Goal: Task Accomplishment & Management: Complete application form

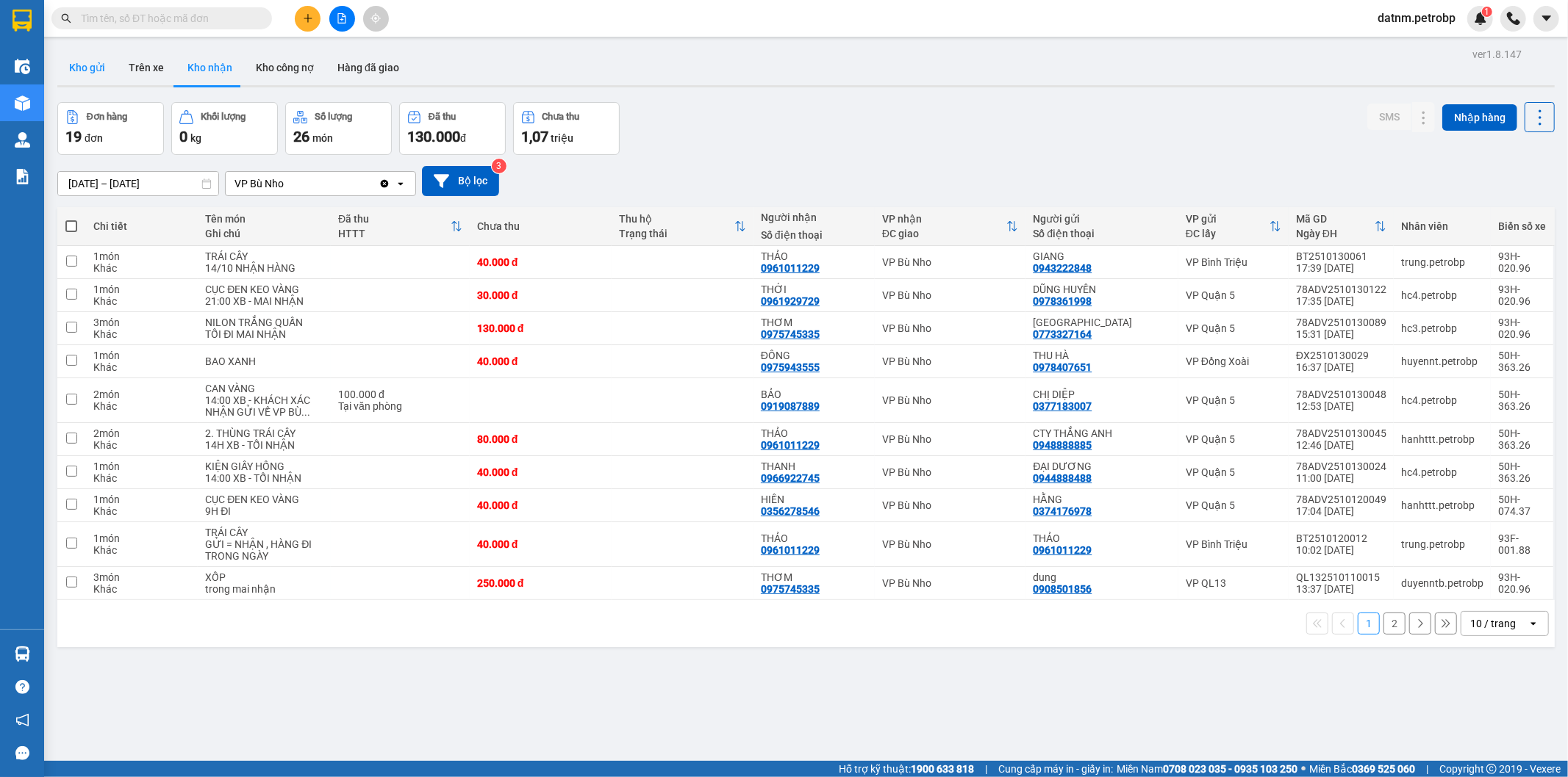
click at [104, 80] on button "Kho gửi" at bounding box center [86, 67] width 59 height 36
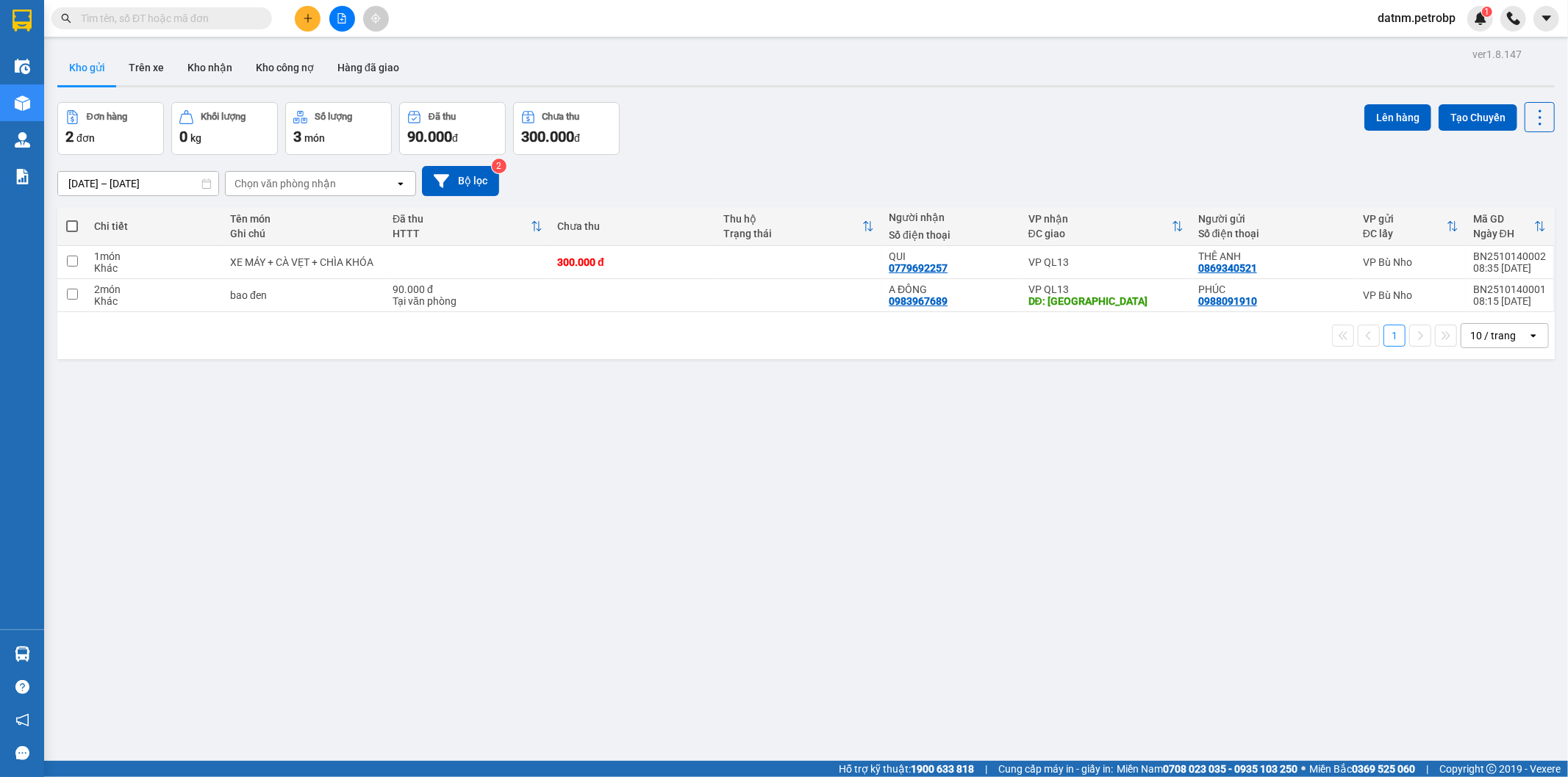
click at [67, 223] on span at bounding box center [72, 226] width 12 height 12
click at [72, 219] on input "checkbox" at bounding box center [72, 219] width 0 height 0
checkbox input "true"
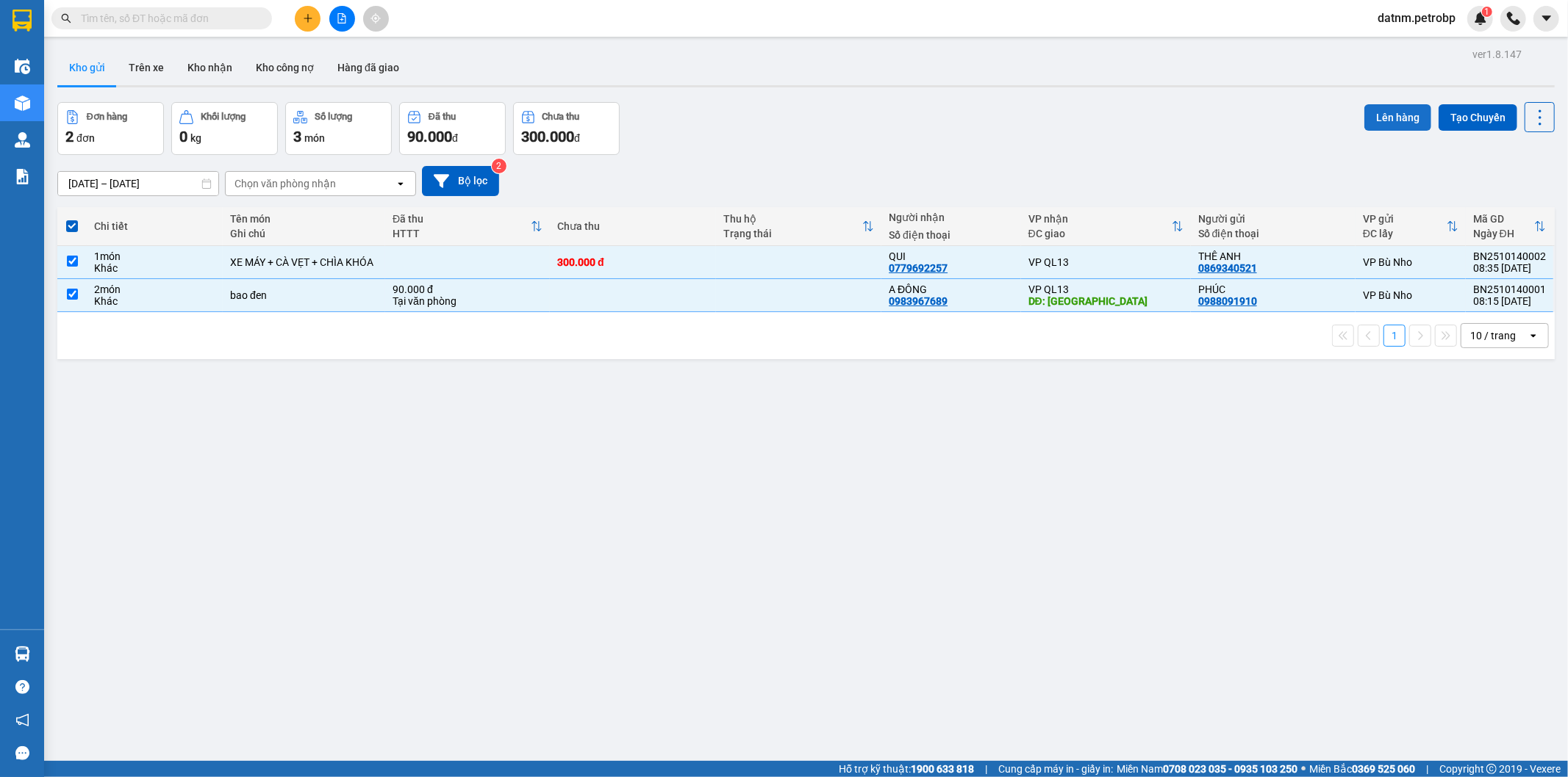
click at [1383, 111] on button "Lên hàng" at bounding box center [1397, 117] width 67 height 26
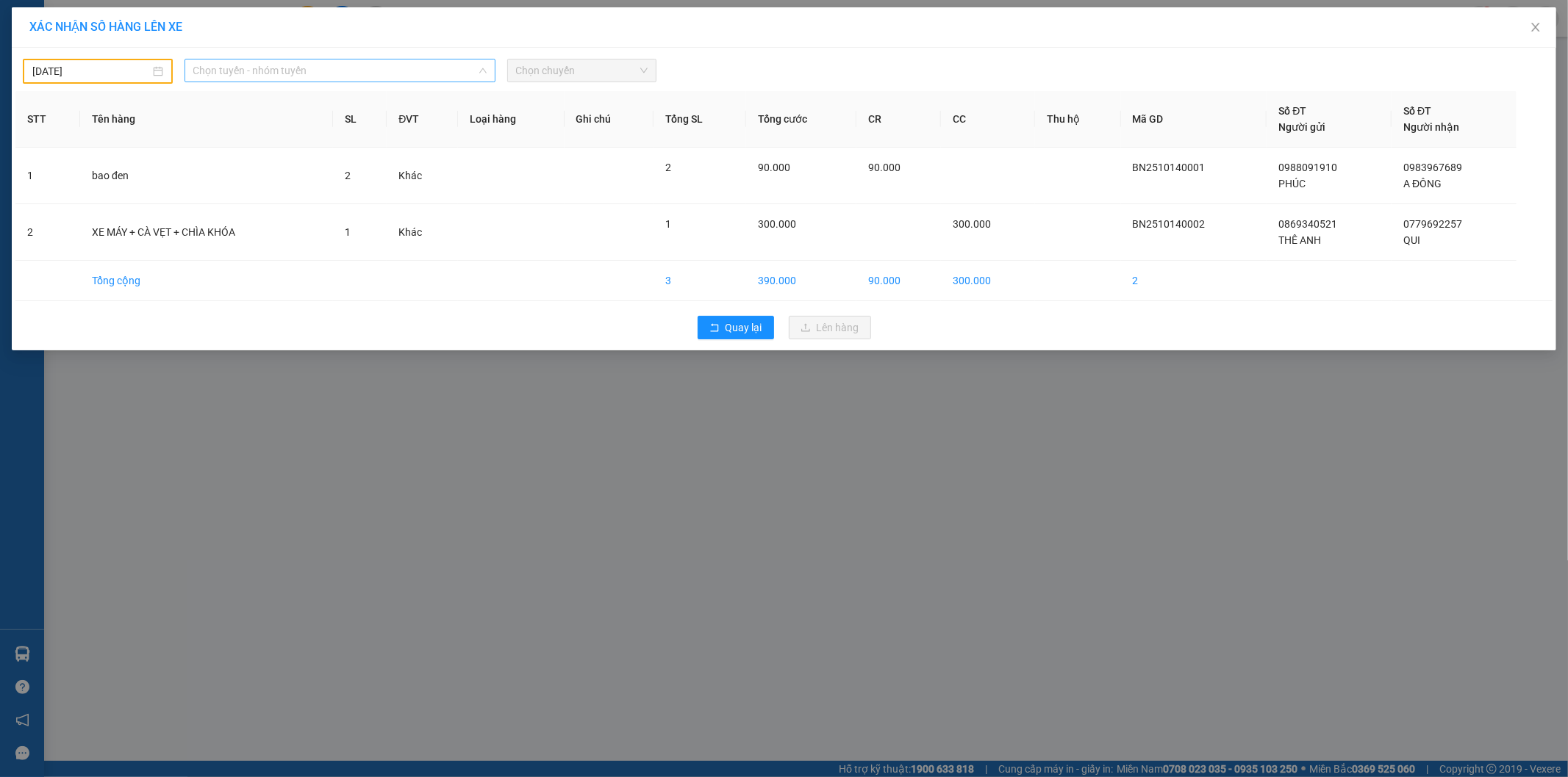
click at [324, 74] on span "Chọn tuyến - nhóm tuyến" at bounding box center [339, 70] width 294 height 22
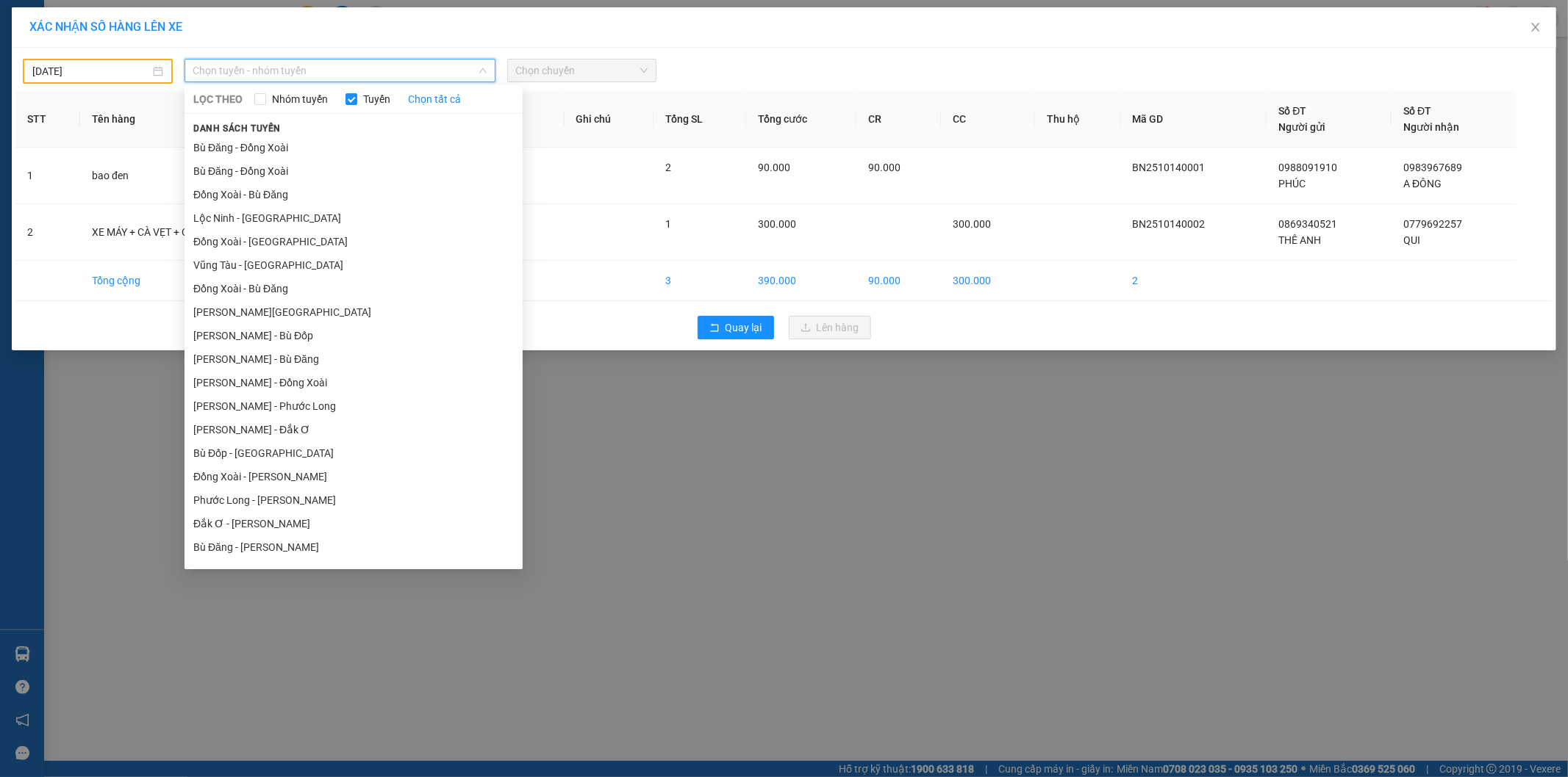
click at [75, 64] on body "Kết quả tìm kiếm ( 1 ) Bộ lọc Ngày tạo đơn gần nhất Mã ĐH Trạng thái Món hàng T…" at bounding box center [784, 388] width 1568 height 777
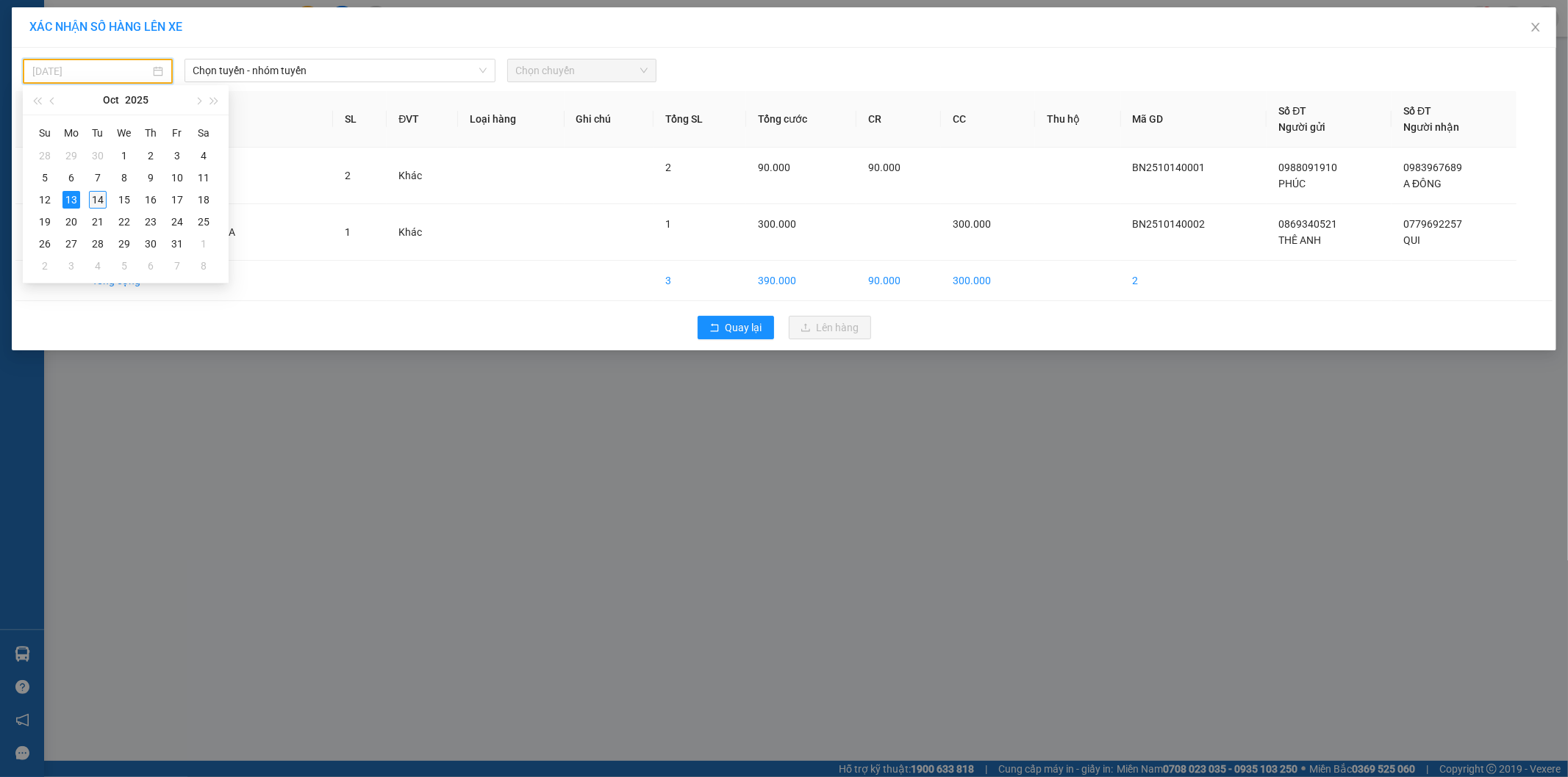
click at [96, 202] on div "14" at bounding box center [98, 200] width 18 height 18
type input "[DATE]"
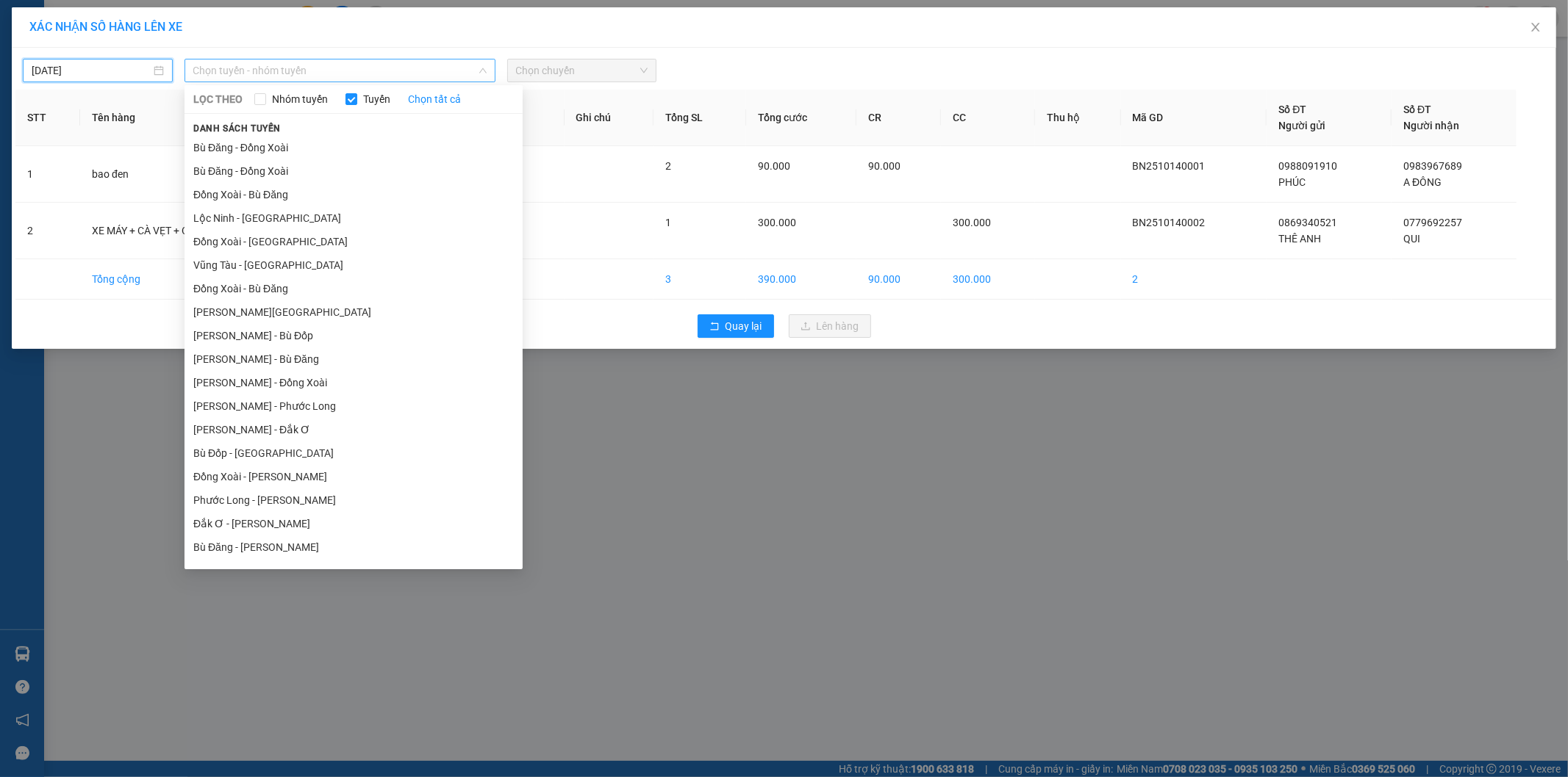
click at [384, 75] on span "Chọn tuyến - nhóm tuyến" at bounding box center [339, 70] width 294 height 22
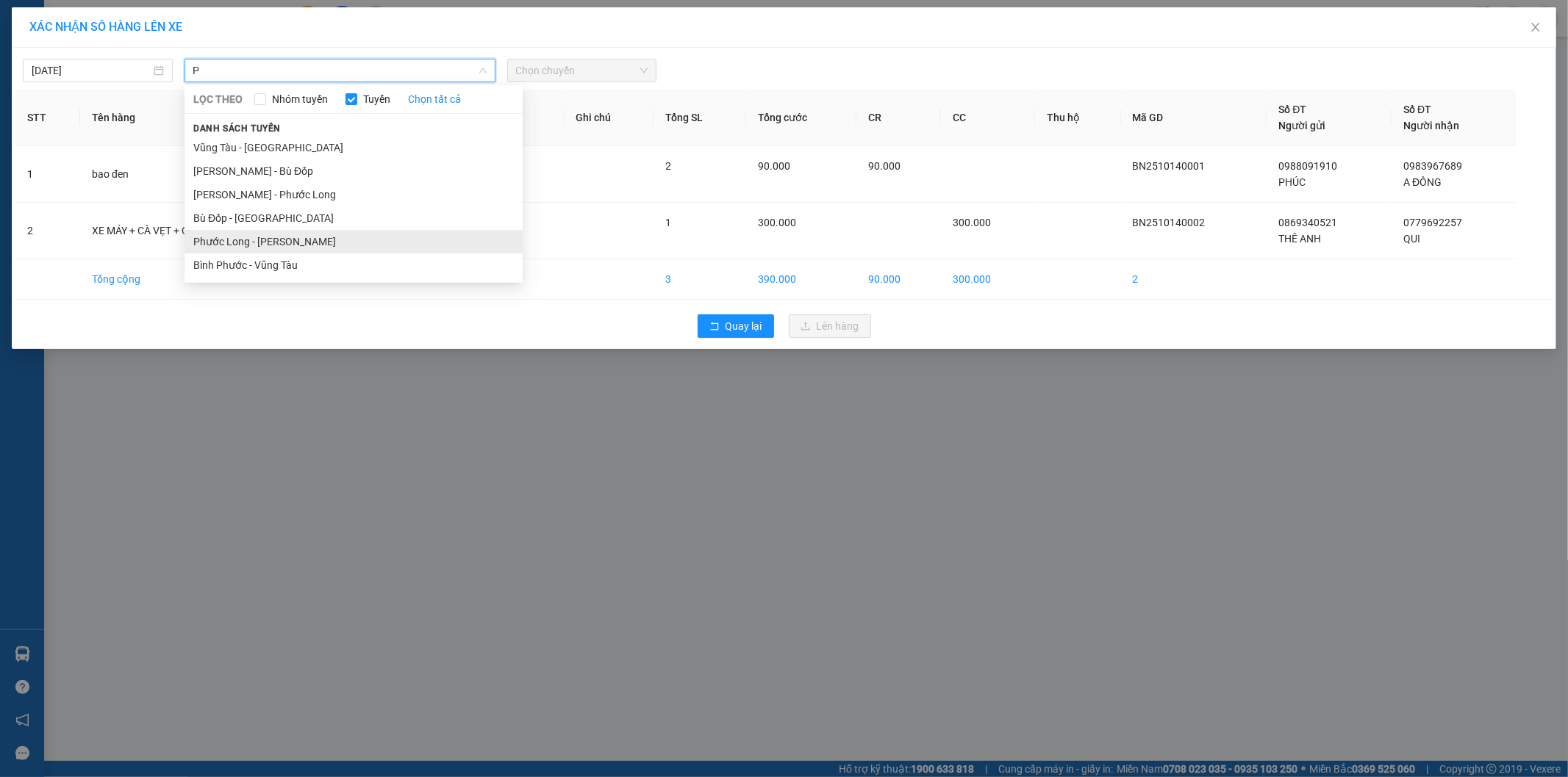
type input "P"
click at [297, 232] on li "Phước Long - [PERSON_NAME]" at bounding box center [354, 241] width 339 height 23
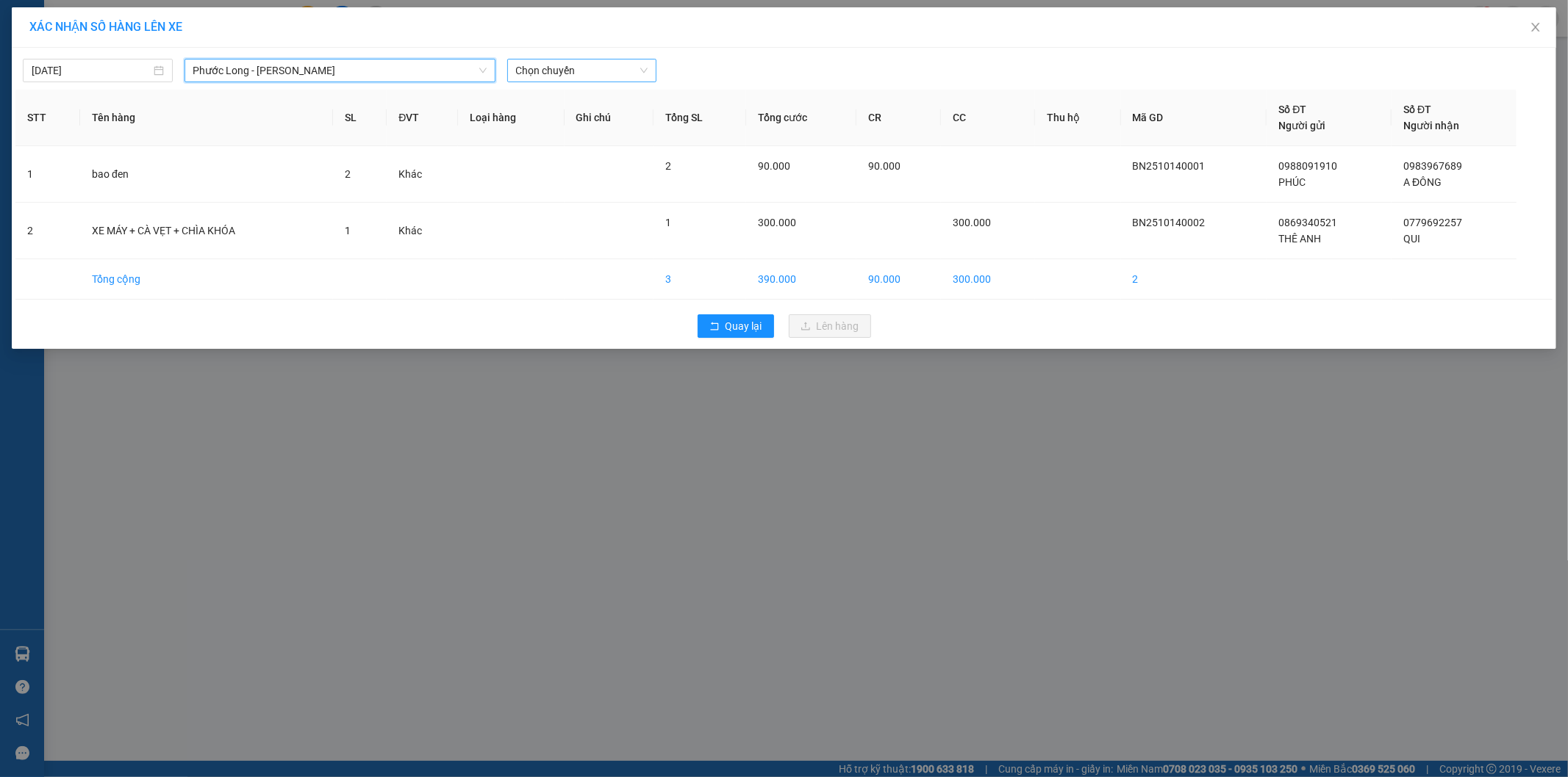
click at [581, 76] on span "Chọn chuyến" at bounding box center [581, 70] width 132 height 22
type input "326"
click at [611, 104] on div "09:05 - 50H-363.26" at bounding box center [573, 99] width 114 height 16
click at [611, 104] on th "Ghi chú" at bounding box center [609, 118] width 89 height 56
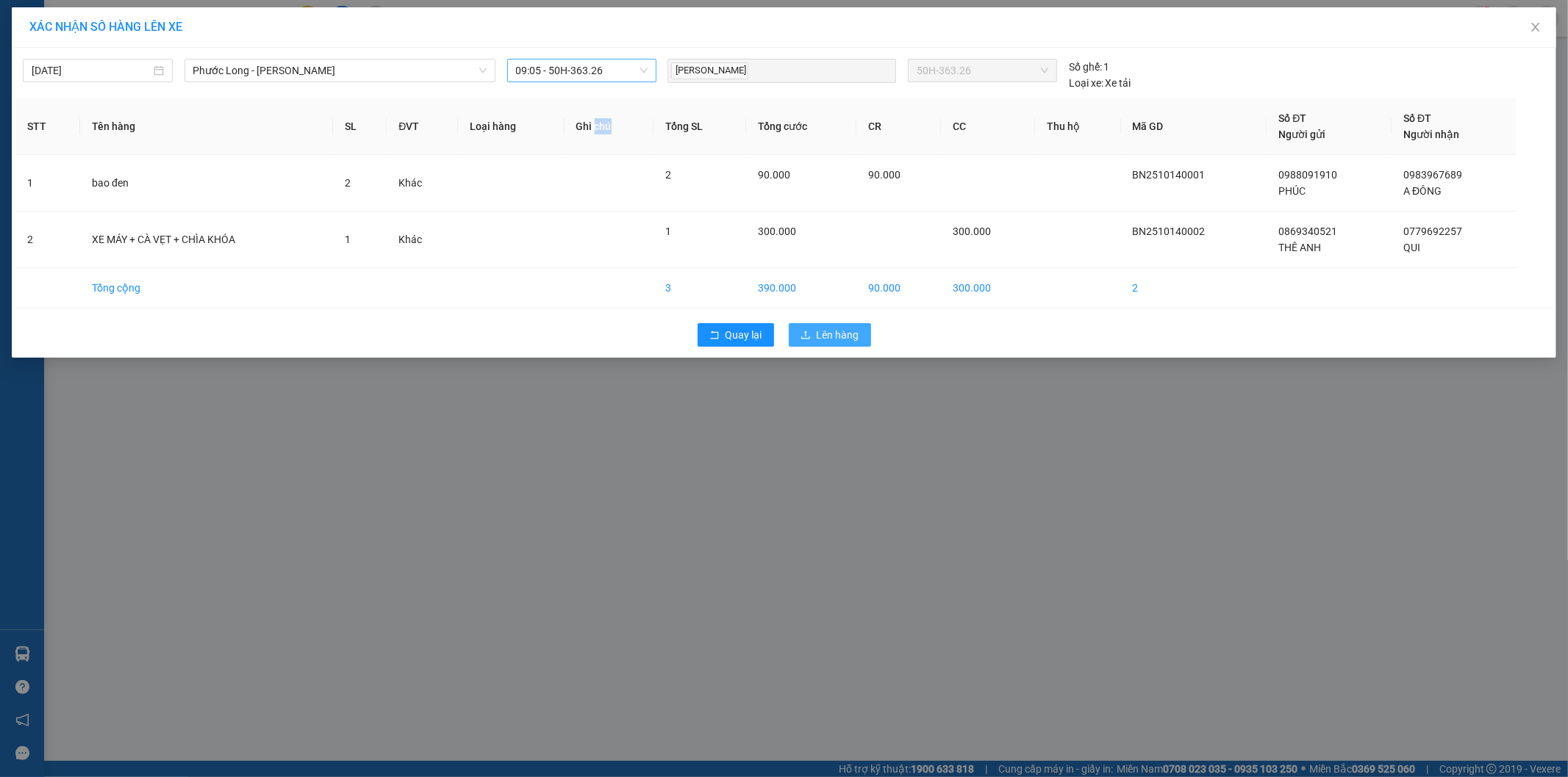
click at [842, 333] on span "Lên hàng" at bounding box center [837, 335] width 42 height 16
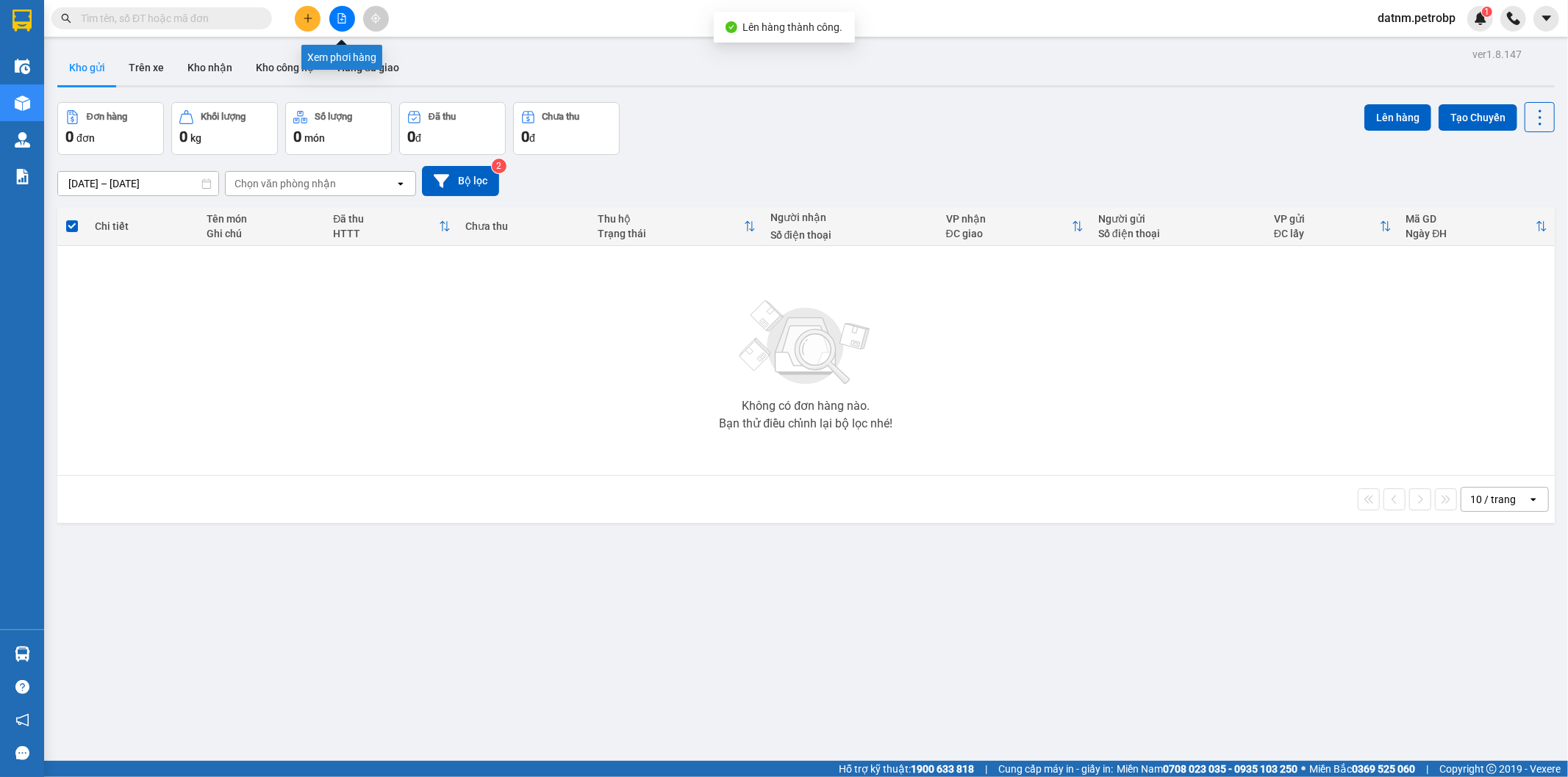
click at [343, 20] on icon "file-add" at bounding box center [341, 18] width 10 height 10
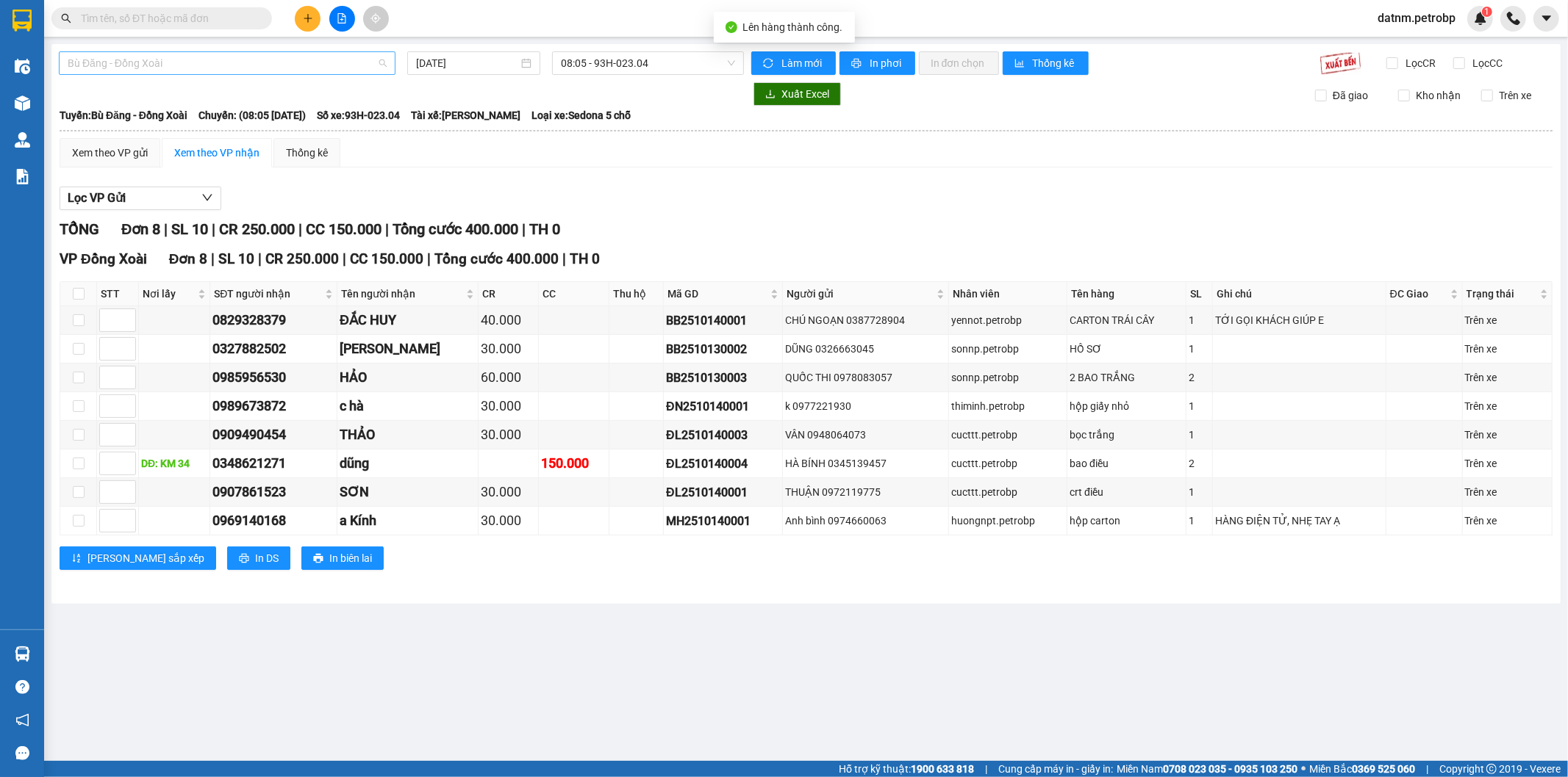
click at [201, 64] on span "Bù Đăng - Đồng Xoài" at bounding box center [227, 64] width 319 height 22
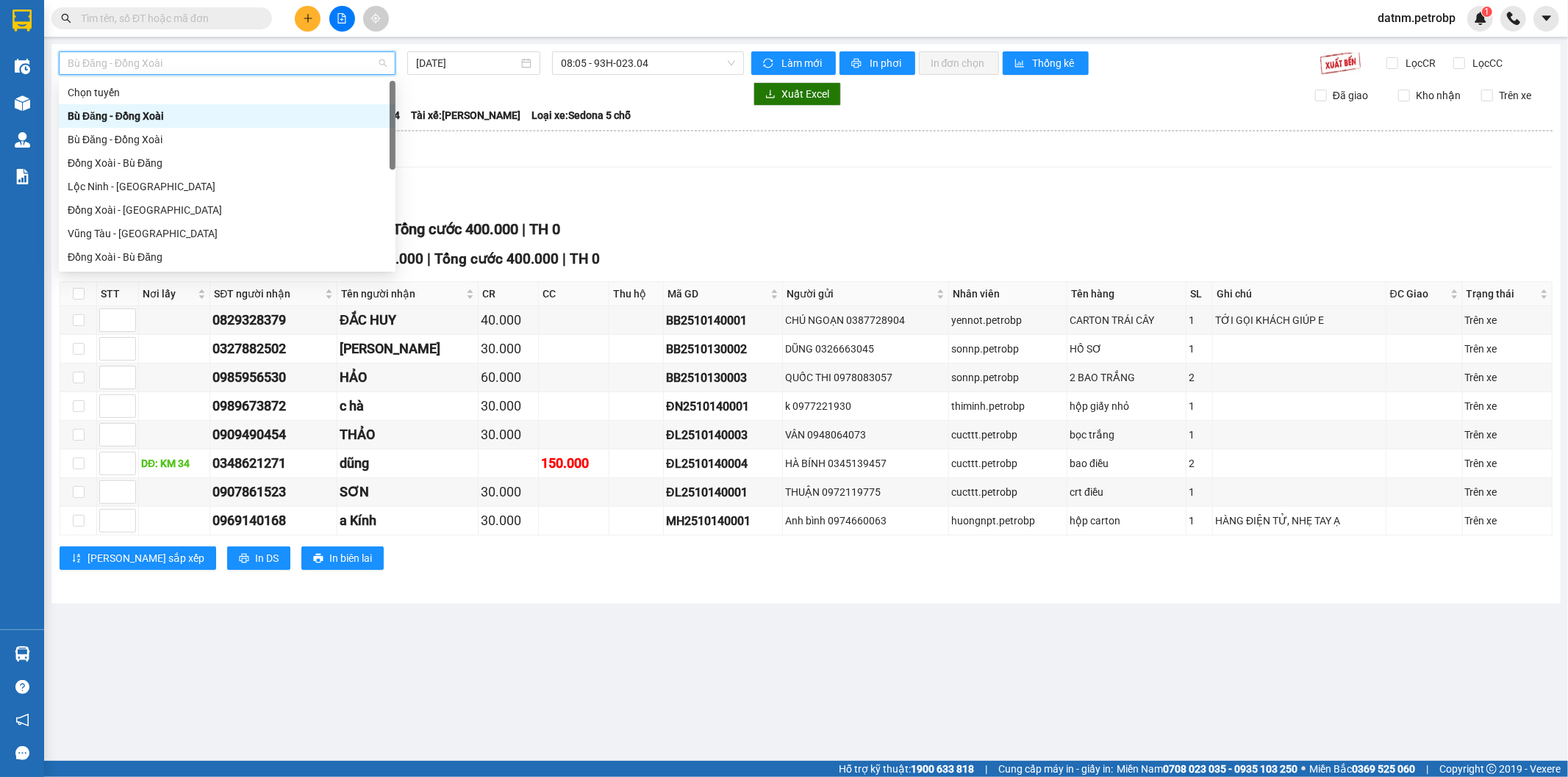
type input "P"
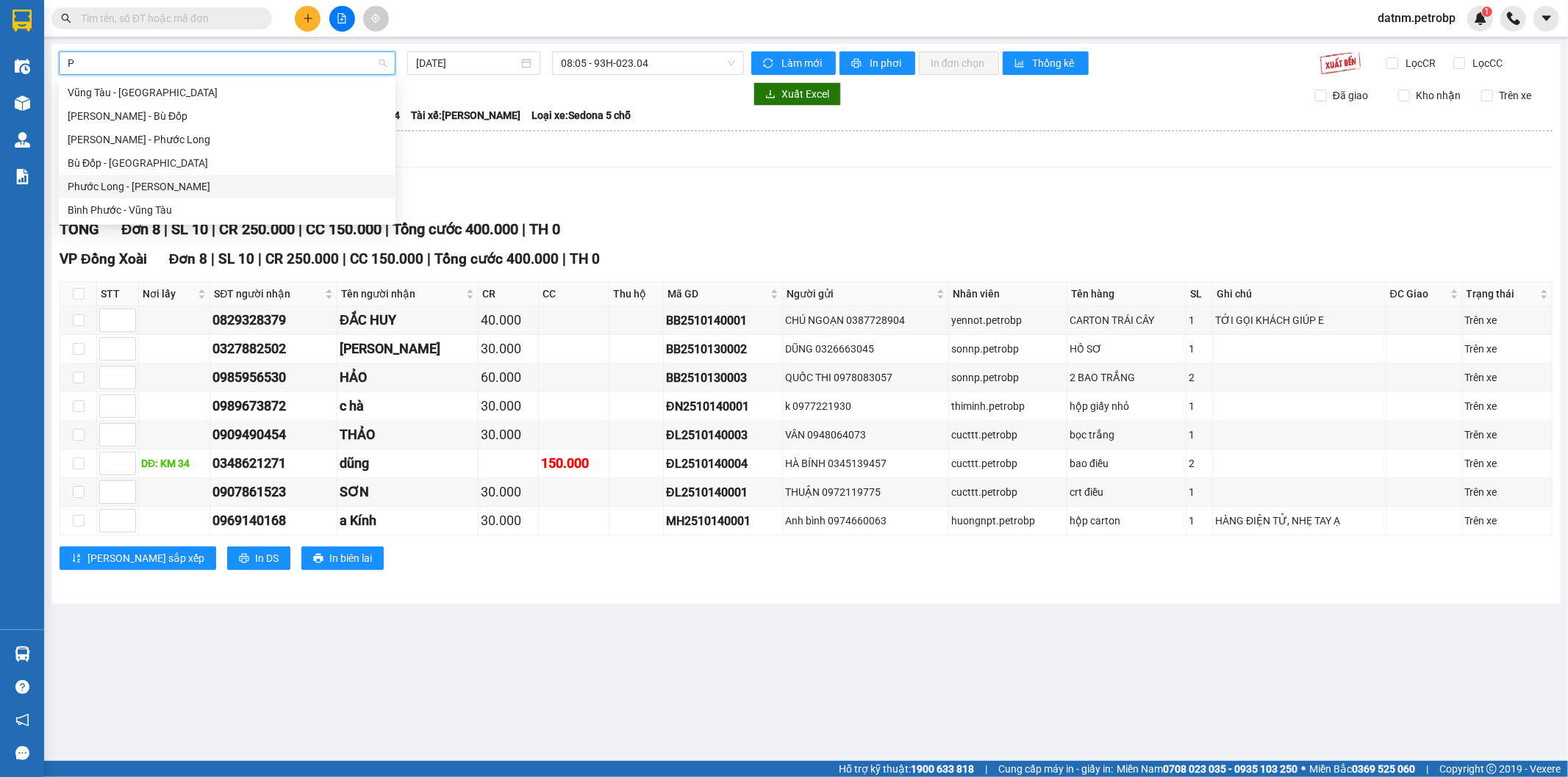
click at [137, 186] on div "Phước Long - [PERSON_NAME]" at bounding box center [227, 186] width 319 height 16
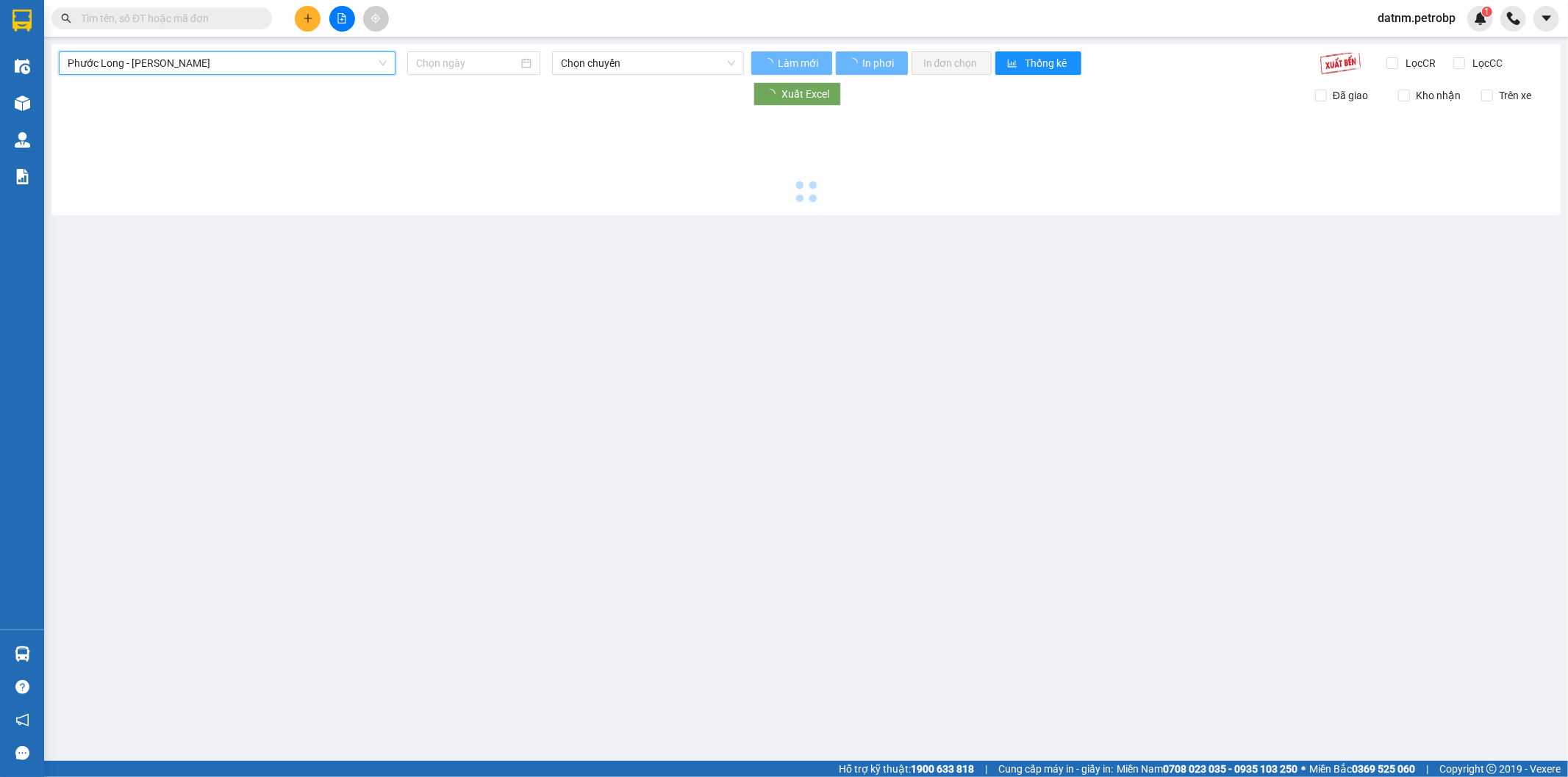
type input "[DATE]"
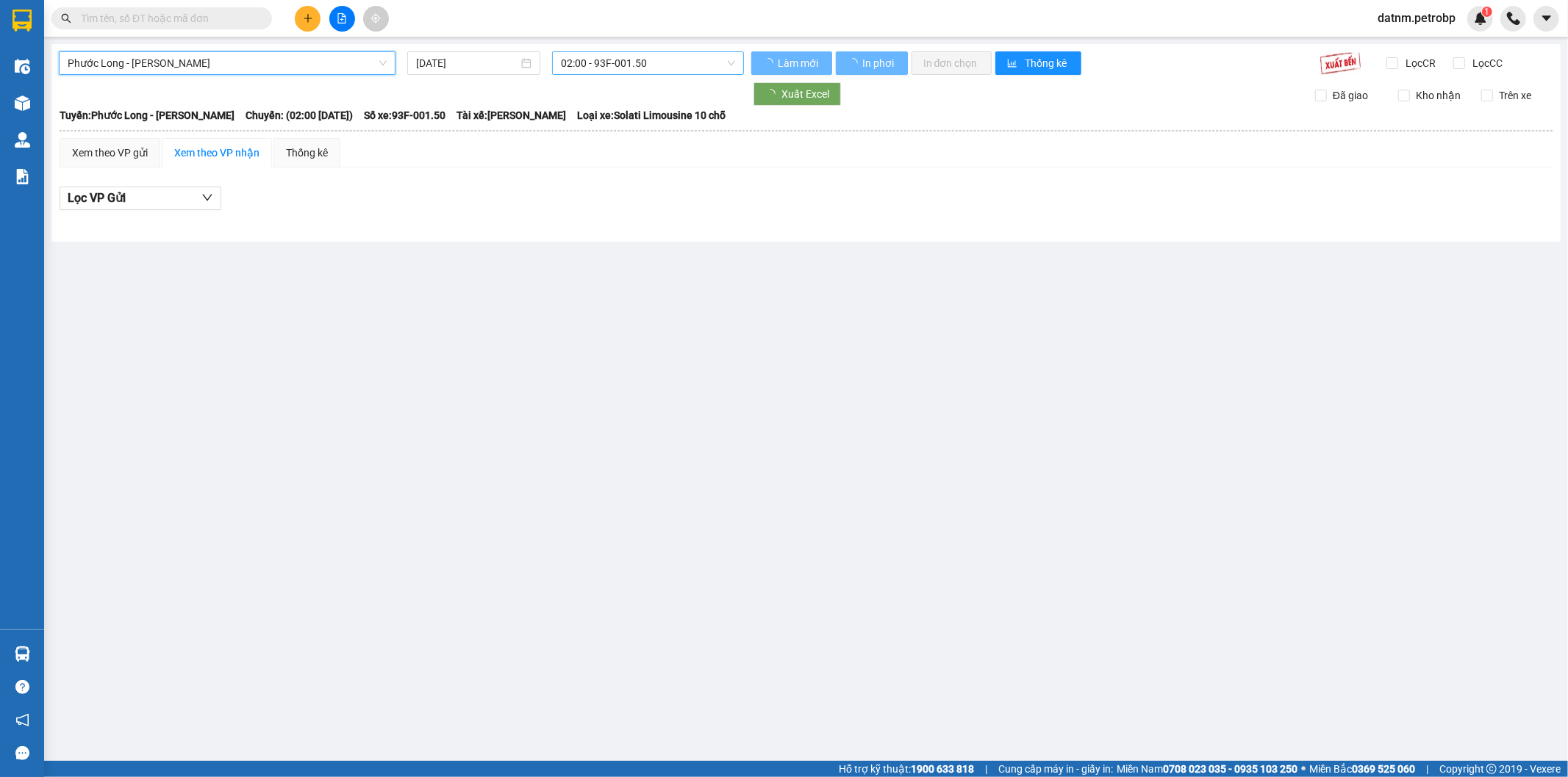
click at [641, 59] on span "02:00 - 93F-001.50" at bounding box center [647, 64] width 173 height 22
type input "326"
click at [615, 89] on div "09:05 - 50H-363.26" at bounding box center [618, 92] width 114 height 16
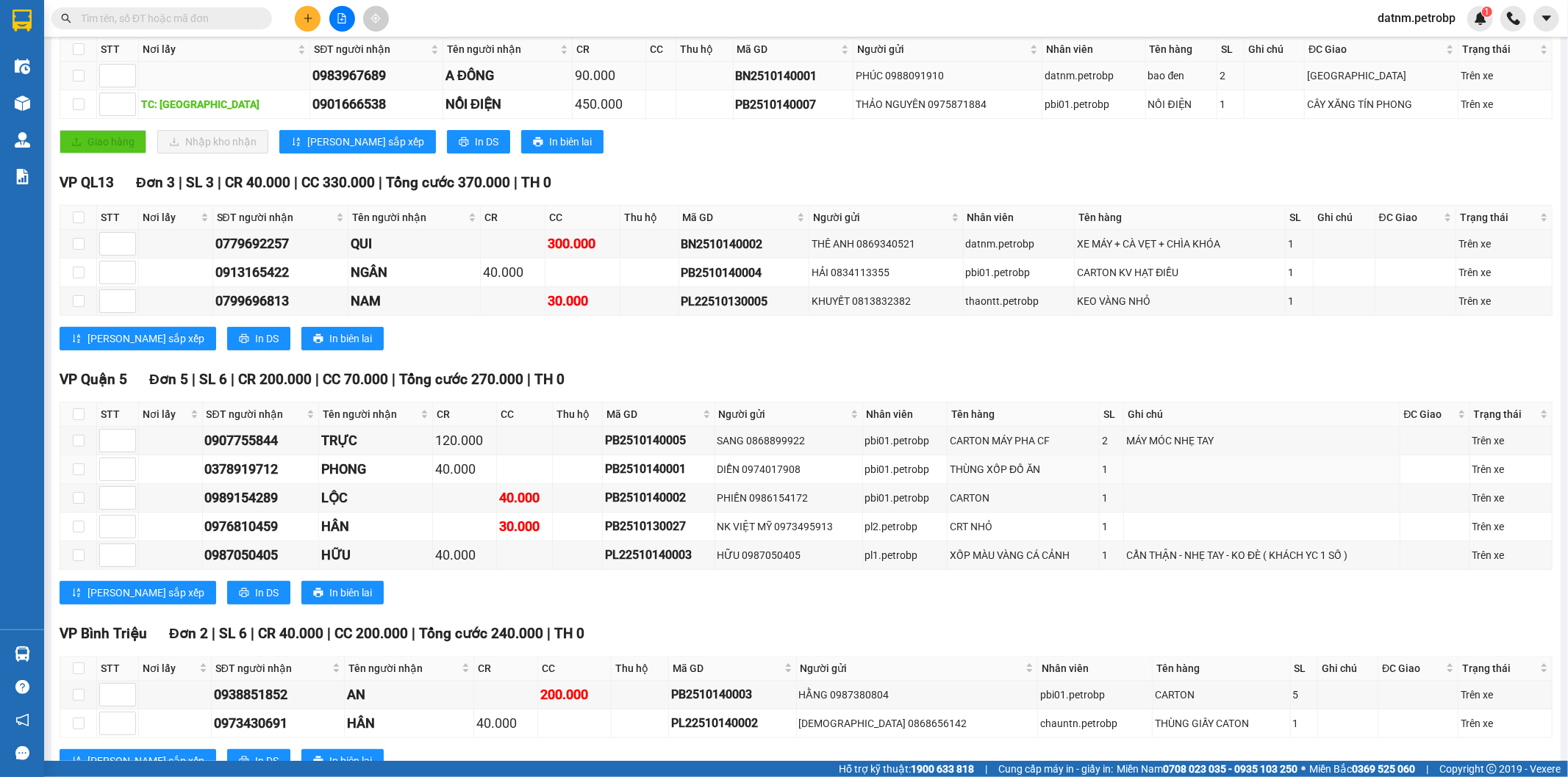
scroll to position [163, 0]
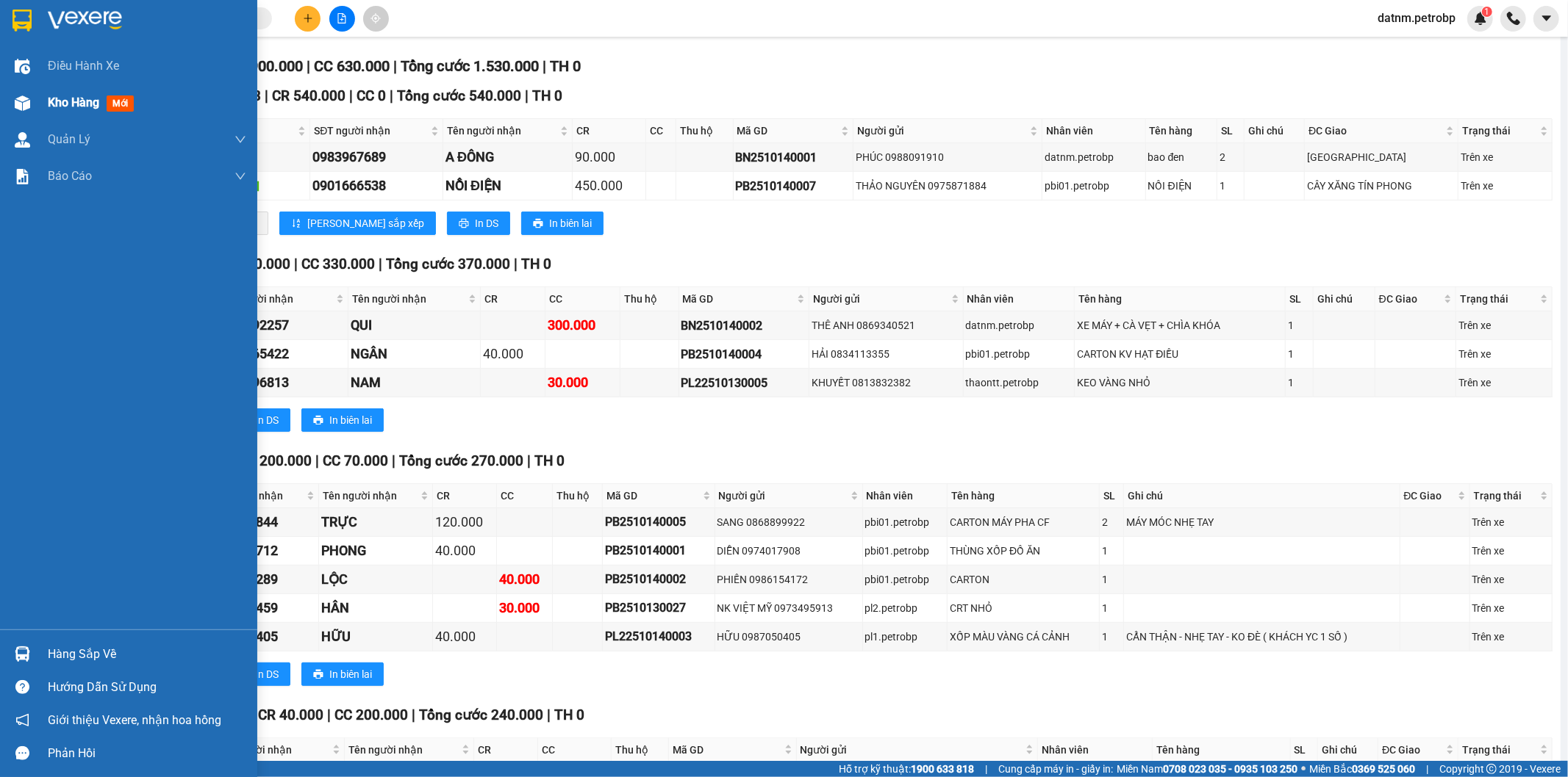
click at [82, 108] on span "Kho hàng" at bounding box center [73, 102] width 52 height 14
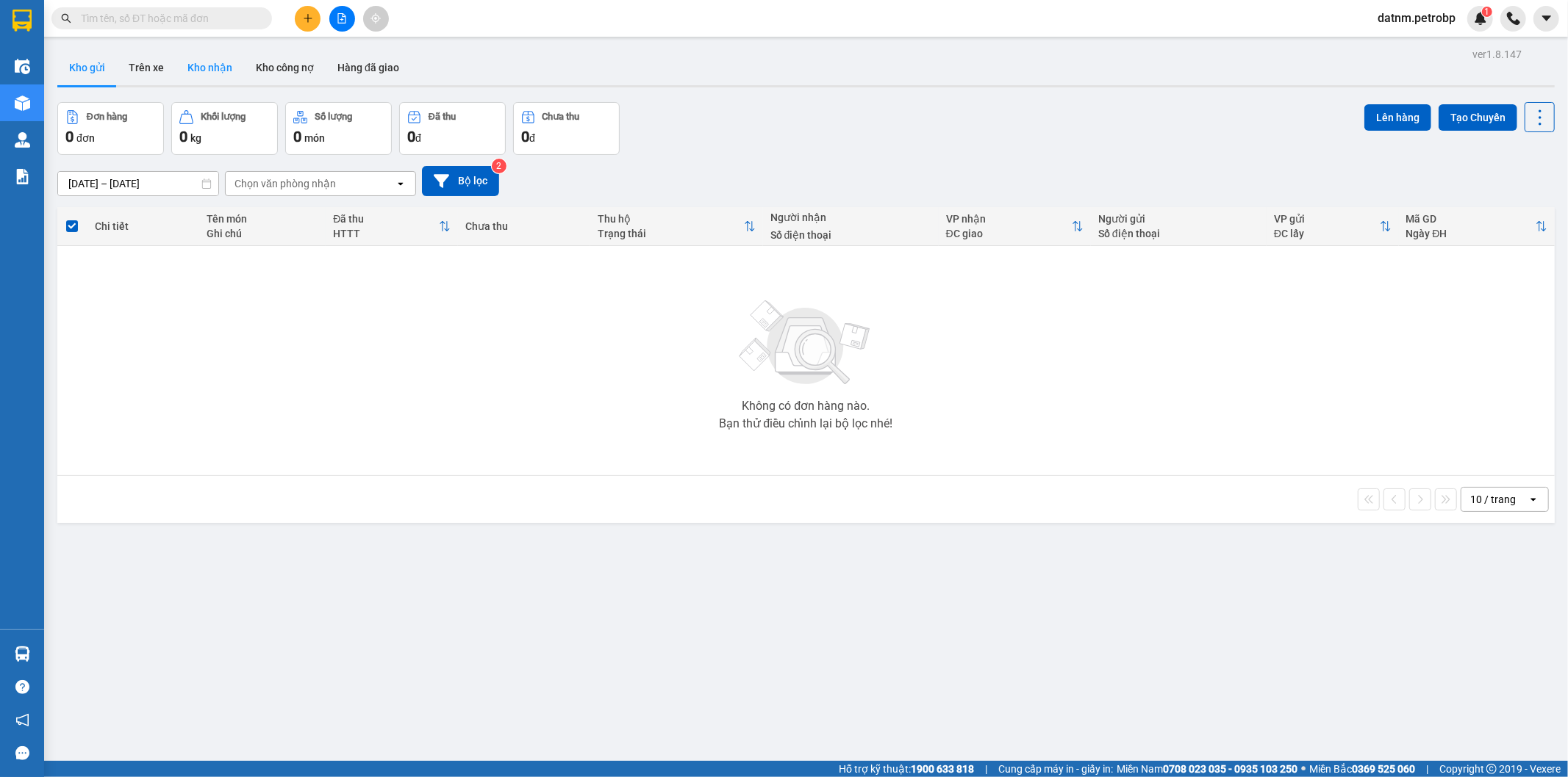
click at [209, 68] on button "Kho nhận" at bounding box center [209, 67] width 68 height 36
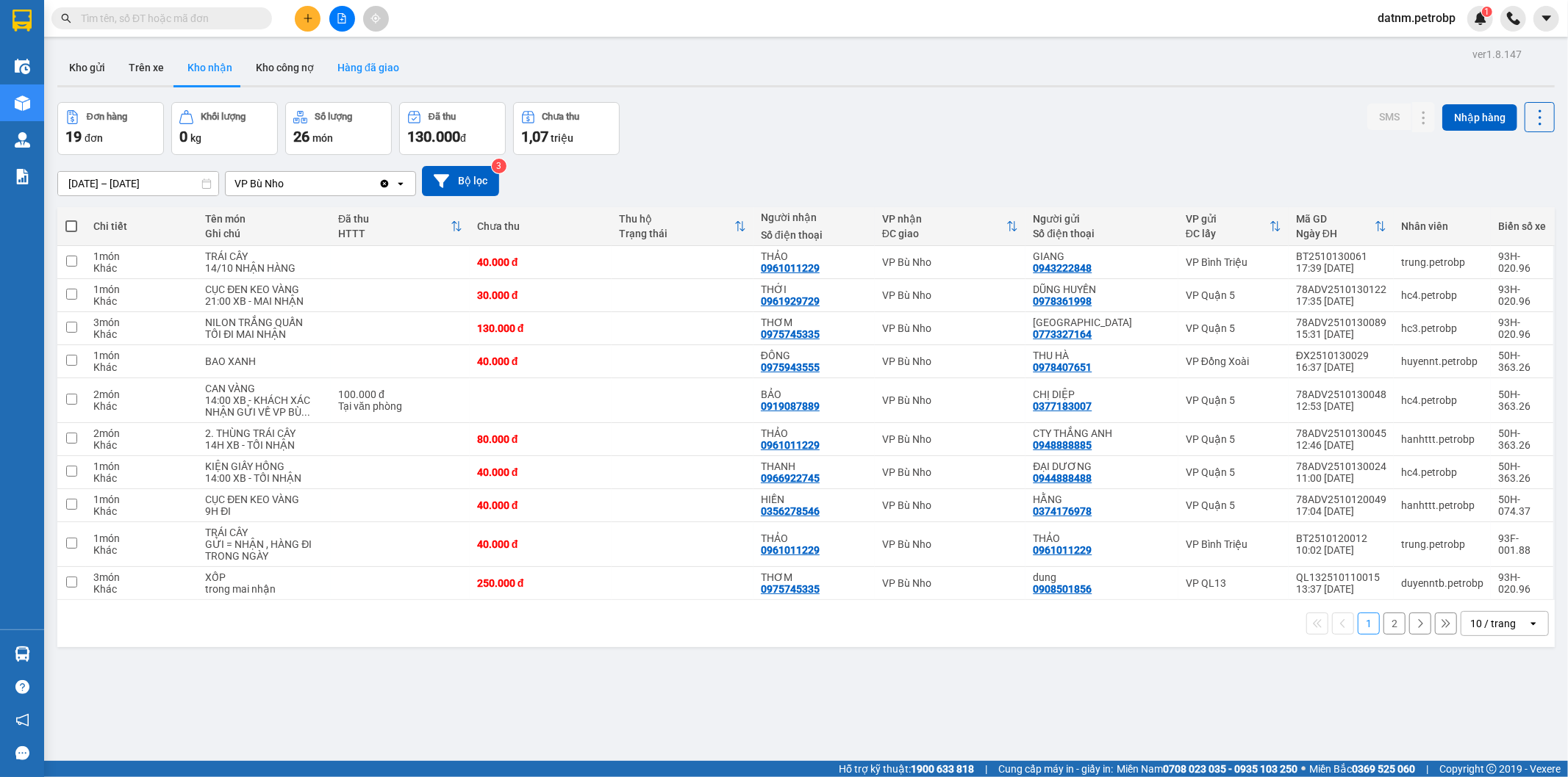
click at [363, 69] on button "Hàng đã giao" at bounding box center [368, 67] width 85 height 36
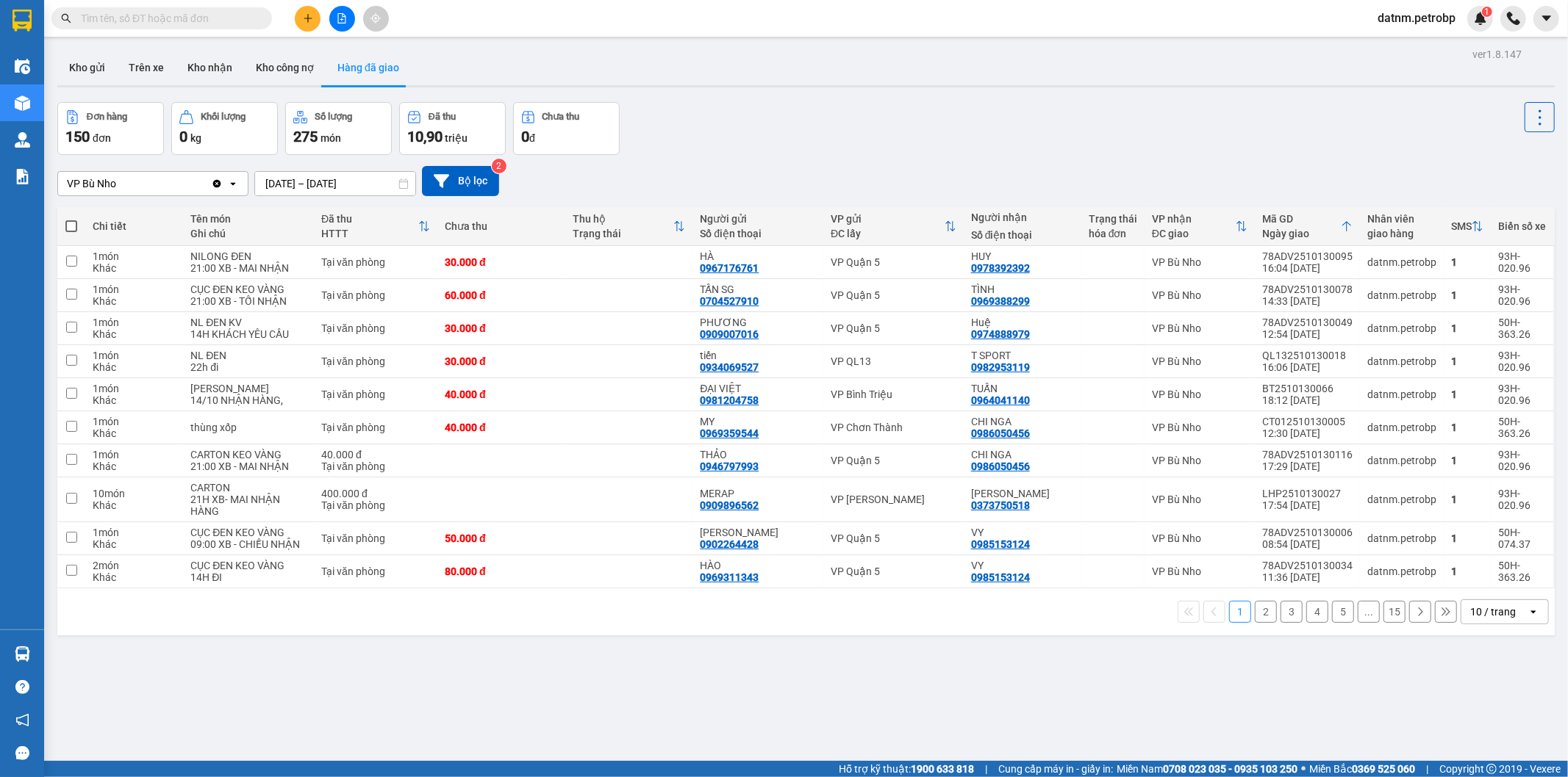
click at [355, 55] on button "Hàng đã giao" at bounding box center [368, 67] width 85 height 36
click at [1257, 623] on button "2" at bounding box center [1266, 612] width 23 height 22
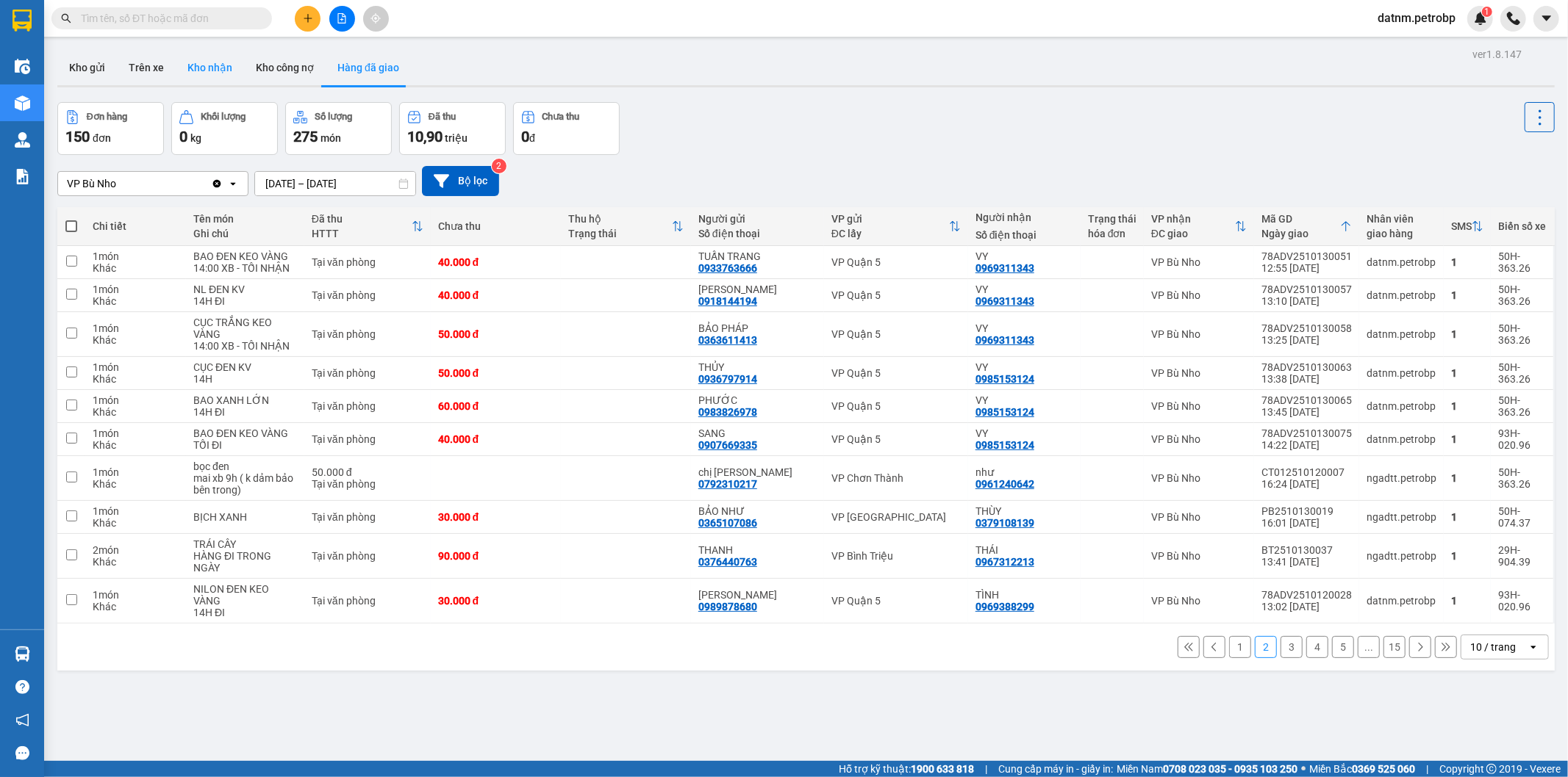
click at [216, 73] on button "Kho nhận" at bounding box center [209, 67] width 68 height 36
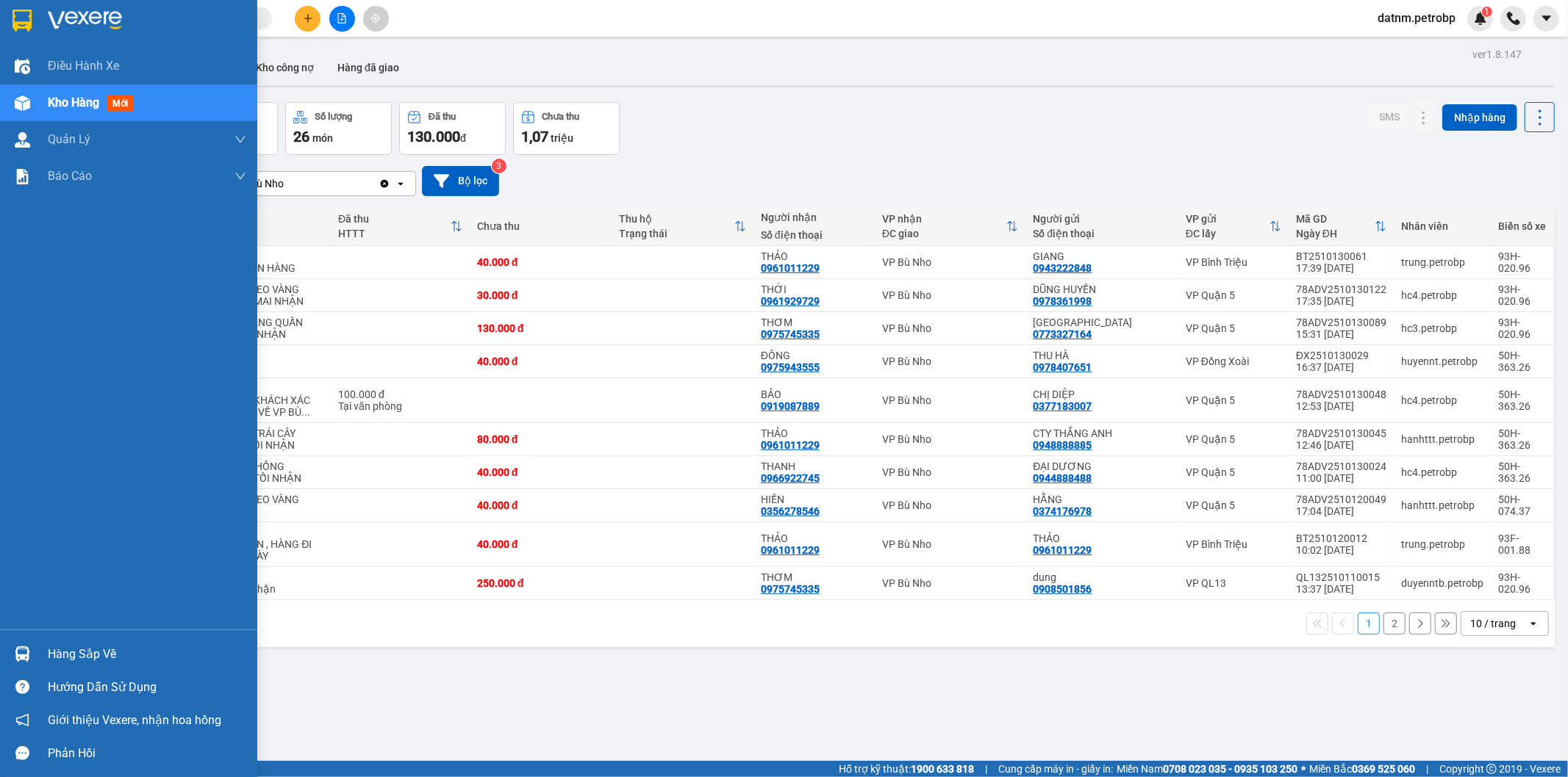
click at [85, 650] on div "Hàng sắp về" at bounding box center [147, 655] width 199 height 22
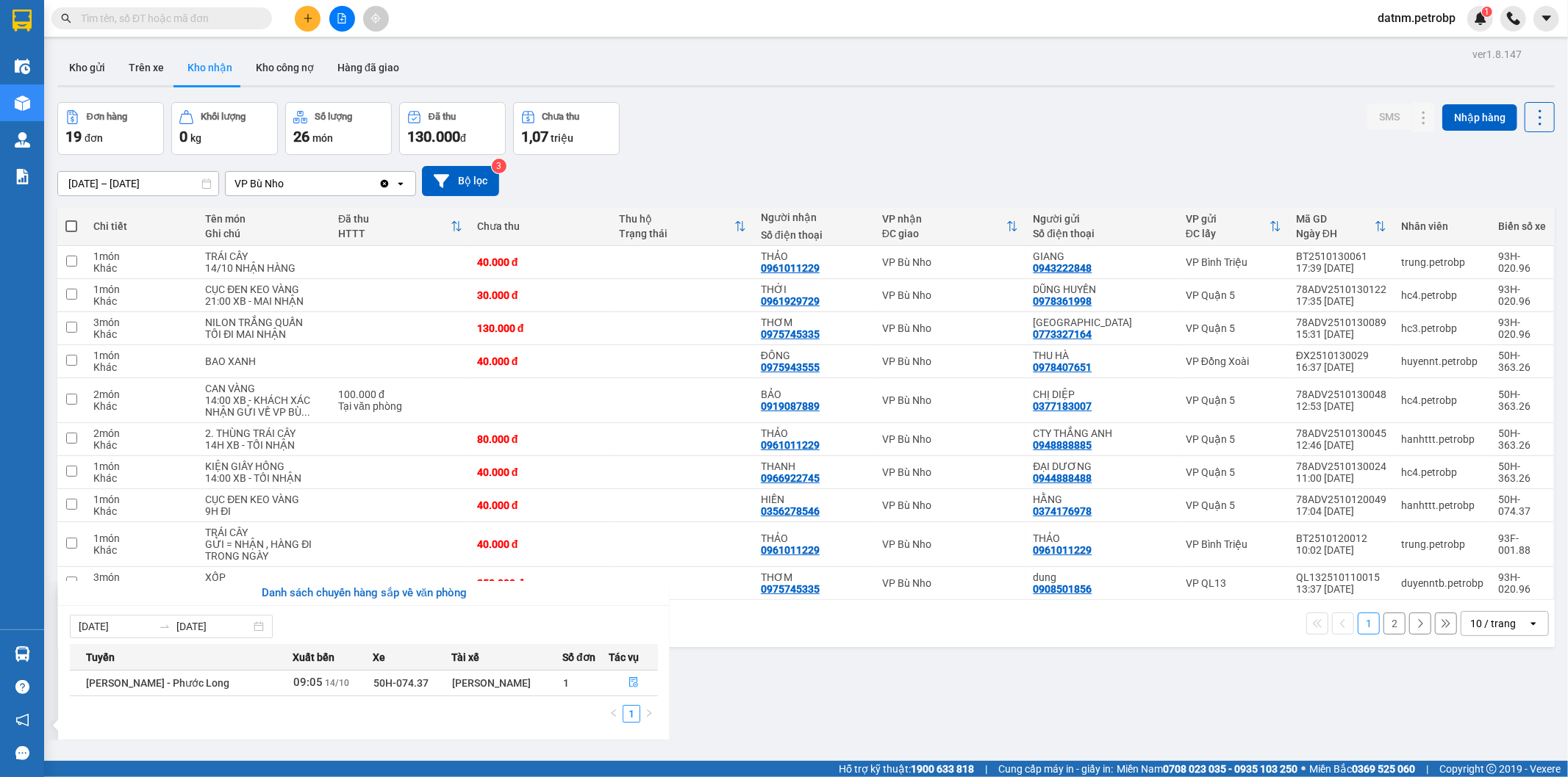
click at [904, 691] on section "Kết quả tìm kiếm ( 1 ) Bộ lọc Ngày tạo đơn gần nhất Mã ĐH Trạng thái Món hàng T…" at bounding box center [784, 388] width 1568 height 777
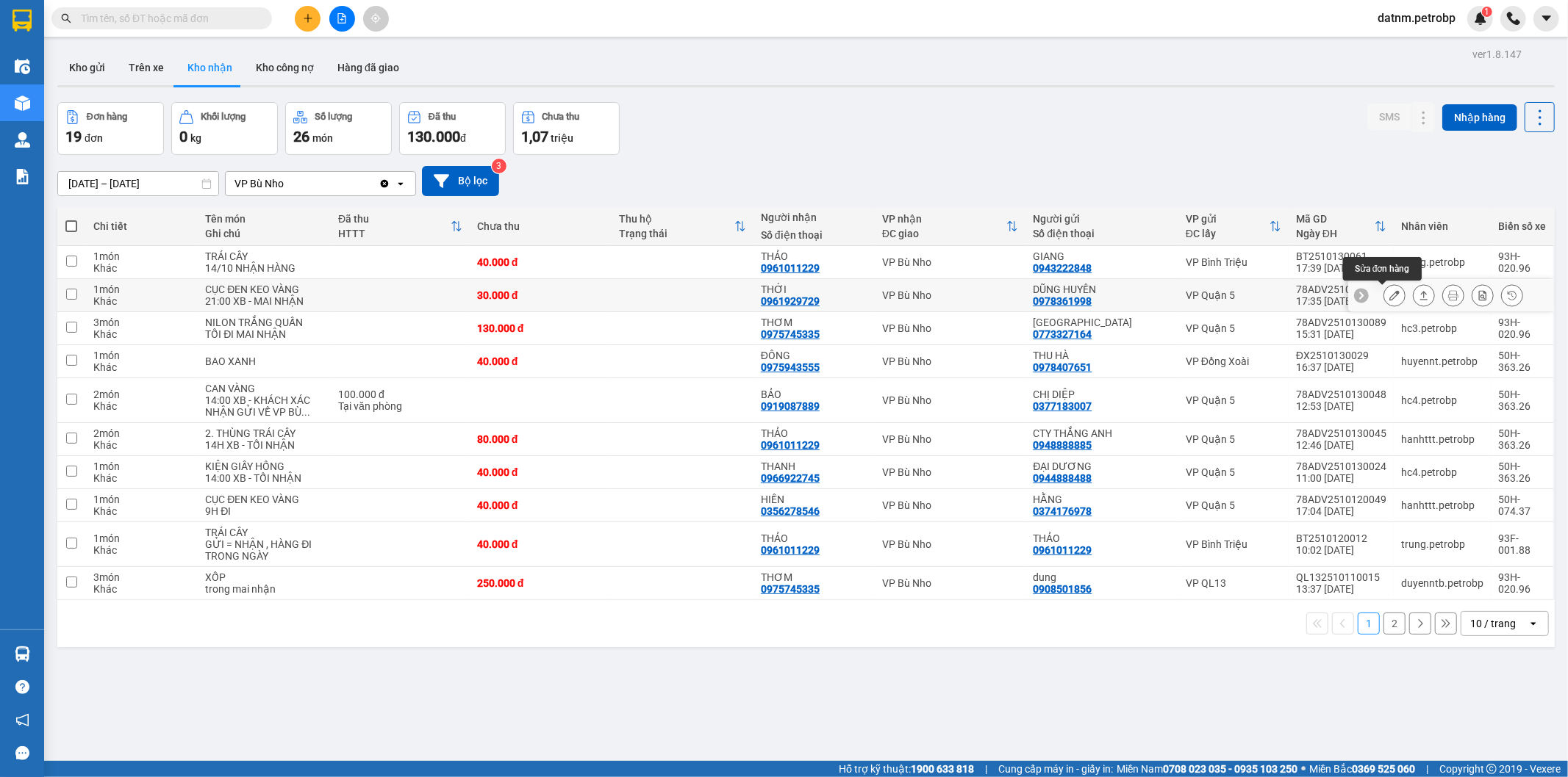
click at [1384, 297] on button at bounding box center [1395, 295] width 21 height 25
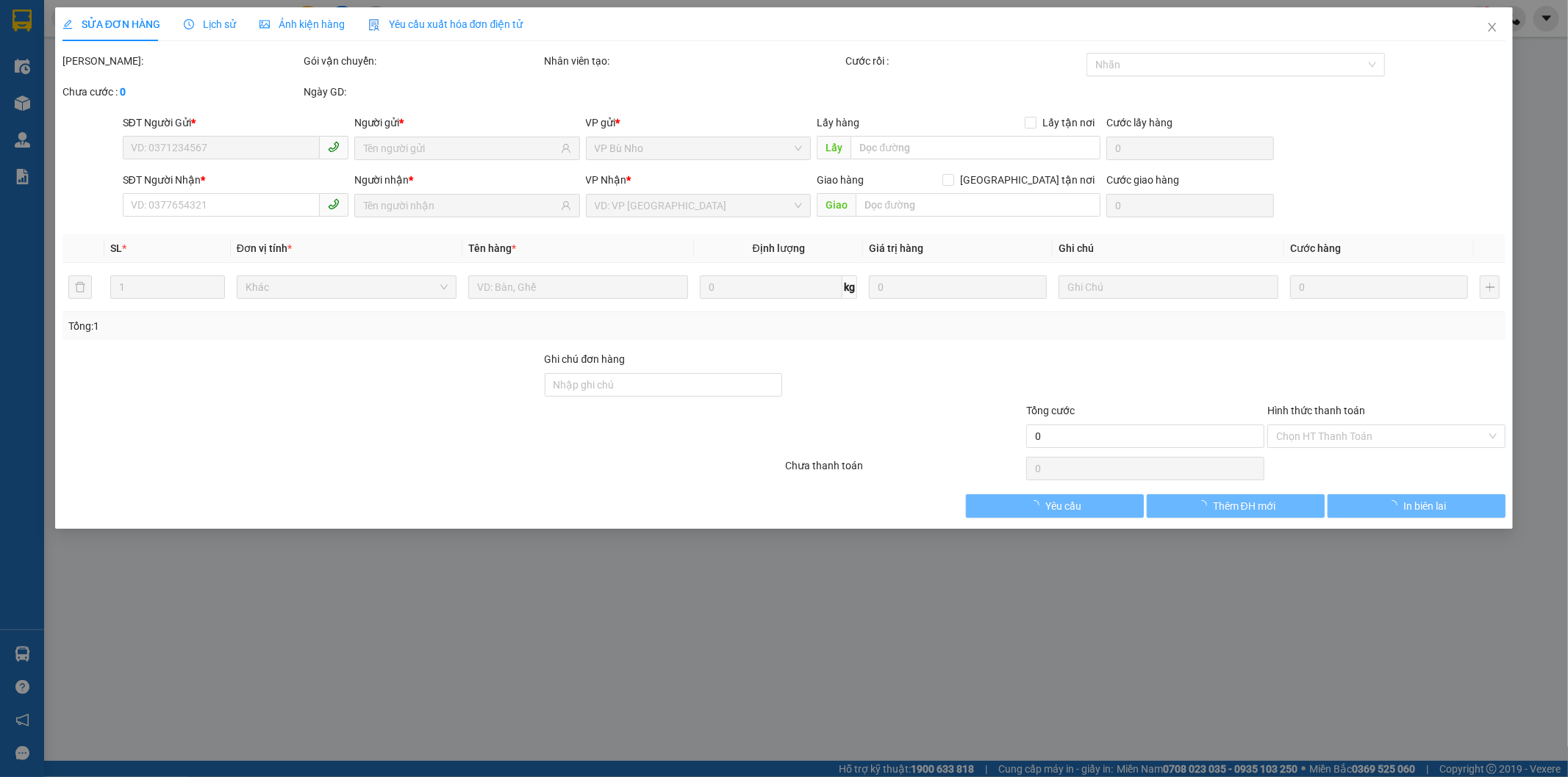
type input "0978361998"
type input "DŨNG HUYỀN"
type input "0961929729"
type input "THỚI"
type input "30.000"
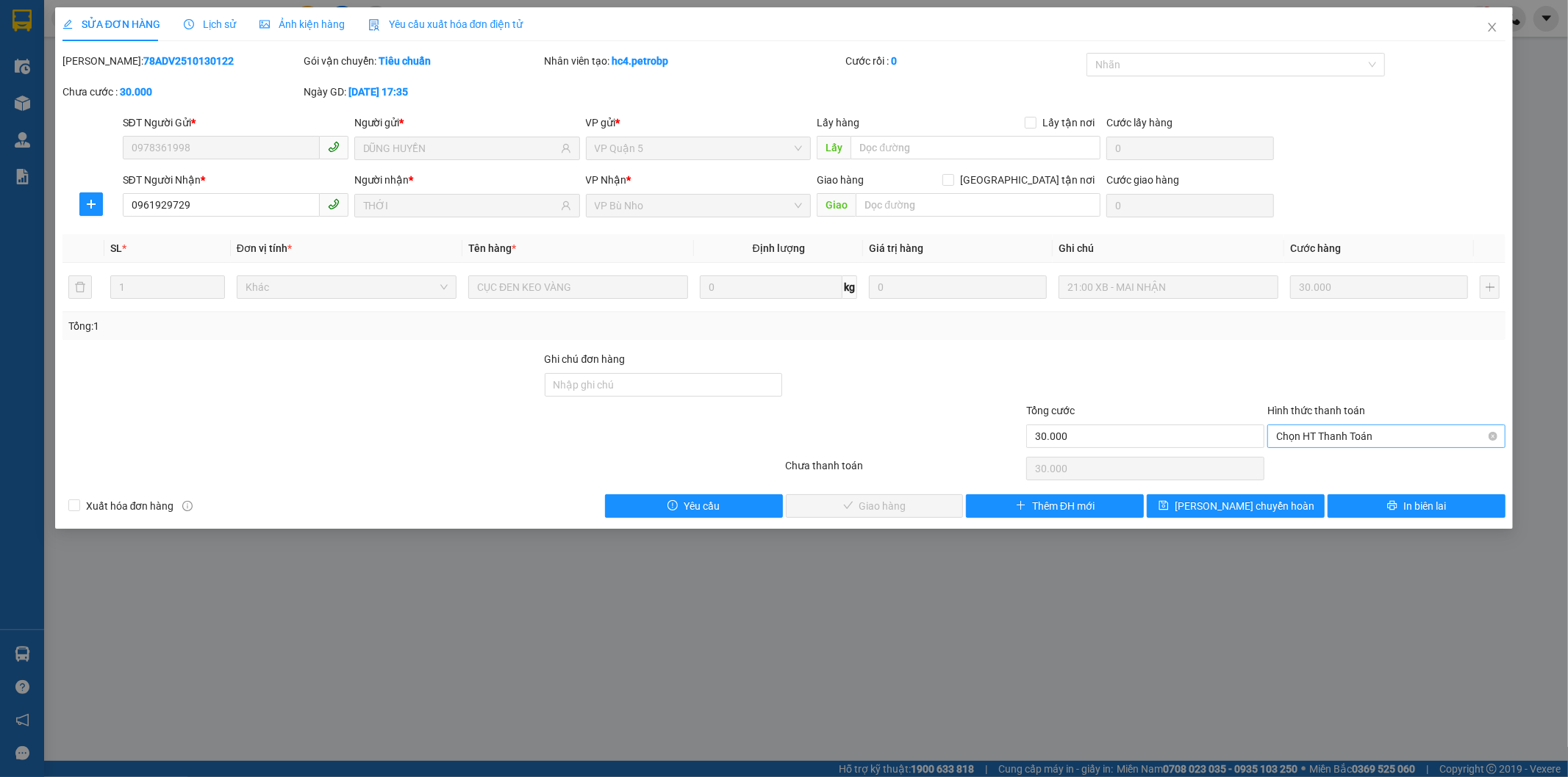
click at [1298, 434] on span "Chọn HT Thanh Toán" at bounding box center [1386, 437] width 220 height 22
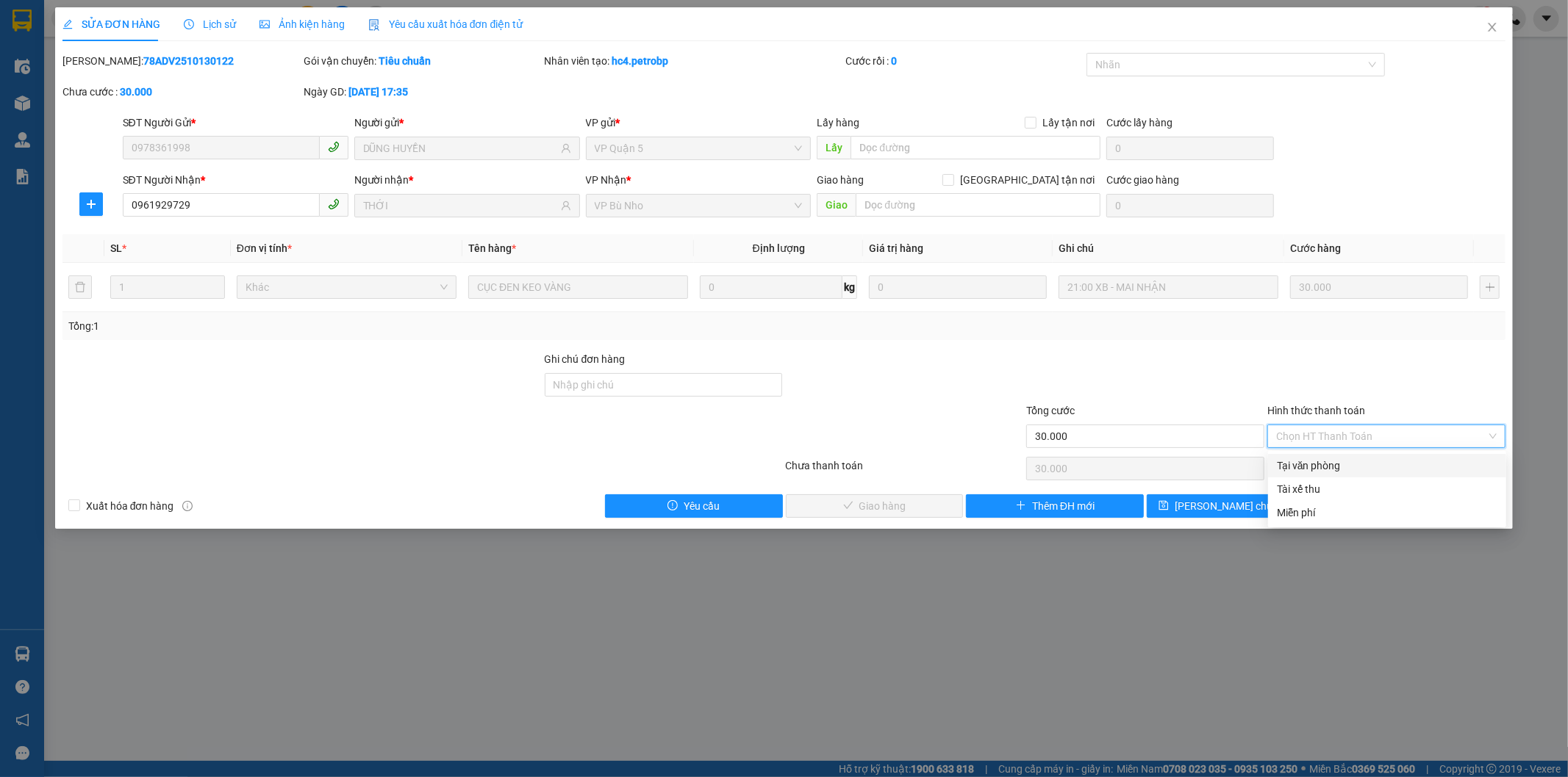
click at [1290, 461] on div "Tại văn phòng" at bounding box center [1387, 465] width 220 height 16
type input "0"
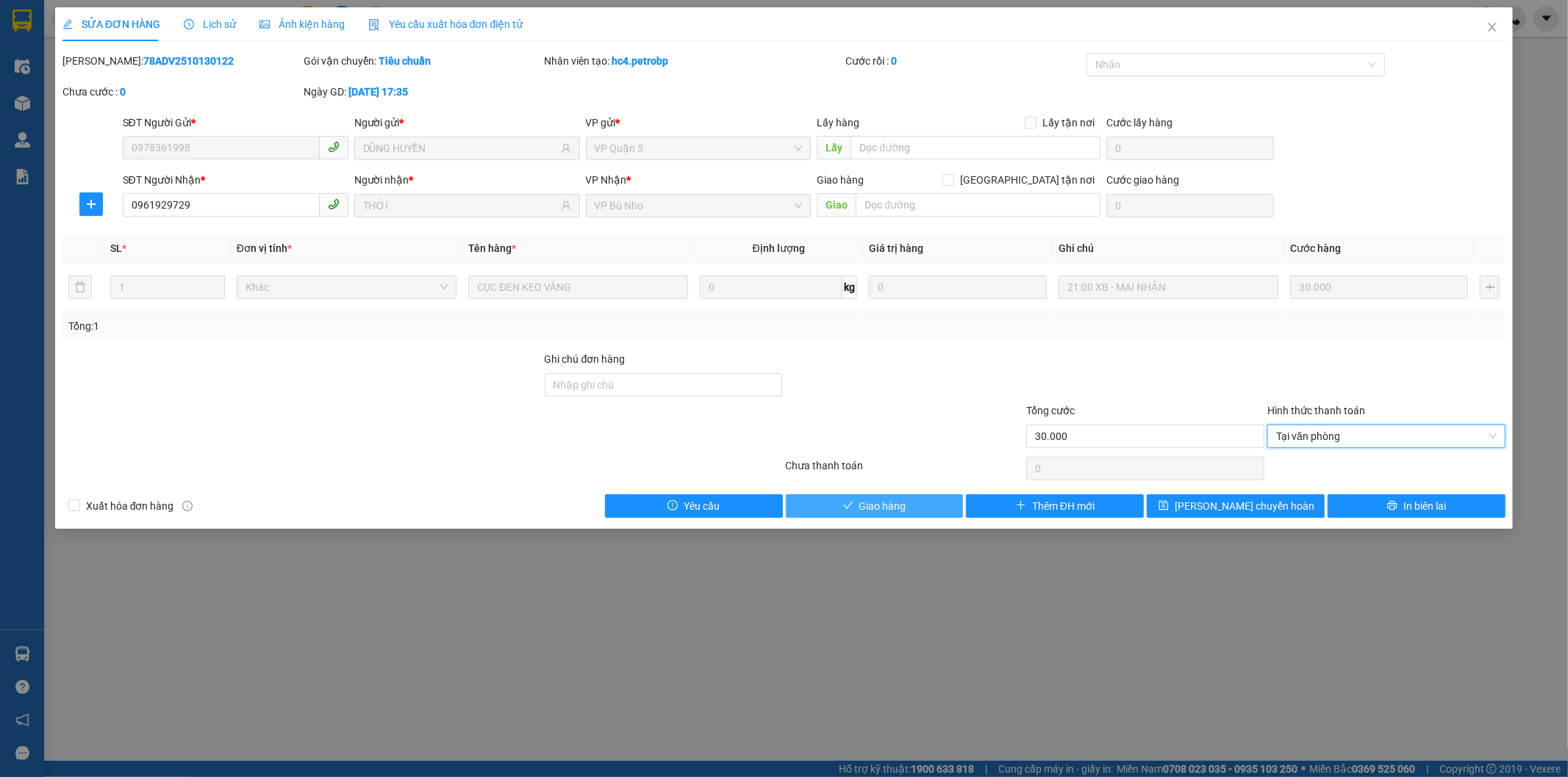
click at [886, 507] on span "Giao hàng" at bounding box center [882, 505] width 47 height 16
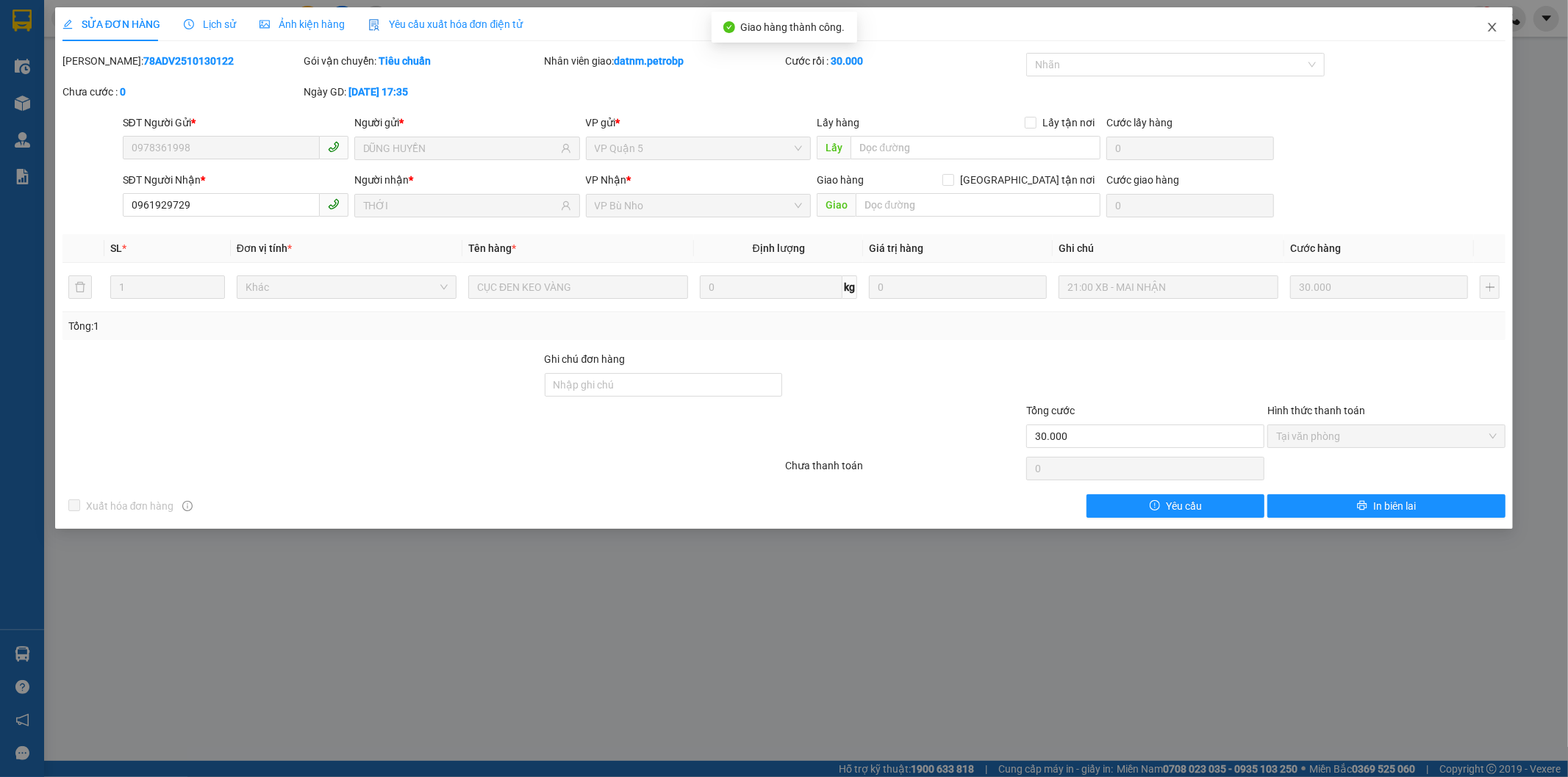
click at [1489, 27] on icon "close" at bounding box center [1492, 27] width 12 height 12
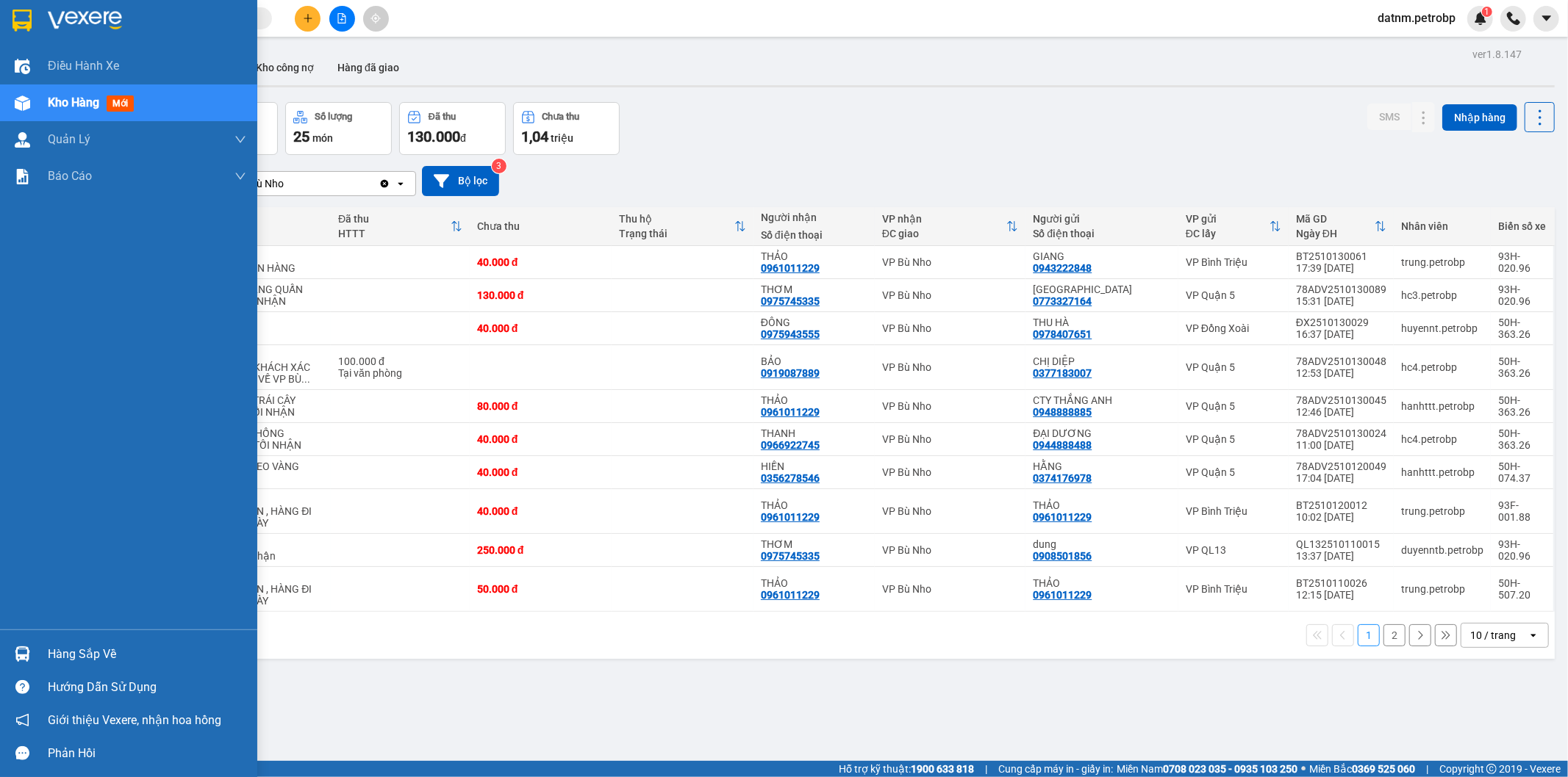
click at [76, 651] on div "Hàng sắp về" at bounding box center [147, 655] width 199 height 22
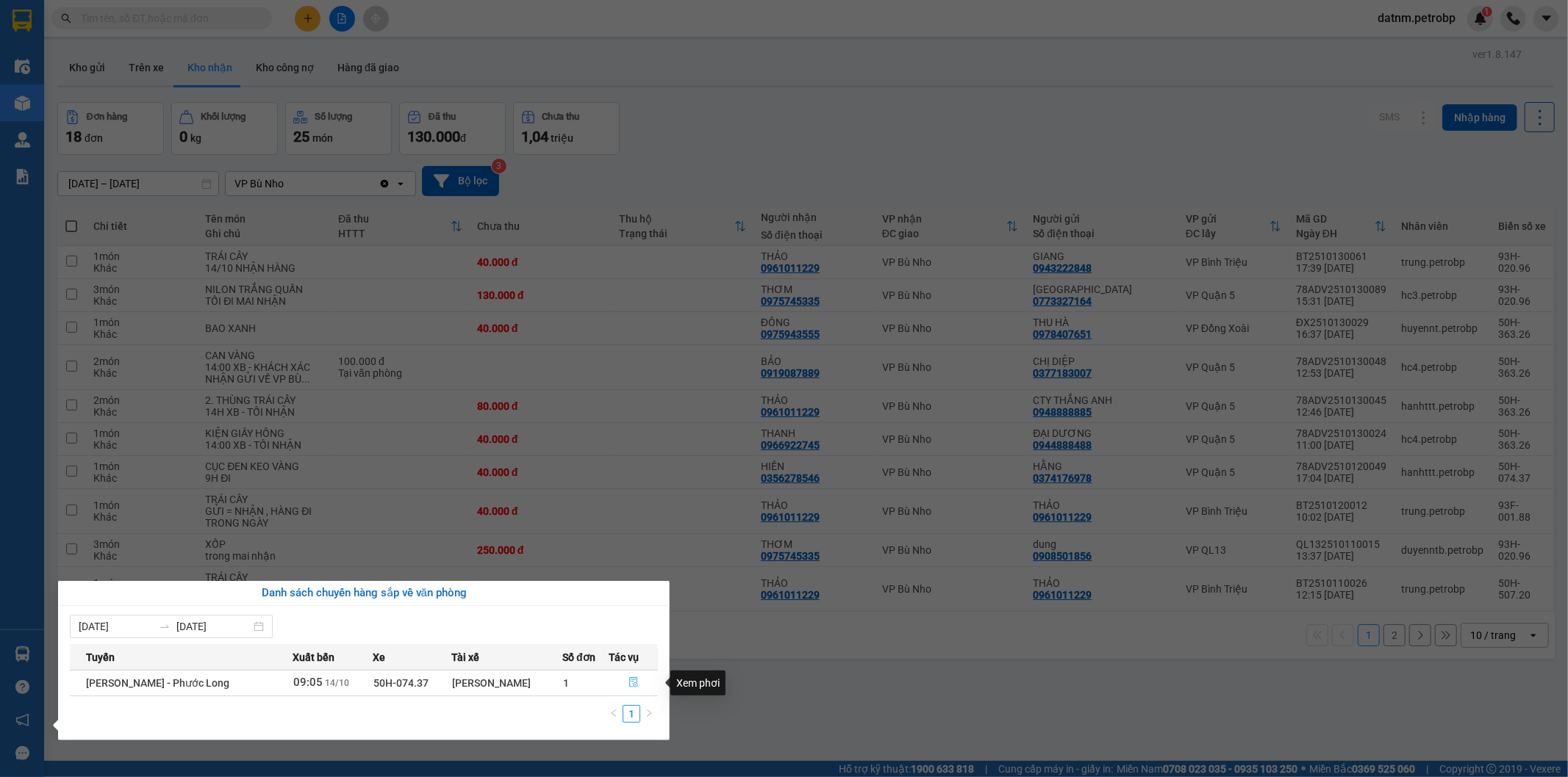
click at [634, 680] on icon "file-done" at bounding box center [633, 682] width 8 height 10
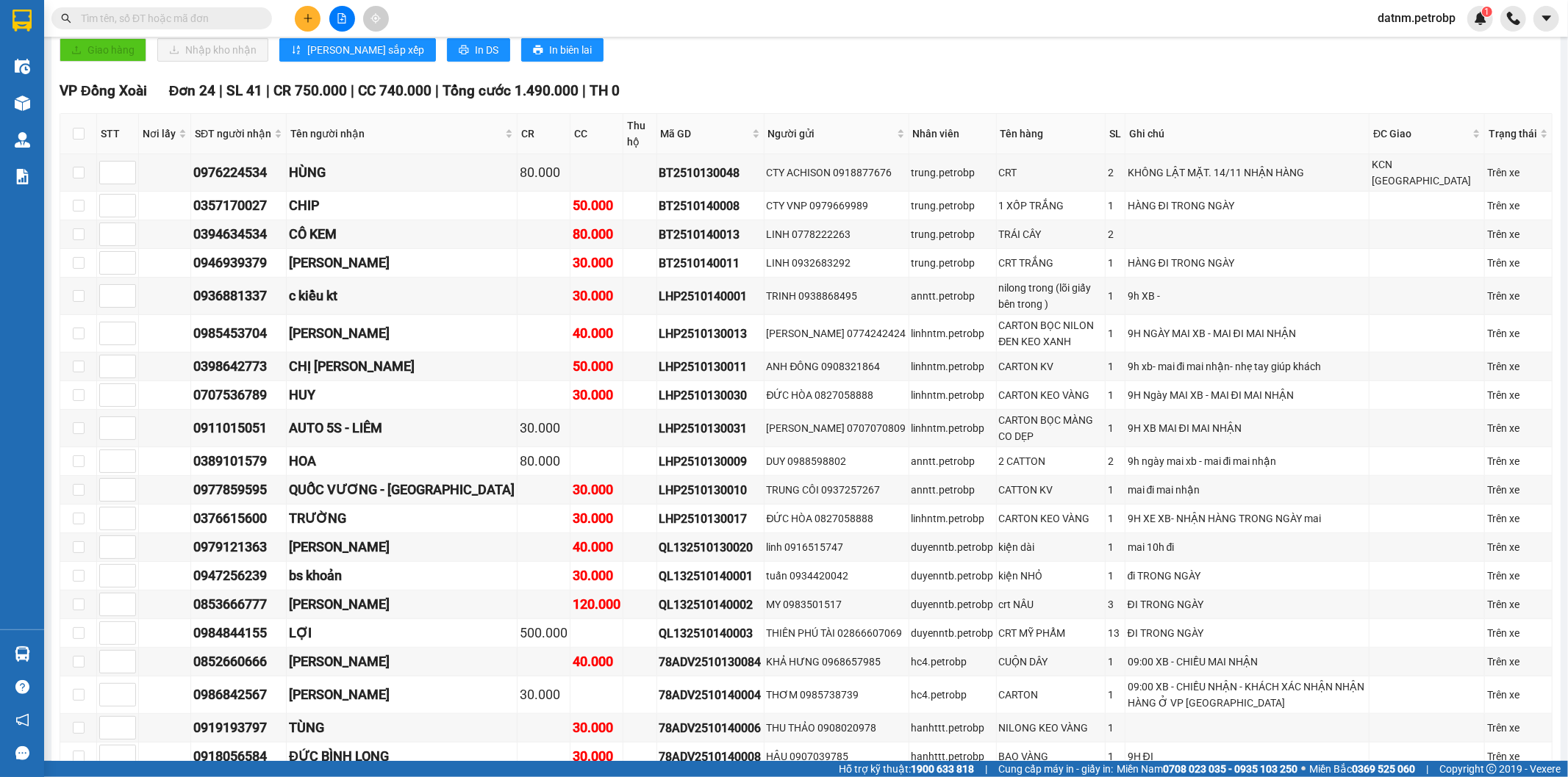
scroll to position [1143, 0]
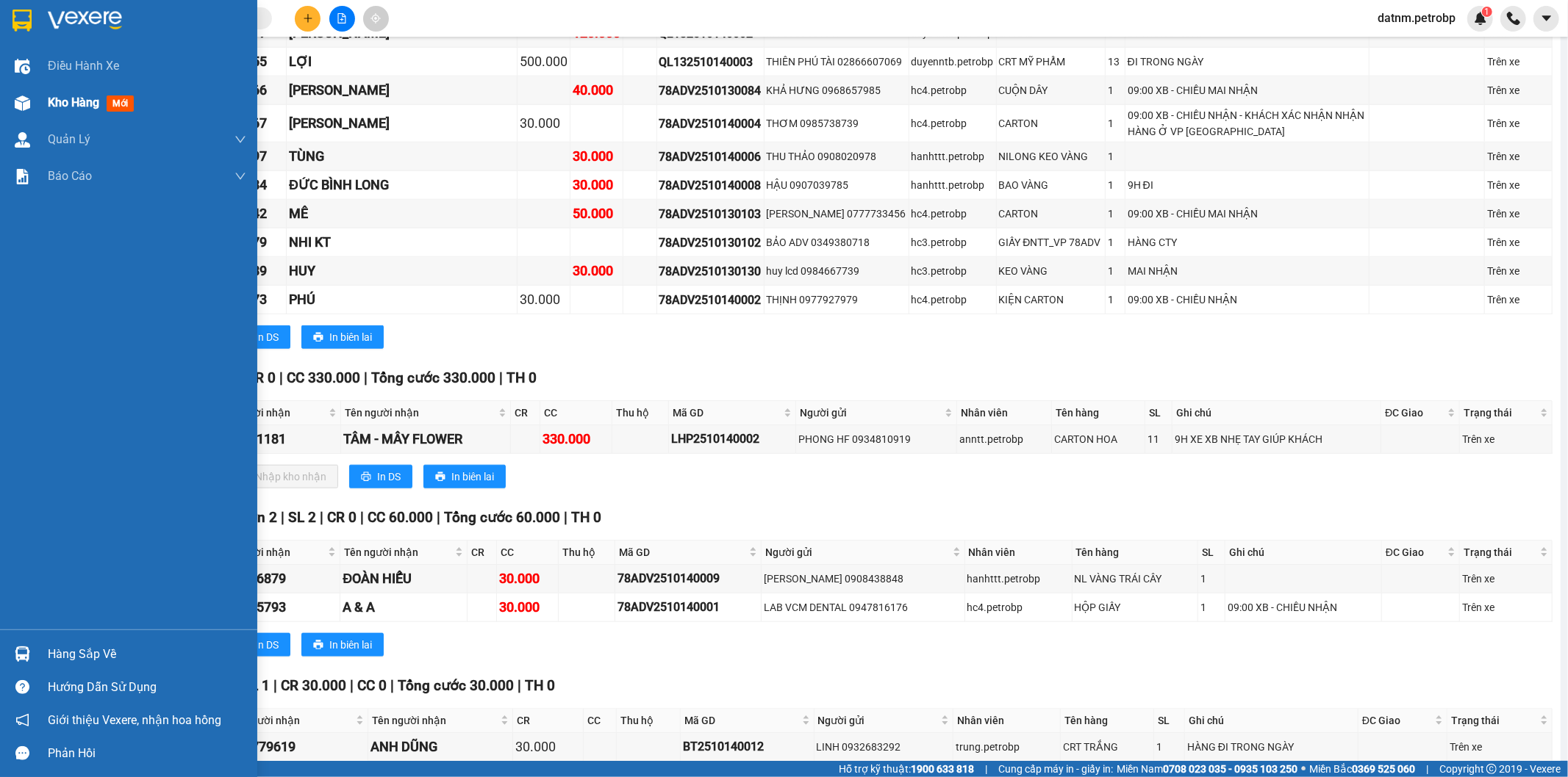
click at [54, 97] on span "Kho hàng" at bounding box center [73, 102] width 52 height 14
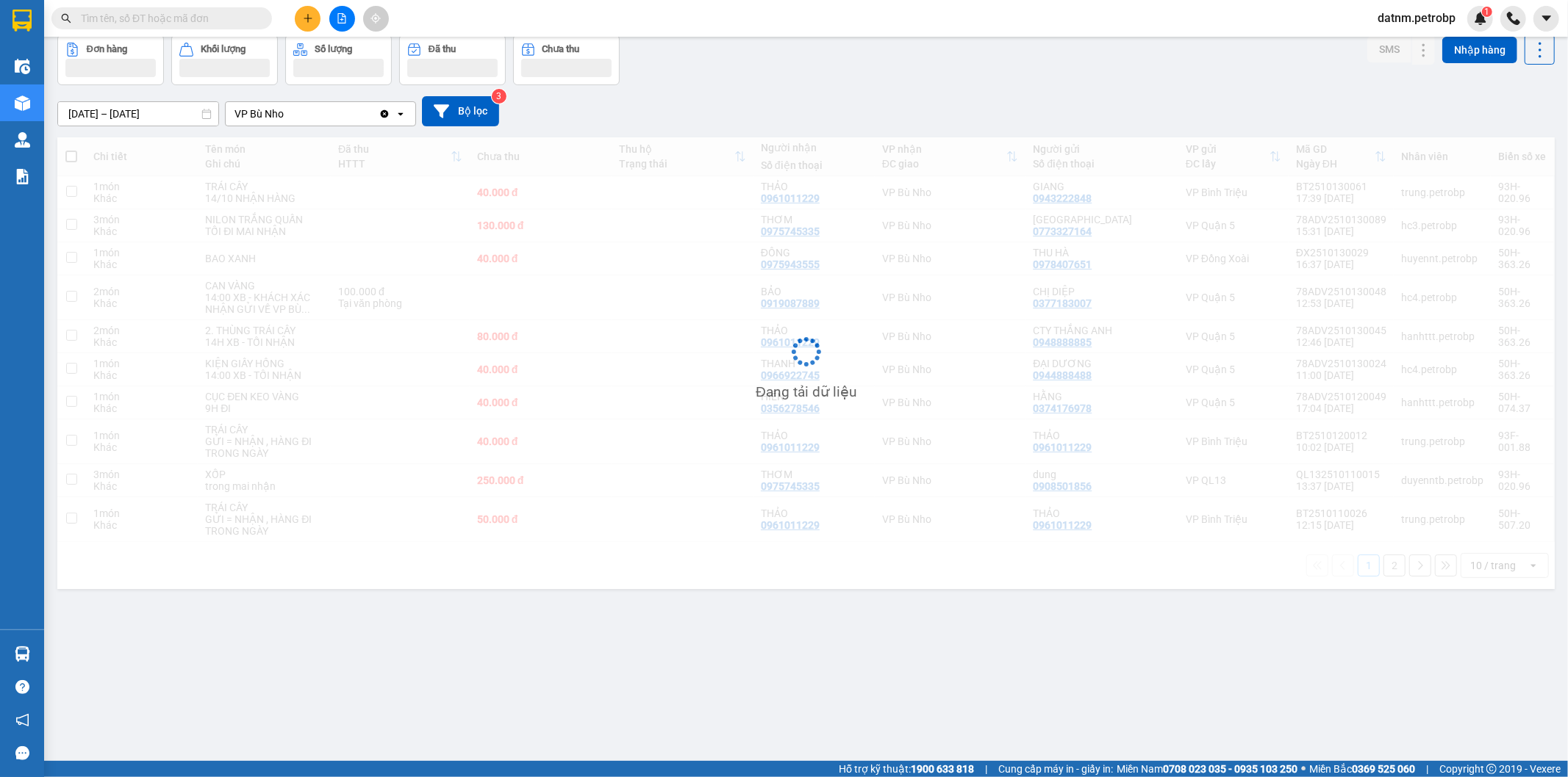
scroll to position [67, 0]
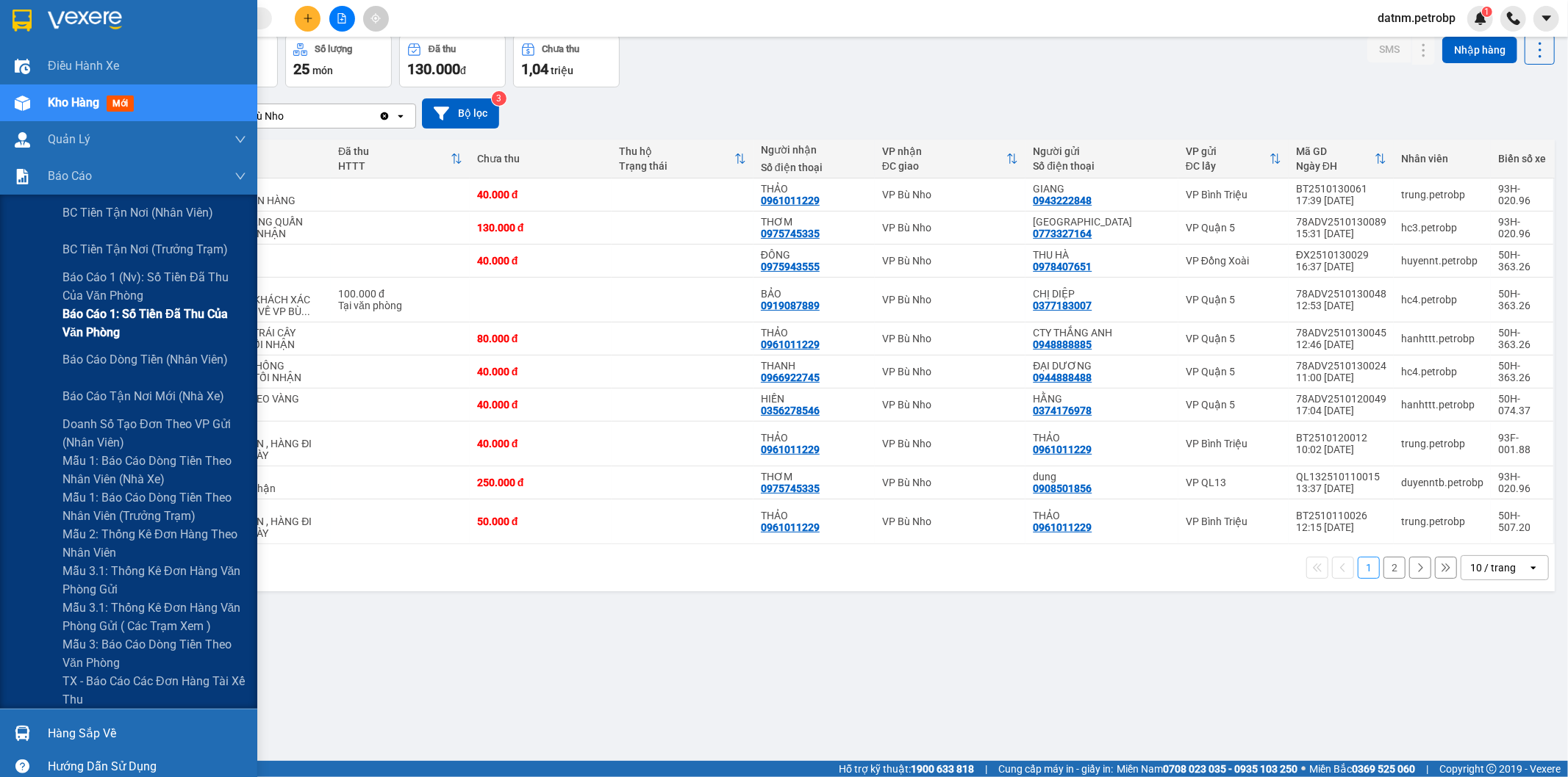
click at [128, 311] on span "Báo cáo 1: Số tiền đã thu của văn phòng" at bounding box center [155, 322] width 184 height 37
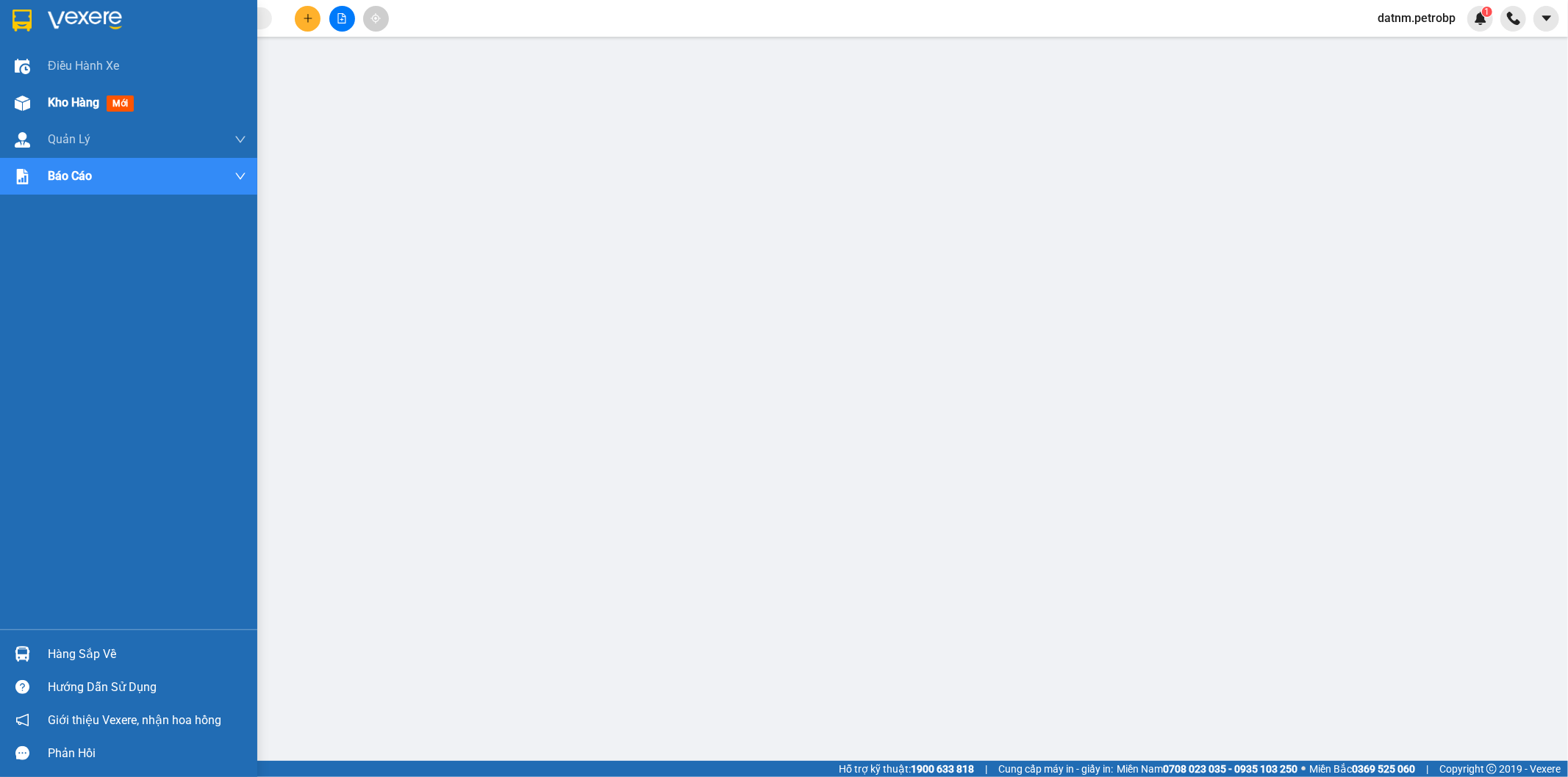
click at [69, 100] on span "Kho hàng" at bounding box center [73, 102] width 52 height 14
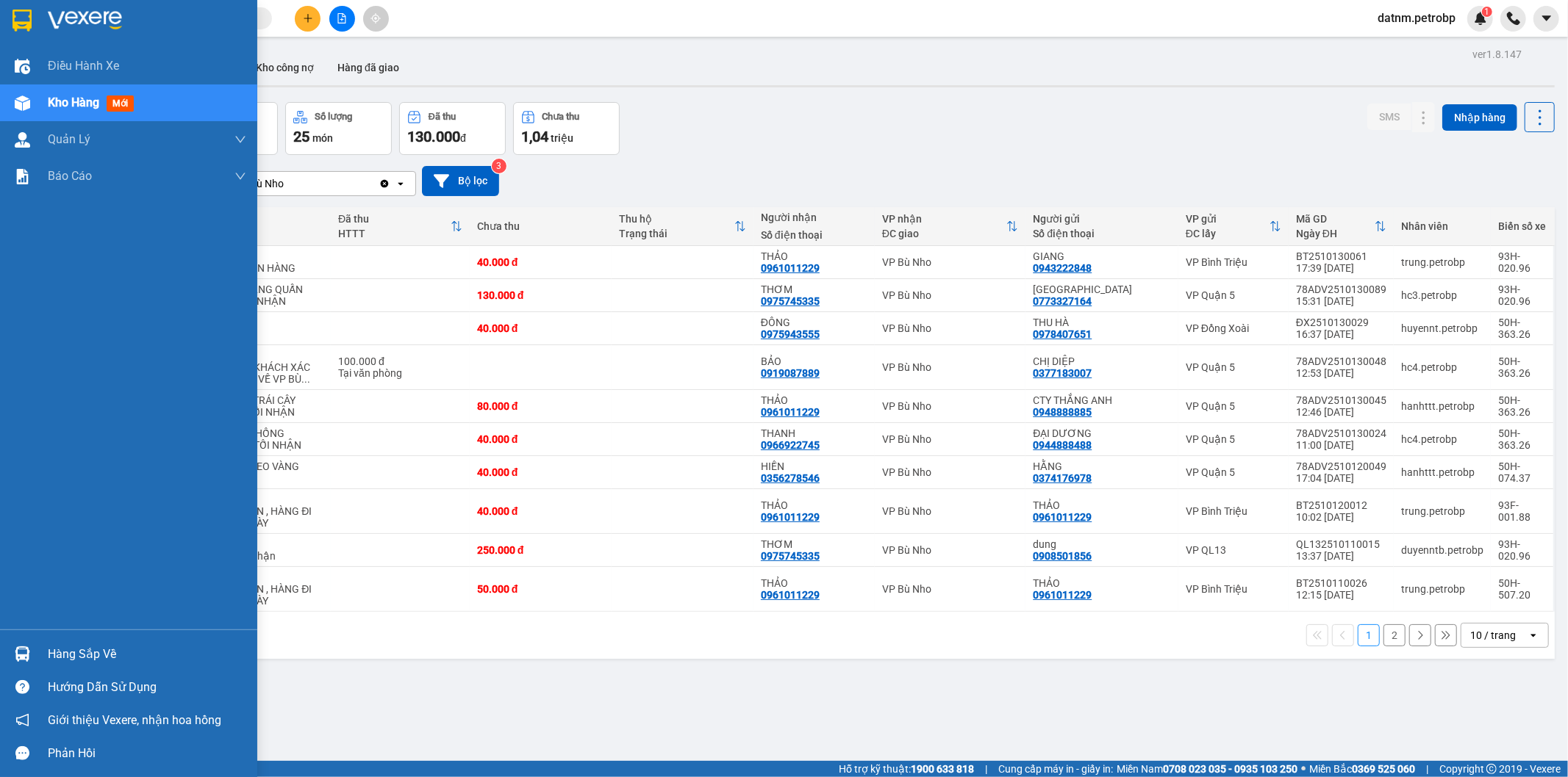
click at [90, 662] on div "Hàng sắp về" at bounding box center [147, 655] width 199 height 22
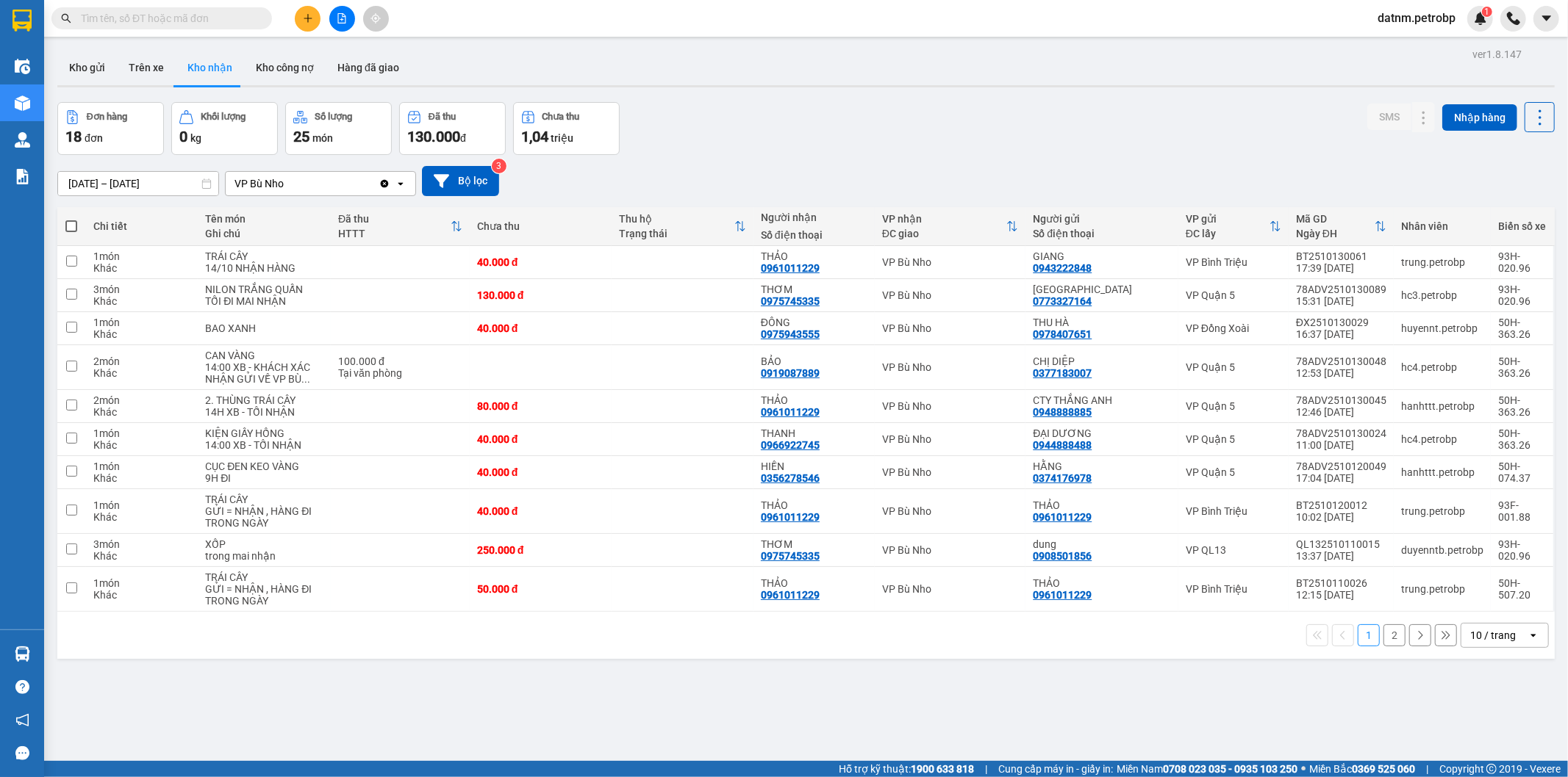
click at [916, 724] on section "Kết quả tìm kiếm ( 1 ) Bộ lọc Ngày tạo đơn gần nhất Mã ĐH Trạng thái Món hàng T…" at bounding box center [784, 388] width 1568 height 777
click at [67, 437] on input "checkbox" at bounding box center [72, 439] width 11 height 11
checkbox input "true"
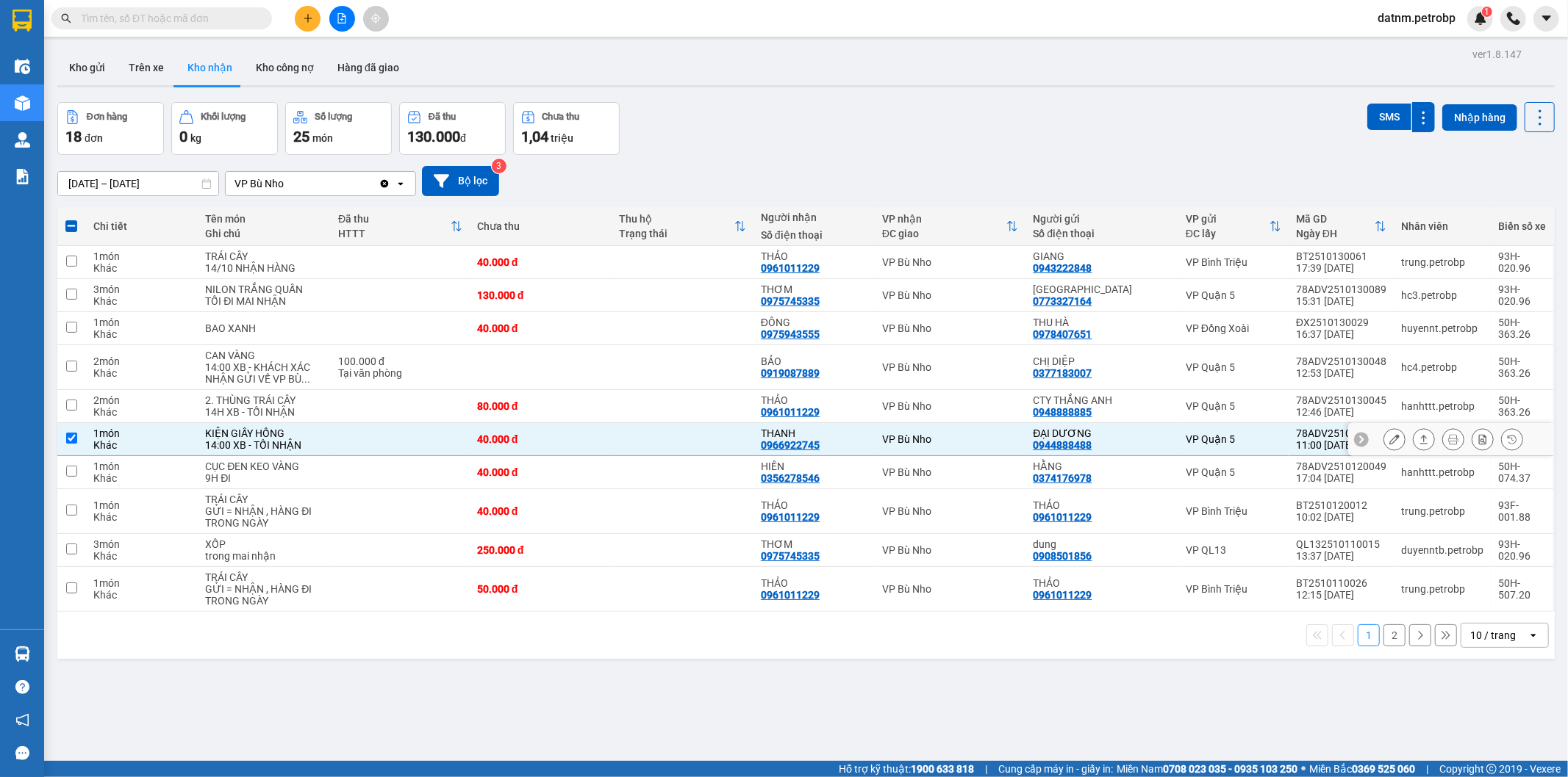
click at [1384, 445] on button at bounding box center [1395, 439] width 21 height 25
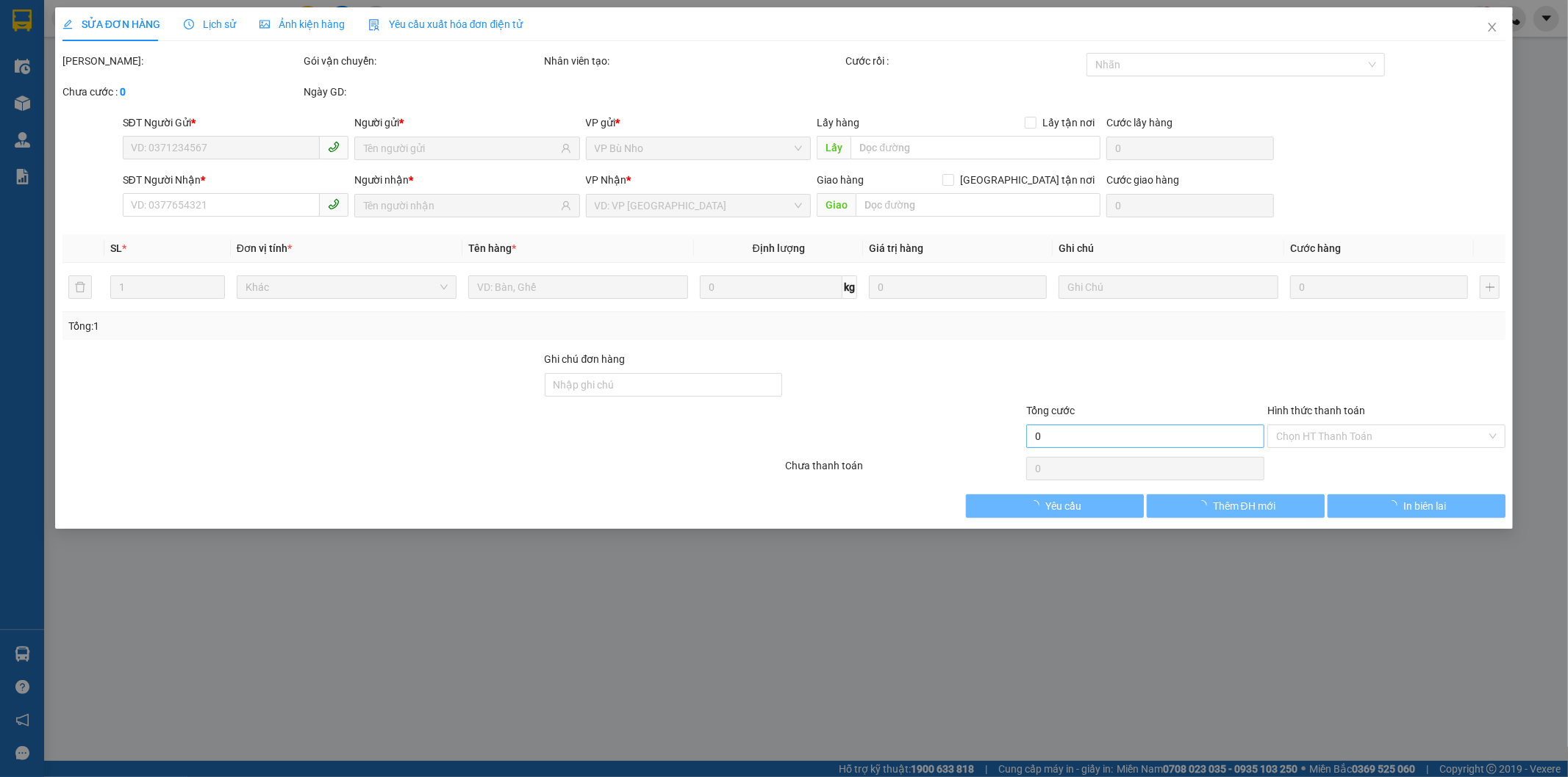
type input "0944888488"
type input "ĐẠI DƯƠNG"
type input "0966922745"
type input "THANH"
type input "40.000"
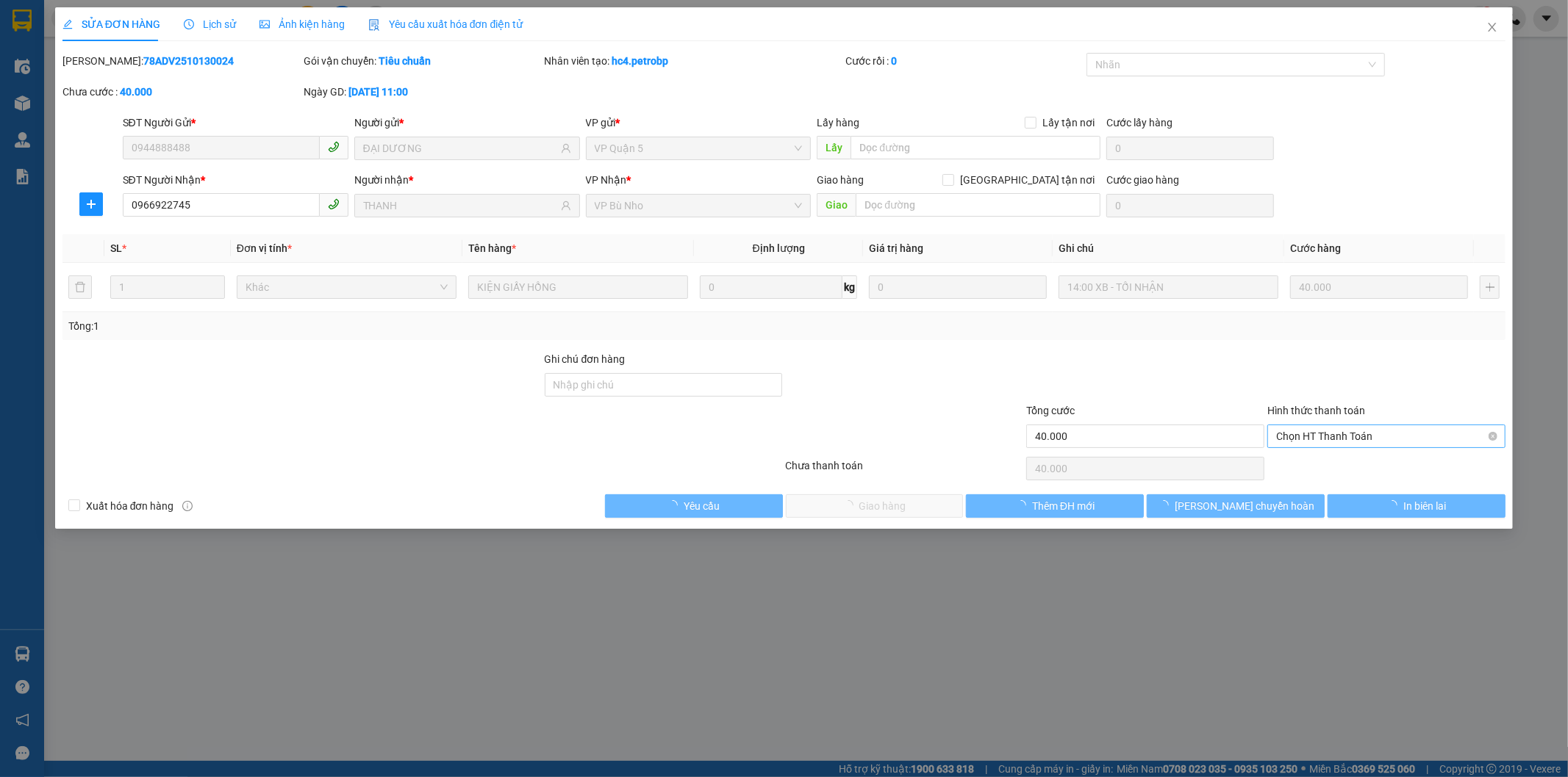
click at [1310, 443] on span "Chọn HT Thanh Toán" at bounding box center [1386, 437] width 220 height 22
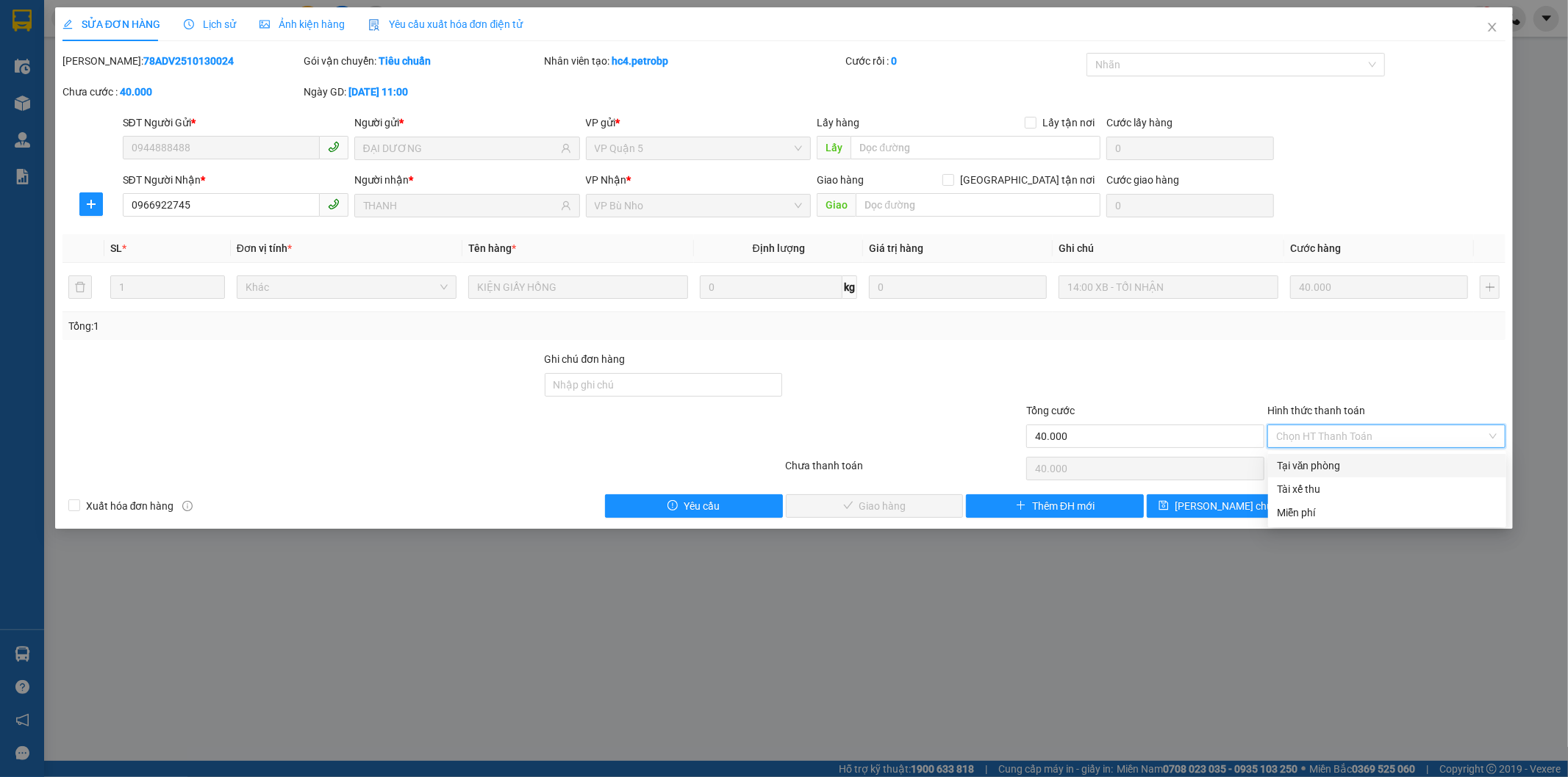
click at [1309, 466] on div "Tại văn phòng" at bounding box center [1387, 465] width 220 height 16
type input "0"
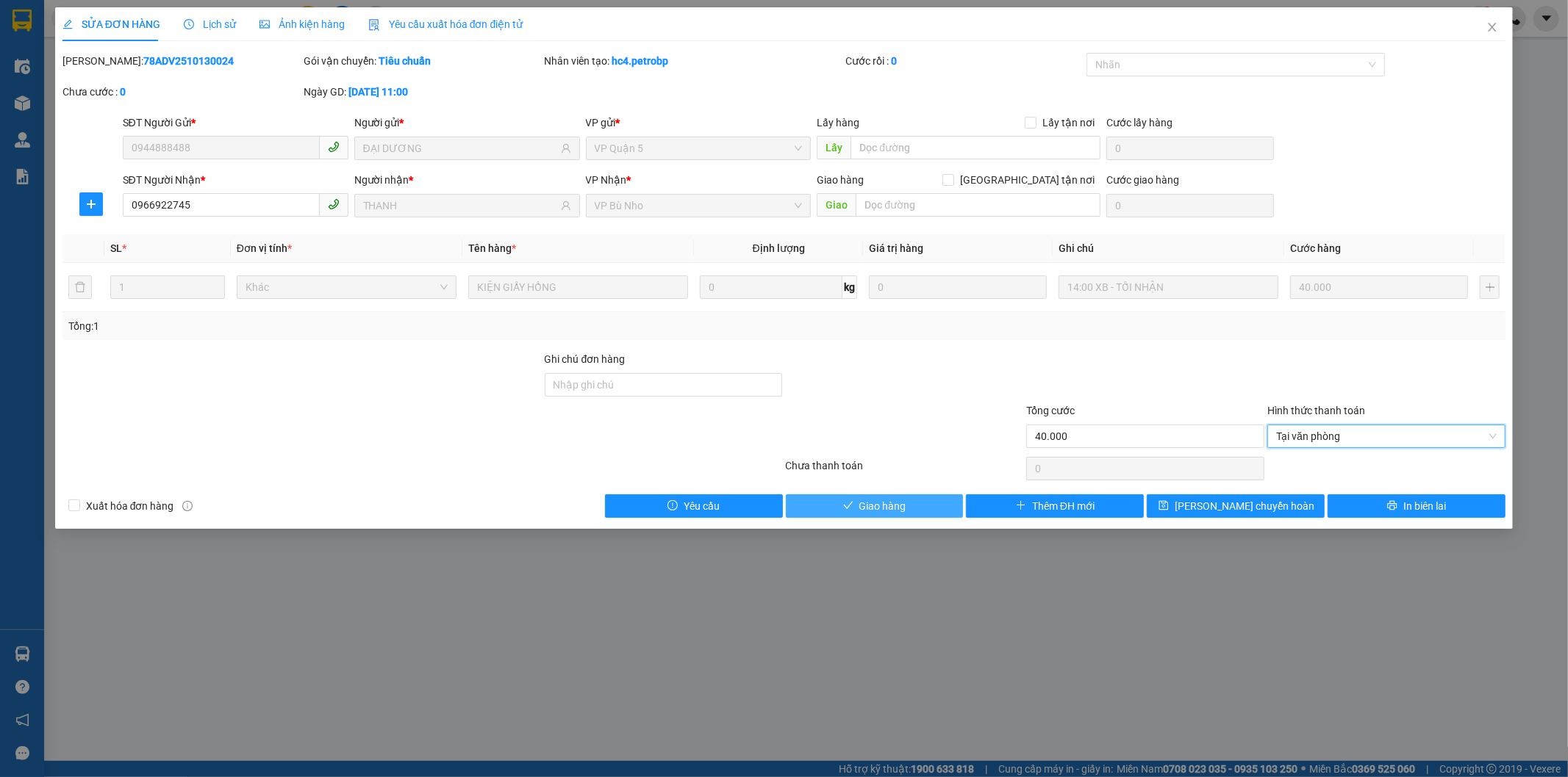
click at [870, 501] on span "Giao hàng" at bounding box center [882, 505] width 47 height 16
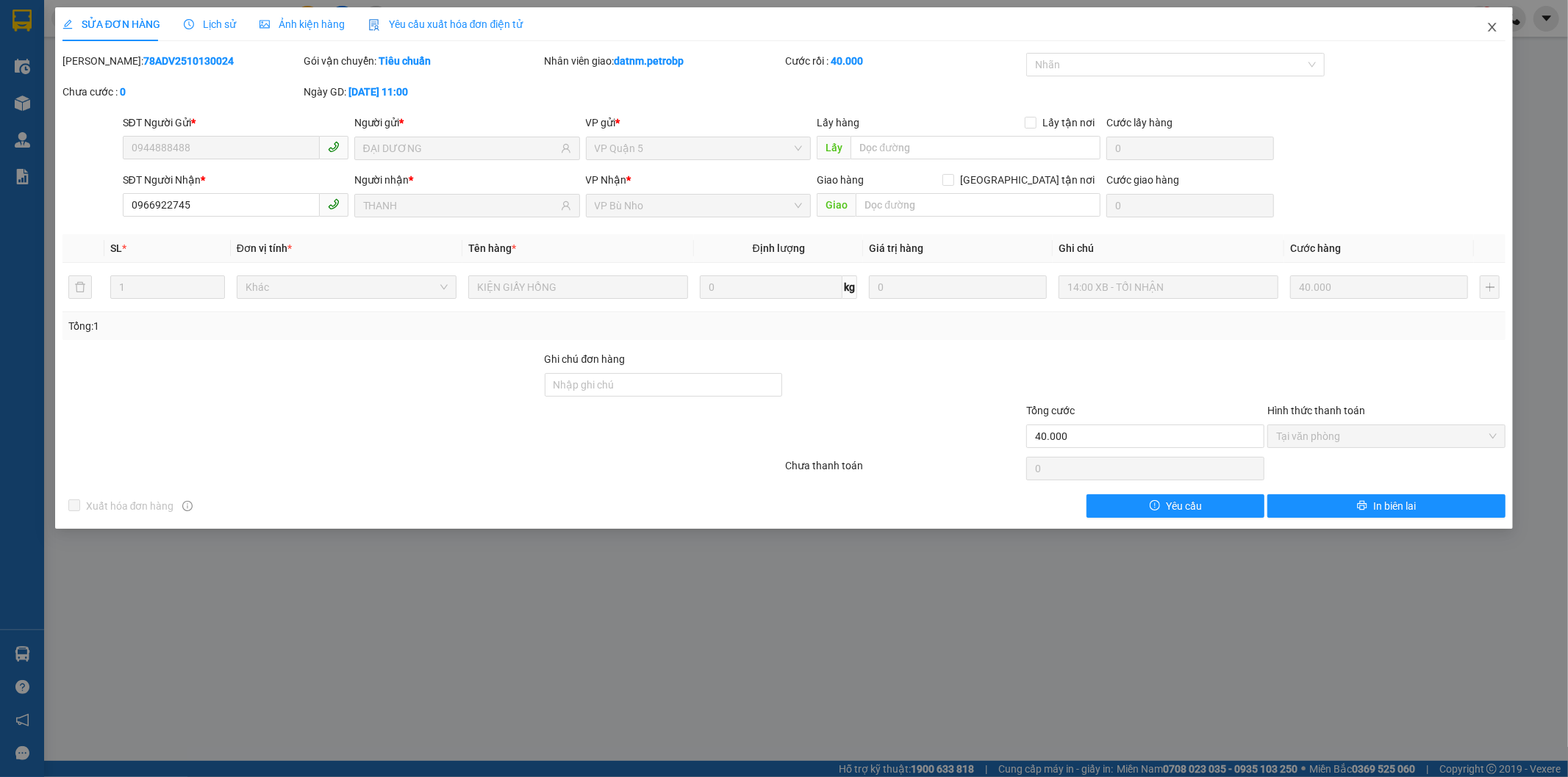
click at [1489, 27] on icon "close" at bounding box center [1492, 27] width 12 height 12
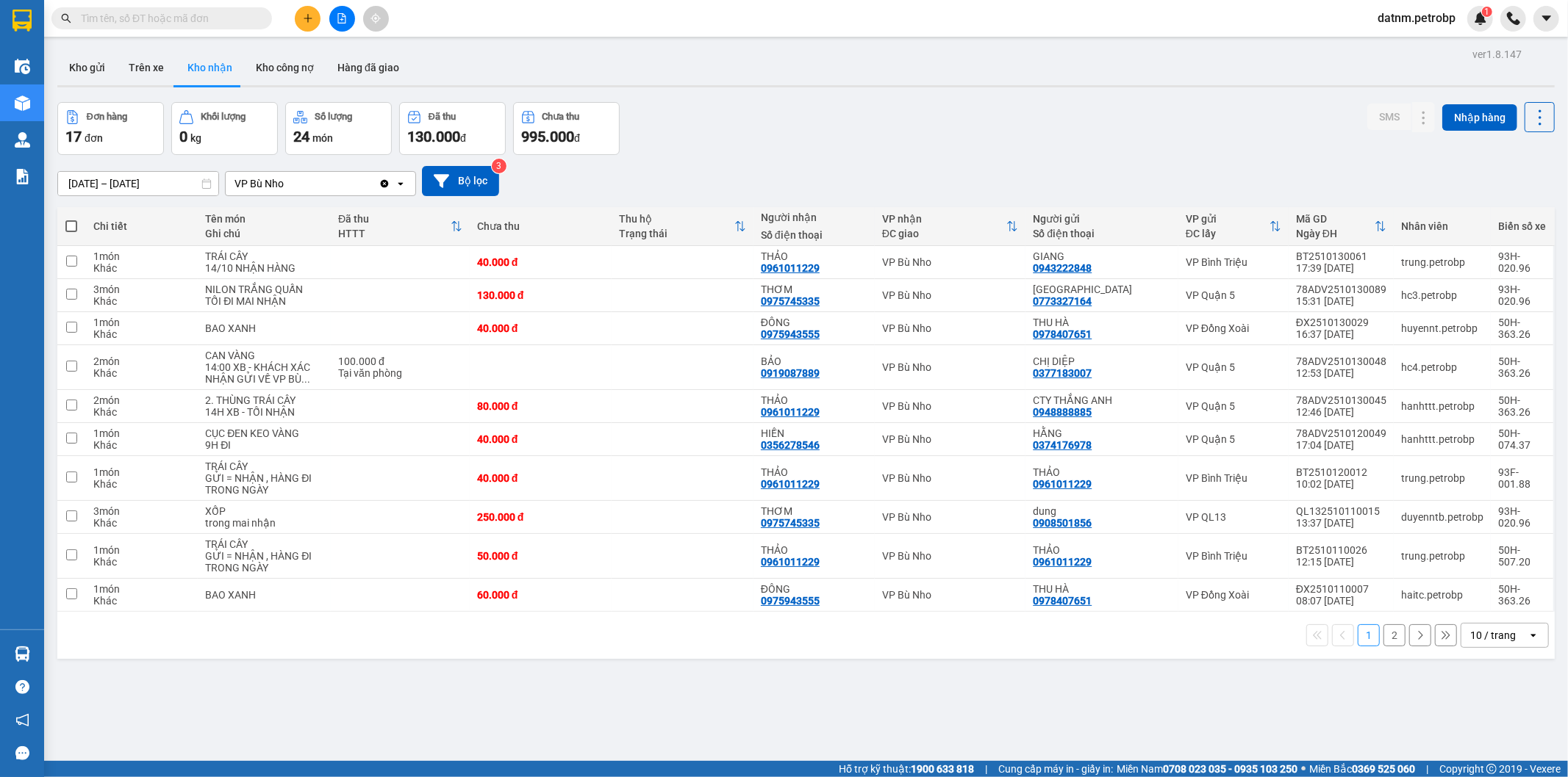
click at [862, 99] on div "ver 1.8.147 Kho gửi Trên xe Kho nhận Kho công nợ Hàng đã giao Đơn hàng 17 đơn K…" at bounding box center [806, 432] width 1509 height 777
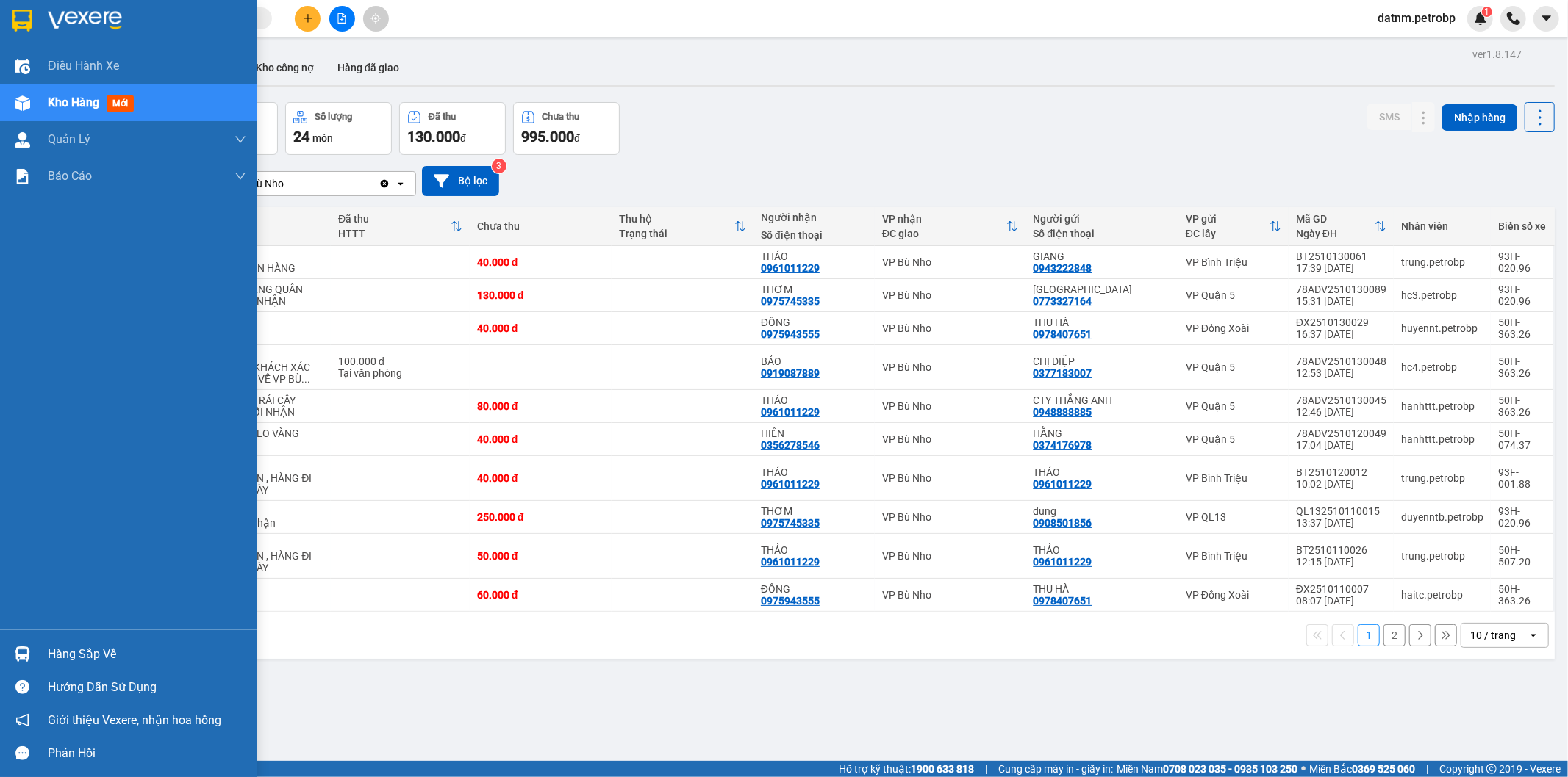
click at [17, 657] on img at bounding box center [23, 654] width 15 height 15
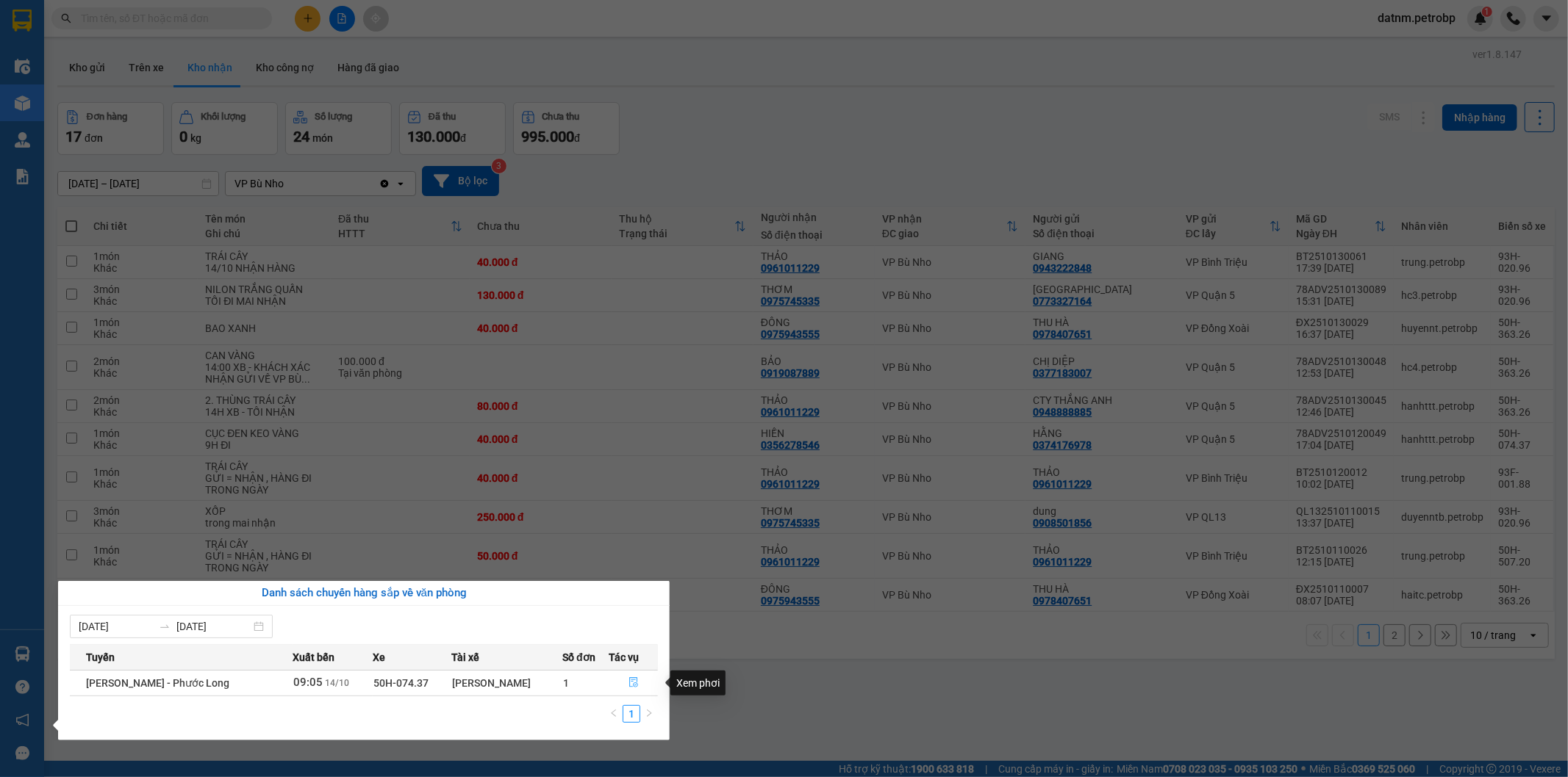
click at [631, 685] on icon "file-done" at bounding box center [633, 682] width 10 height 10
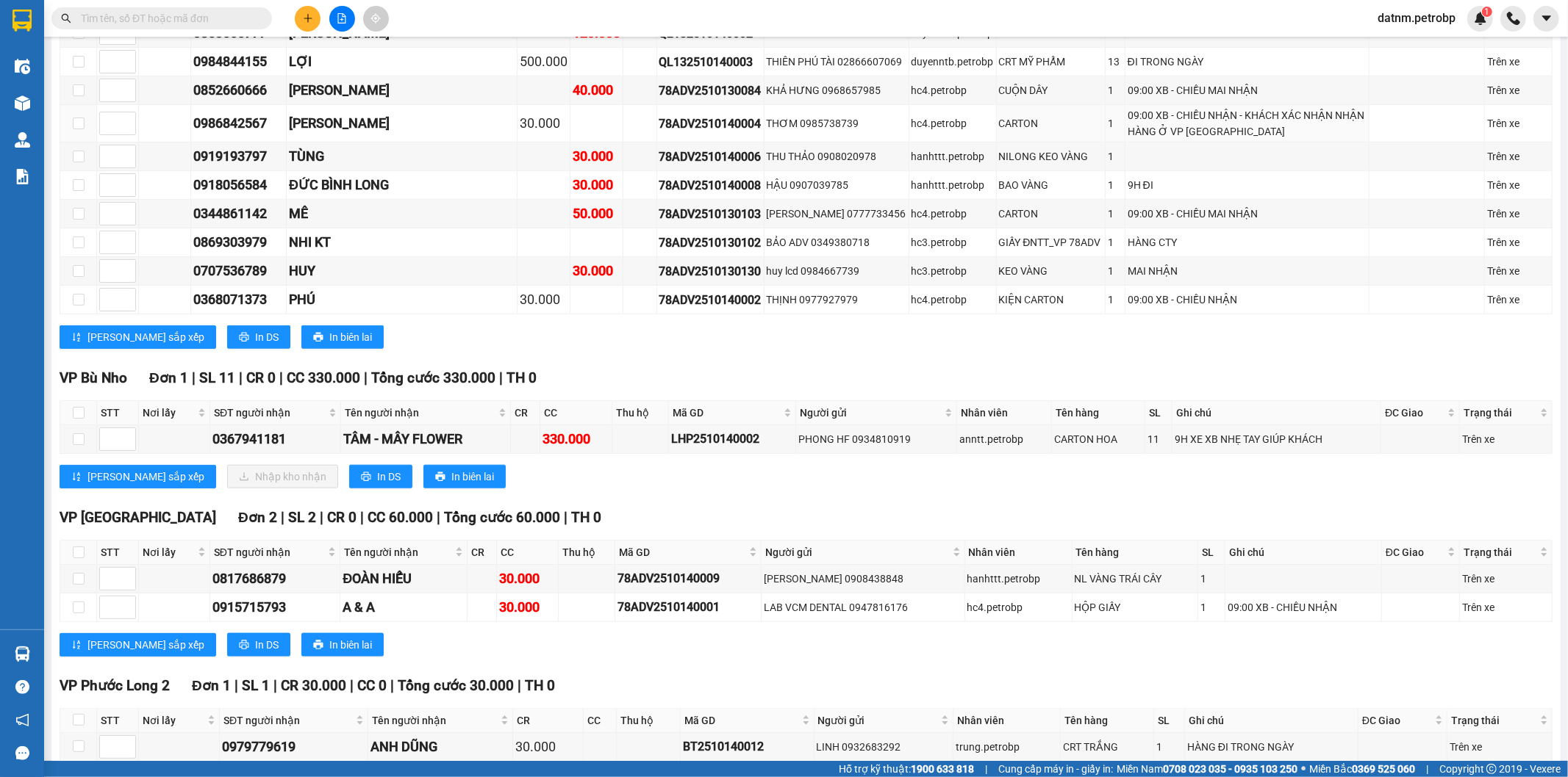
scroll to position [1184, 0]
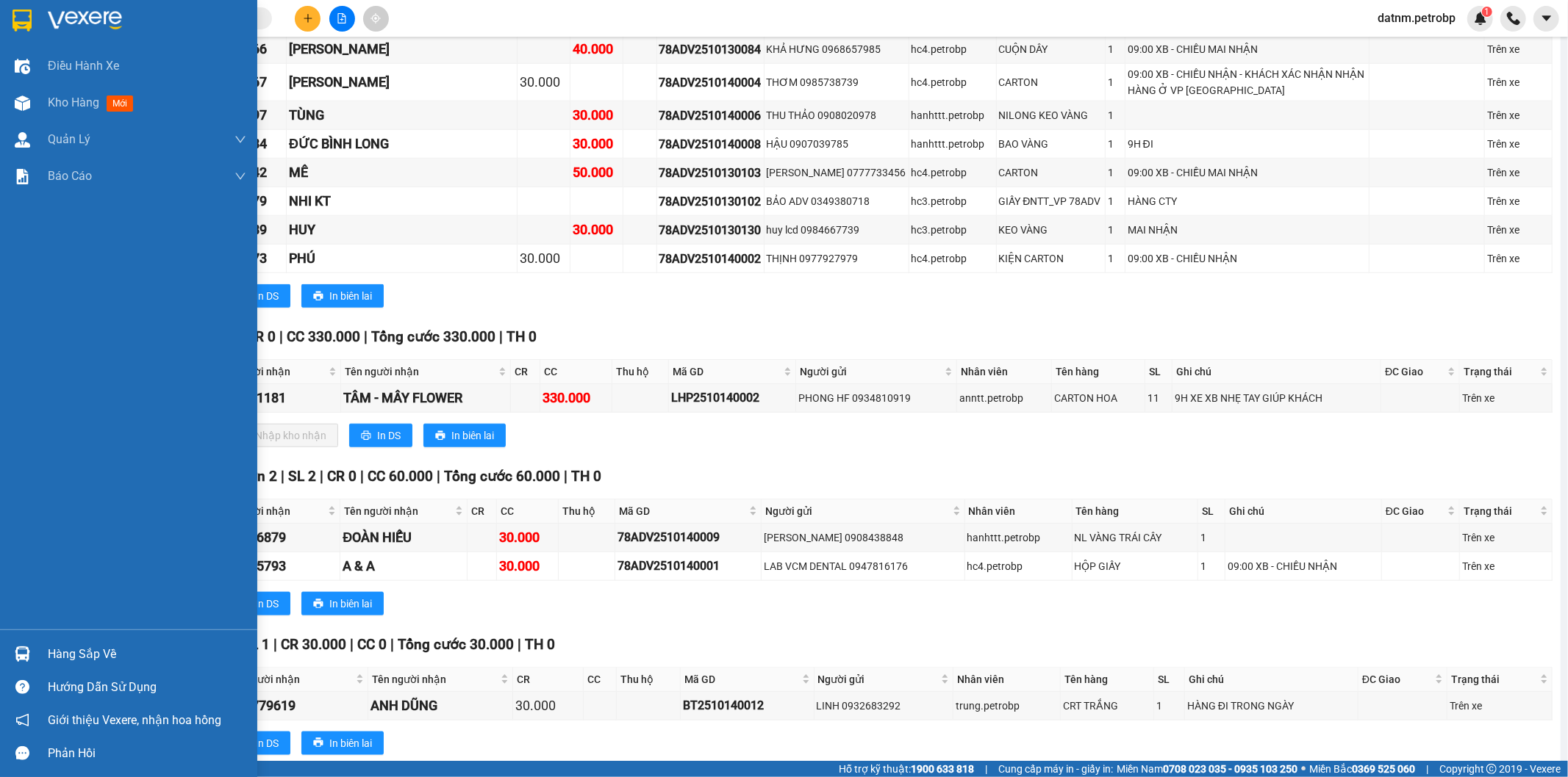
click at [32, 657] on div at bounding box center [22, 653] width 25 height 25
click at [32, 657] on div "Điều hành xe Kho hàng mới Quản [PERSON_NAME] lý chuyến Quản lý khách hàng Quản …" at bounding box center [128, 388] width 257 height 777
click at [32, 657] on div at bounding box center [22, 653] width 25 height 25
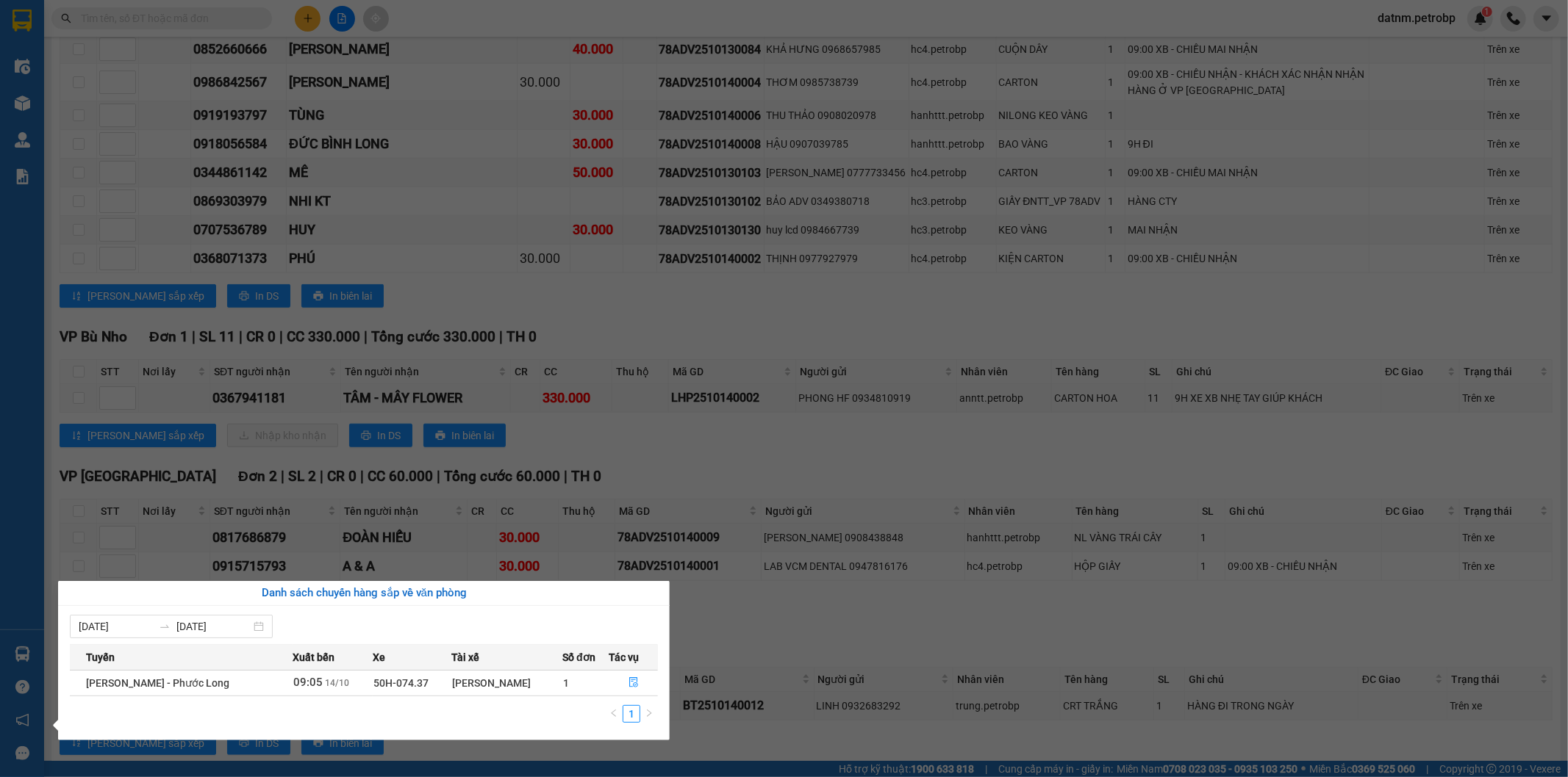
click at [753, 592] on section "Kết quả tìm kiếm ( 1 ) Bộ lọc Ngày tạo đơn gần nhất Mã ĐH Trạng thái Món hàng T…" at bounding box center [784, 388] width 1568 height 777
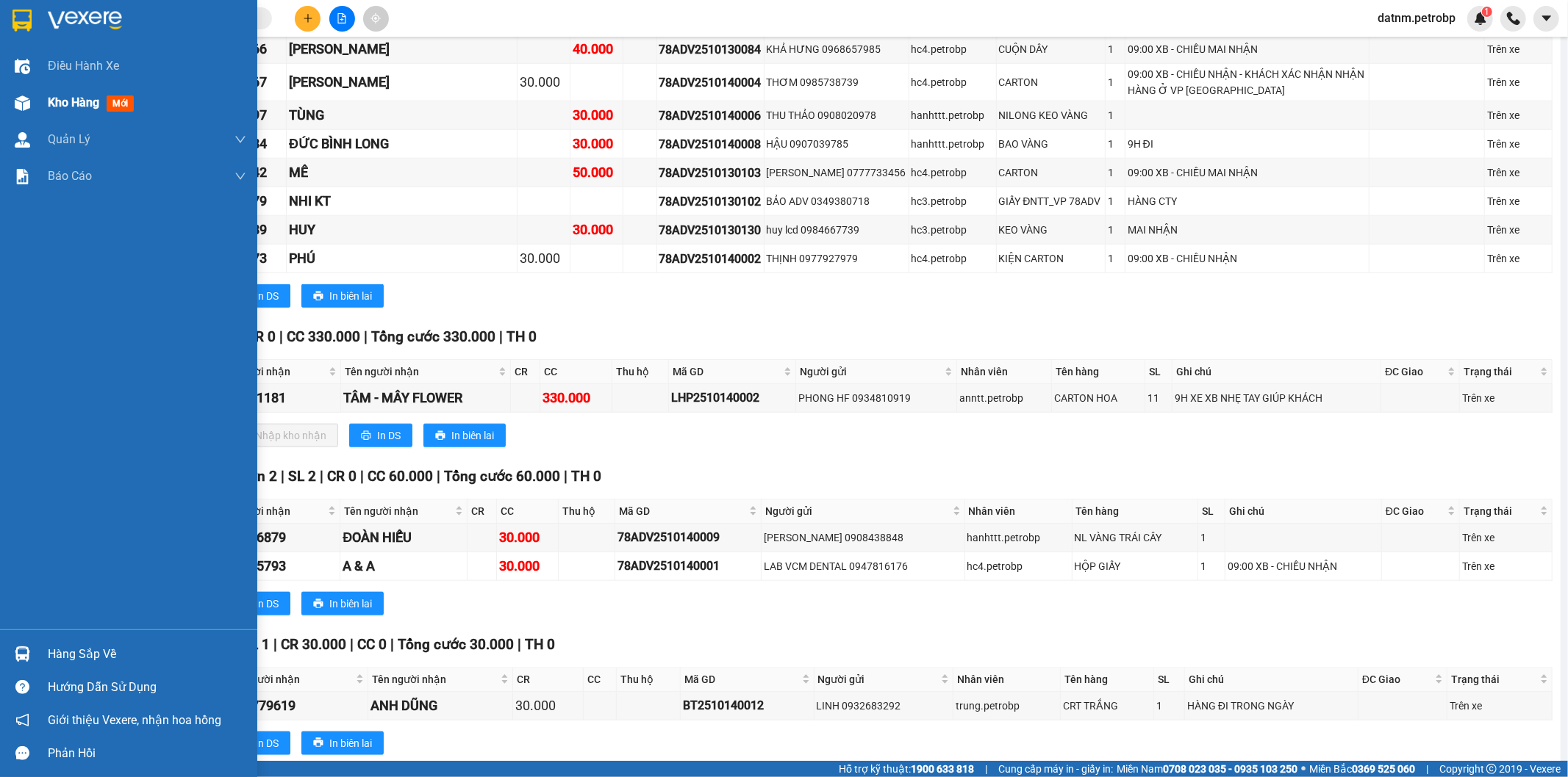
click at [53, 109] on span "Kho hàng" at bounding box center [73, 102] width 52 height 14
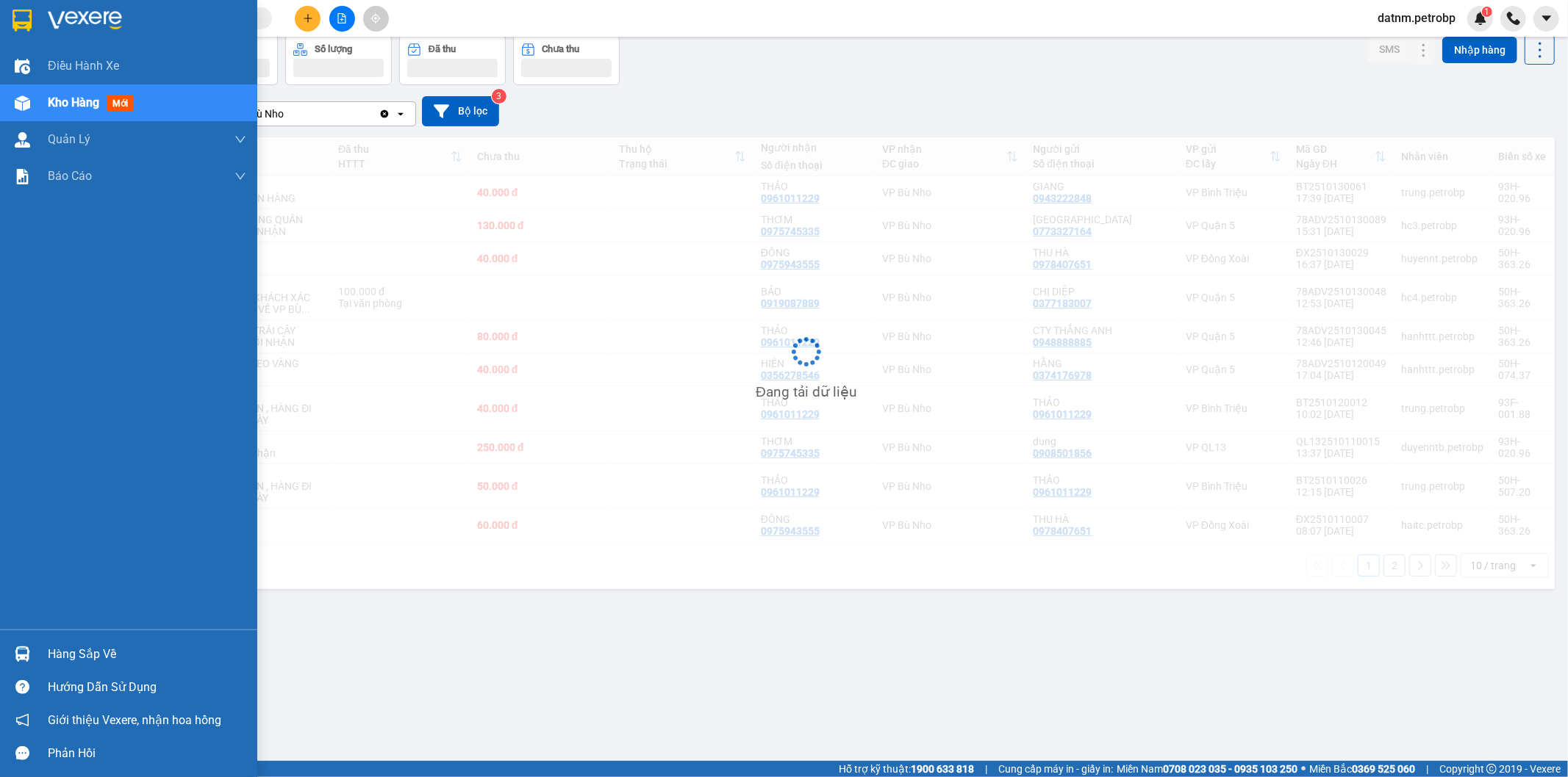
scroll to position [67, 0]
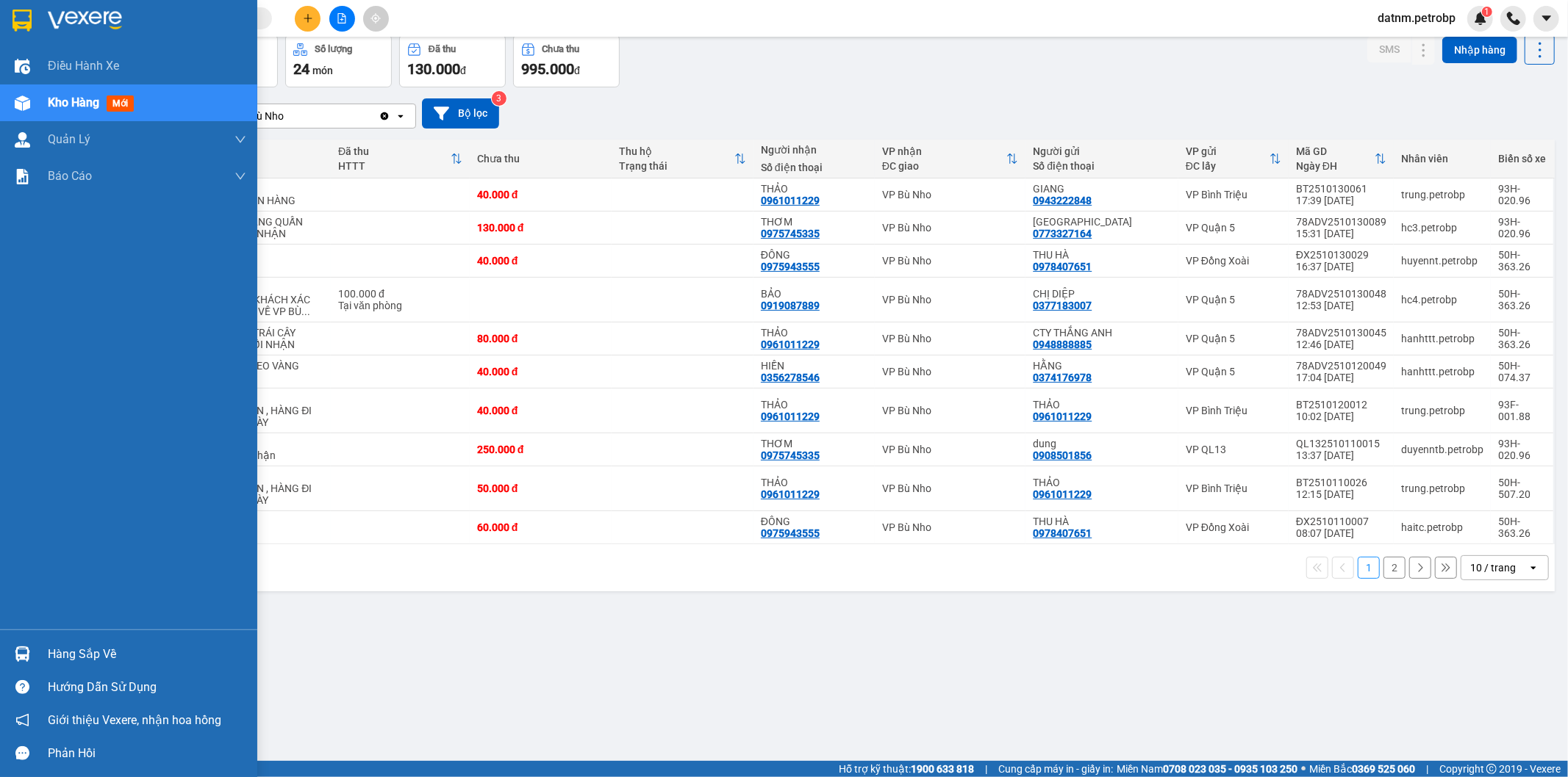
click at [12, 664] on div at bounding box center [22, 653] width 25 height 25
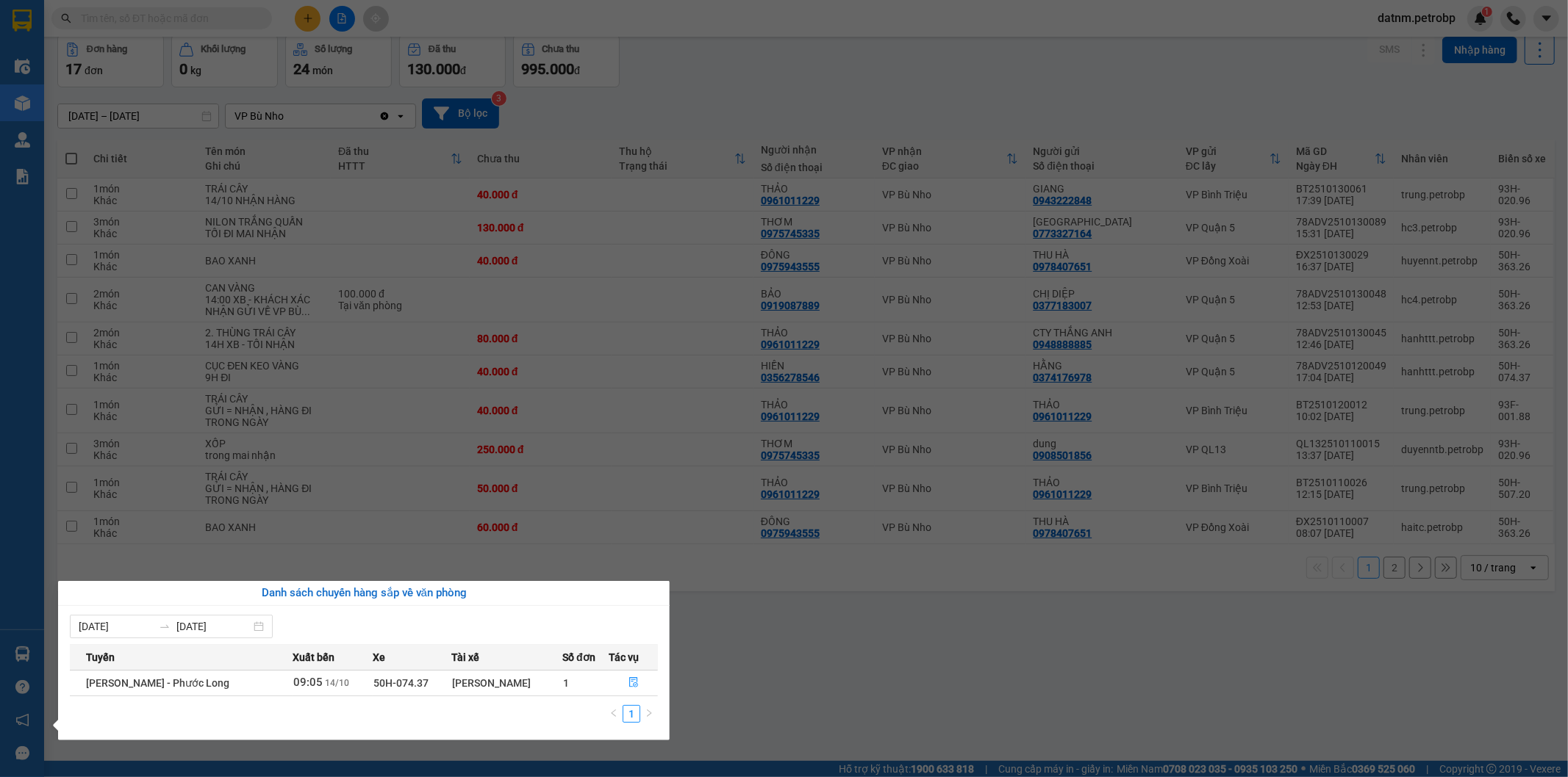
click at [688, 640] on section "Kết quả tìm kiếm ( 1 ) Bộ lọc Ngày tạo đơn gần nhất Mã ĐH Trạng thái Món hàng T…" at bounding box center [784, 388] width 1568 height 777
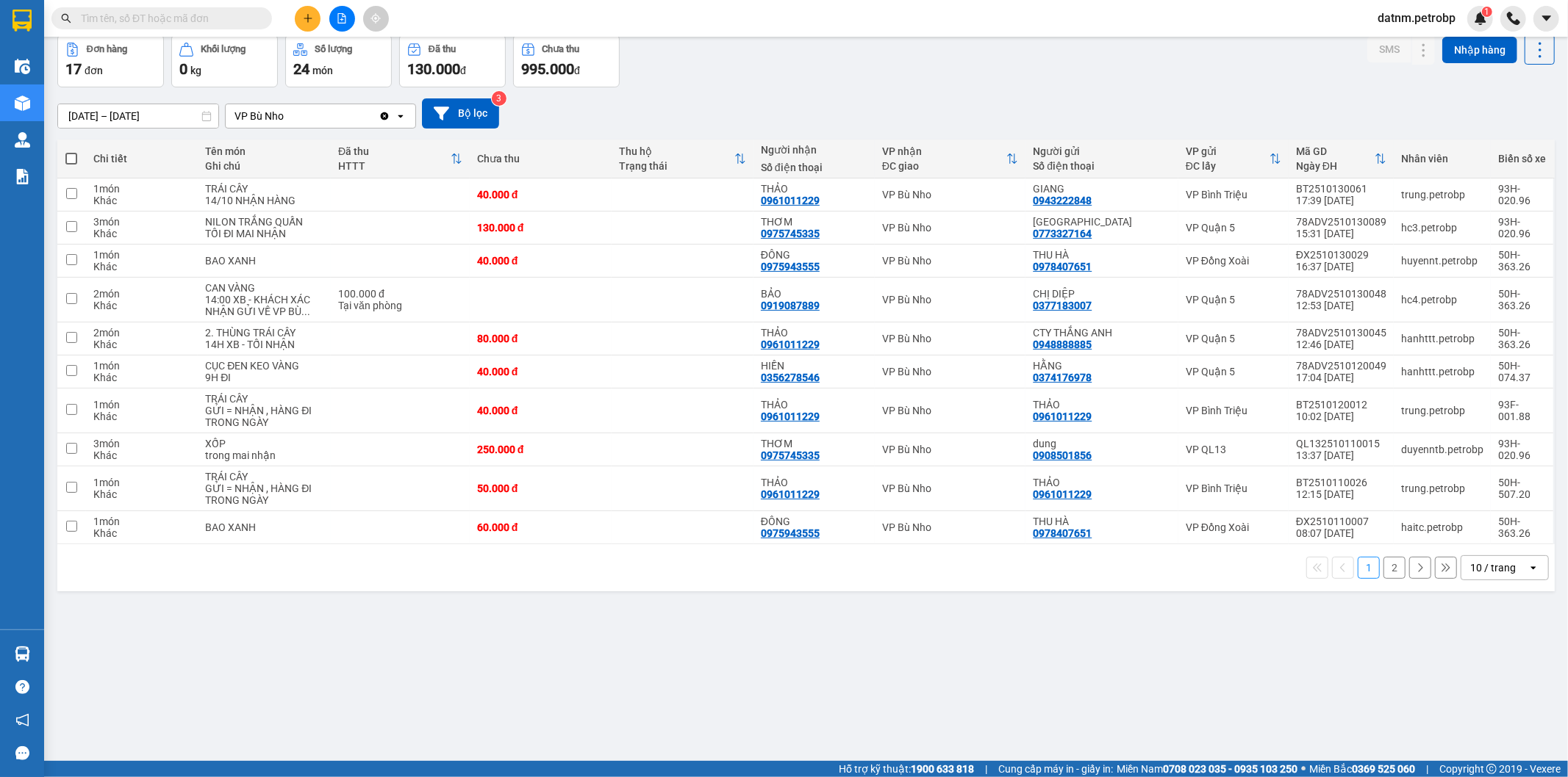
scroll to position [0, 0]
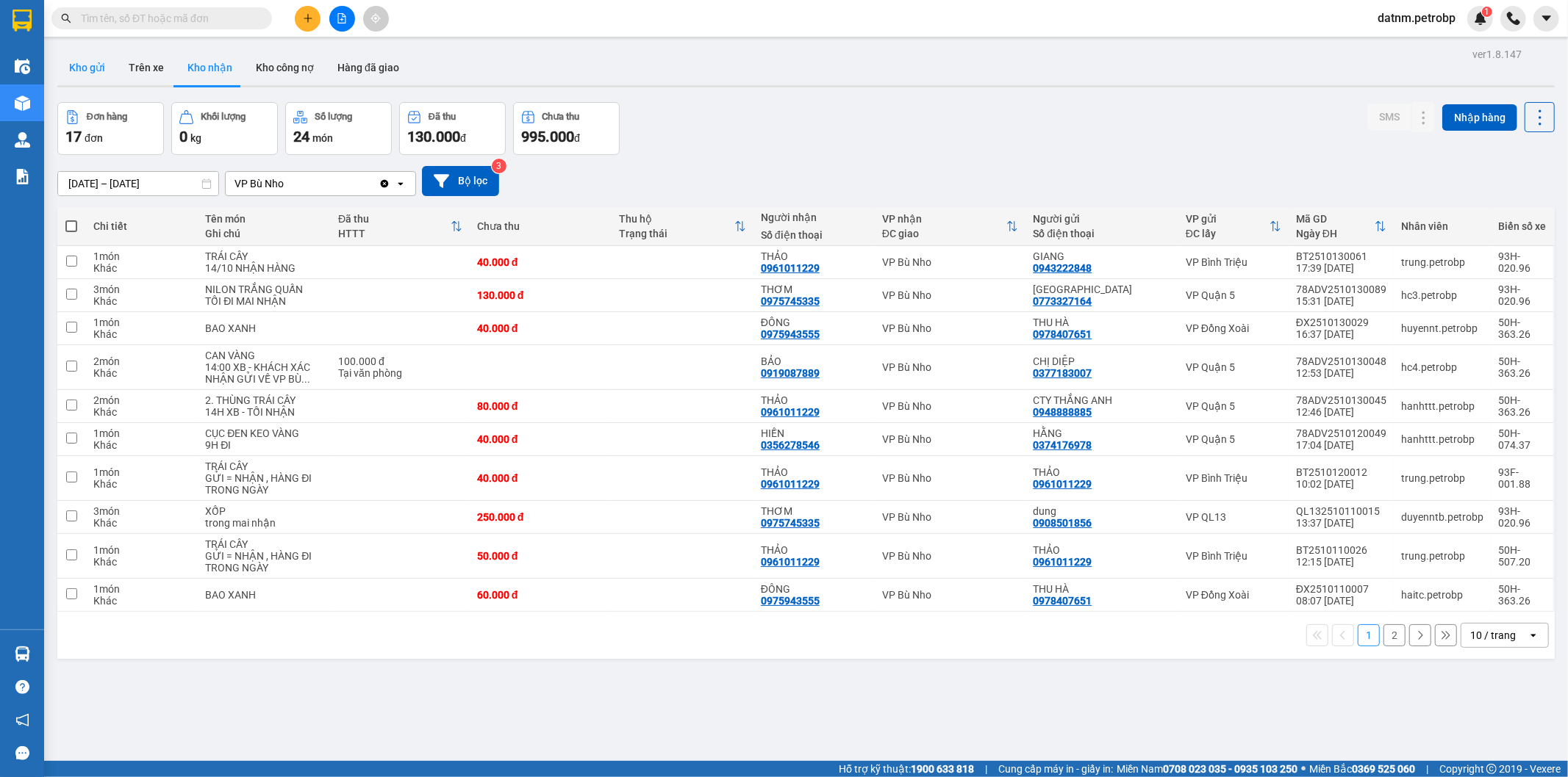
click at [68, 71] on button "Kho gửi" at bounding box center [86, 67] width 59 height 36
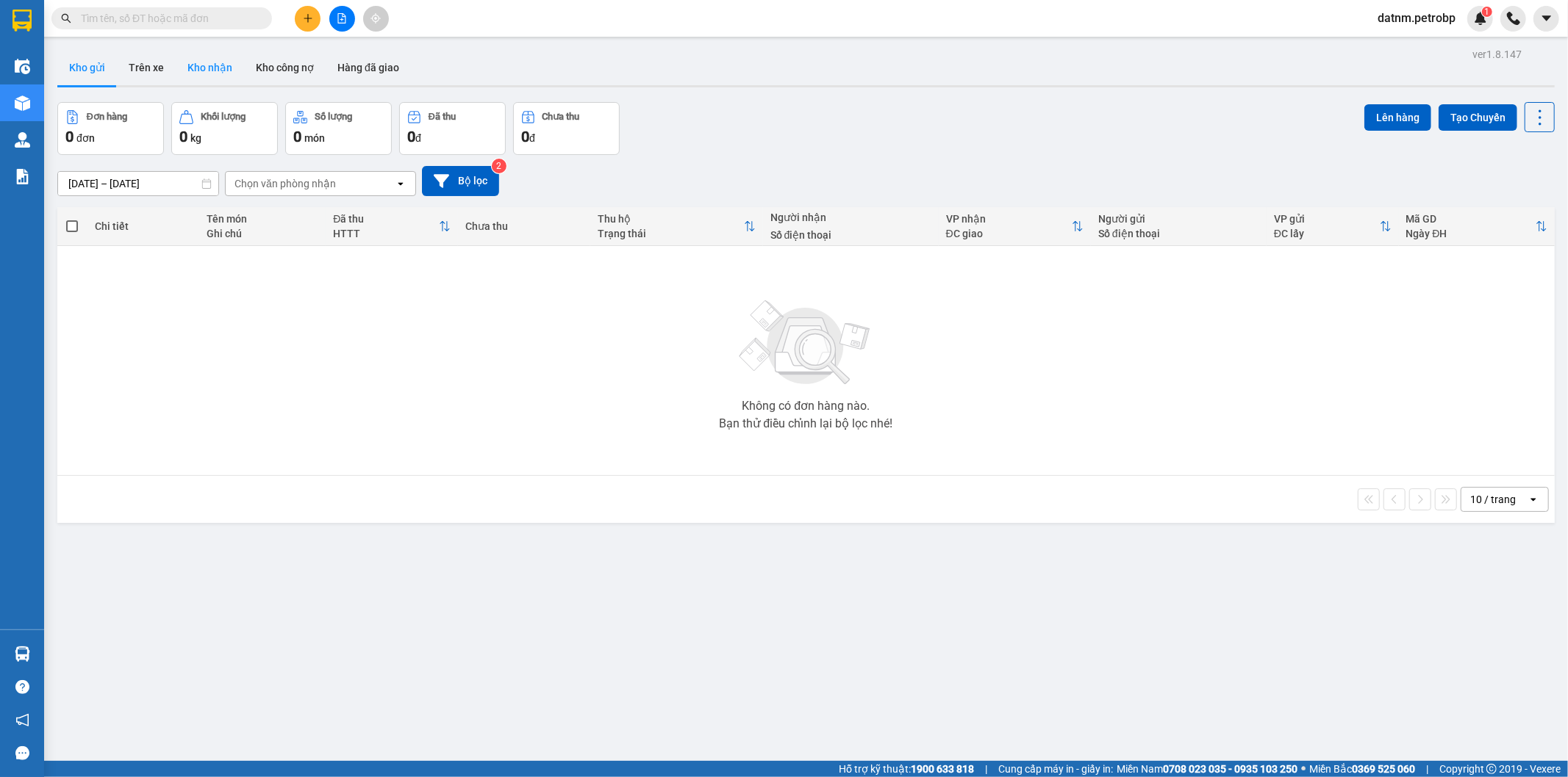
click at [216, 71] on button "Kho nhận" at bounding box center [209, 67] width 68 height 36
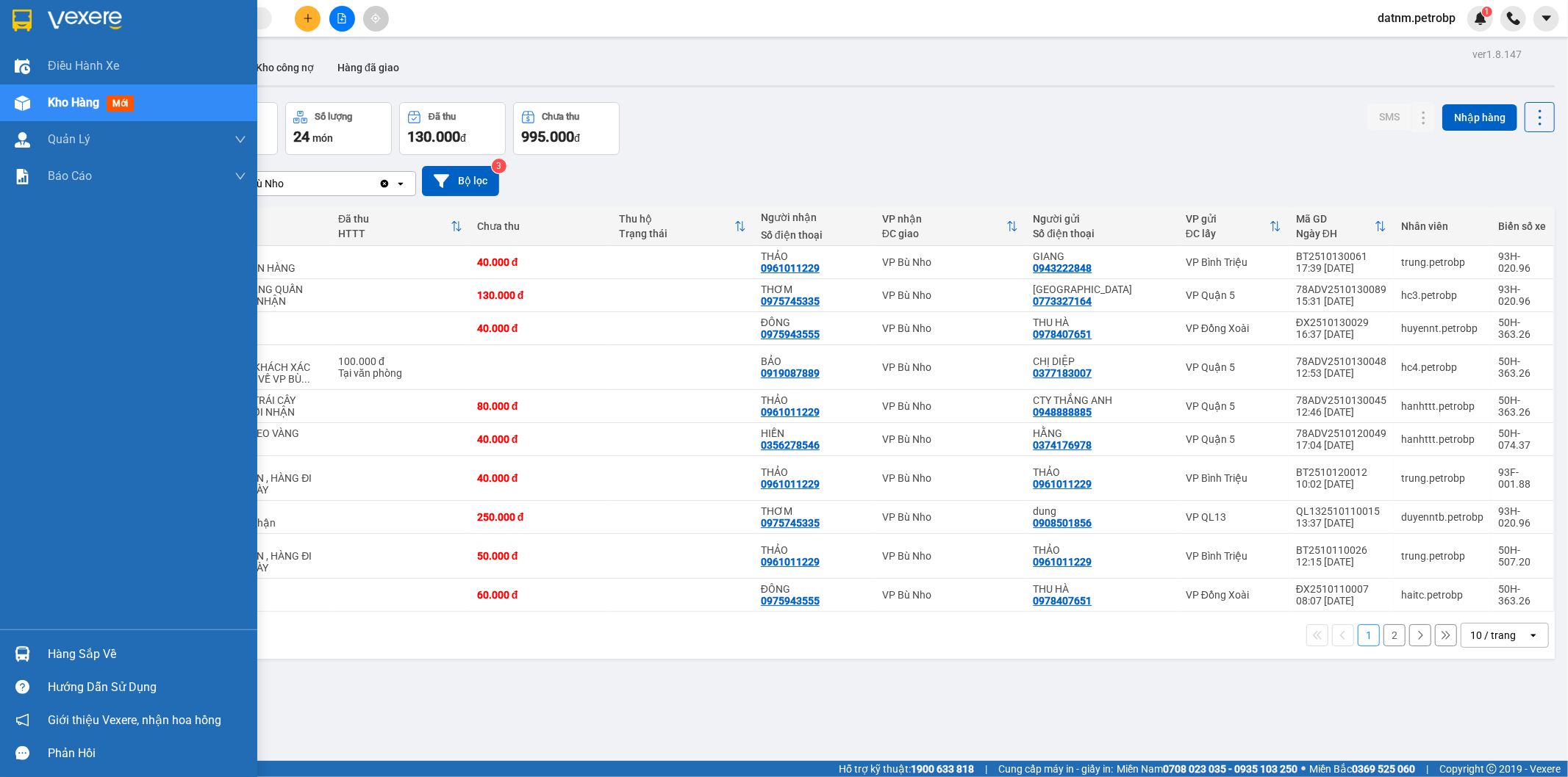
click at [21, 644] on div at bounding box center [22, 653] width 25 height 25
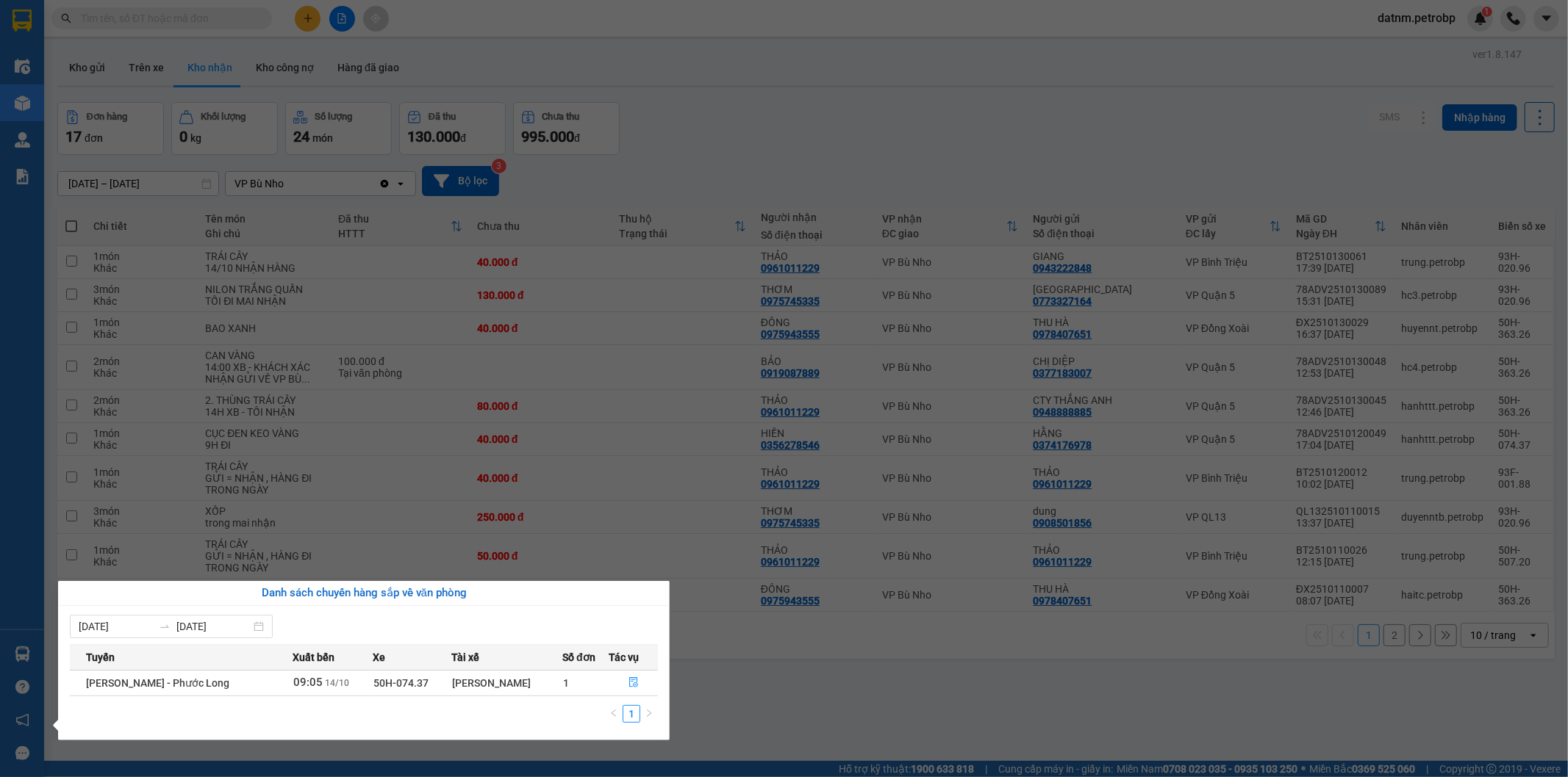
click at [862, 713] on section "Kết quả tìm kiếm ( 1 ) Bộ lọc Ngày tạo đơn gần nhất Mã ĐH Trạng thái Món hàng T…" at bounding box center [784, 388] width 1568 height 777
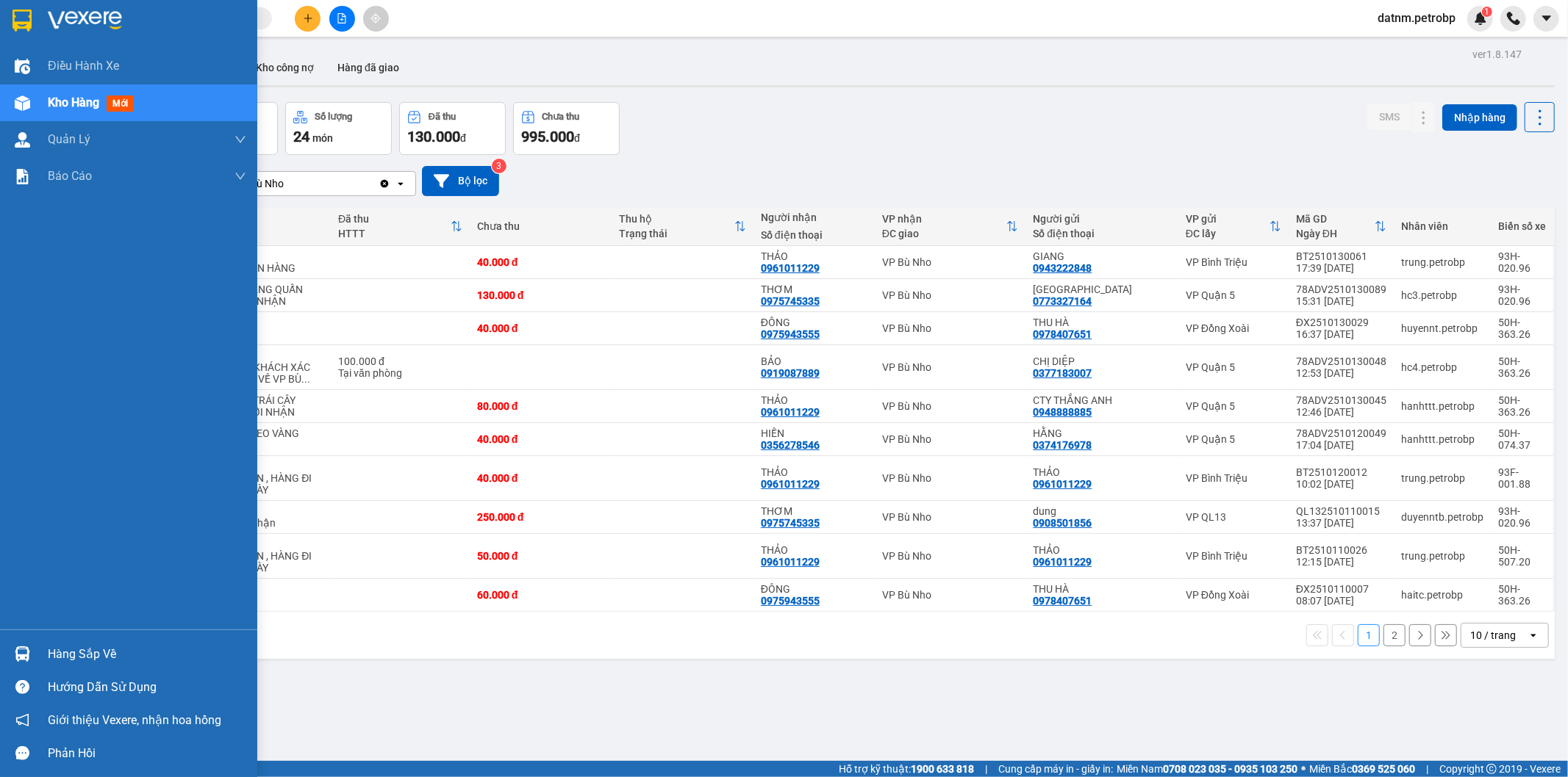
click at [17, 655] on img at bounding box center [23, 654] width 15 height 15
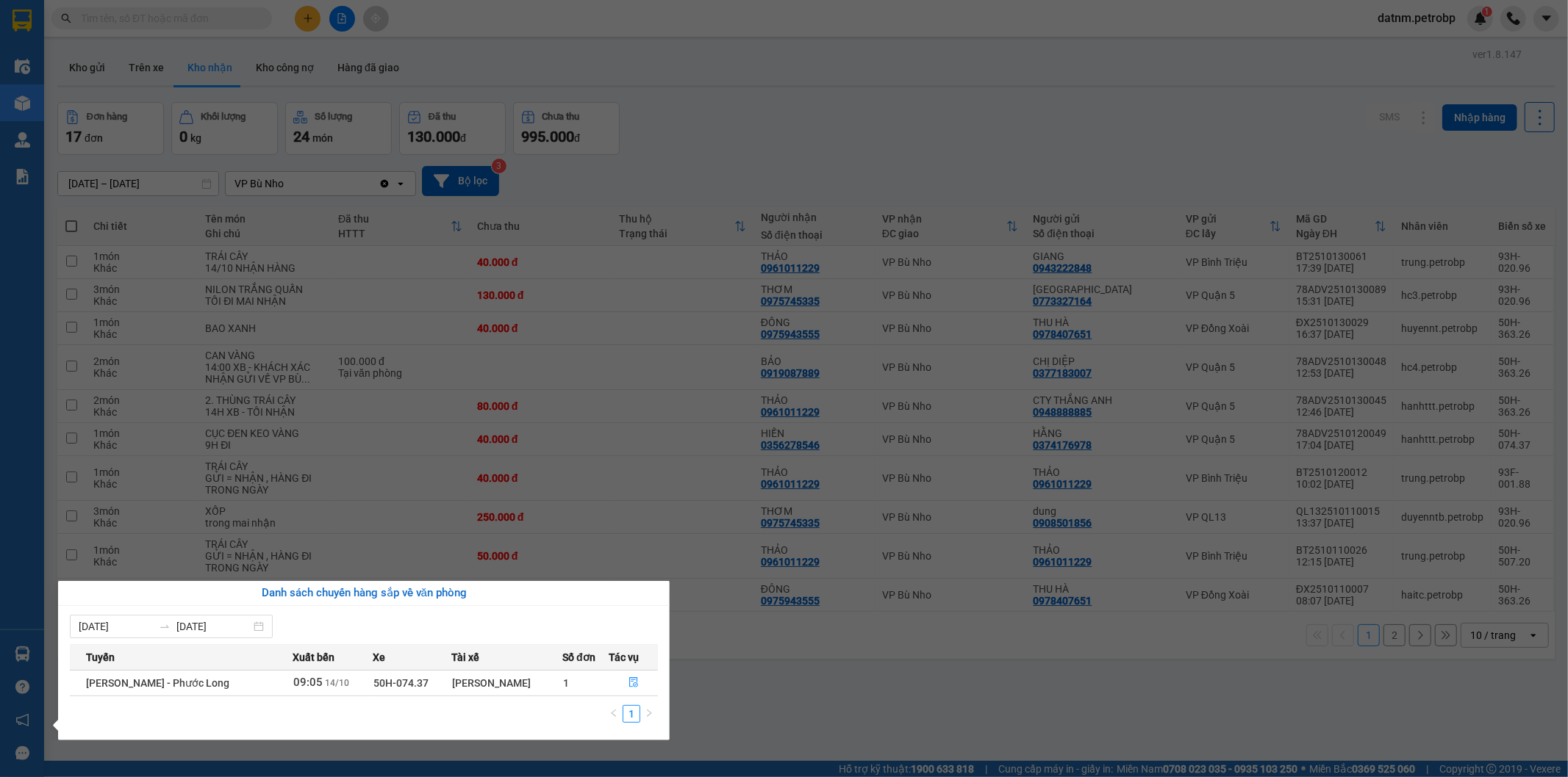
click at [788, 688] on section "Kết quả tìm kiếm ( 1 ) Bộ lọc Ngày tạo đơn gần nhất Mã ĐH Trạng thái Món hàng T…" at bounding box center [784, 388] width 1568 height 777
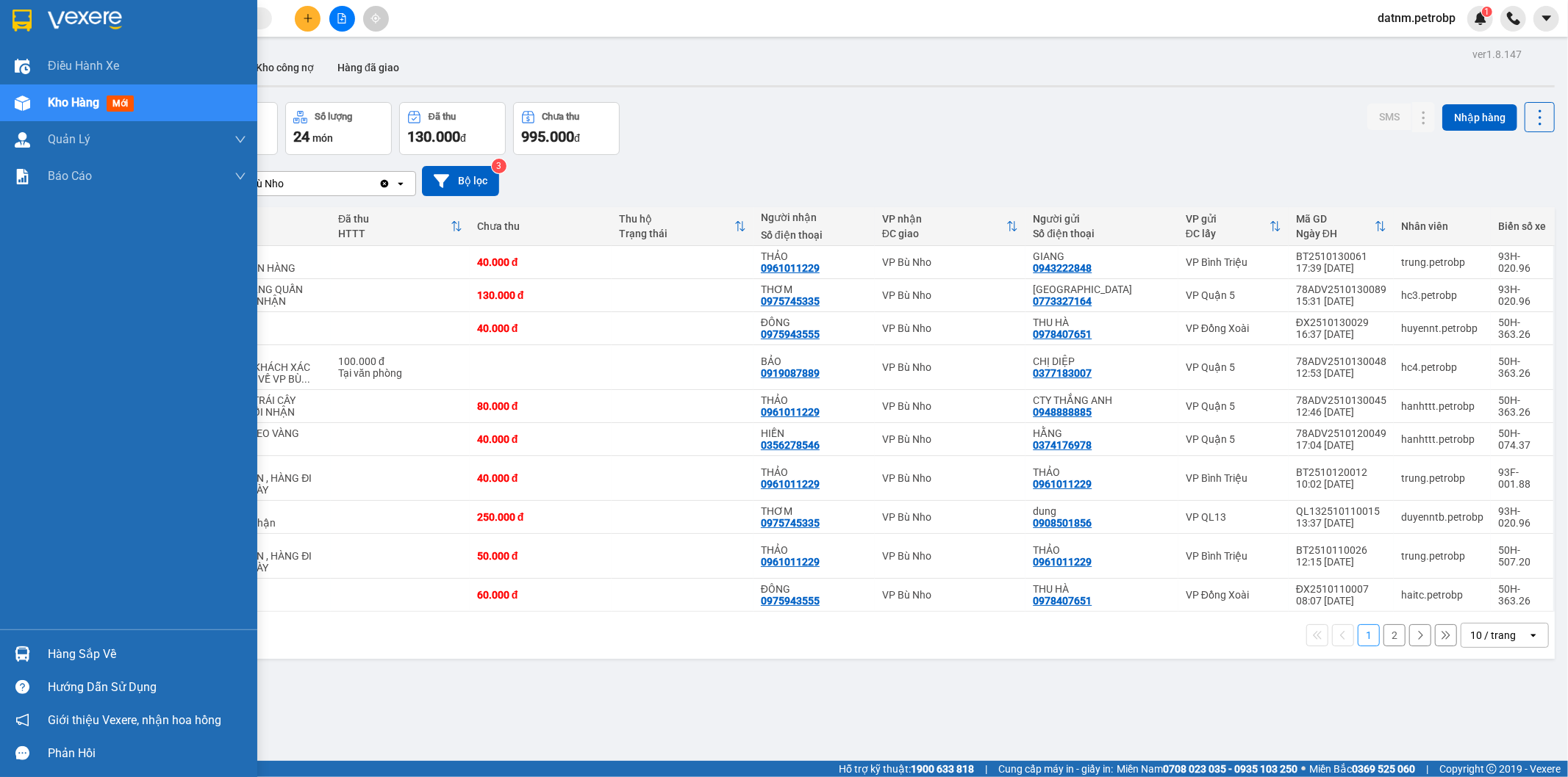
click at [24, 641] on div "Hàng sắp về" at bounding box center [128, 653] width 257 height 33
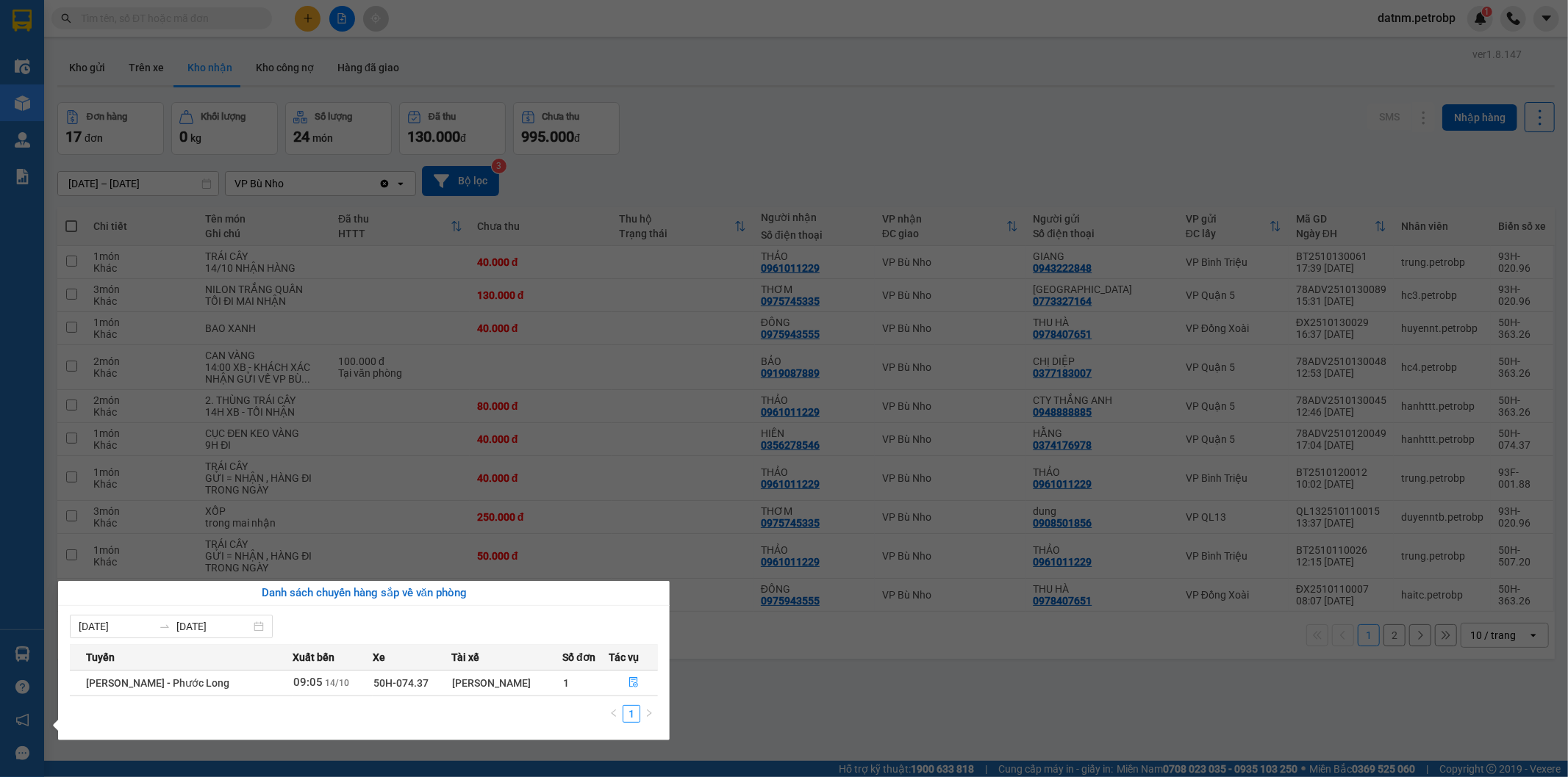
click at [751, 695] on section "Kết quả tìm kiếm ( 1 ) Bộ lọc Ngày tạo đơn gần nhất Mã ĐH Trạng thái Món hàng T…" at bounding box center [784, 388] width 1568 height 777
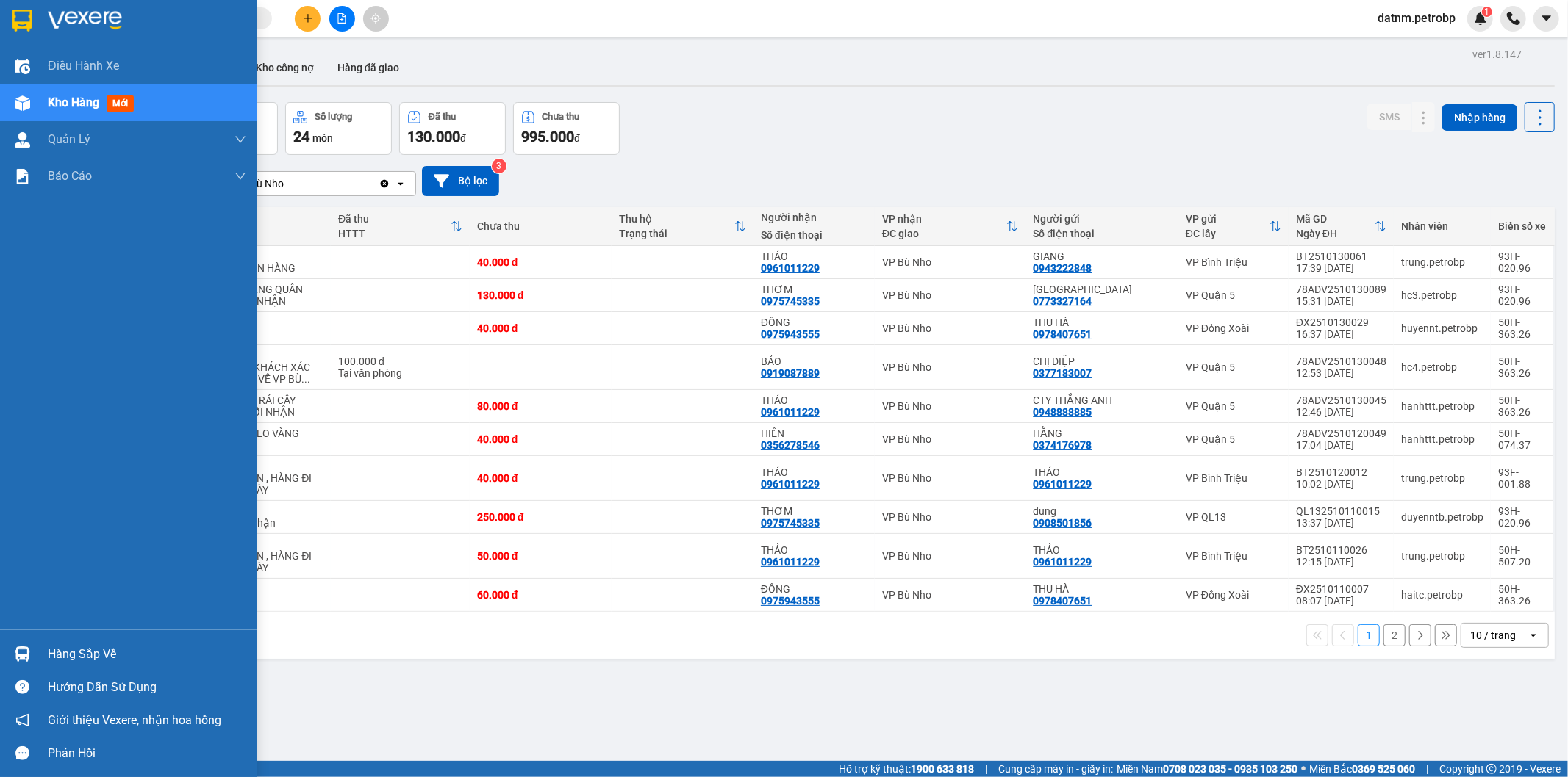
click at [12, 656] on div at bounding box center [22, 653] width 25 height 25
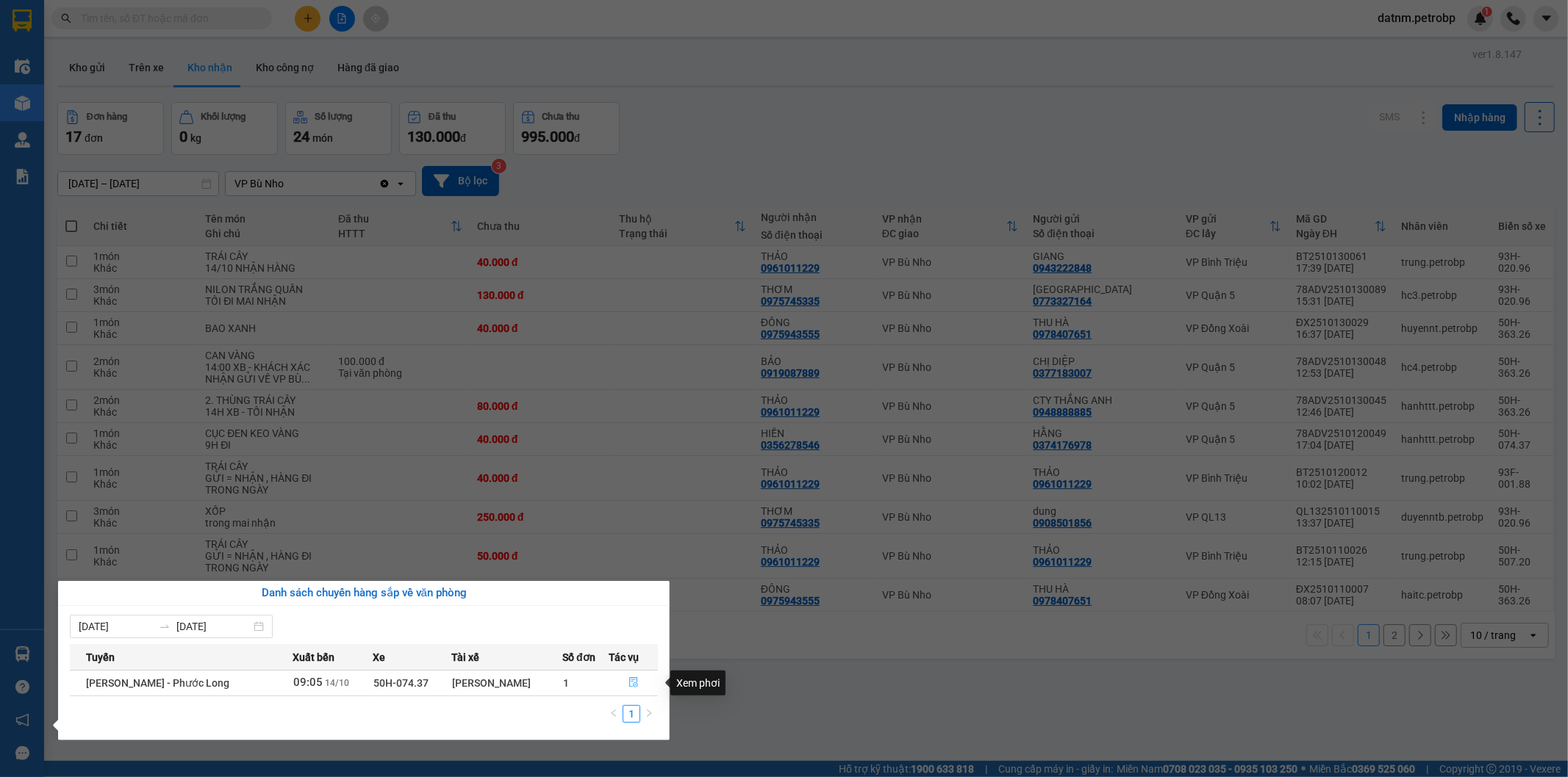
click at [628, 683] on icon "file-done" at bounding box center [633, 682] width 10 height 10
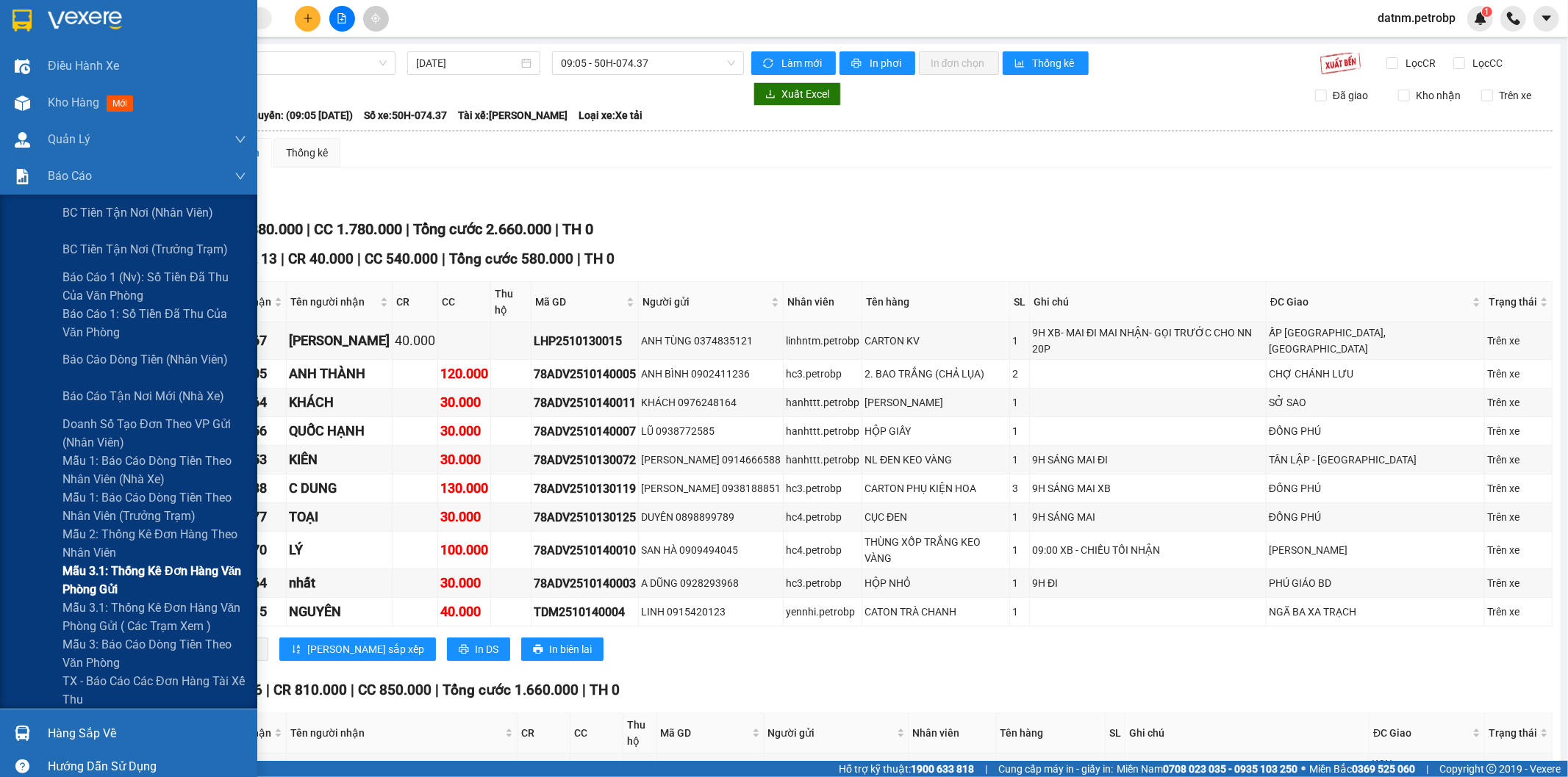
click at [167, 570] on span "Mẫu 3.1: Thống kê đơn hàng văn phòng gửi" at bounding box center [155, 580] width 184 height 37
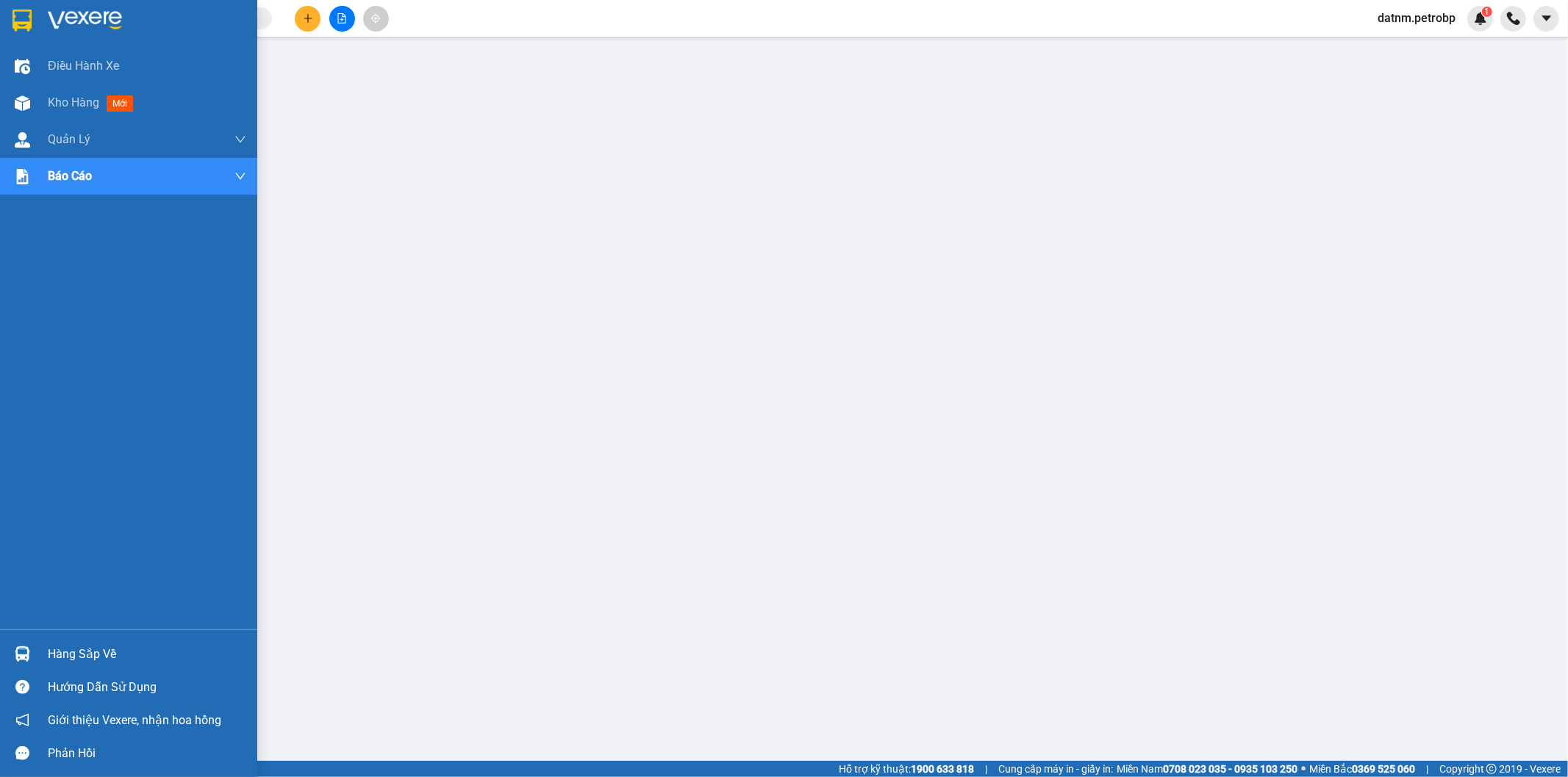
click at [5, 652] on div "Hàng sắp về" at bounding box center [128, 653] width 257 height 33
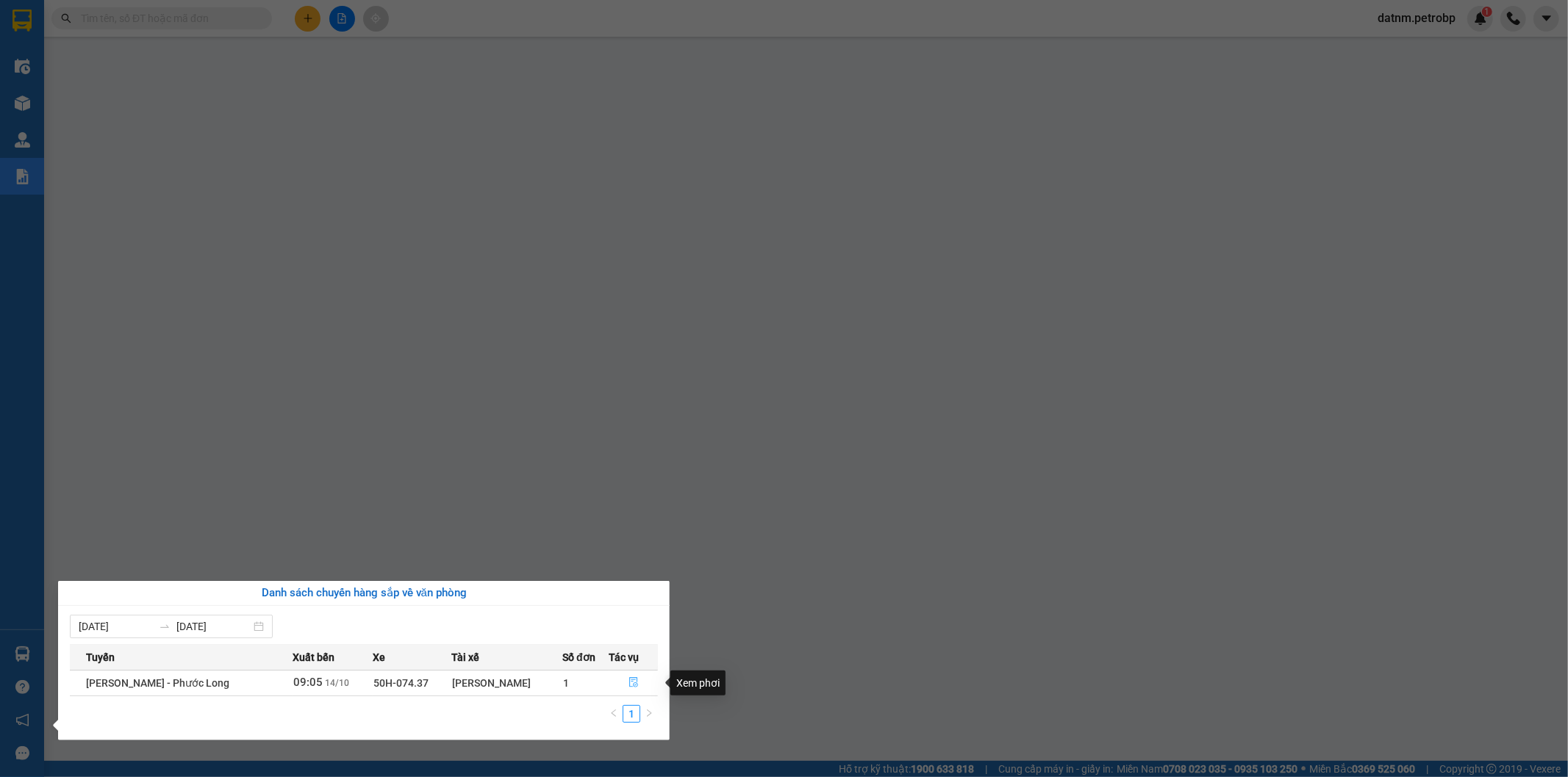
click at [631, 681] on icon "file-done" at bounding box center [633, 682] width 8 height 10
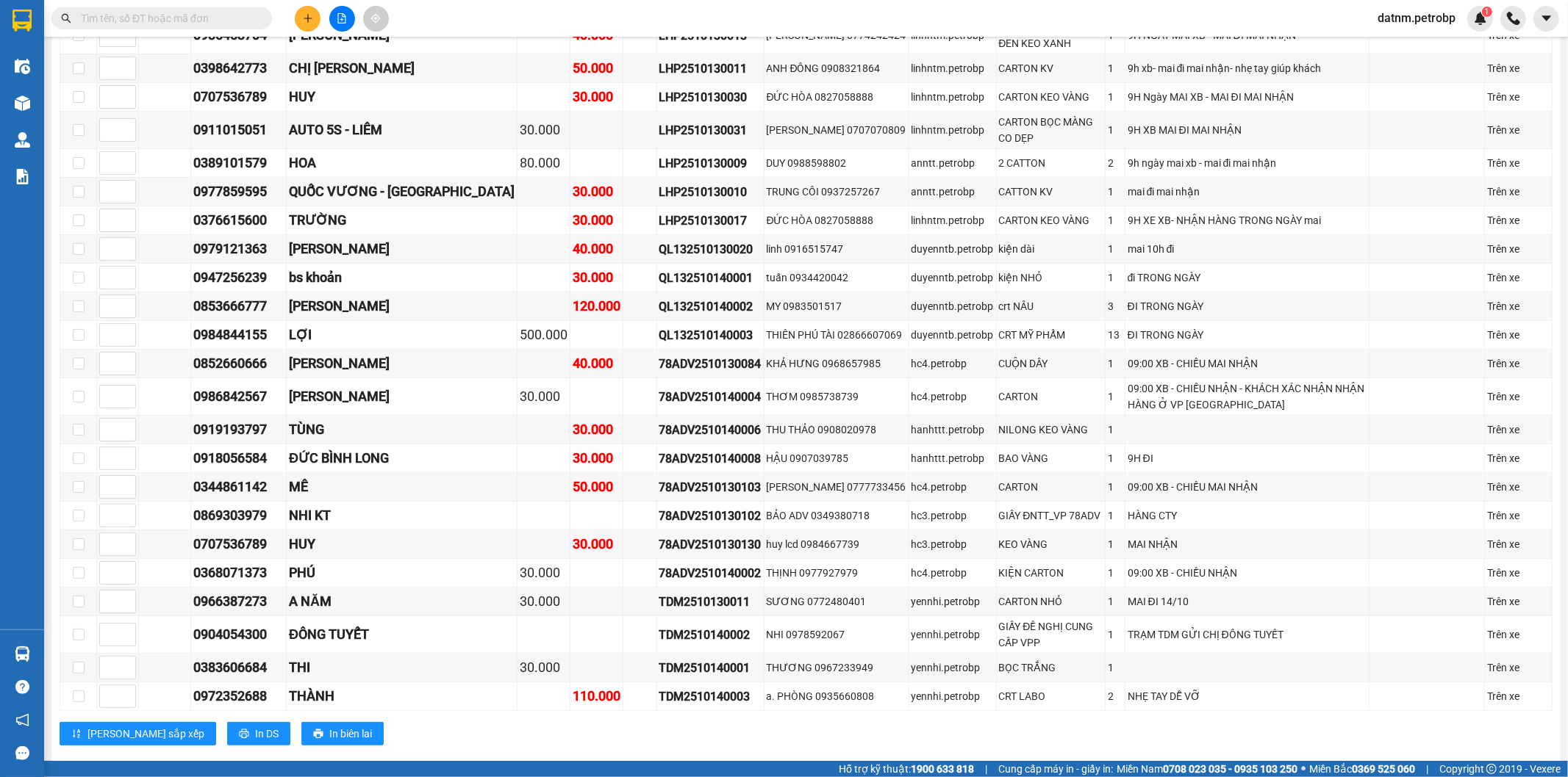
scroll to position [1143, 0]
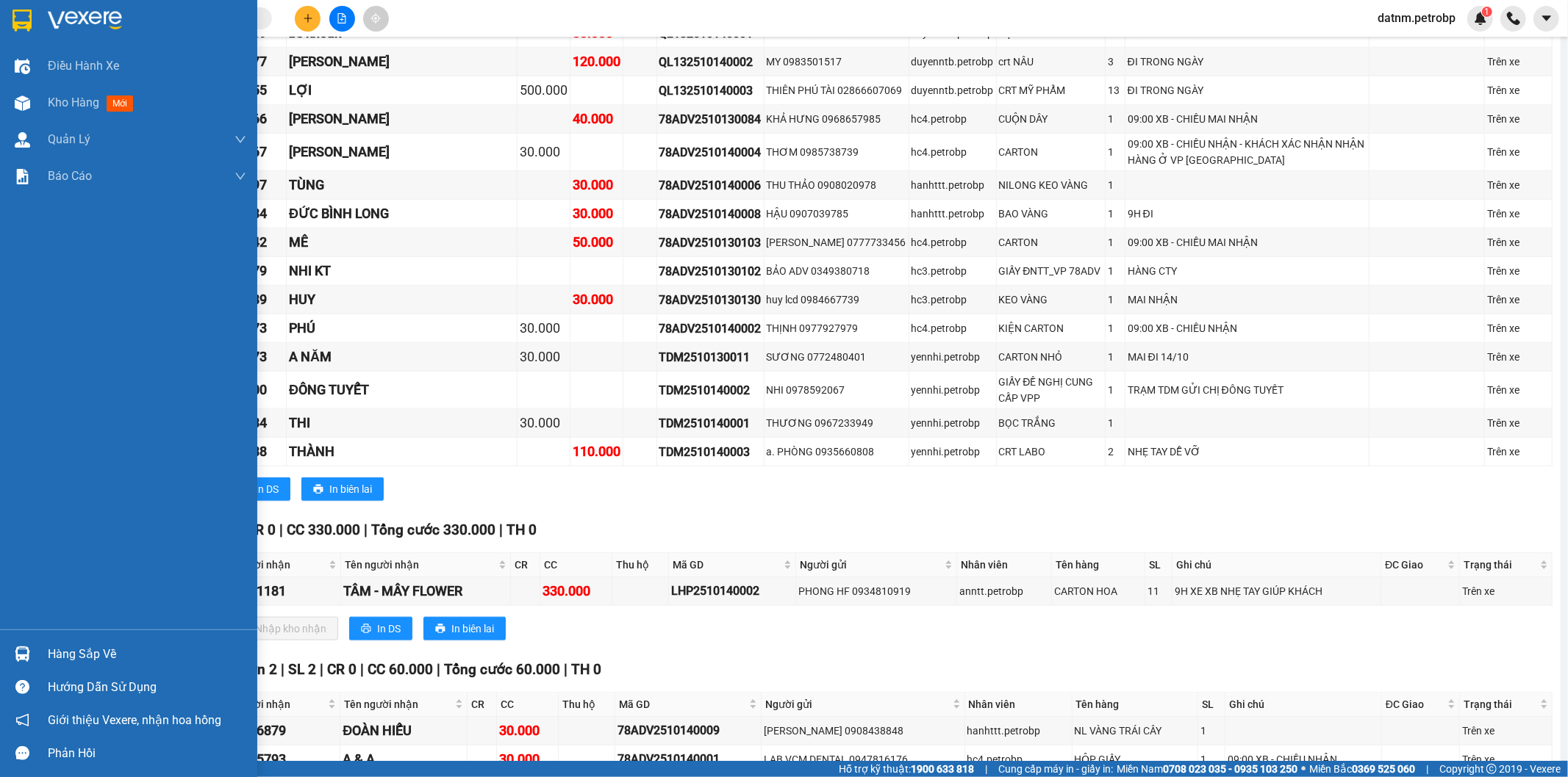
click at [34, 658] on div at bounding box center [22, 653] width 25 height 25
click at [34, 658] on div "Điều hành xe Kho hàng mới Quản [PERSON_NAME] lý chuyến Quản lý khách hàng Quản …" at bounding box center [128, 388] width 257 height 777
click at [23, 654] on img at bounding box center [23, 654] width 15 height 15
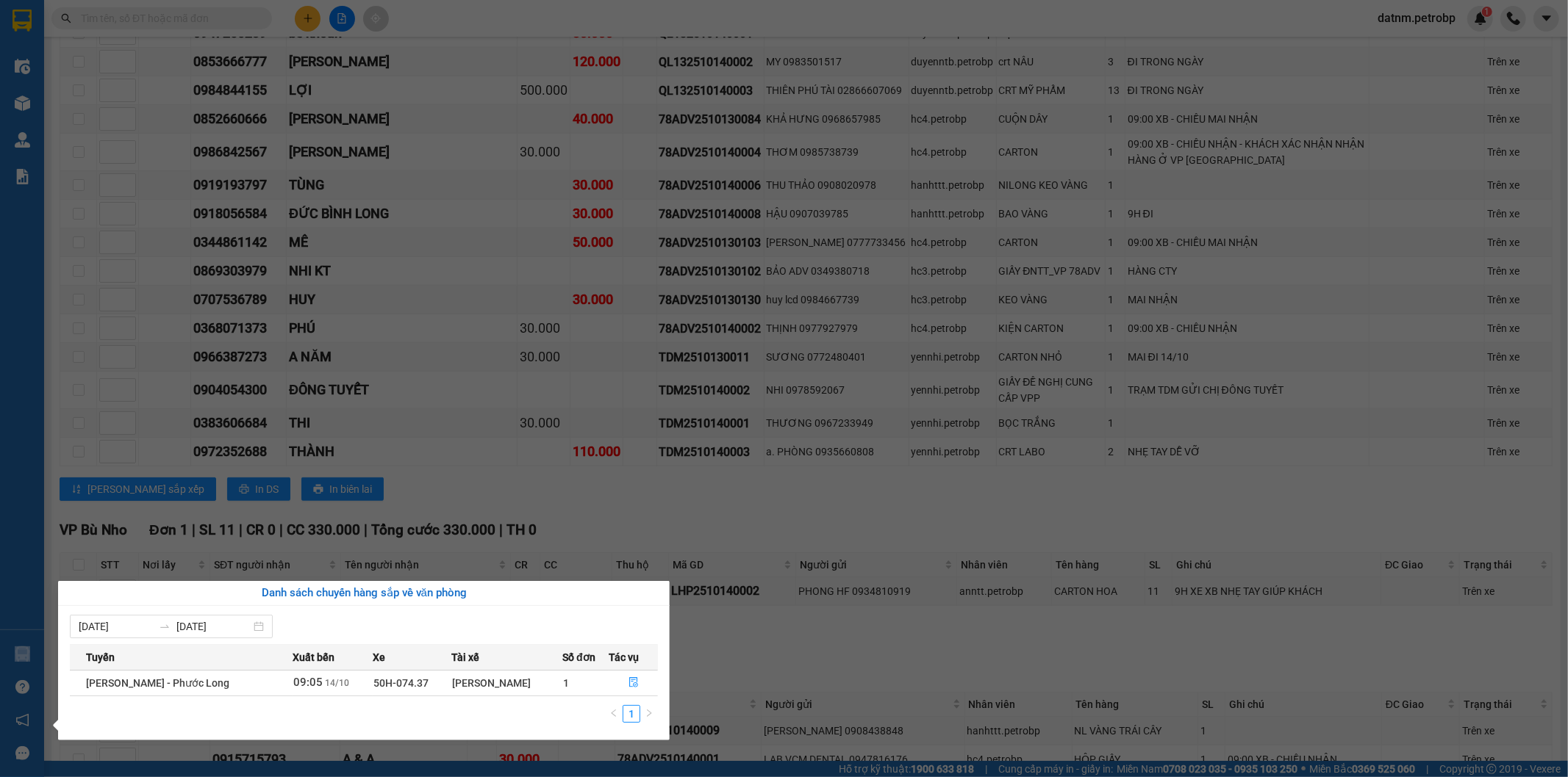
click at [647, 415] on section "Kết quả tìm kiếm ( 1 ) Bộ lọc Ngày tạo đơn gần nhất Mã ĐH Trạng thái Món hàng T…" at bounding box center [784, 388] width 1568 height 777
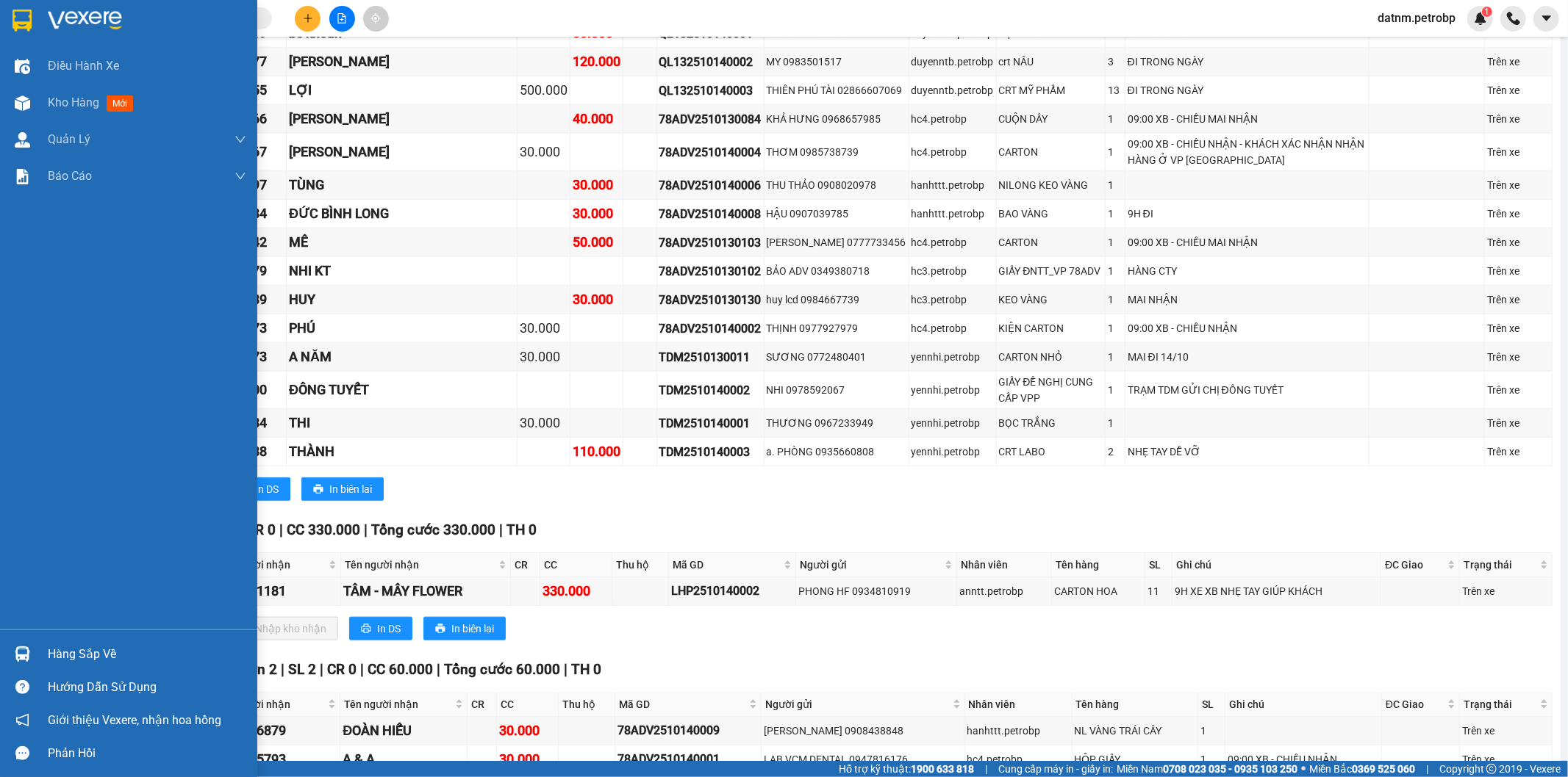
click at [24, 637] on div "Hàng sắp về" at bounding box center [128, 653] width 257 height 33
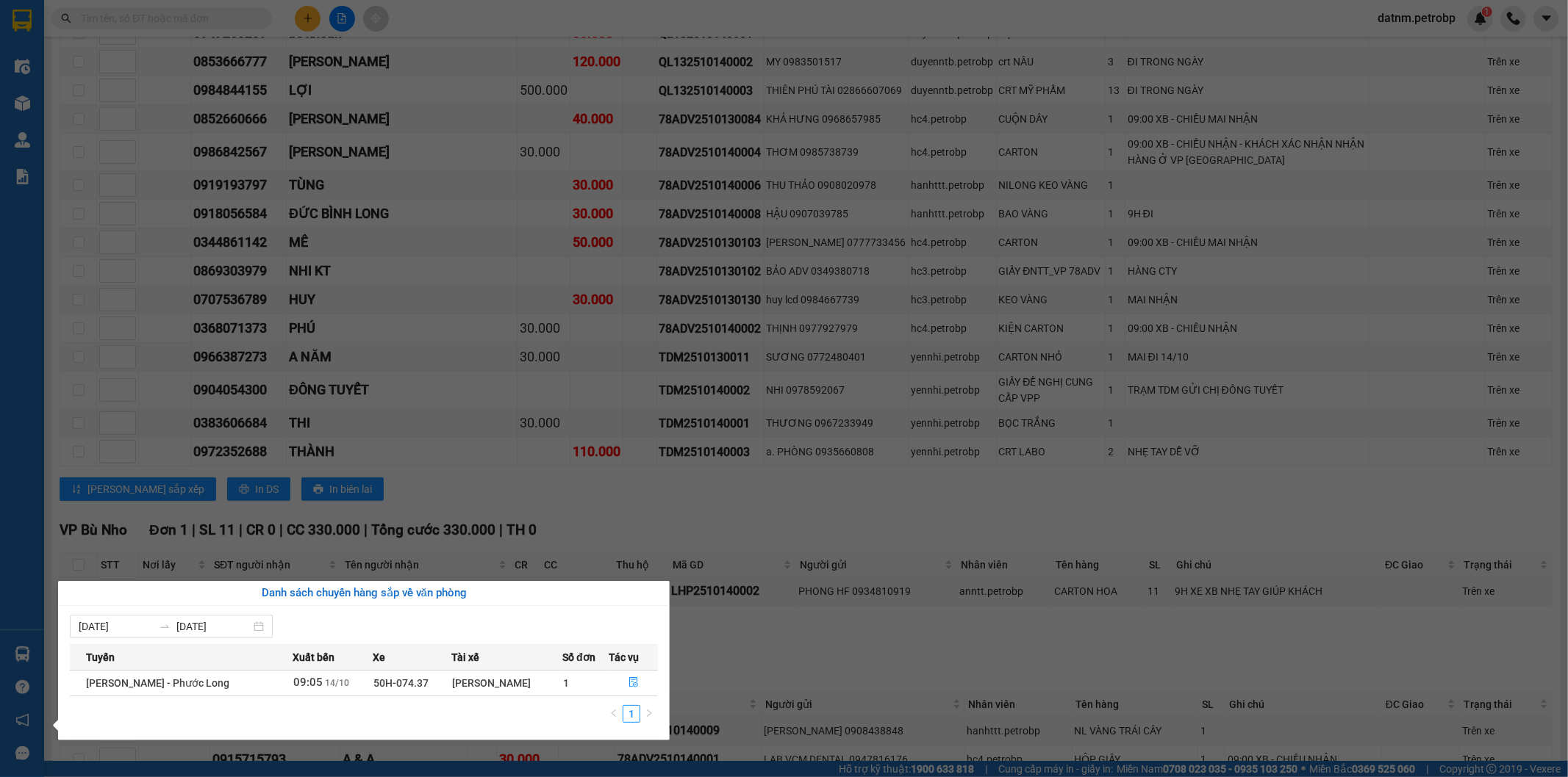
click at [710, 494] on section "Kết quả tìm kiếm ( 1 ) Bộ lọc Ngày tạo đơn gần nhất Mã ĐH Trạng thái Món hàng T…" at bounding box center [784, 388] width 1568 height 777
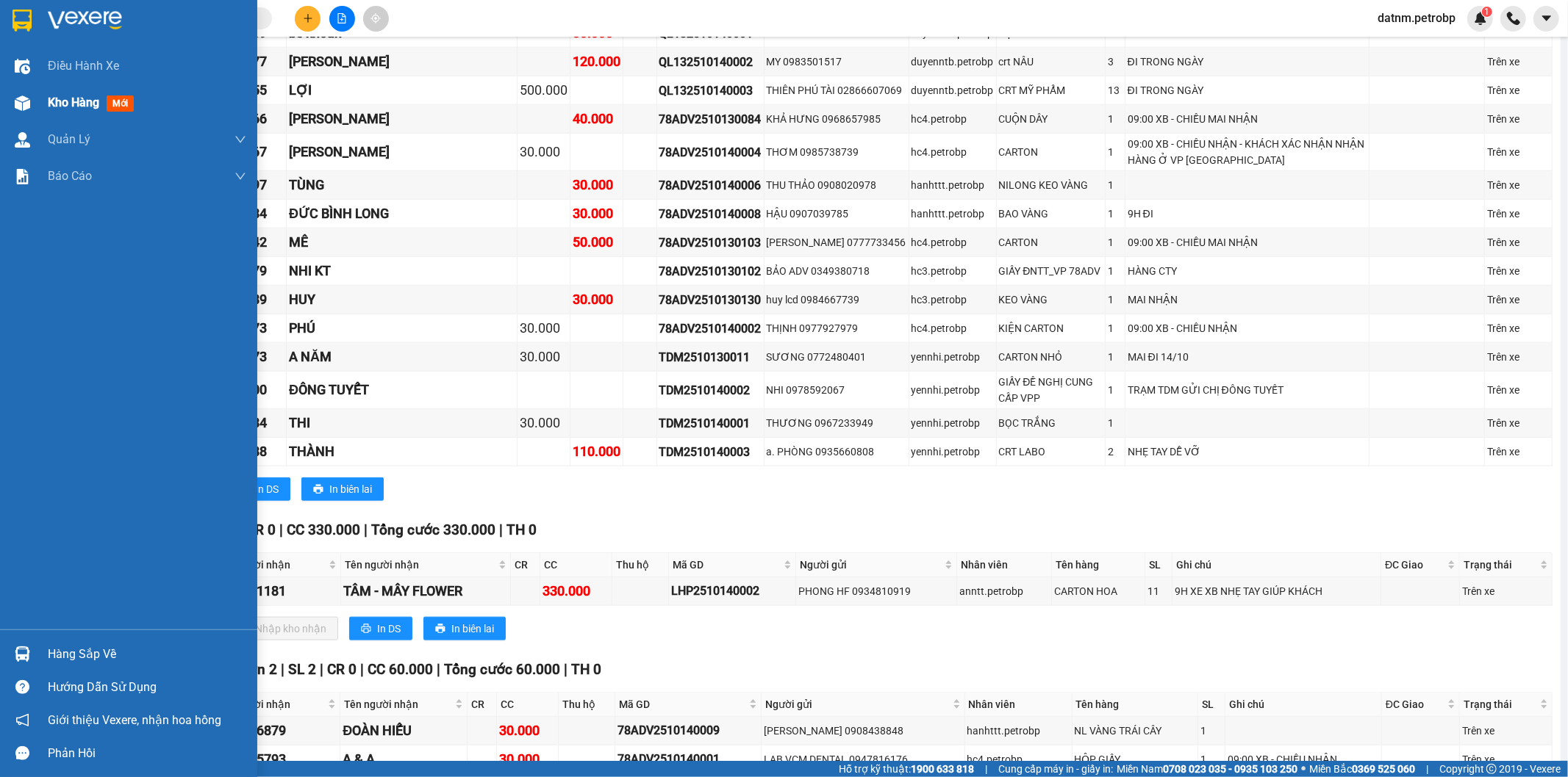
click at [84, 112] on div "Kho hàng mới" at bounding box center [147, 102] width 199 height 37
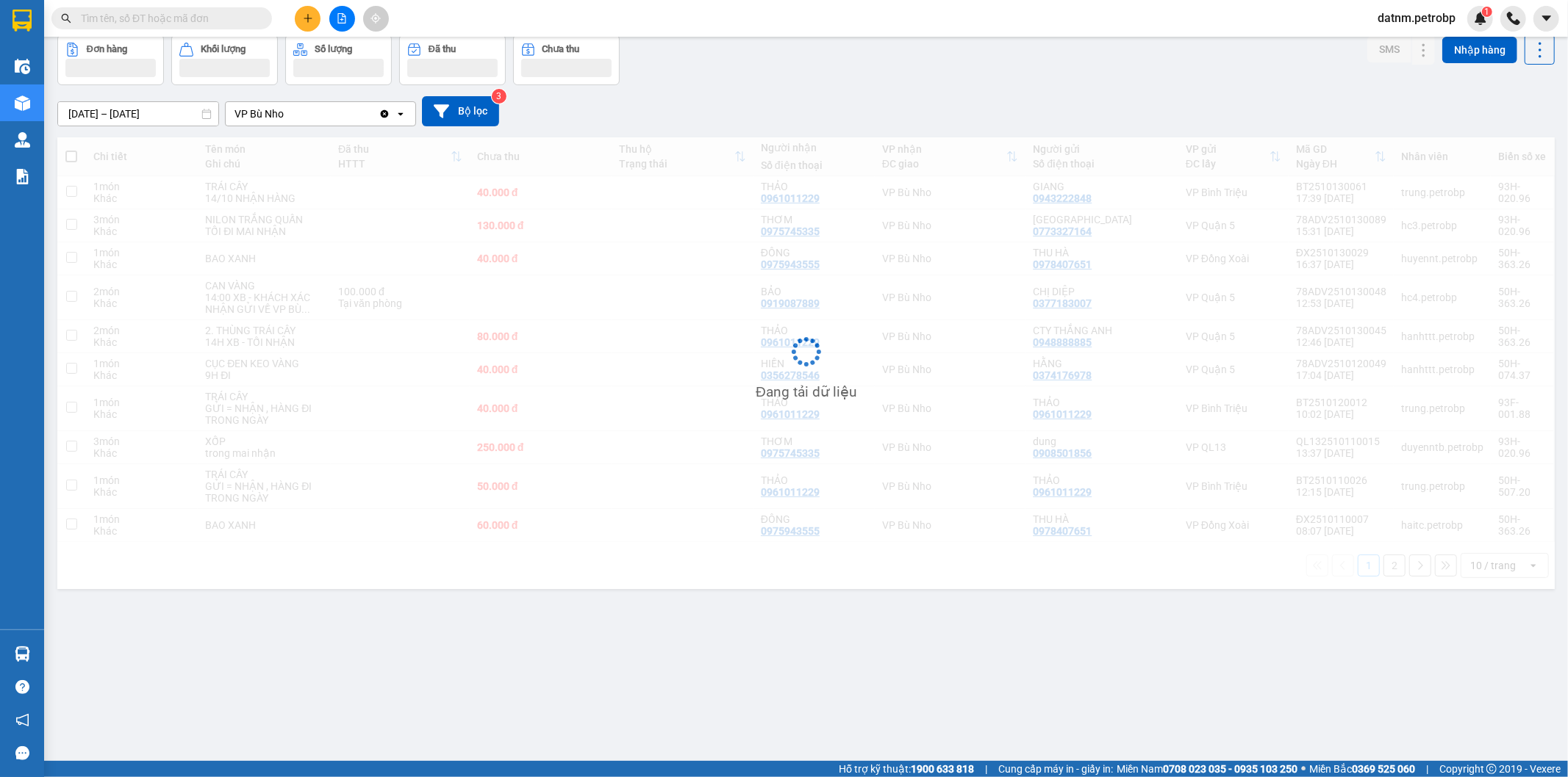
scroll to position [67, 0]
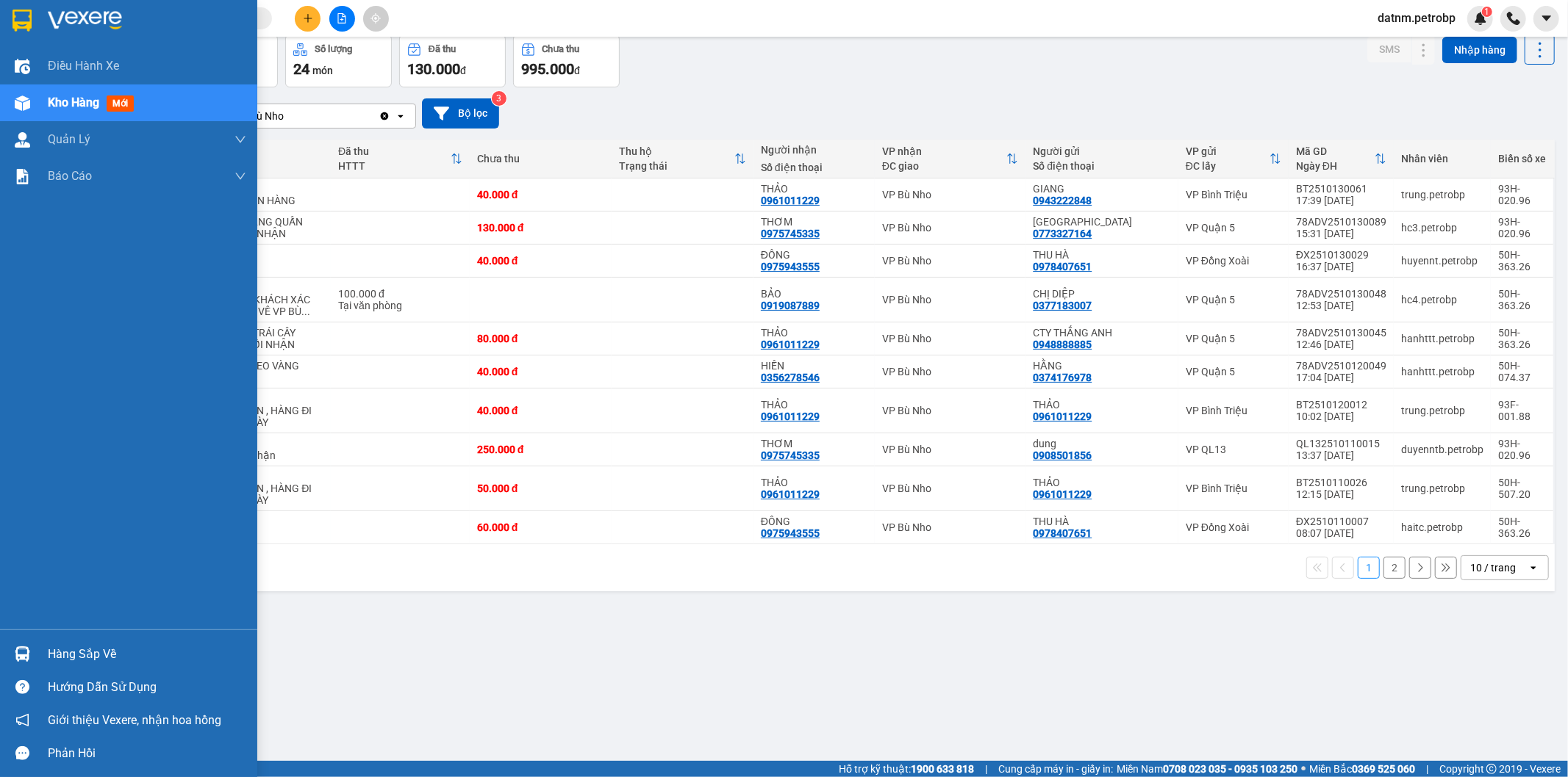
click at [15, 649] on img at bounding box center [23, 654] width 15 height 15
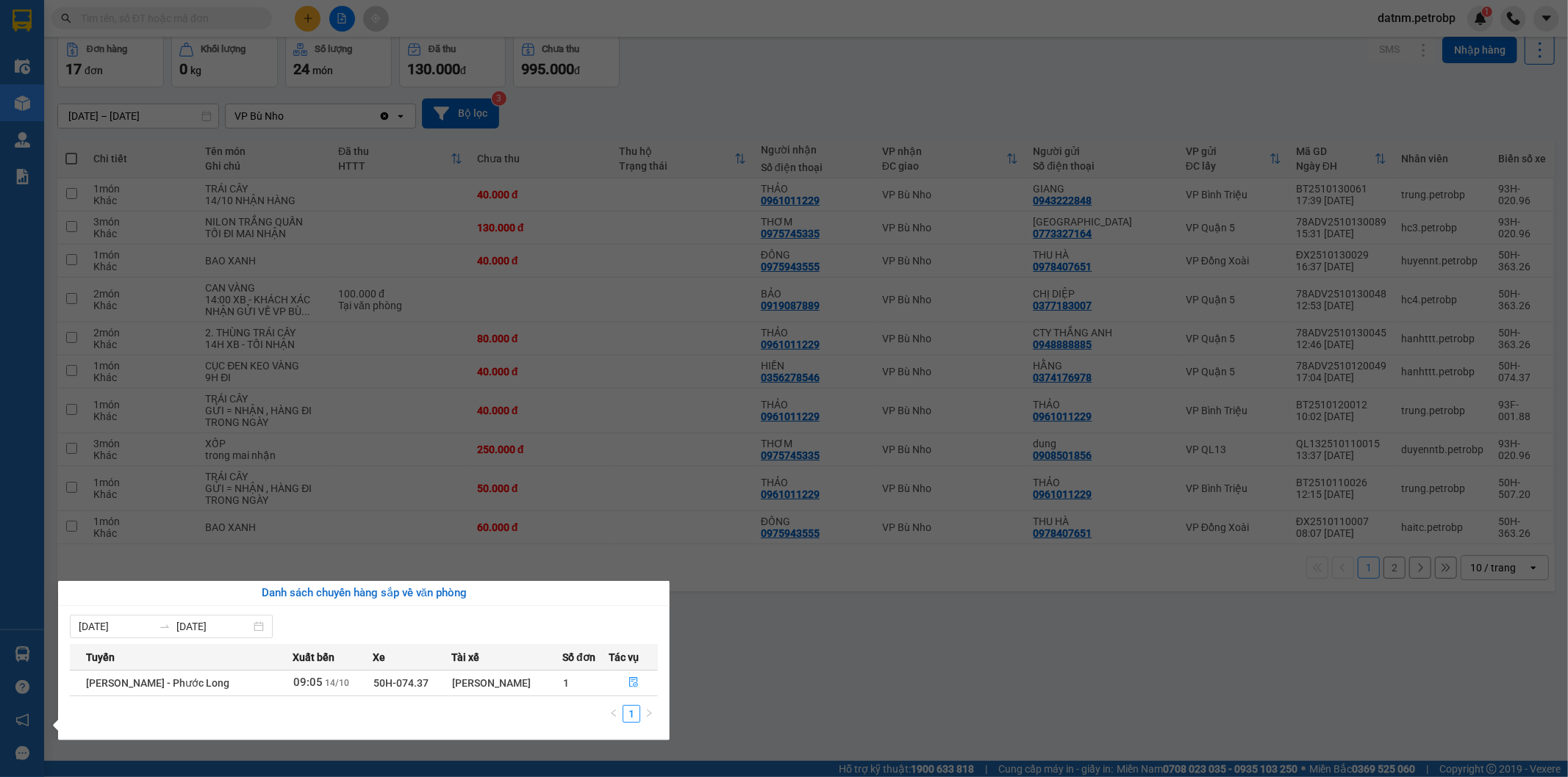
click at [765, 730] on section "Kết quả tìm kiếm ( 1 ) Bộ lọc Ngày tạo đơn gần nhất Mã ĐH Trạng thái Món hàng T…" at bounding box center [784, 388] width 1568 height 777
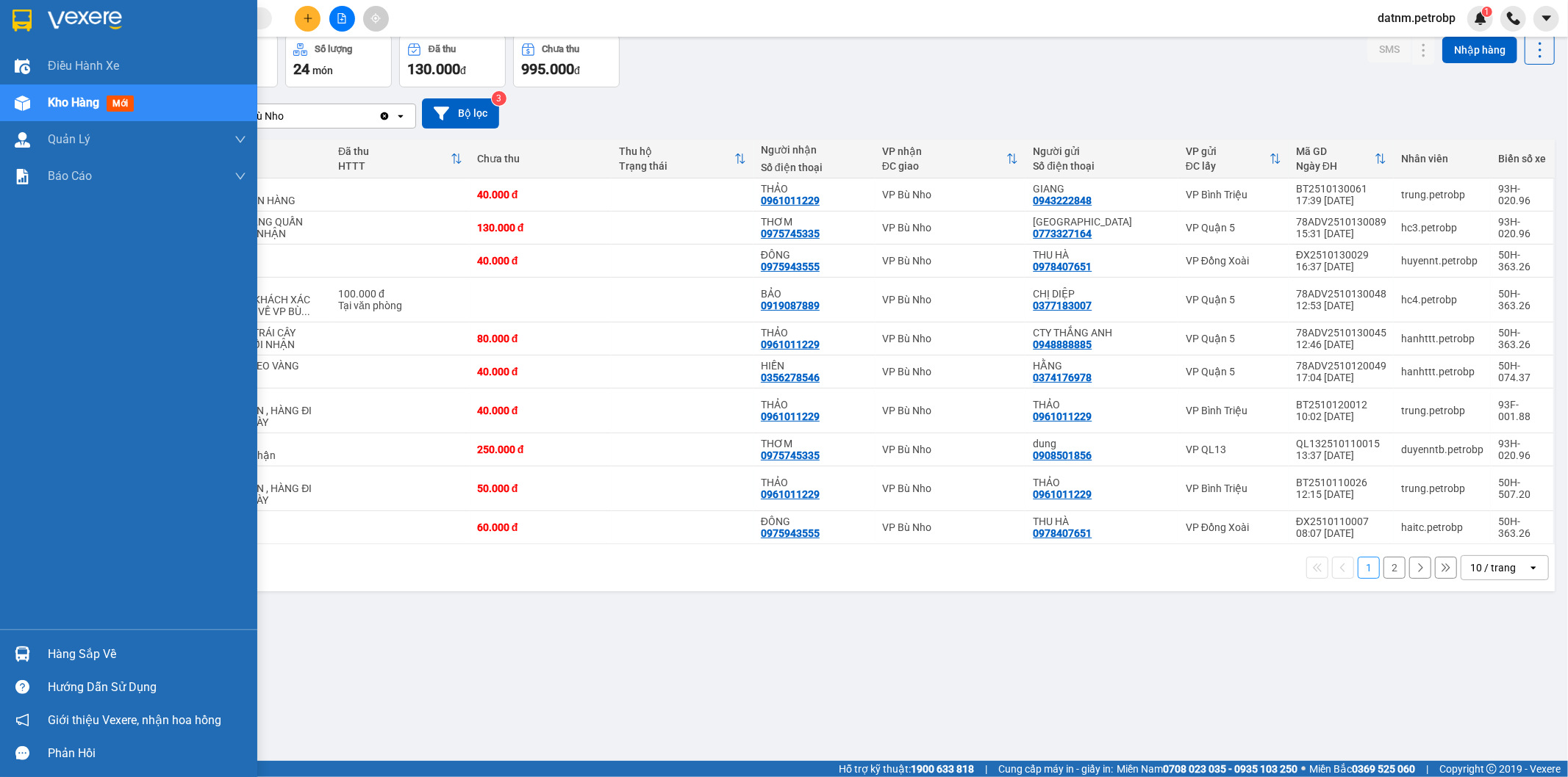
click at [2, 681] on div "Hướng dẫn sử dụng" at bounding box center [128, 687] width 257 height 33
click at [17, 655] on img at bounding box center [23, 654] width 15 height 15
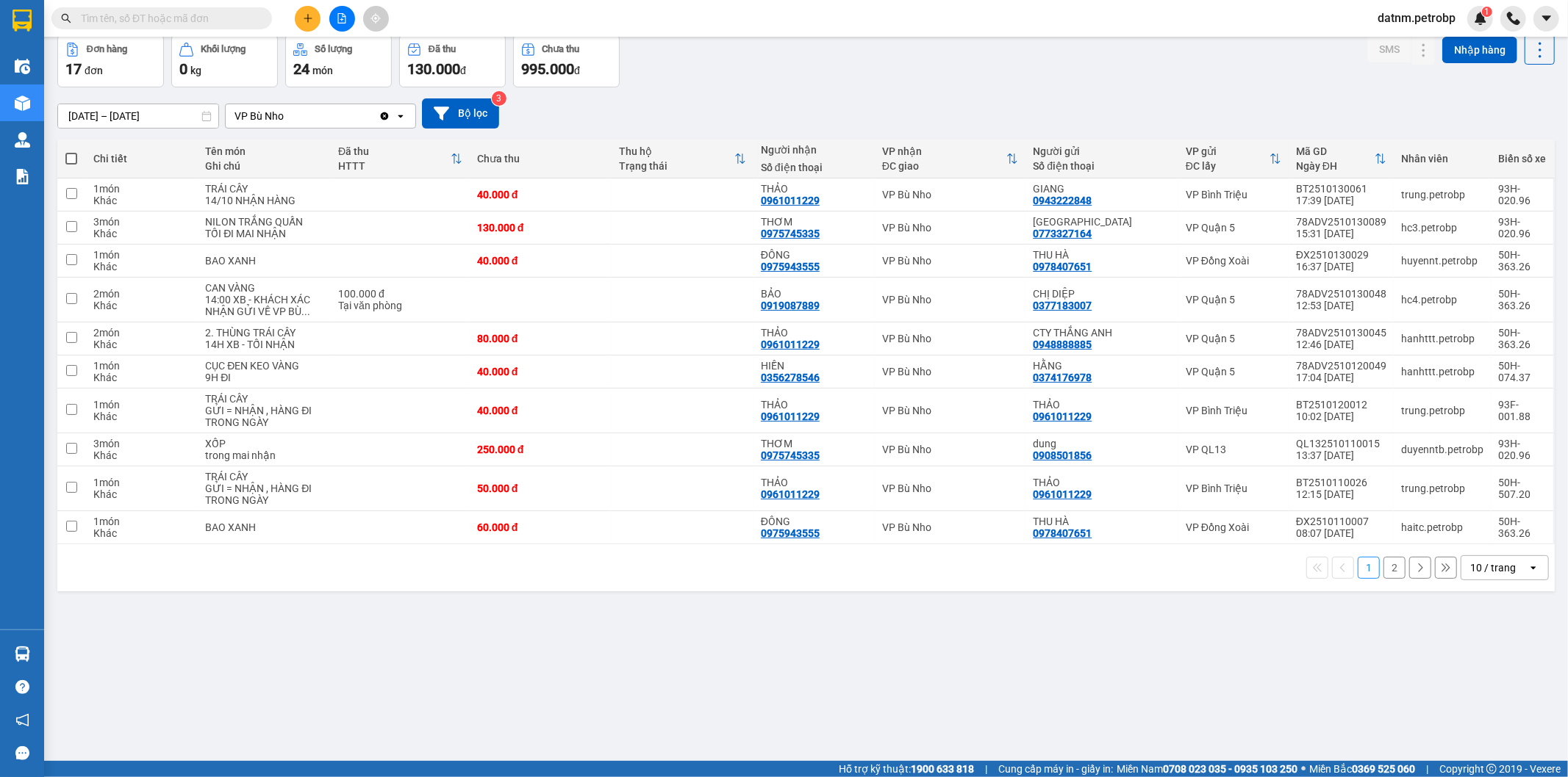
click at [912, 679] on section "Kết quả tìm kiếm ( 1 ) Bộ lọc Ngày tạo đơn gần nhất Mã ĐH Trạng thái Món hàng T…" at bounding box center [784, 388] width 1568 height 777
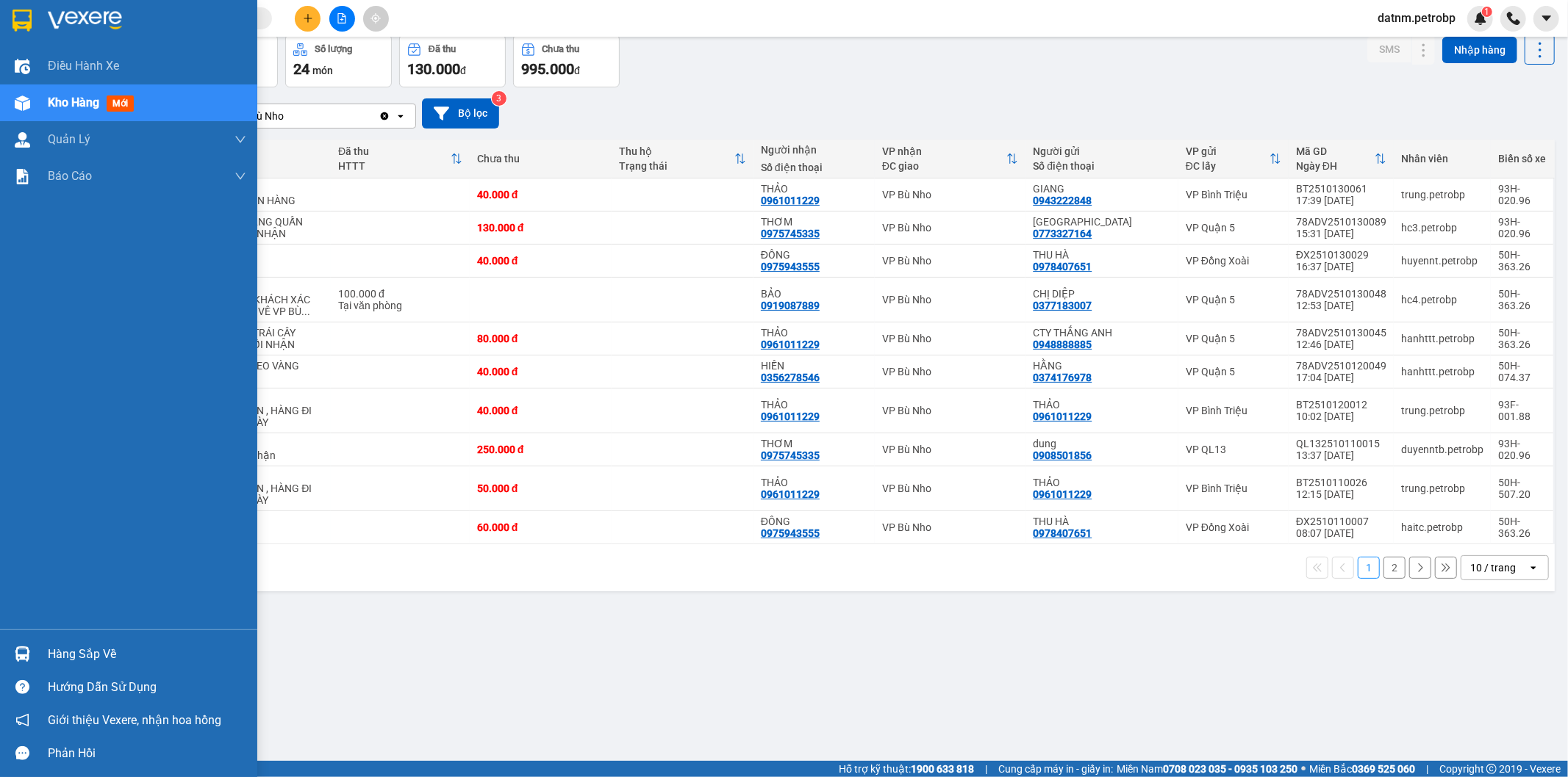
click at [0, 657] on div "Hàng sắp về" at bounding box center [128, 653] width 257 height 33
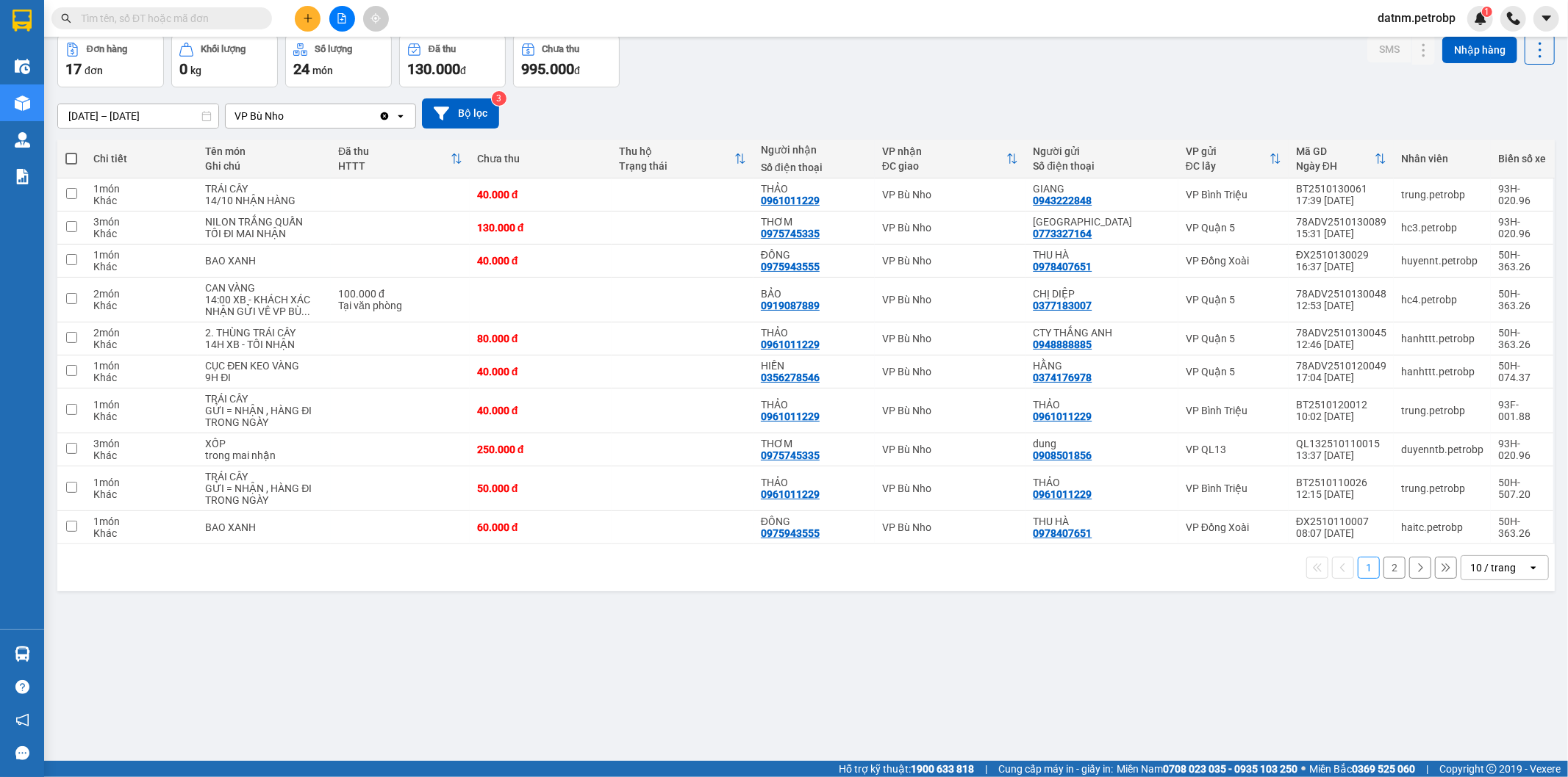
click at [1028, 677] on section "Kết quả tìm kiếm ( 1 ) Bộ lọc Ngày tạo đơn gần nhất Mã ĐH Trạng thái Món hàng T…" at bounding box center [784, 388] width 1568 height 777
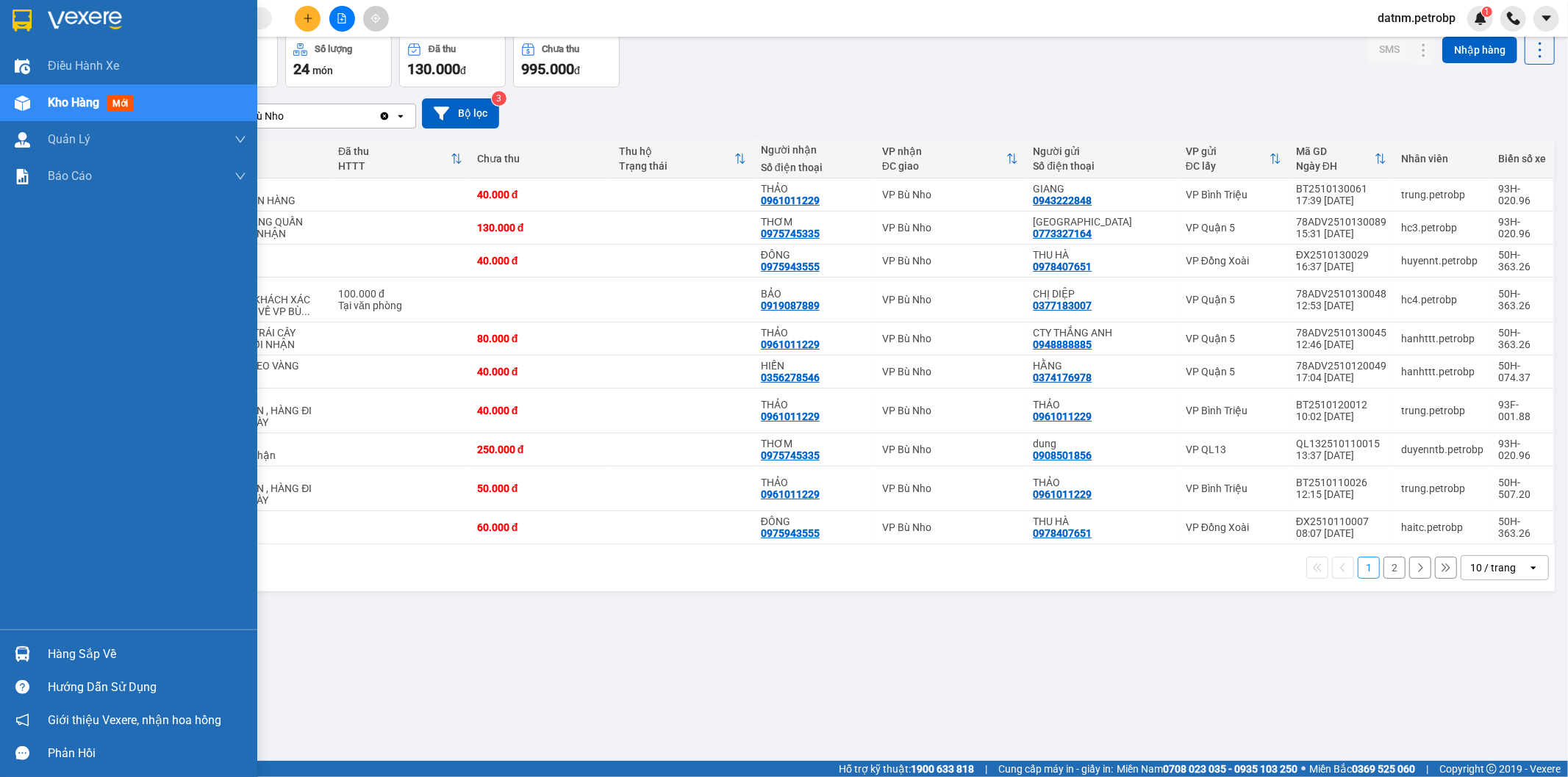
click at [29, 654] on img at bounding box center [23, 654] width 15 height 15
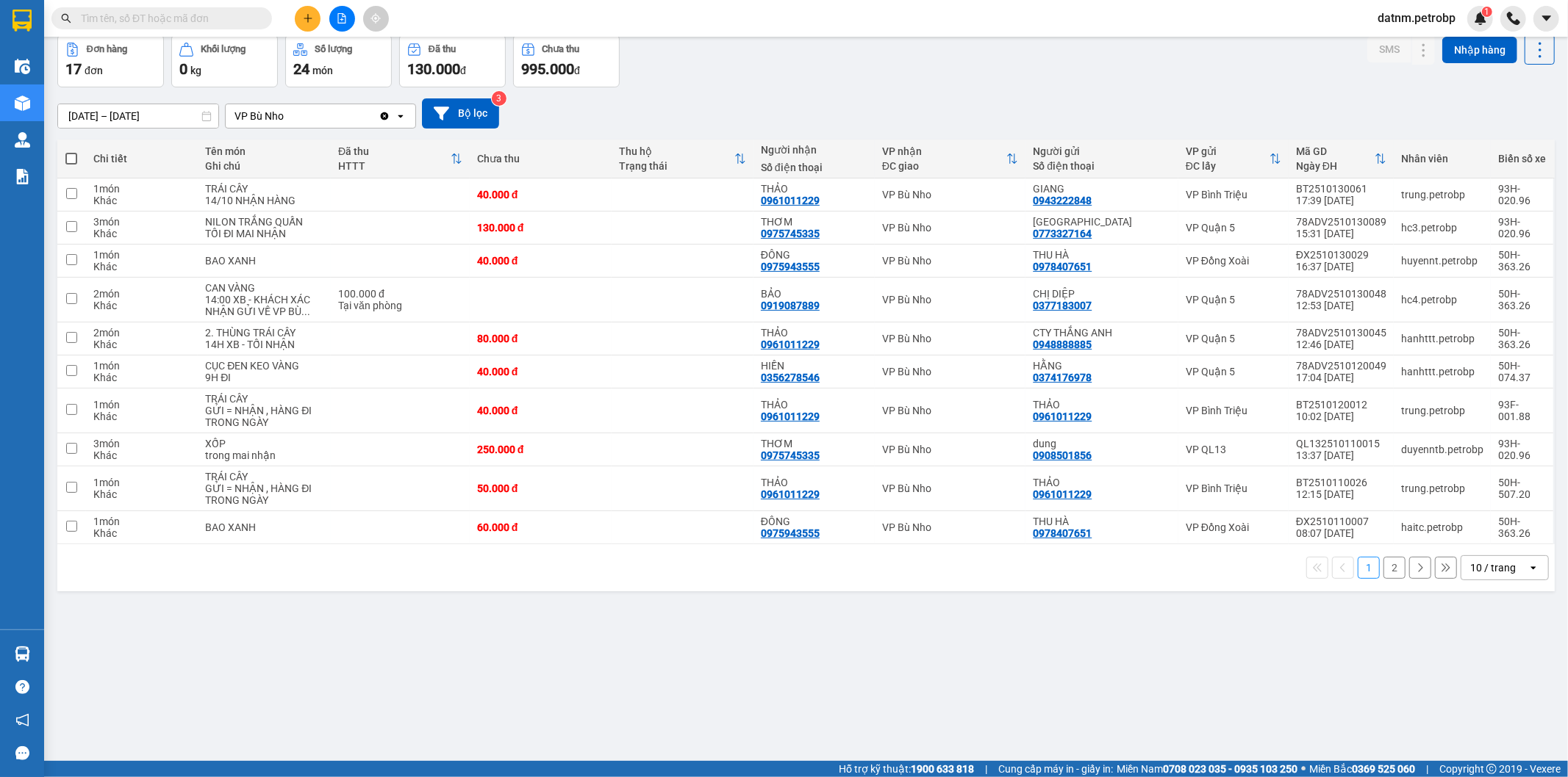
click at [798, 673] on section "Kết quả tìm kiếm ( 1 ) Bộ lọc Ngày tạo đơn gần nhất Mã ĐH Trạng thái Món hàng T…" at bounding box center [784, 388] width 1568 height 777
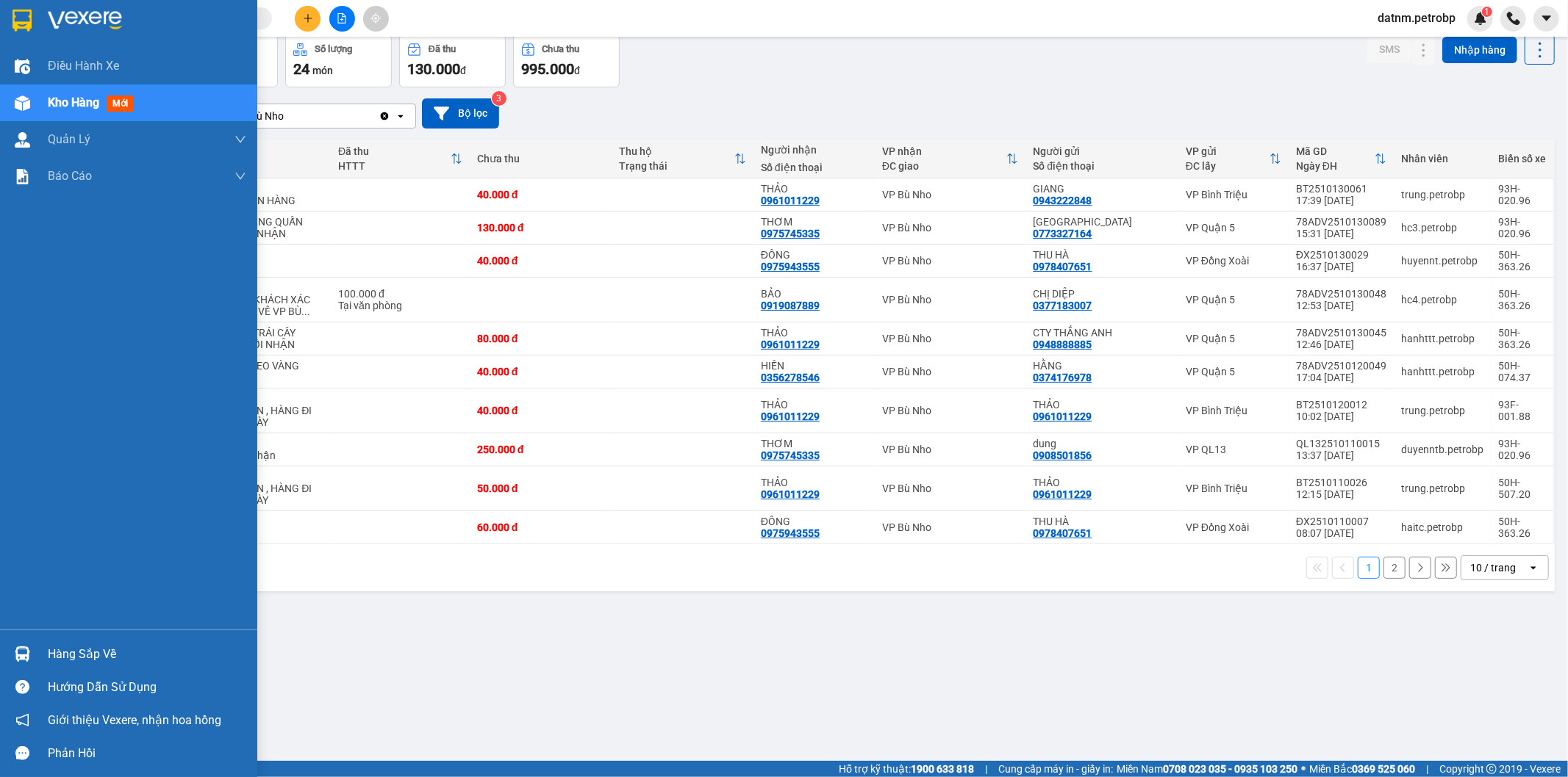
click at [54, 657] on div "Hàng sắp về" at bounding box center [147, 655] width 199 height 22
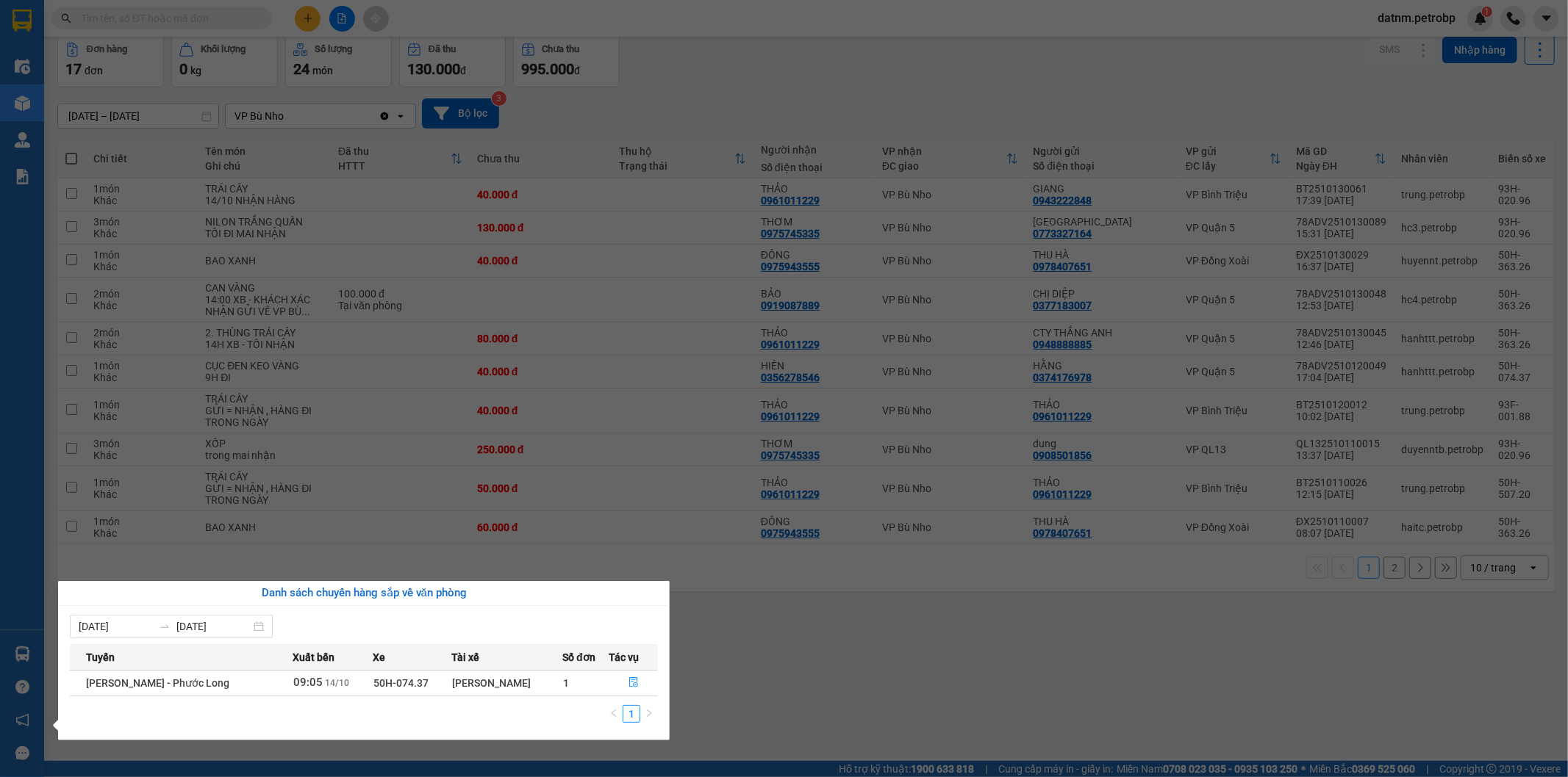
click at [820, 665] on section "Kết quả tìm kiếm ( 1 ) Bộ lọc Ngày tạo đơn gần nhất Mã ĐH Trạng thái Món hàng T…" at bounding box center [784, 388] width 1568 height 777
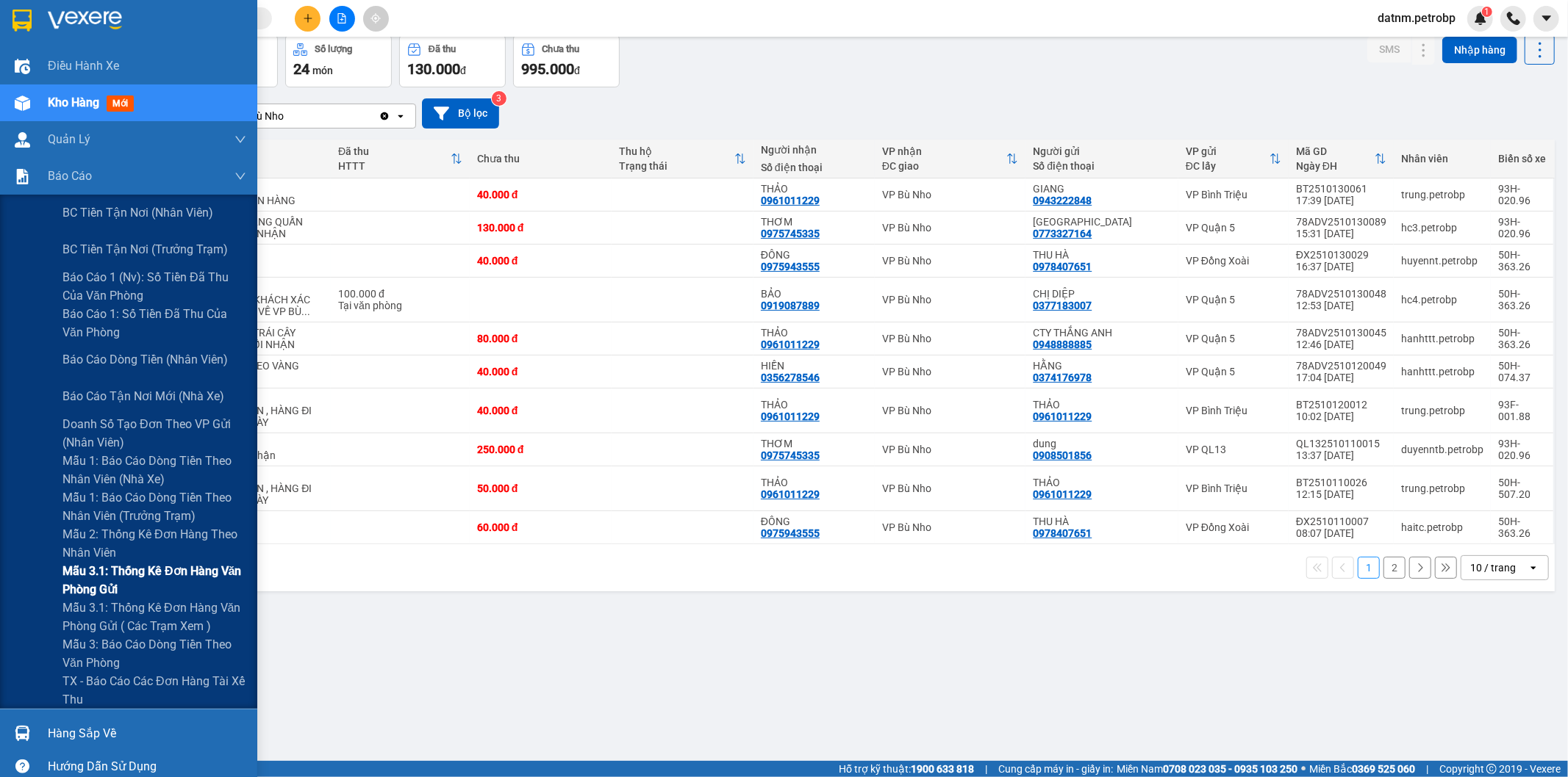
click at [143, 573] on span "Mẫu 3.1: Thống kê đơn hàng văn phòng gửi" at bounding box center [155, 580] width 184 height 37
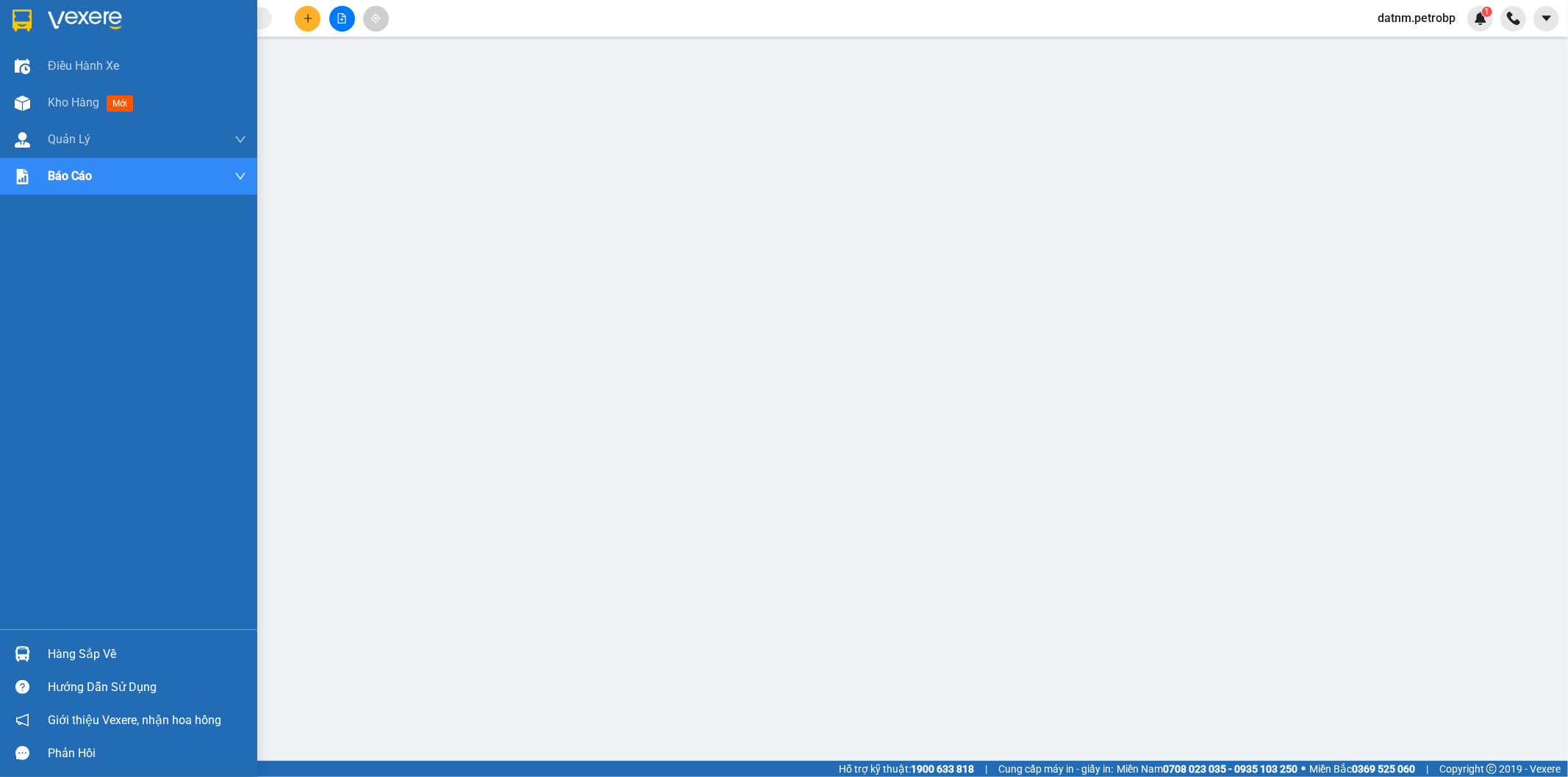
click at [31, 650] on div at bounding box center [22, 653] width 25 height 25
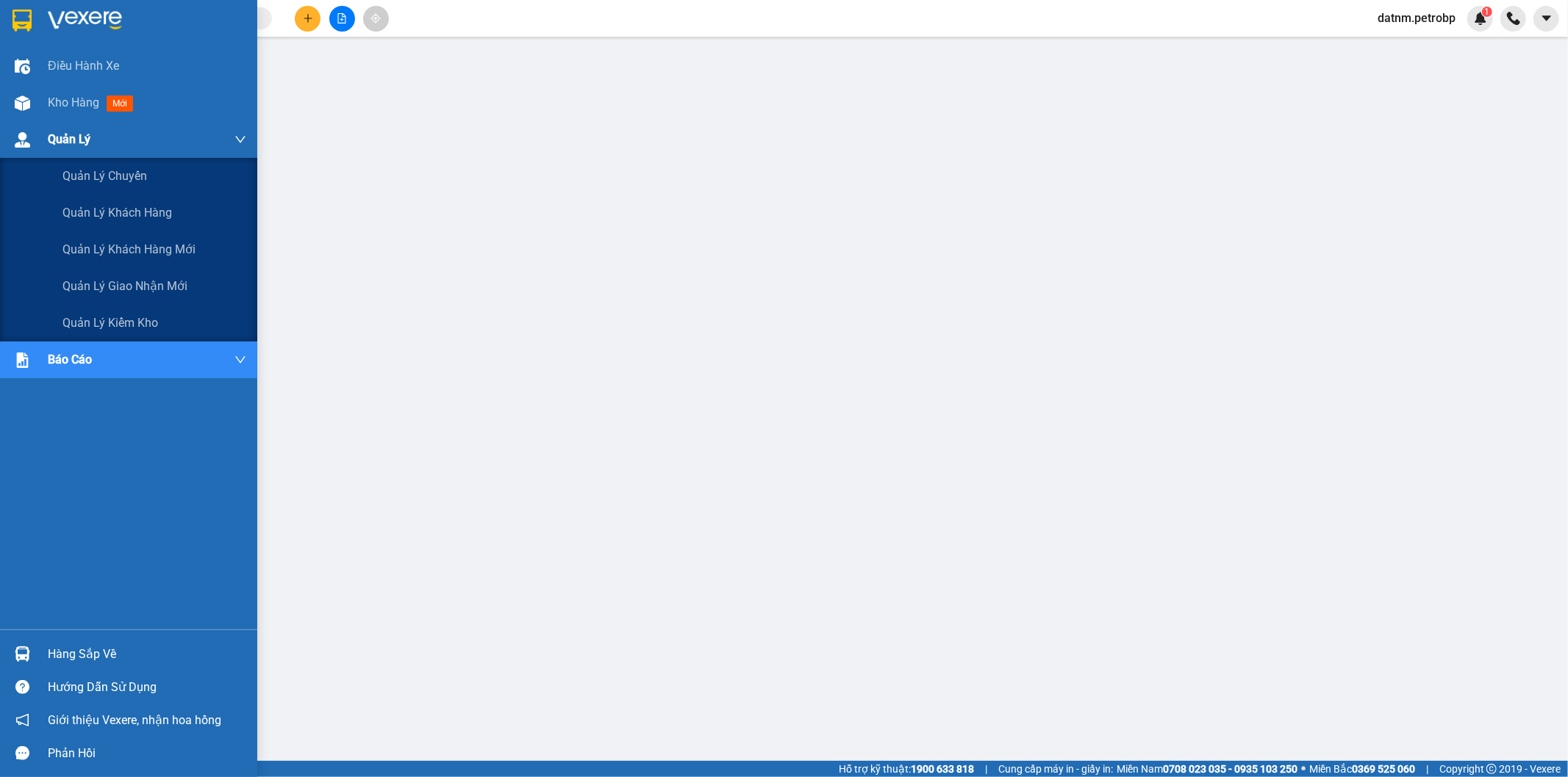
click at [92, 151] on div "Quản Lý" at bounding box center [147, 139] width 199 height 37
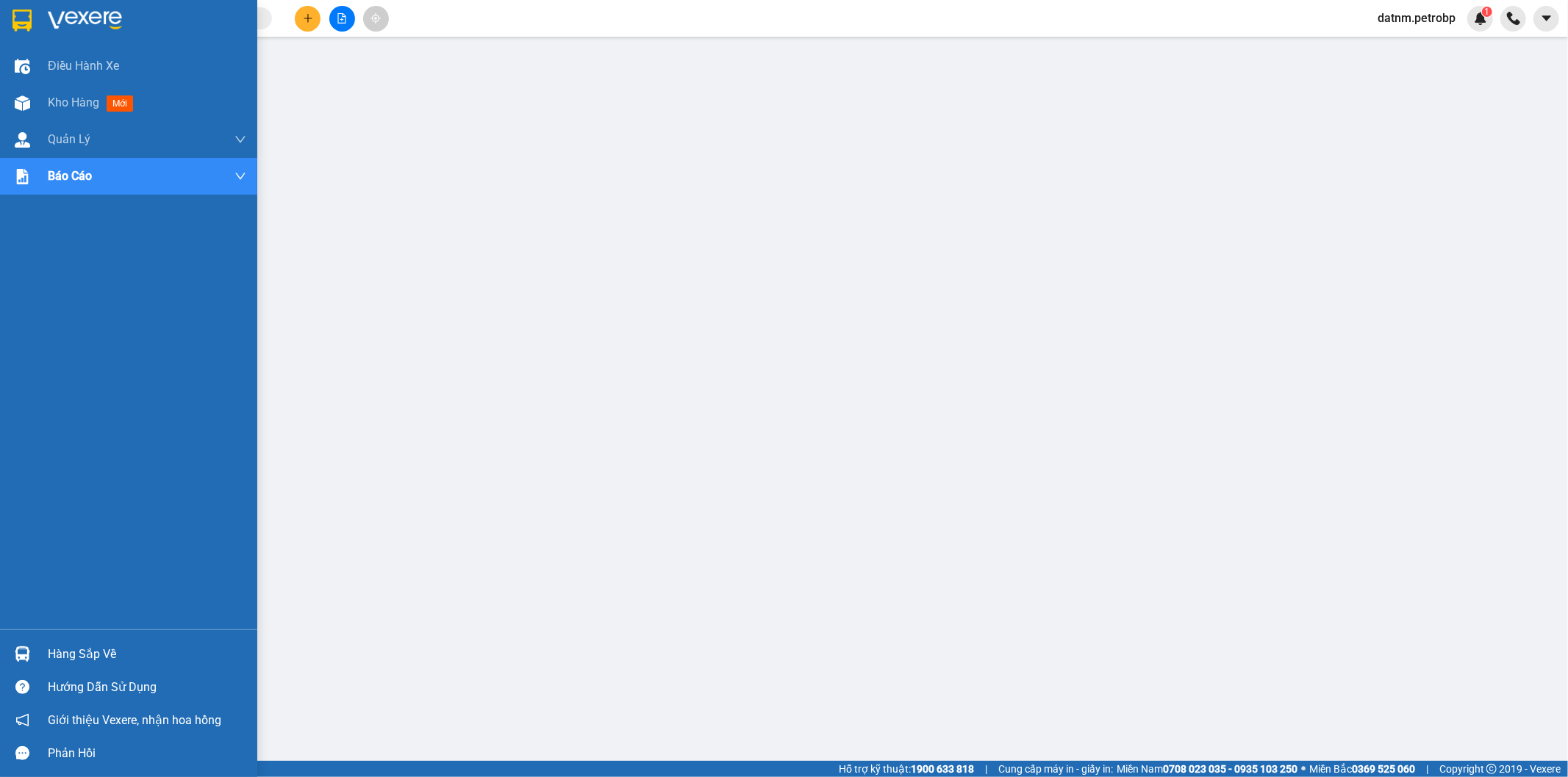
click at [25, 644] on div at bounding box center [22, 653] width 25 height 25
click at [42, 651] on div "Hàng sắp về" at bounding box center [128, 653] width 257 height 33
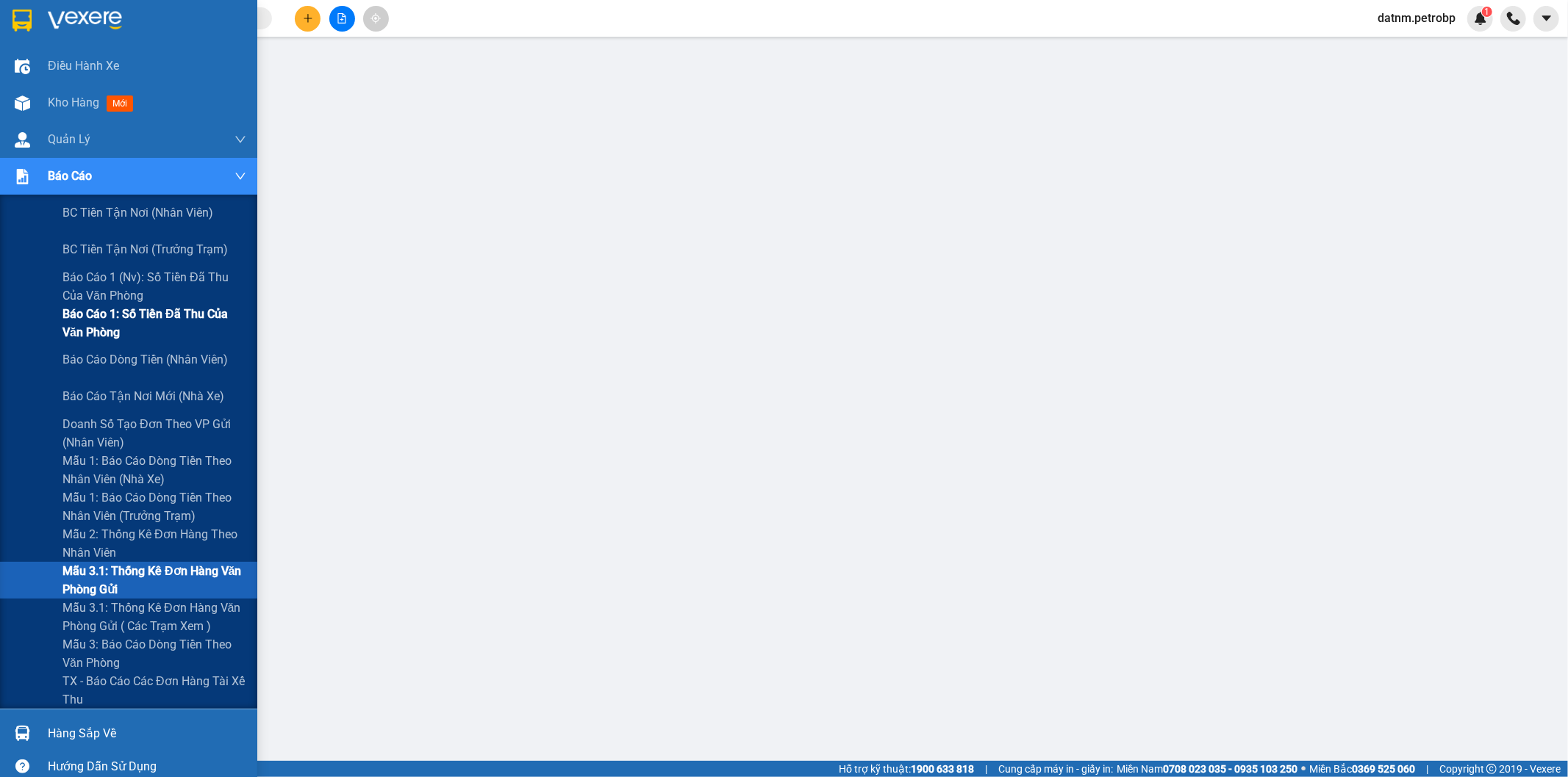
click at [178, 333] on span "Báo cáo 1: Số tiền đã thu của văn phòng" at bounding box center [155, 322] width 184 height 37
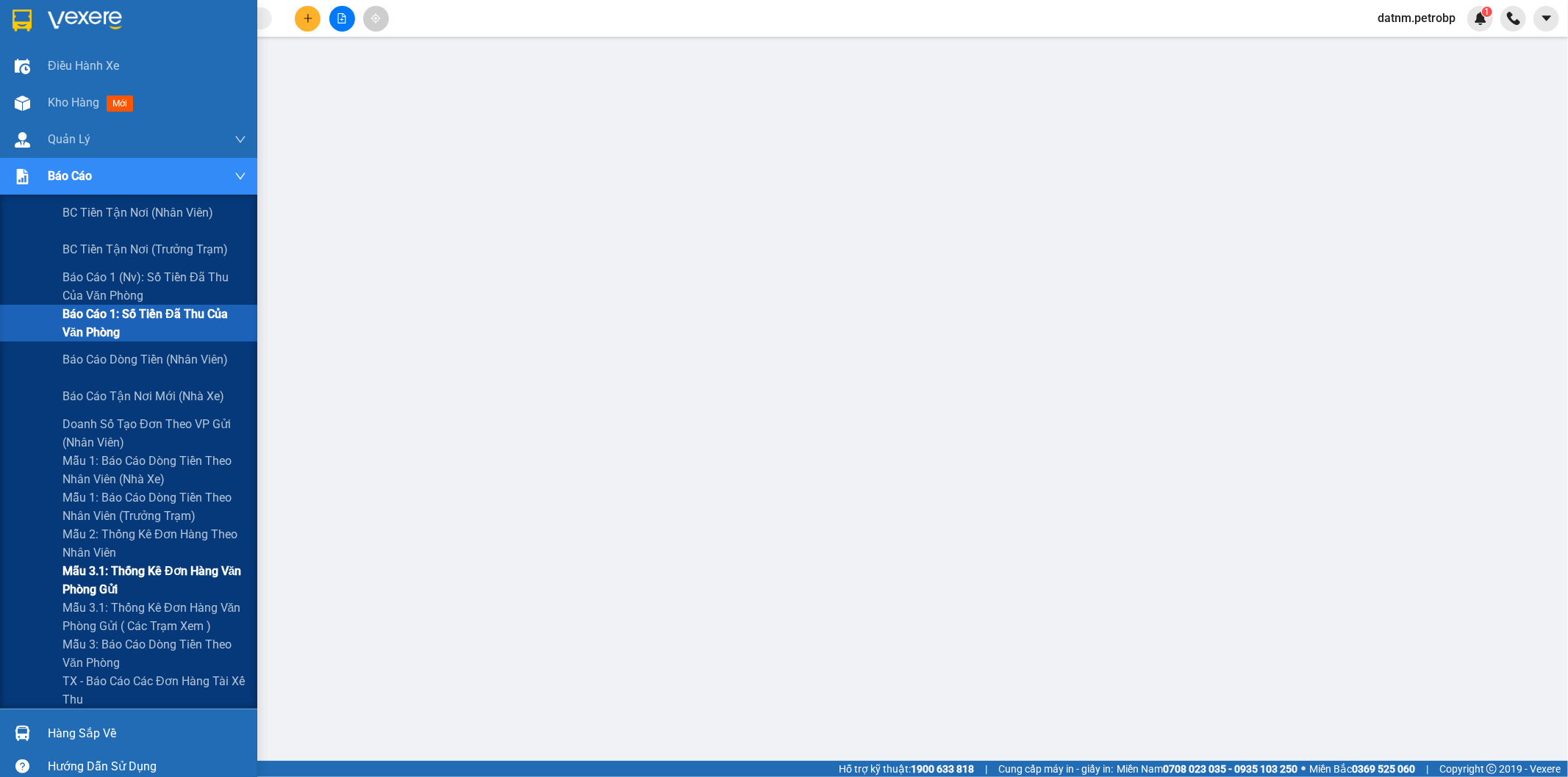
click at [114, 582] on span "Mẫu 3.1: Thống kê đơn hàng văn phòng gửi" at bounding box center [155, 580] width 184 height 37
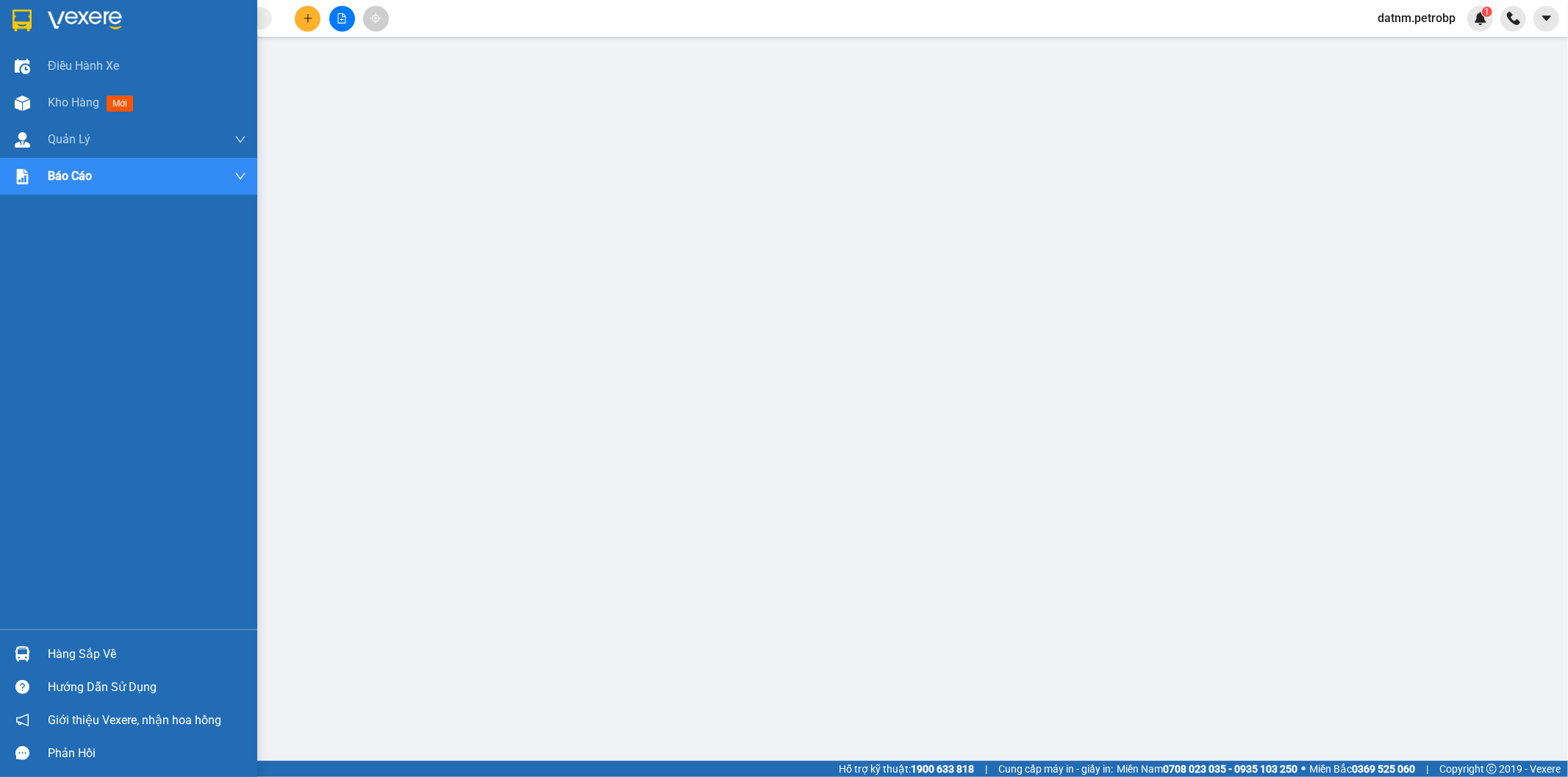
click at [16, 648] on img at bounding box center [23, 654] width 15 height 15
click at [69, 650] on div "Hàng sắp về" at bounding box center [147, 655] width 199 height 22
click at [37, 652] on div "Hàng sắp về" at bounding box center [128, 653] width 257 height 33
click at [23, 651] on img at bounding box center [23, 654] width 15 height 15
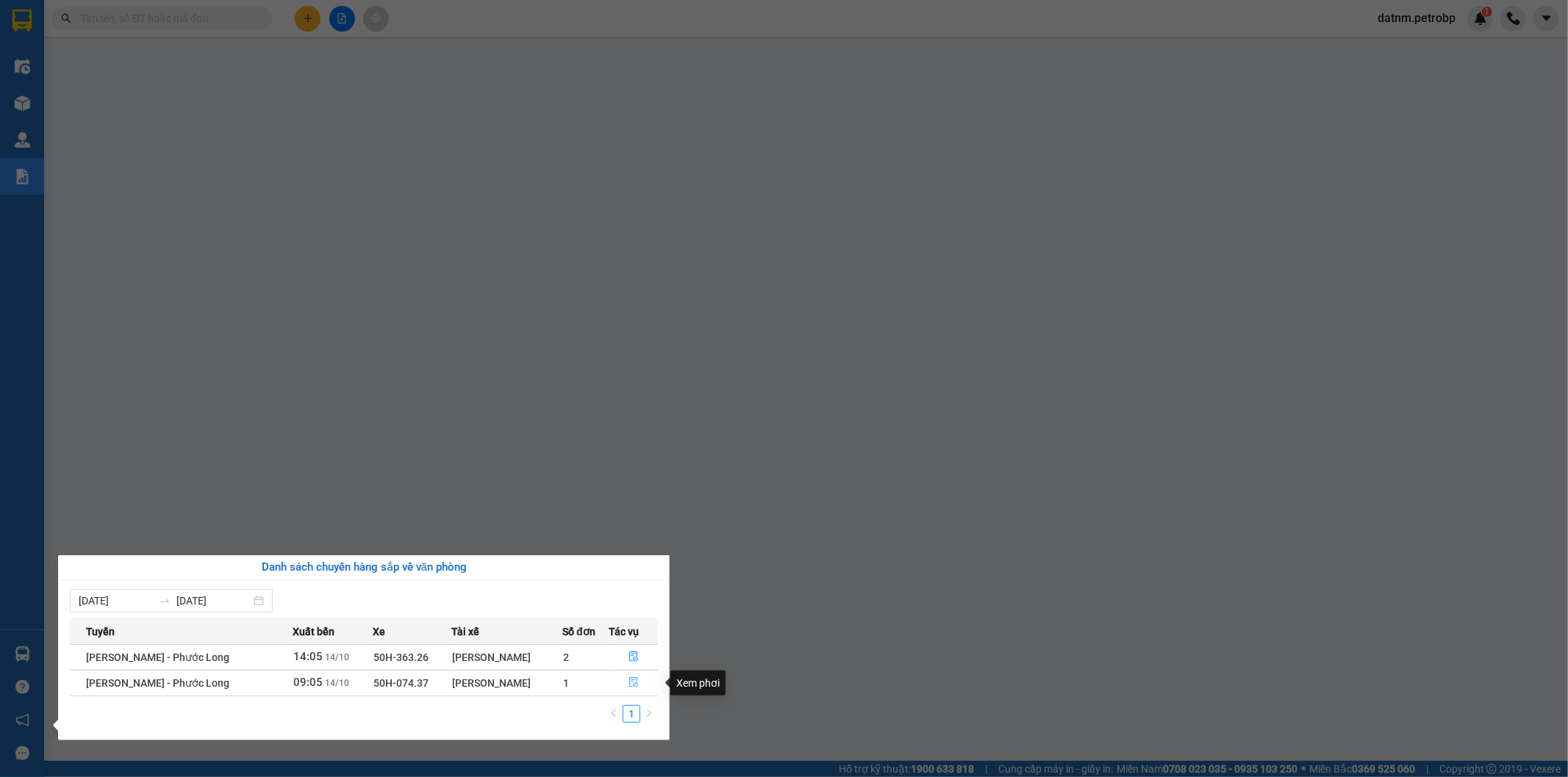
click at [634, 679] on icon "file-done" at bounding box center [633, 682] width 10 height 10
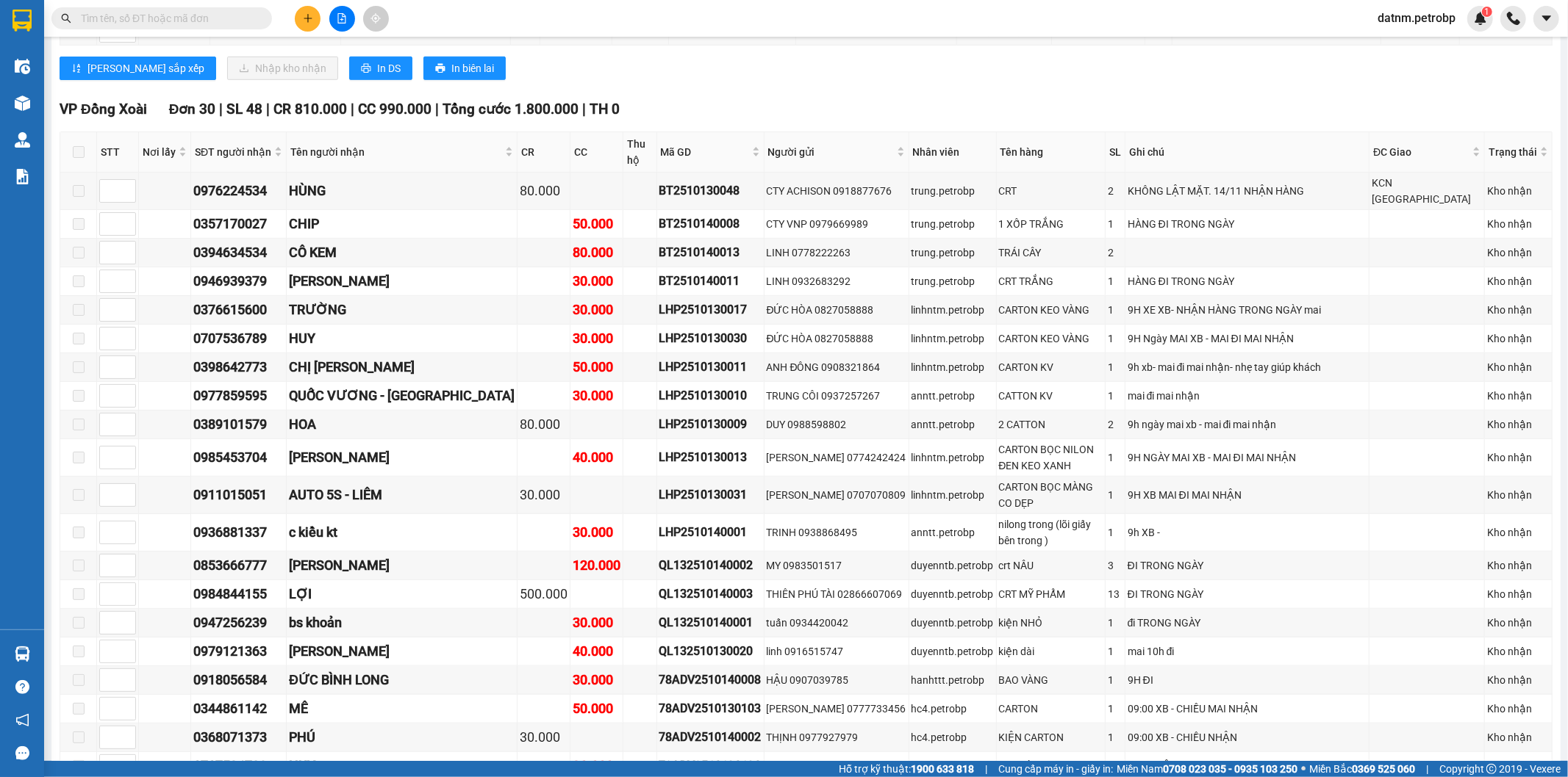
scroll to position [587, 0]
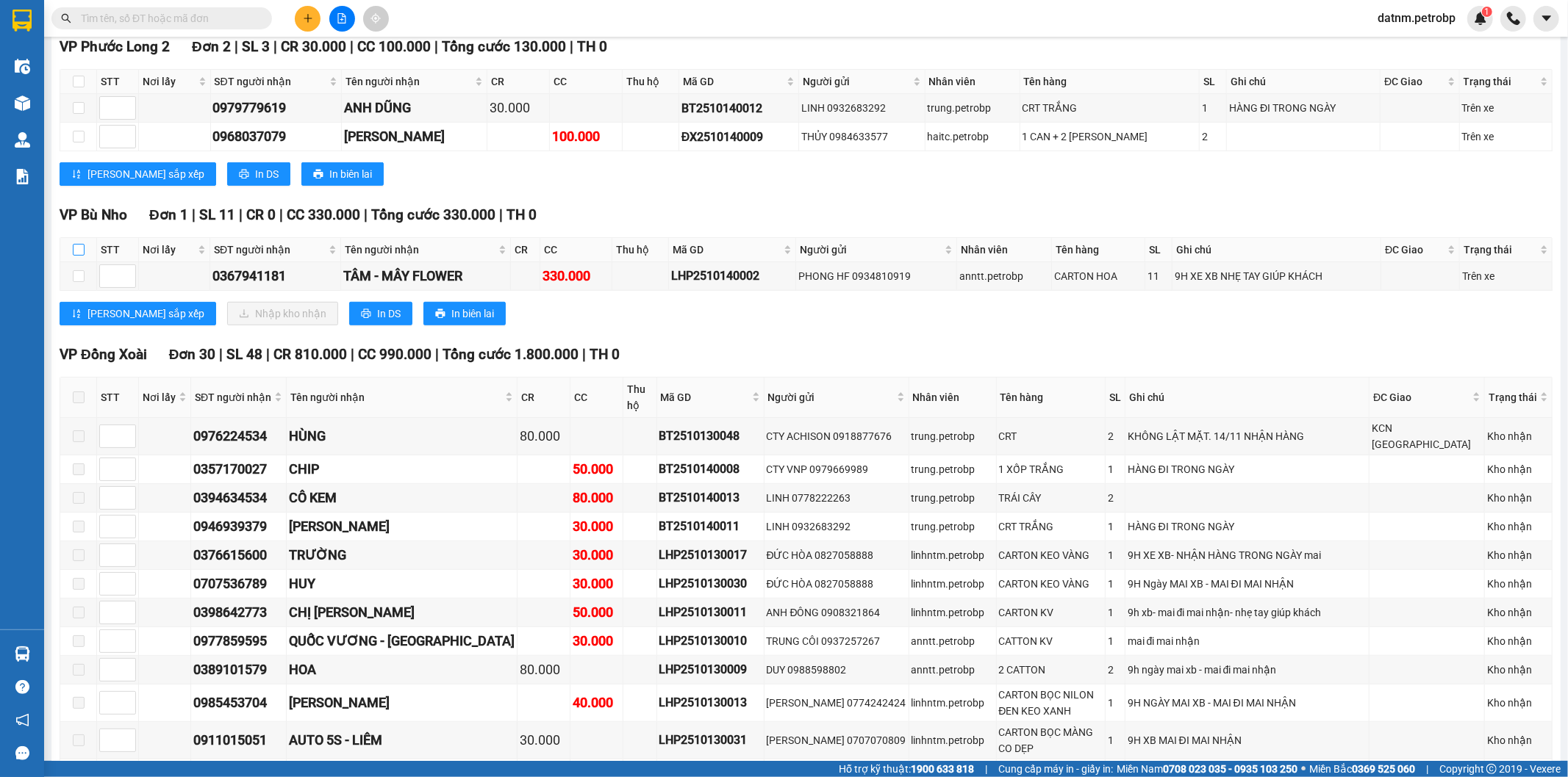
click at [81, 244] on input "checkbox" at bounding box center [79, 249] width 12 height 12
checkbox input "true"
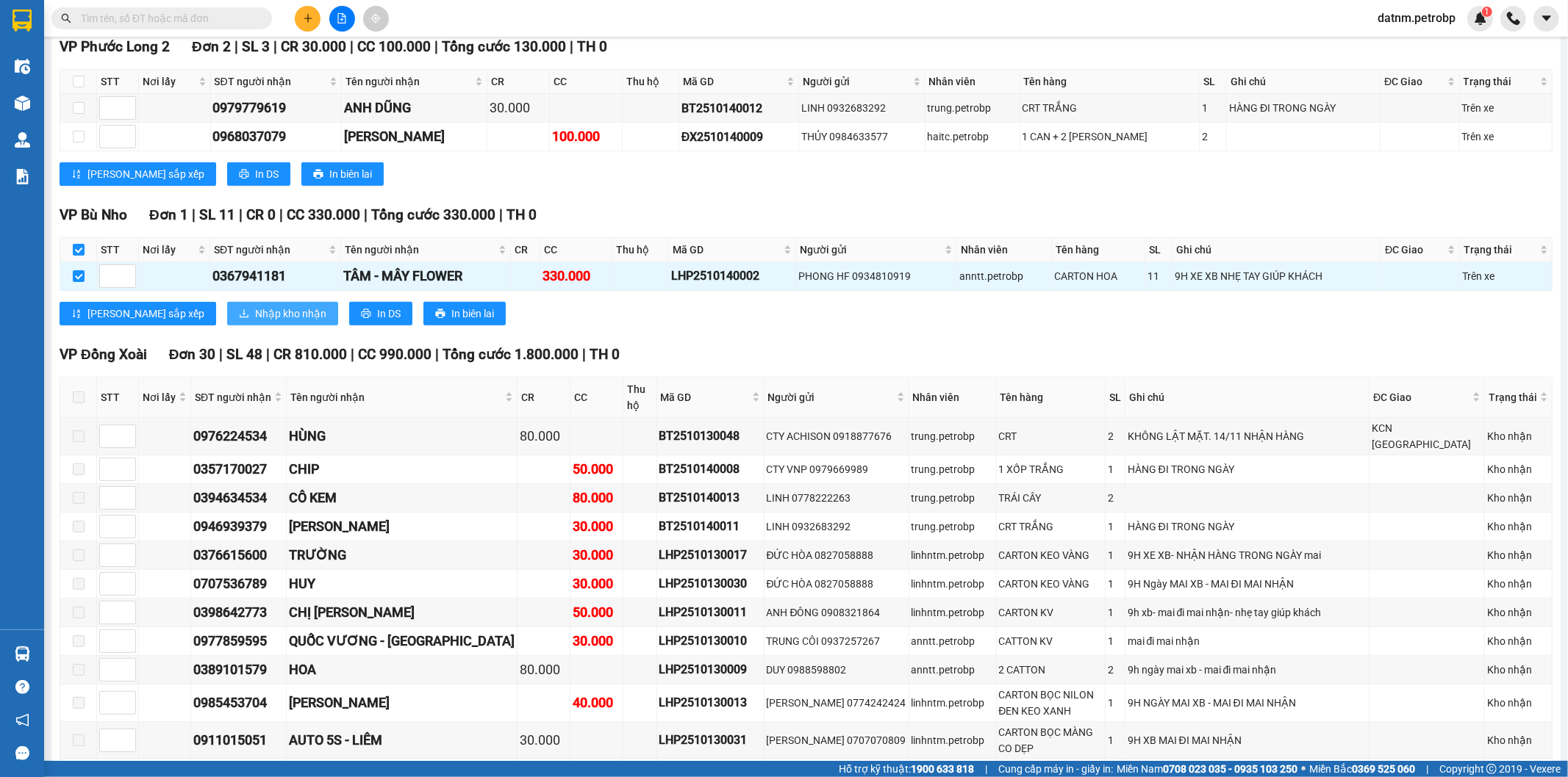
click at [255, 306] on span "Nhập kho nhận" at bounding box center [291, 313] width 71 height 16
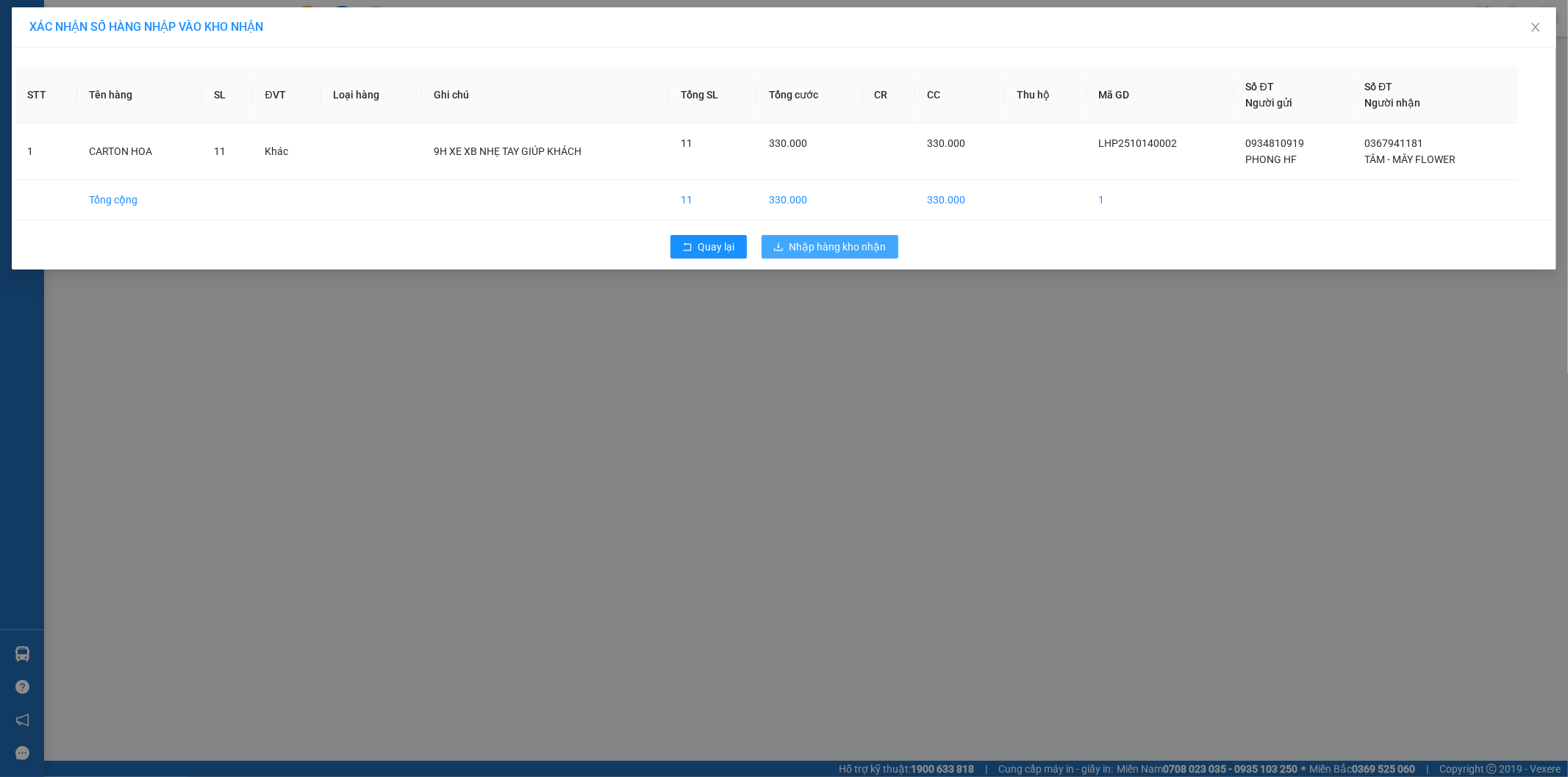
click at [842, 250] on span "Nhập hàng kho nhận" at bounding box center [837, 247] width 97 height 16
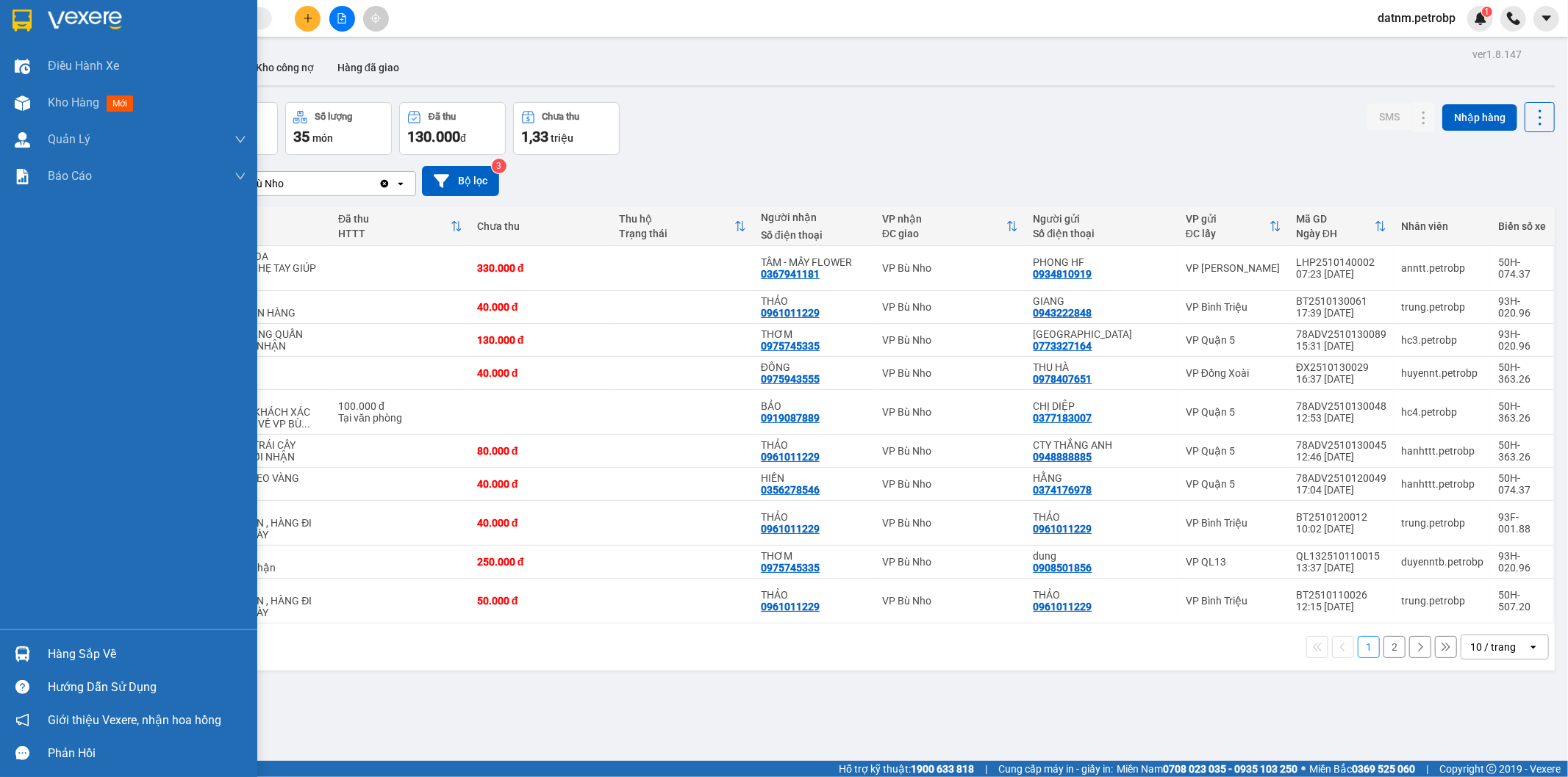
click at [23, 657] on img at bounding box center [23, 654] width 15 height 15
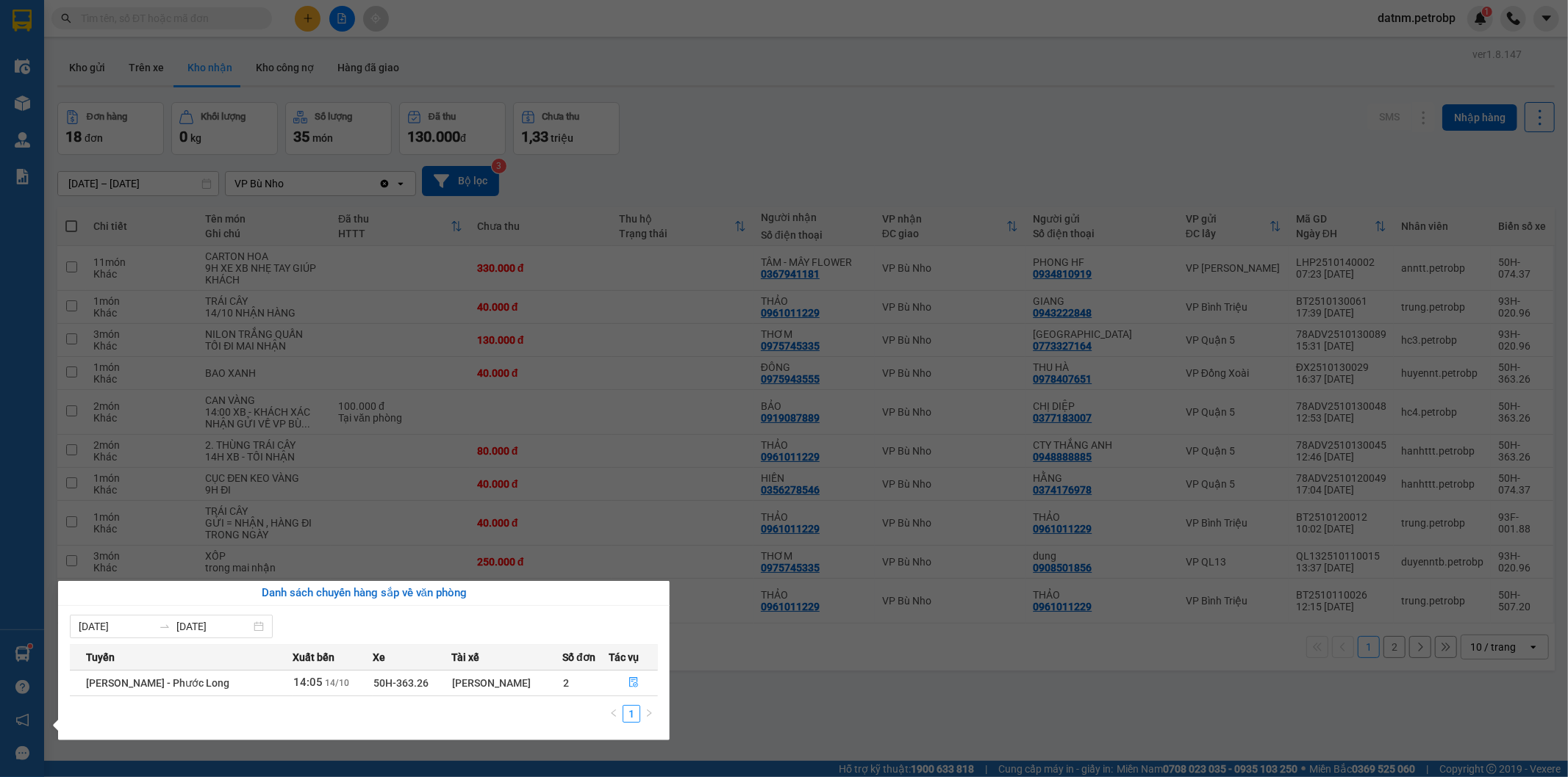
click at [748, 681] on section "Kết quả tìm kiếm ( 1 ) Bộ lọc Ngày tạo đơn gần nhất Mã ĐH Trạng thái Món hàng T…" at bounding box center [784, 388] width 1568 height 777
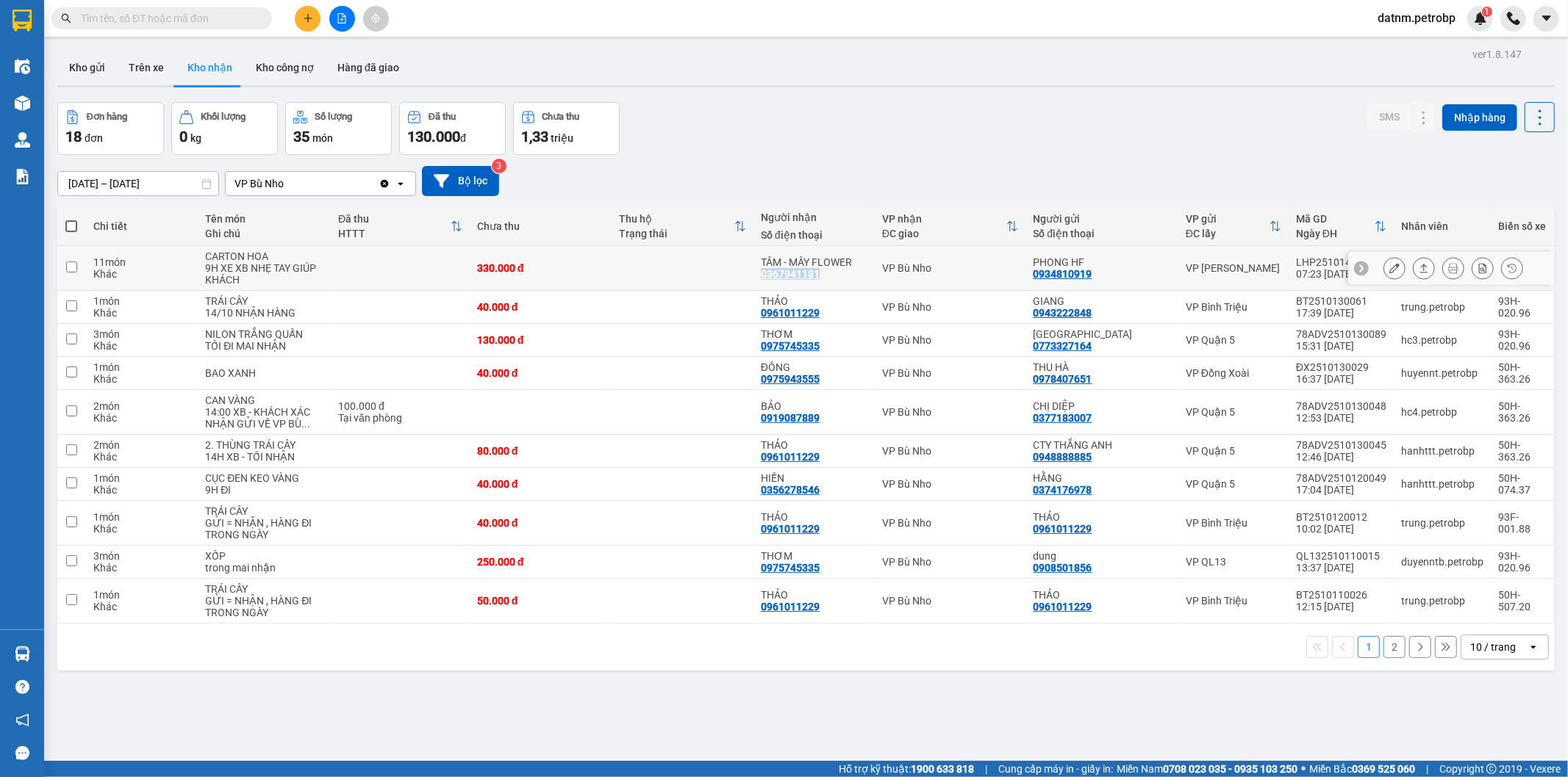
drag, startPoint x: 845, startPoint y: 272, endPoint x: 766, endPoint y: 277, distance: 79.2
click at [766, 277] on div "TÂM - MÂY FLOWER 0367941181" at bounding box center [814, 268] width 107 height 23
checkbox input "true"
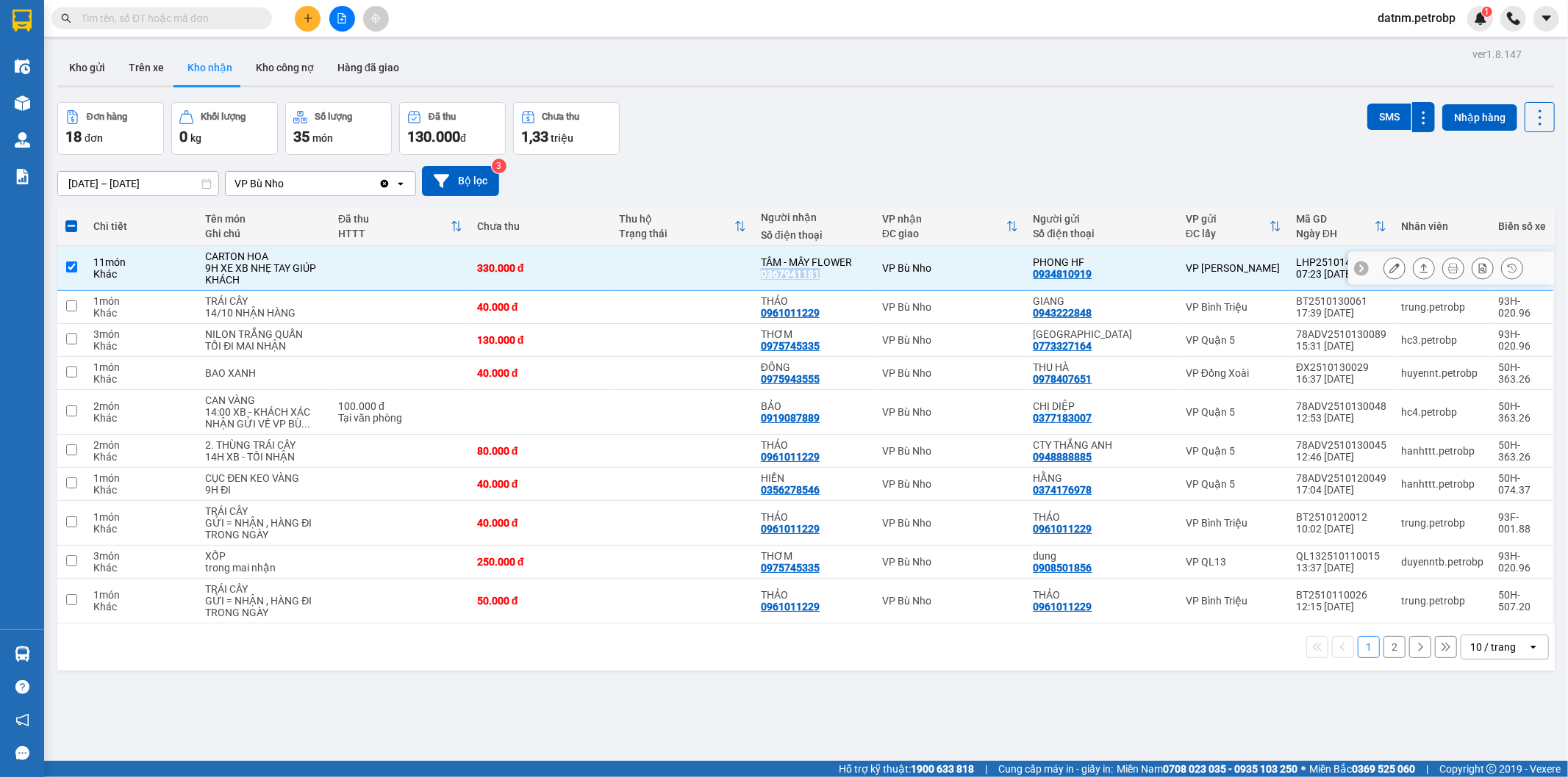
drag, startPoint x: 770, startPoint y: 277, endPoint x: 744, endPoint y: 276, distance: 26.0
drag, startPoint x: 744, startPoint y: 276, endPoint x: 1027, endPoint y: 160, distance: 305.9
click at [1027, 160] on div "01/10/2025 – 14/10/2025 Press the down arrow key to interact with the calendar …" at bounding box center [806, 181] width 1498 height 52
click at [70, 230] on span at bounding box center [71, 226] width 12 height 12
click at [71, 219] on input "checkbox" at bounding box center [71, 219] width 0 height 0
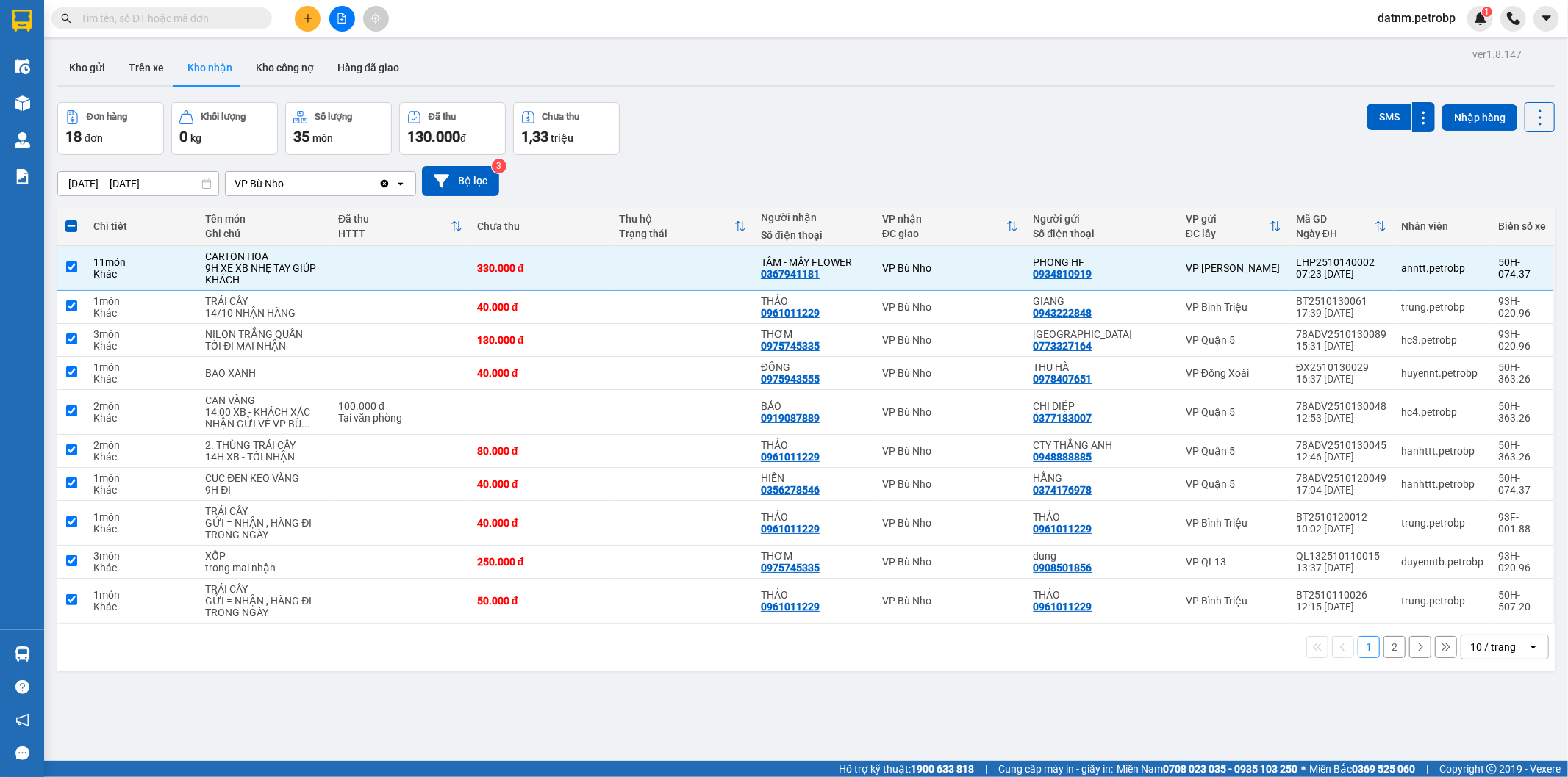
checkbox input "true"
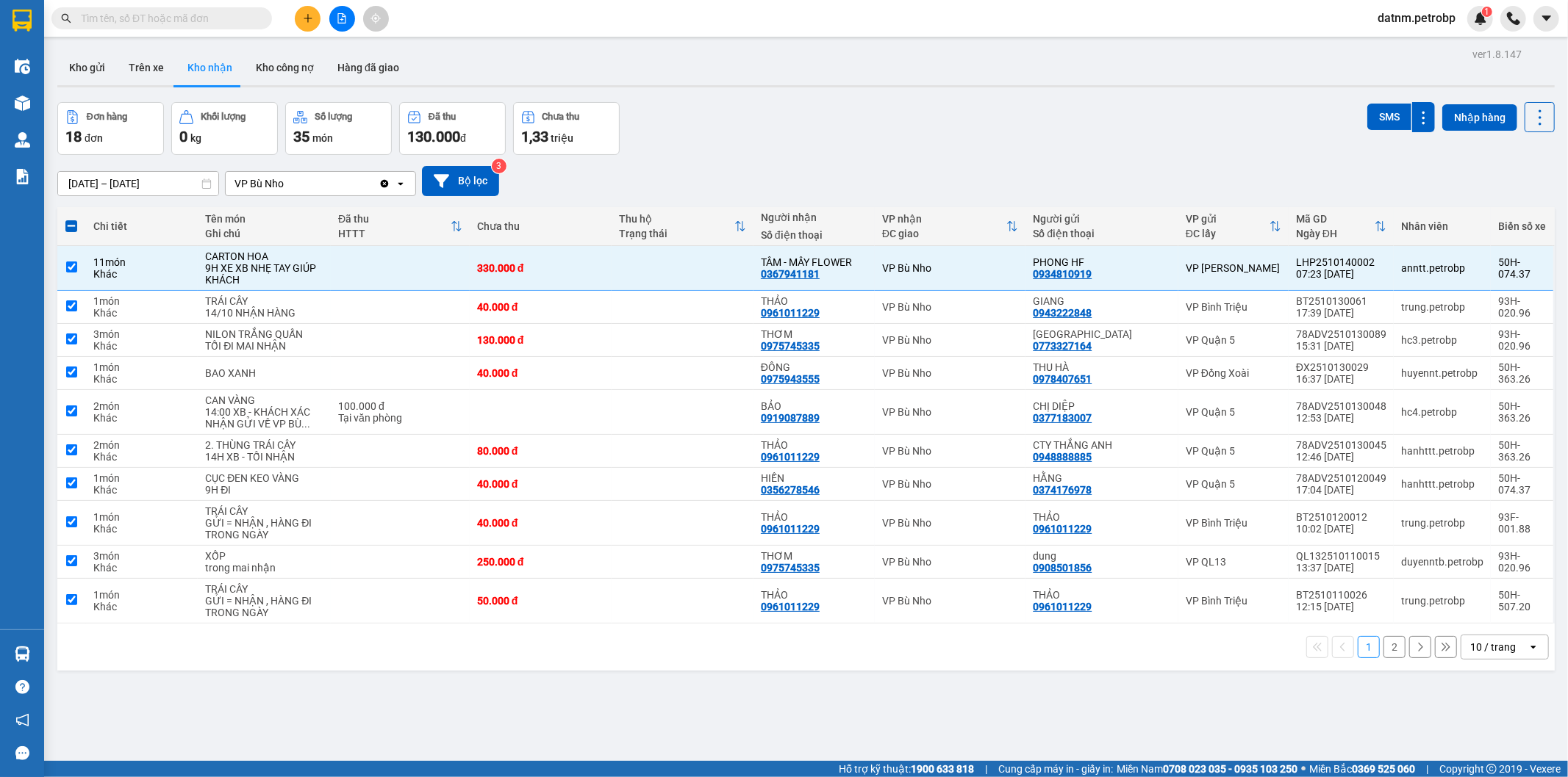
checkbox input "true"
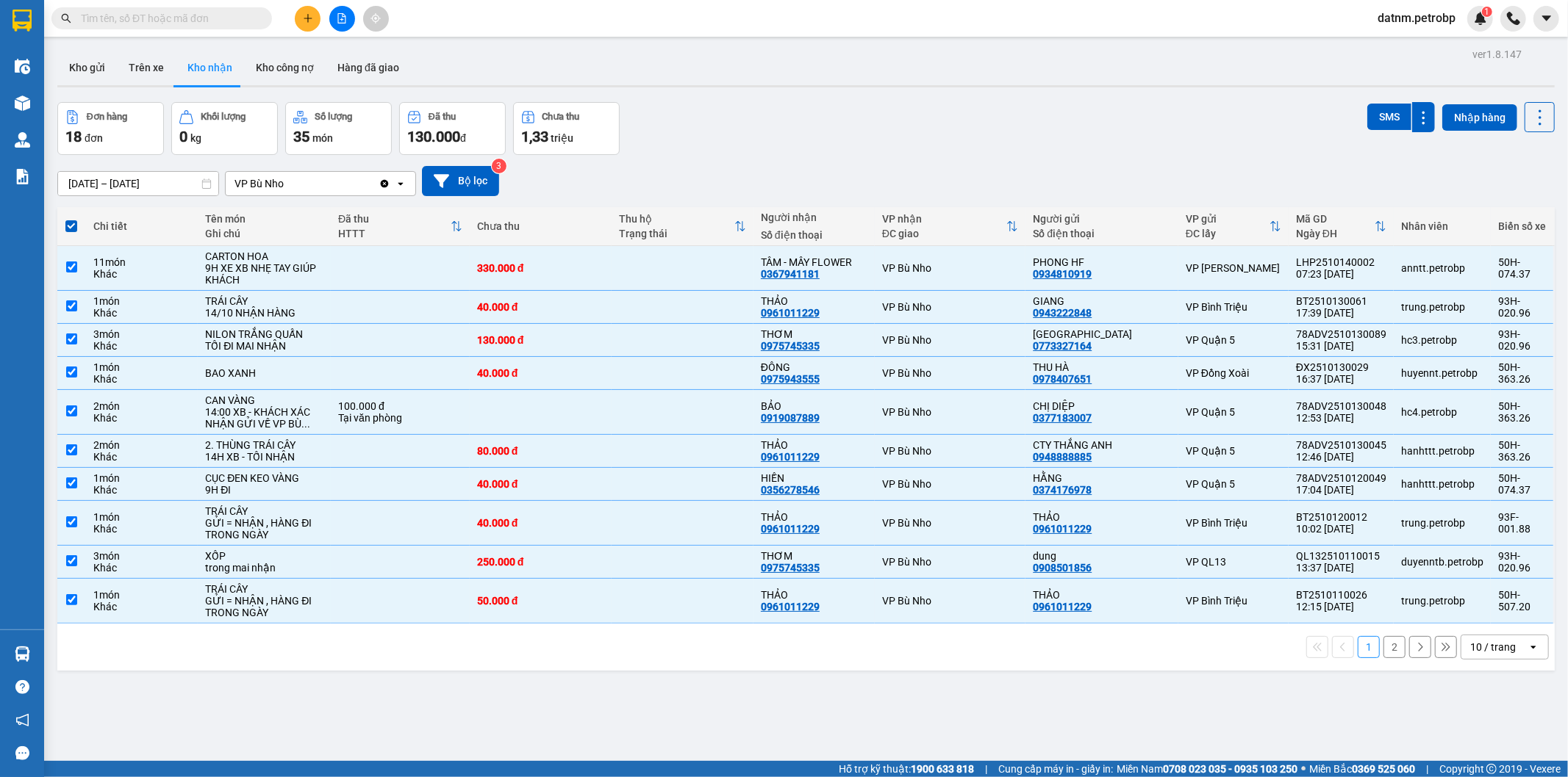
click at [68, 224] on span at bounding box center [71, 226] width 12 height 12
click at [71, 219] on input "checkbox" at bounding box center [71, 219] width 0 height 0
checkbox input "false"
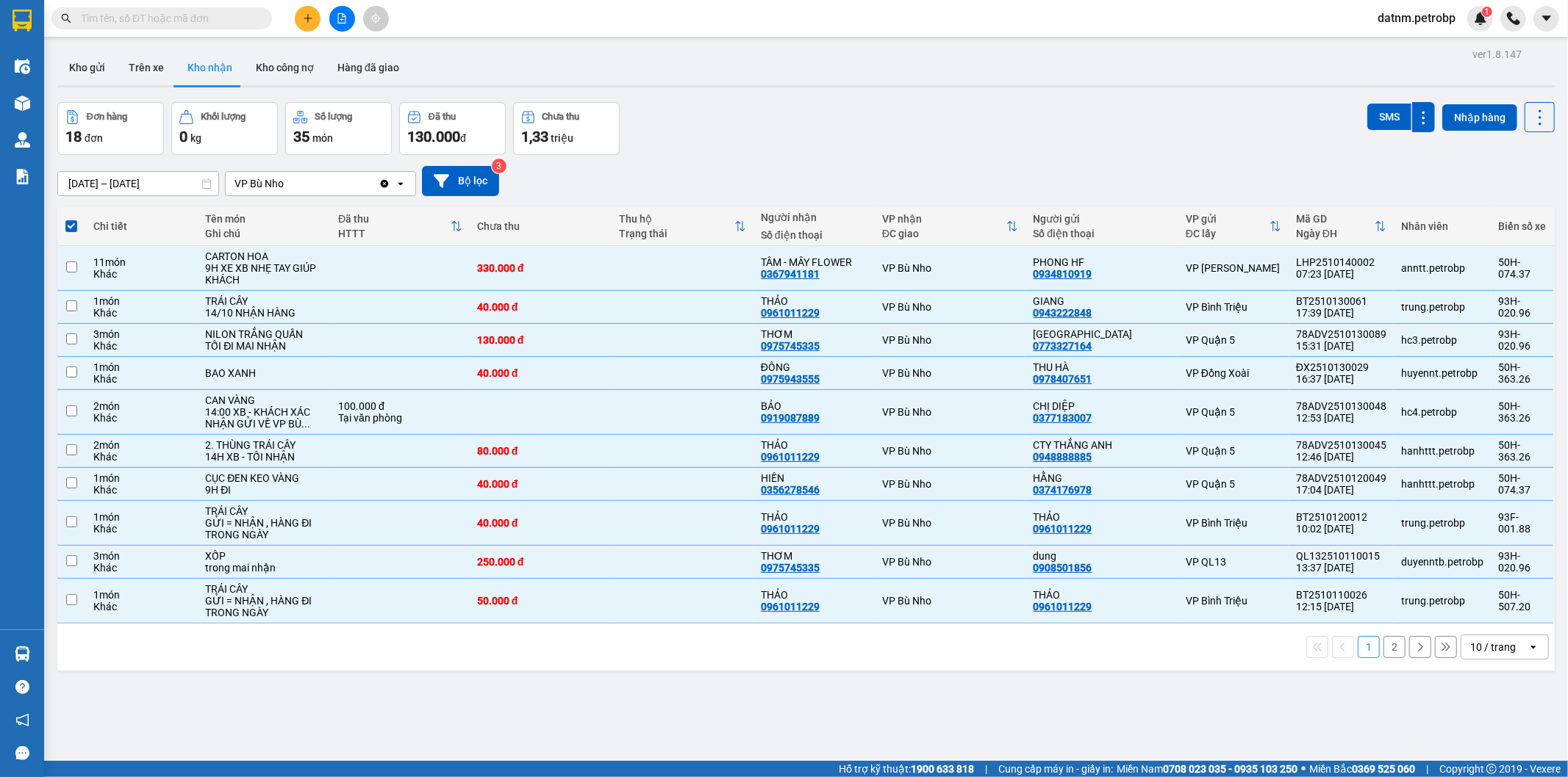
checkbox input "false"
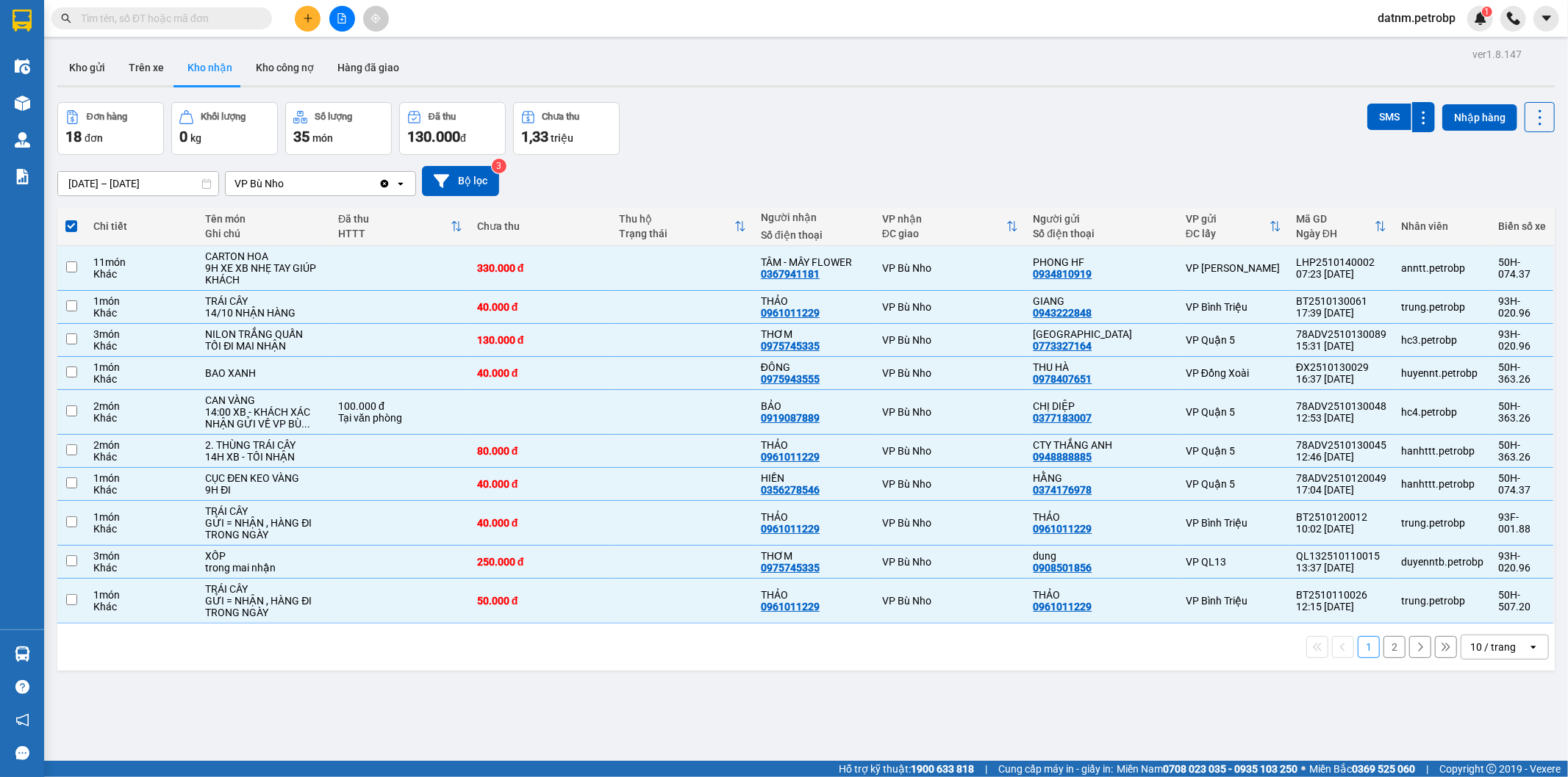
checkbox input "false"
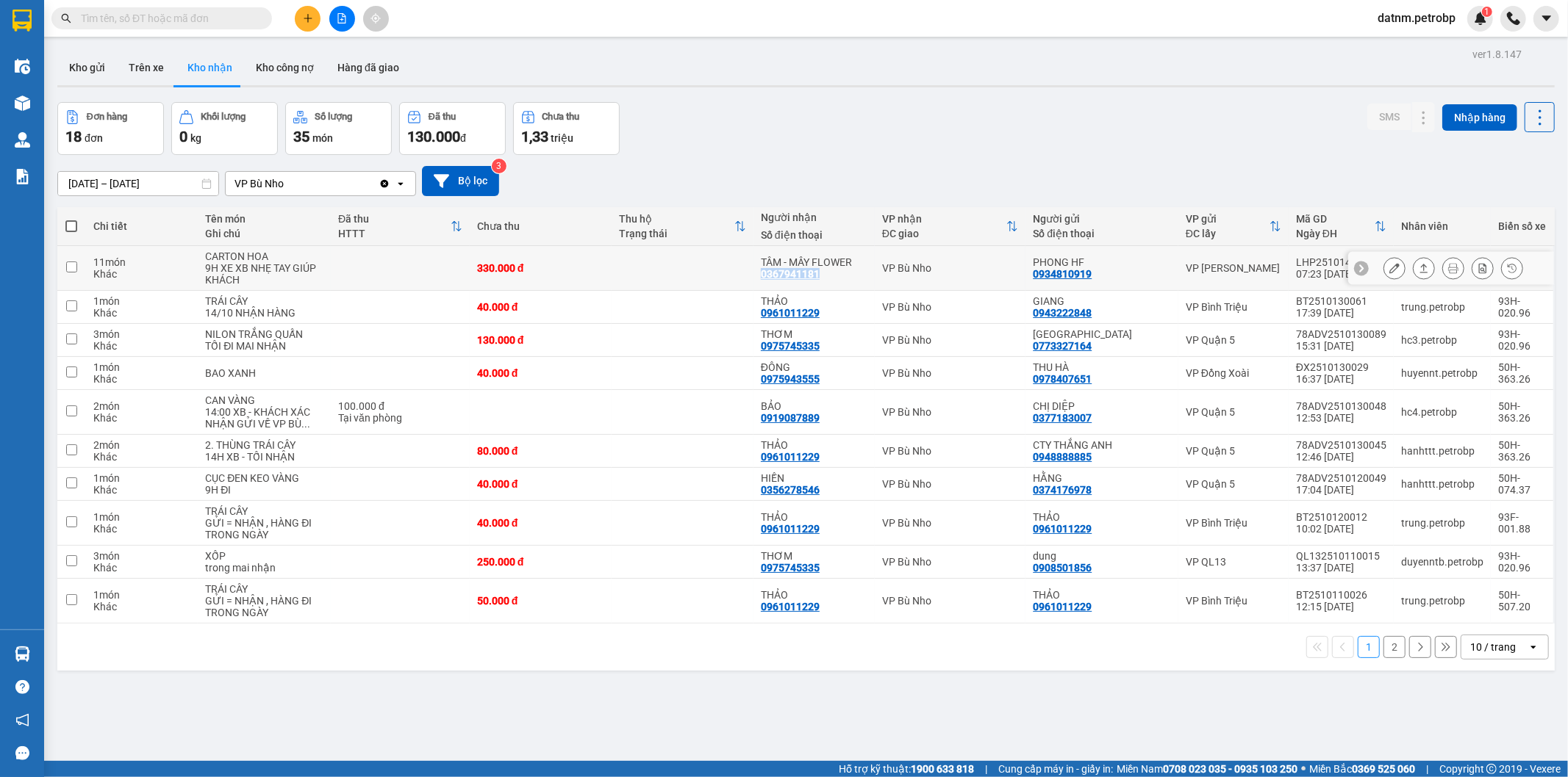
drag, startPoint x: 828, startPoint y: 276, endPoint x: 766, endPoint y: 277, distance: 62.0
click at [766, 277] on div "TÂM - MÂY FLOWER 0367941181" at bounding box center [814, 268] width 107 height 23
checkbox input "true"
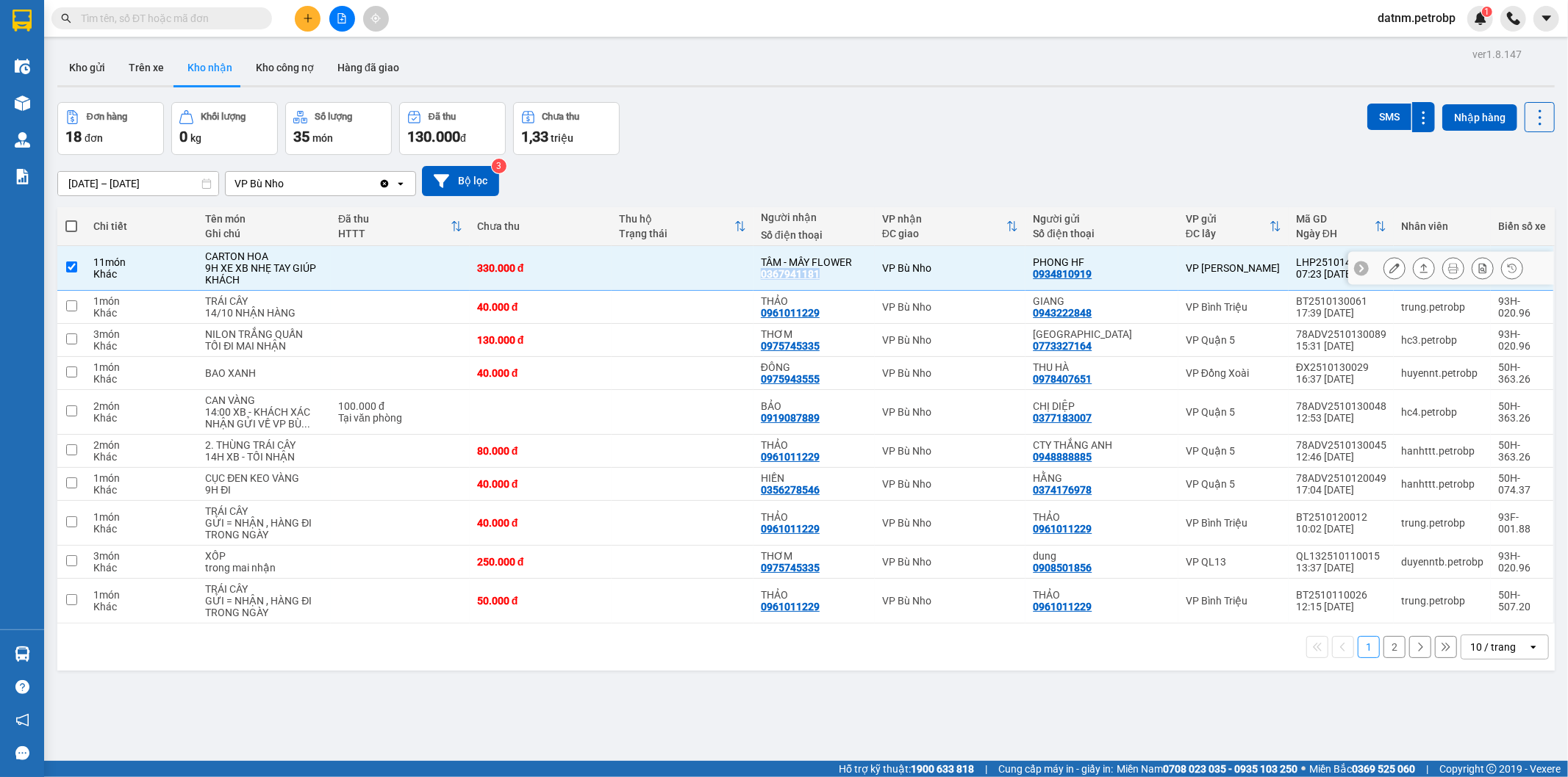
copy div "0367941181"
click at [69, 232] on label at bounding box center [71, 227] width 14 height 15
click at [71, 219] on input "checkbox" at bounding box center [71, 219] width 0 height 0
checkbox input "true"
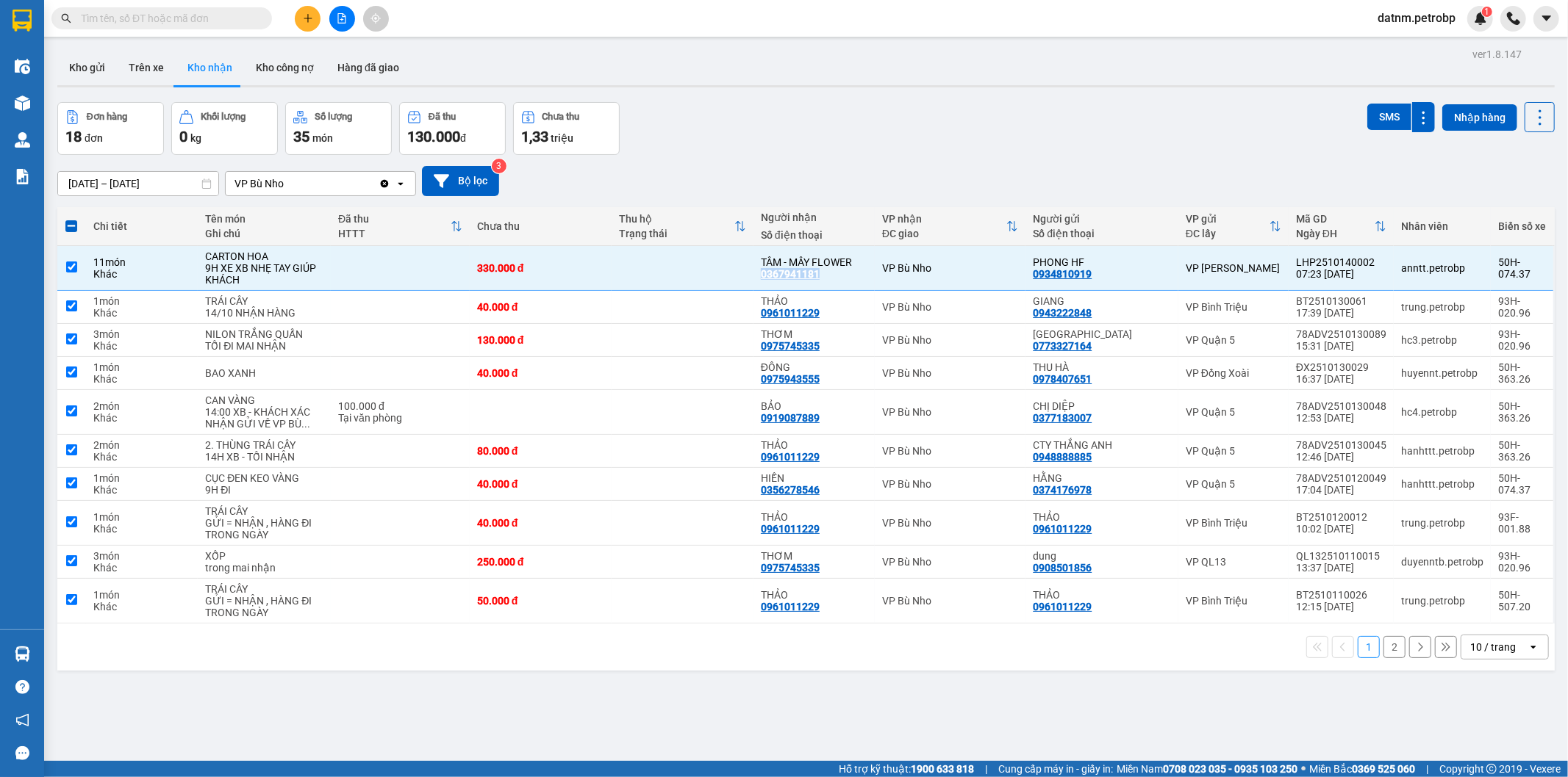
checkbox input "true"
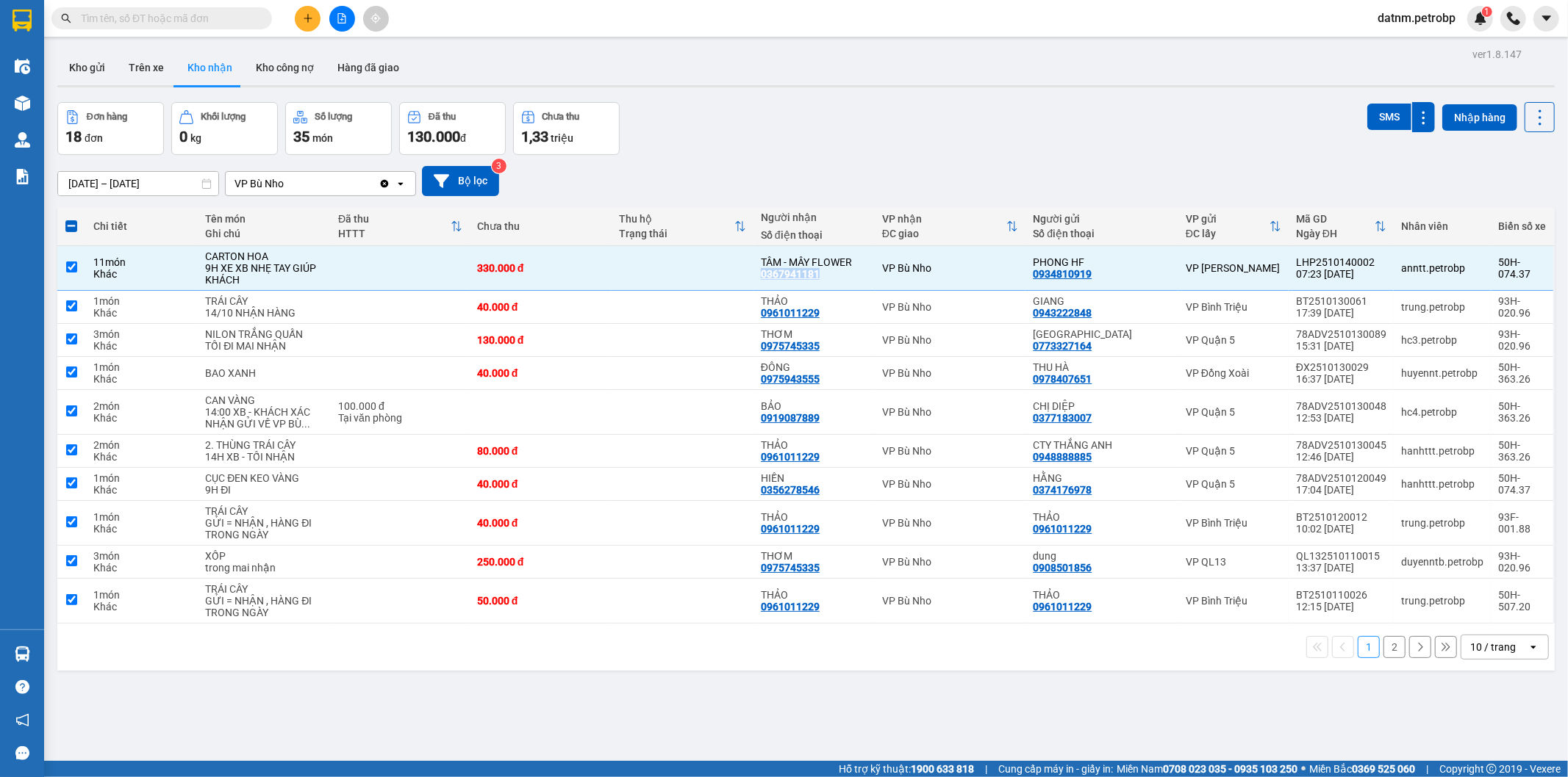
checkbox input "true"
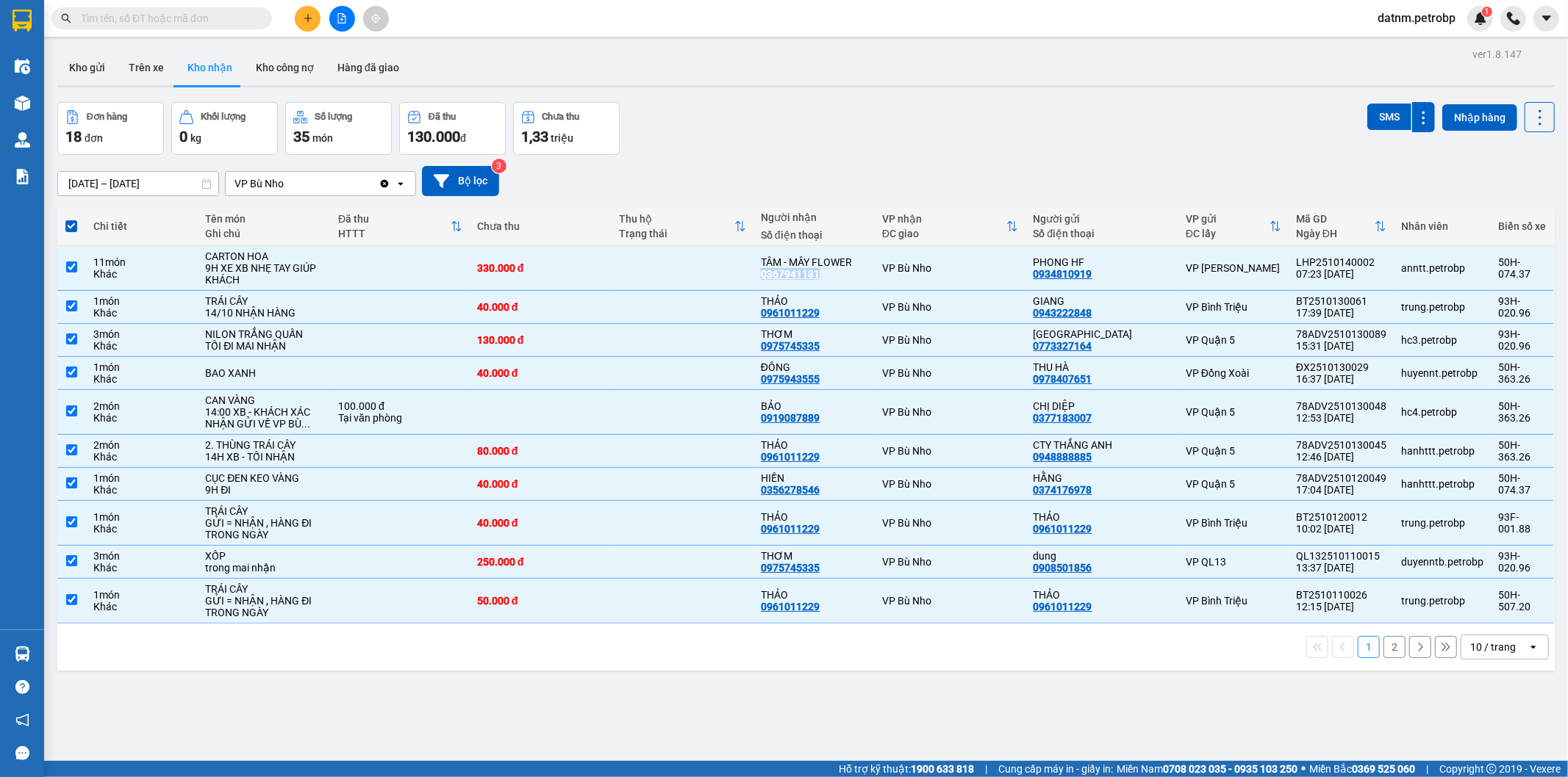
click at [69, 229] on span at bounding box center [71, 226] width 12 height 12
click at [71, 219] on input "checkbox" at bounding box center [71, 219] width 0 height 0
checkbox input "false"
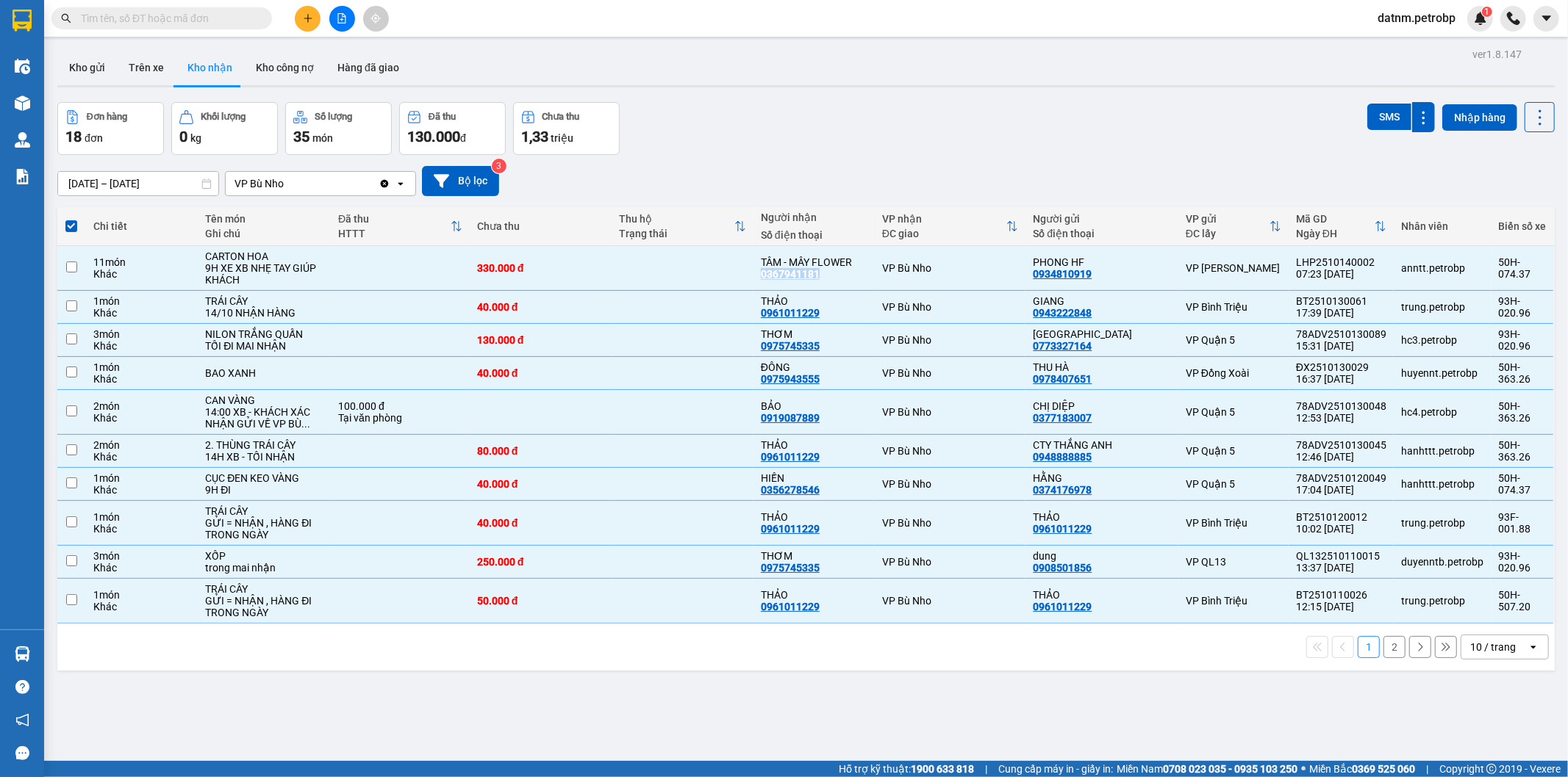
checkbox input "false"
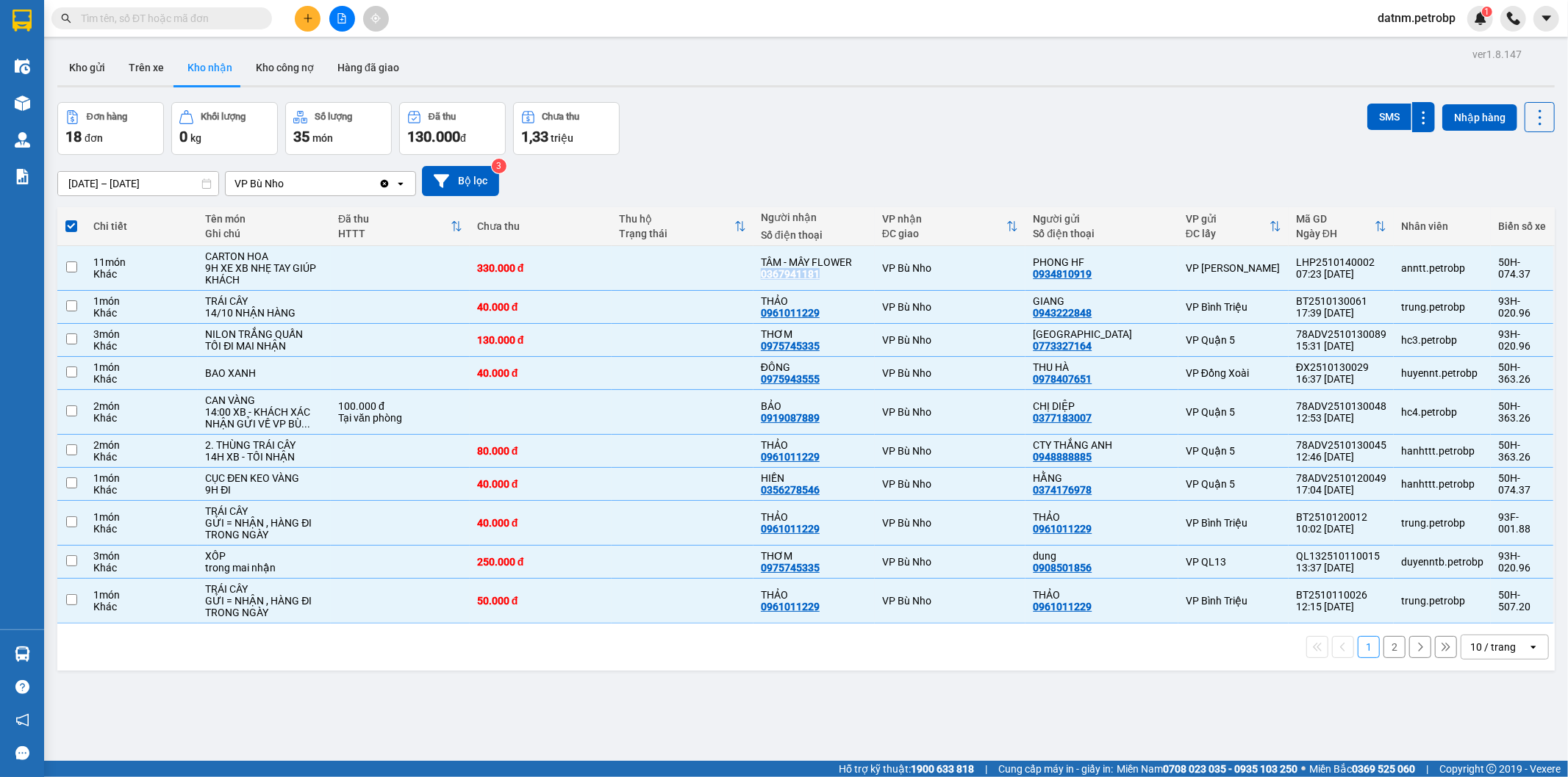
checkbox input "false"
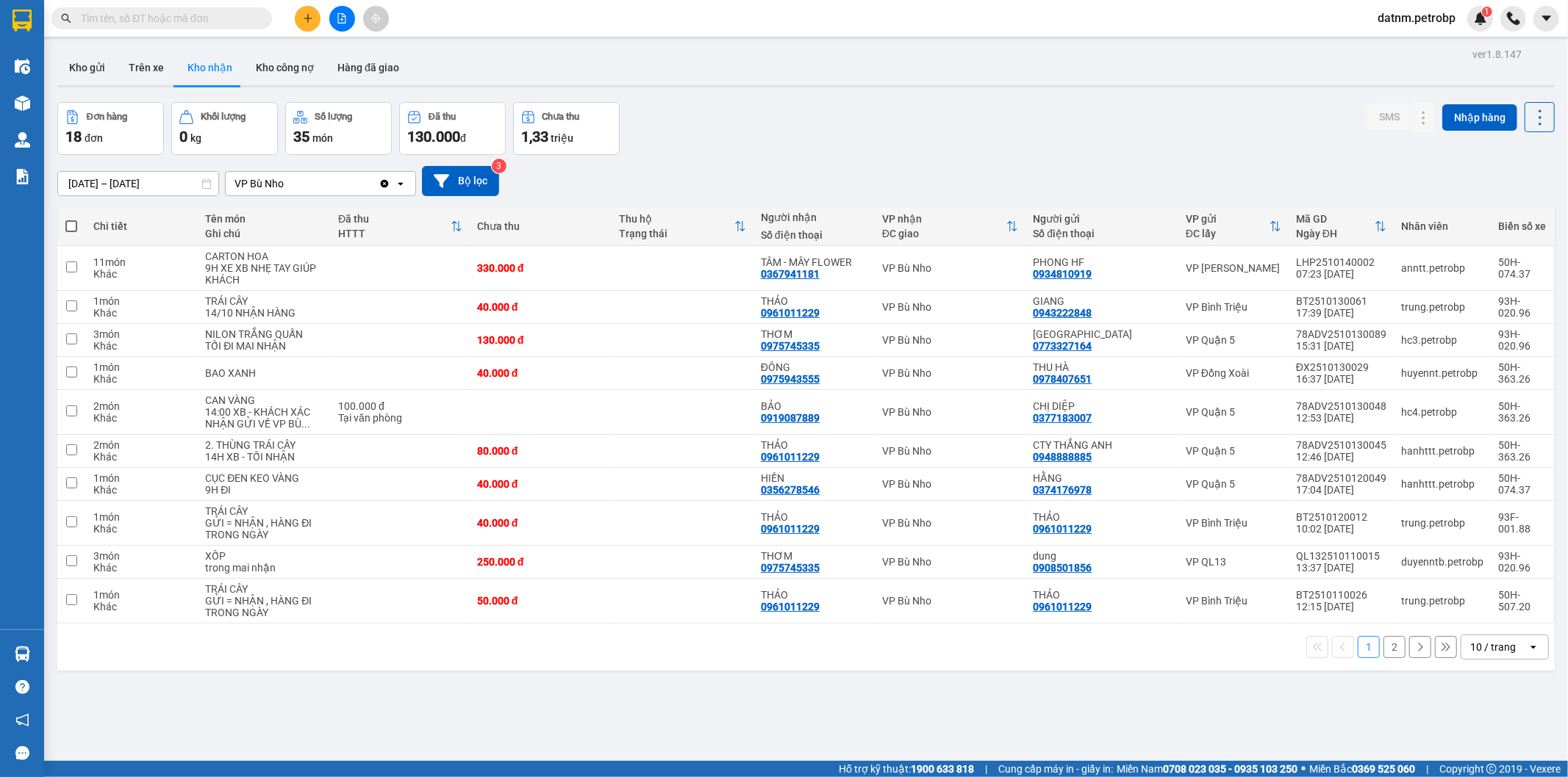
click at [956, 172] on div "01/10/2025 – 14/10/2025 Press the down arrow key to interact with the calendar …" at bounding box center [806, 181] width 1498 height 30
click at [134, 68] on button "Trên xe" at bounding box center [146, 67] width 59 height 36
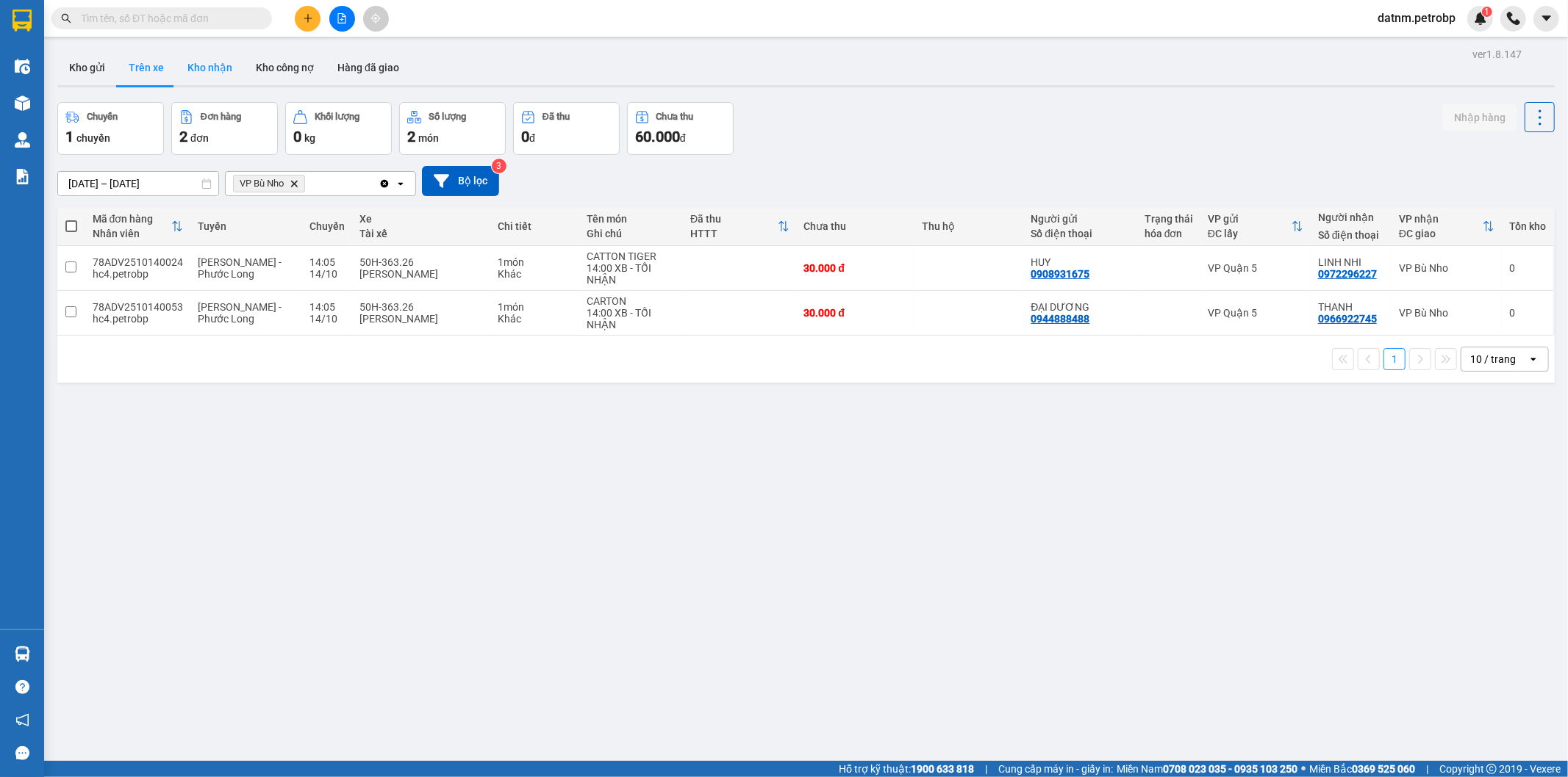
click at [225, 68] on button "Kho nhận" at bounding box center [209, 67] width 68 height 36
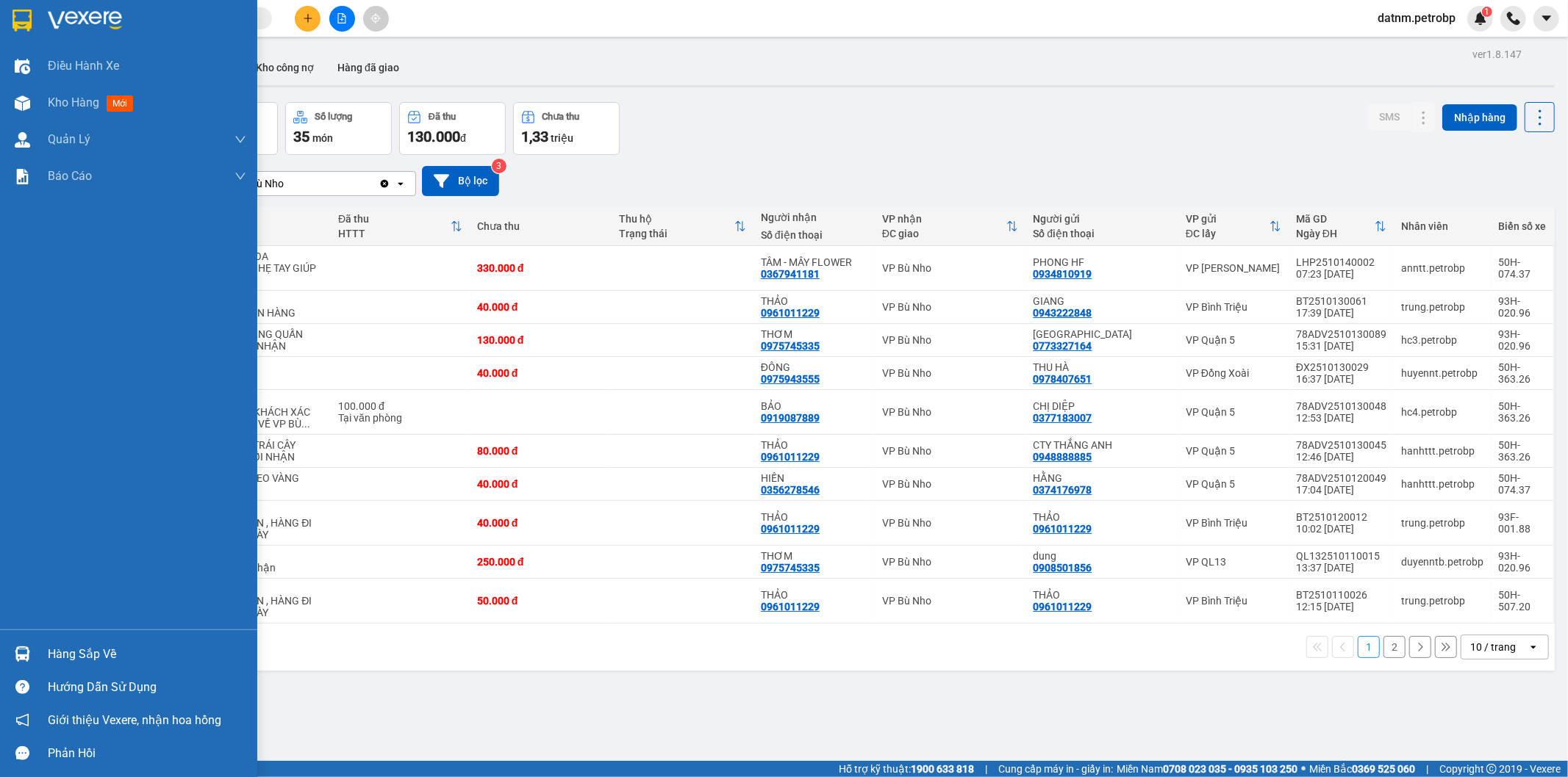
click at [27, 641] on div at bounding box center [22, 653] width 25 height 25
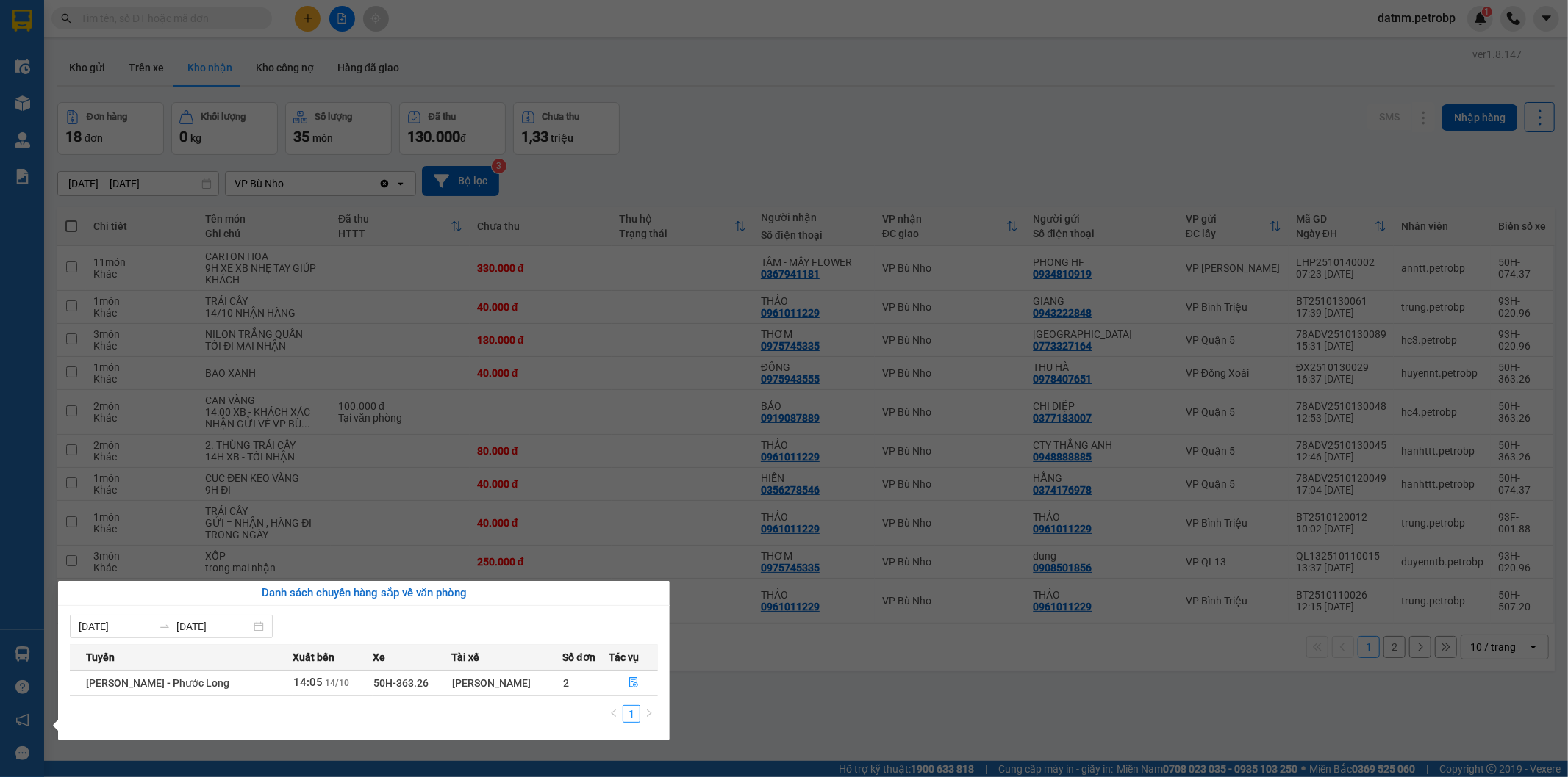
click at [838, 704] on section "Kết quả tìm kiếm ( 1 ) Bộ lọc Ngày tạo đơn gần nhất Mã ĐH Trạng thái Món hàng T…" at bounding box center [784, 388] width 1568 height 777
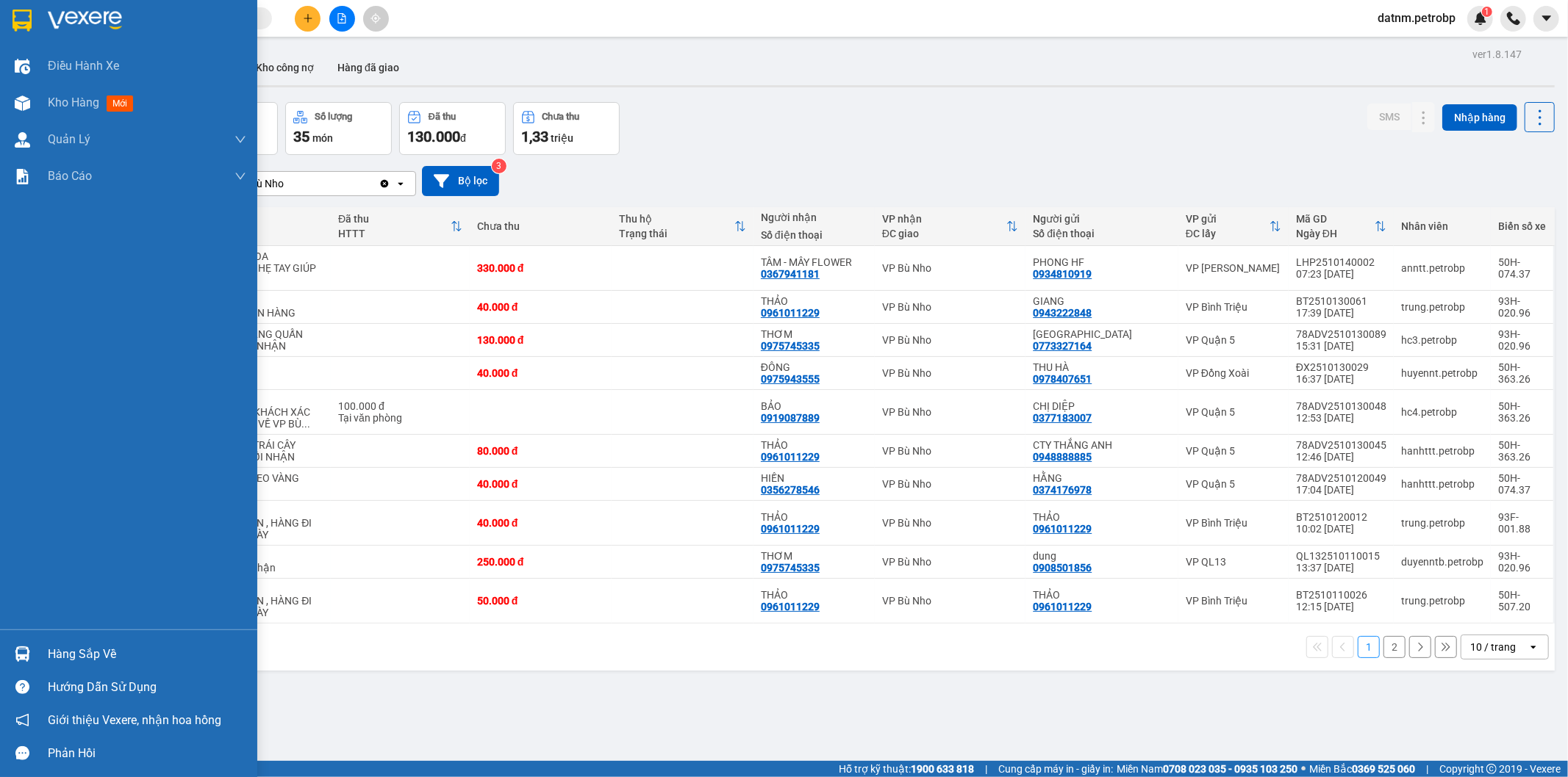
click at [30, 660] on div at bounding box center [22, 653] width 25 height 25
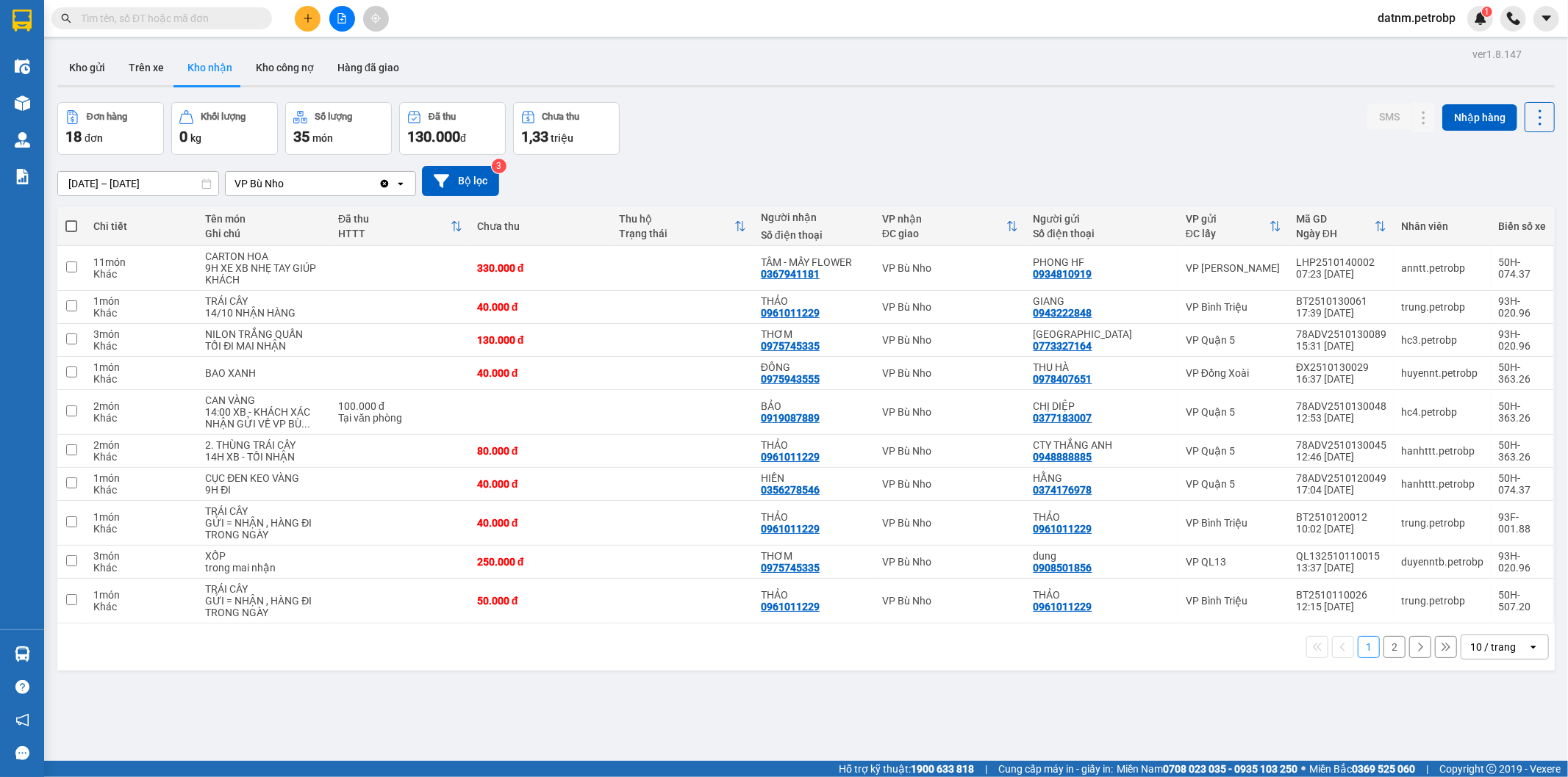
click at [777, 681] on section "Kết quả tìm kiếm ( 1 ) Bộ lọc Ngày tạo đơn gần nhất Mã ĐH Trạng thái Món hàng T…" at bounding box center [784, 388] width 1568 height 777
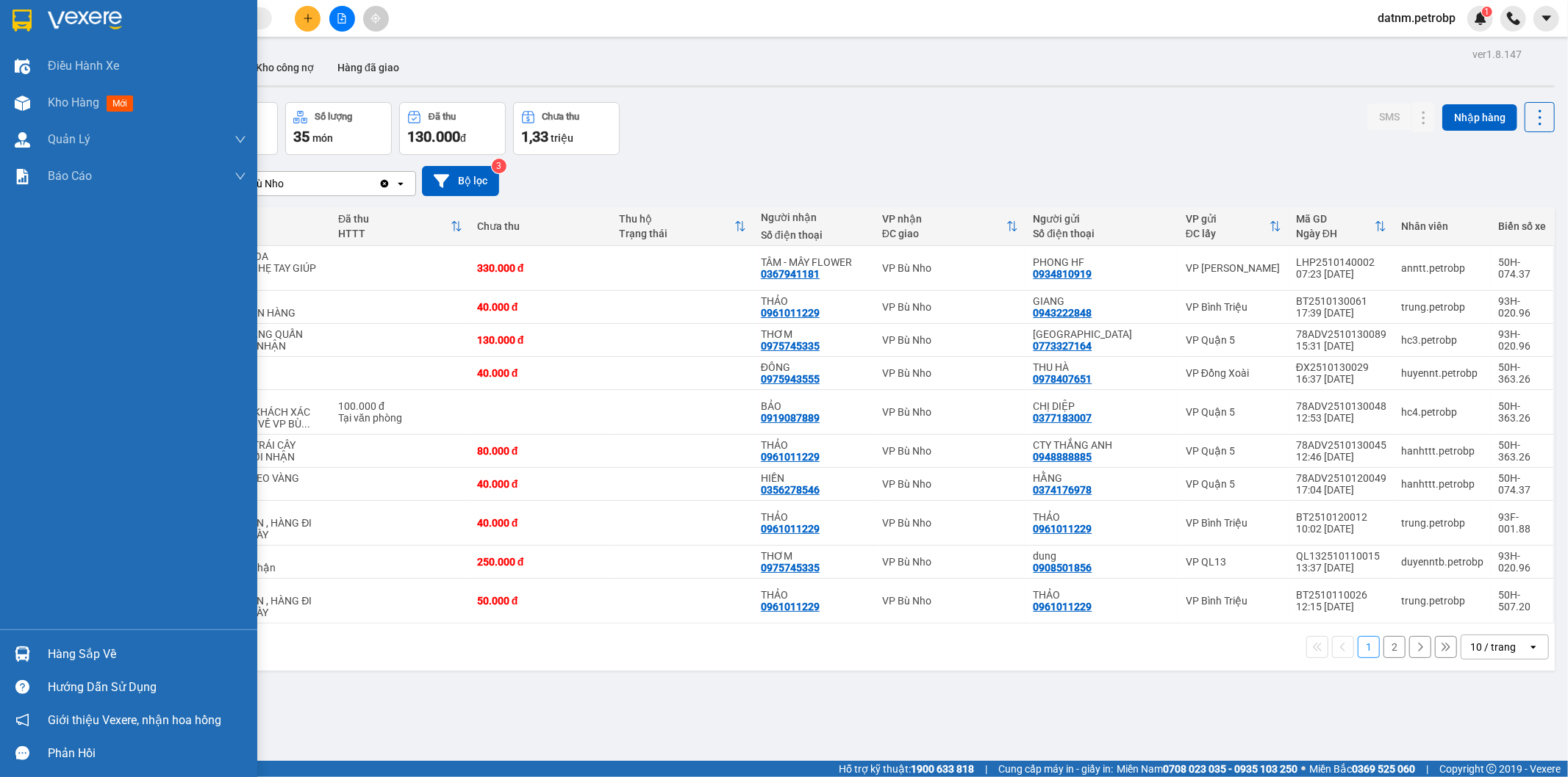
click at [32, 654] on div at bounding box center [22, 653] width 25 height 25
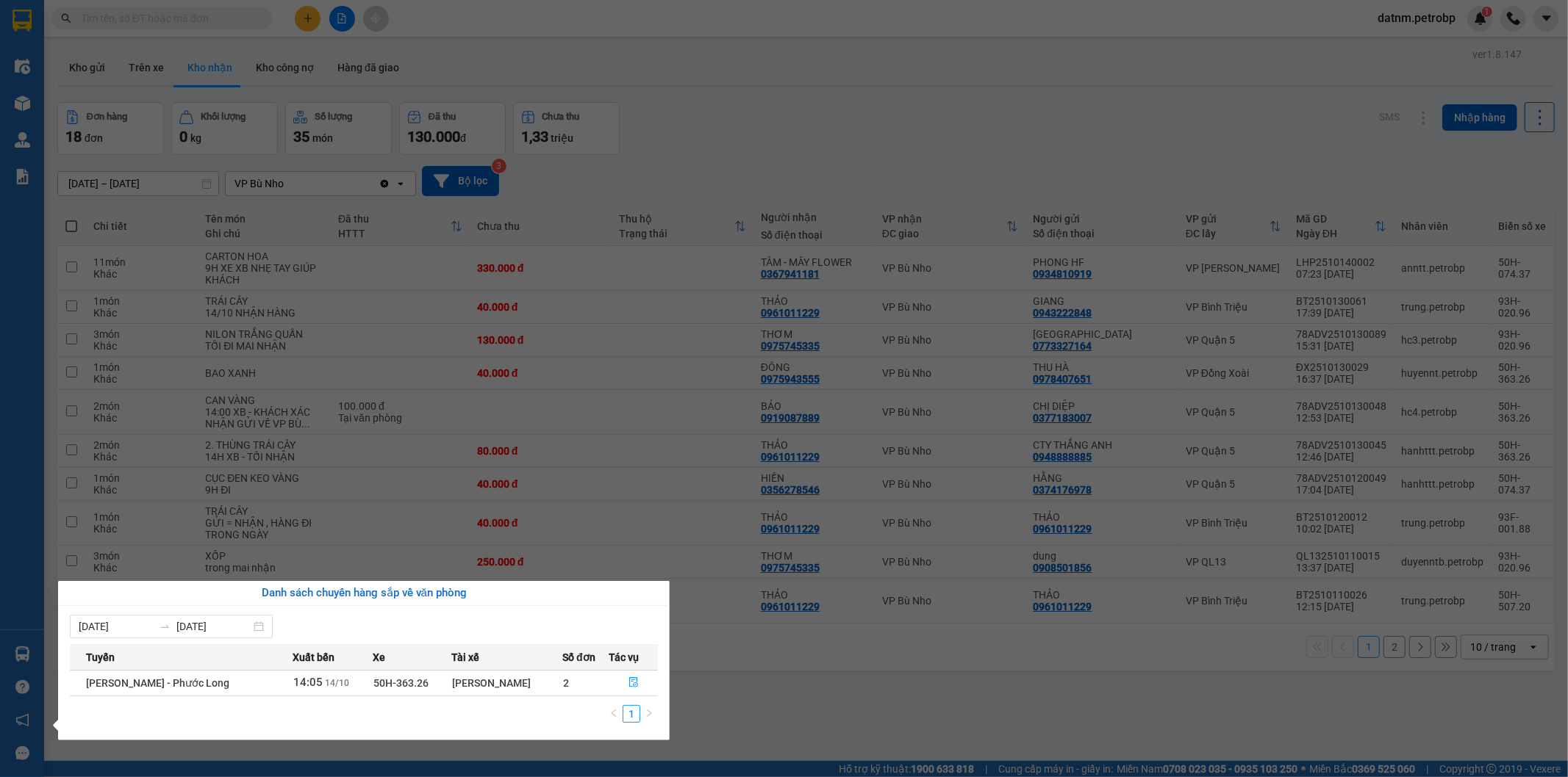
click at [736, 687] on section "Kết quả tìm kiếm ( 1 ) Bộ lọc Ngày tạo đơn gần nhất Mã ĐH Trạng thái Món hàng T…" at bounding box center [784, 388] width 1568 height 777
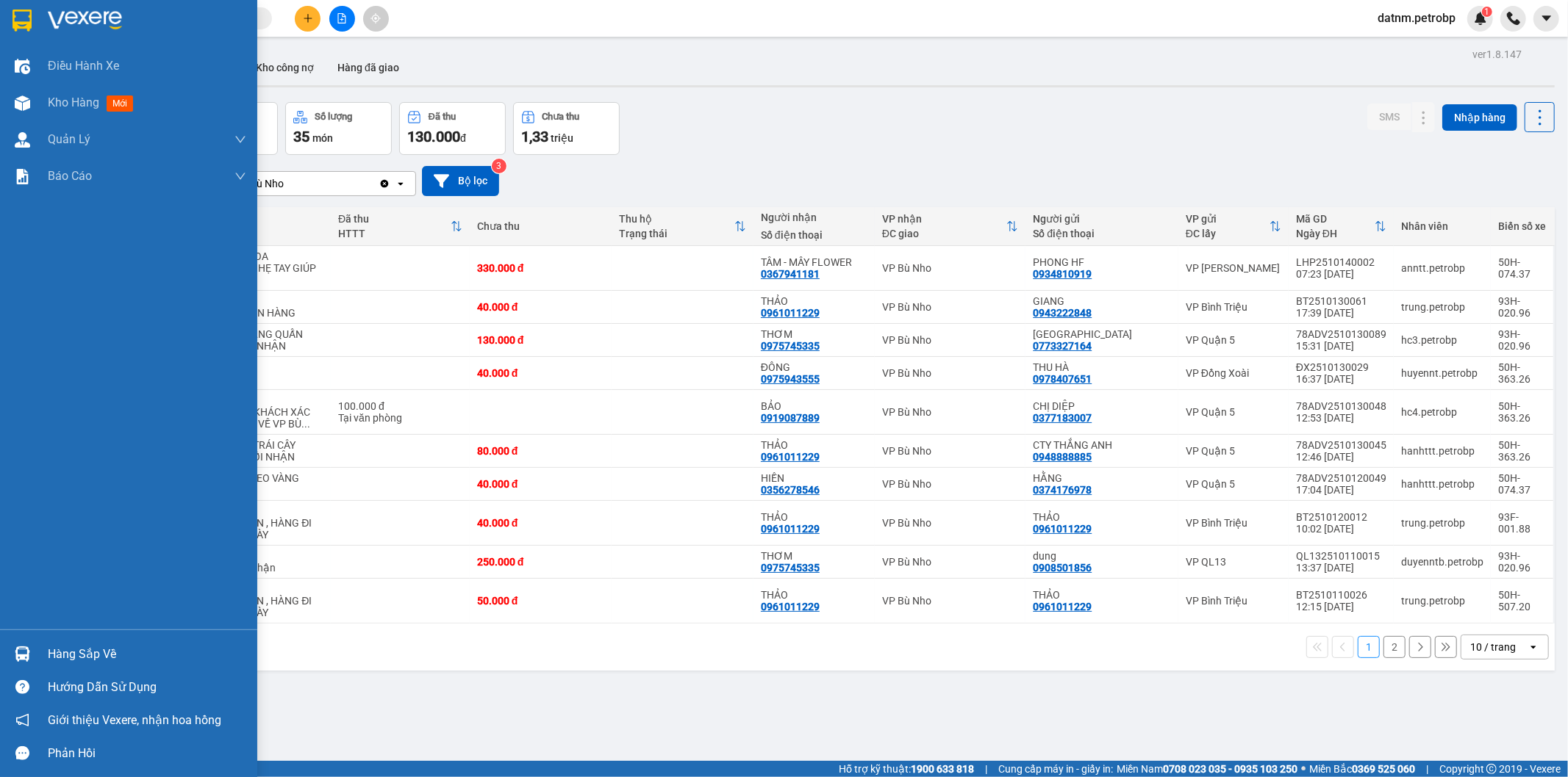
click at [32, 656] on div at bounding box center [22, 653] width 25 height 25
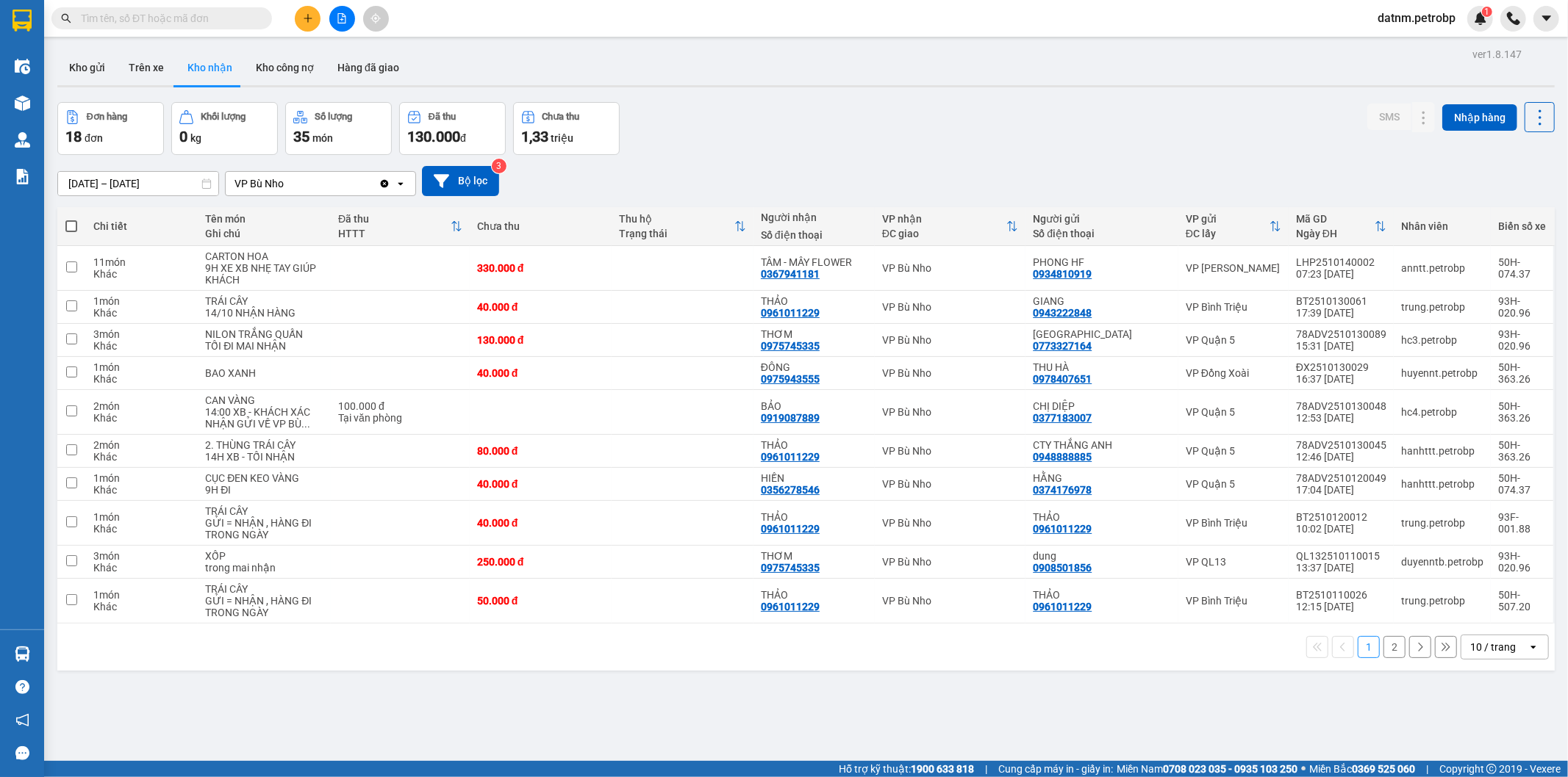
click at [761, 693] on section "Kết quả tìm kiếm ( 1 ) Bộ lọc Ngày tạo đơn gần nhất Mã ĐH Trạng thái Món hàng T…" at bounding box center [784, 388] width 1568 height 777
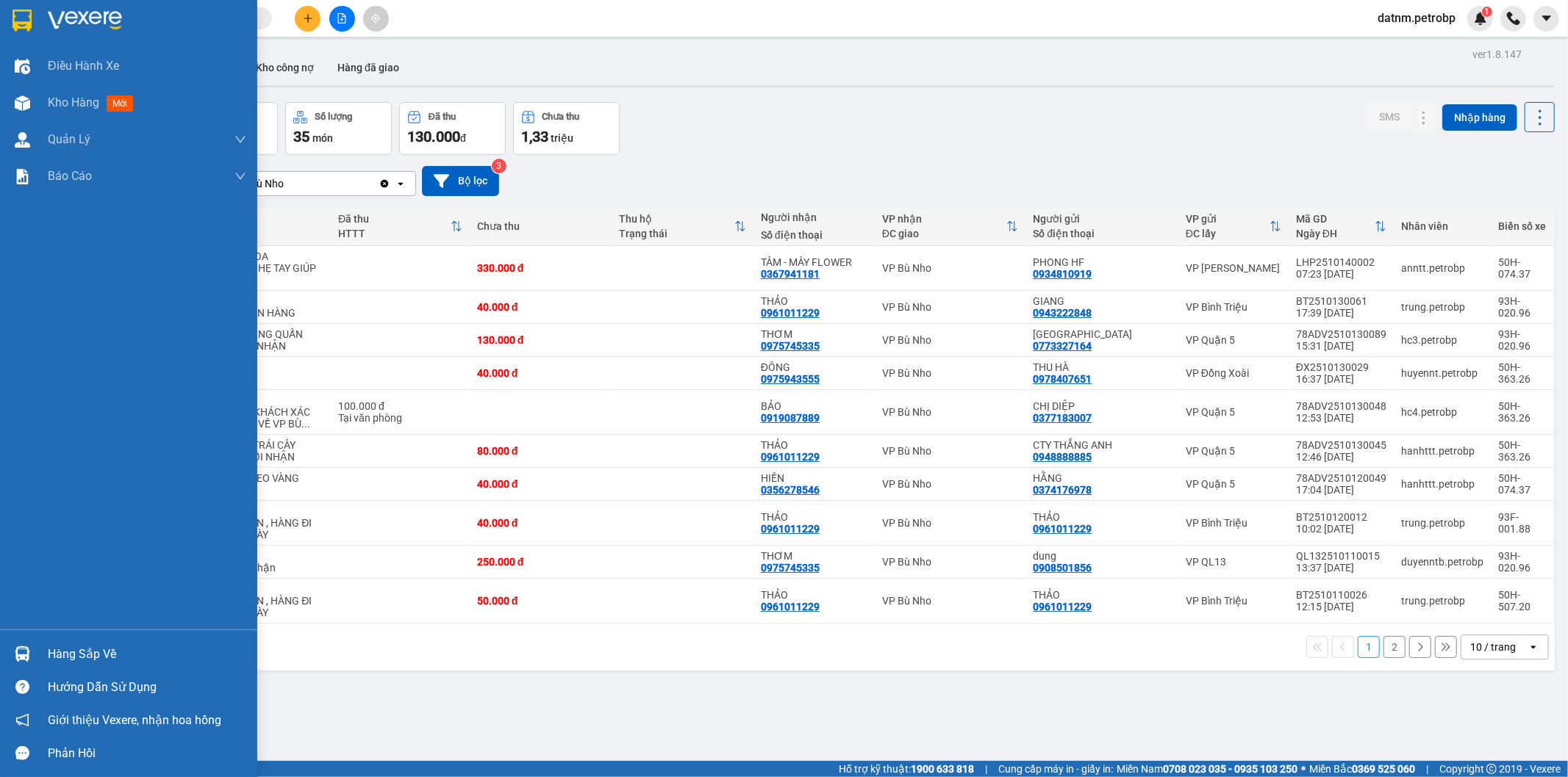
click at [28, 651] on img at bounding box center [23, 654] width 15 height 15
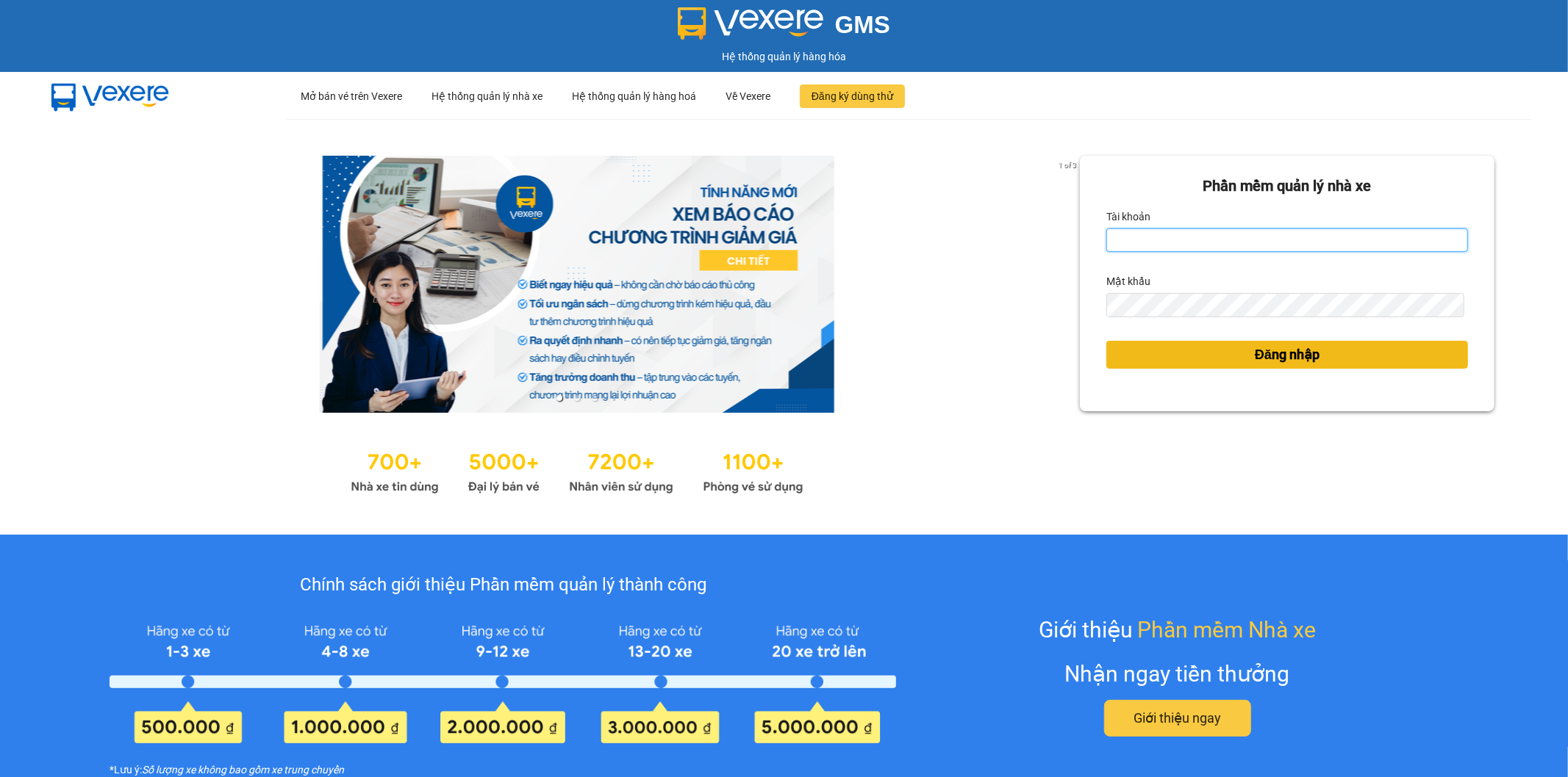
type input "datnm.petrobp"
click at [1262, 345] on span "Đăng nhập" at bounding box center [1287, 355] width 65 height 21
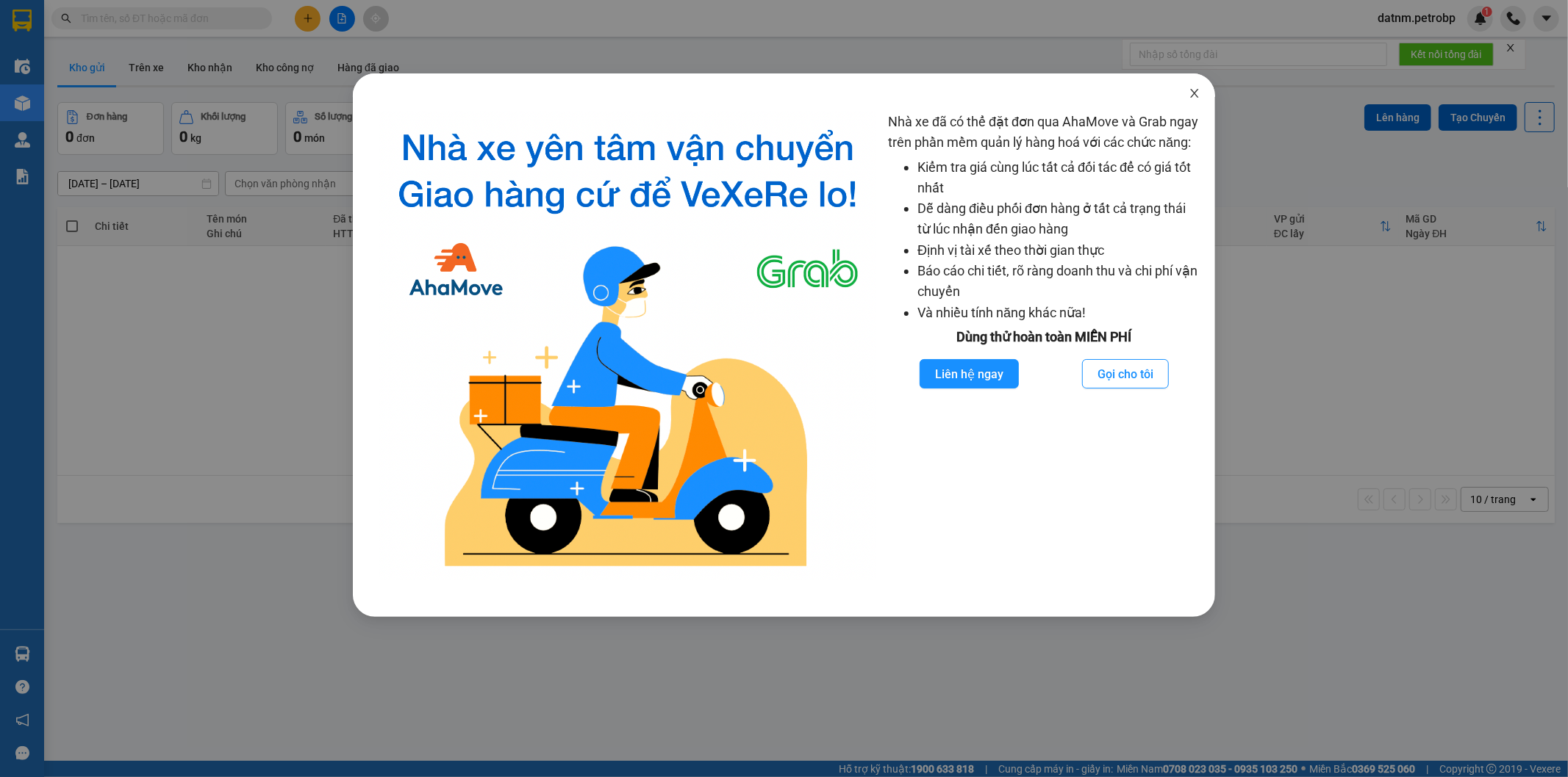
click at [1196, 92] on icon "close" at bounding box center [1195, 93] width 12 height 12
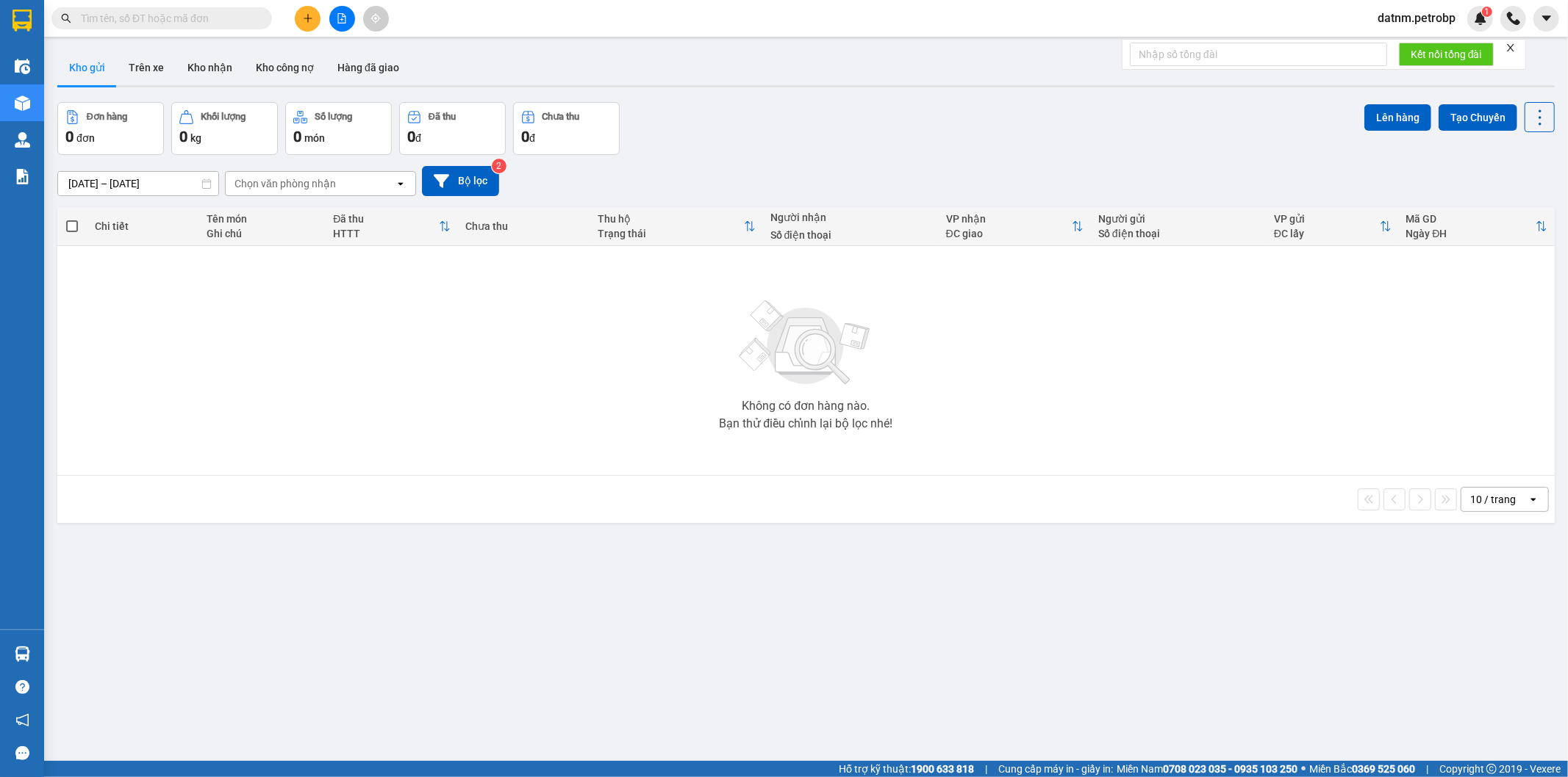
click at [77, 60] on button "Kho gửi" at bounding box center [86, 67] width 59 height 36
click at [86, 69] on button "Kho gửi" at bounding box center [86, 67] width 59 height 36
click at [172, 73] on button "Trên xe" at bounding box center [146, 67] width 59 height 36
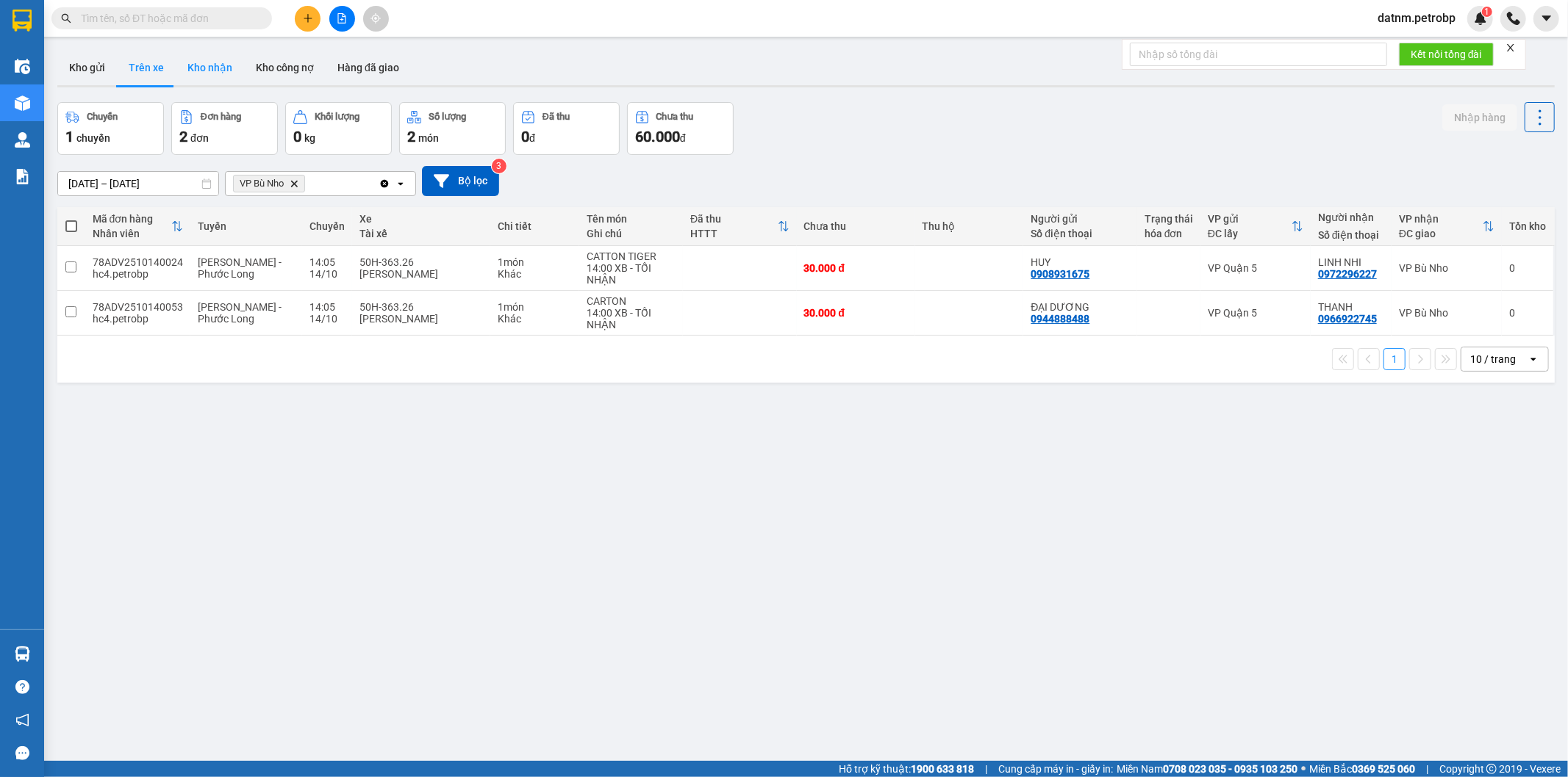
click at [218, 67] on button "Kho nhận" at bounding box center [209, 67] width 68 height 36
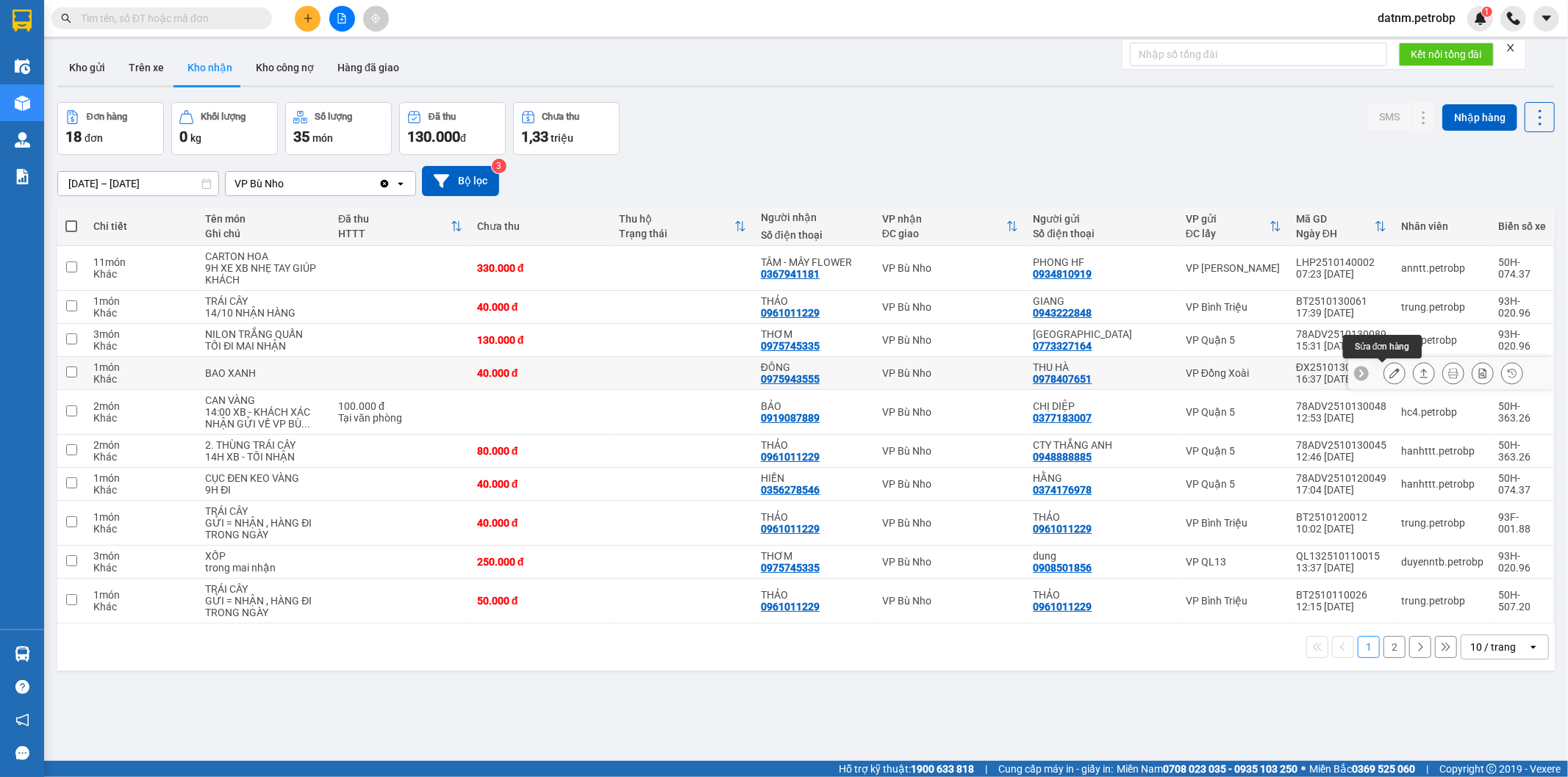
click at [1390, 375] on icon at bounding box center [1395, 373] width 10 height 10
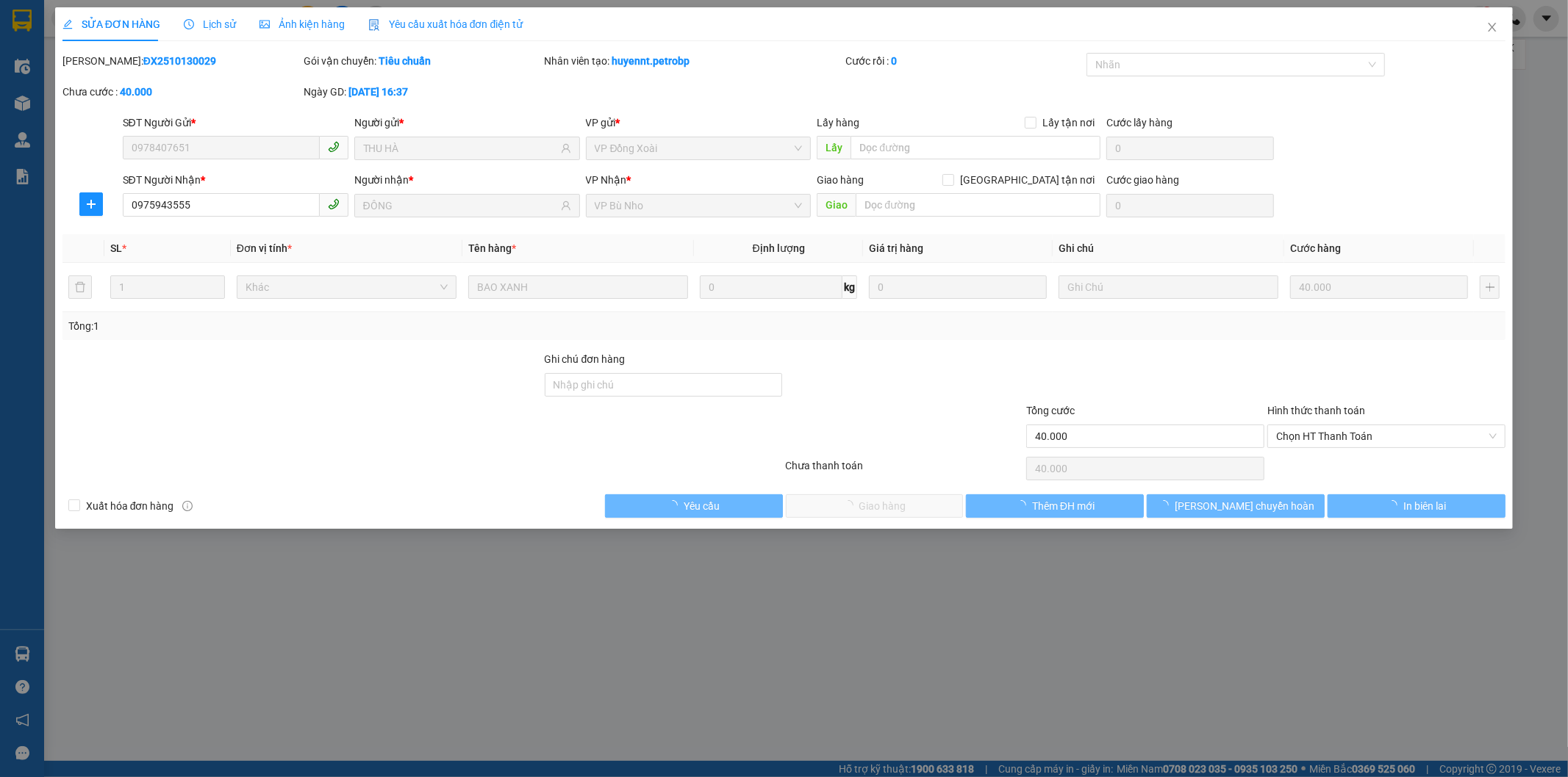
type input "0978407651"
type input "THU HÀ"
type input "0975943555"
type input "ĐÔNG"
type input "40.000"
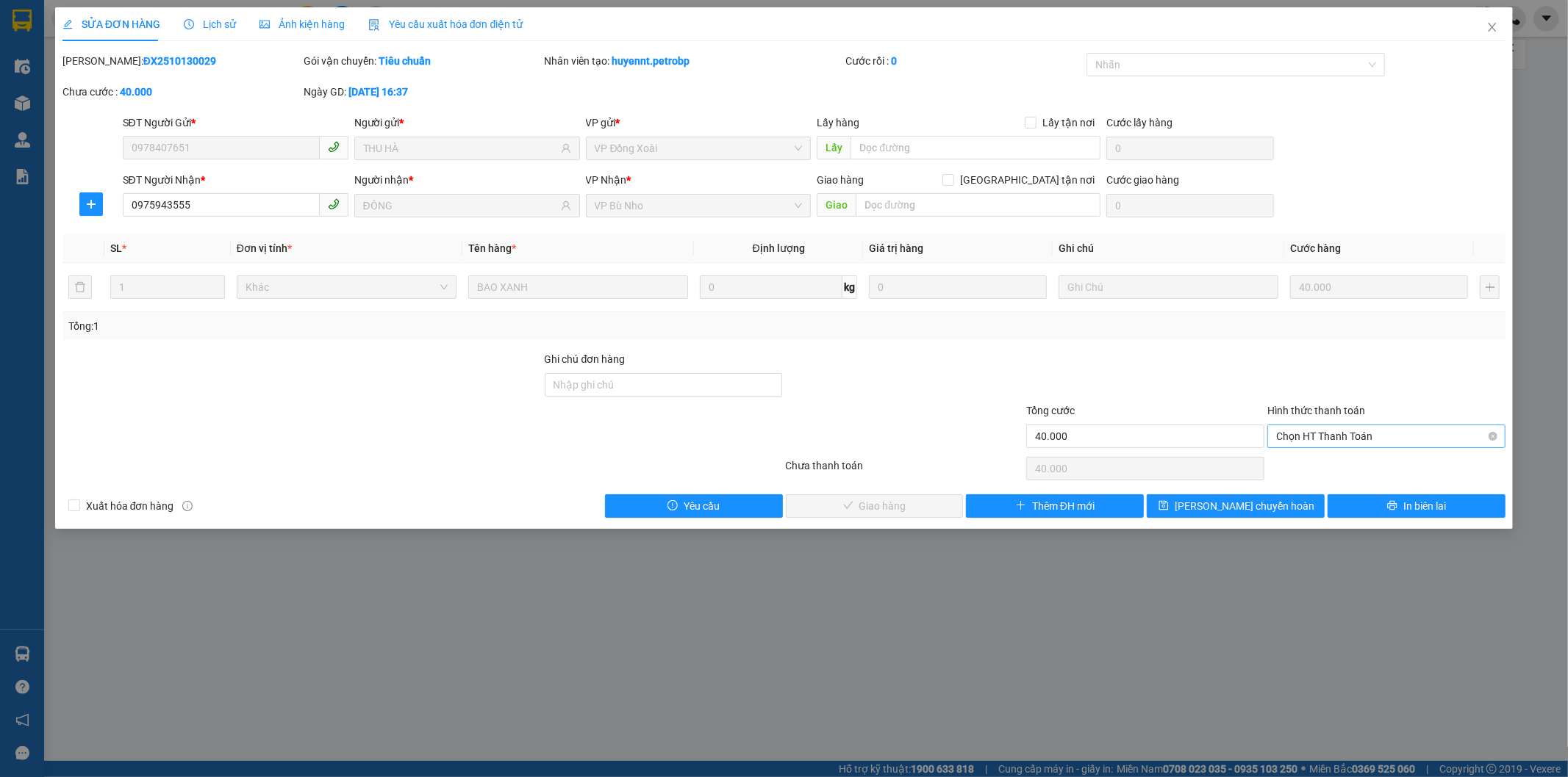
click at [1333, 438] on span "Chọn HT Thanh Toán" at bounding box center [1386, 437] width 220 height 22
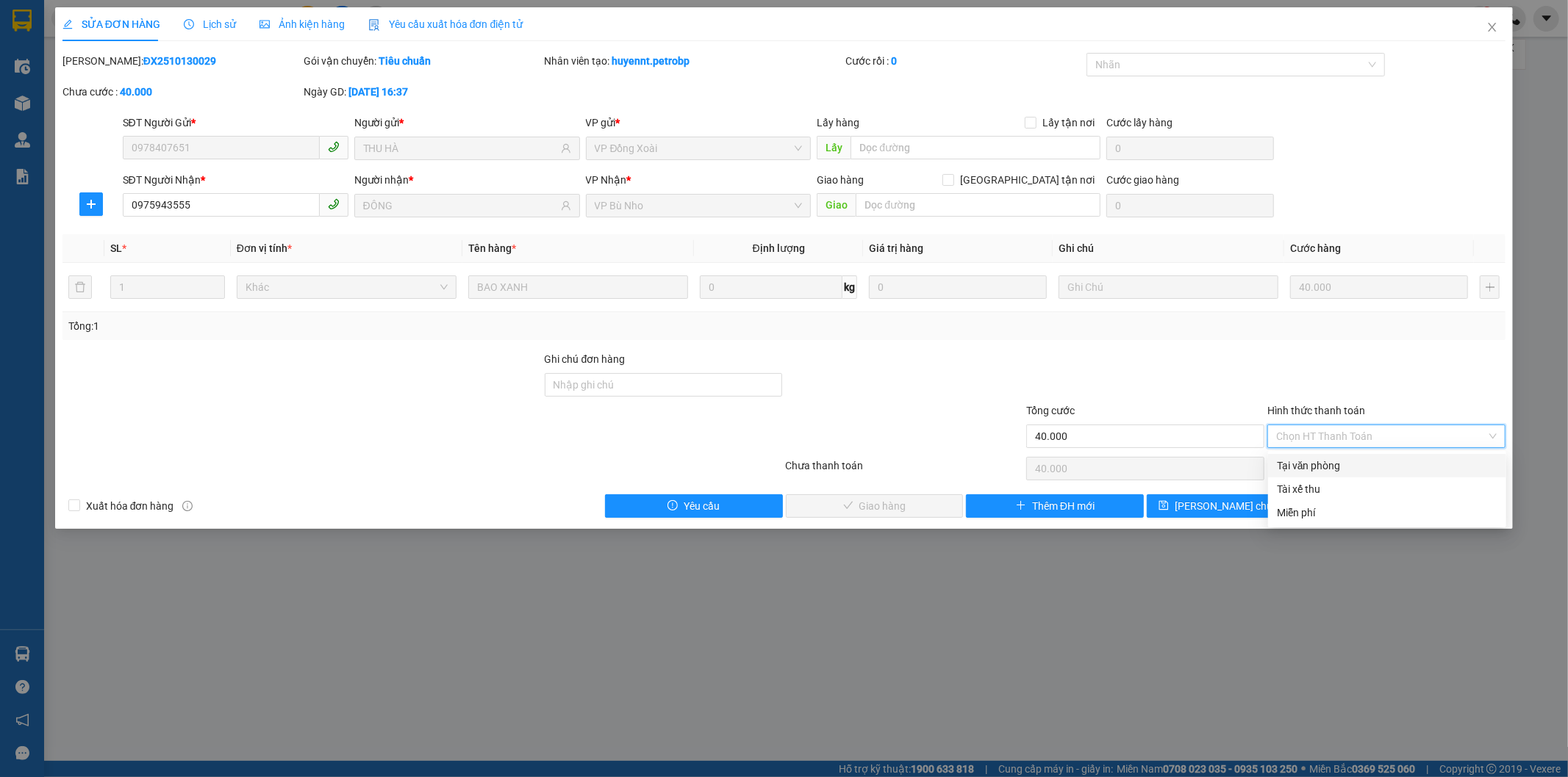
click at [1331, 459] on div "Tại văn phòng" at bounding box center [1387, 465] width 220 height 16
type input "0"
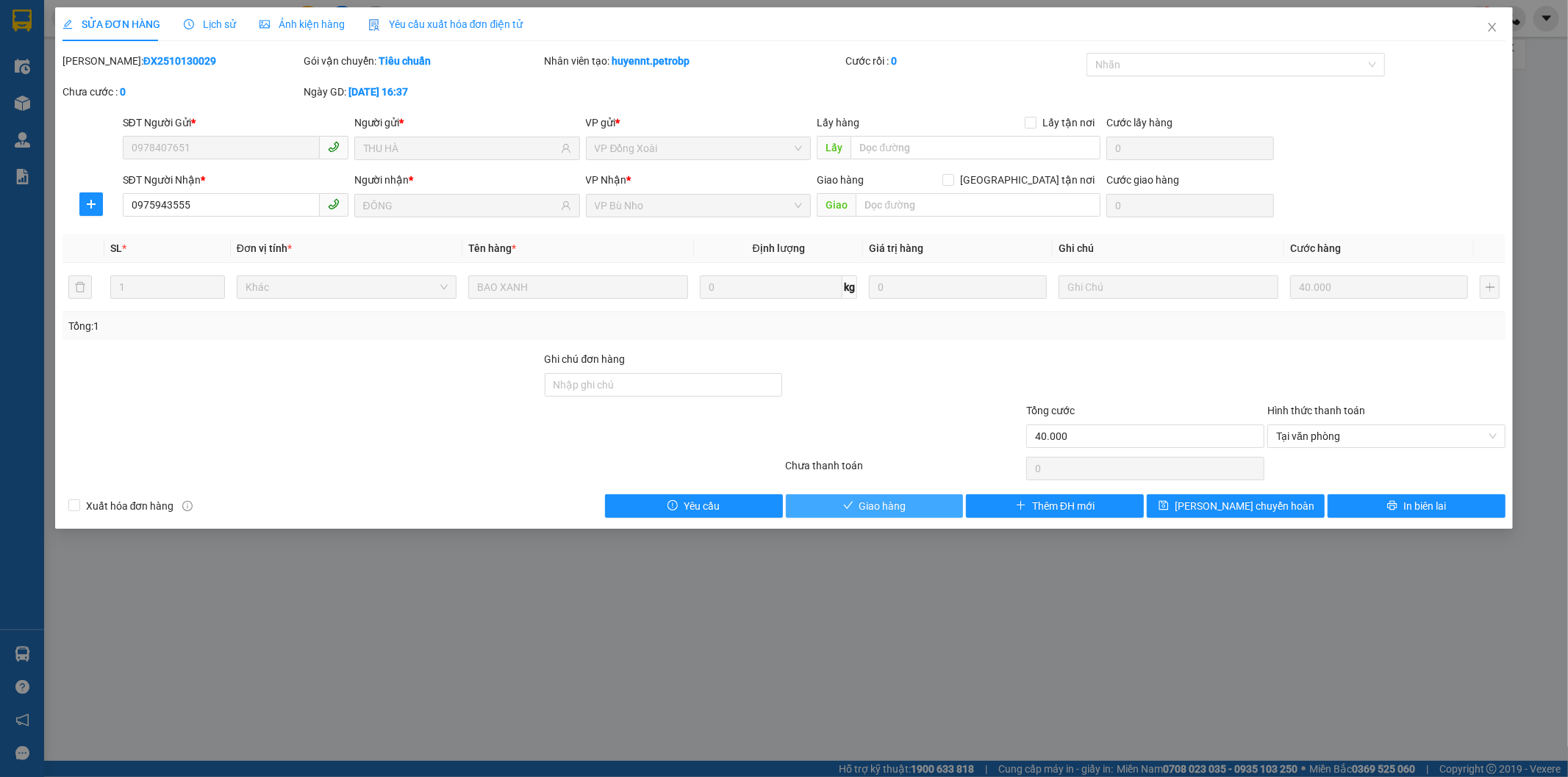
click at [937, 496] on button "Giao hàng" at bounding box center [875, 506] width 178 height 23
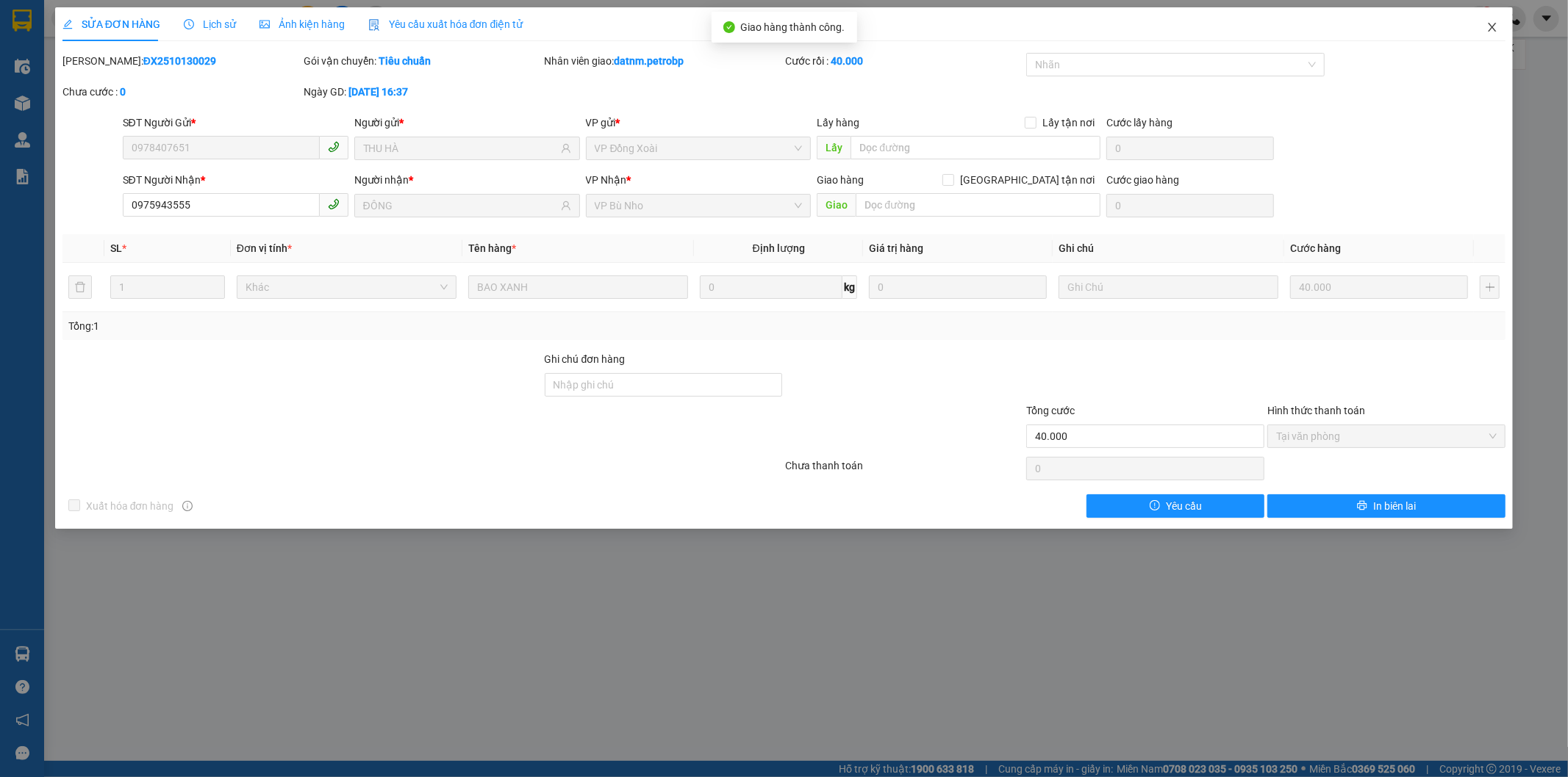
click at [1495, 25] on icon "close" at bounding box center [1492, 26] width 8 height 8
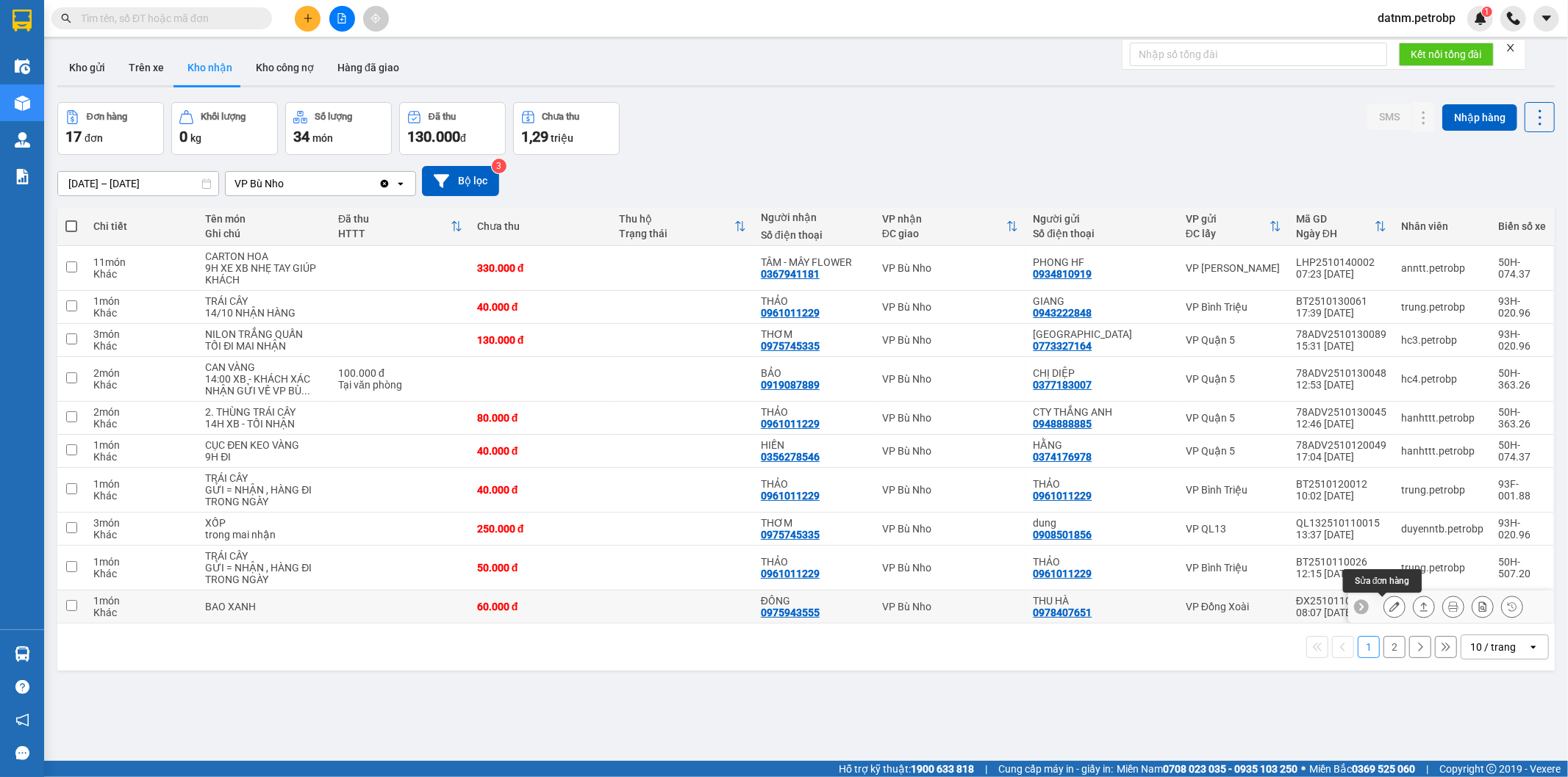
click at [1390, 605] on icon at bounding box center [1395, 606] width 10 height 10
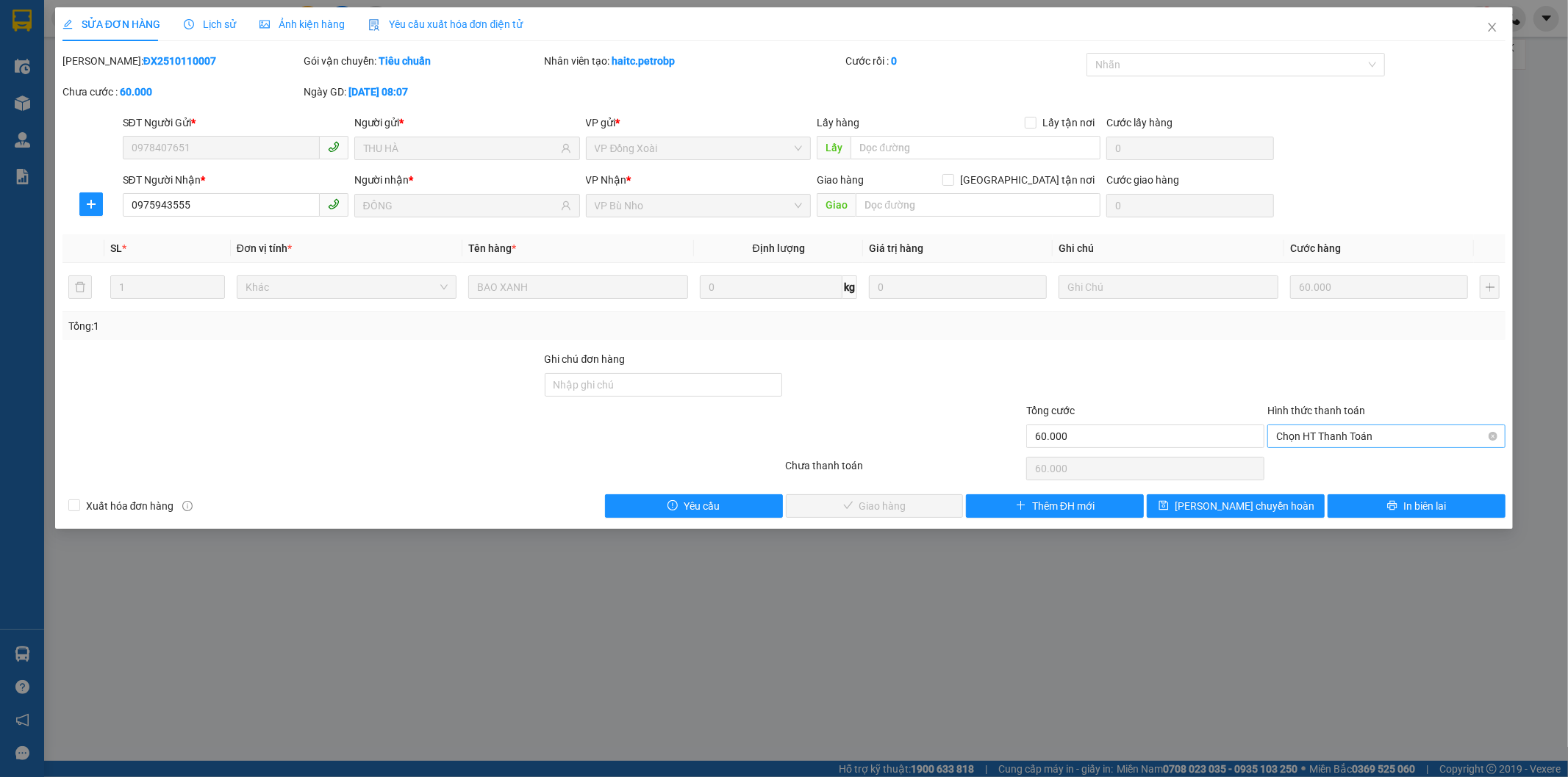
click at [1325, 437] on span "Chọn HT Thanh Toán" at bounding box center [1386, 437] width 220 height 22
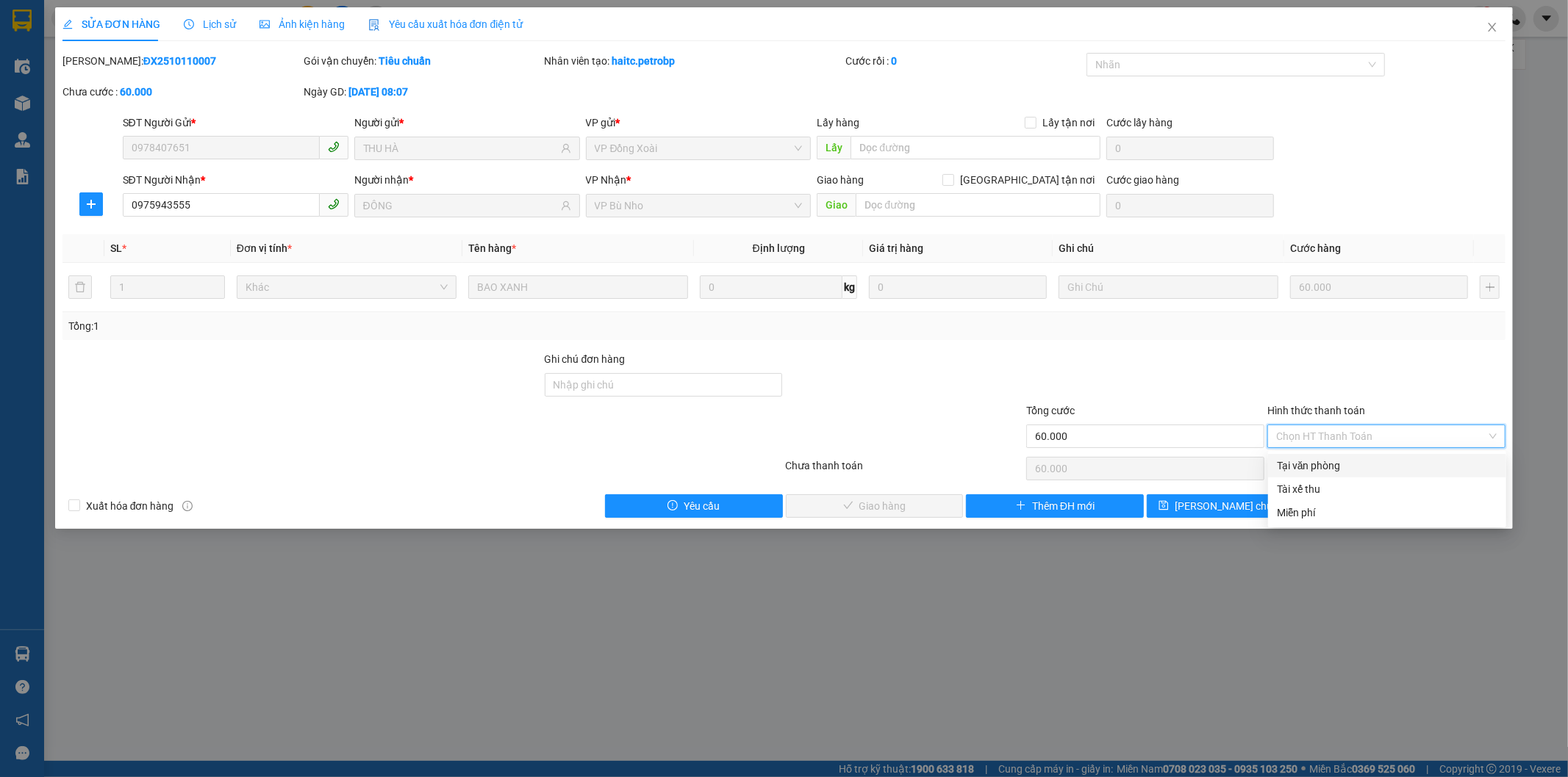
click at [1324, 460] on div "Tại văn phòng" at bounding box center [1387, 465] width 220 height 16
type input "0"
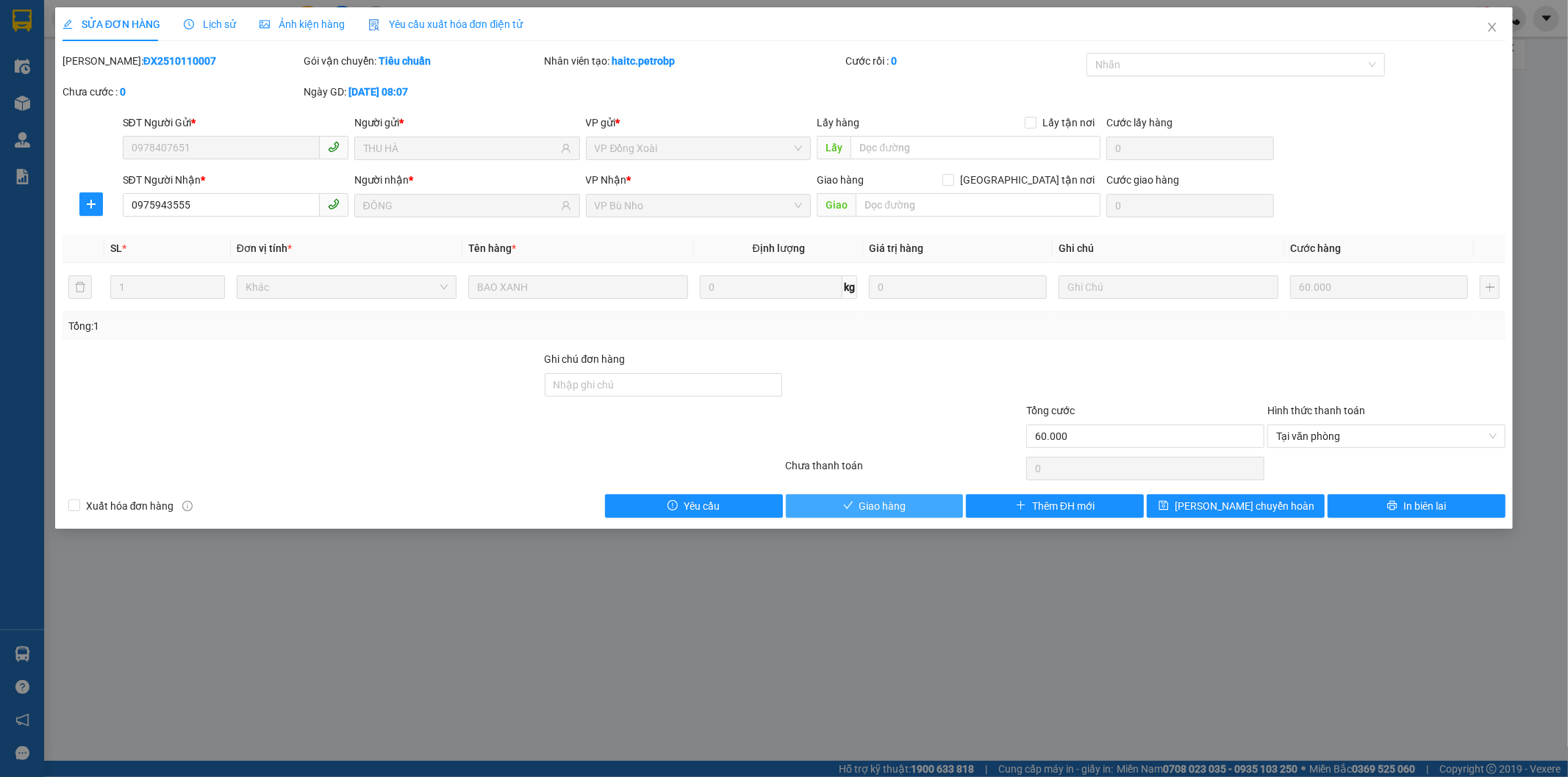
click at [882, 503] on span "Giao hàng" at bounding box center [882, 505] width 47 height 16
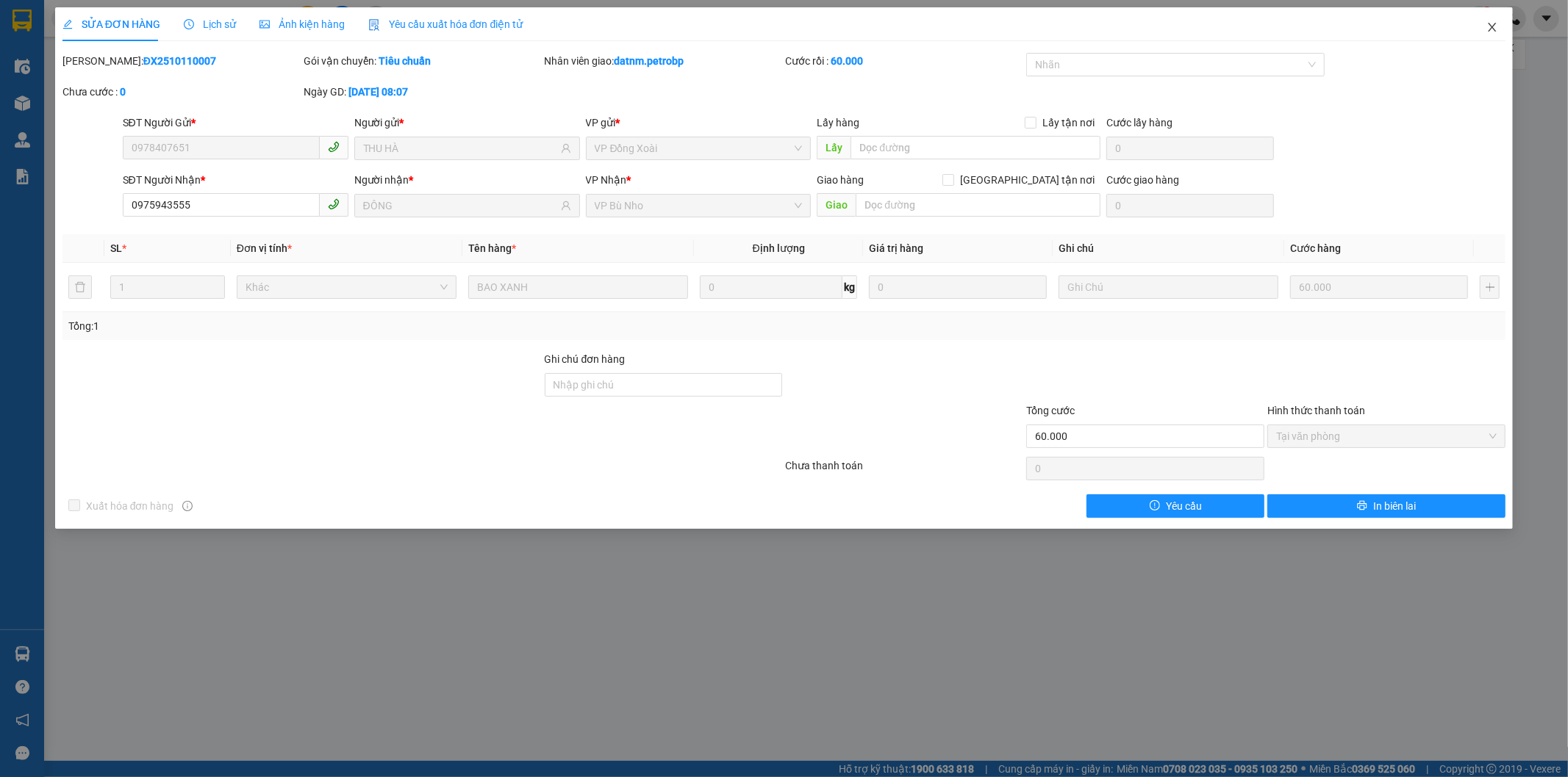
click at [1495, 24] on icon "close" at bounding box center [1492, 26] width 8 height 8
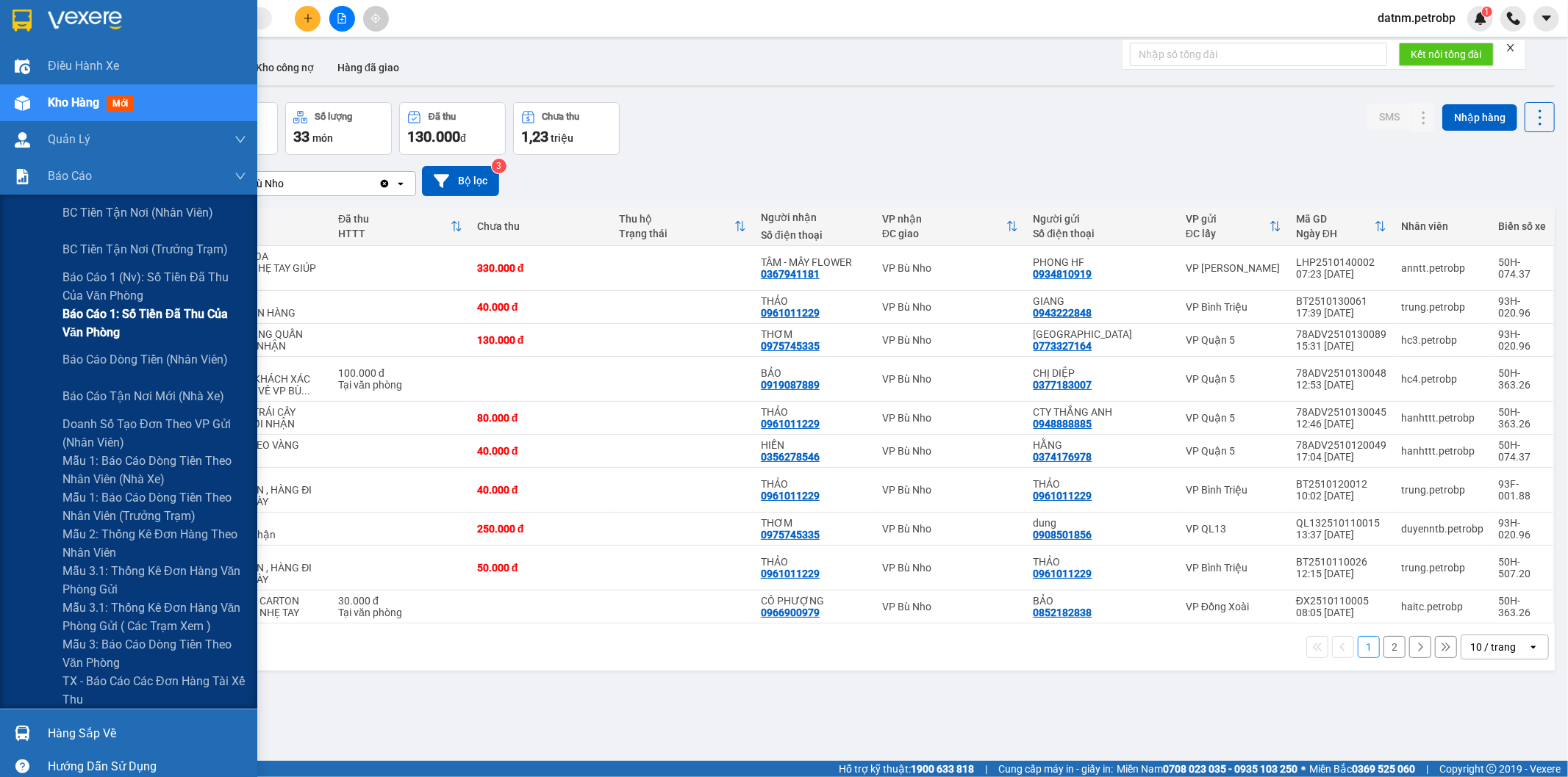
click at [144, 324] on span "Báo cáo 1: Số tiền đã thu của văn phòng" at bounding box center [155, 322] width 184 height 37
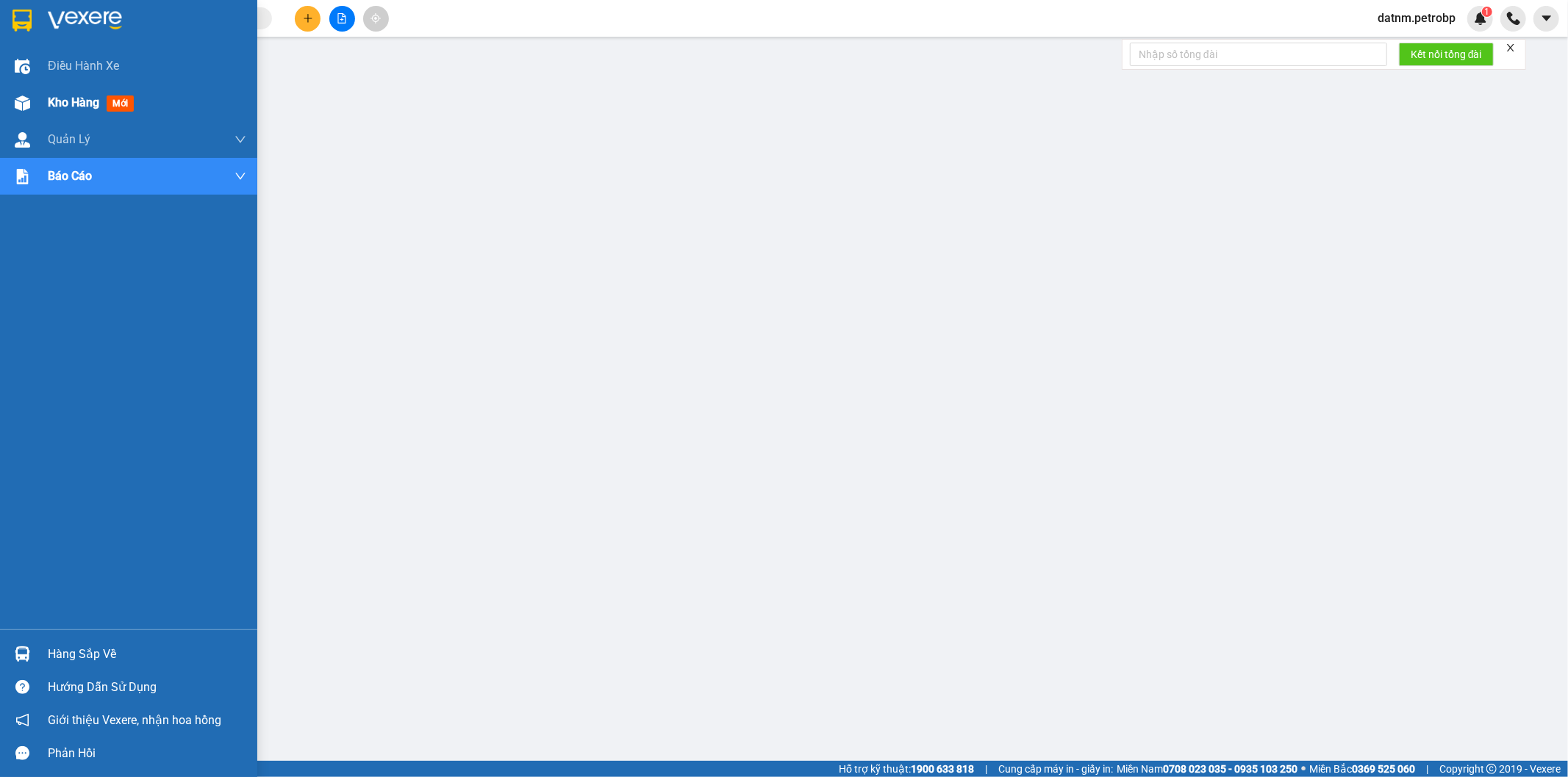
click at [56, 101] on span "Kho hàng" at bounding box center [73, 102] width 52 height 14
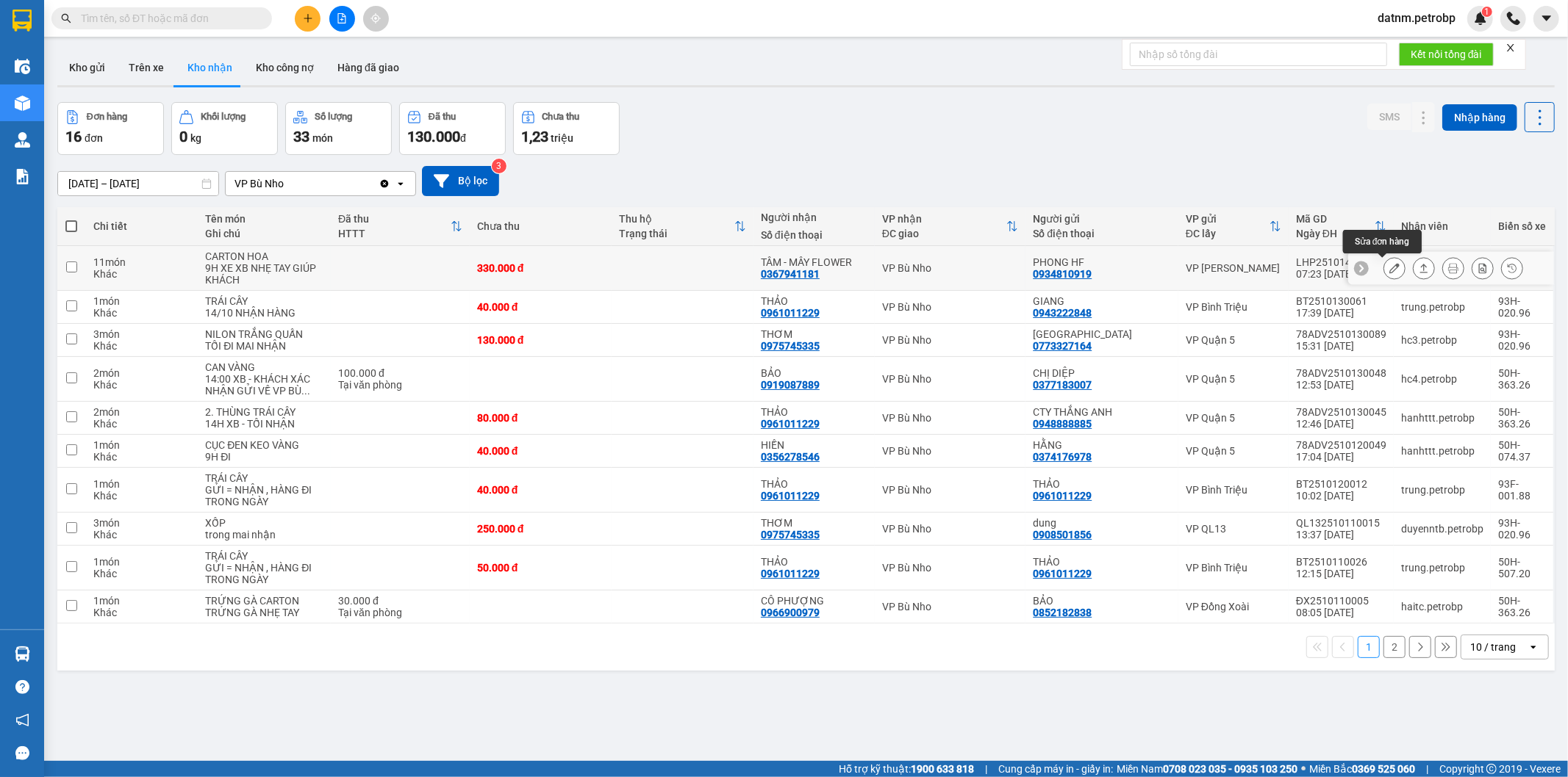
click at [1390, 264] on icon at bounding box center [1395, 268] width 10 height 10
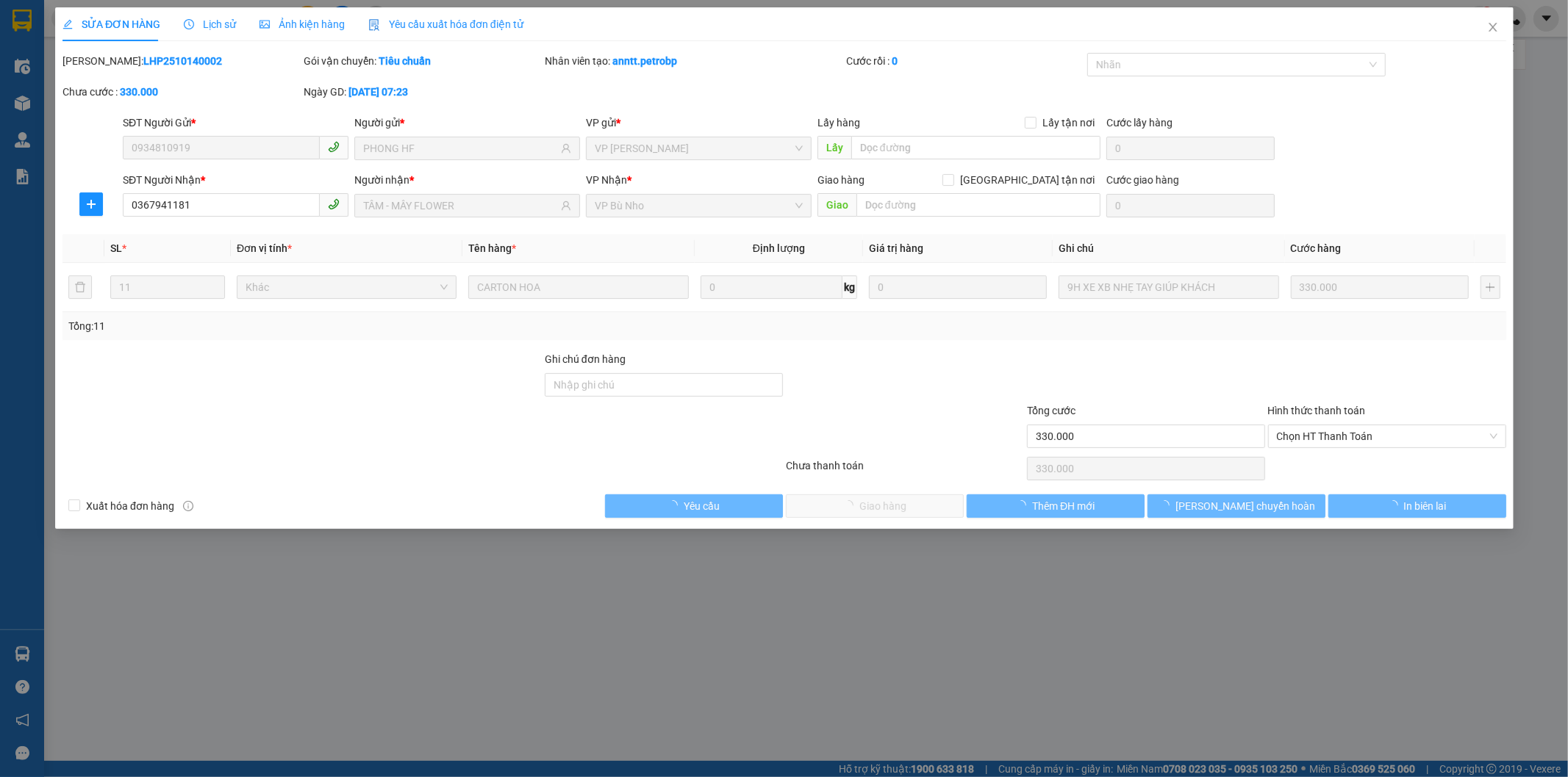
type input "0934810919"
type input "PHONG HF"
type input "0367941181"
type input "TÂM - MÂY FLOWER"
type input "330.000"
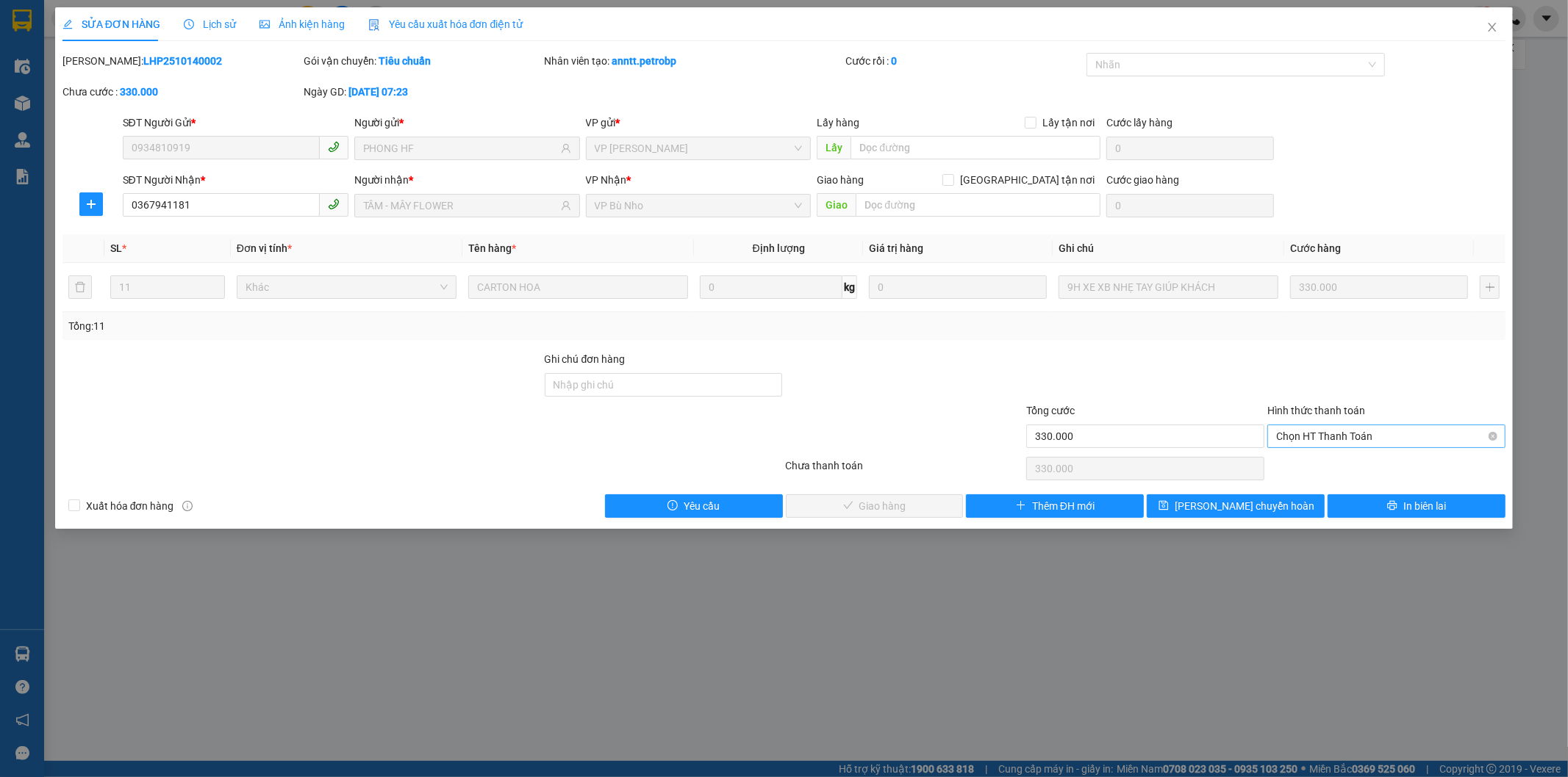
click at [1317, 436] on span "Chọn HT Thanh Toán" at bounding box center [1386, 437] width 220 height 22
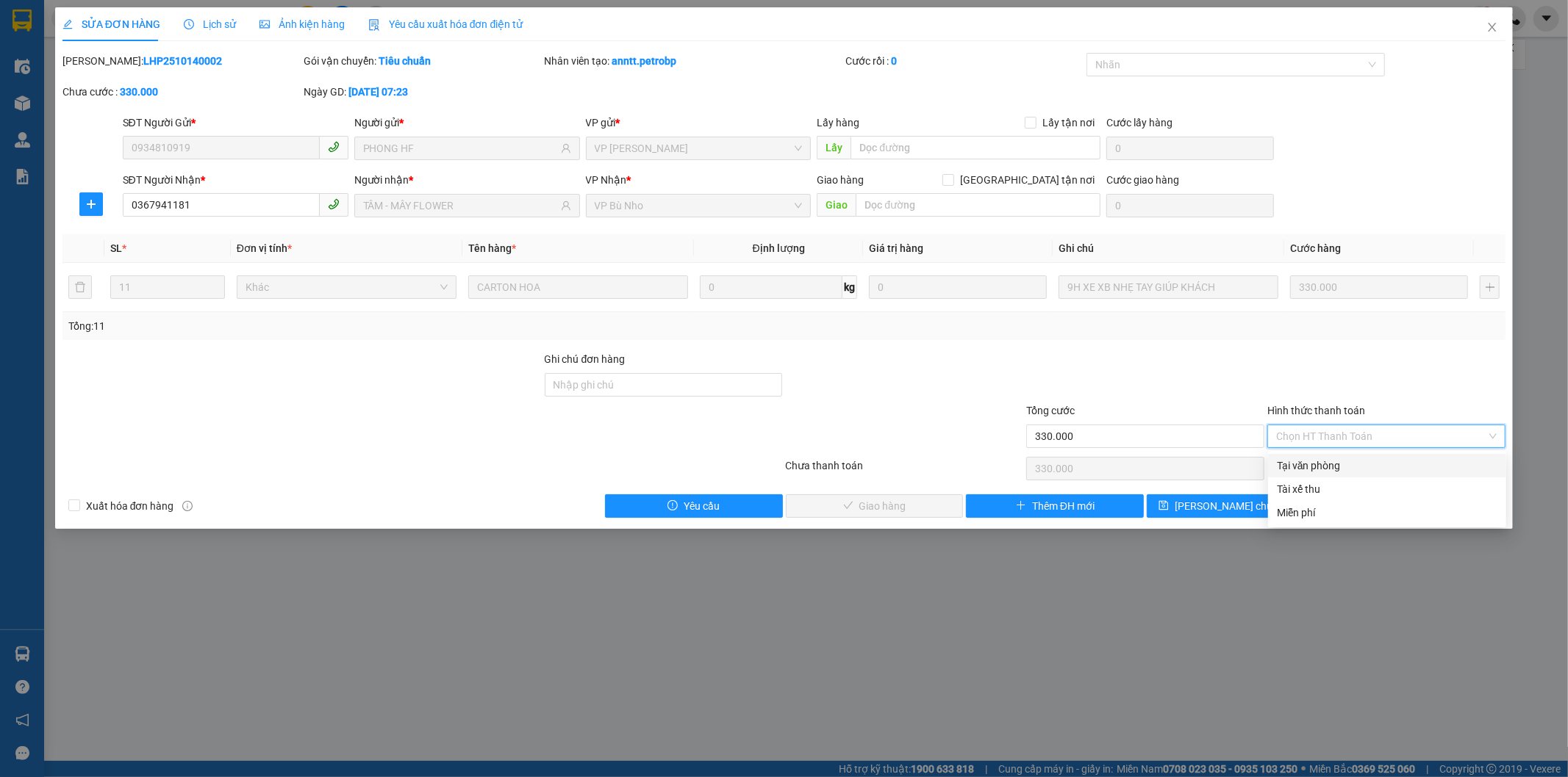
click at [1311, 461] on div "Tại văn phòng" at bounding box center [1387, 465] width 220 height 16
type input "0"
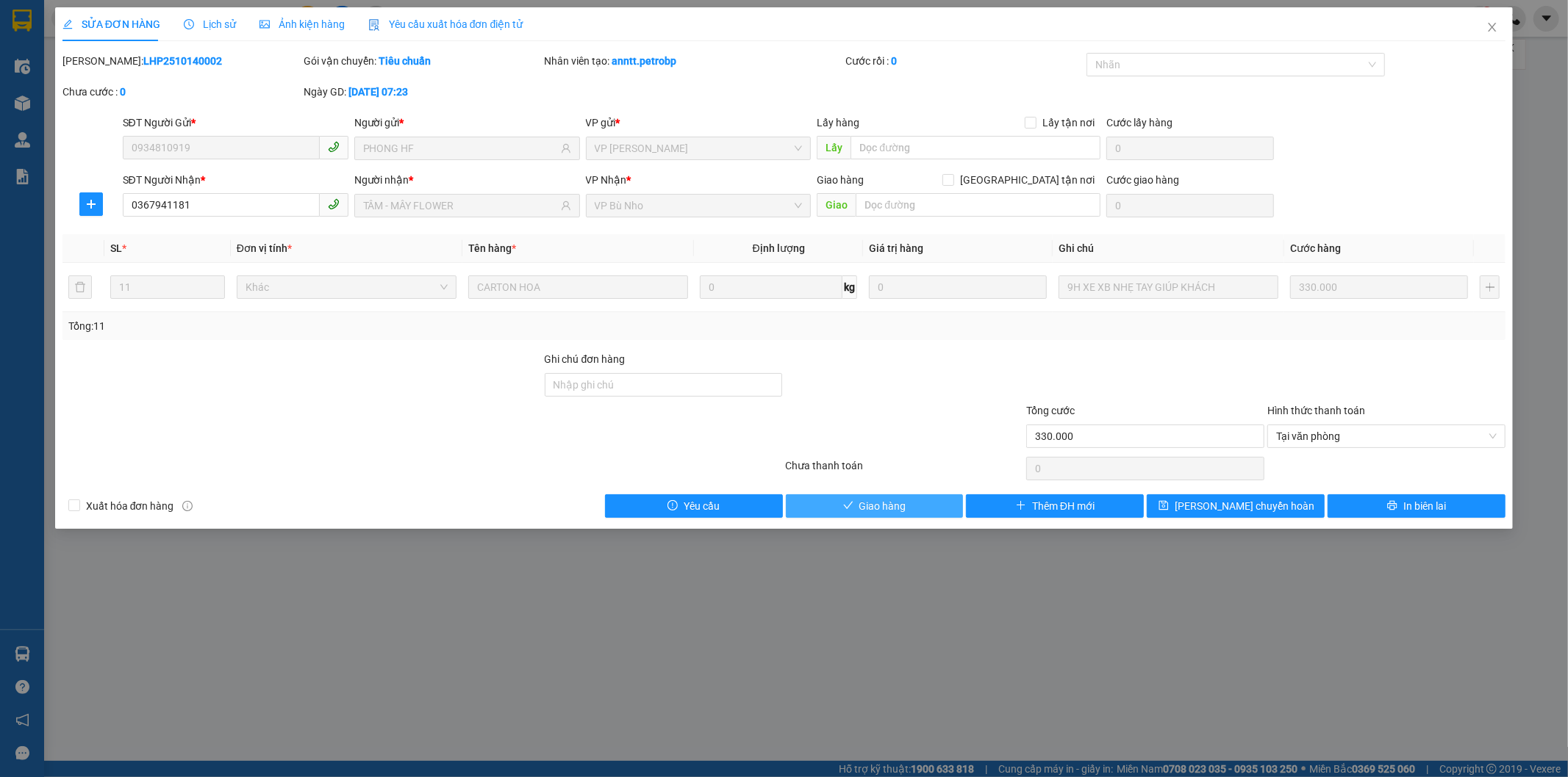
click at [866, 508] on span "Giao hàng" at bounding box center [882, 505] width 47 height 16
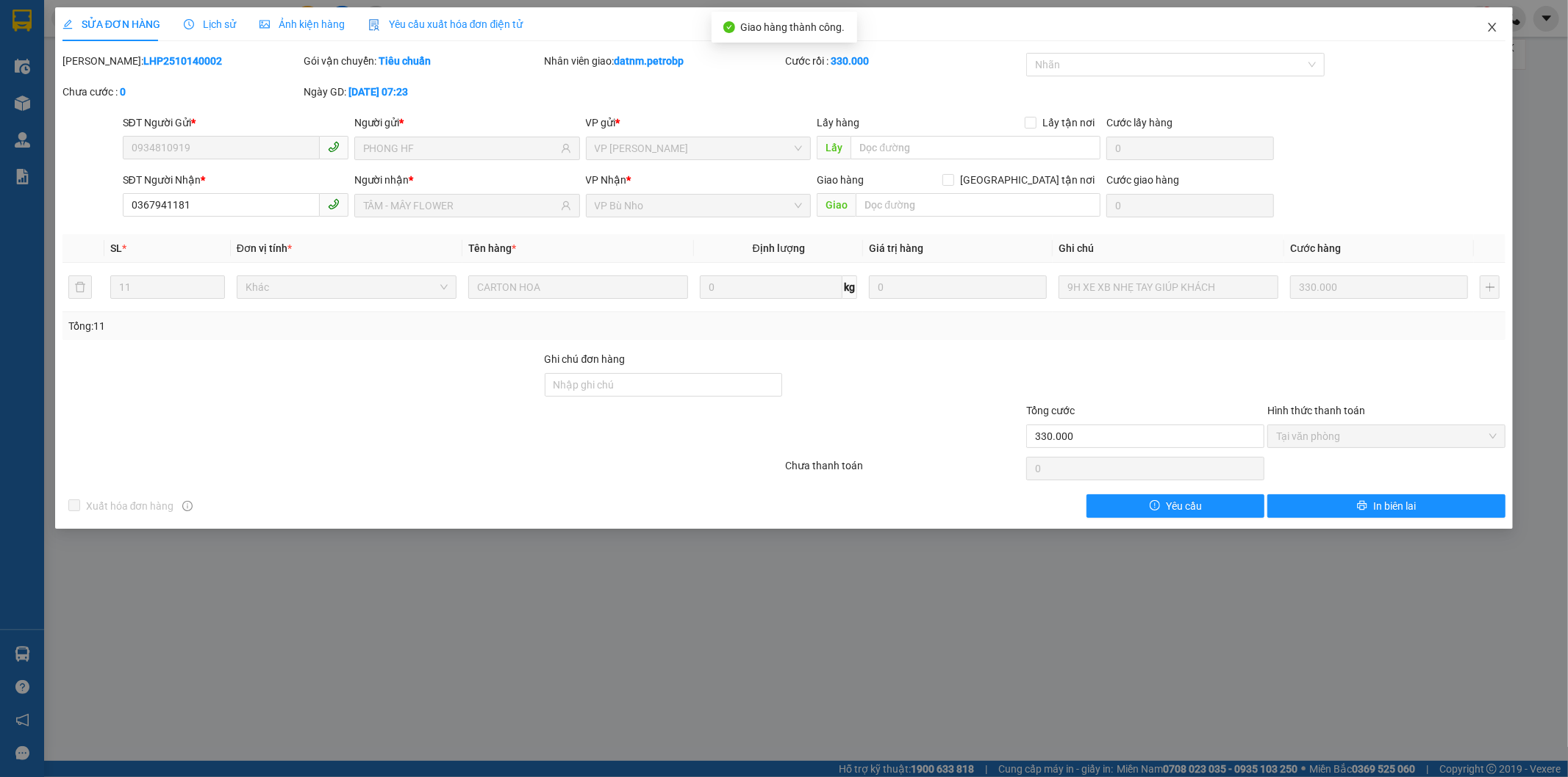
click at [1490, 33] on icon "close" at bounding box center [1492, 27] width 12 height 12
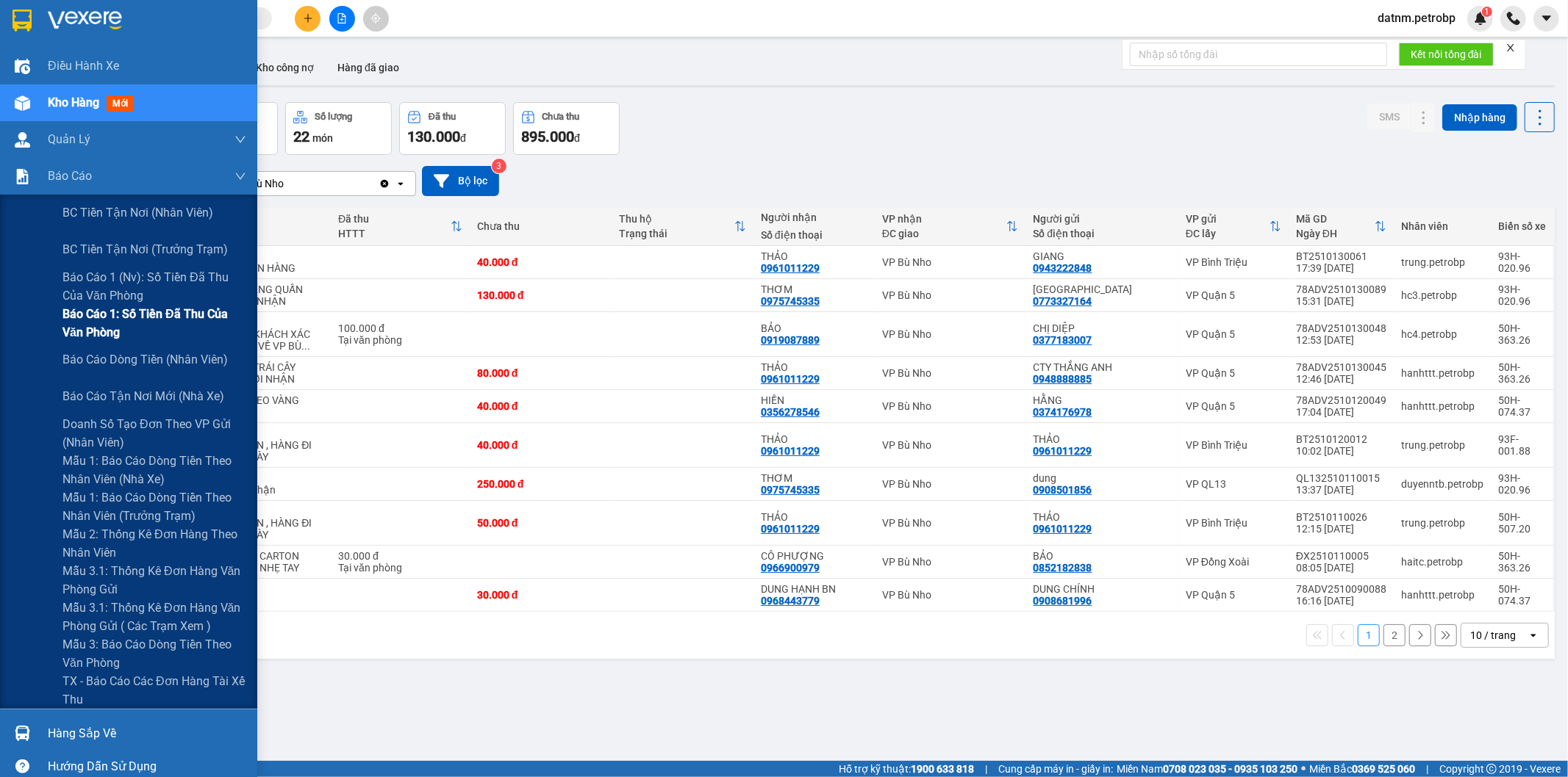
click at [124, 328] on span "Báo cáo 1: Số tiền đã thu của văn phòng" at bounding box center [155, 322] width 184 height 37
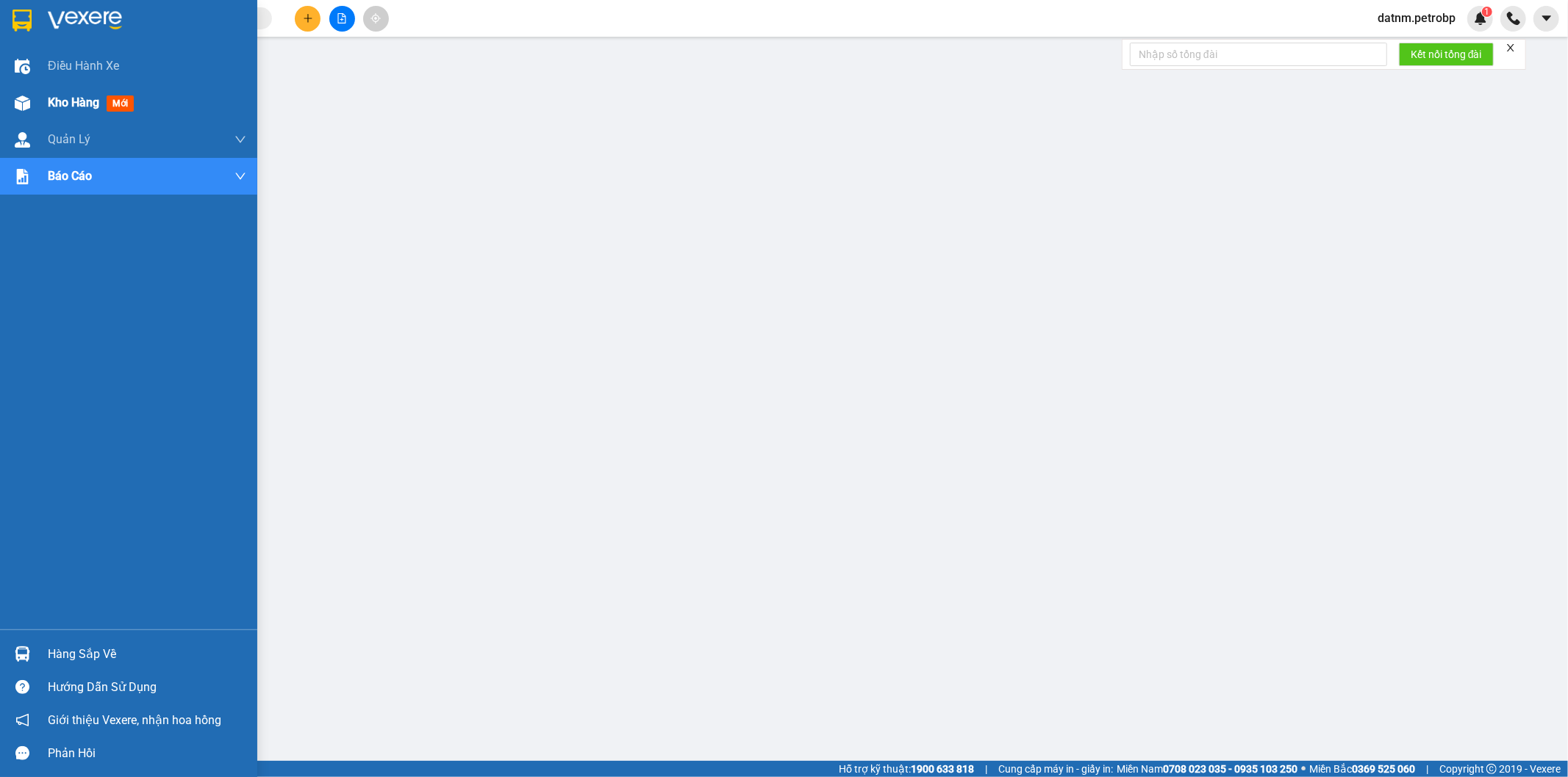
click at [54, 96] on span "Kho hàng" at bounding box center [73, 102] width 52 height 14
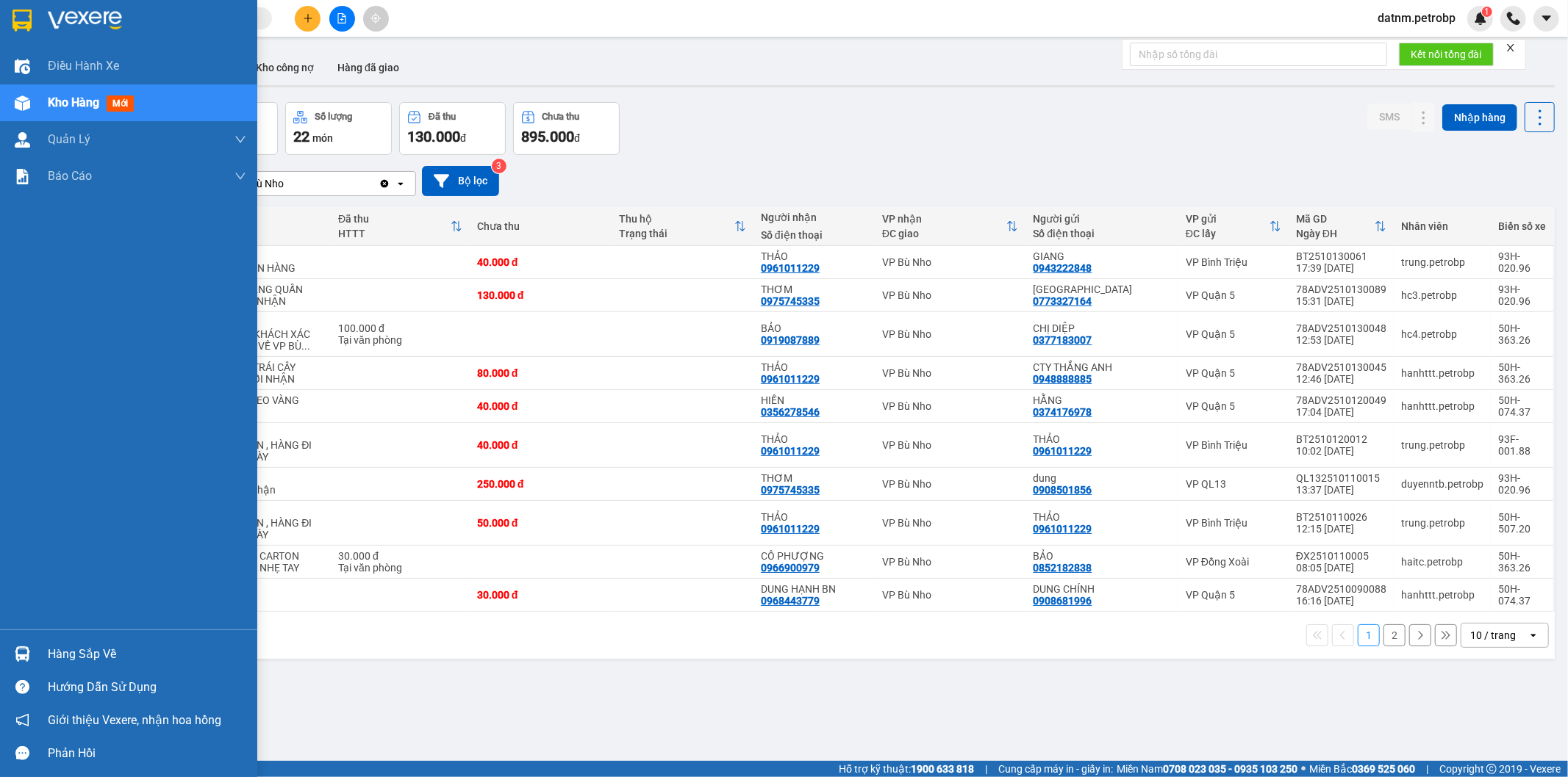
click at [67, 650] on div "Hàng sắp về" at bounding box center [147, 655] width 199 height 22
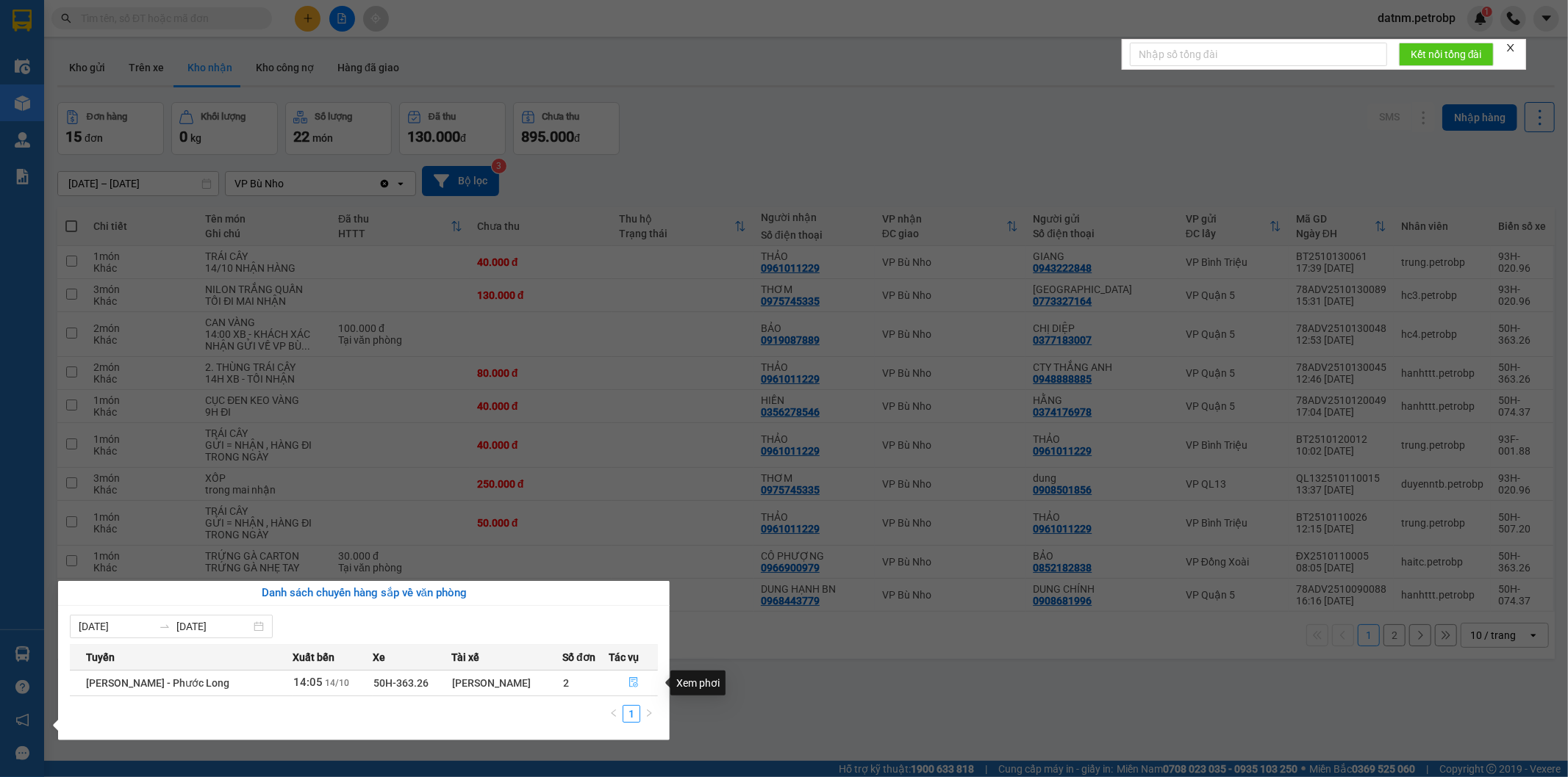
click at [632, 681] on icon "file-done" at bounding box center [633, 682] width 10 height 10
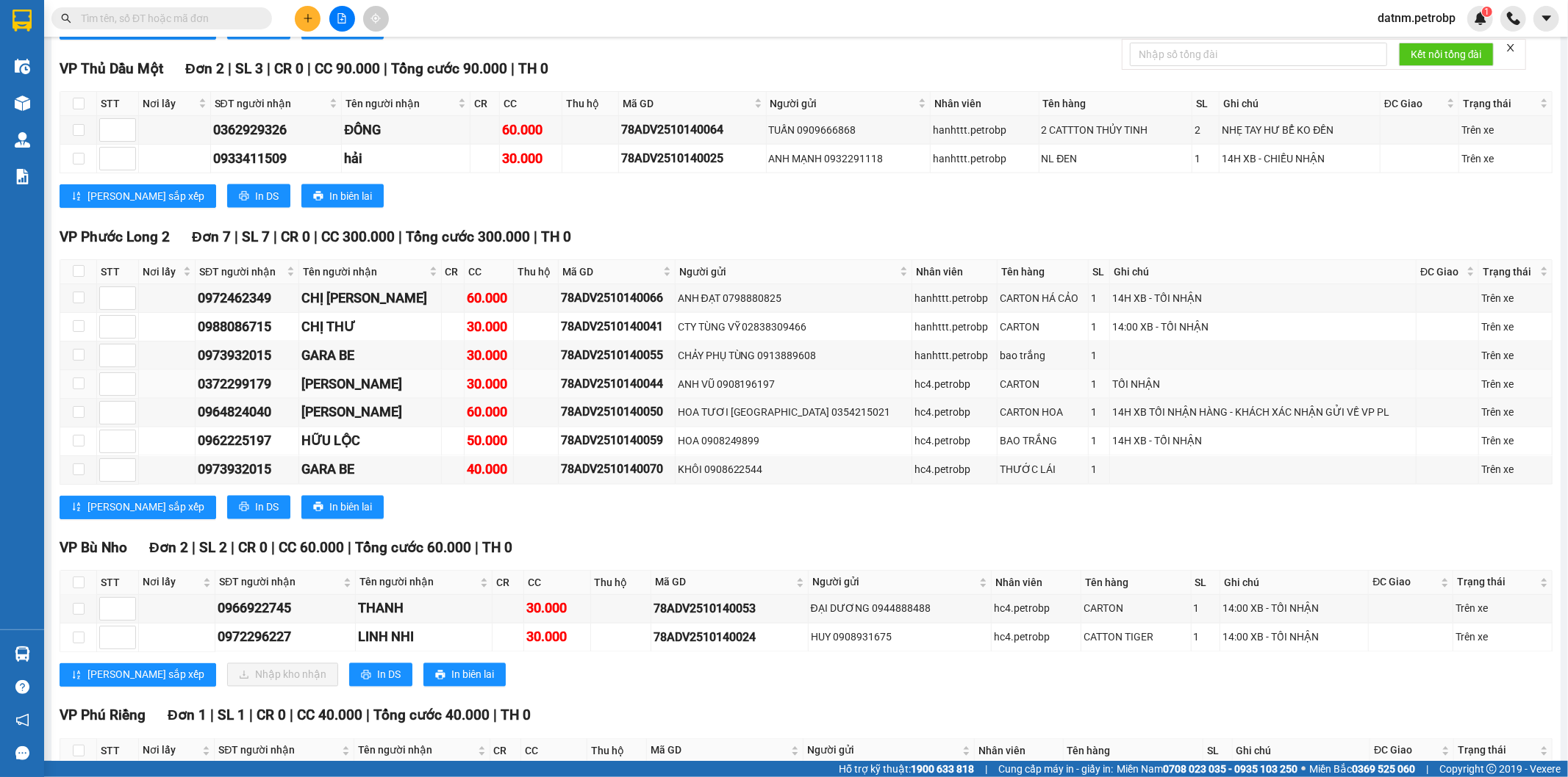
scroll to position [2040, 0]
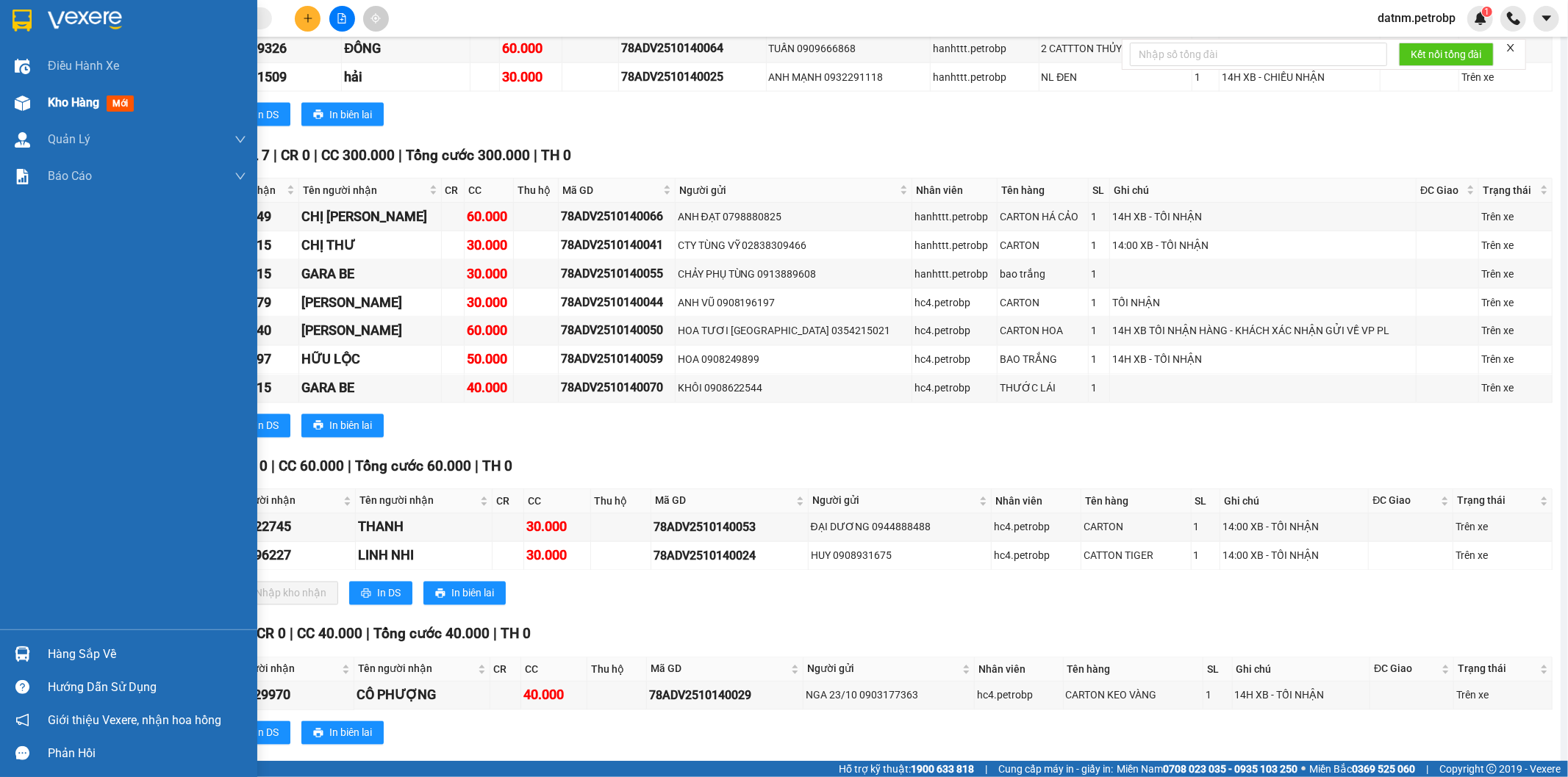
drag, startPoint x: 53, startPoint y: 99, endPoint x: 84, endPoint y: 97, distance: 31.1
click at [84, 97] on span "Kho hàng" at bounding box center [73, 102] width 52 height 14
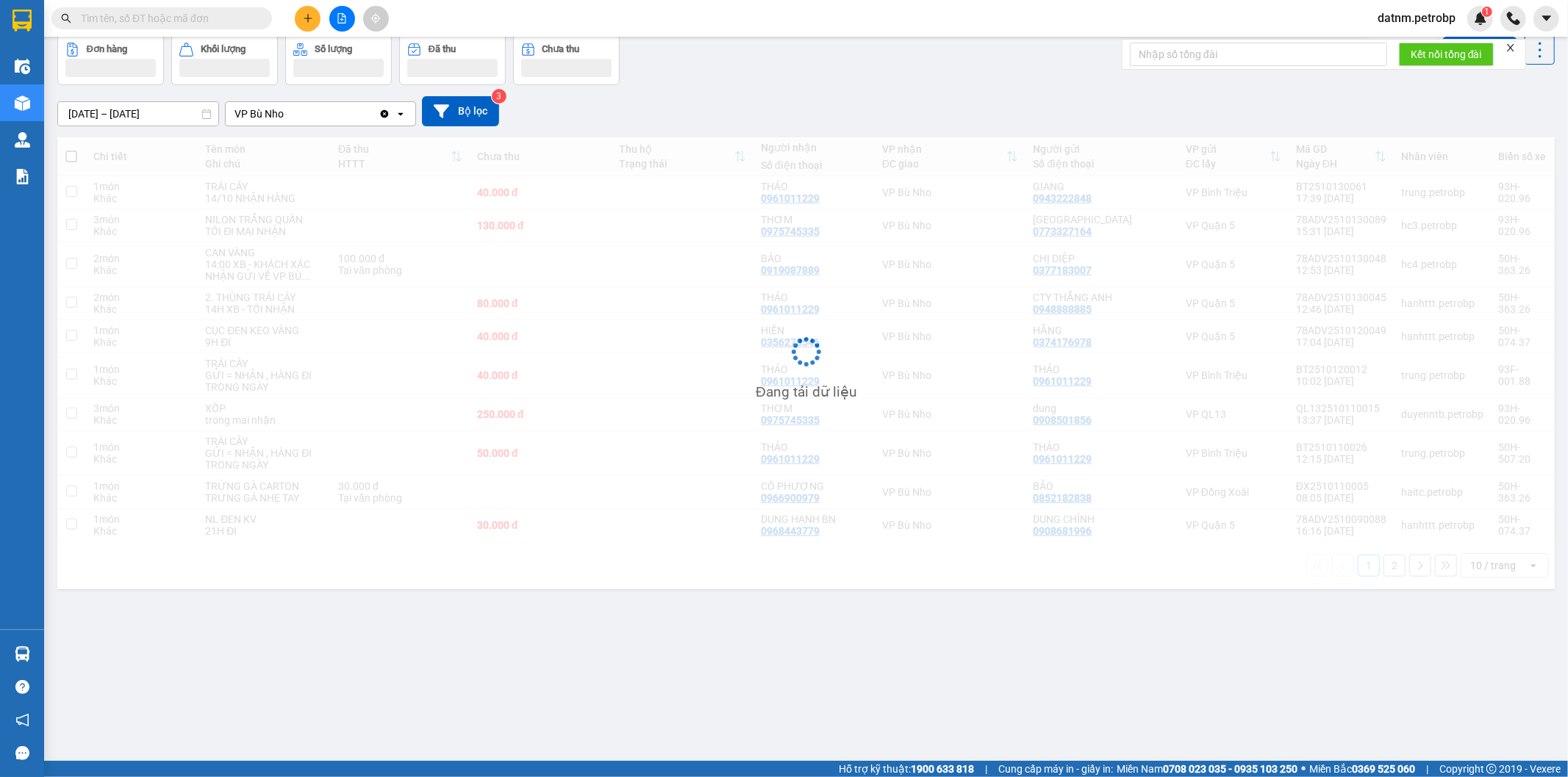
scroll to position [67, 0]
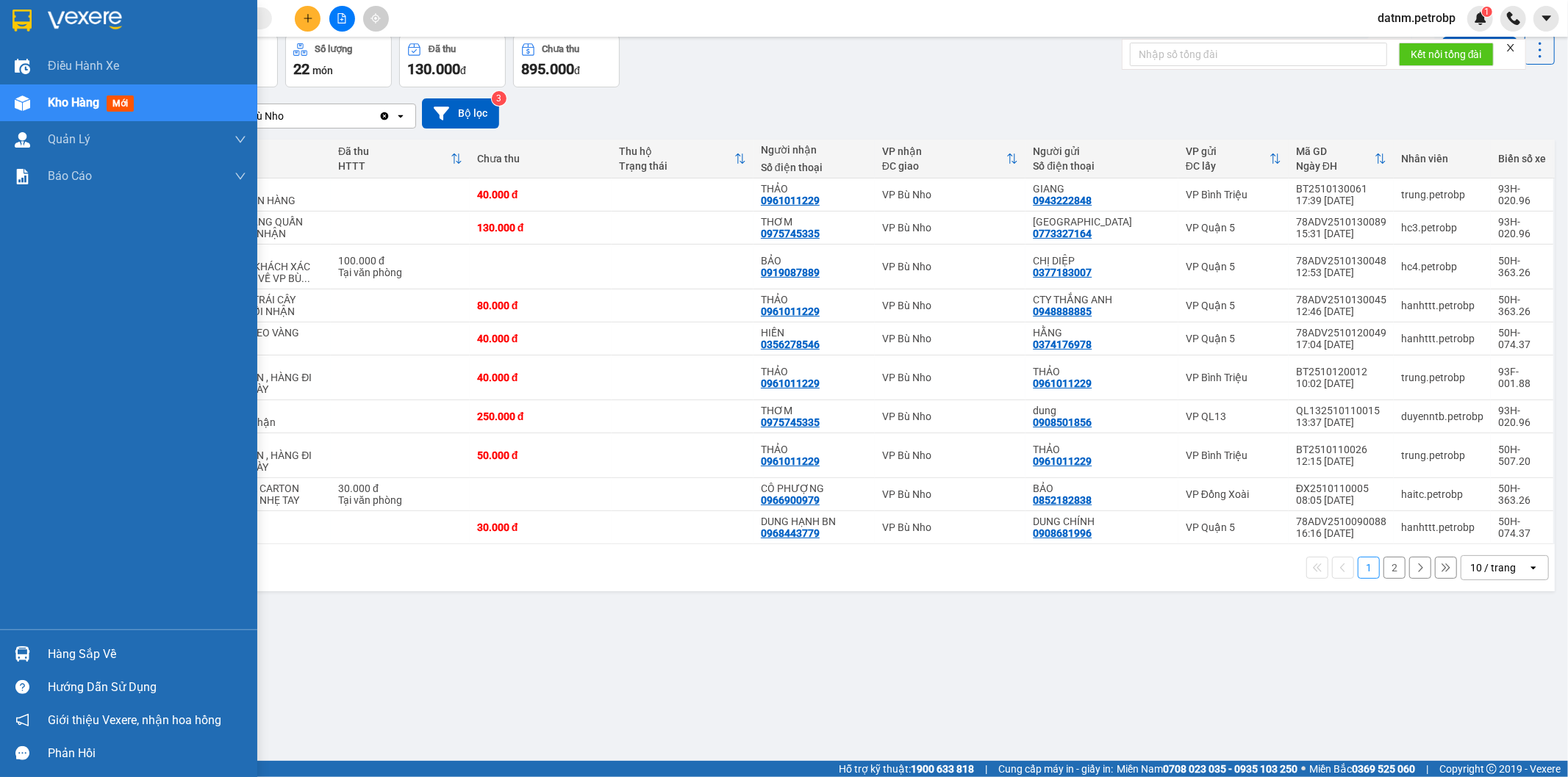
click at [69, 654] on div "Hàng sắp về" at bounding box center [147, 655] width 199 height 22
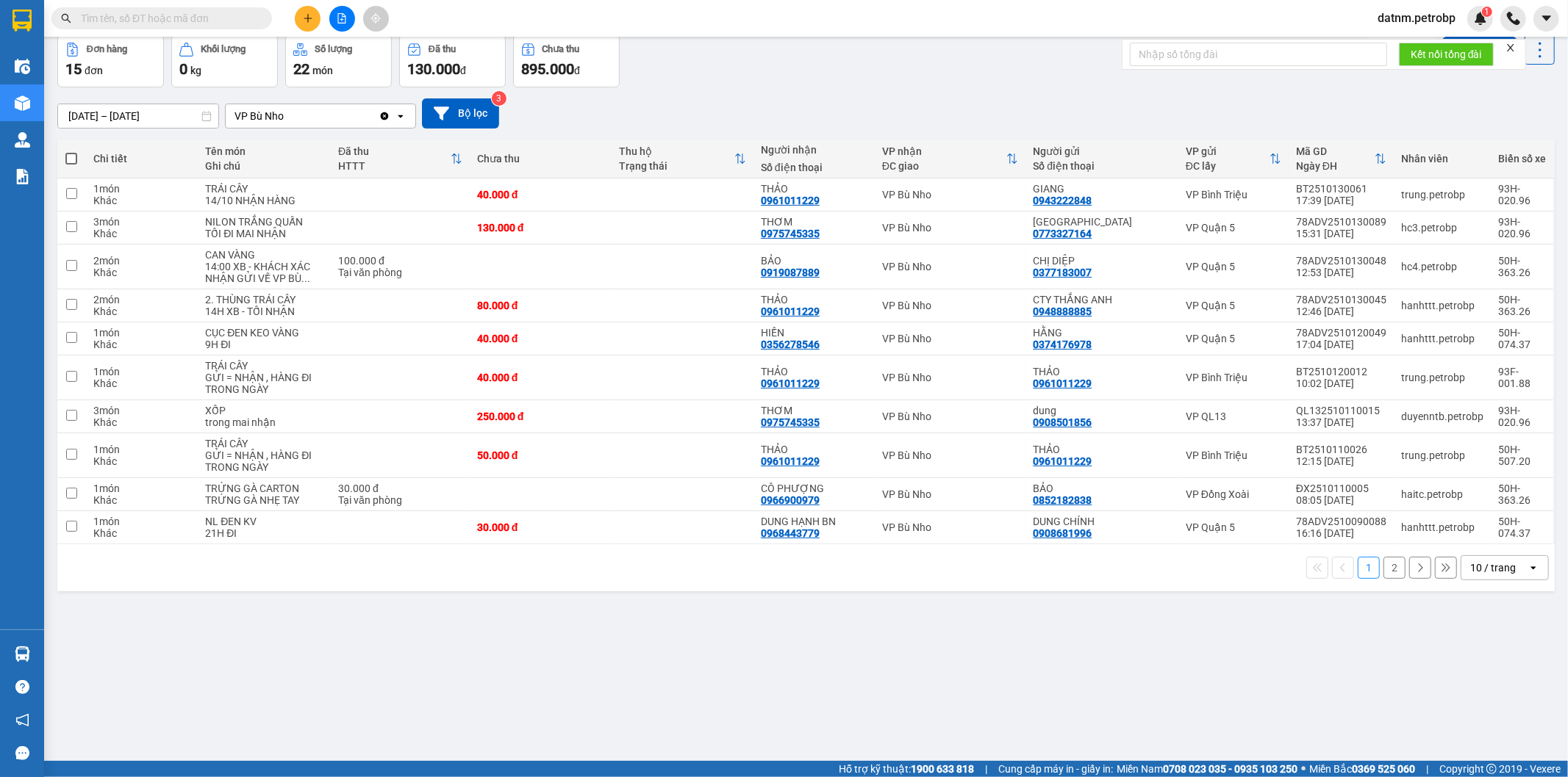
click at [839, 695] on section "Kết quả tìm kiếm ( 0 ) Bộ lọc Ngày tạo đơn gần nhất No Data datnm.petrobp 1 Điề…" at bounding box center [784, 388] width 1568 height 777
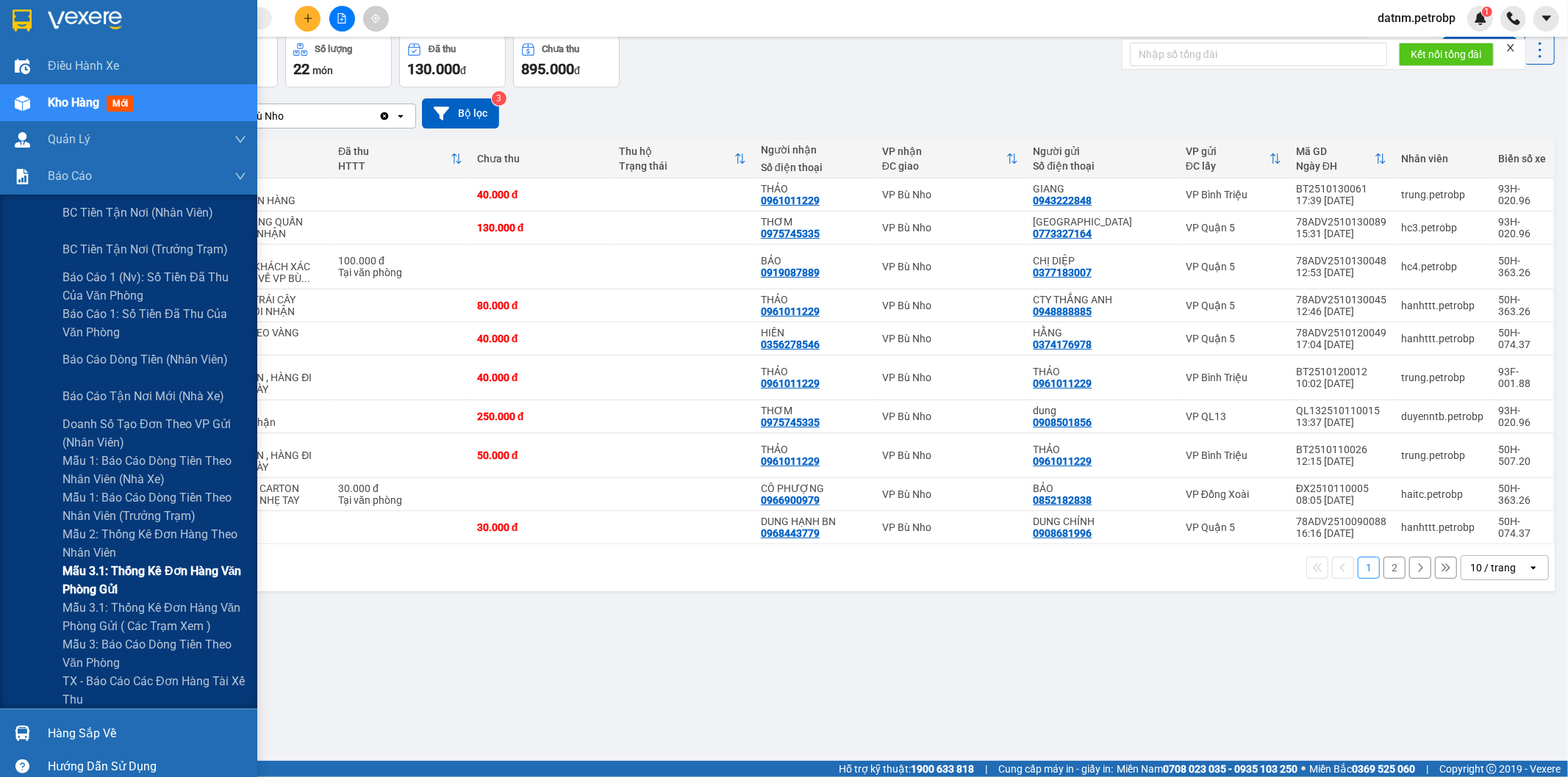
click at [173, 577] on span "Mẫu 3.1: Thống kê đơn hàng văn phòng gửi" at bounding box center [155, 580] width 184 height 37
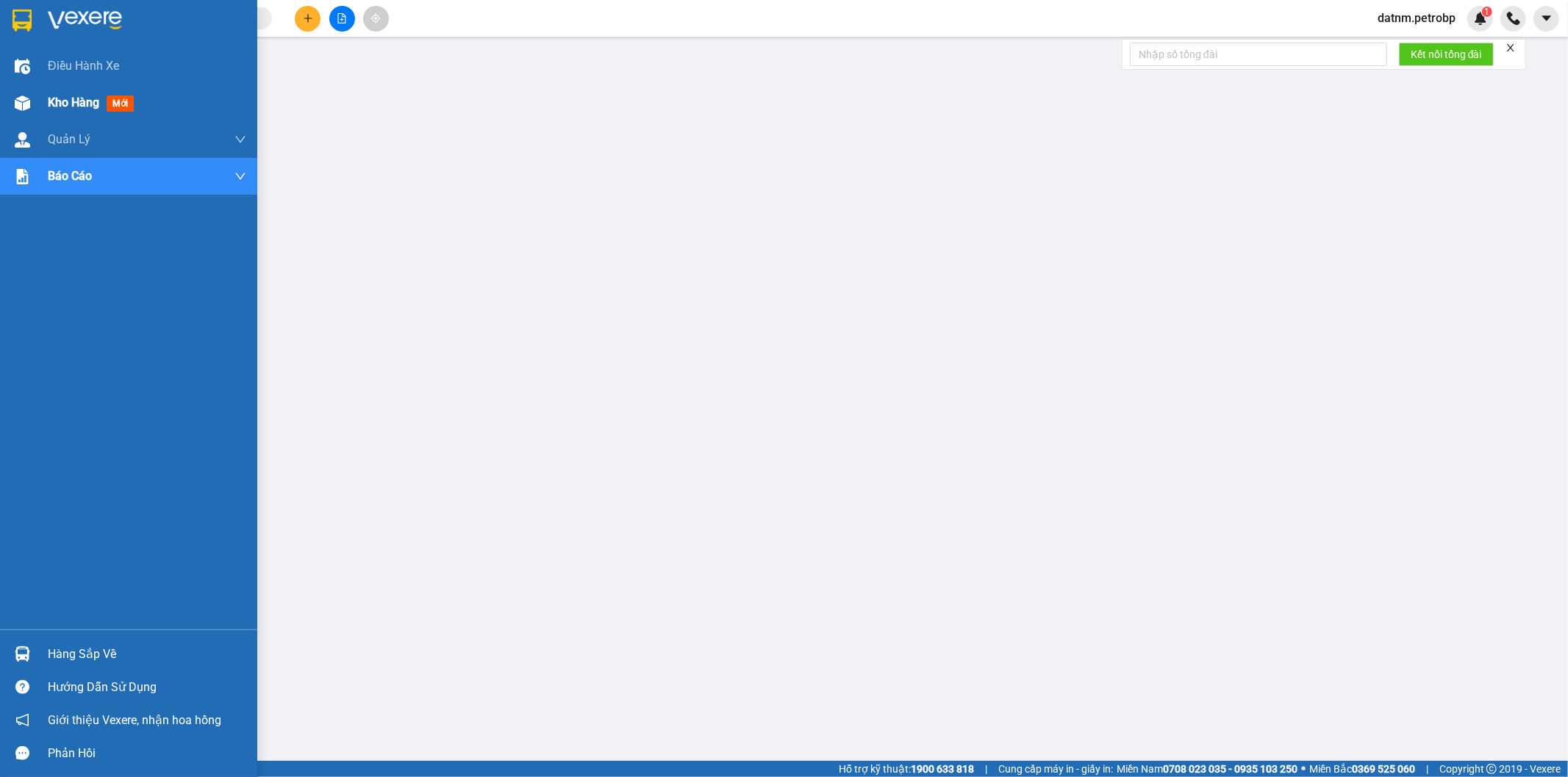
click at [68, 92] on div "Kho hàng mới" at bounding box center [147, 102] width 199 height 37
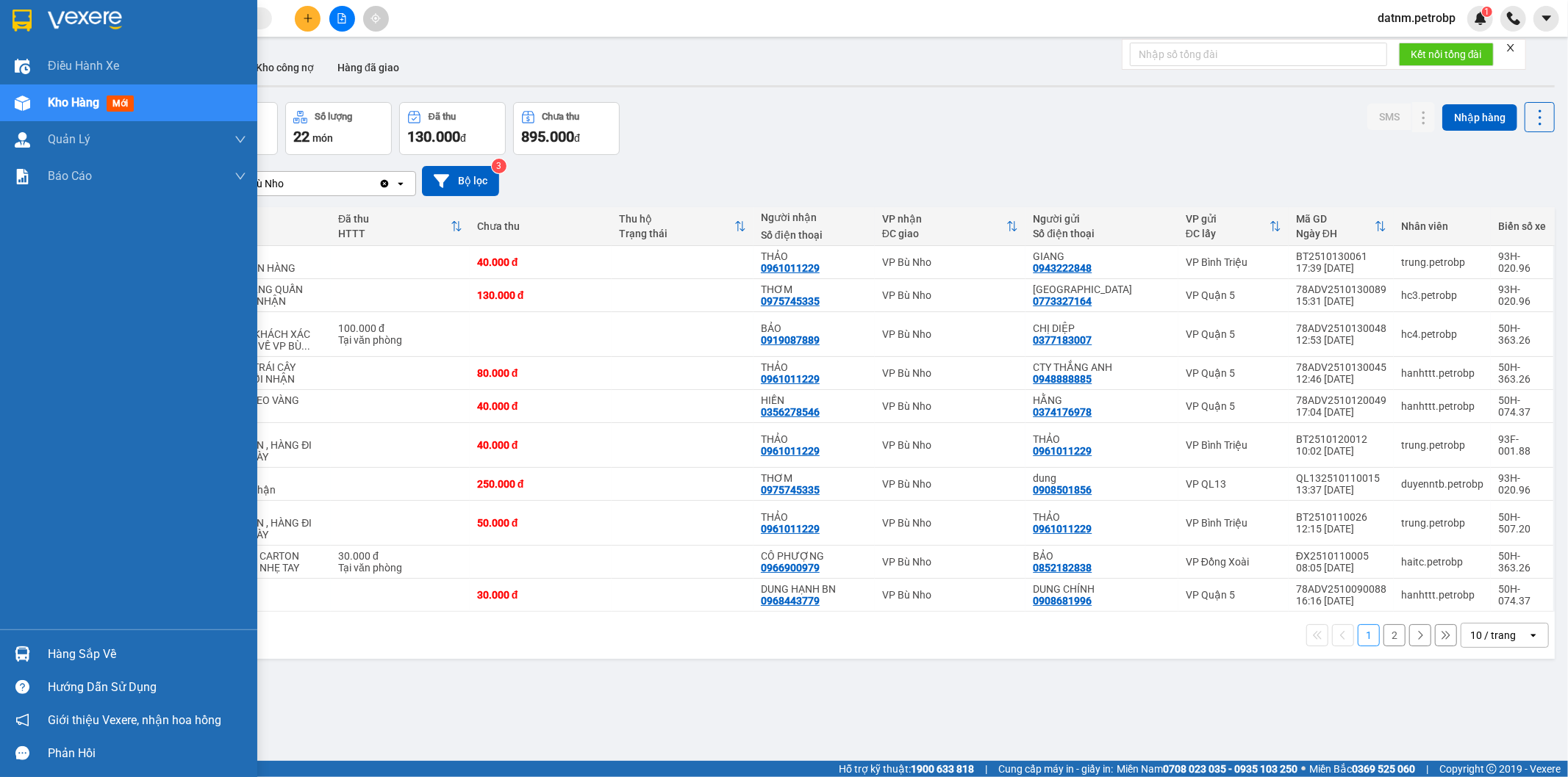
click at [70, 645] on div "Hàng sắp về" at bounding box center [147, 655] width 199 height 22
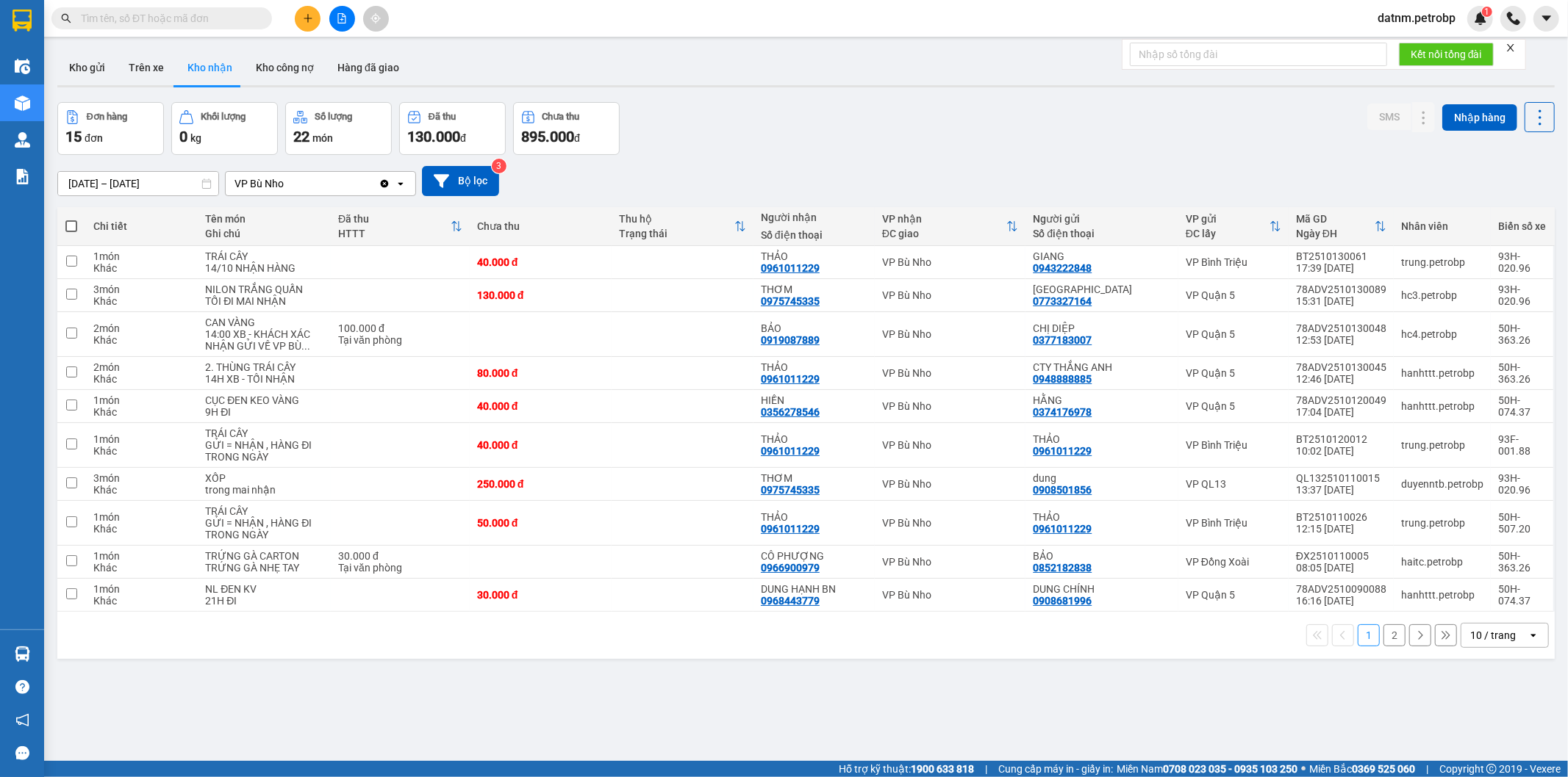
click at [1056, 672] on section "Kết quả tìm kiếm ( 0 ) Bộ lọc Ngày tạo đơn gần nhất No Data datnm.petrobp 1 Điề…" at bounding box center [784, 388] width 1568 height 777
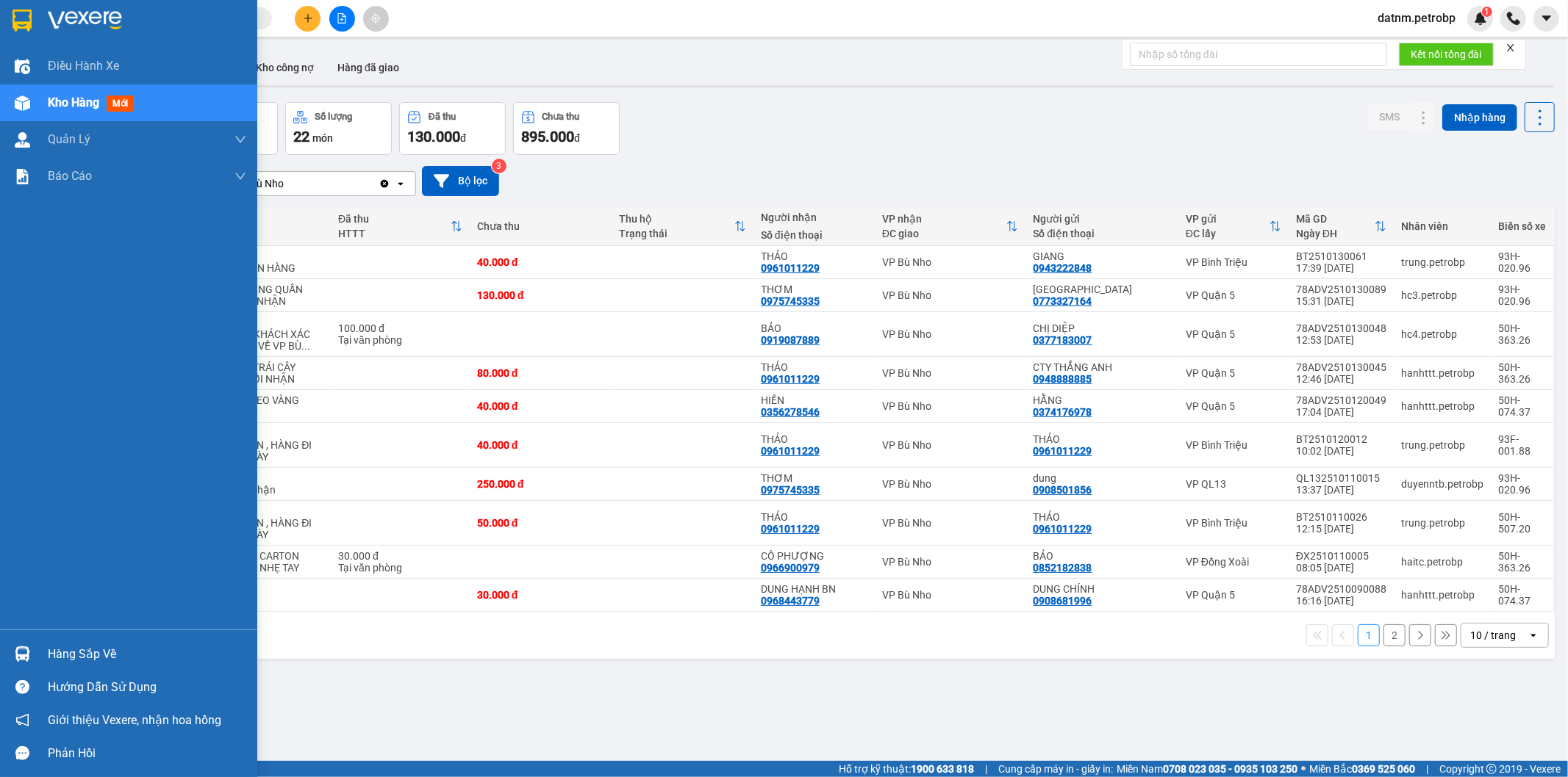
click at [73, 654] on div "Hàng sắp về" at bounding box center [147, 655] width 199 height 22
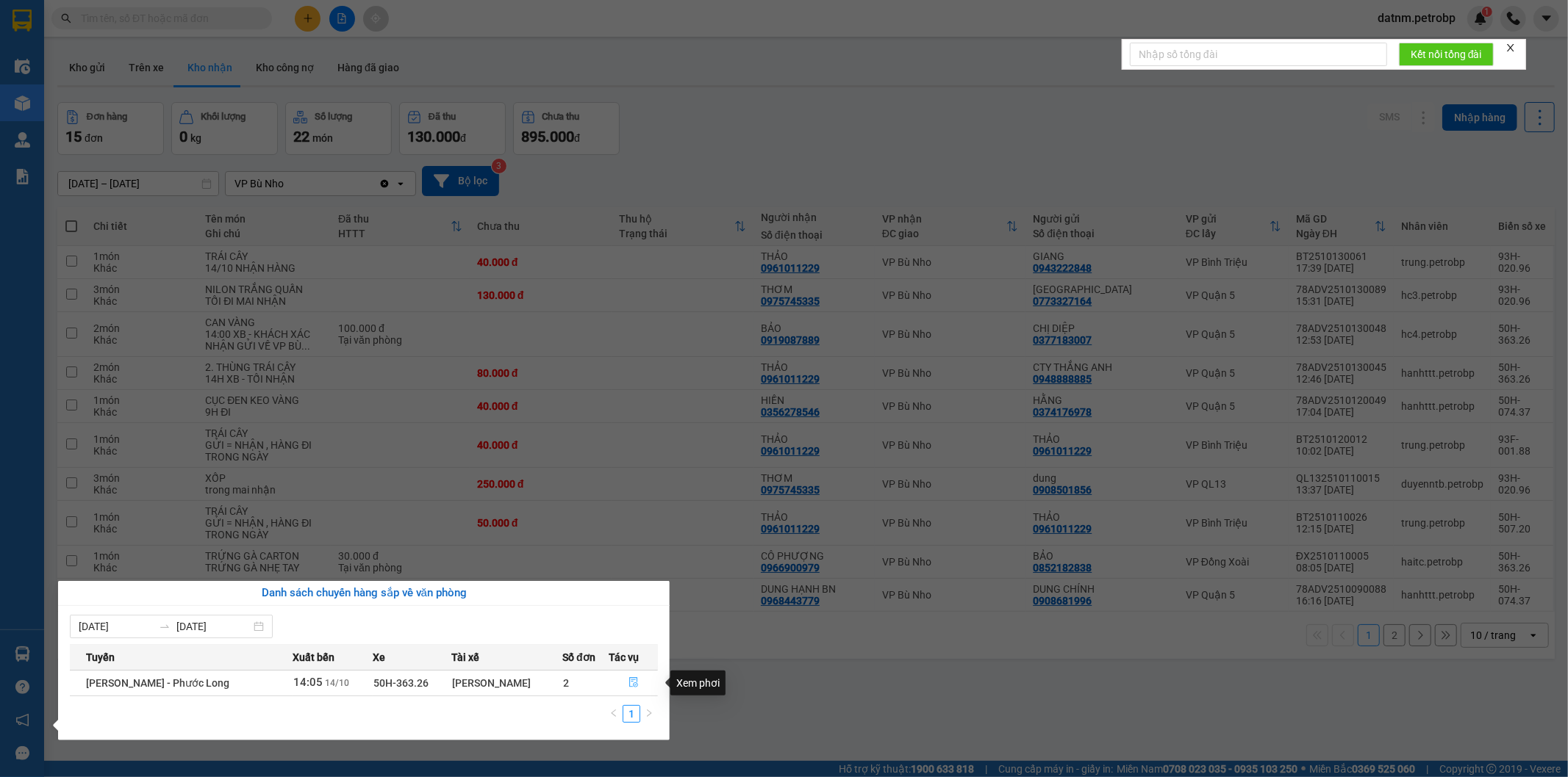
click at [633, 687] on icon "file-done" at bounding box center [633, 682] width 10 height 10
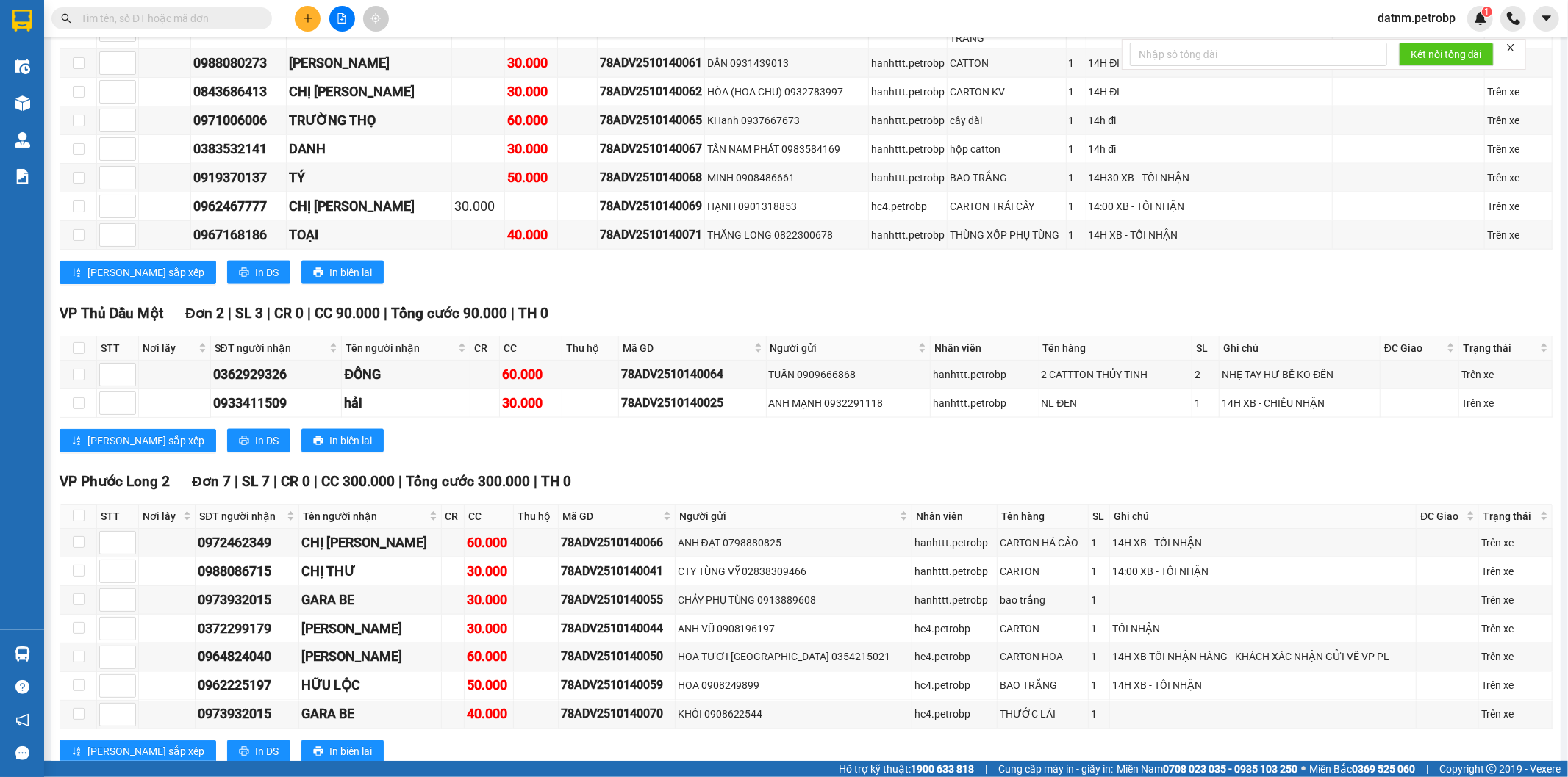
scroll to position [2079, 0]
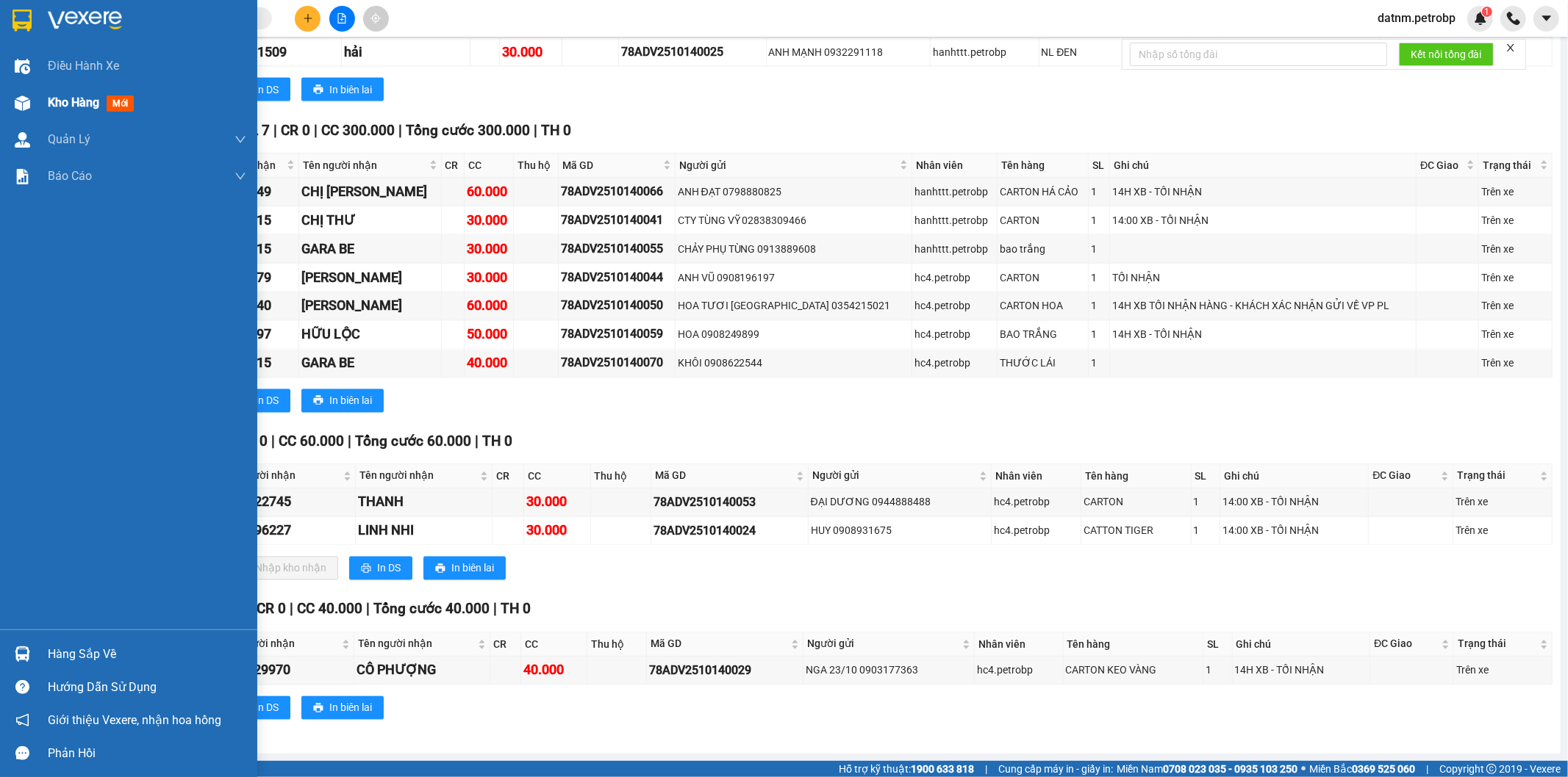
click at [92, 101] on span "Kho hàng" at bounding box center [73, 102] width 52 height 14
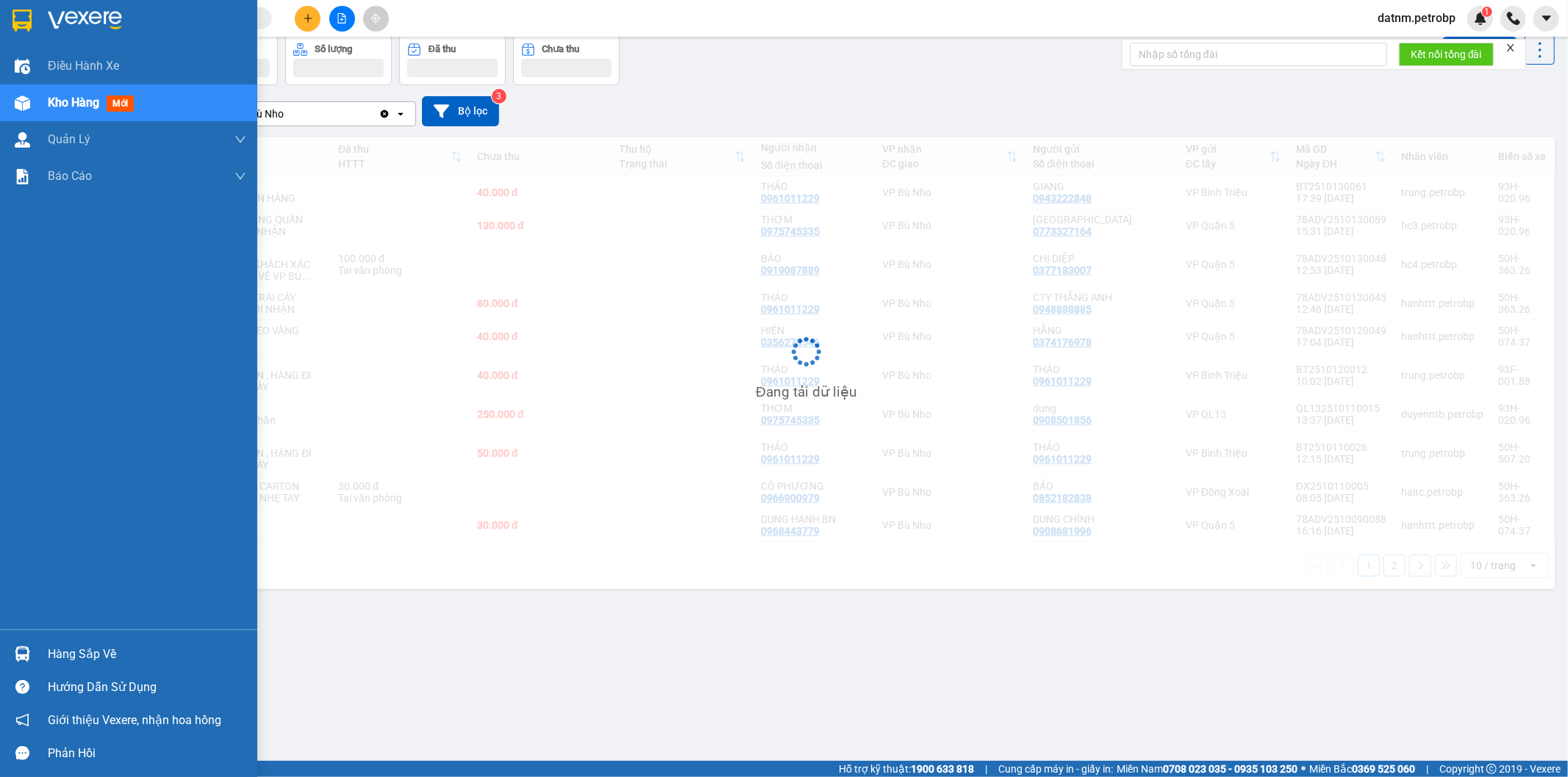
scroll to position [67, 0]
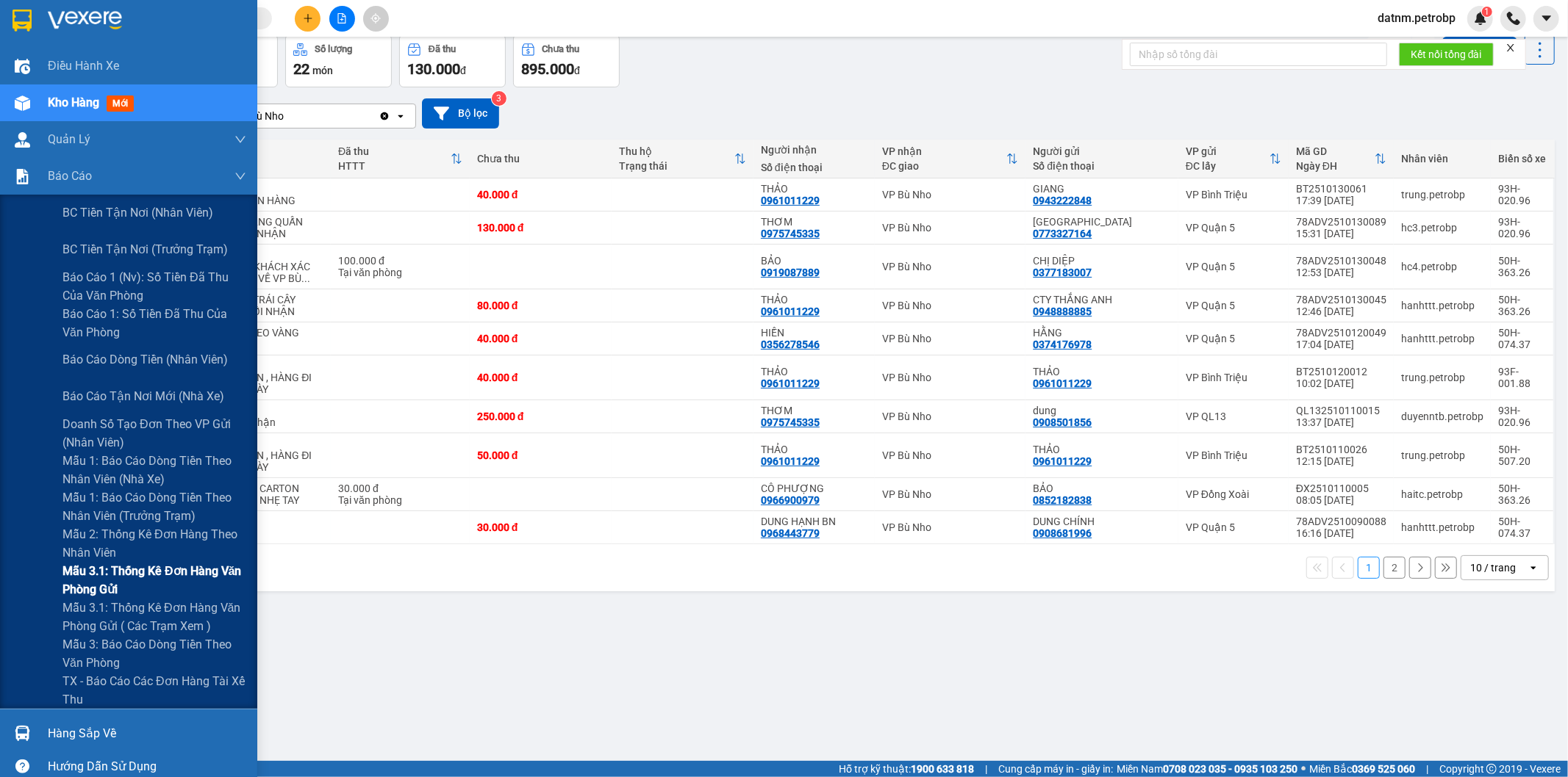
click at [118, 582] on span "Mẫu 3.1: Thống kê đơn hàng văn phòng gửi" at bounding box center [155, 580] width 184 height 37
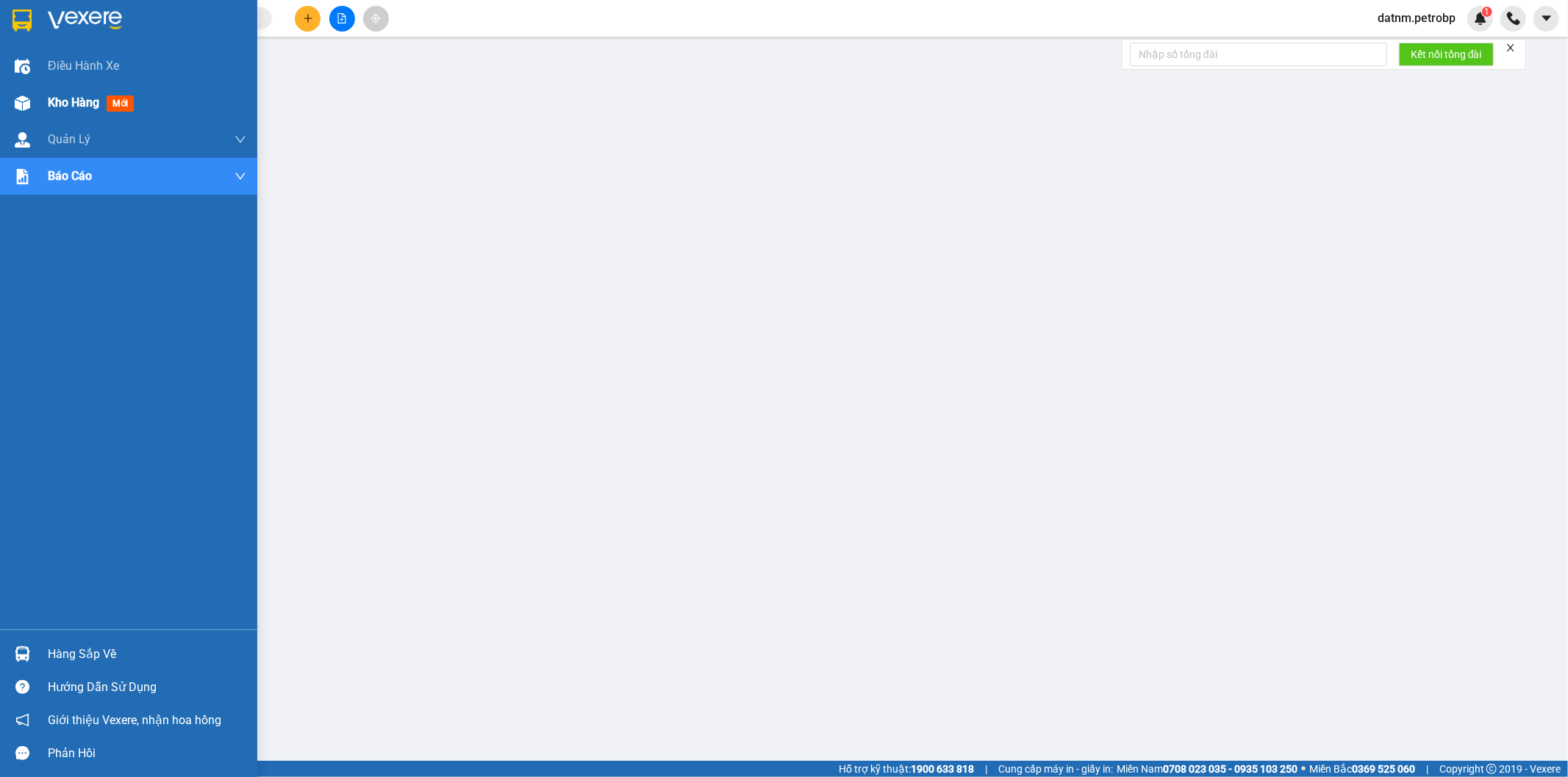
click at [80, 103] on span "Kho hàng" at bounding box center [73, 102] width 52 height 14
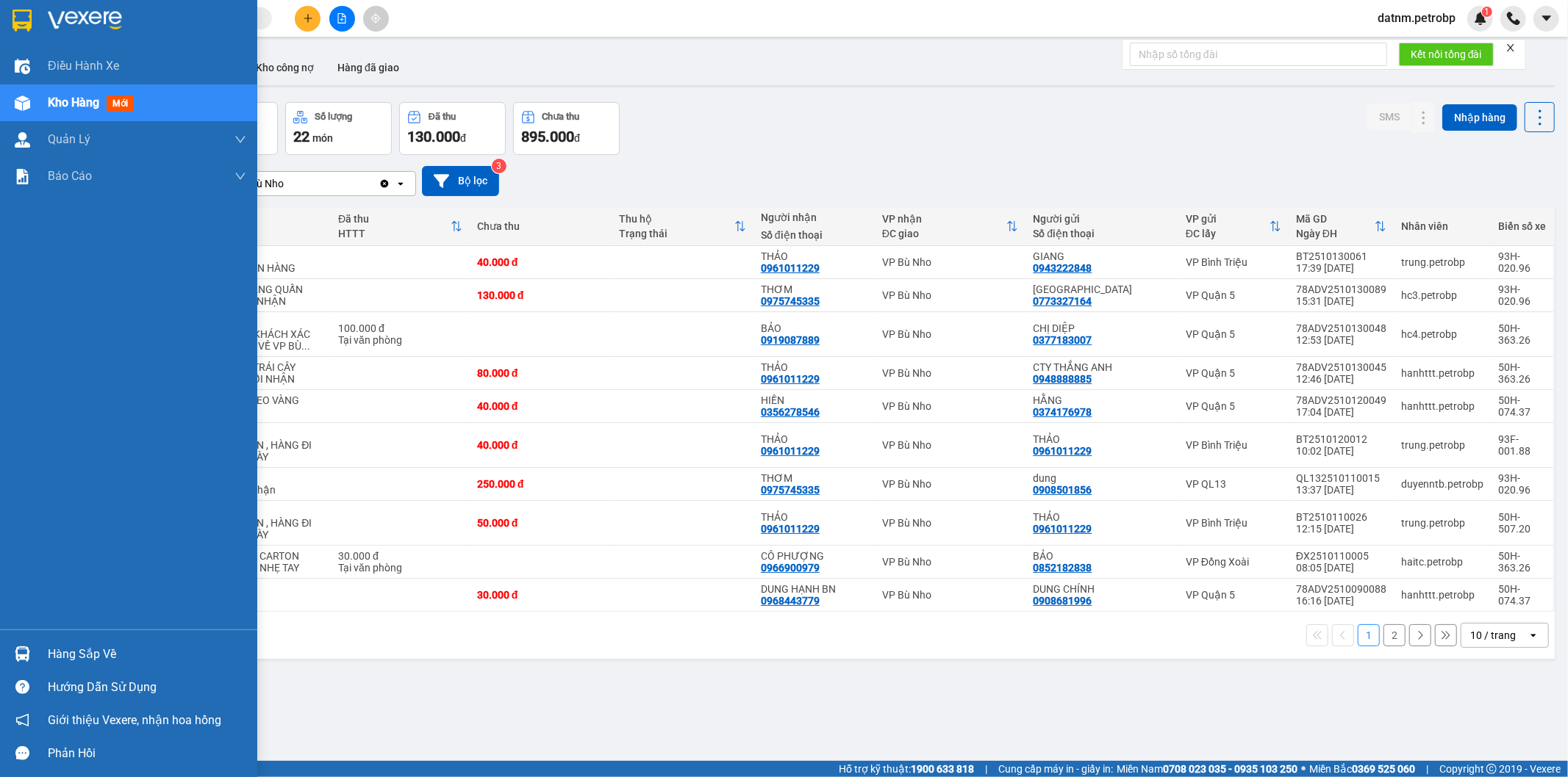
click at [84, 650] on div "Hàng sắp về" at bounding box center [147, 655] width 199 height 22
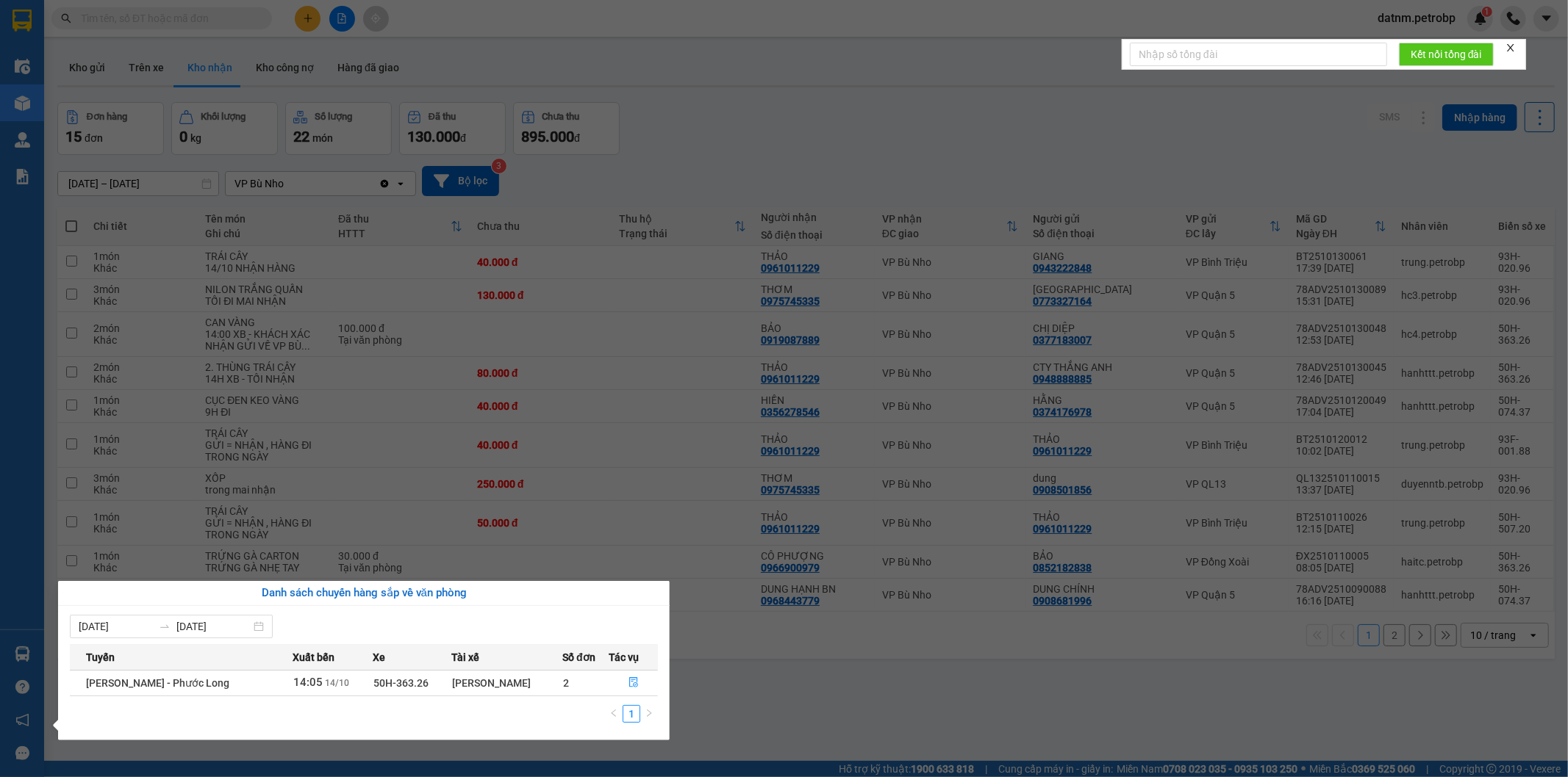
click at [850, 706] on section "Kết quả tìm kiếm ( 0 ) Bộ lọc Ngày tạo đơn gần nhất No Data datnm.petrobp 1 Điề…" at bounding box center [784, 388] width 1568 height 777
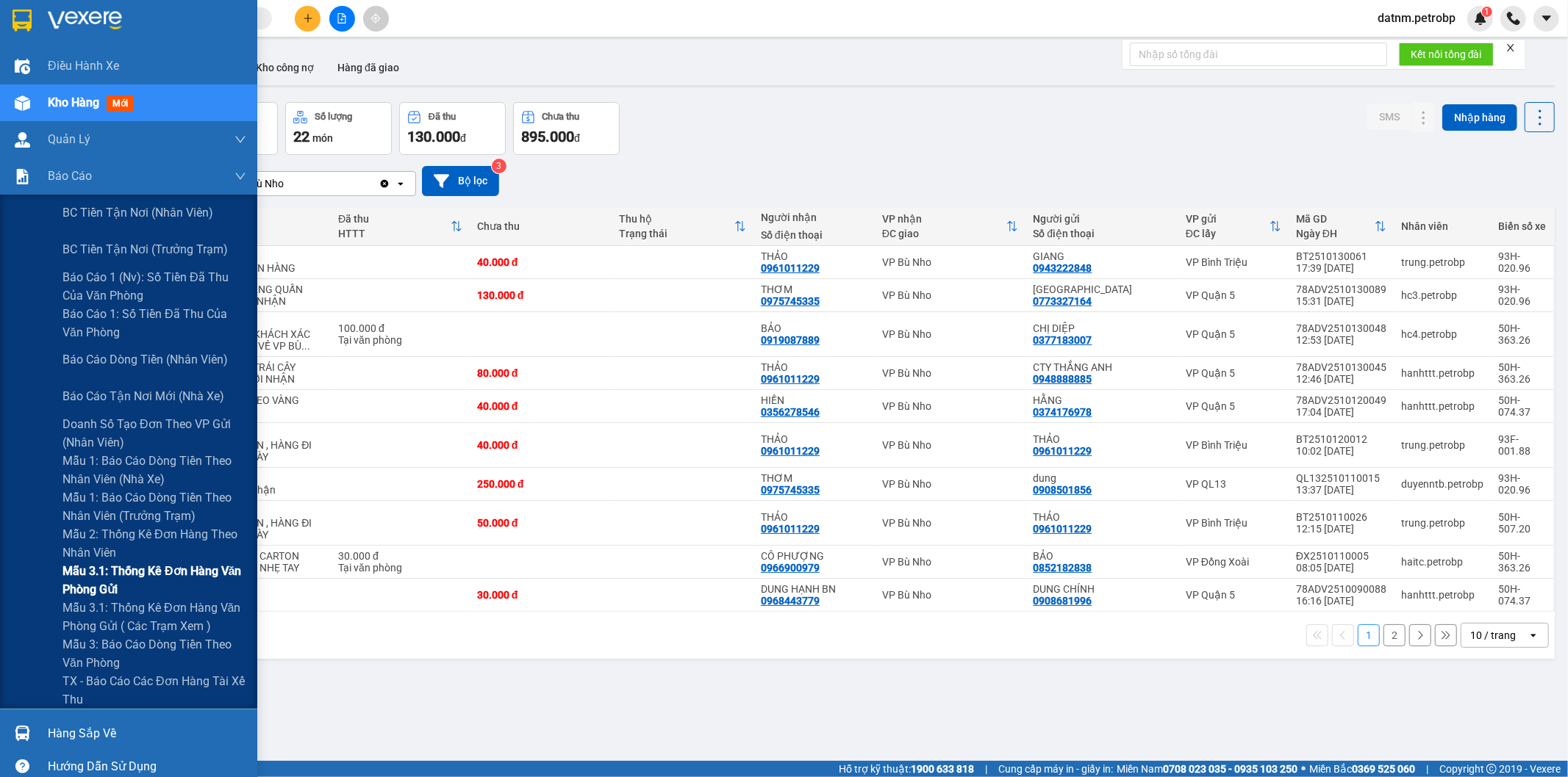
click at [103, 566] on span "Mẫu 3.1: Thống kê đơn hàng văn phòng gửi" at bounding box center [155, 580] width 184 height 37
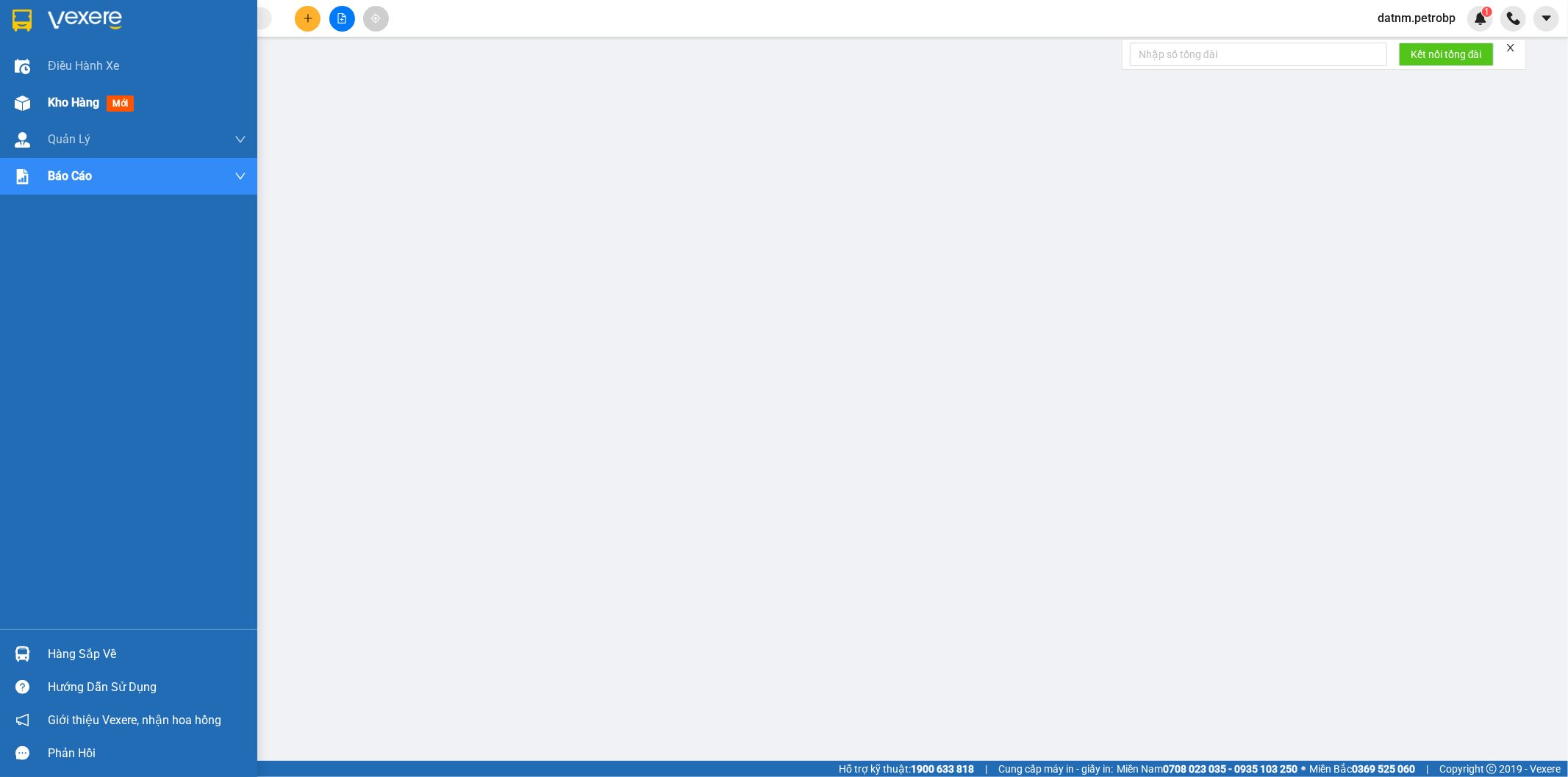
click at [64, 97] on span "Kho hàng" at bounding box center [73, 102] width 52 height 14
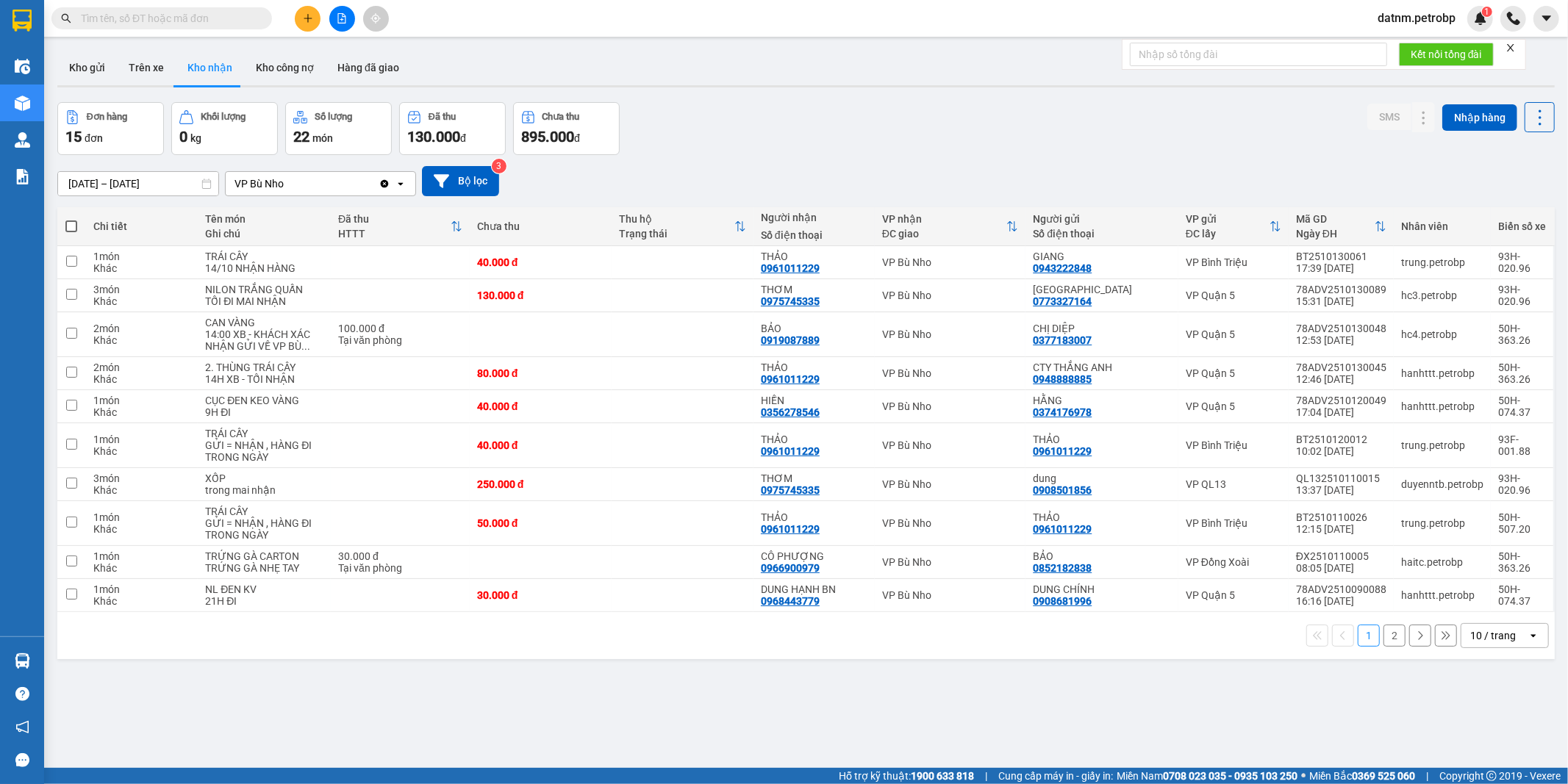
click at [1383, 638] on button "2" at bounding box center [1395, 636] width 23 height 23
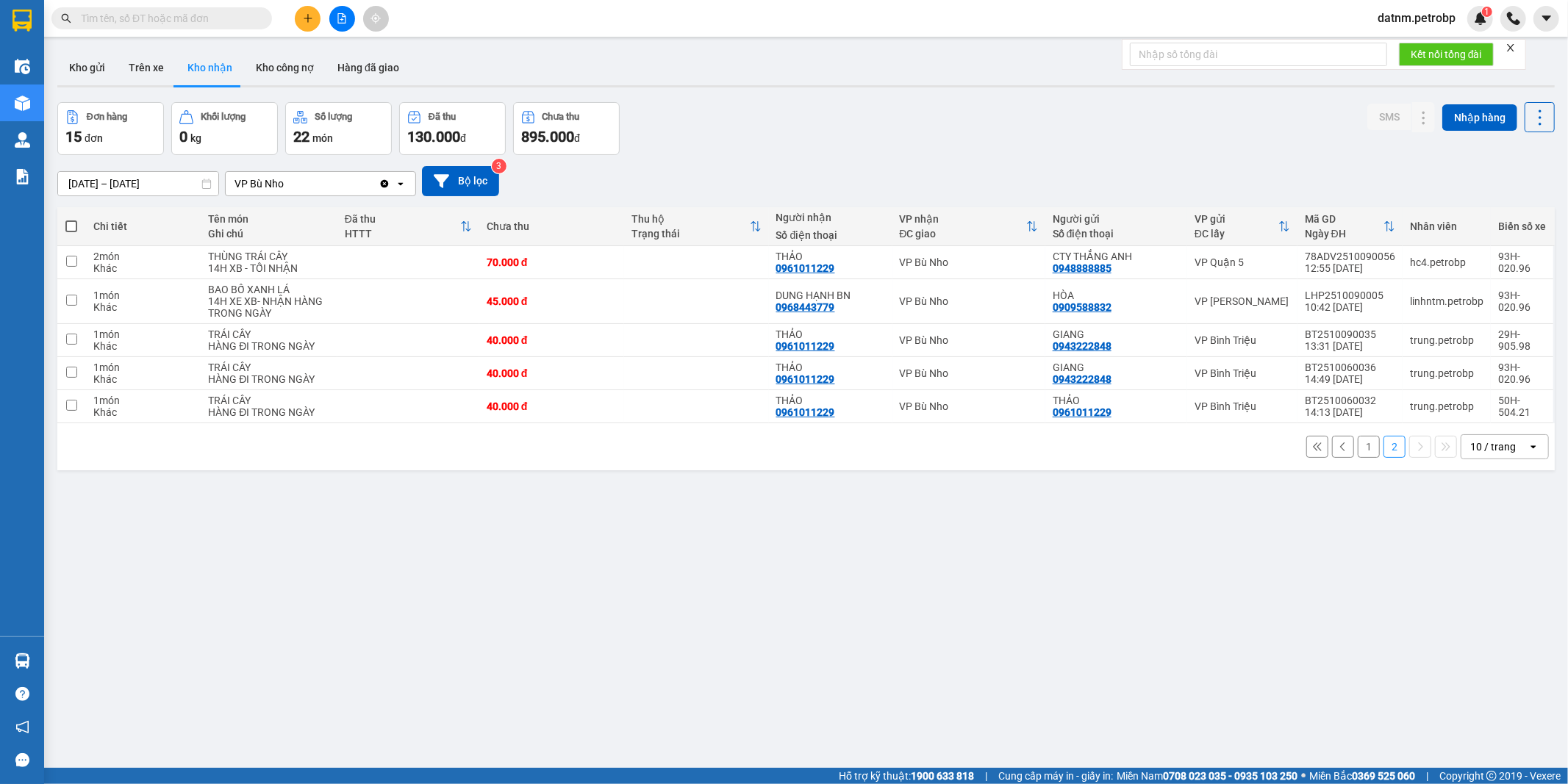
click at [1358, 448] on button "1" at bounding box center [1369, 447] width 23 height 23
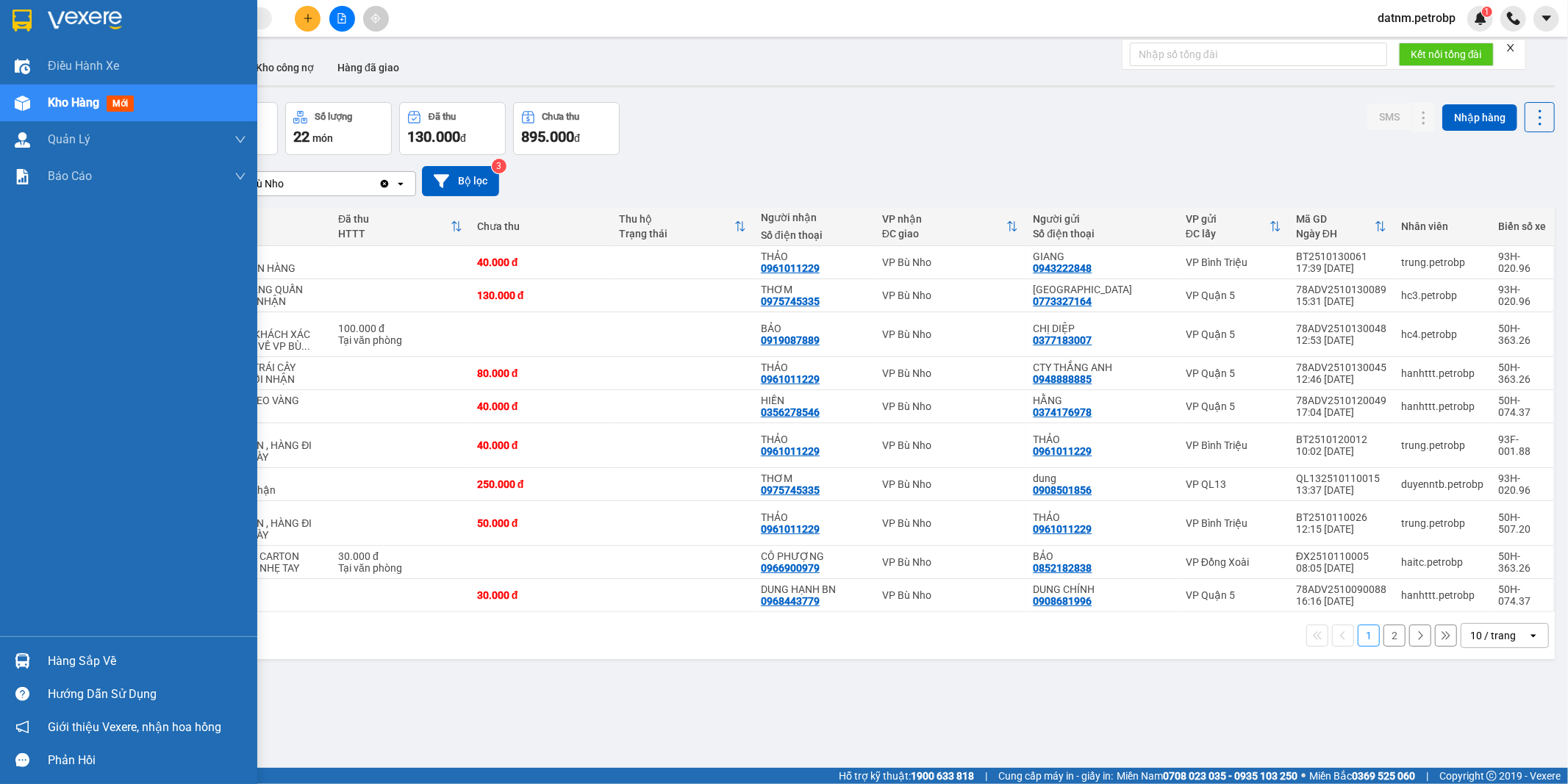
click at [67, 100] on span "Kho hàng" at bounding box center [73, 102] width 52 height 14
click at [63, 664] on div "Hàng sắp về" at bounding box center [147, 662] width 199 height 23
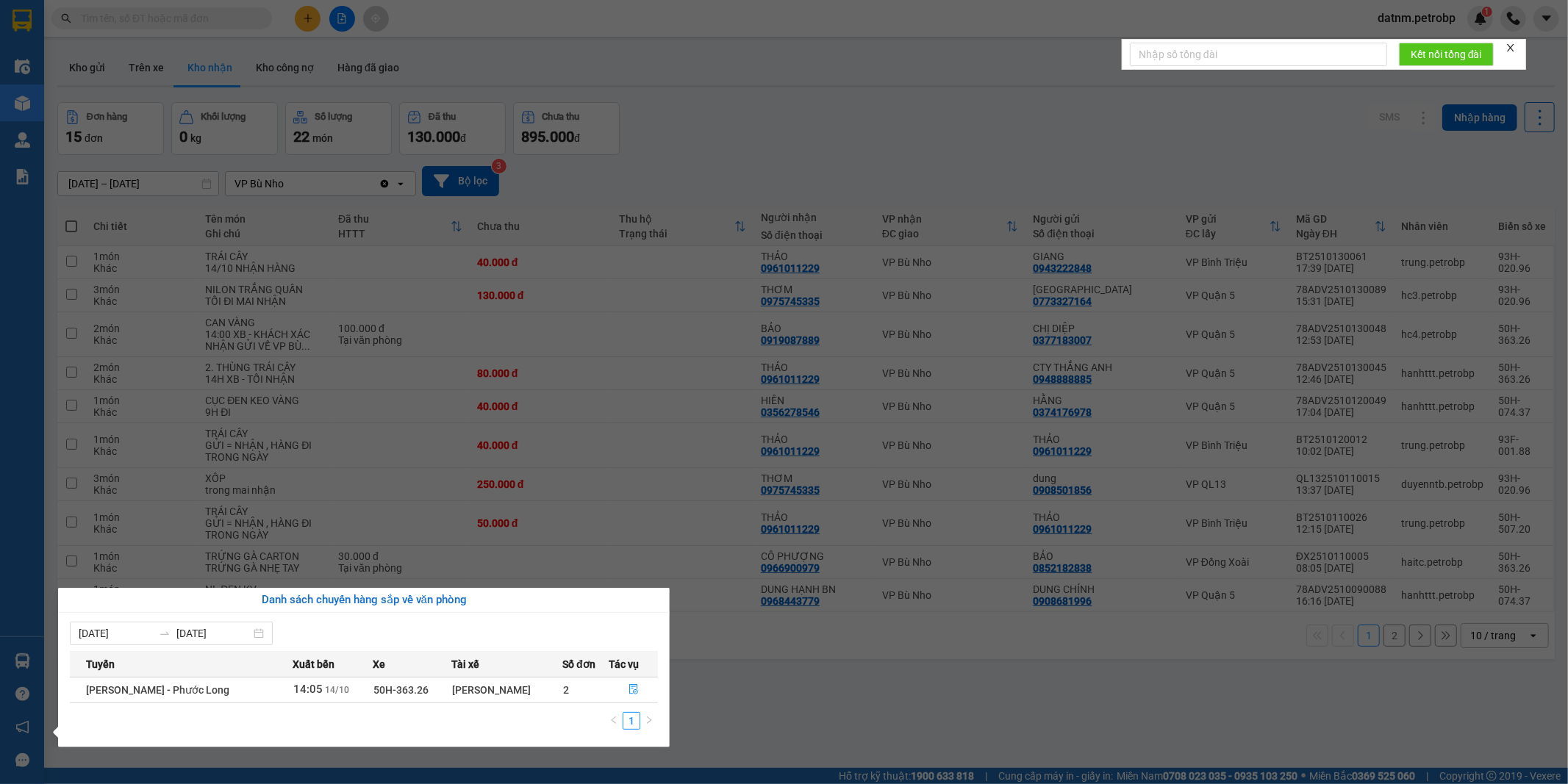
click at [767, 689] on section "Kết quả tìm kiếm ( 0 ) Bộ lọc Ngày tạo đơn gần nhất No Data datnm.petrobp 1 Điề…" at bounding box center [784, 392] width 1568 height 784
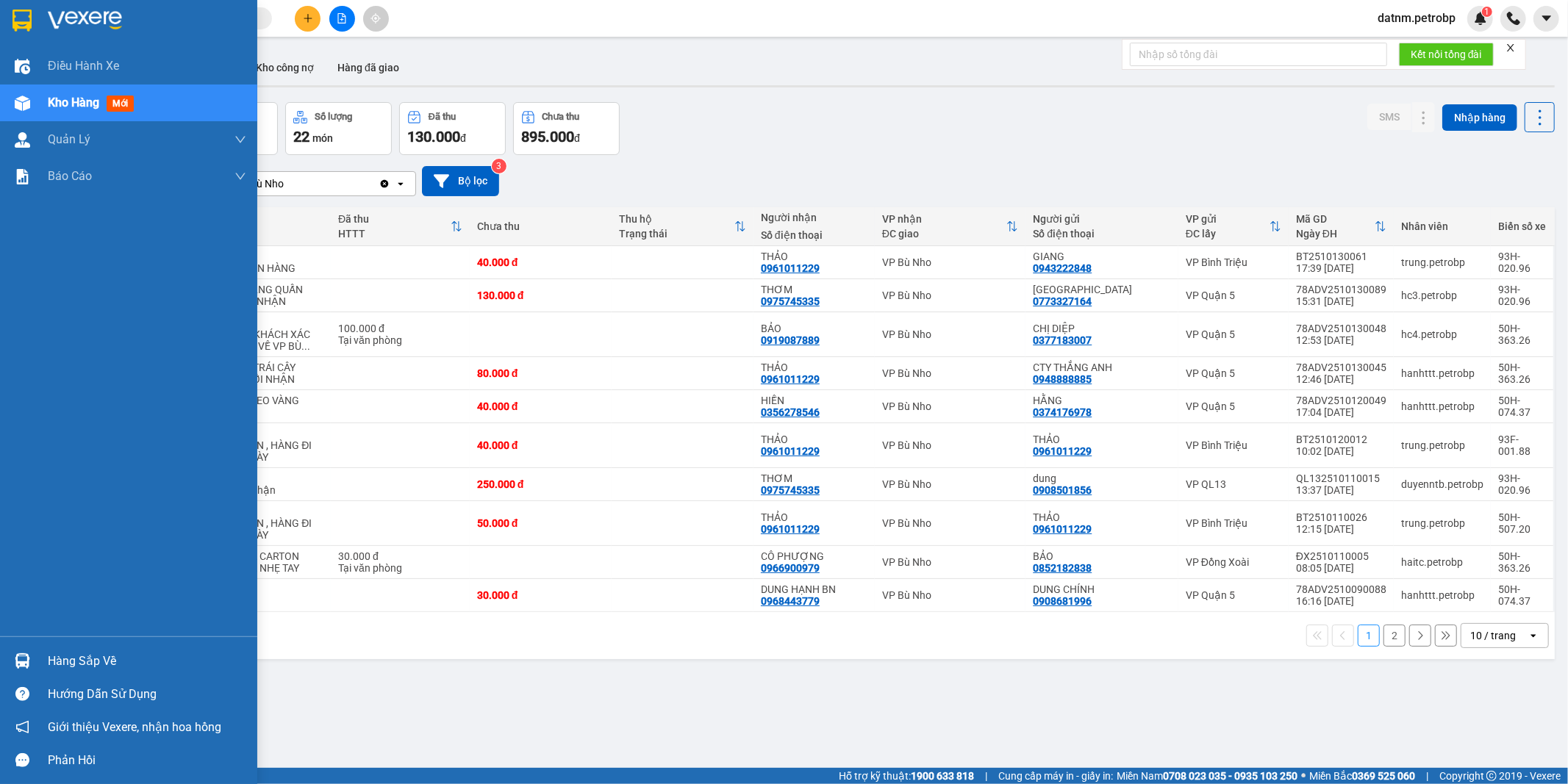
click at [90, 665] on div "Hàng sắp về" at bounding box center [147, 662] width 199 height 23
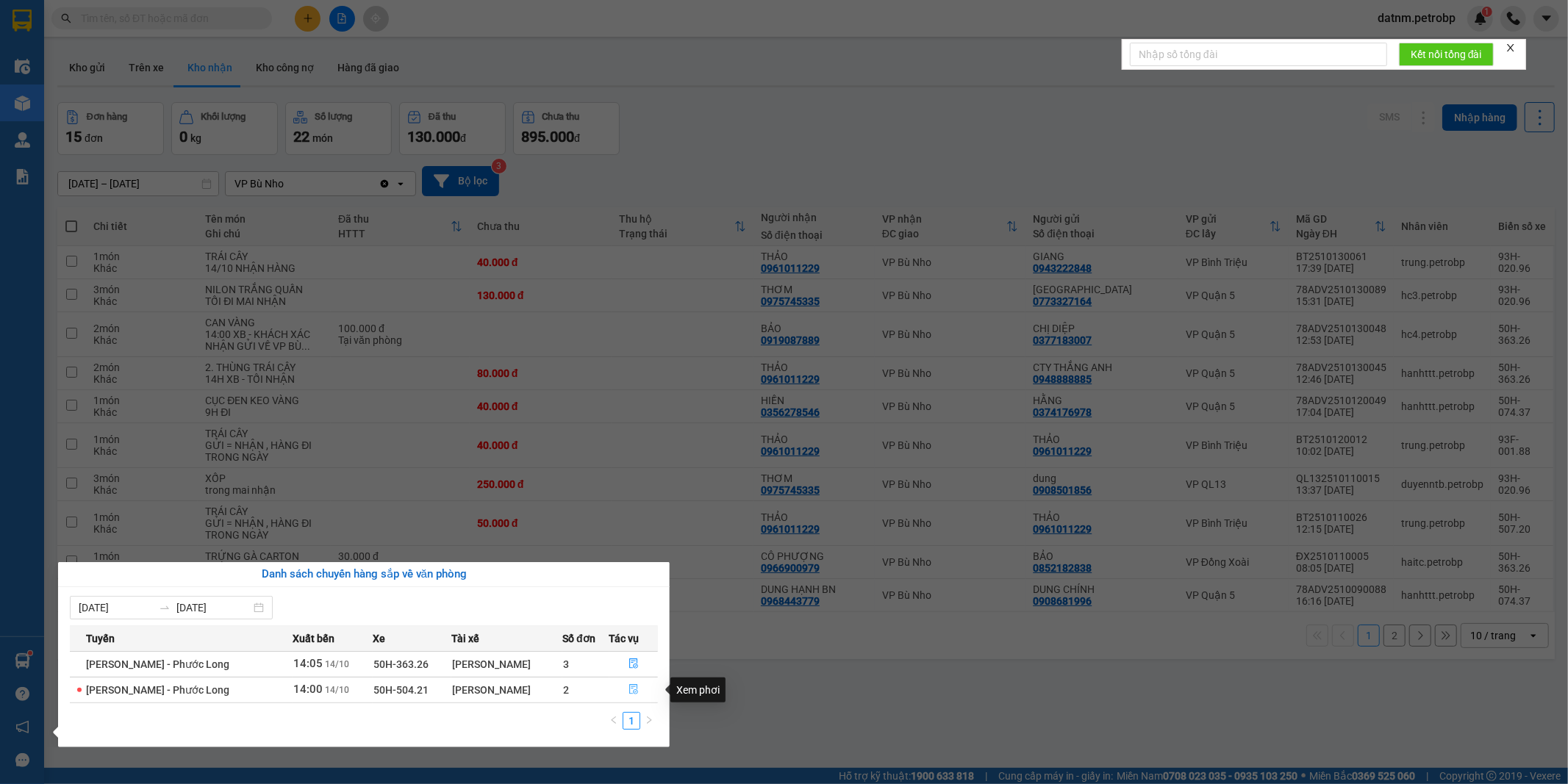
click at [629, 695] on icon "file-done" at bounding box center [633, 689] width 8 height 10
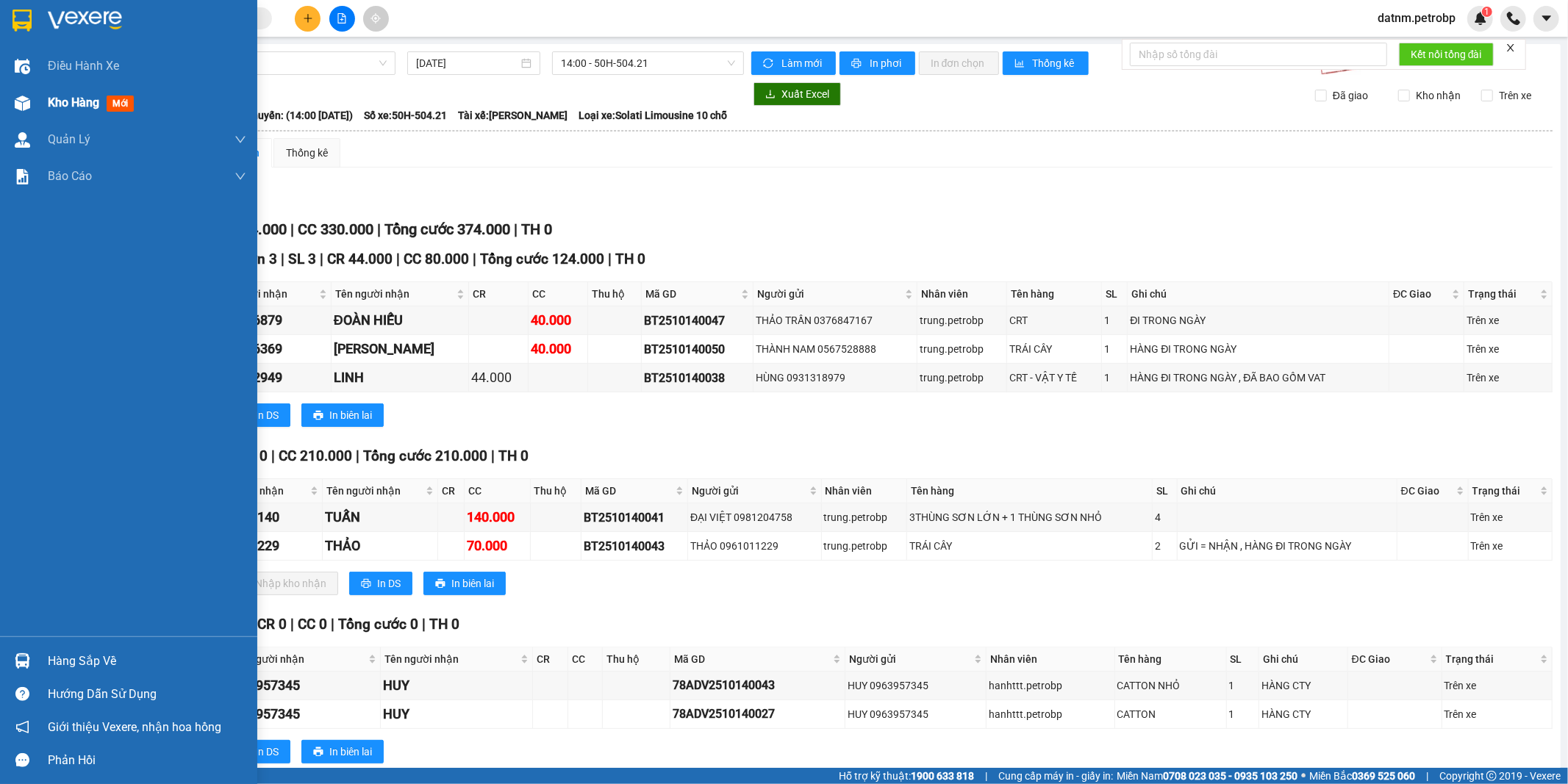
click at [67, 104] on span "Kho hàng" at bounding box center [73, 102] width 52 height 14
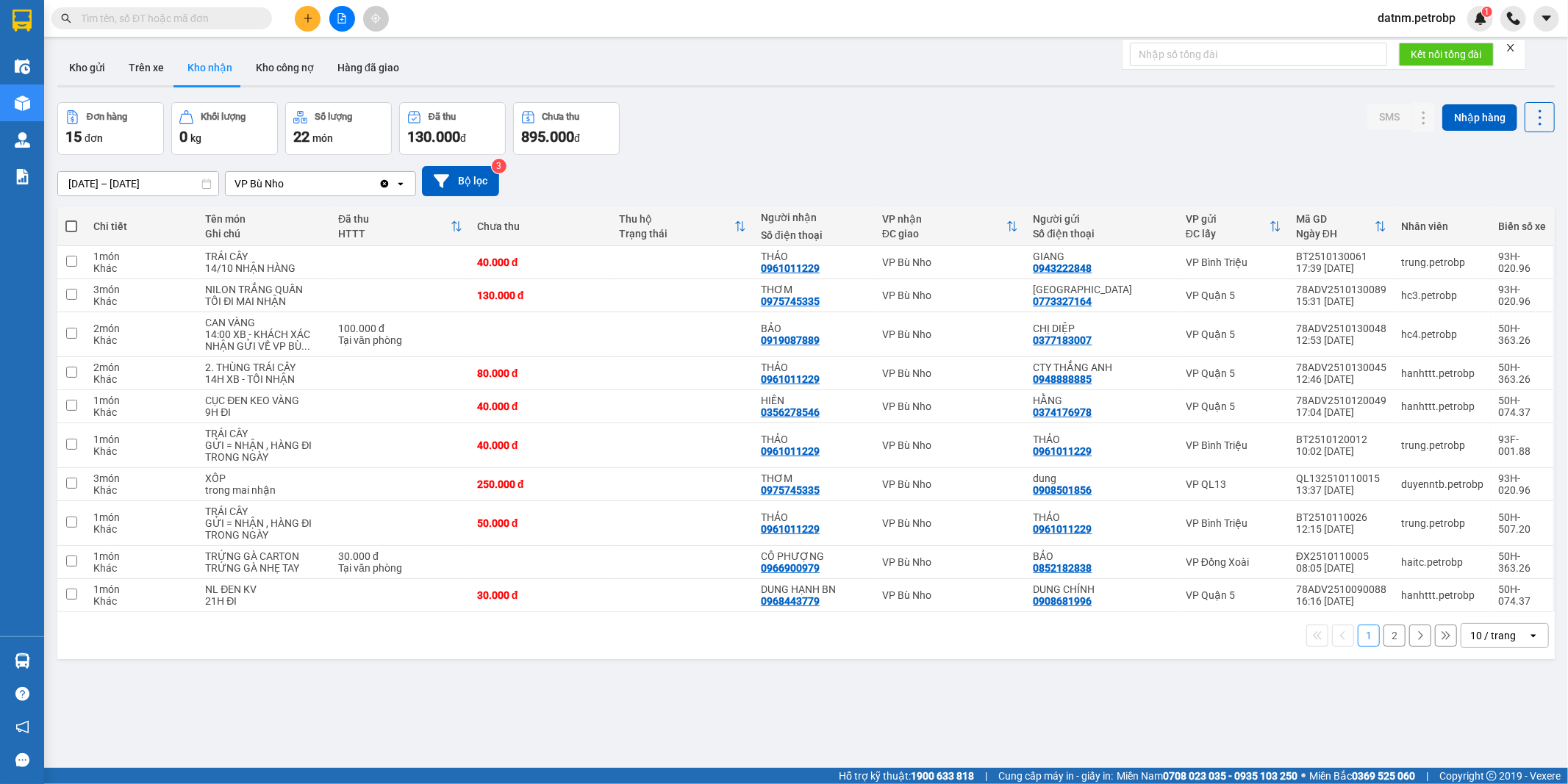
click at [88, 659] on div "1 2 10 / trang open" at bounding box center [806, 636] width 1498 height 47
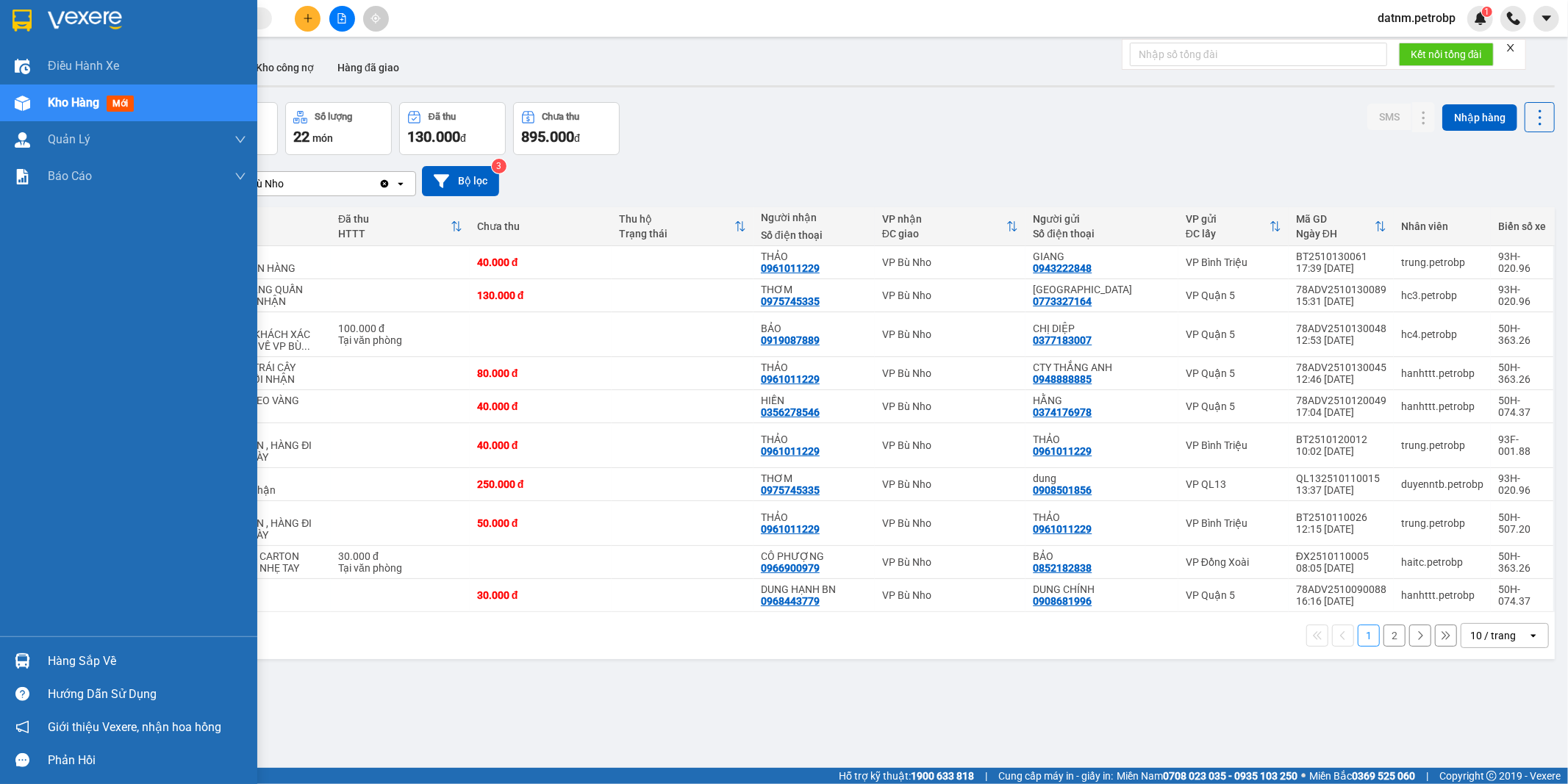
click at [86, 665] on div "Hàng sắp về" at bounding box center [147, 662] width 199 height 23
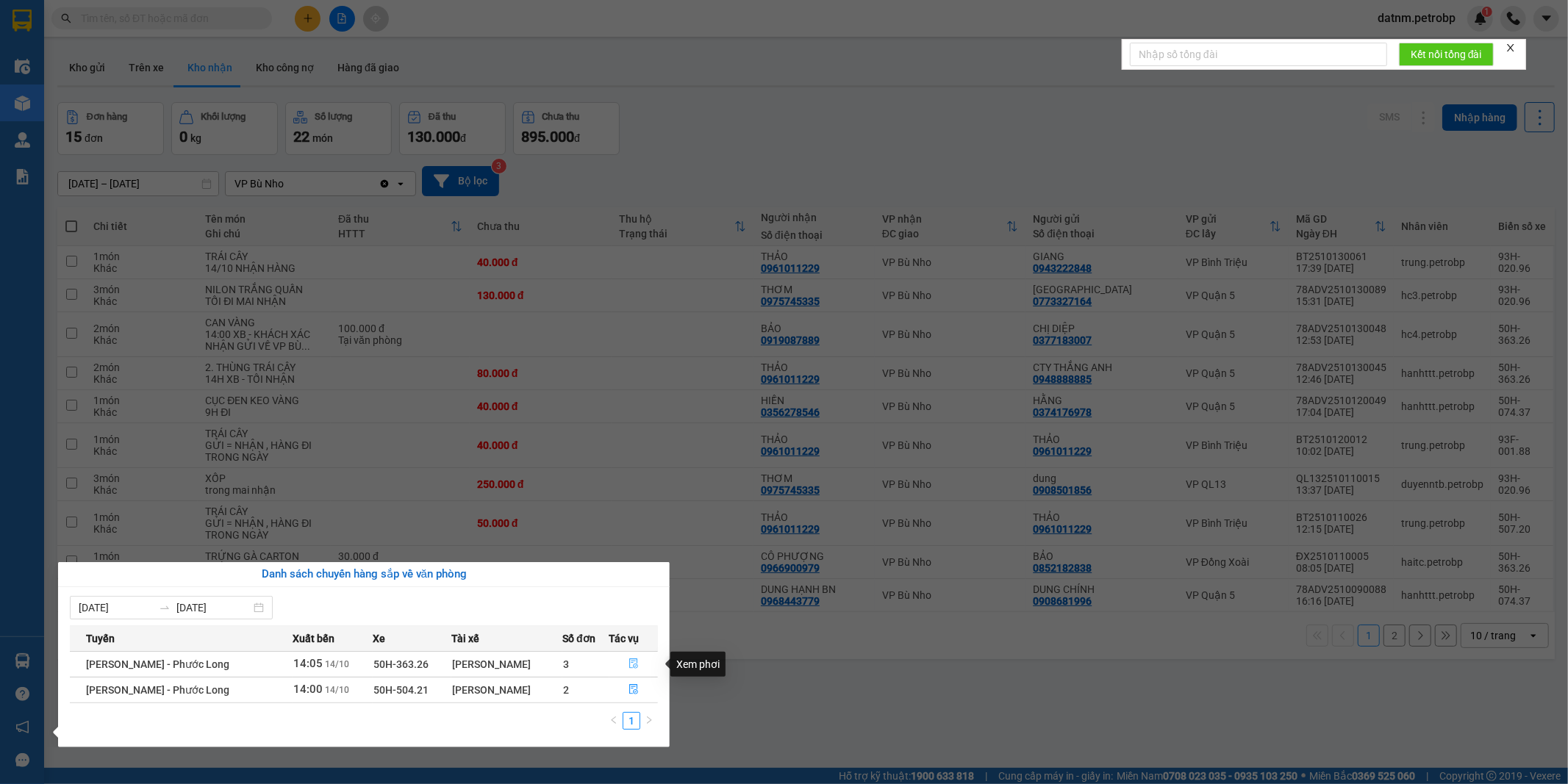
click at [635, 664] on icon "file-done" at bounding box center [633, 663] width 8 height 10
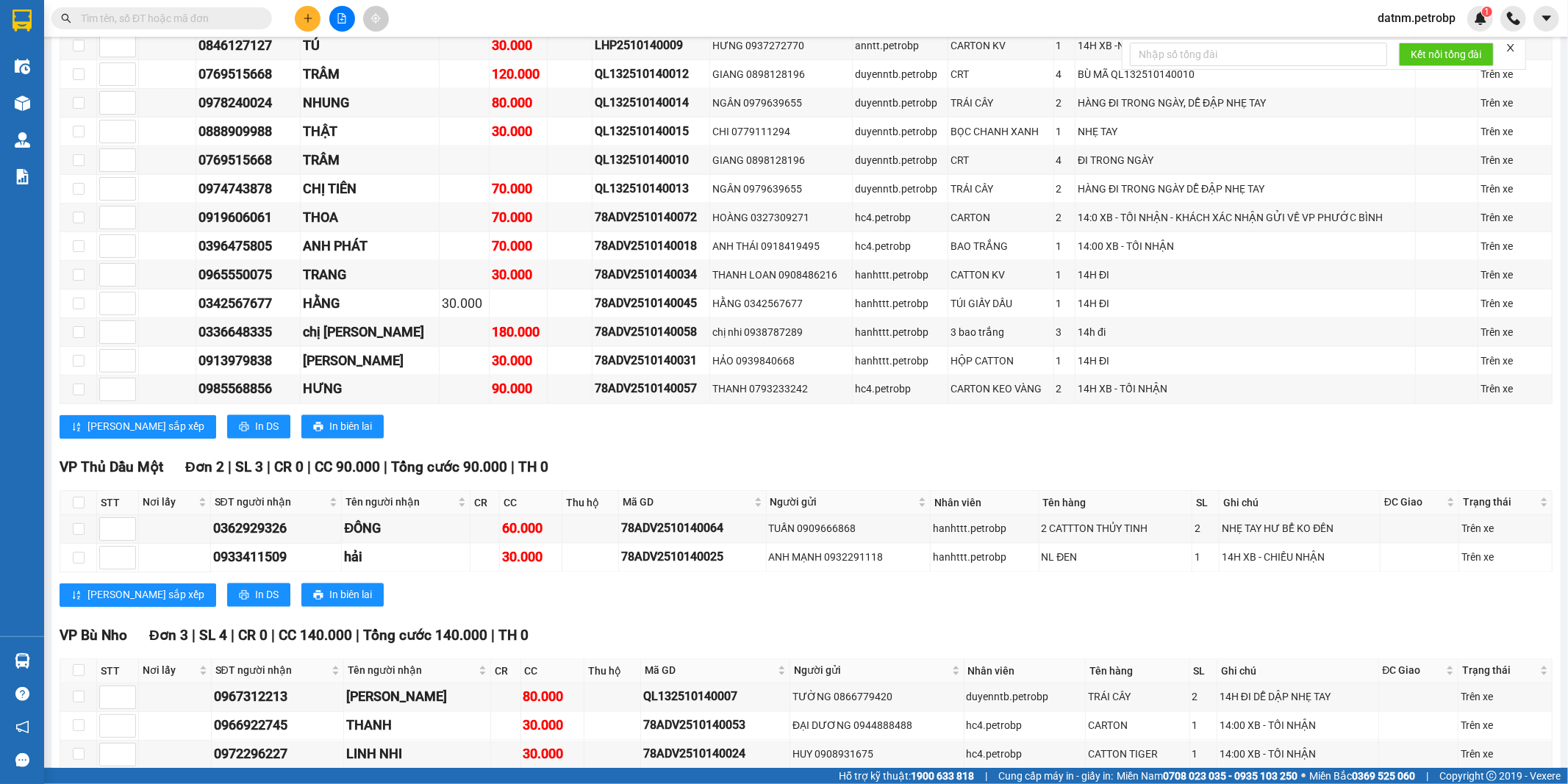
scroll to position [2287, 0]
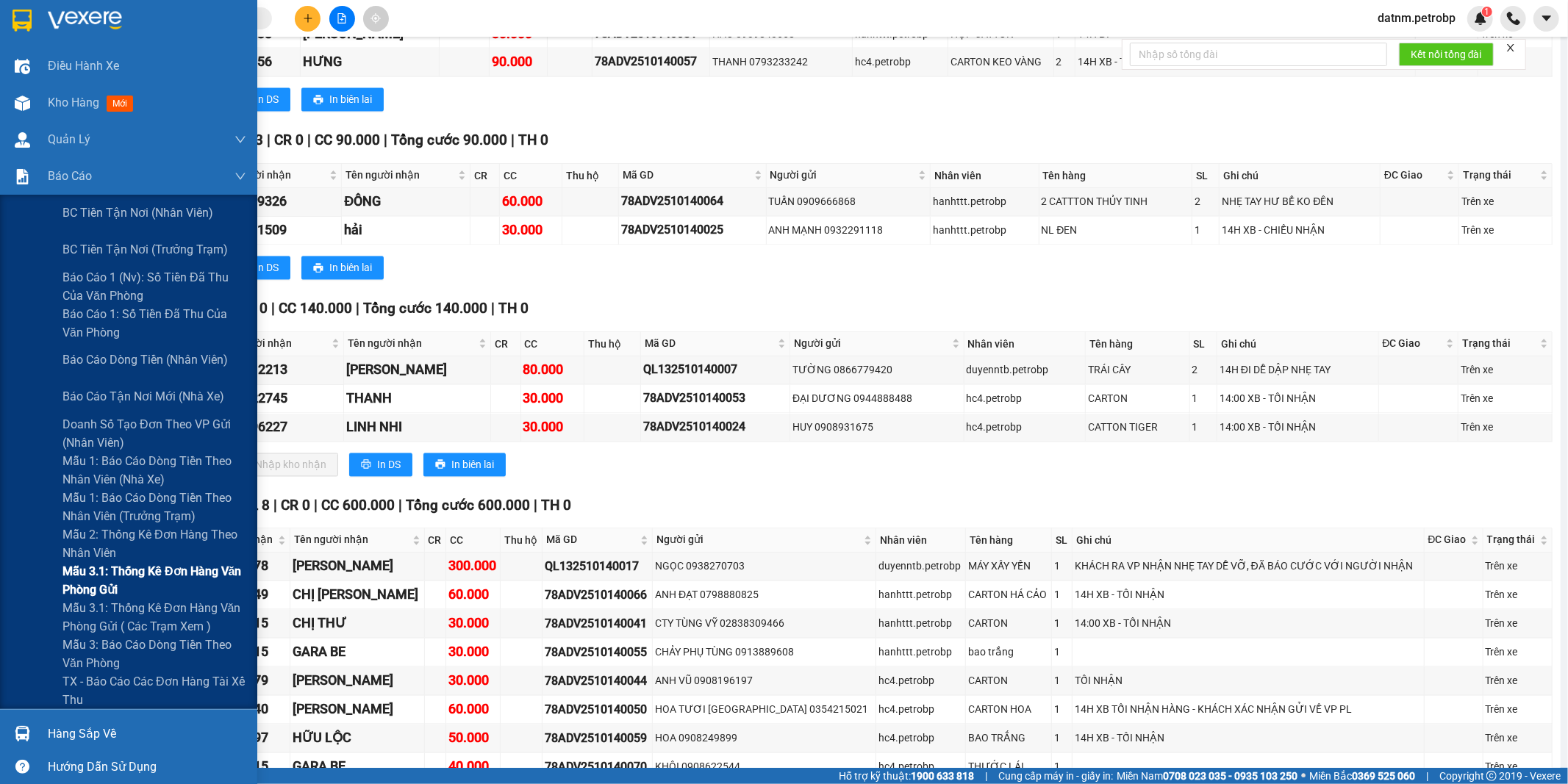
click at [138, 570] on span "Mẫu 3.1: Thống kê đơn hàng văn phòng gửi" at bounding box center [155, 580] width 184 height 37
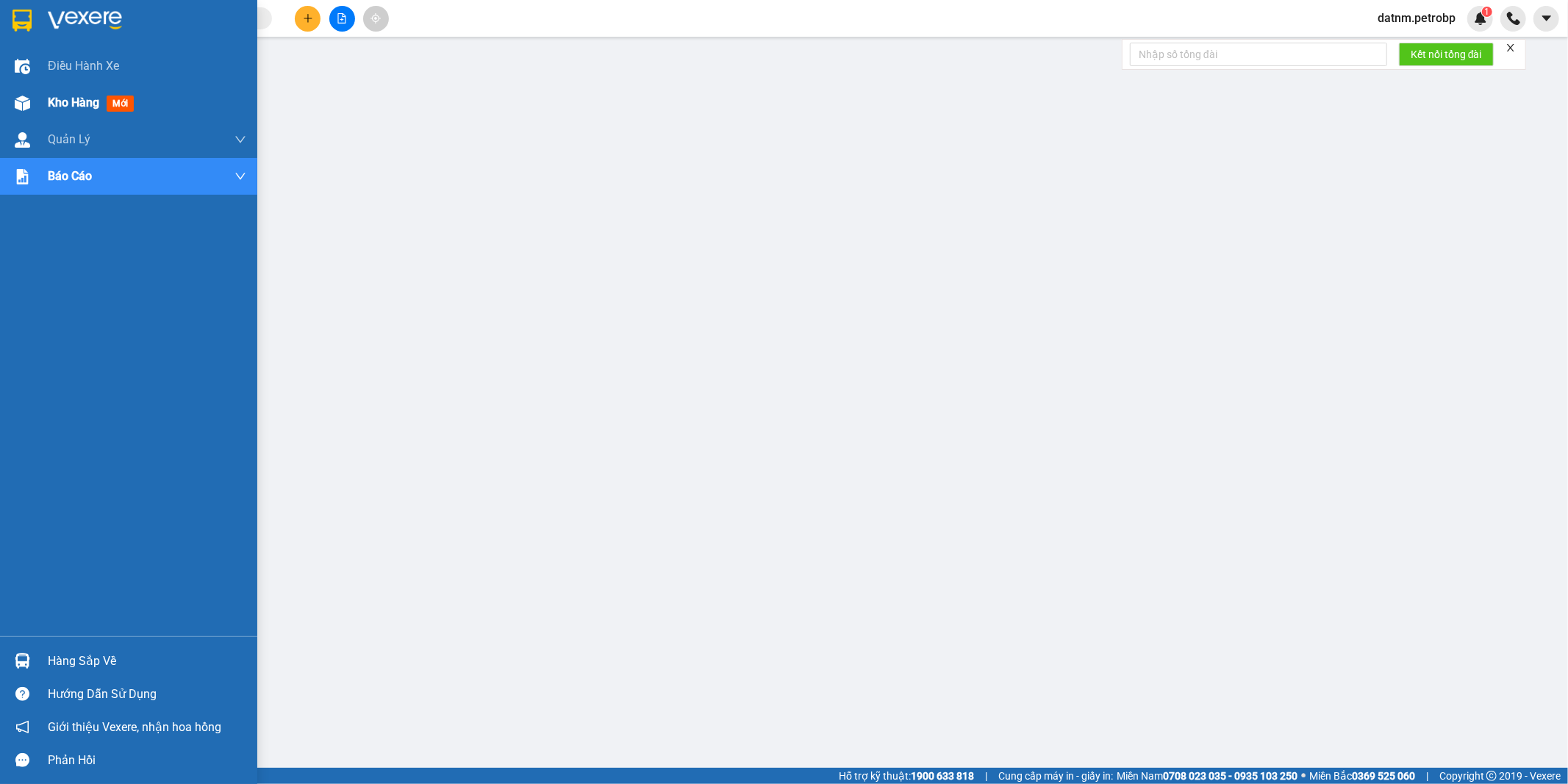
click at [55, 109] on span "Kho hàng" at bounding box center [73, 102] width 52 height 14
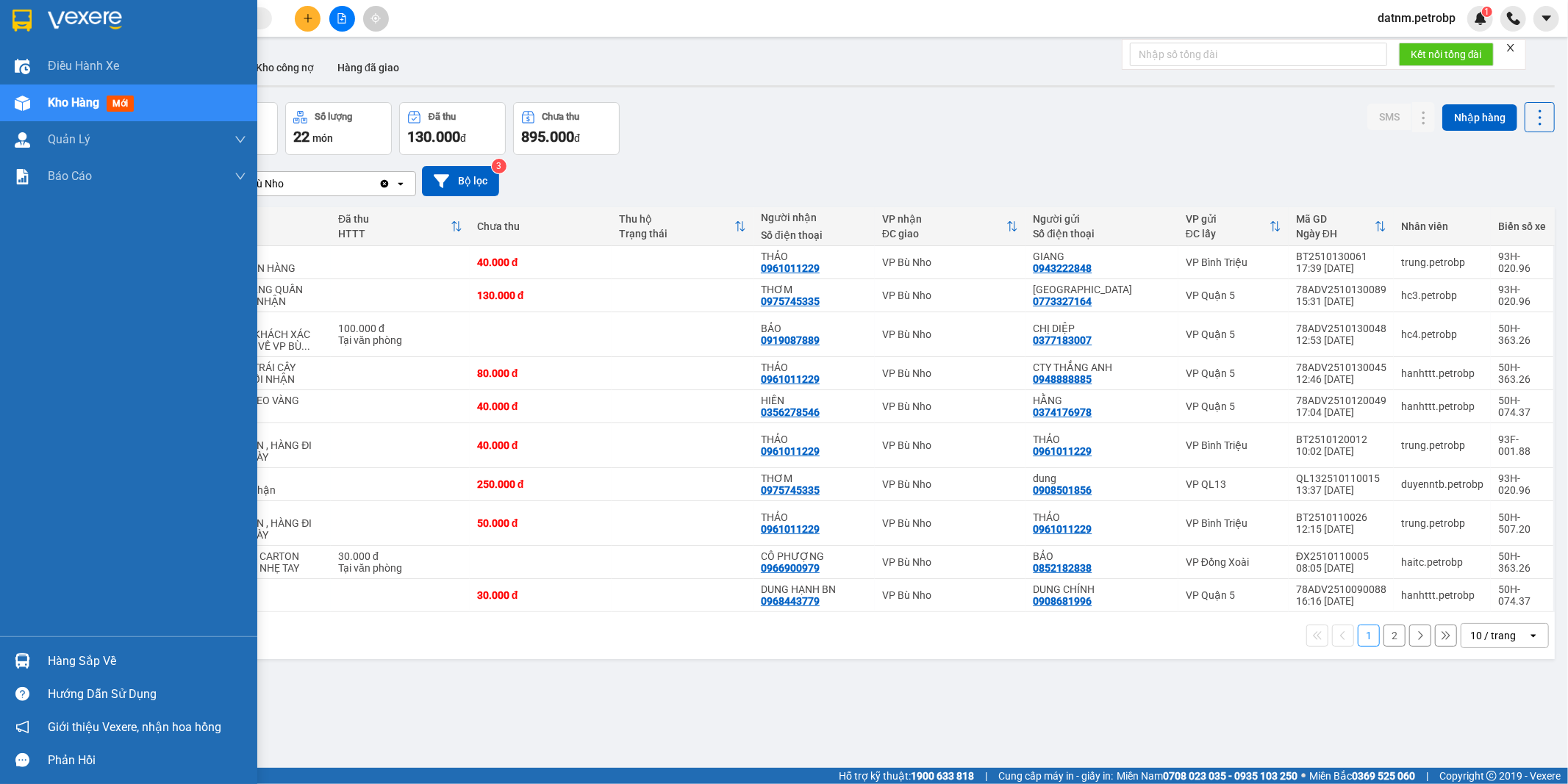
click at [83, 653] on div "Hàng sắp về" at bounding box center [147, 662] width 199 height 23
click at [83, 653] on div "Điều hành xe Kho hàng mới Quản [PERSON_NAME] lý chuyến Quản lý khách hàng Quản …" at bounding box center [128, 392] width 257 height 784
click at [93, 660] on div "Hàng sắp về" at bounding box center [147, 662] width 199 height 23
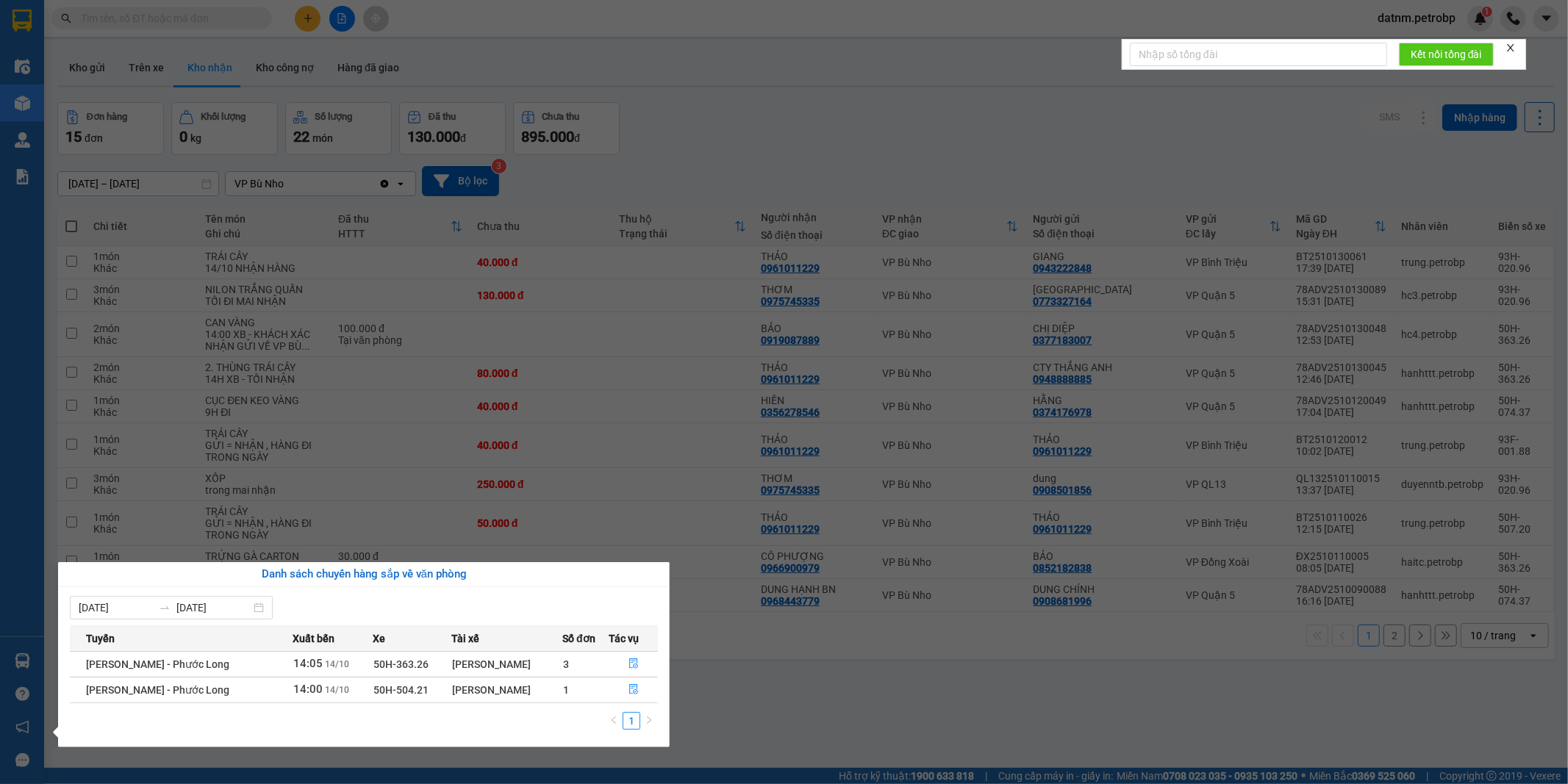
click at [784, 689] on section "Kết quả tìm kiếm ( 0 ) Bộ lọc Ngày tạo đơn gần nhất No Data datnm.petrobp 1 Điề…" at bounding box center [784, 392] width 1568 height 784
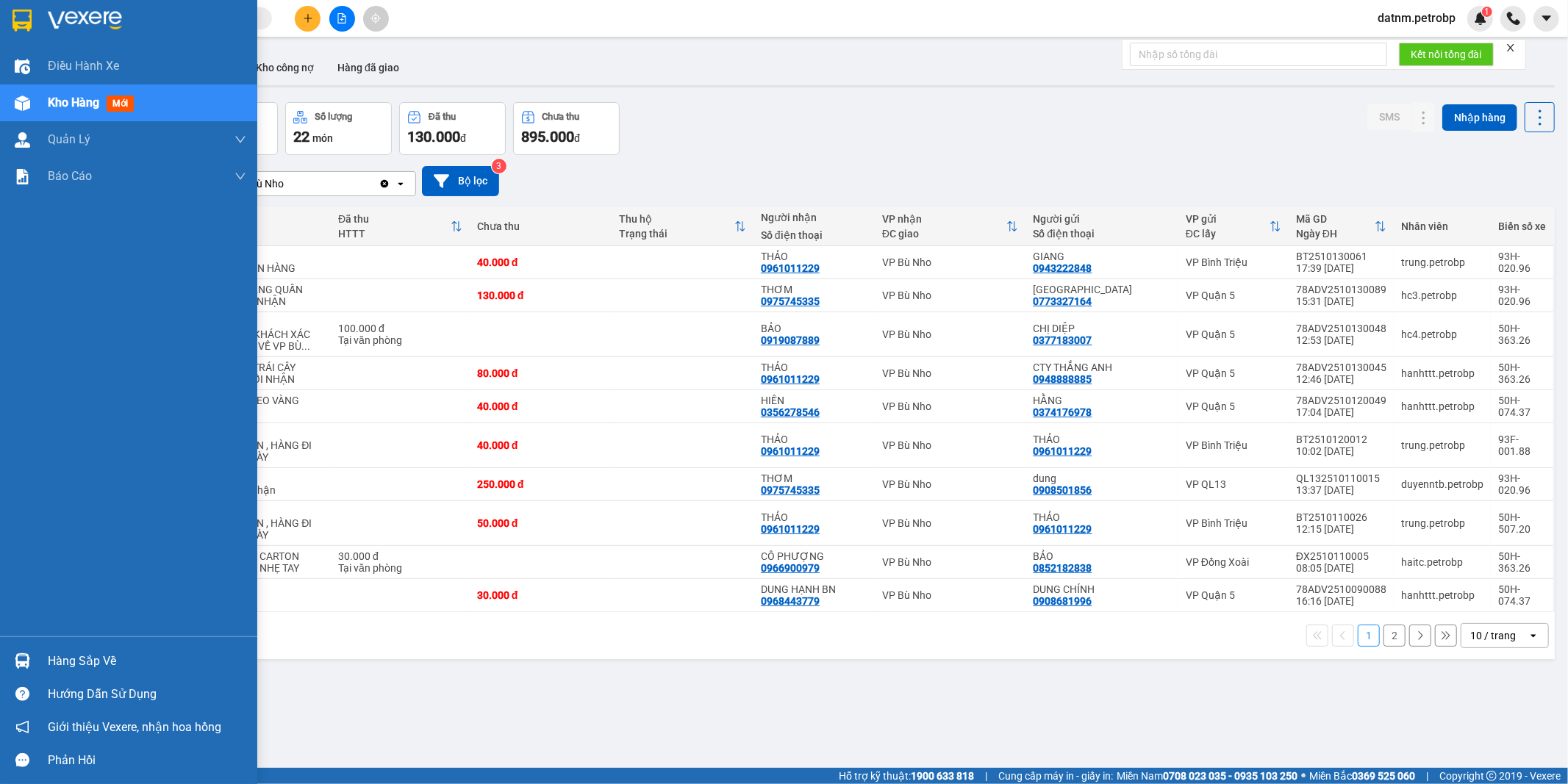
click at [75, 658] on div "Hàng sắp về" at bounding box center [147, 662] width 199 height 23
click at [75, 658] on div "Điều hành xe Kho hàng mới Quản [PERSON_NAME] lý chuyến Quản lý khách hàng Quản …" at bounding box center [128, 392] width 257 height 784
click at [100, 661] on div "Hàng sắp về" at bounding box center [147, 662] width 199 height 23
click at [100, 661] on div "Điều hành xe Kho hàng mới Quản [PERSON_NAME] lý chuyến Quản lý khách hàng Quản …" at bounding box center [128, 392] width 257 height 784
click at [75, 657] on div "Hàng sắp về" at bounding box center [147, 662] width 199 height 23
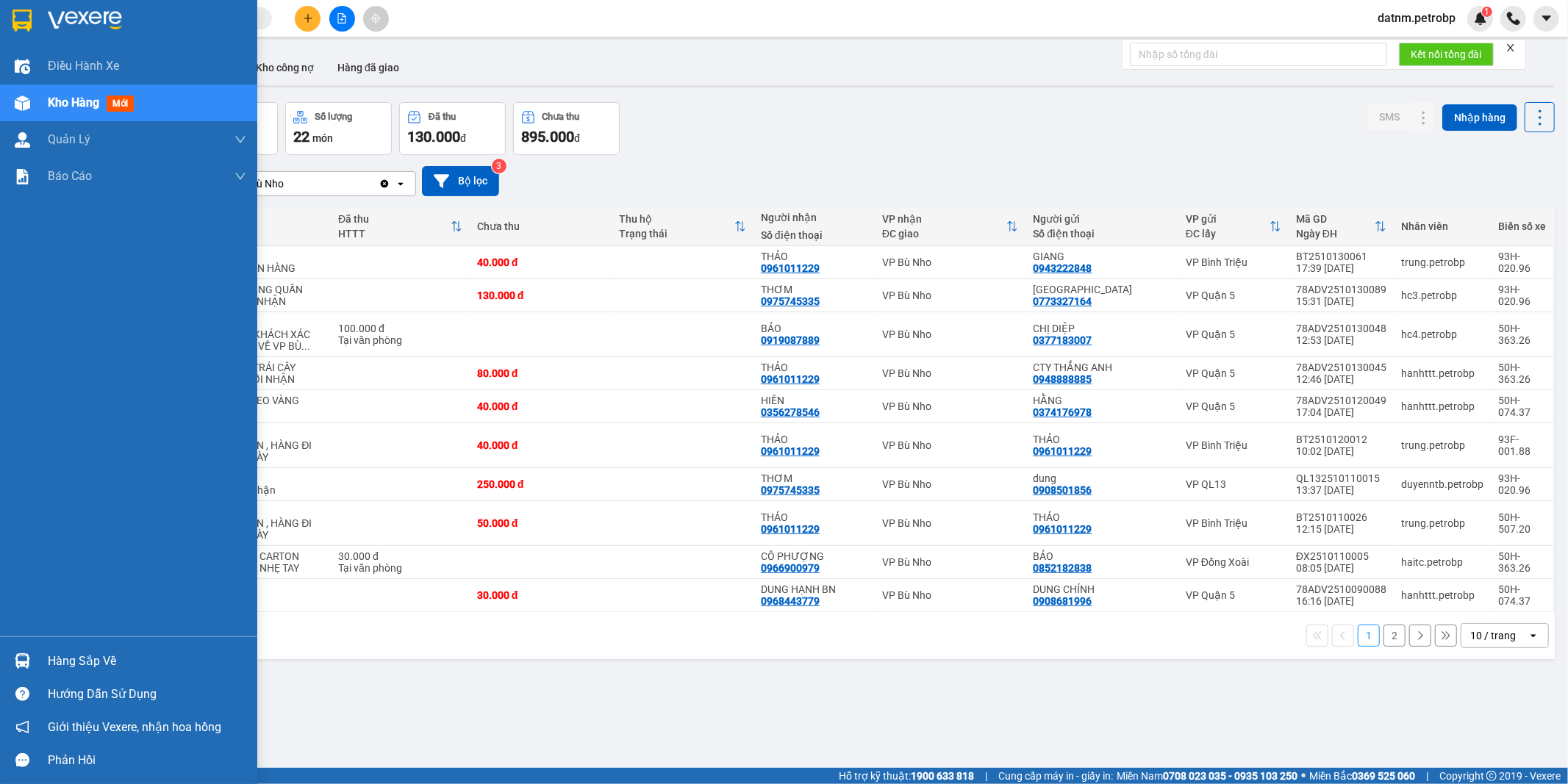
click at [75, 657] on div "Điều hành xe Kho hàng mới Quản [PERSON_NAME] lý chuyến Quản lý khách hàng Quản …" at bounding box center [128, 392] width 257 height 784
click at [111, 663] on div "Hàng sắp về" at bounding box center [147, 662] width 199 height 23
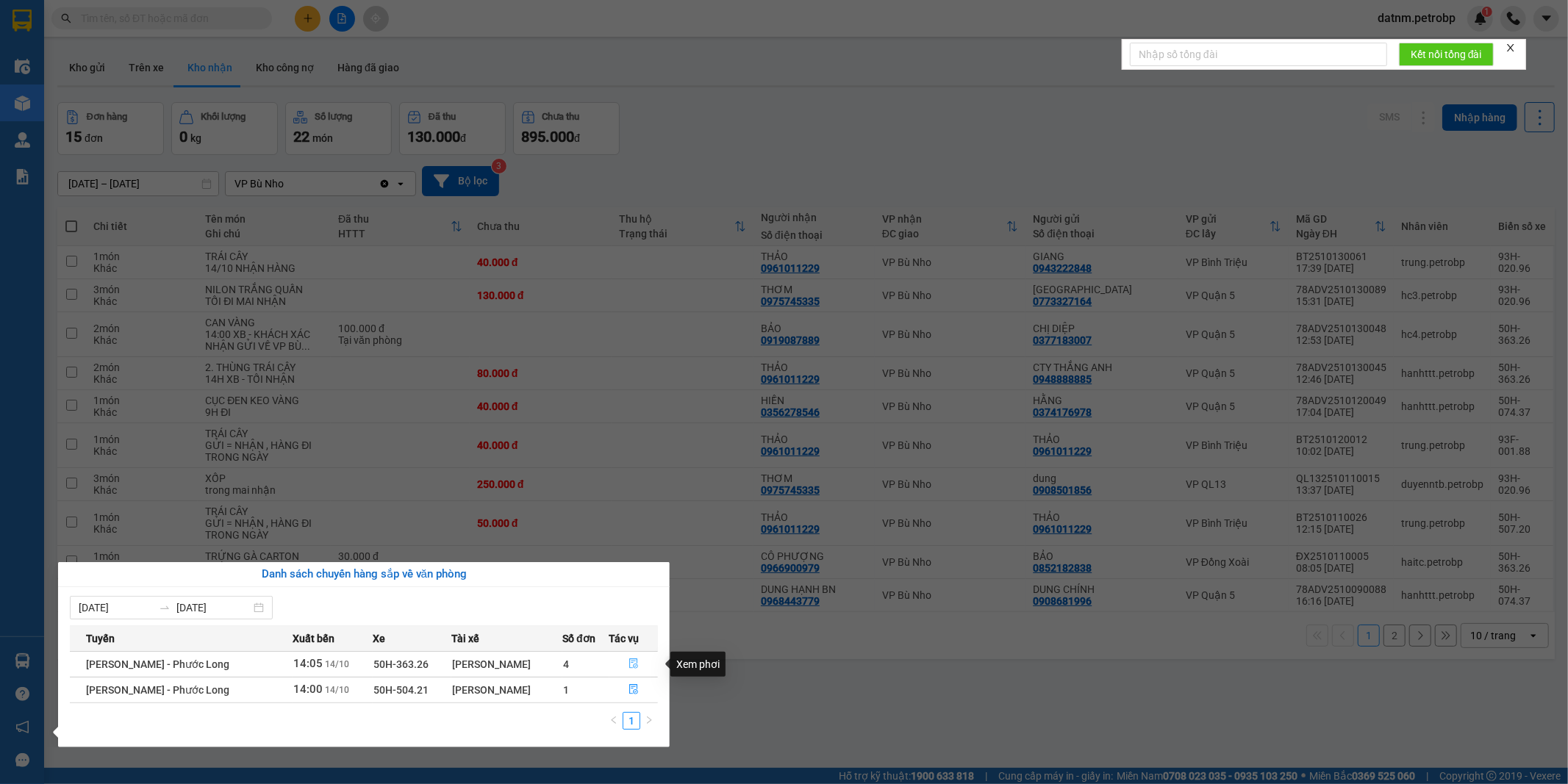
click at [631, 664] on icon "file-done" at bounding box center [633, 663] width 8 height 10
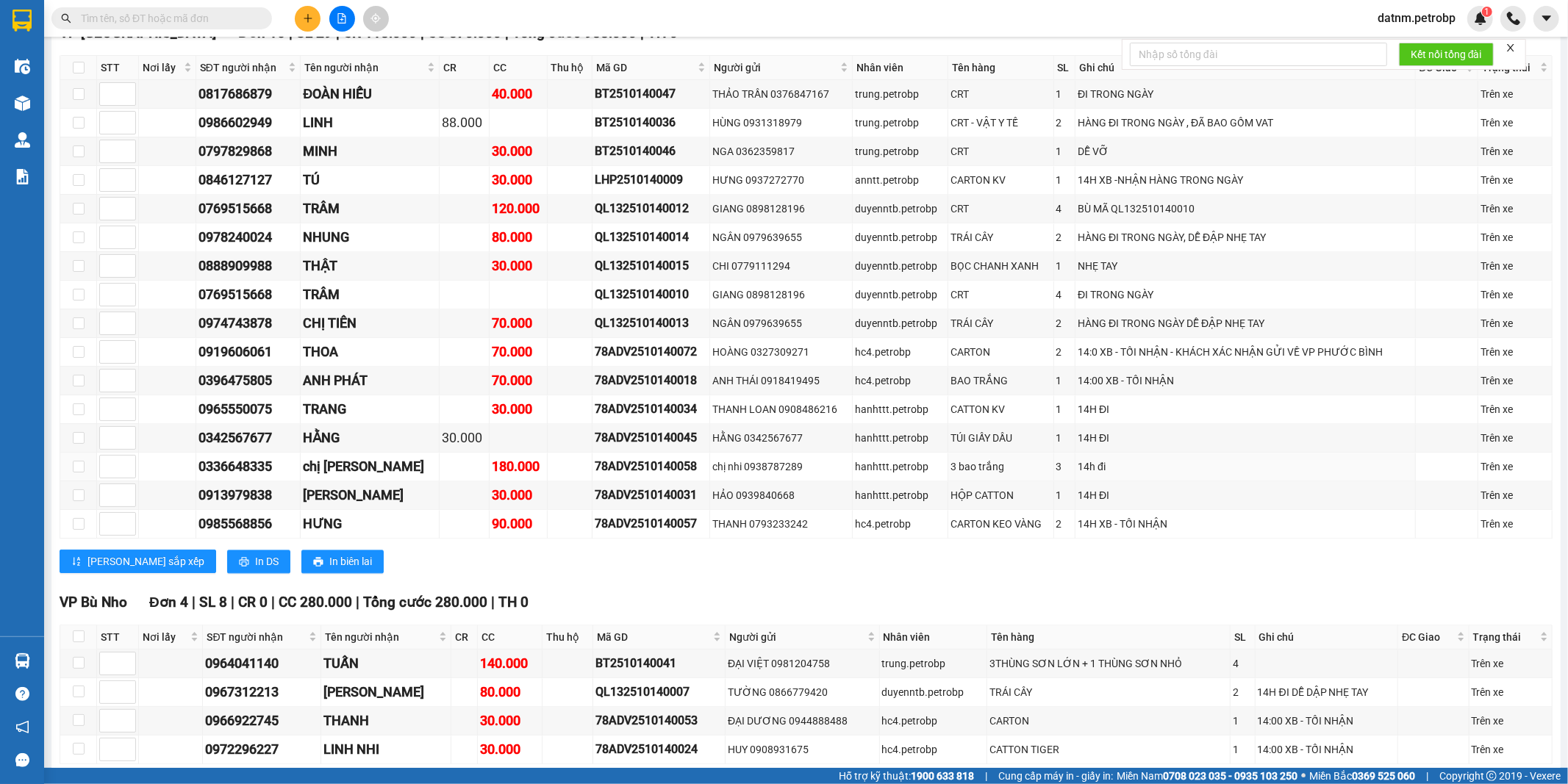
scroll to position [2532, 0]
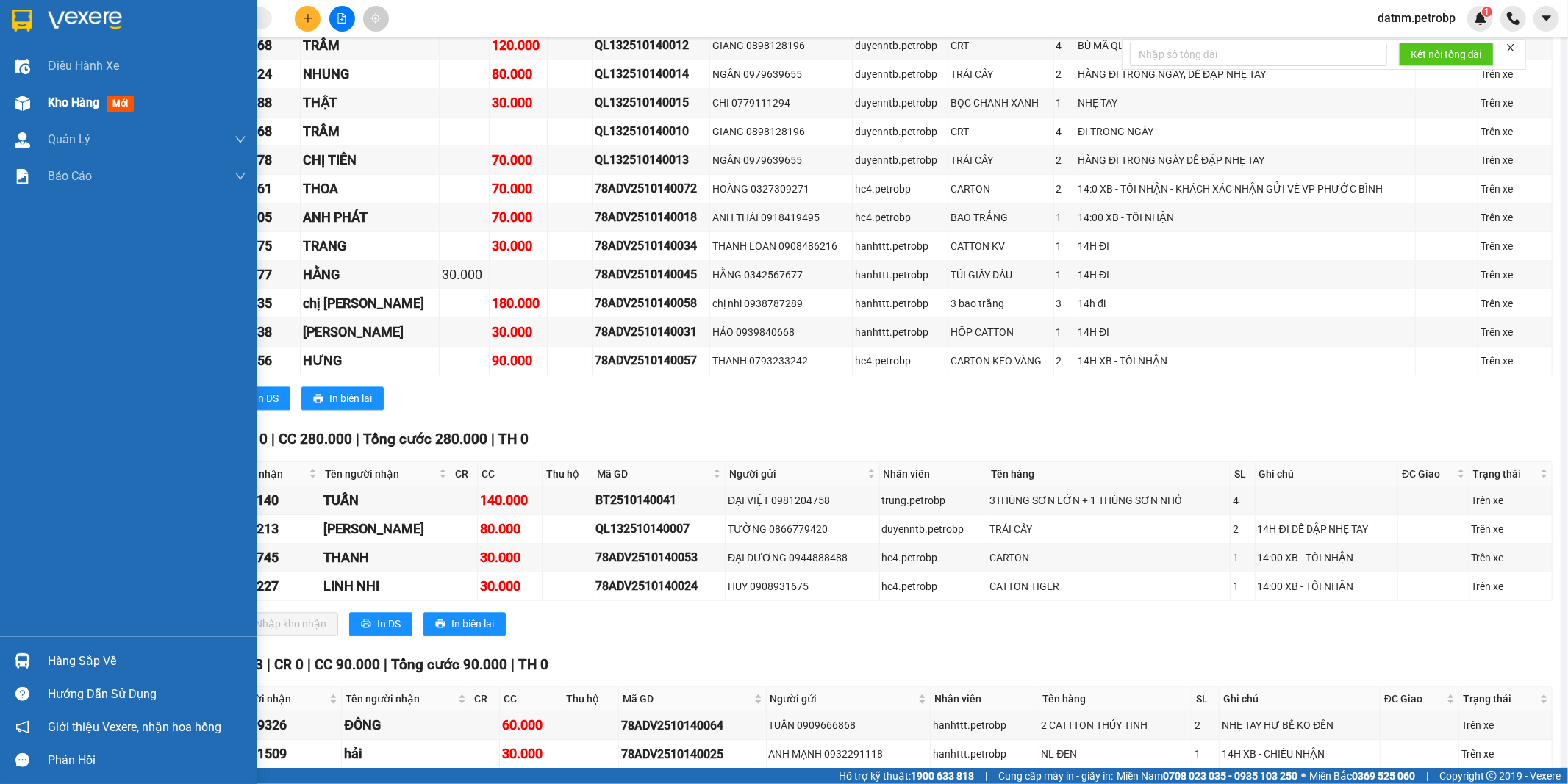
click at [76, 96] on span "Kho hàng" at bounding box center [73, 102] width 52 height 14
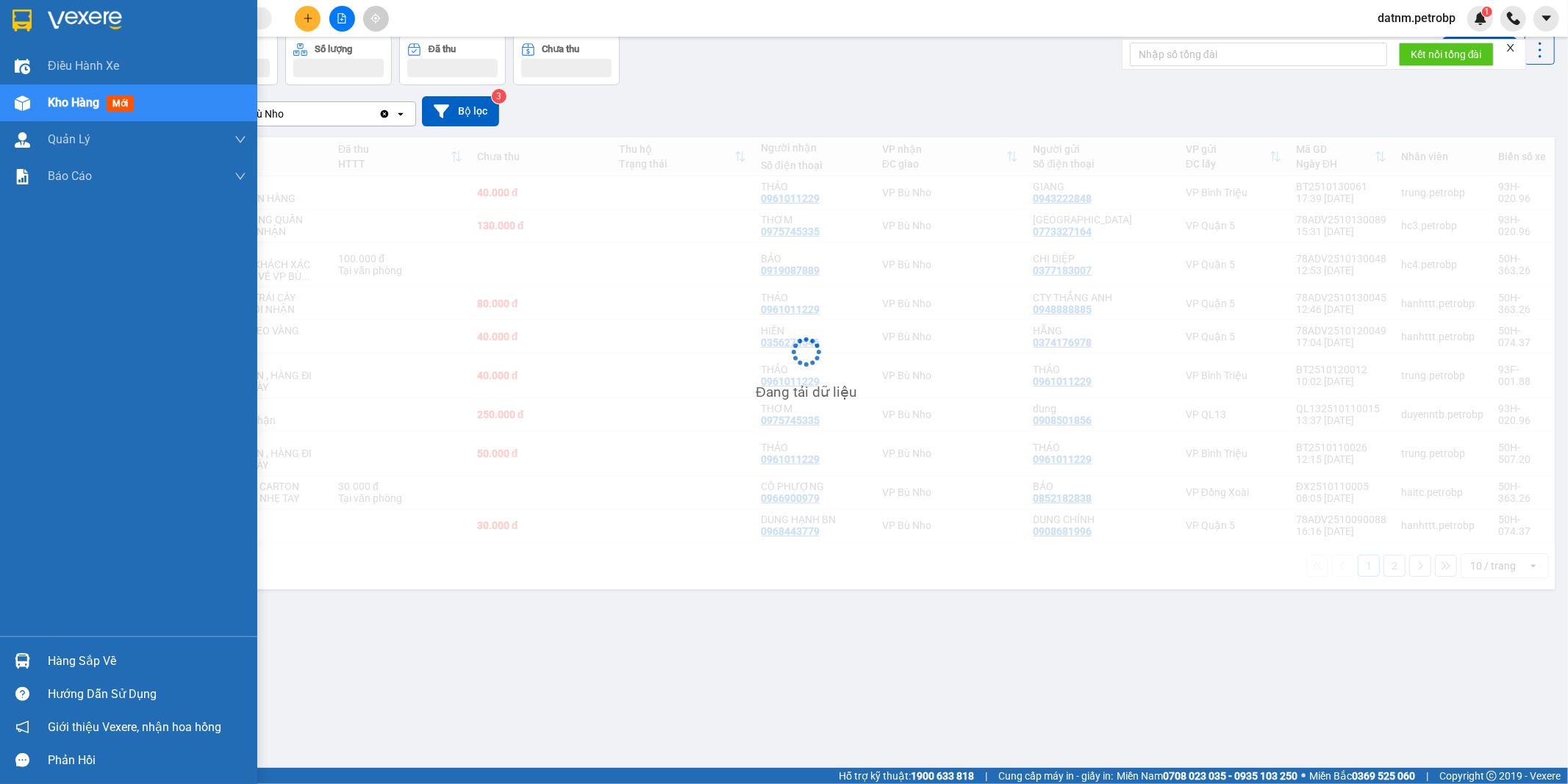
scroll to position [68, 0]
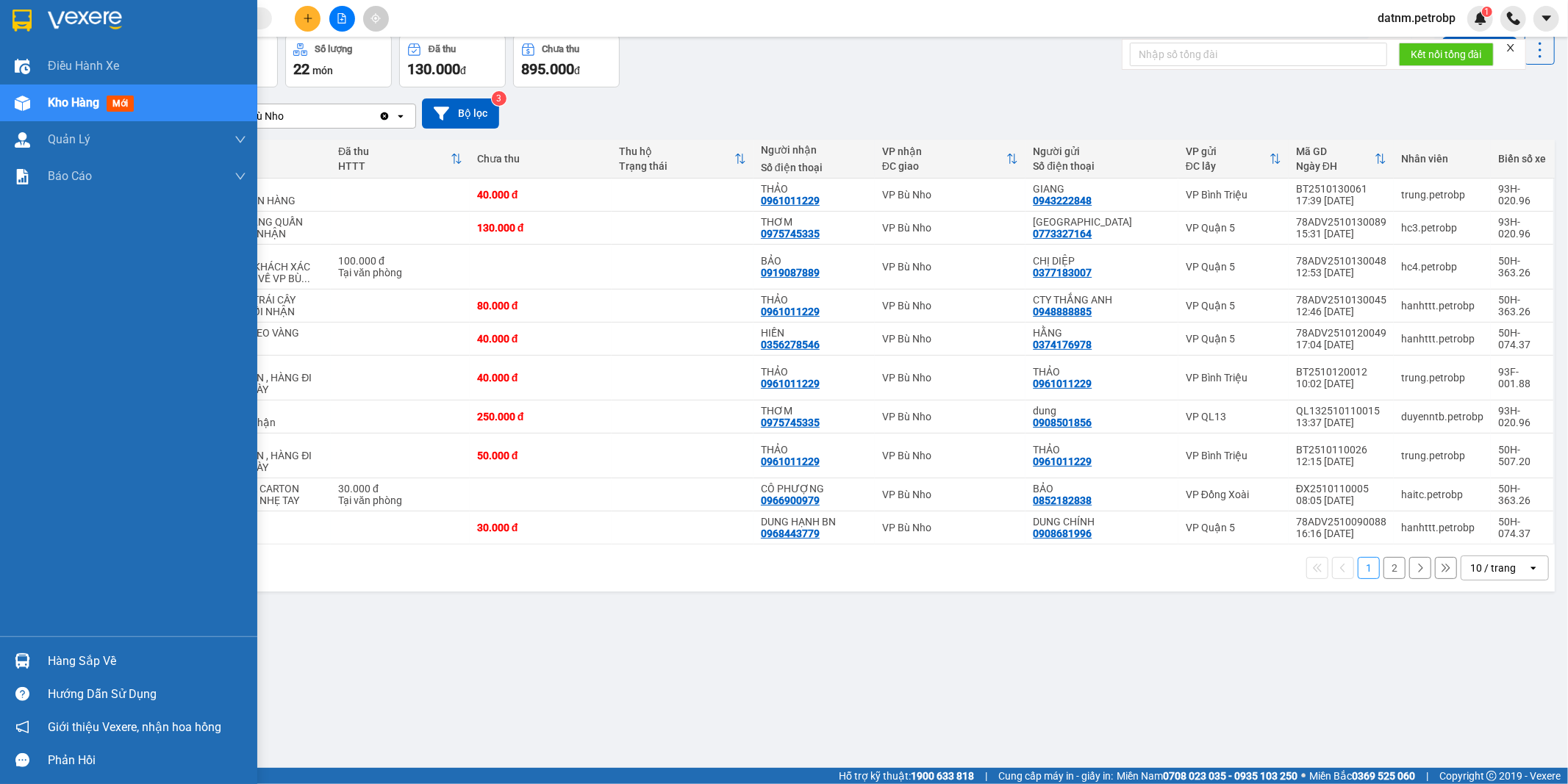
click at [90, 657] on div "Hàng sắp về" at bounding box center [147, 662] width 199 height 23
click at [90, 657] on div "Điều hành xe Kho hàng mới Quản [PERSON_NAME] lý chuyến Quản lý khách hàng Quản …" at bounding box center [128, 392] width 257 height 784
click at [81, 664] on div "Hàng sắp về" at bounding box center [147, 662] width 199 height 23
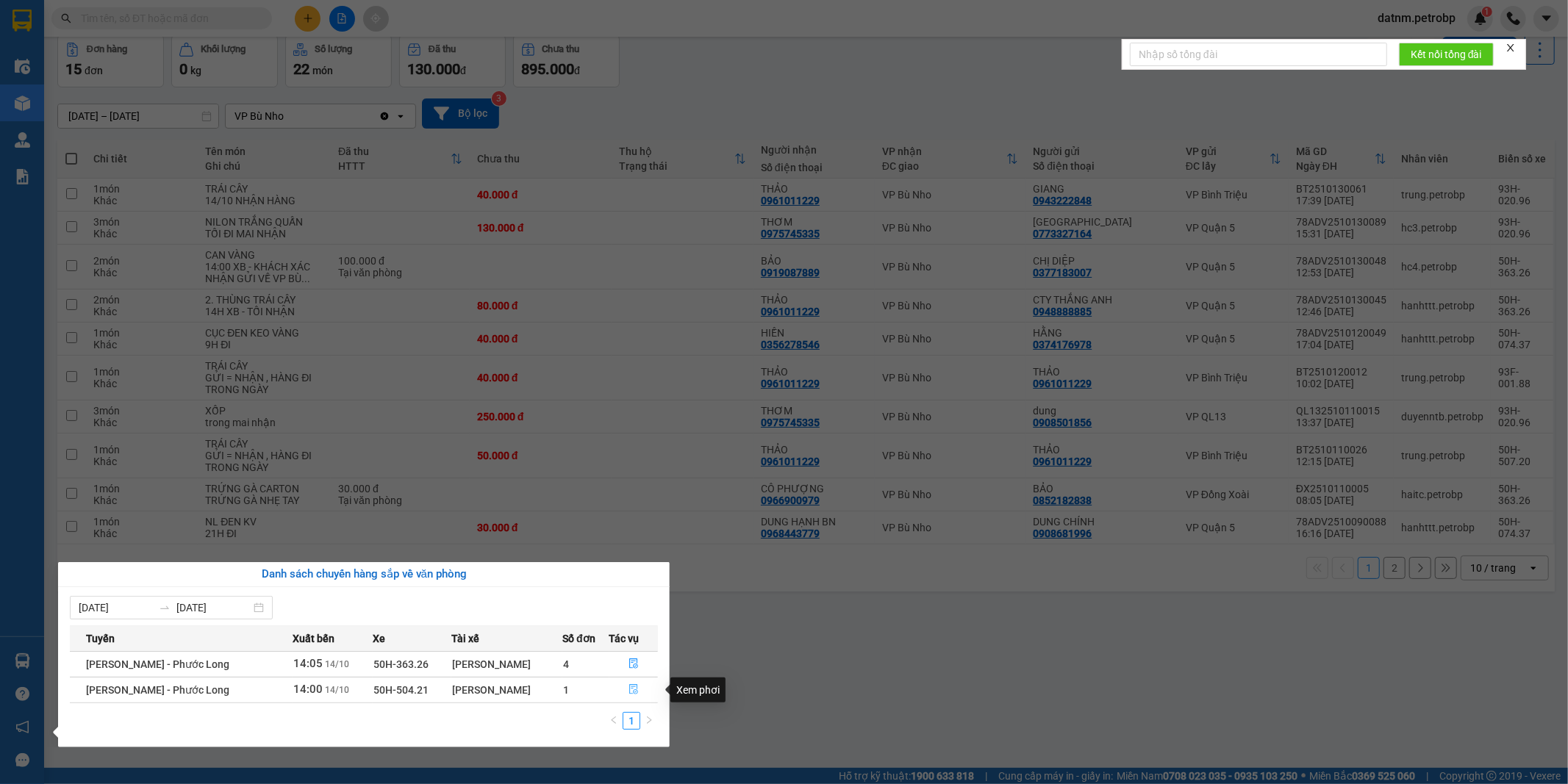
click at [634, 694] on icon "file-done" at bounding box center [633, 689] width 10 height 10
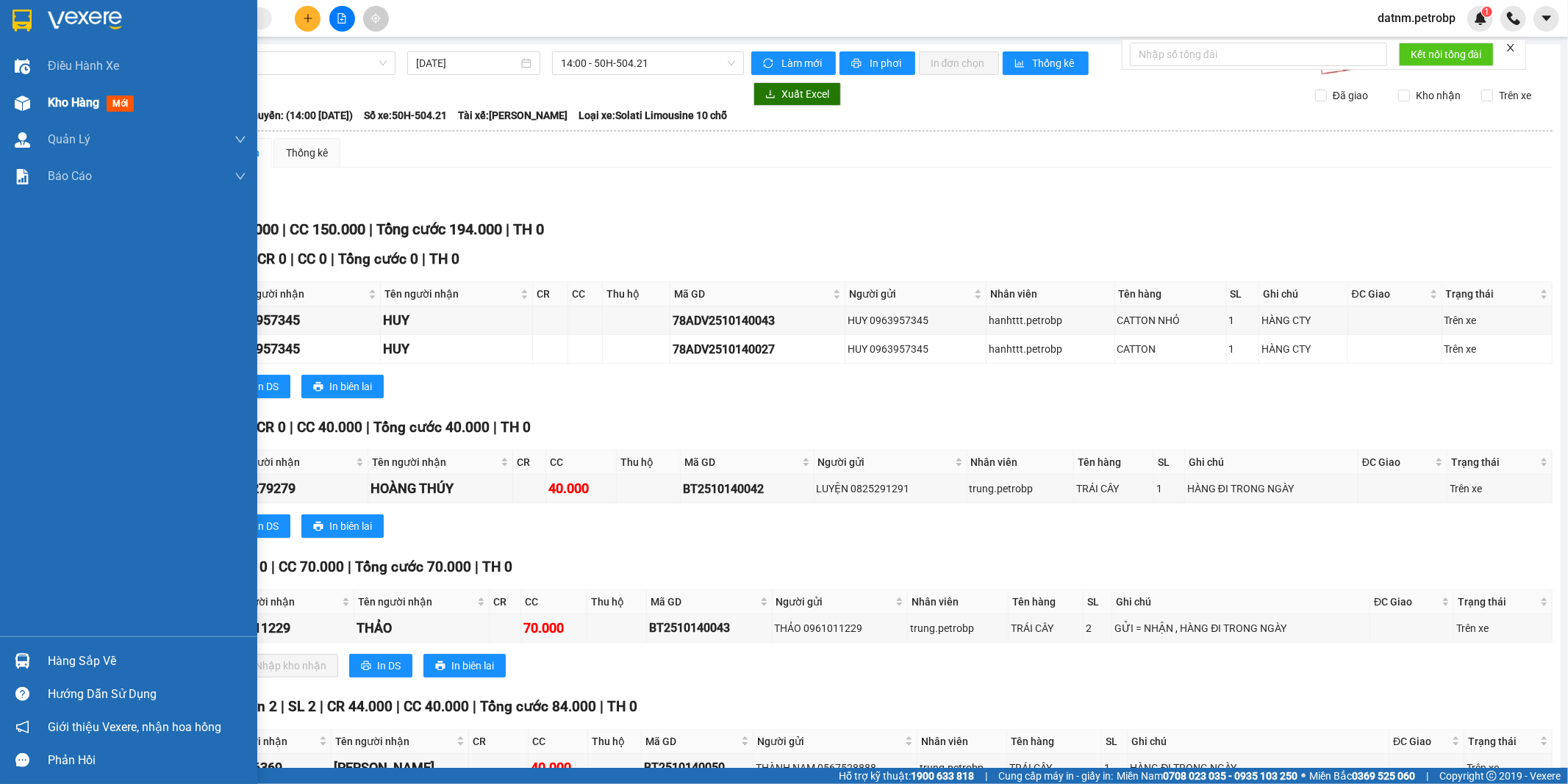
click at [62, 100] on span "Kho hàng" at bounding box center [73, 102] width 52 height 14
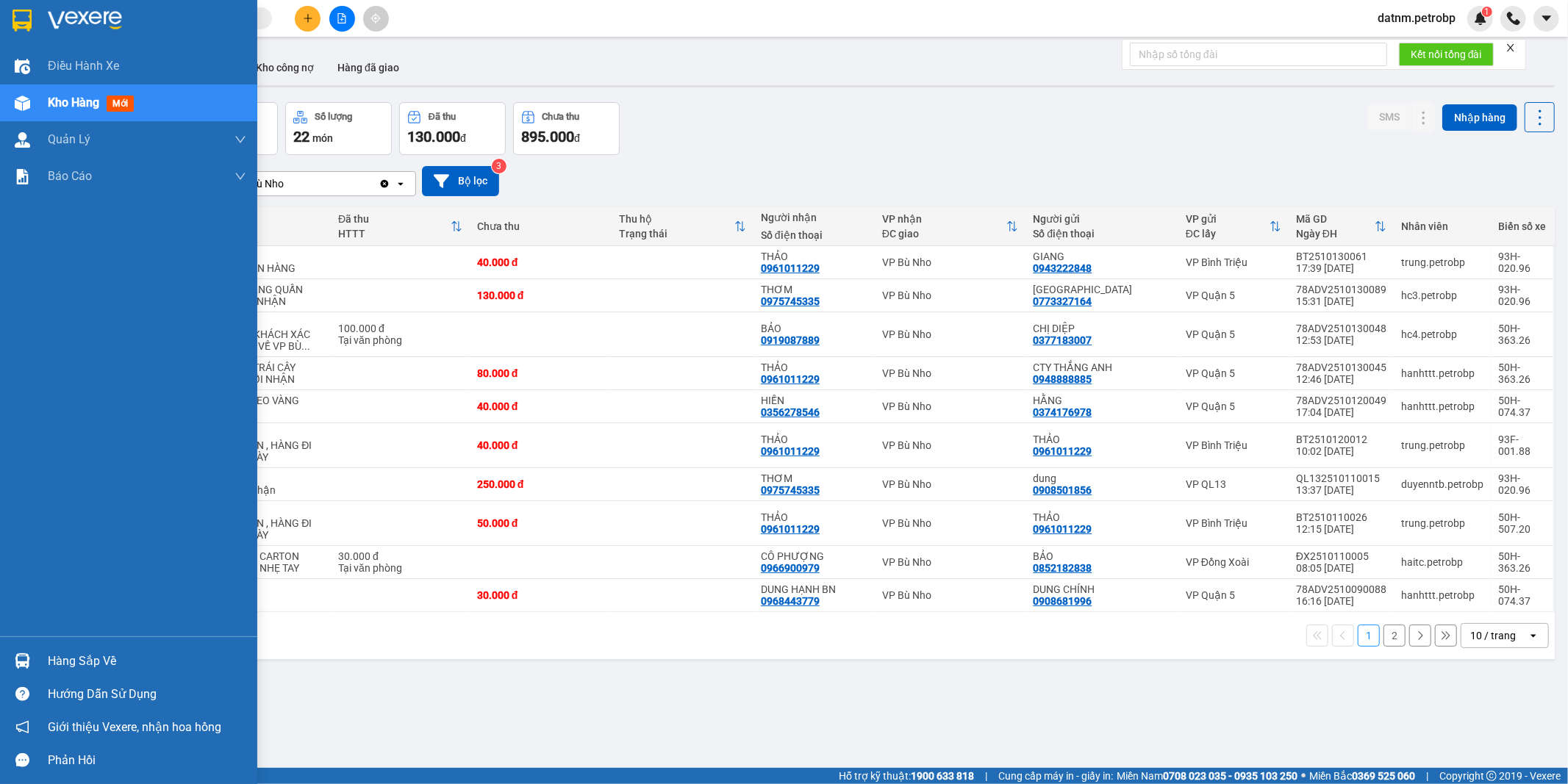
click at [59, 656] on div "Hàng sắp về" at bounding box center [147, 662] width 199 height 23
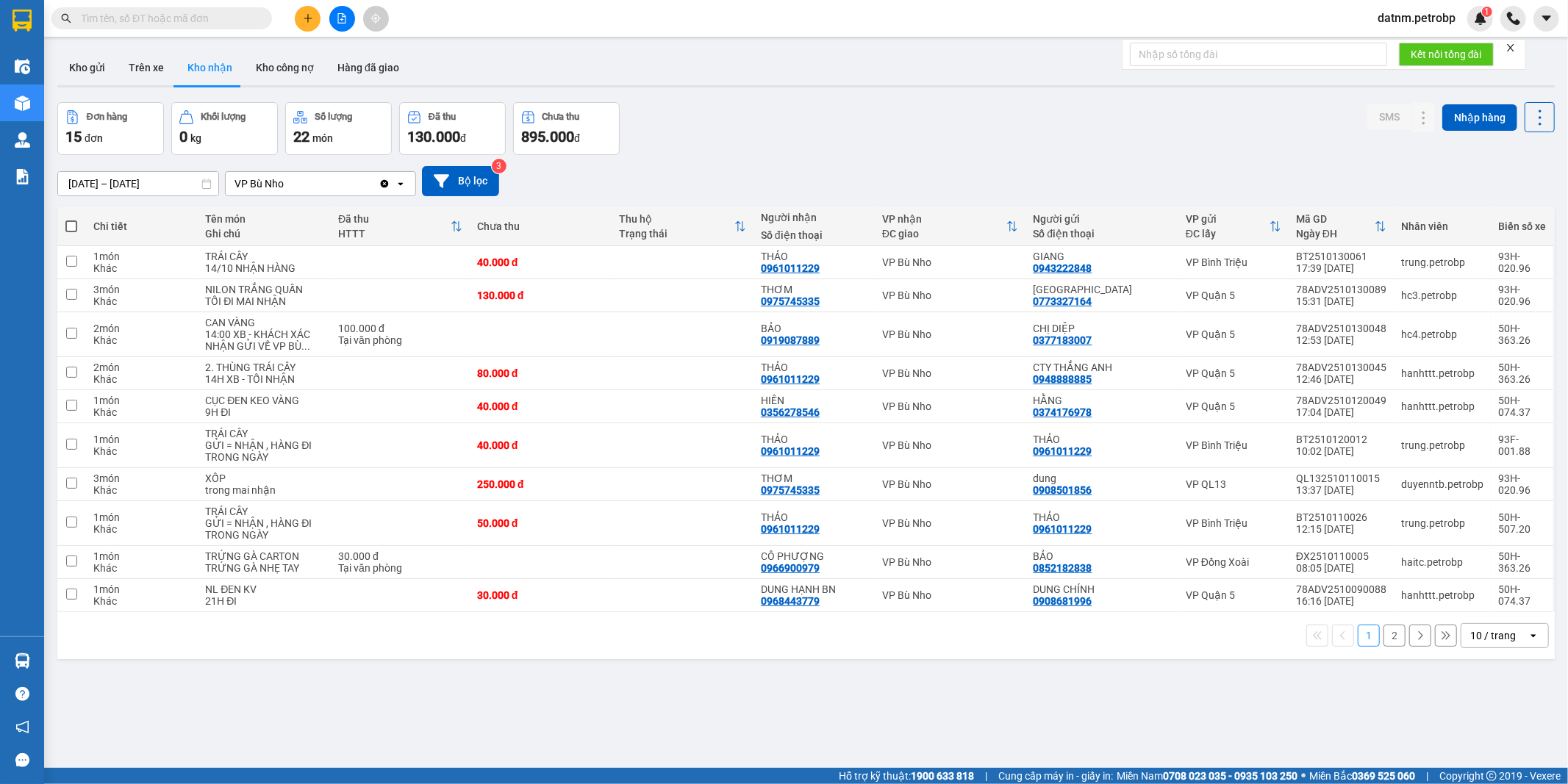
click at [862, 701] on section "Kết quả tìm kiếm ( 0 ) Bộ lọc Ngày tạo đơn gần nhất No Data datnm.petrobp 1 Điề…" at bounding box center [784, 392] width 1568 height 784
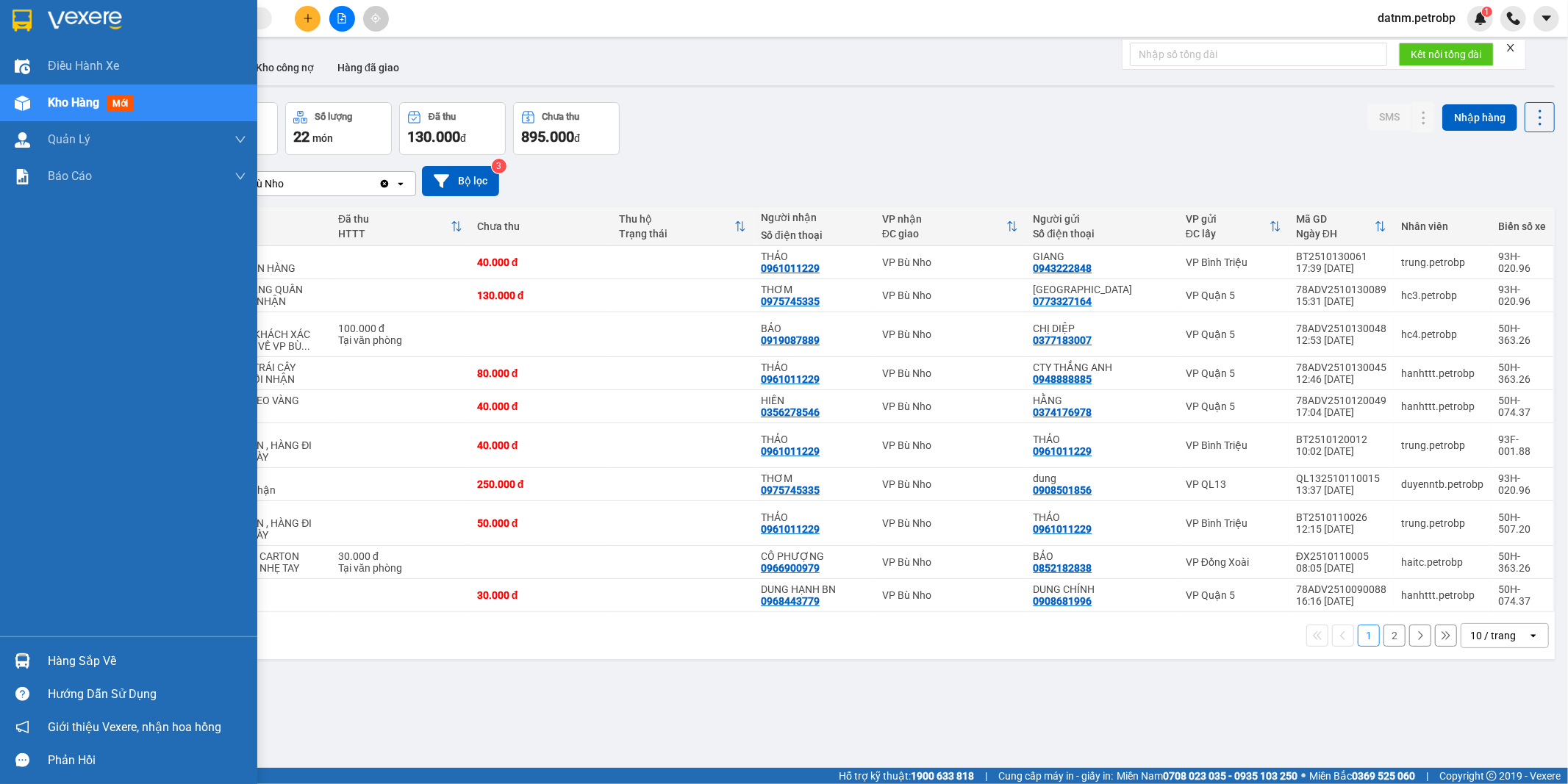
click at [104, 666] on div "Hàng sắp về" at bounding box center [147, 662] width 199 height 23
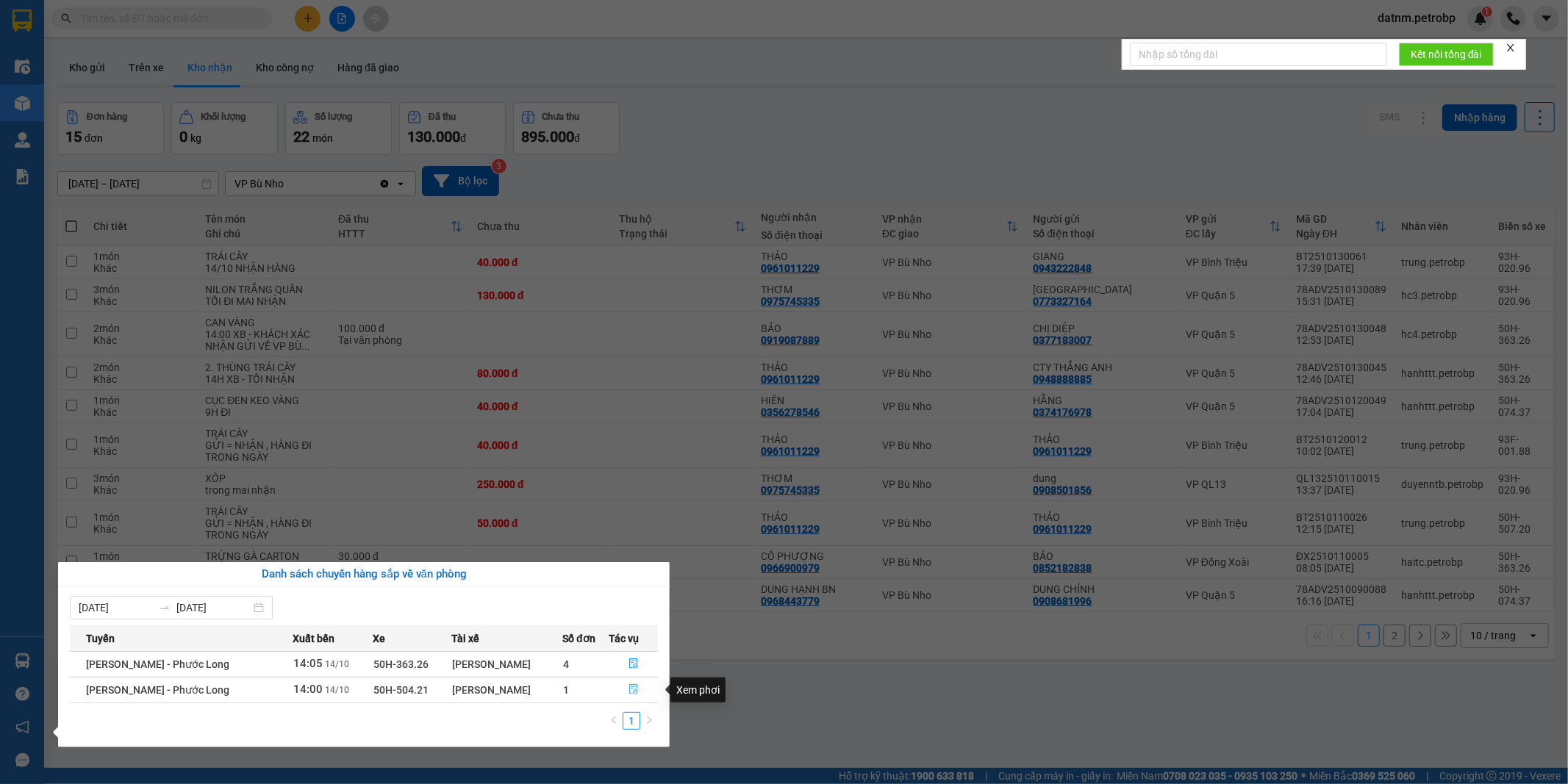
click at [631, 692] on icon "file-done" at bounding box center [633, 689] width 10 height 10
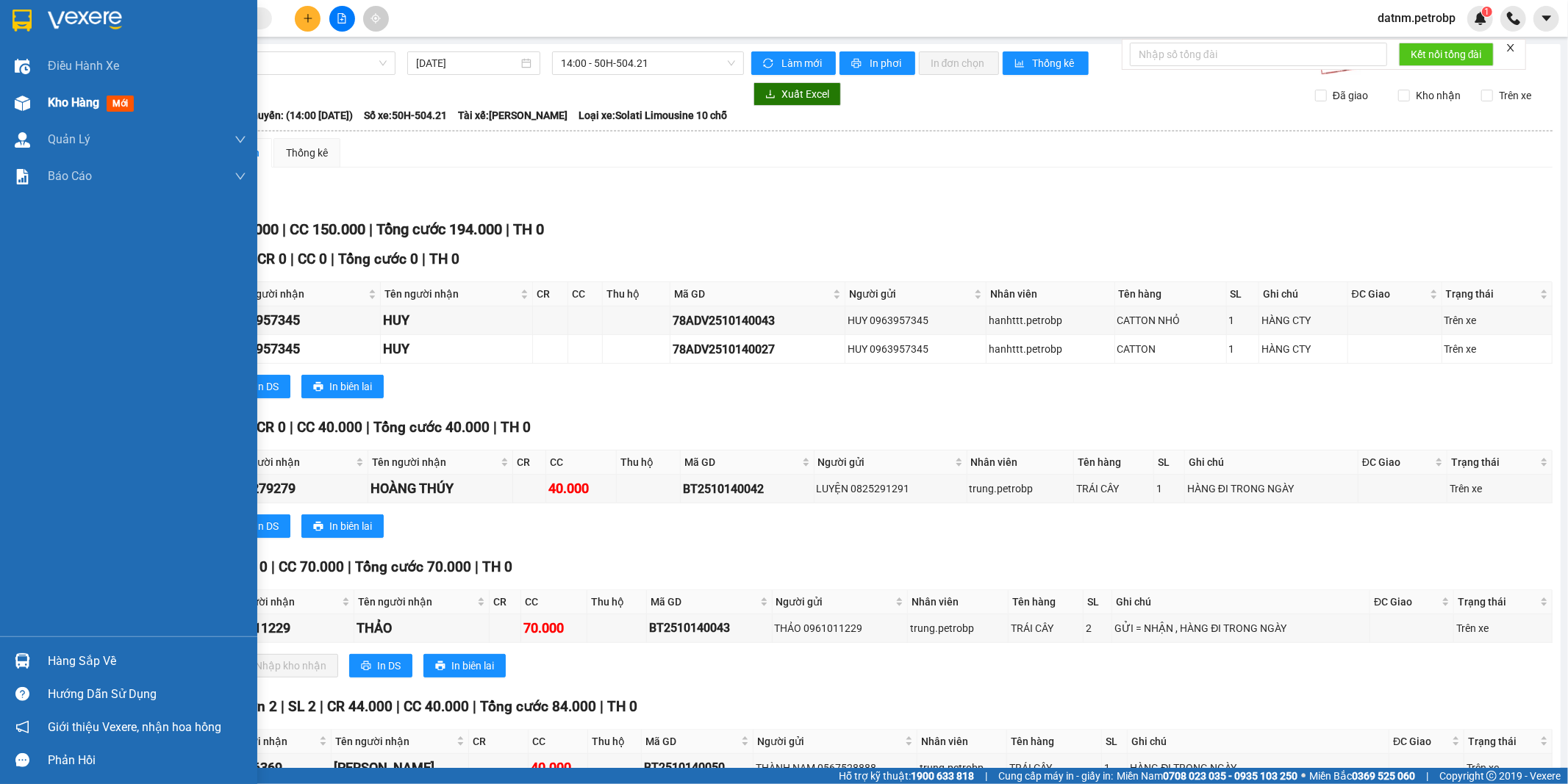
click at [77, 108] on span "Kho hàng" at bounding box center [73, 102] width 52 height 14
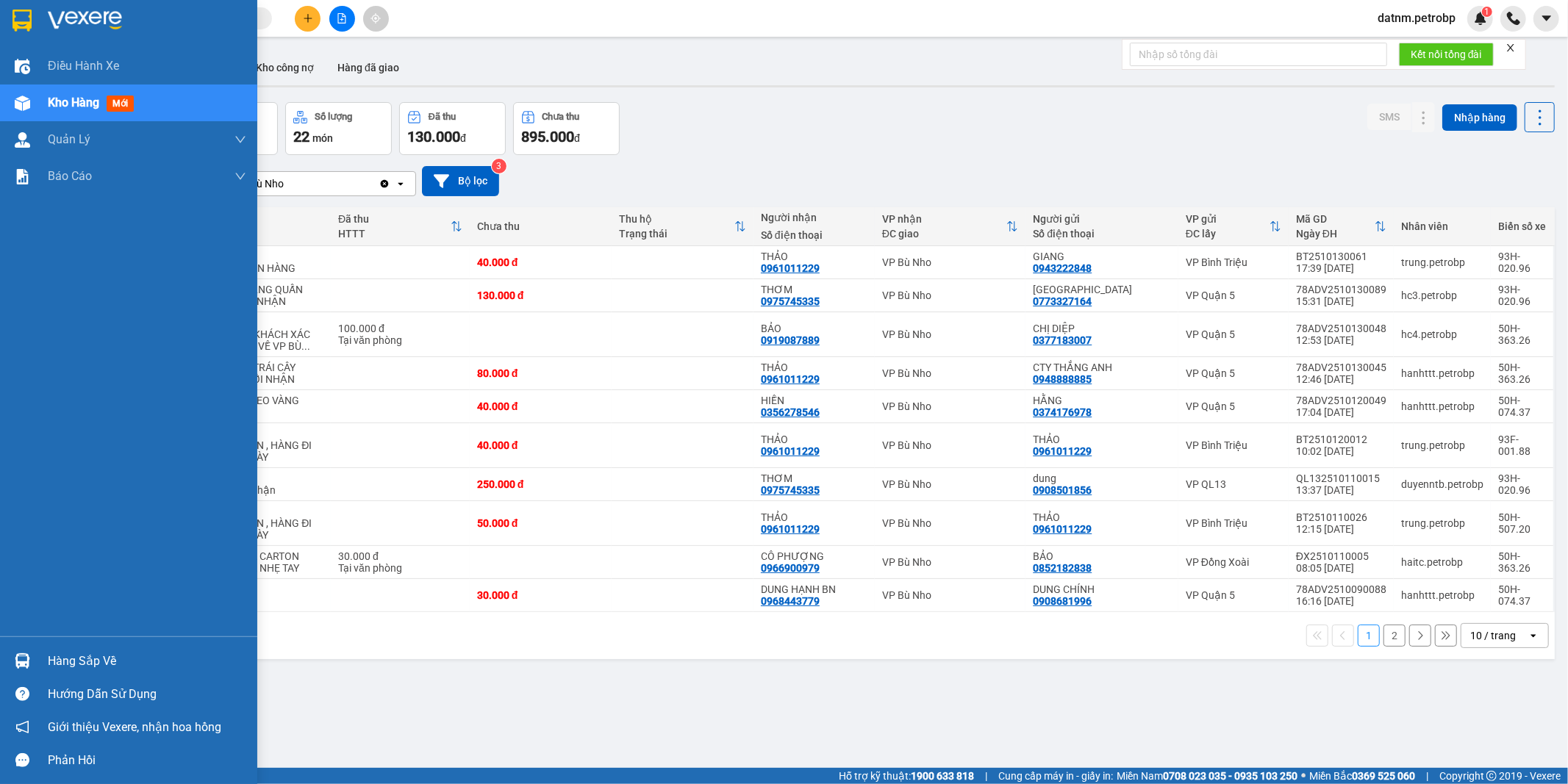
click at [83, 658] on div "Hàng sắp về" at bounding box center [147, 662] width 199 height 23
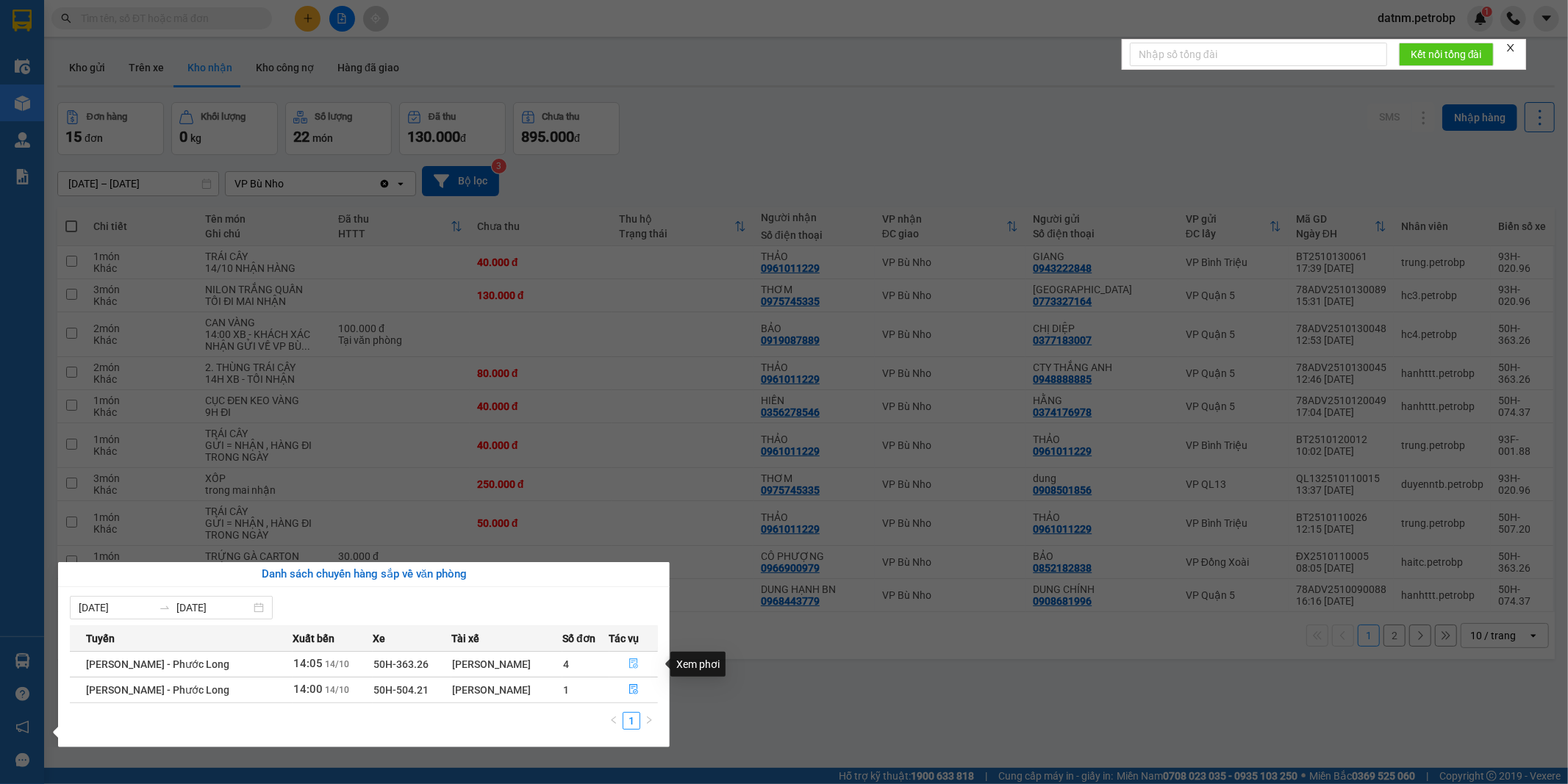
click at [629, 665] on icon "file-done" at bounding box center [633, 663] width 8 height 10
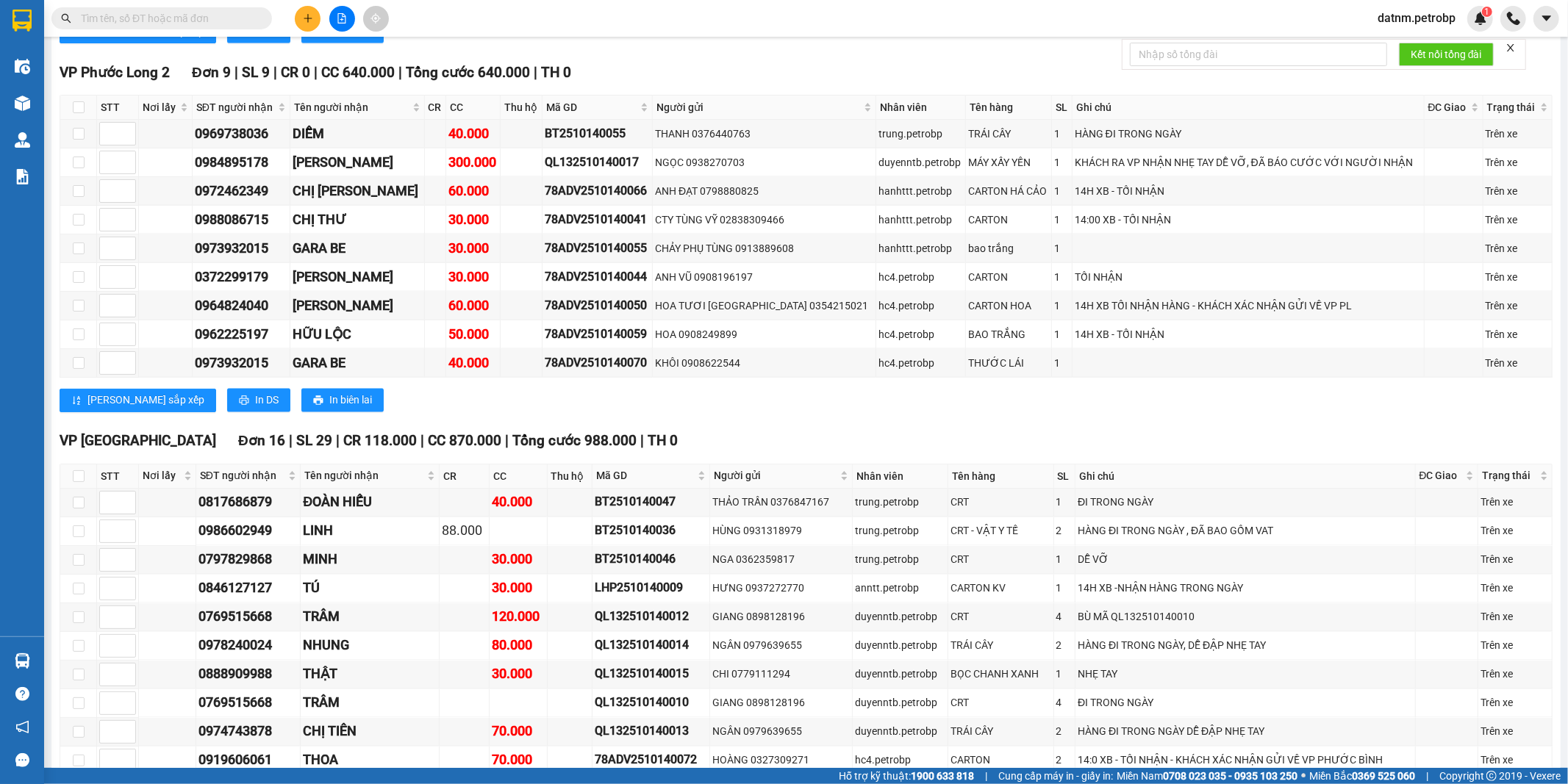
scroll to position [2614, 0]
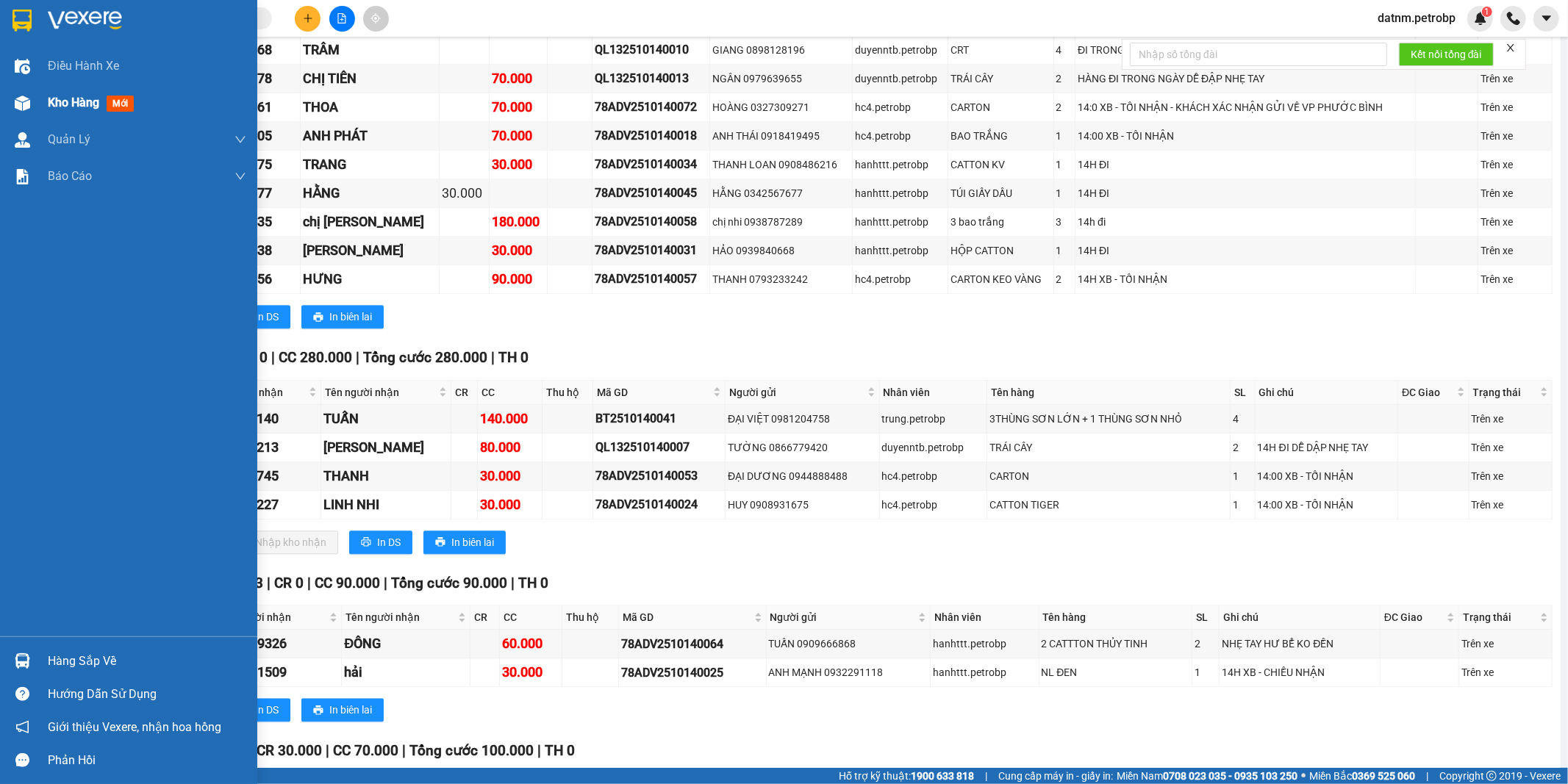
click at [75, 106] on span "Kho hàng" at bounding box center [73, 102] width 52 height 14
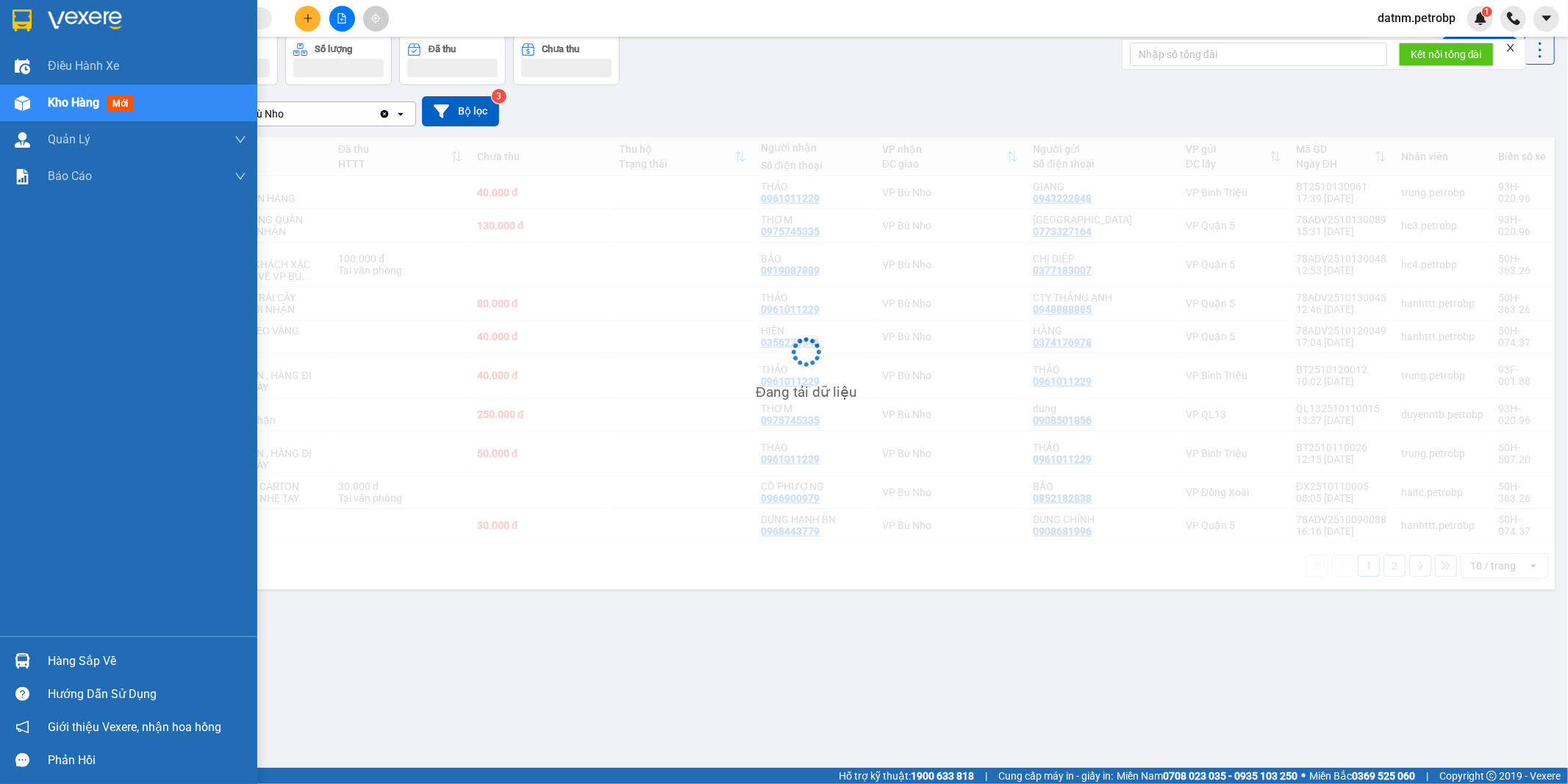
scroll to position [68, 0]
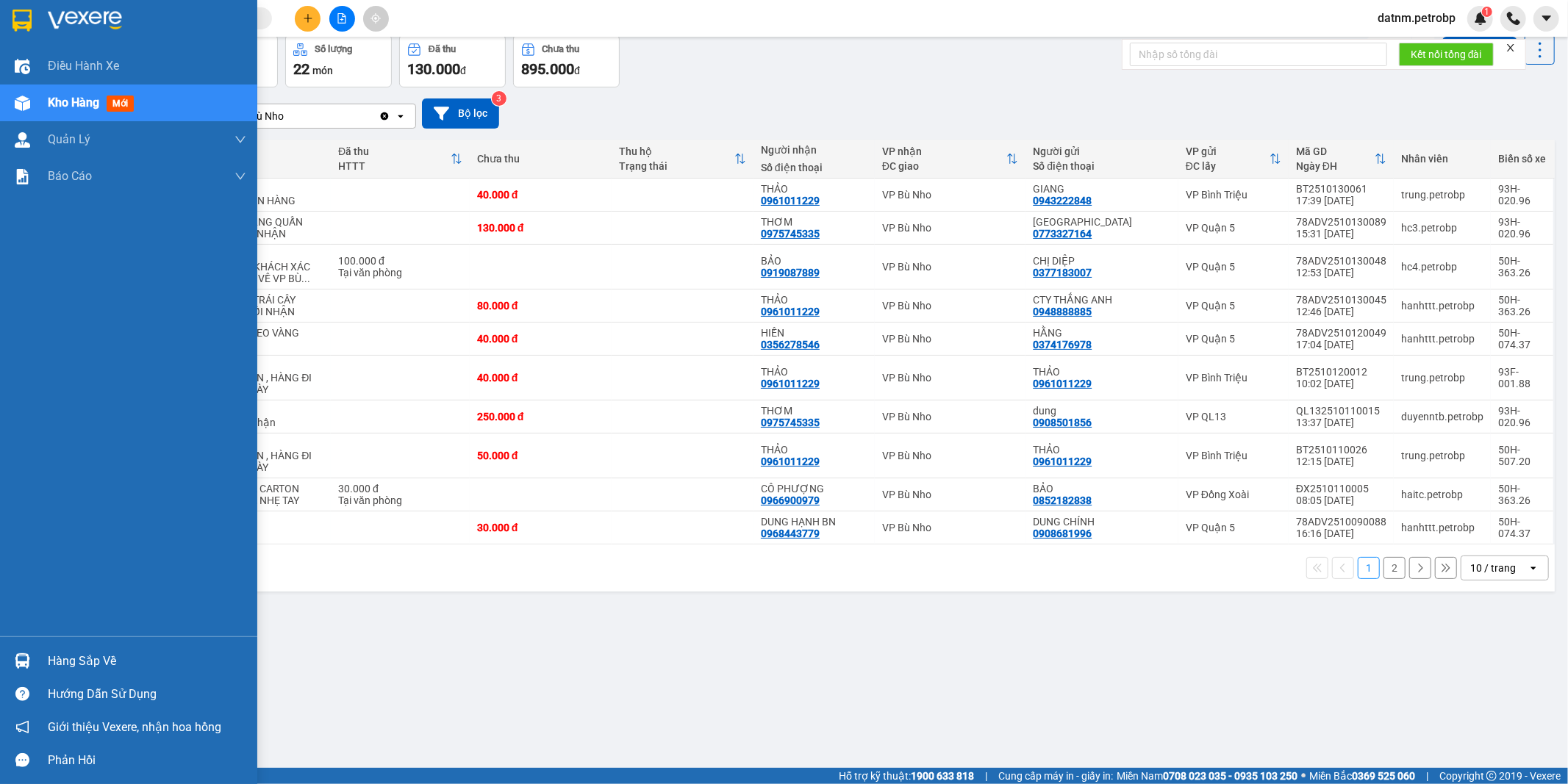
click at [111, 658] on div "Hàng sắp về" at bounding box center [147, 662] width 199 height 23
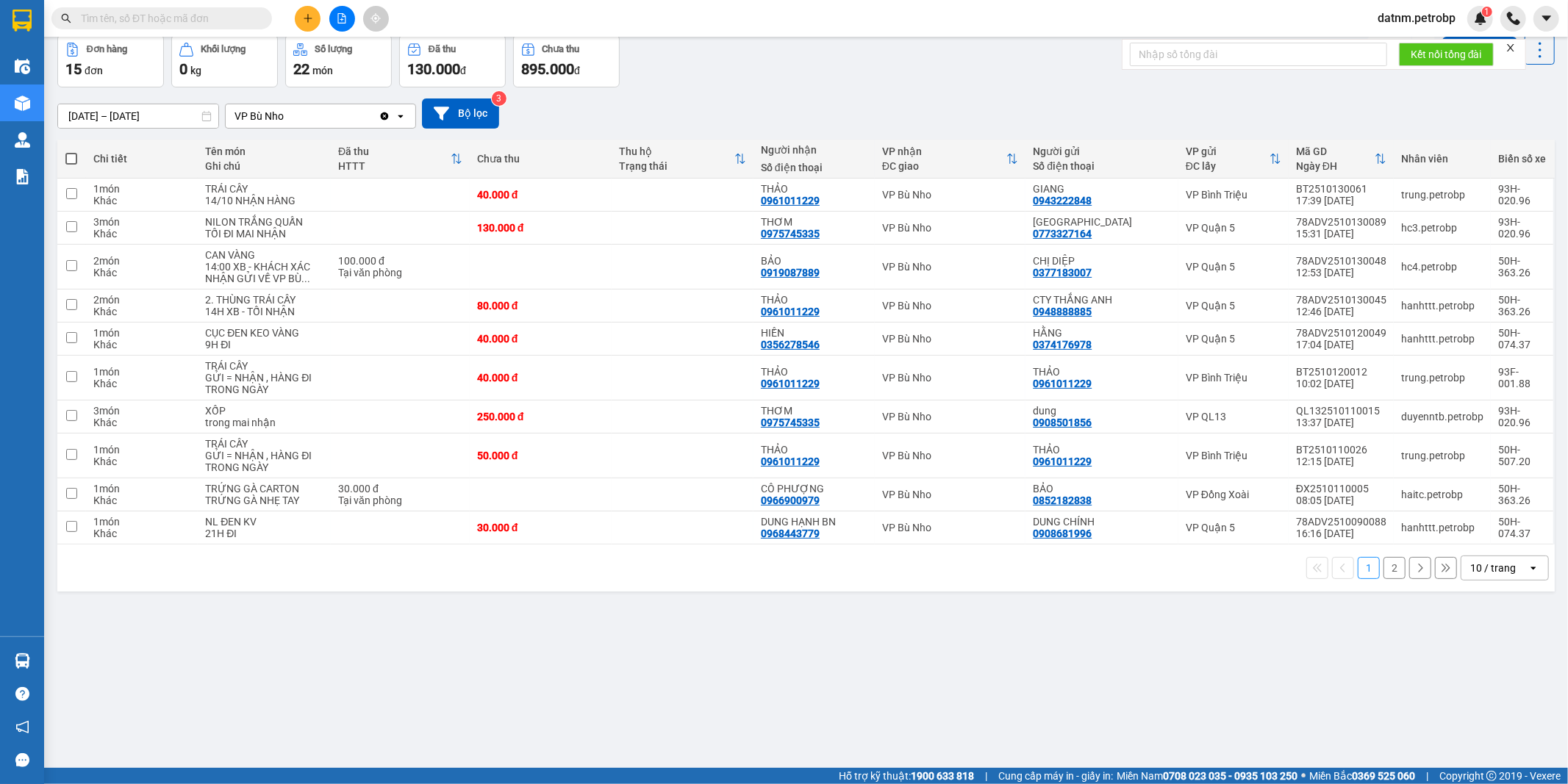
click at [920, 688] on section "Kết quả tìm kiếm ( 0 ) Bộ lọc Ngày tạo đơn gần nhất No Data datnm.petrobp 1 Điề…" at bounding box center [784, 392] width 1568 height 784
click at [308, 9] on button at bounding box center [307, 18] width 25 height 25
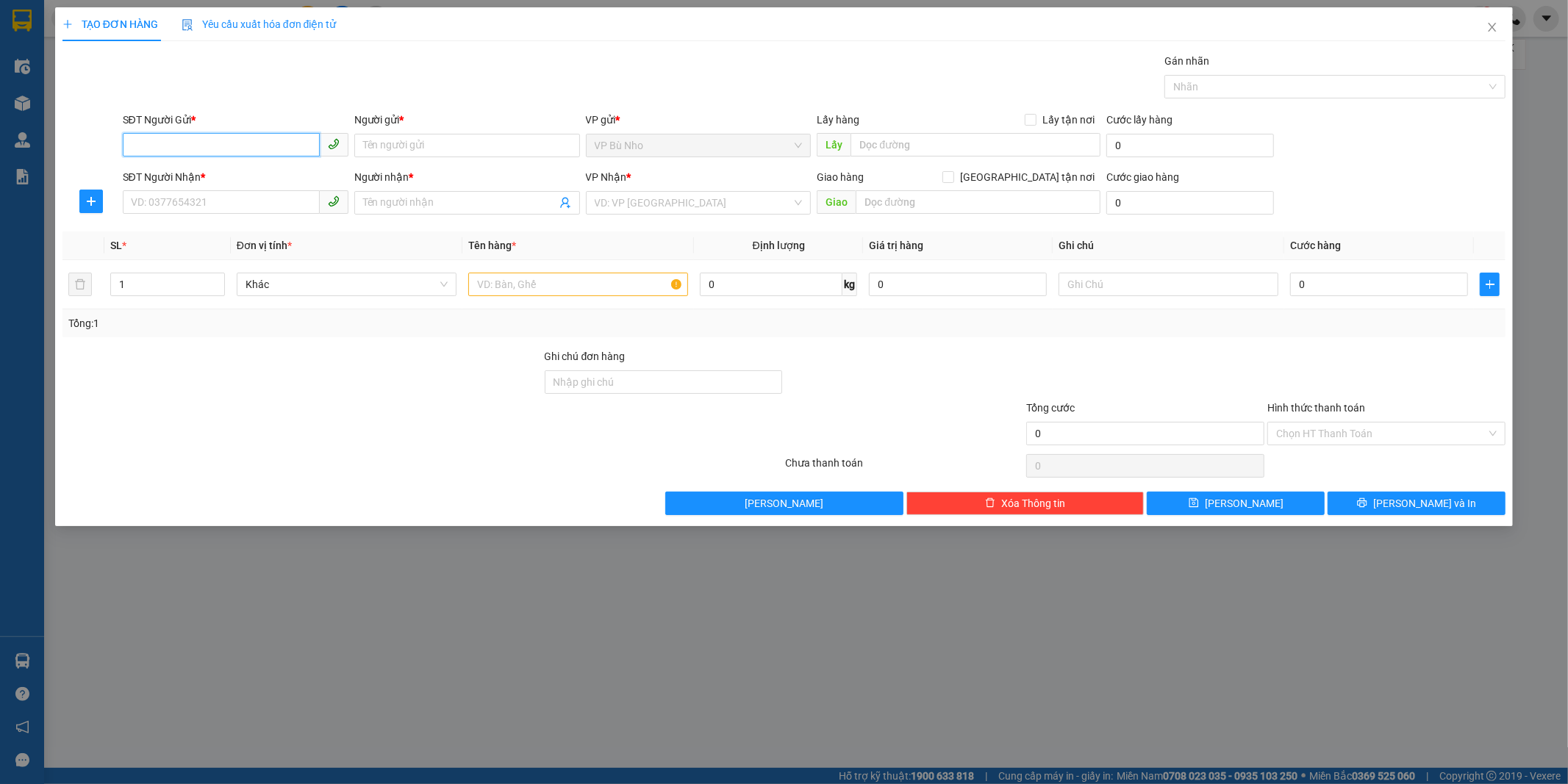
click at [204, 143] on input "SĐT Người Gửi *" at bounding box center [221, 144] width 197 height 23
click at [230, 174] on div "0961240642 - như" at bounding box center [235, 174] width 208 height 16
type input "0961240642"
type input "như"
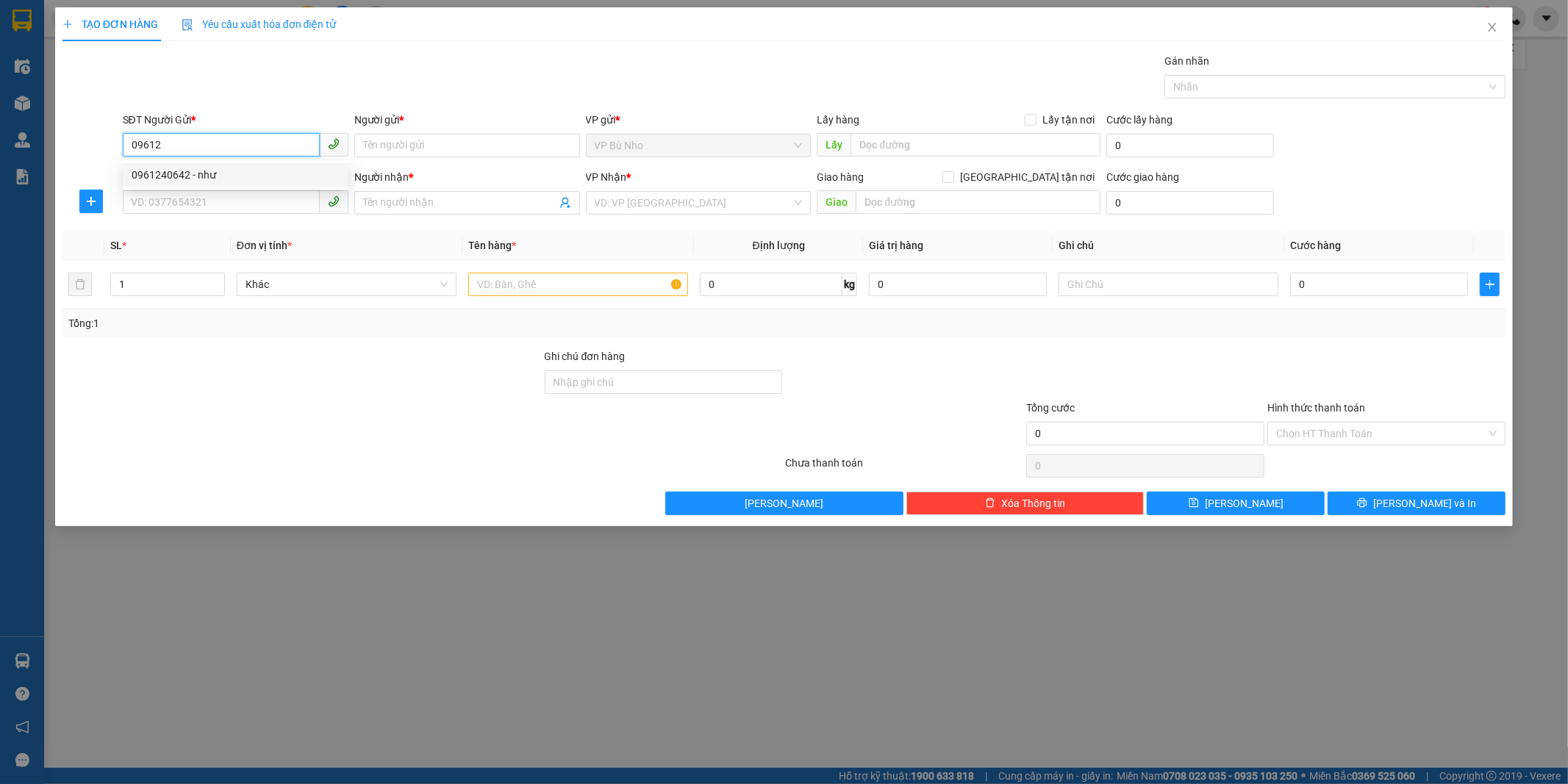
type input "0978621358"
type input "HẢI"
type input "30.000"
type input "0961240642"
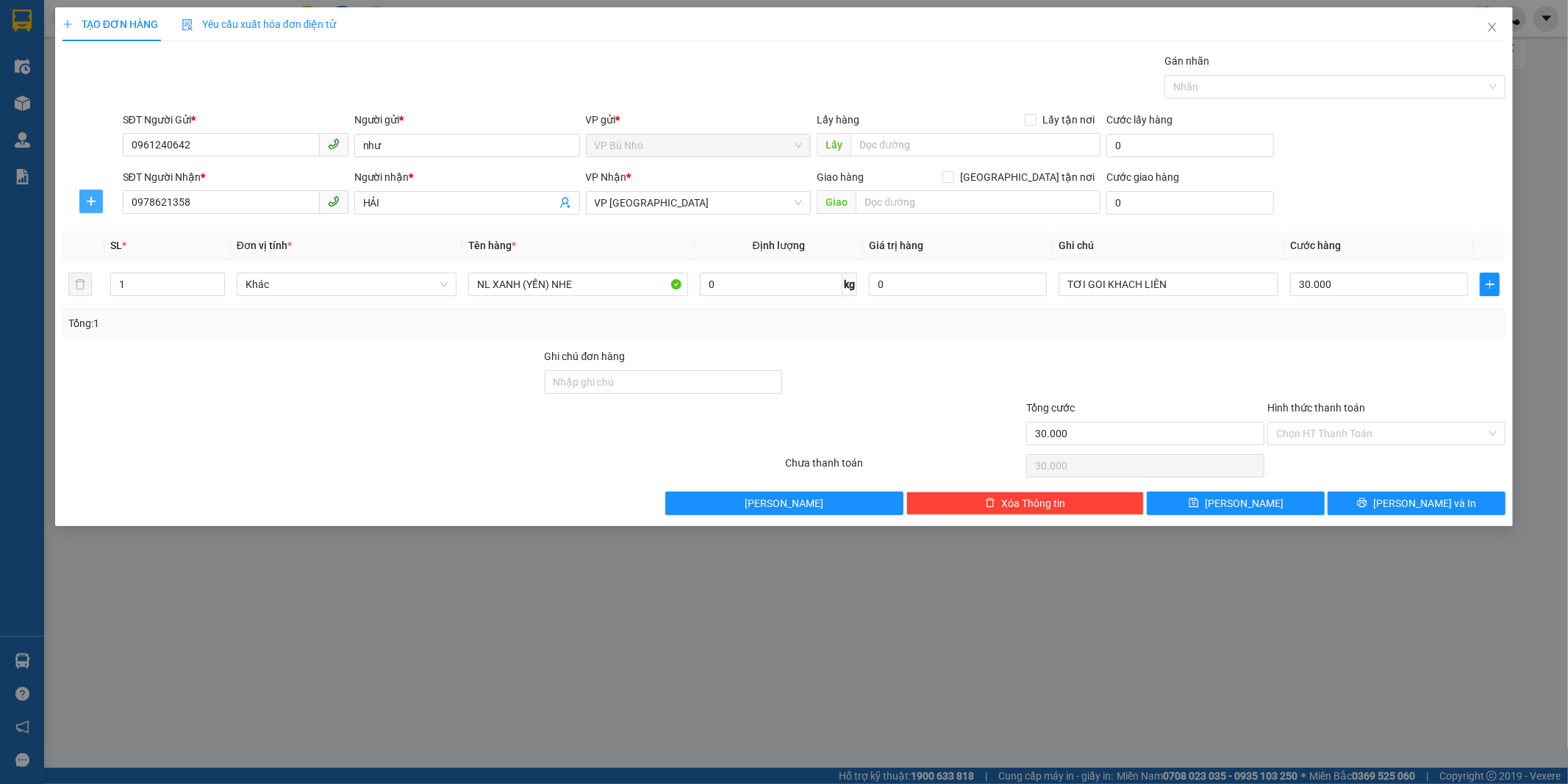
click at [92, 197] on icon "plus" at bounding box center [91, 202] width 12 height 12
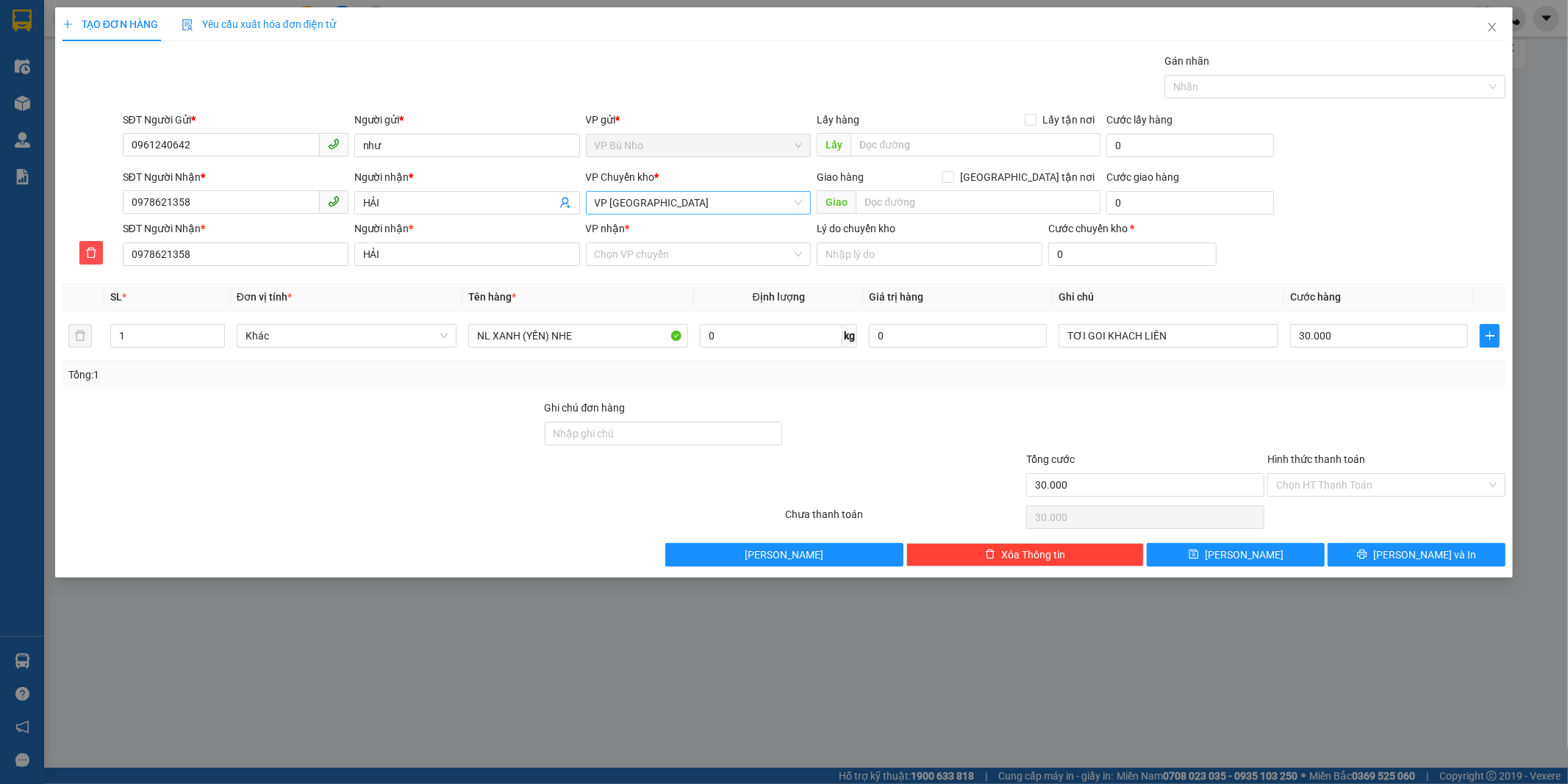
click at [671, 202] on span "VP [GEOGRAPHIC_DATA]" at bounding box center [699, 204] width 208 height 23
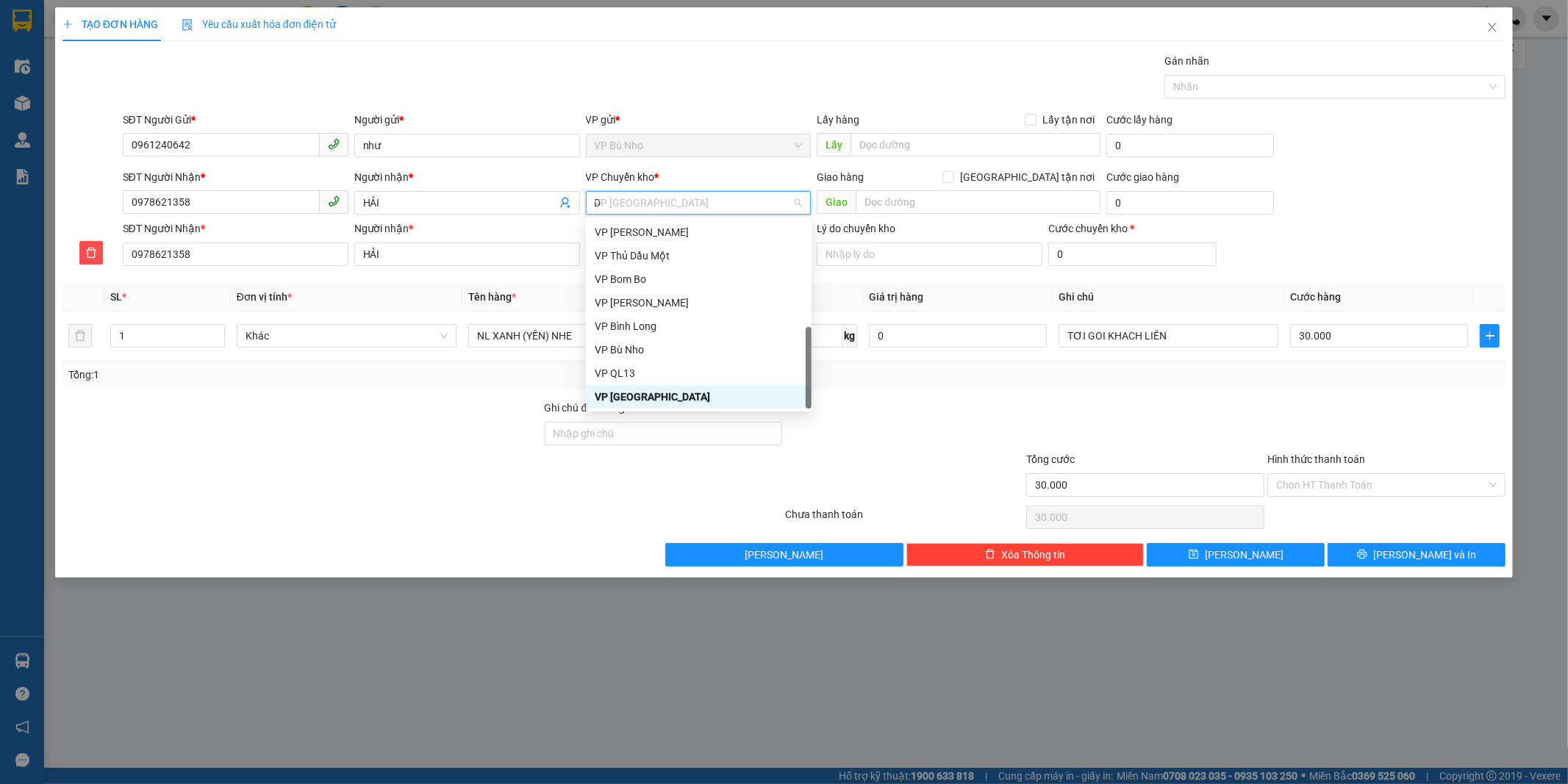
scroll to position [23, 0]
type input "D"
type input "Đ"
click at [652, 275] on div "VP Đồng Xoài" at bounding box center [699, 279] width 208 height 16
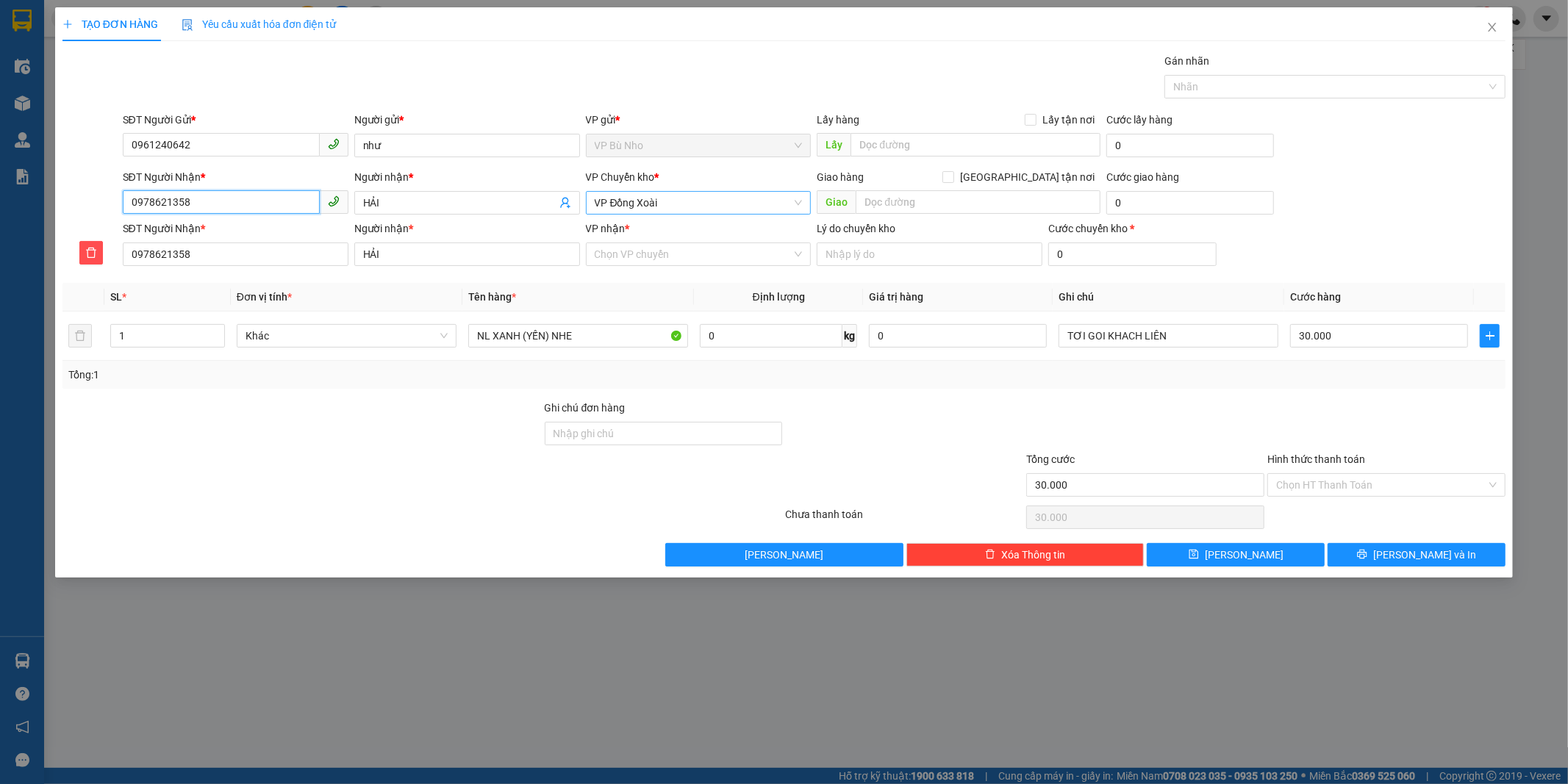
click at [214, 201] on input "0978621358" at bounding box center [221, 202] width 197 height 23
type input "097862135"
type input "09786213"
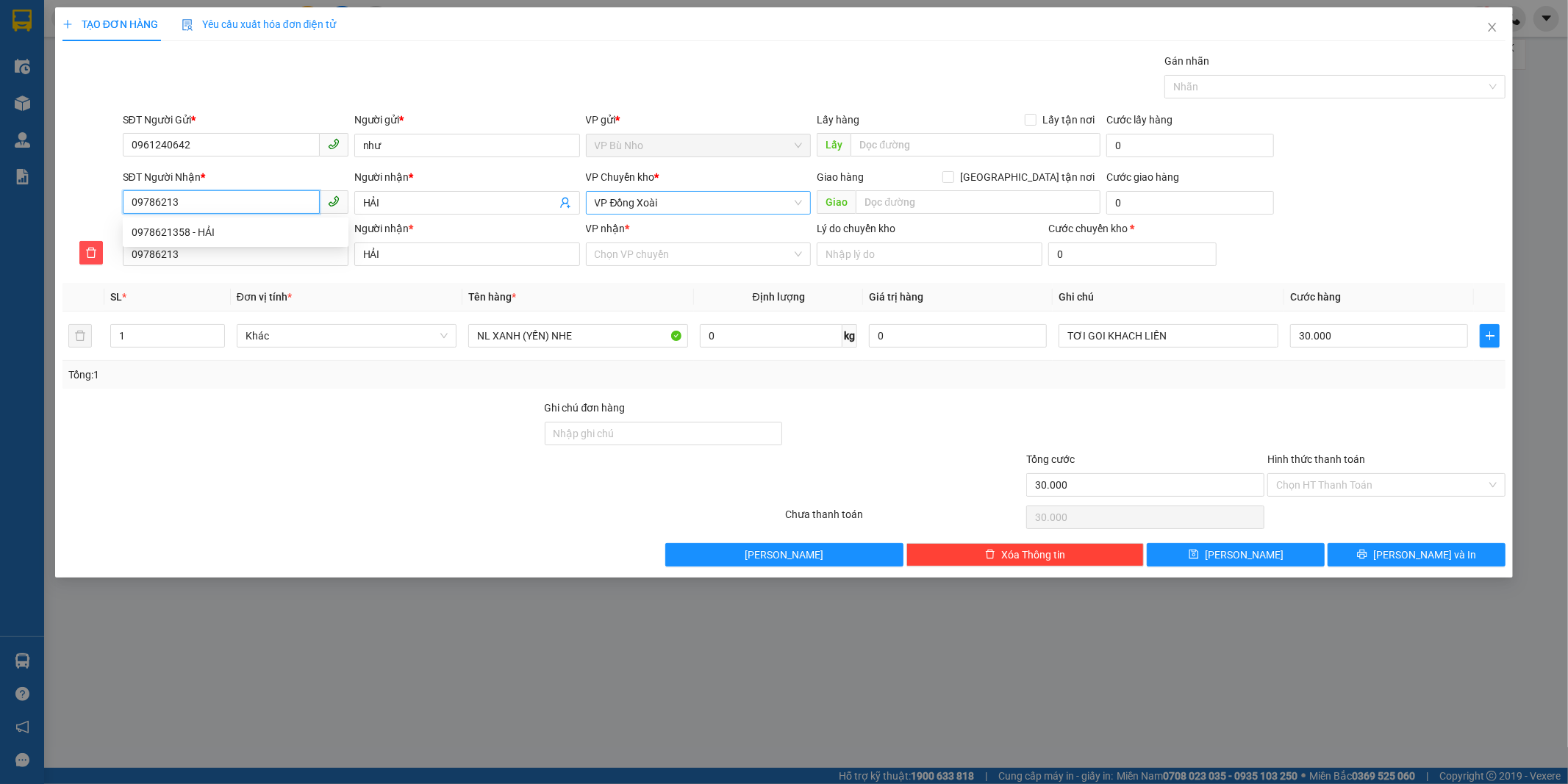
type input "0978621"
type input "097862"
type input "09786"
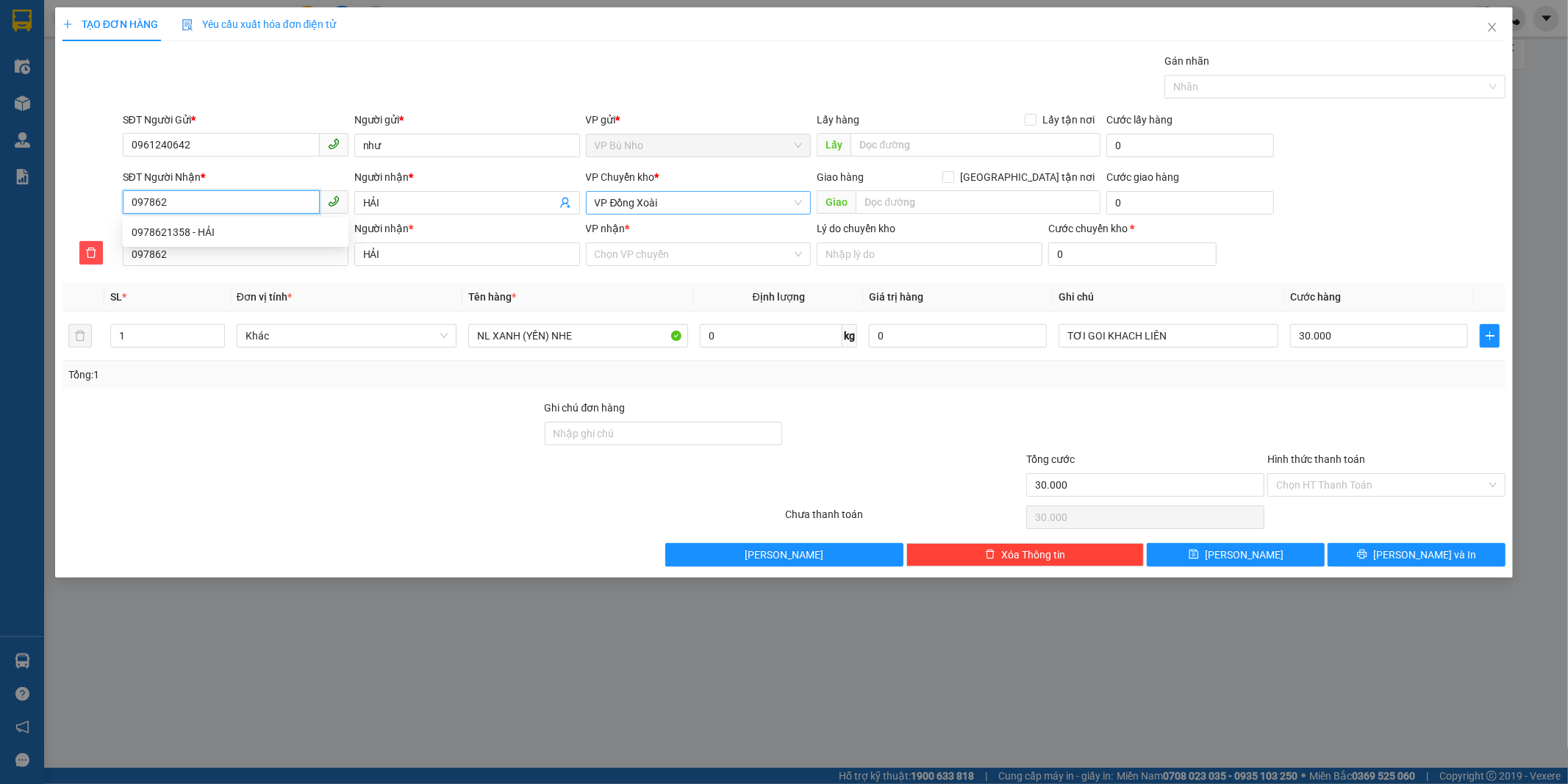
type input "09786"
type input "0978"
type input "097"
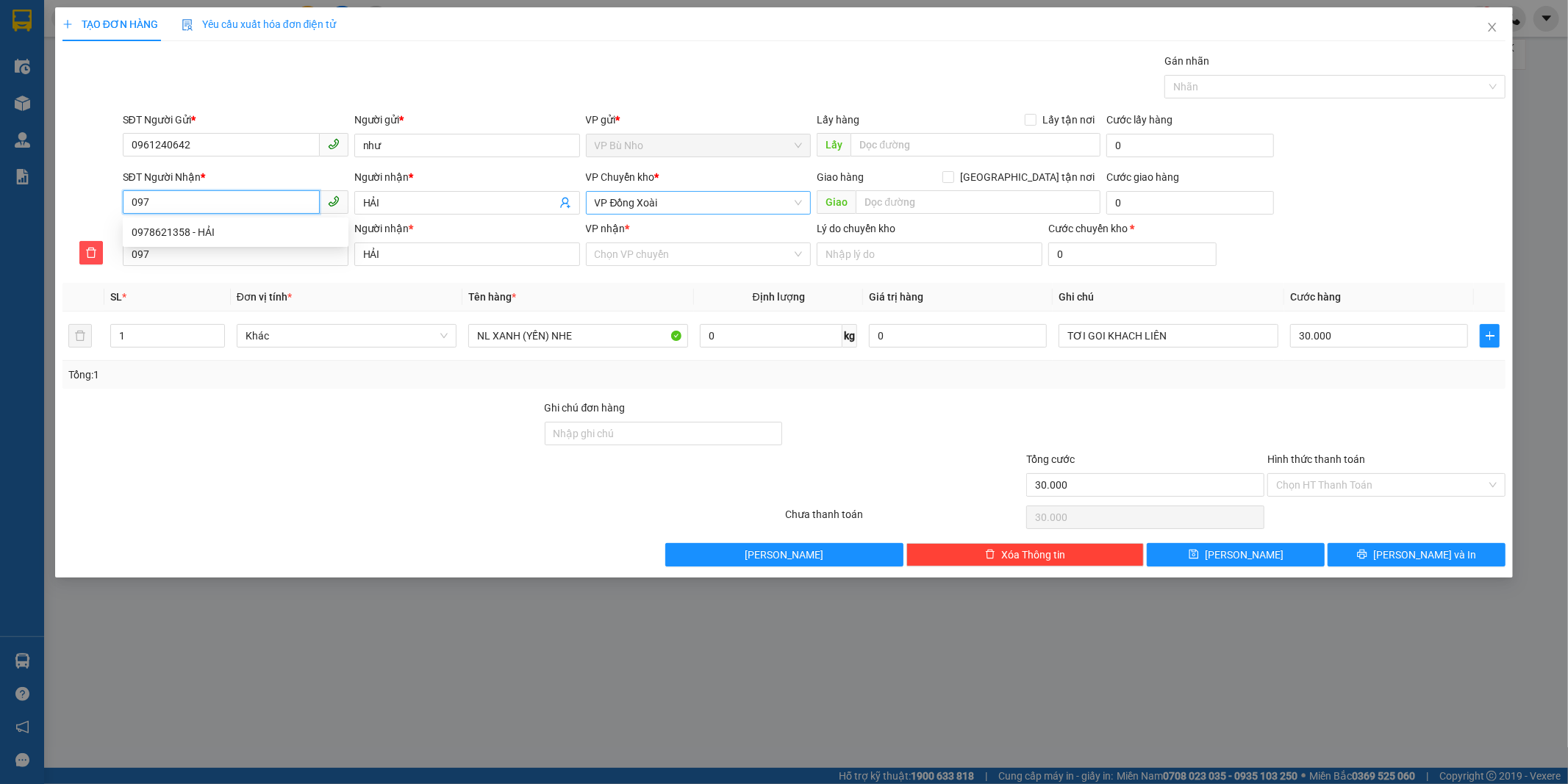
type input "09"
type input "096"
type input "0969"
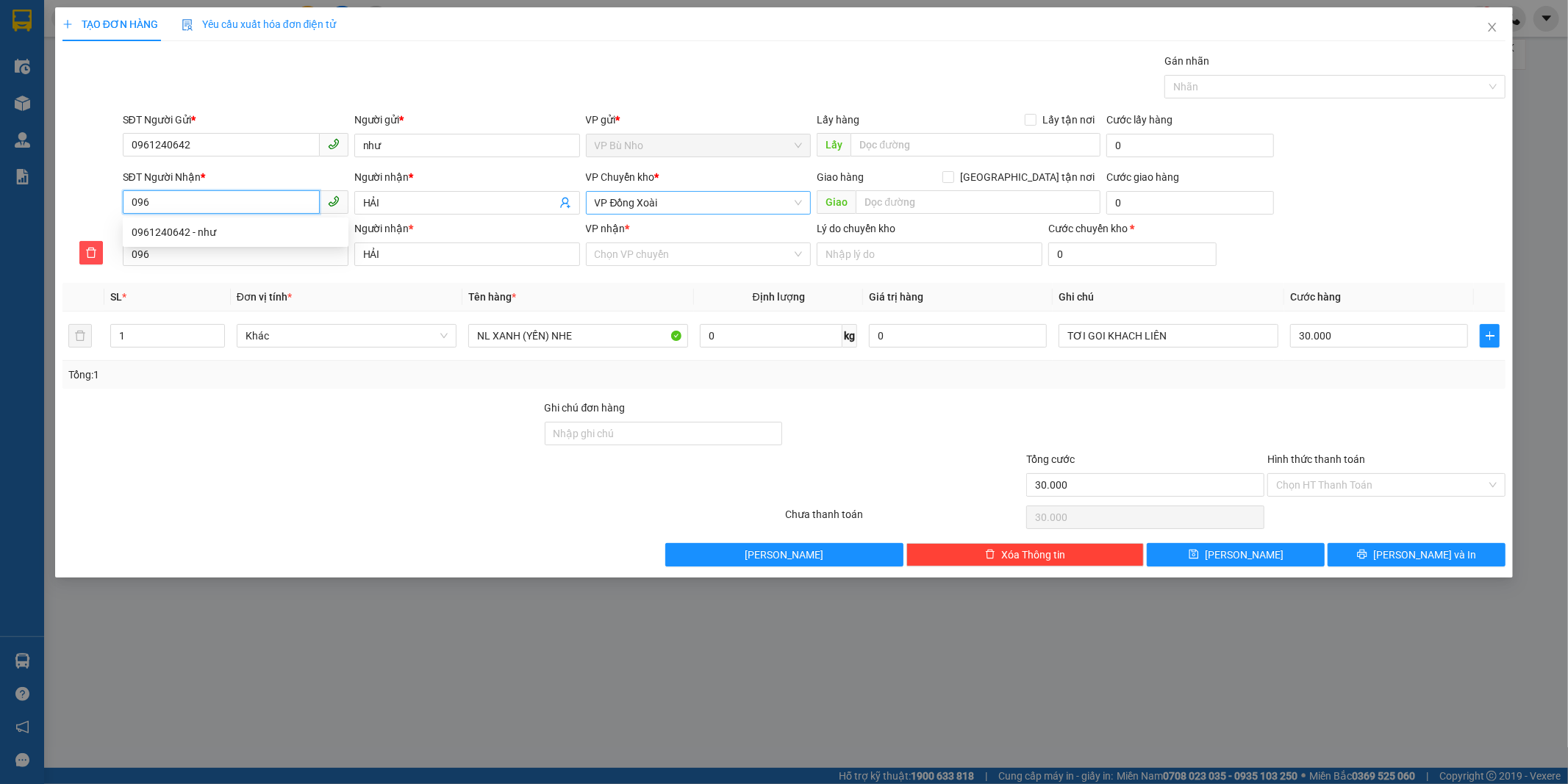
type input "0969"
type input "09693"
type input "096935"
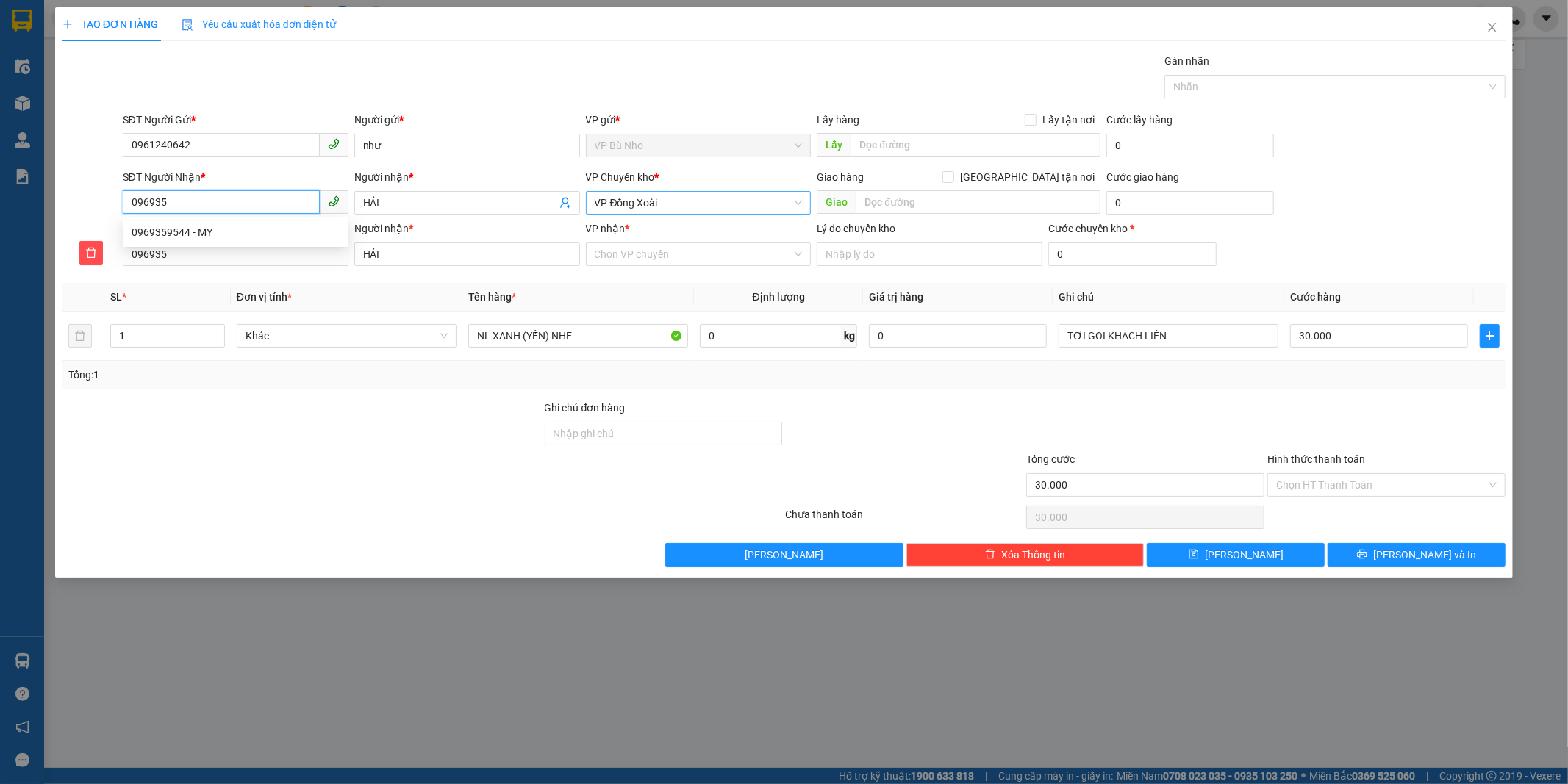
type input "0969359"
click at [216, 231] on div "0969359544 - MY" at bounding box center [235, 232] width 208 height 16
type input "0969359544"
type input "MY"
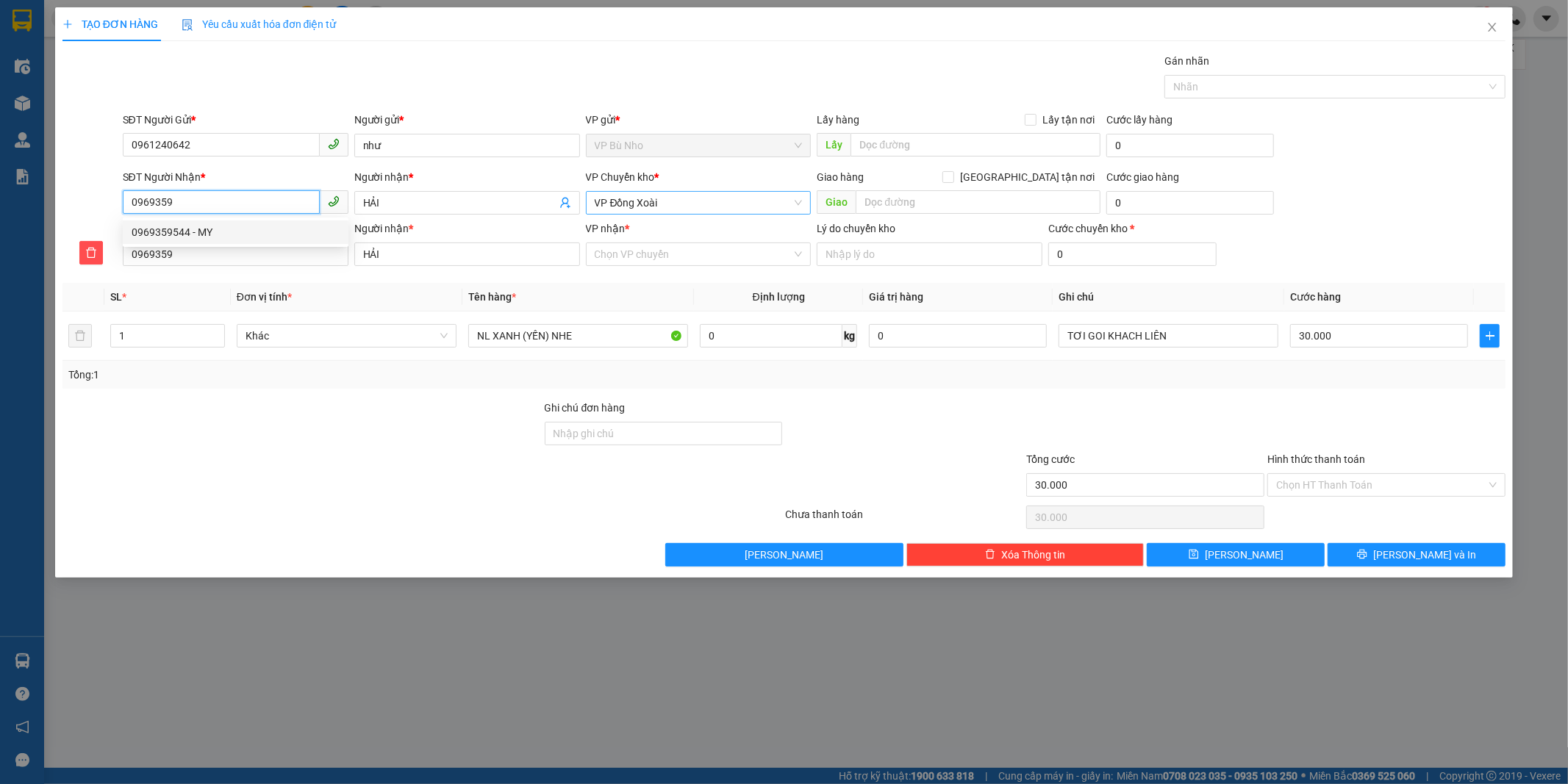
type input "0969359544"
type input "MY"
click at [688, 204] on span "VP Chơn Thành" at bounding box center [699, 204] width 208 height 23
type input "0969359544"
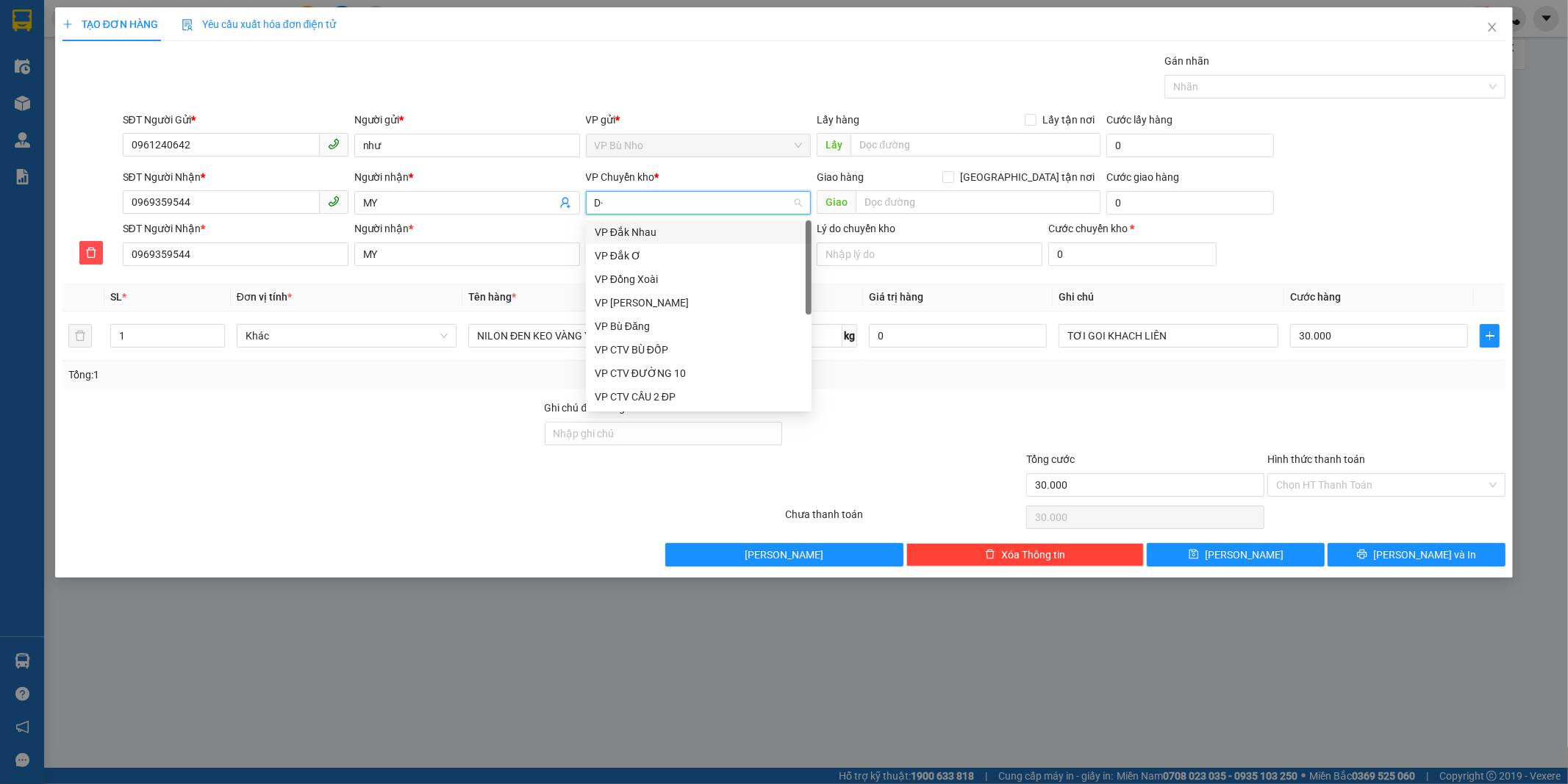
type input "D"
type input "Đ"
click at [697, 283] on div "VP Đồng Xoài" at bounding box center [699, 279] width 208 height 16
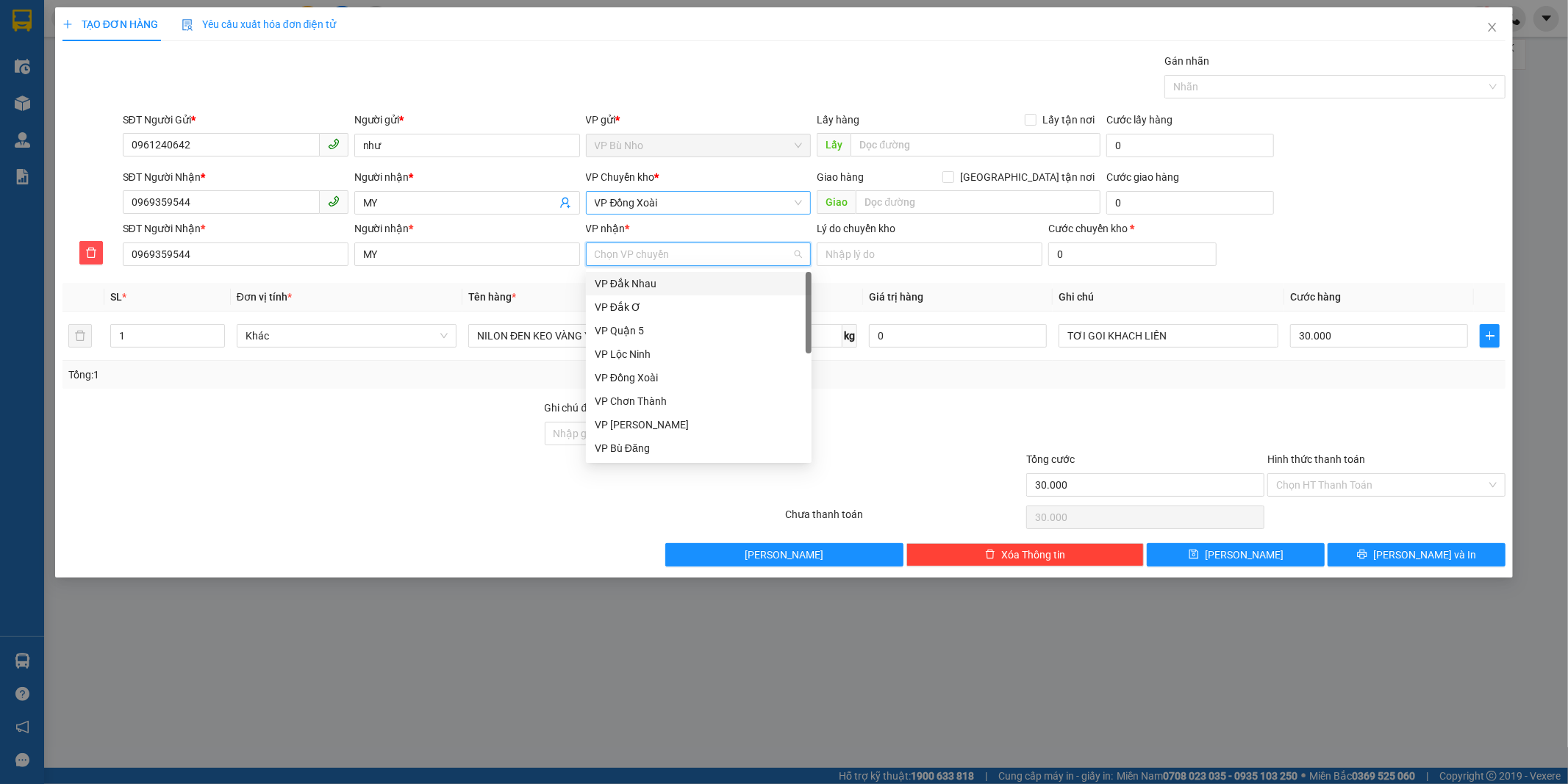
click at [641, 255] on input "VP nhận *" at bounding box center [693, 254] width 198 height 23
type input "CHƠ"
click at [626, 282] on div "VP Chơn Thành" at bounding box center [699, 283] width 208 height 16
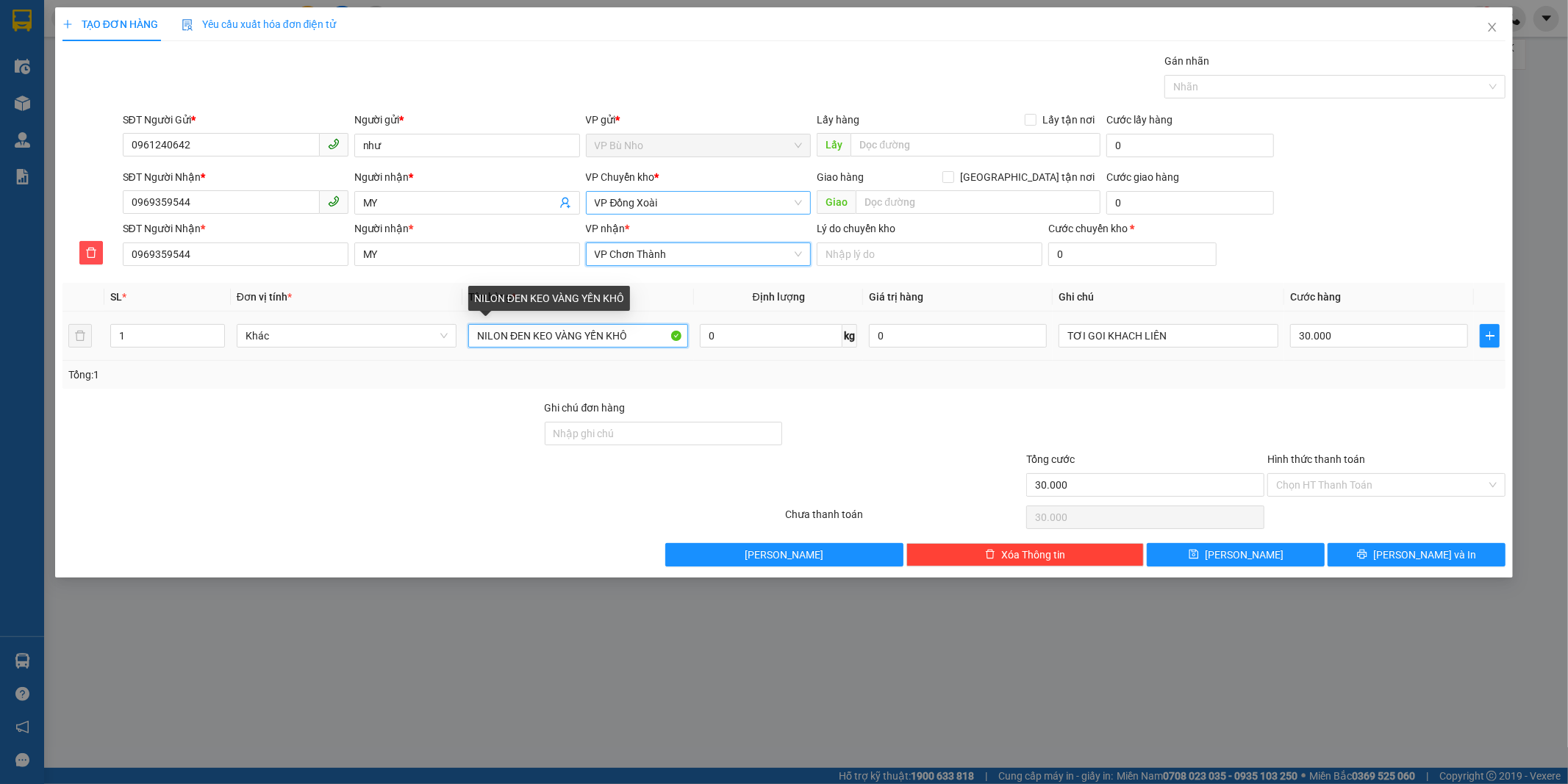
click at [531, 335] on input "NILON ĐEN KEO VÀNG YẾN KHÔ" at bounding box center [578, 336] width 219 height 23
type input "CRT BOC XÔP KEO VÀNG YẾN KHÔ"
click at [1347, 336] on input "30.000" at bounding box center [1380, 336] width 178 height 23
type input "0"
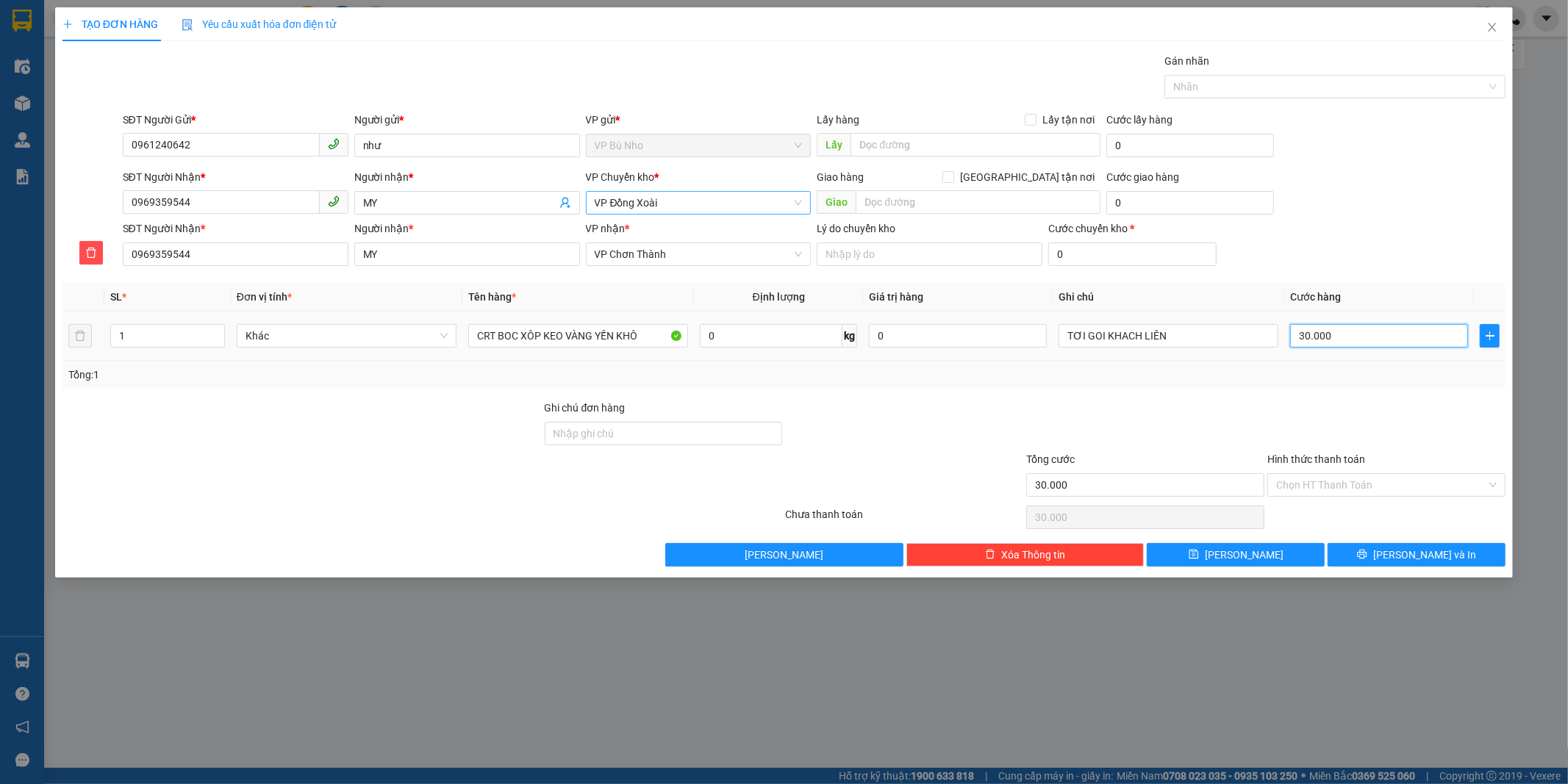
type input "0"
type input "4"
type input "04"
type input "40"
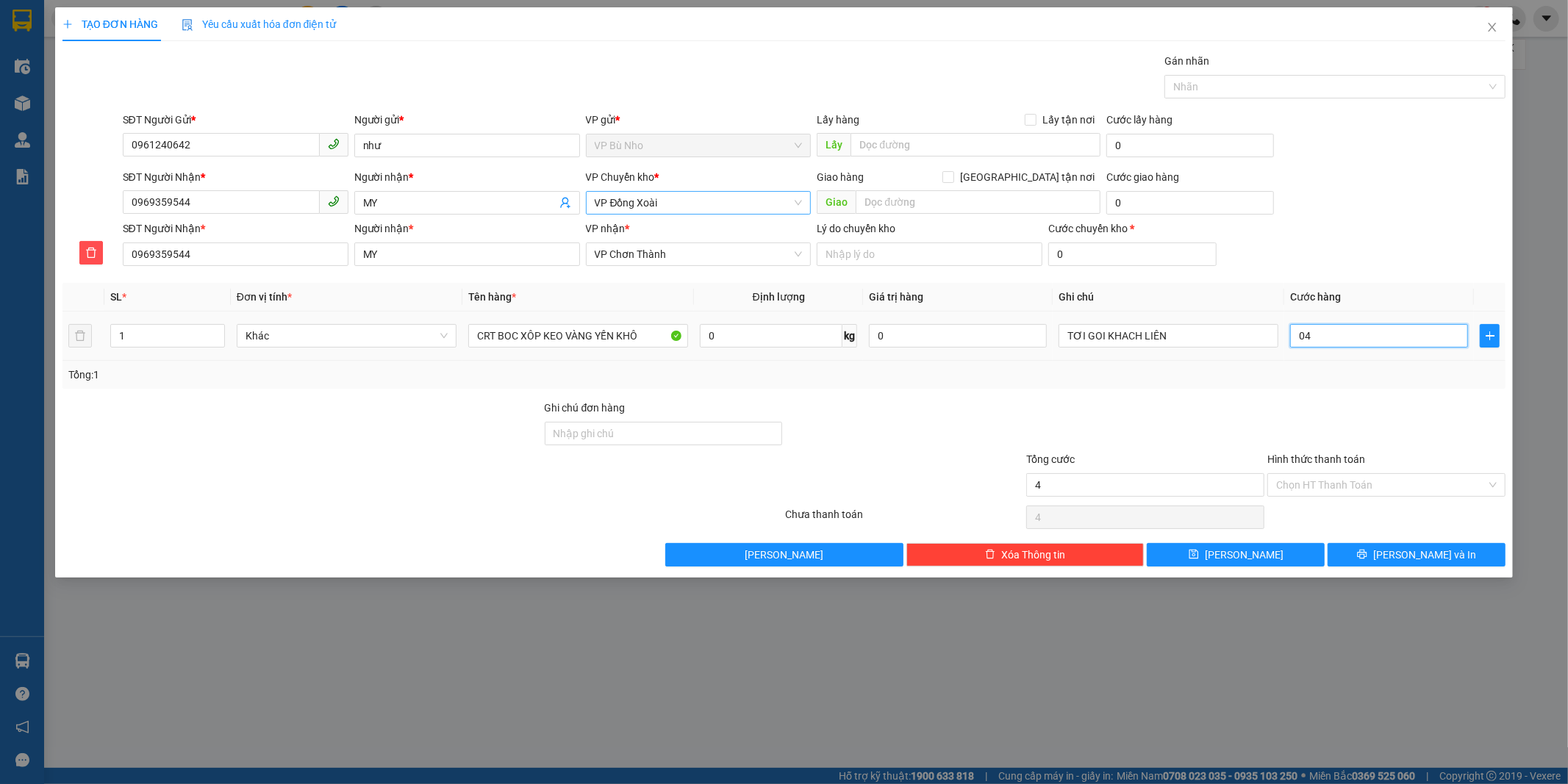
type input "40"
type input "040"
type input "40.000"
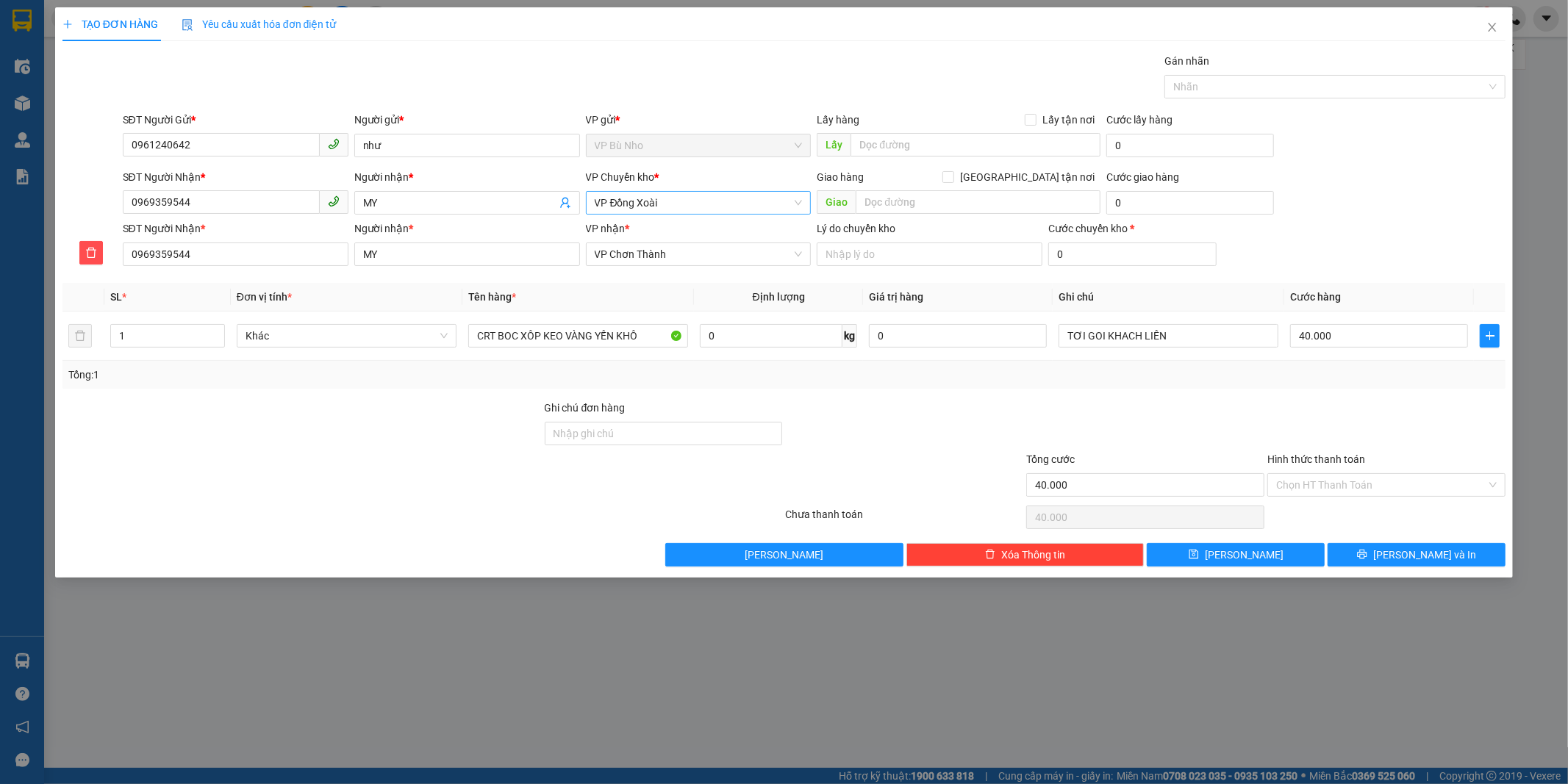
click at [1409, 420] on div at bounding box center [1386, 425] width 241 height 52
click at [1365, 485] on input "Hình thức thanh toán" at bounding box center [1381, 486] width 210 height 23
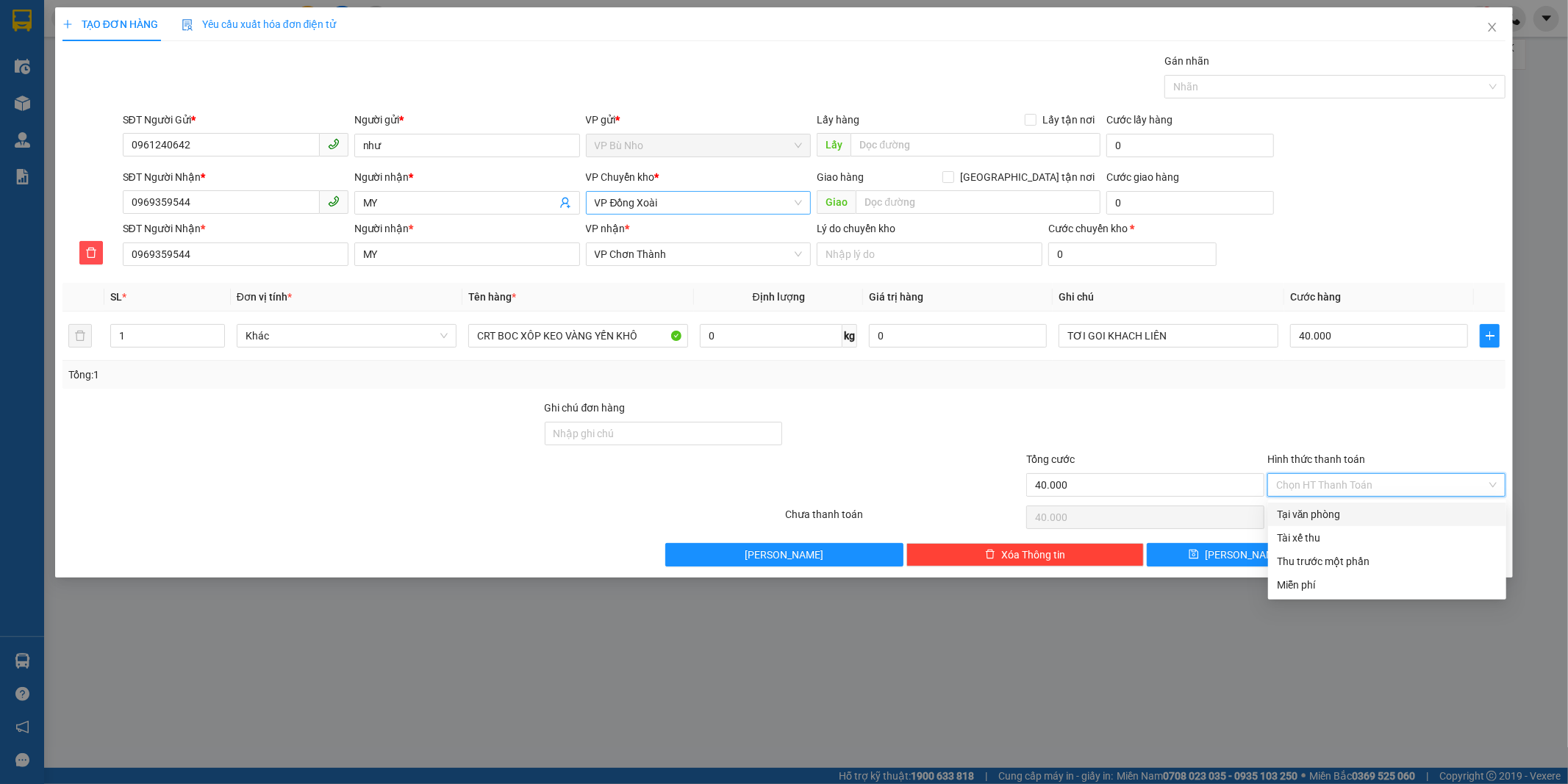
click at [1354, 508] on div "Tại văn phòng" at bounding box center [1387, 514] width 220 height 16
type input "0"
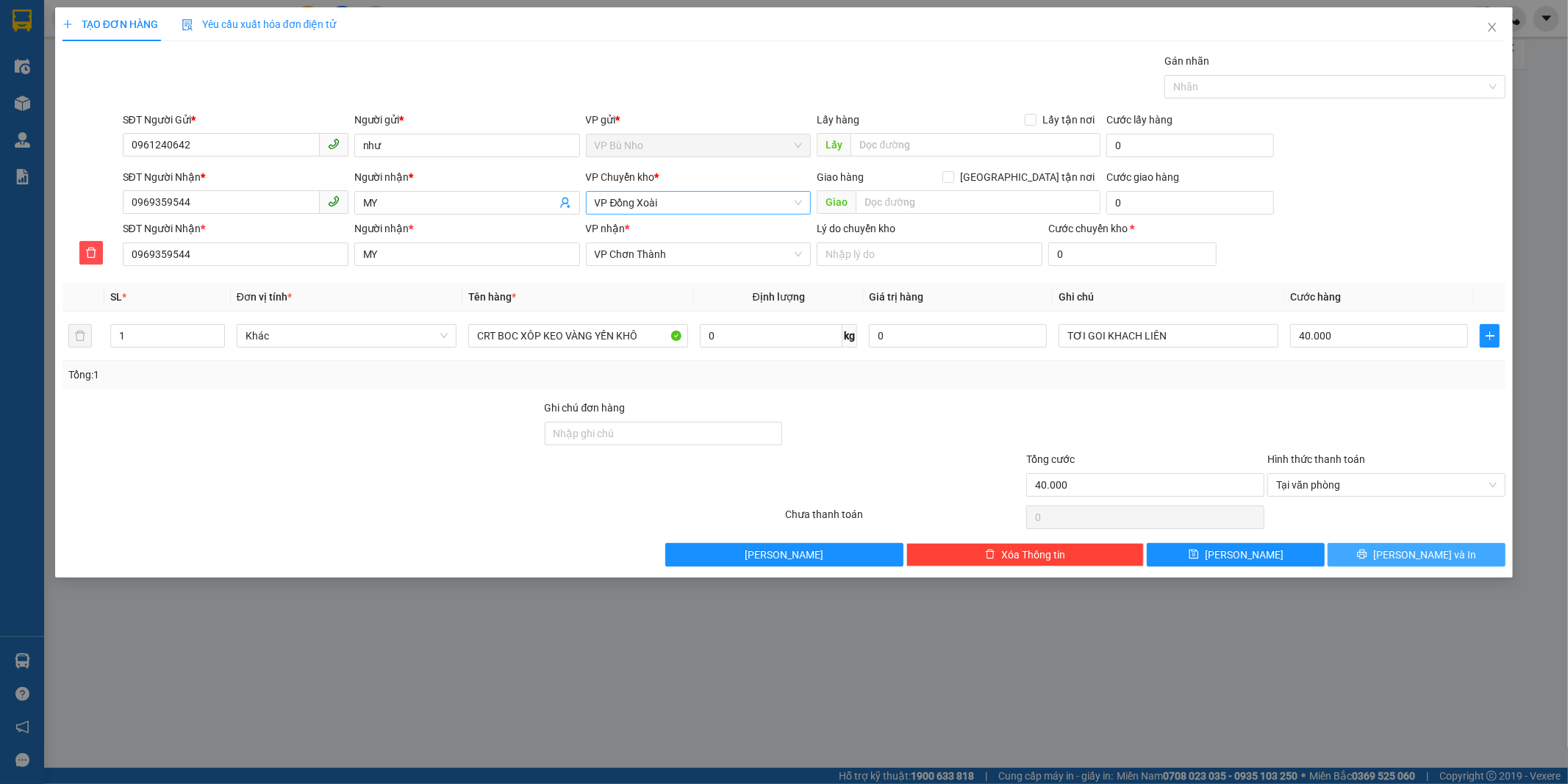
click at [1407, 560] on span "[PERSON_NAME] và In" at bounding box center [1425, 554] width 103 height 16
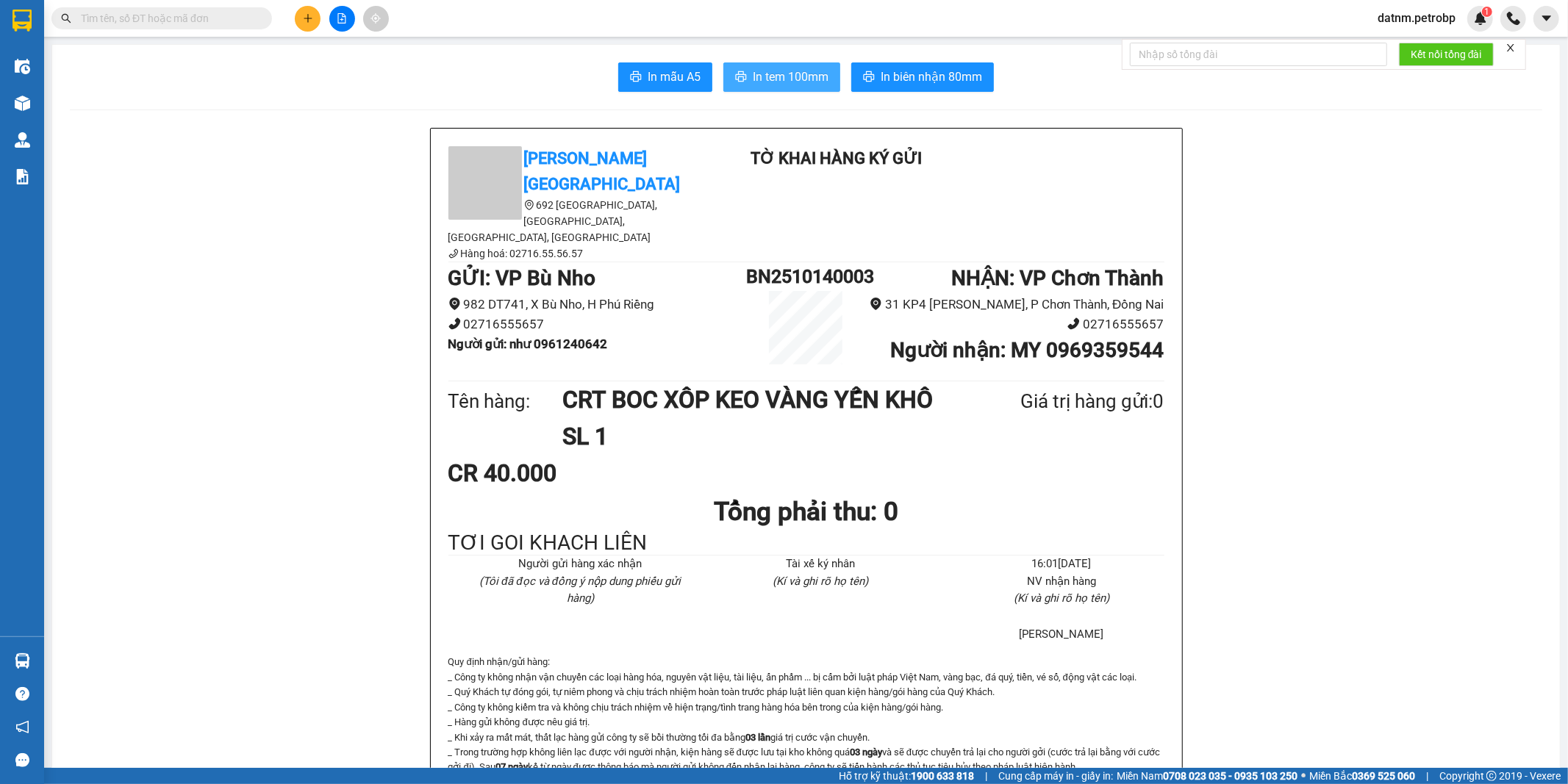
click at [791, 73] on span "In tem 100mm" at bounding box center [791, 77] width 76 height 19
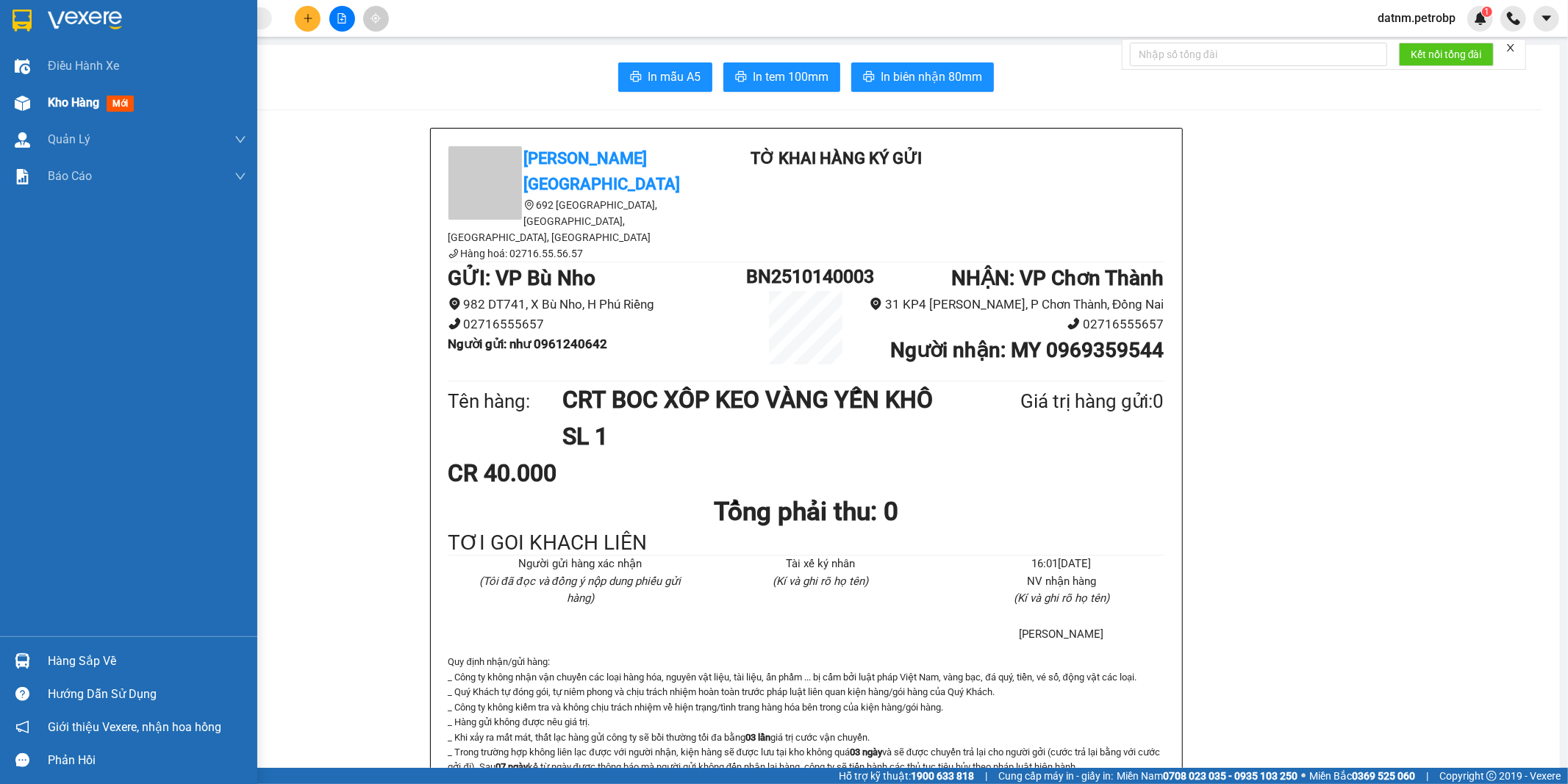
click at [77, 103] on span "Kho hàng" at bounding box center [73, 102] width 52 height 14
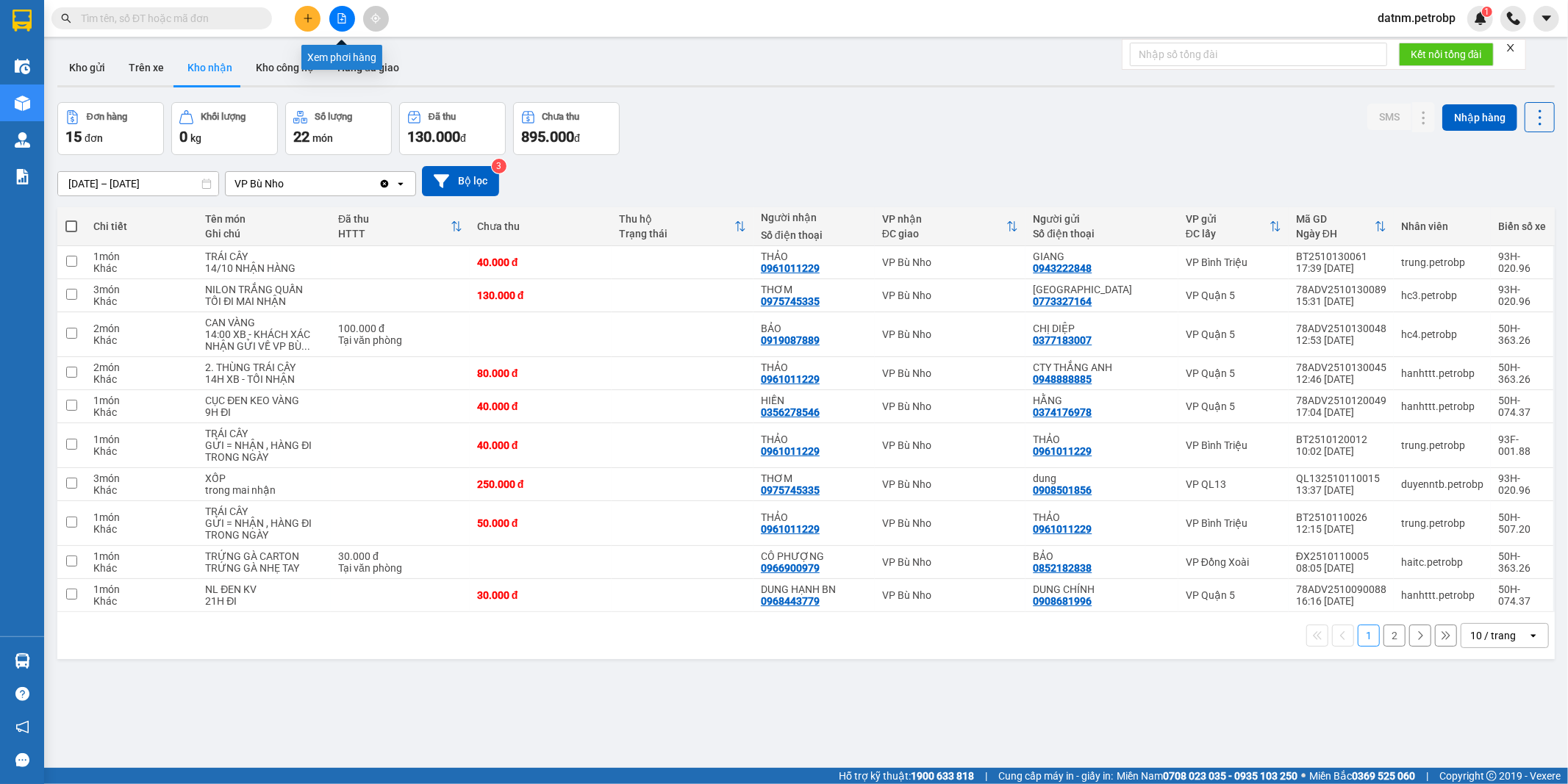
click at [343, 13] on icon "file-add" at bounding box center [341, 18] width 10 height 10
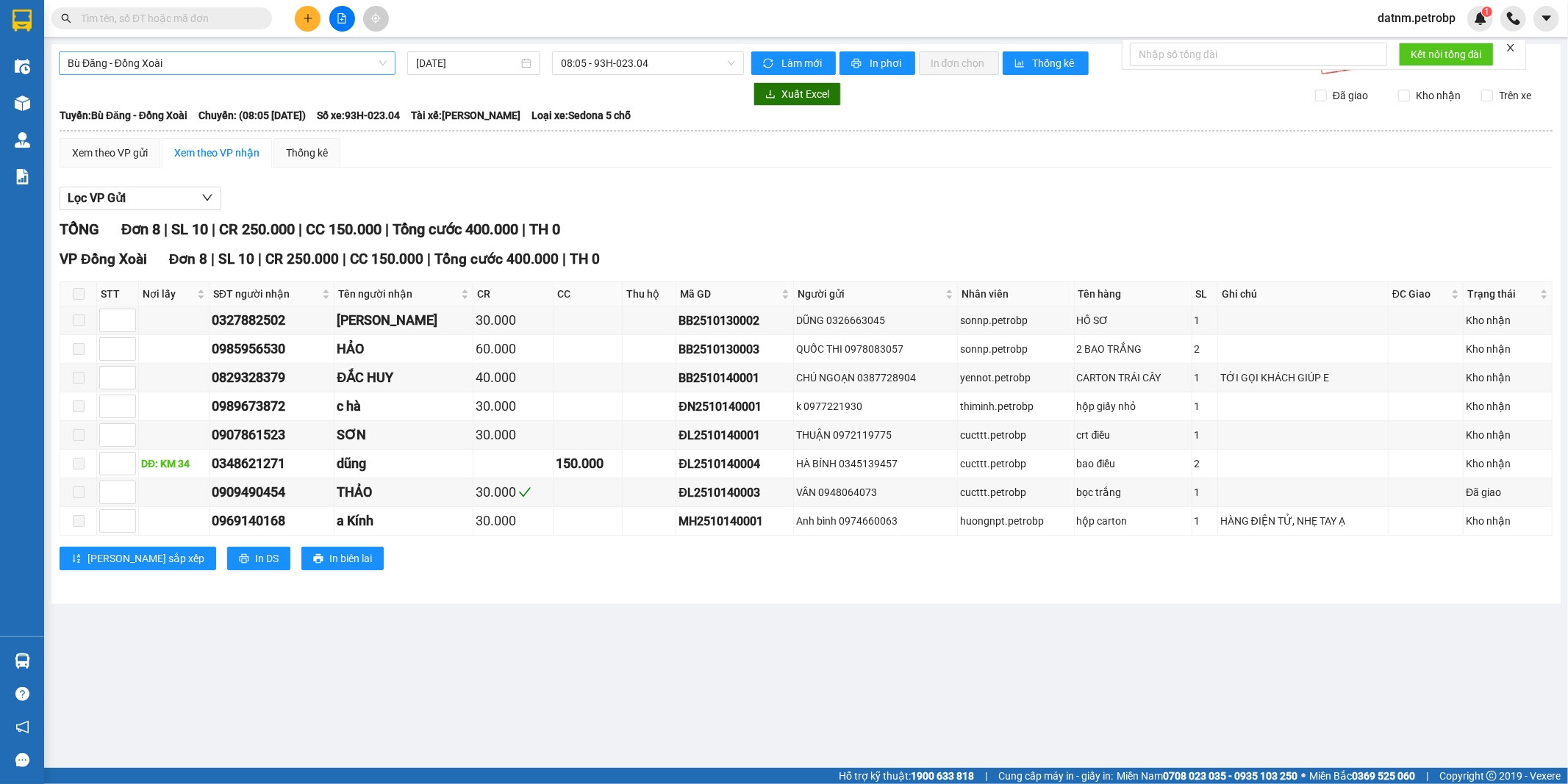
click at [204, 61] on span "Bù Đăng - Đồng Xoài" at bounding box center [227, 64] width 319 height 23
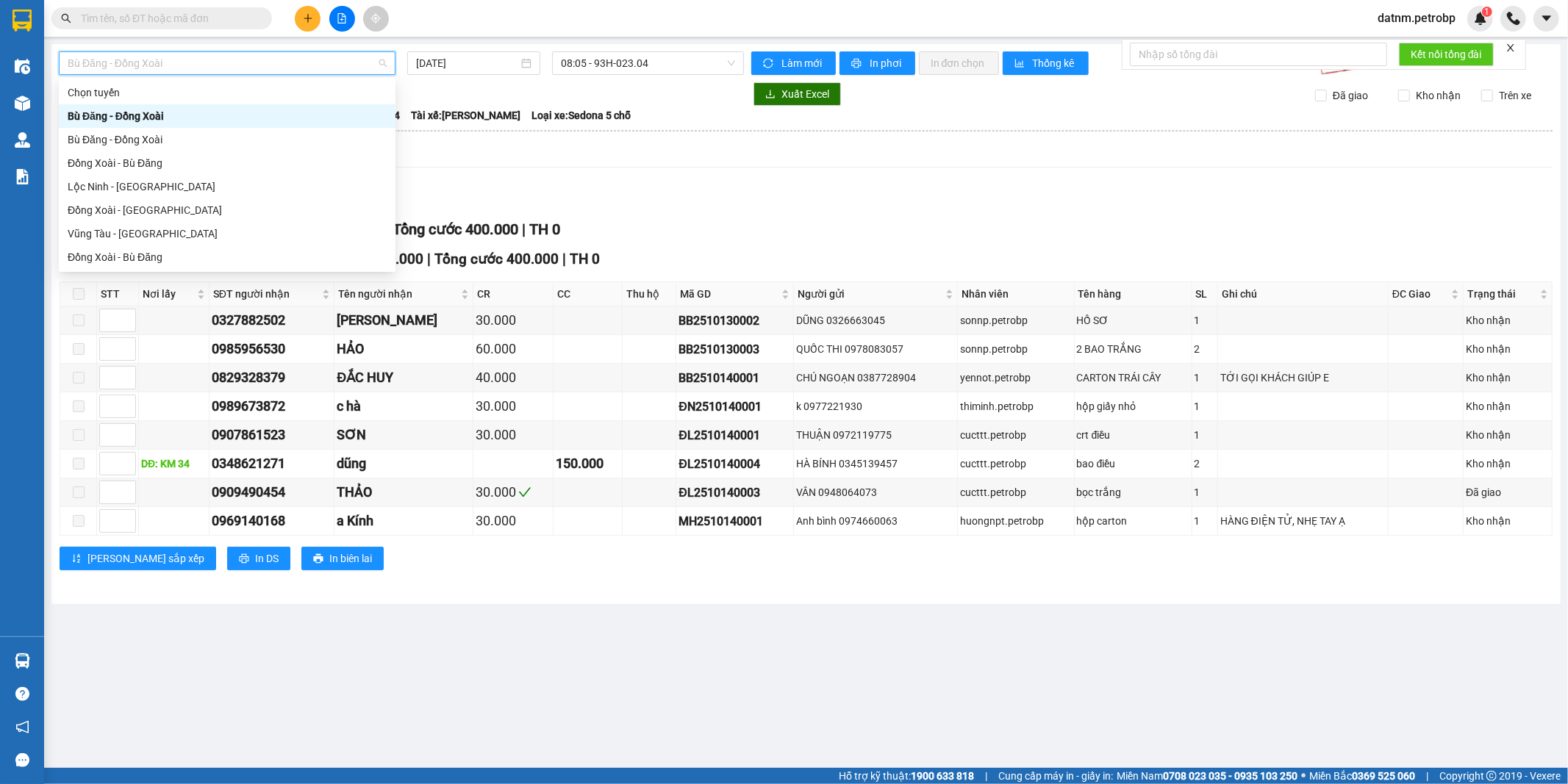
type input "P"
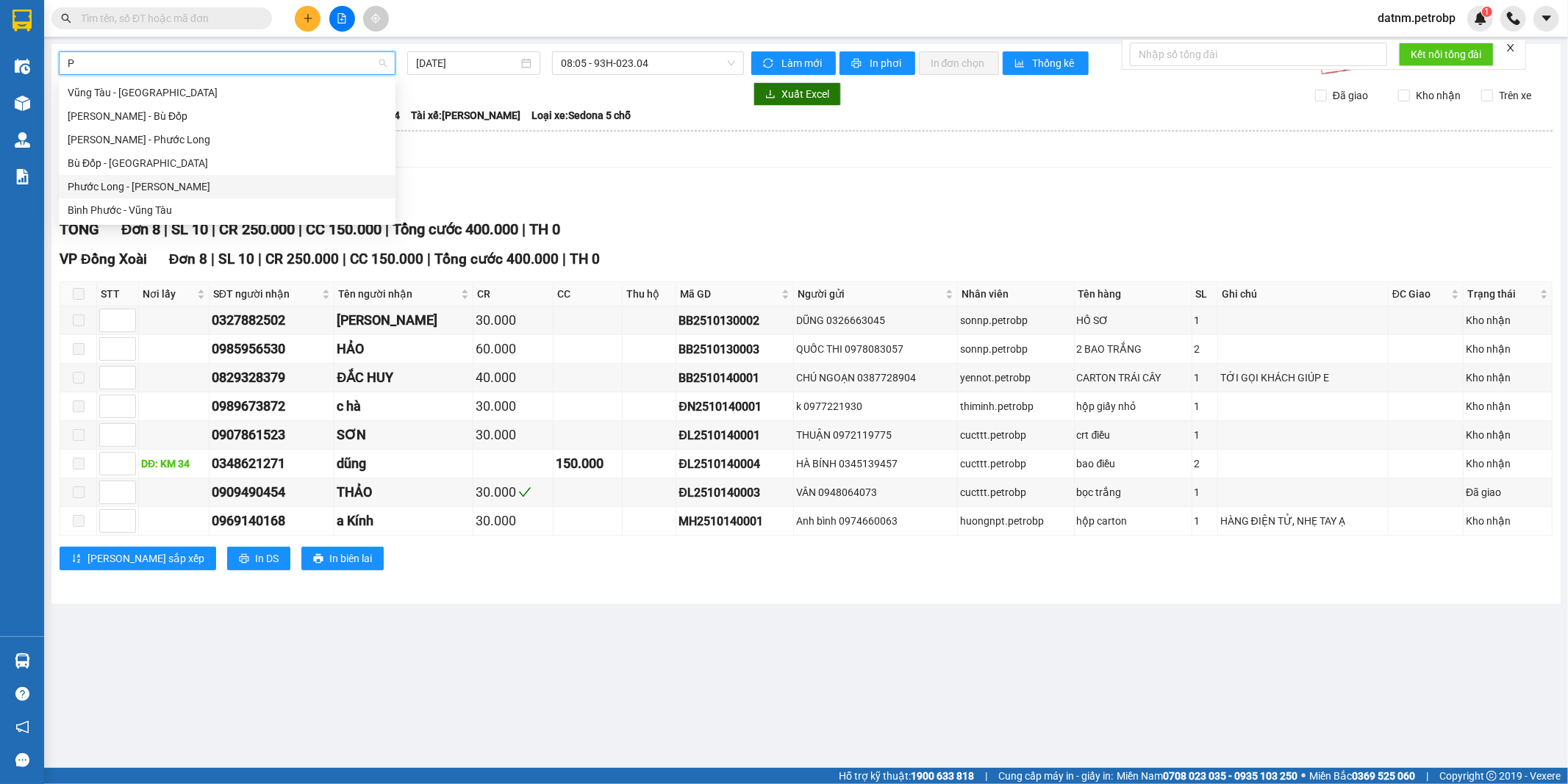
click at [143, 188] on div "Phước Long - [PERSON_NAME]" at bounding box center [227, 186] width 319 height 16
type input "[DATE]"
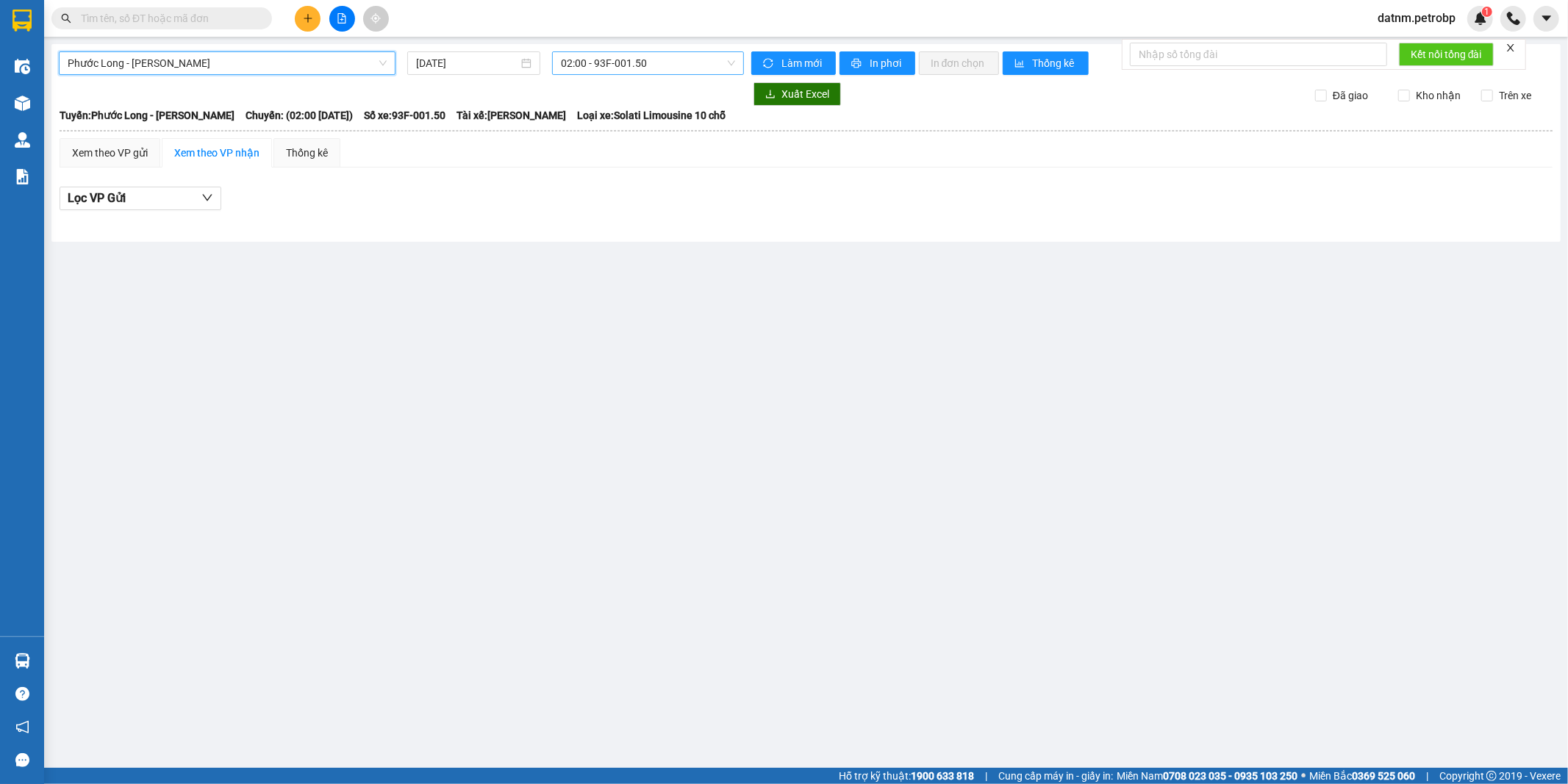
click at [680, 69] on span "02:00 - 93F-001.50" at bounding box center [647, 64] width 173 height 23
click at [622, 94] on div "16:01 - 61H-048.96" at bounding box center [618, 93] width 114 height 16
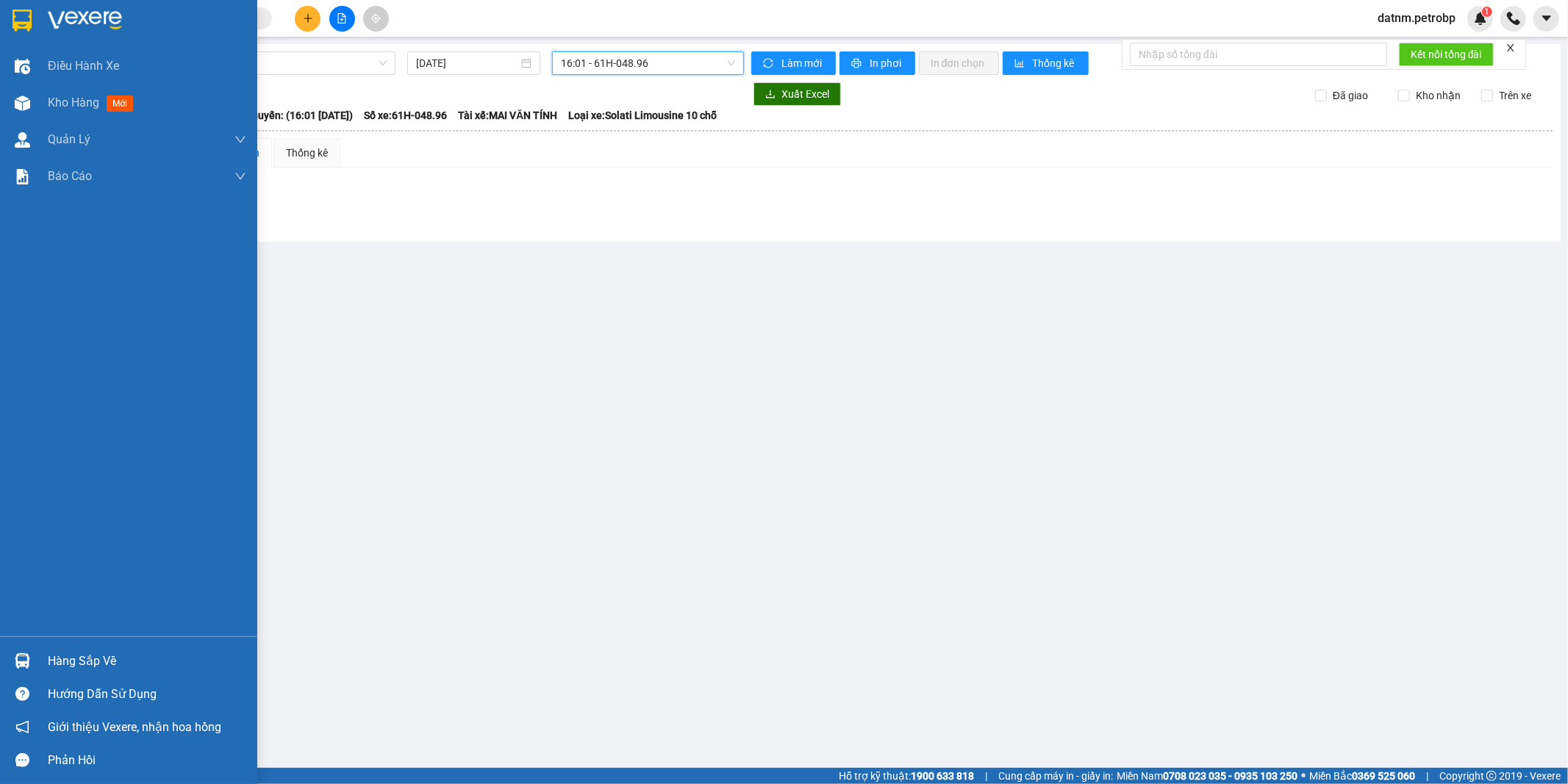
click at [57, 663] on div "Hàng sắp về" at bounding box center [147, 662] width 199 height 23
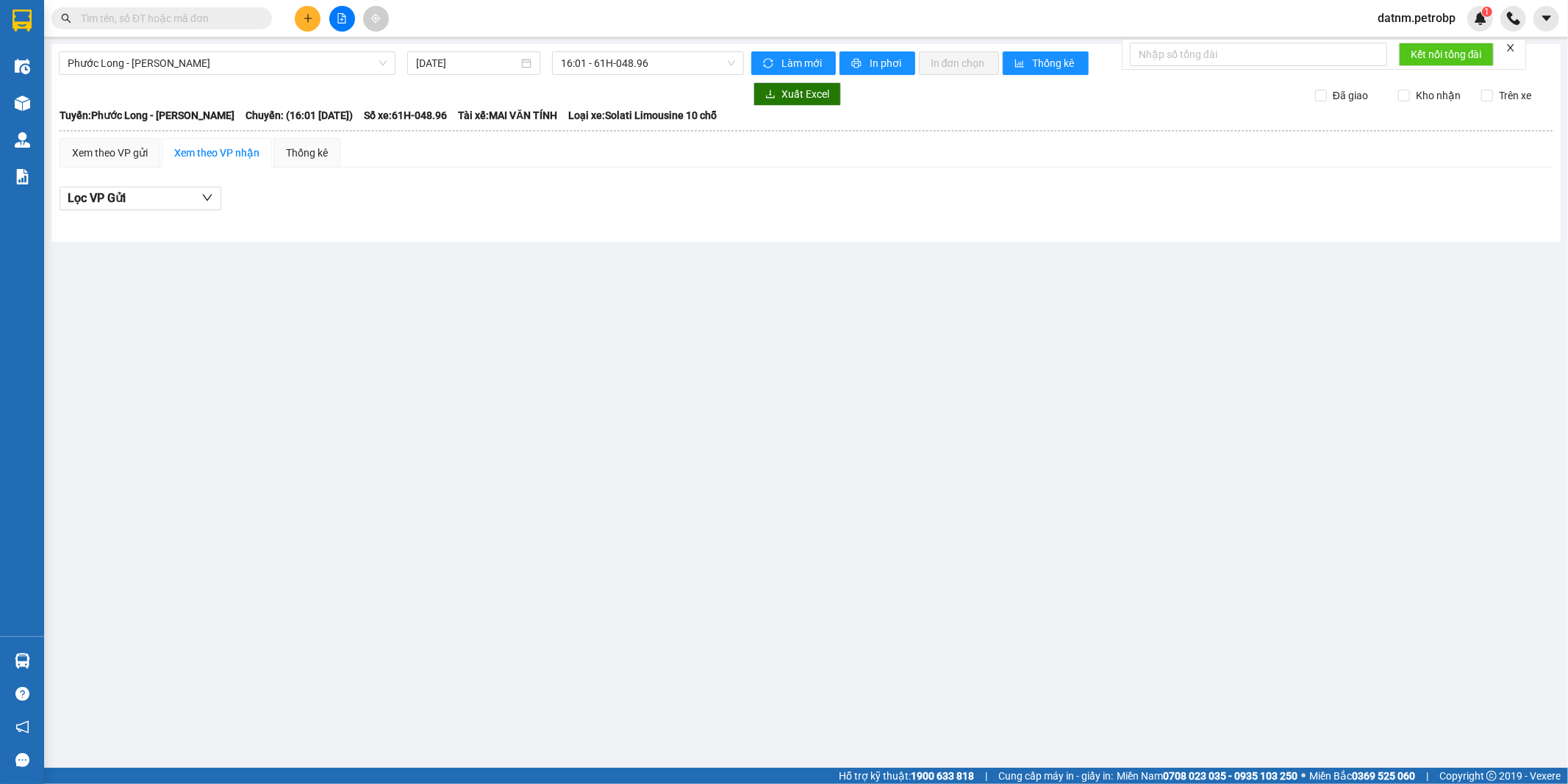
click at [761, 460] on section "Kết quả tìm kiếm ( 0 ) Bộ lọc Ngày tạo đơn gần nhất No Data datnm.petrobp 1 Điề…" at bounding box center [784, 392] width 1568 height 784
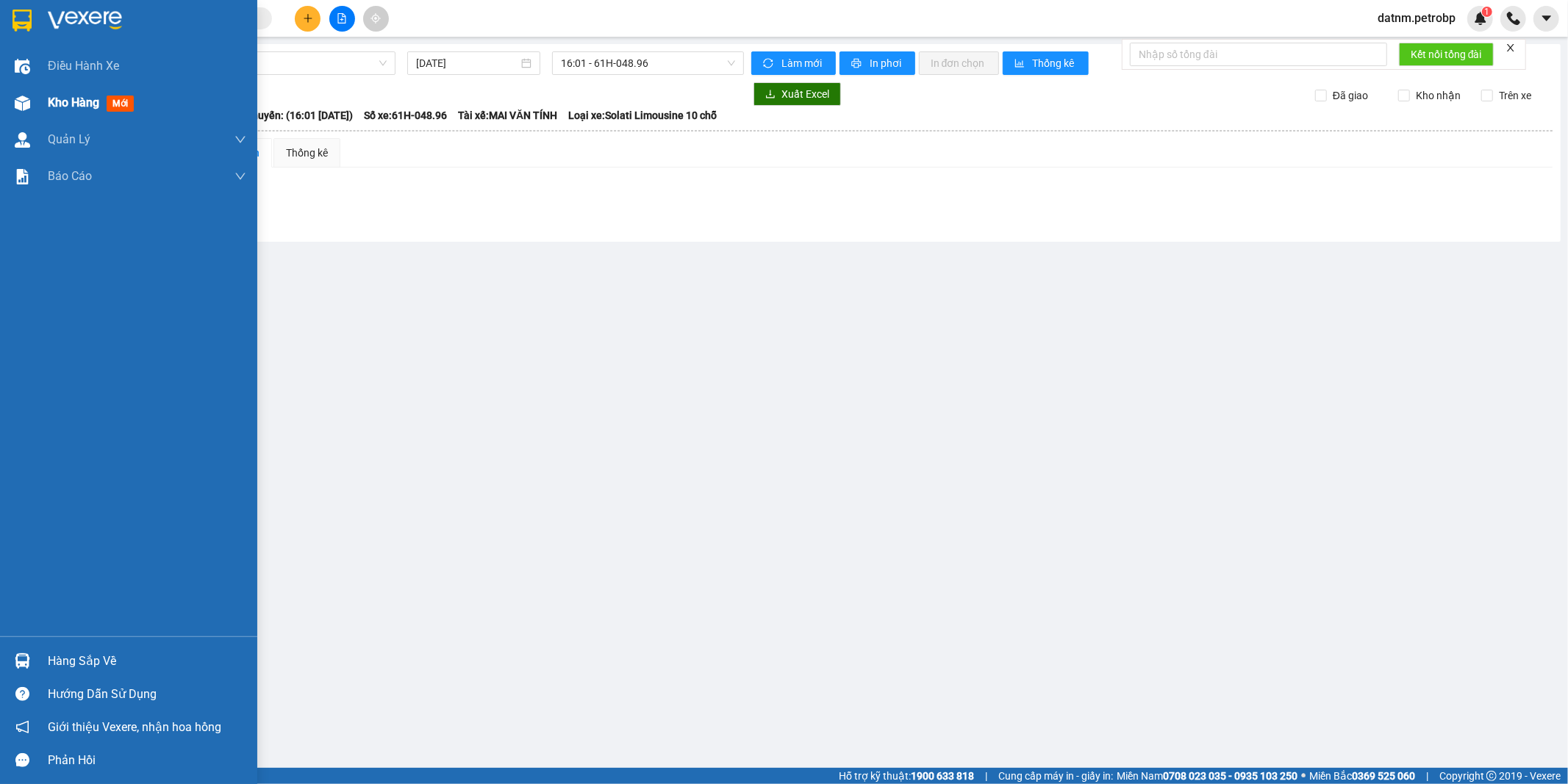
click at [73, 104] on span "Kho hàng" at bounding box center [73, 102] width 52 height 14
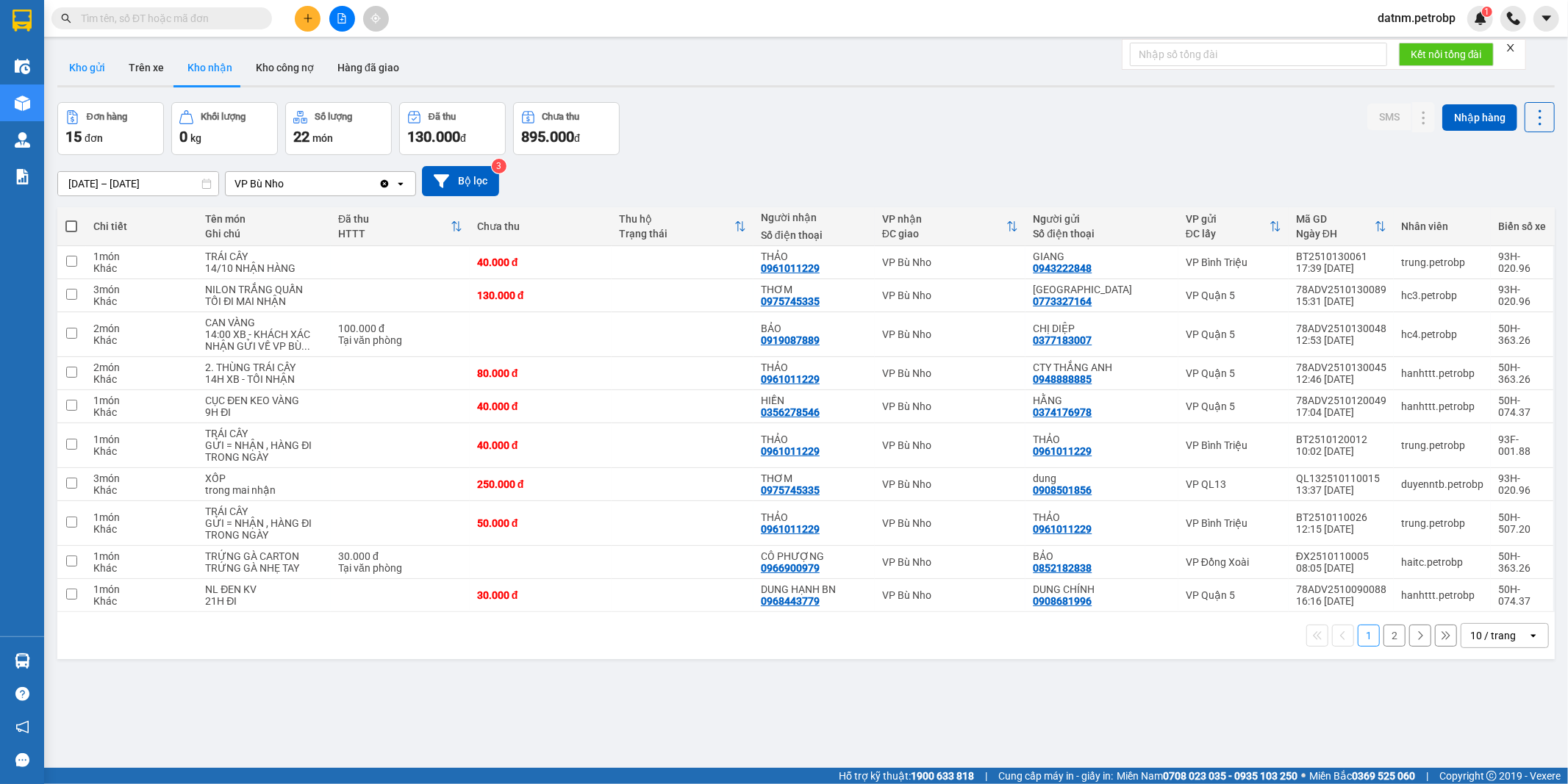
click at [94, 72] on button "Kho gửi" at bounding box center [86, 68] width 59 height 36
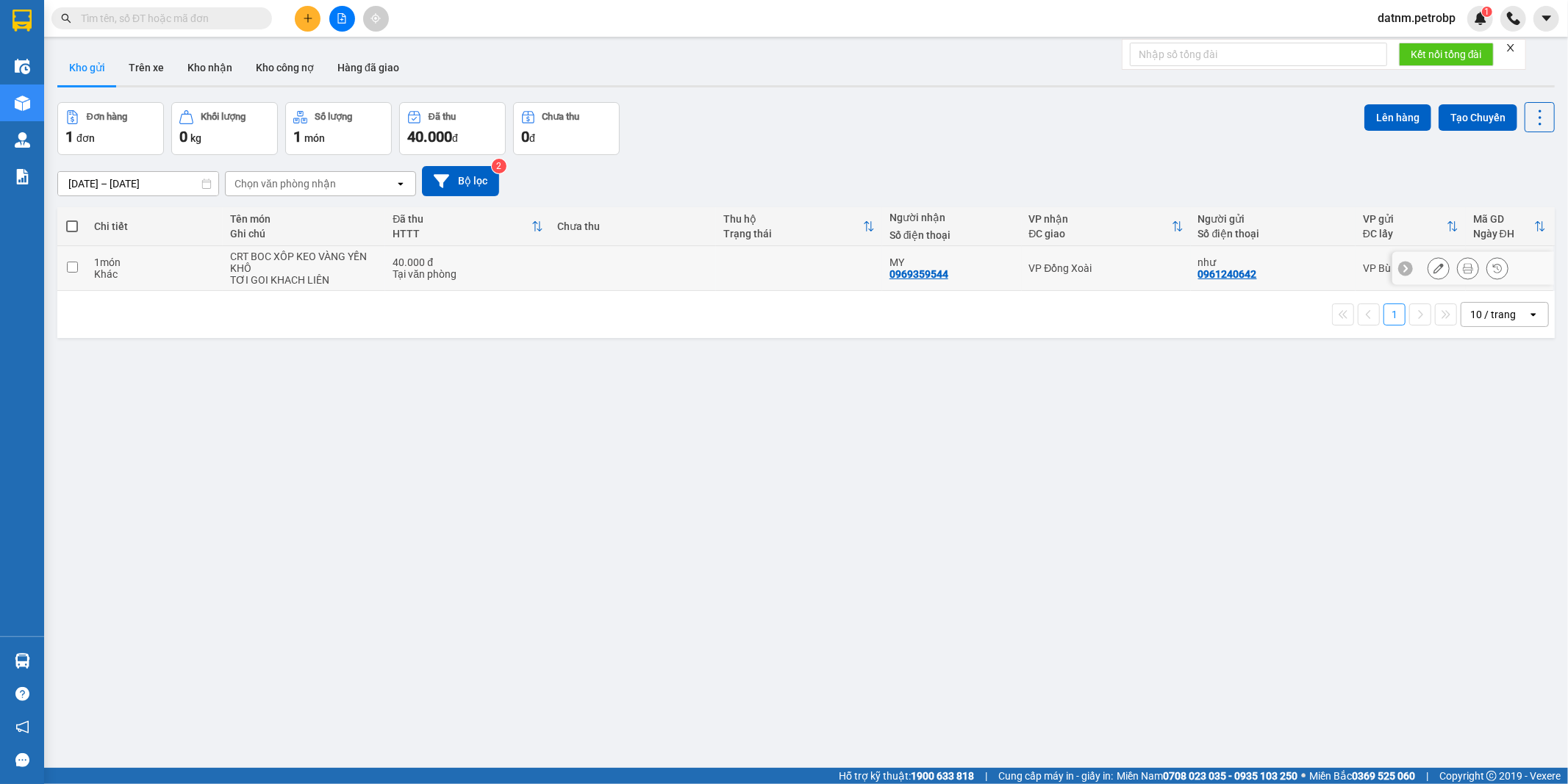
click at [71, 266] on input "checkbox" at bounding box center [72, 267] width 11 height 11
checkbox input "true"
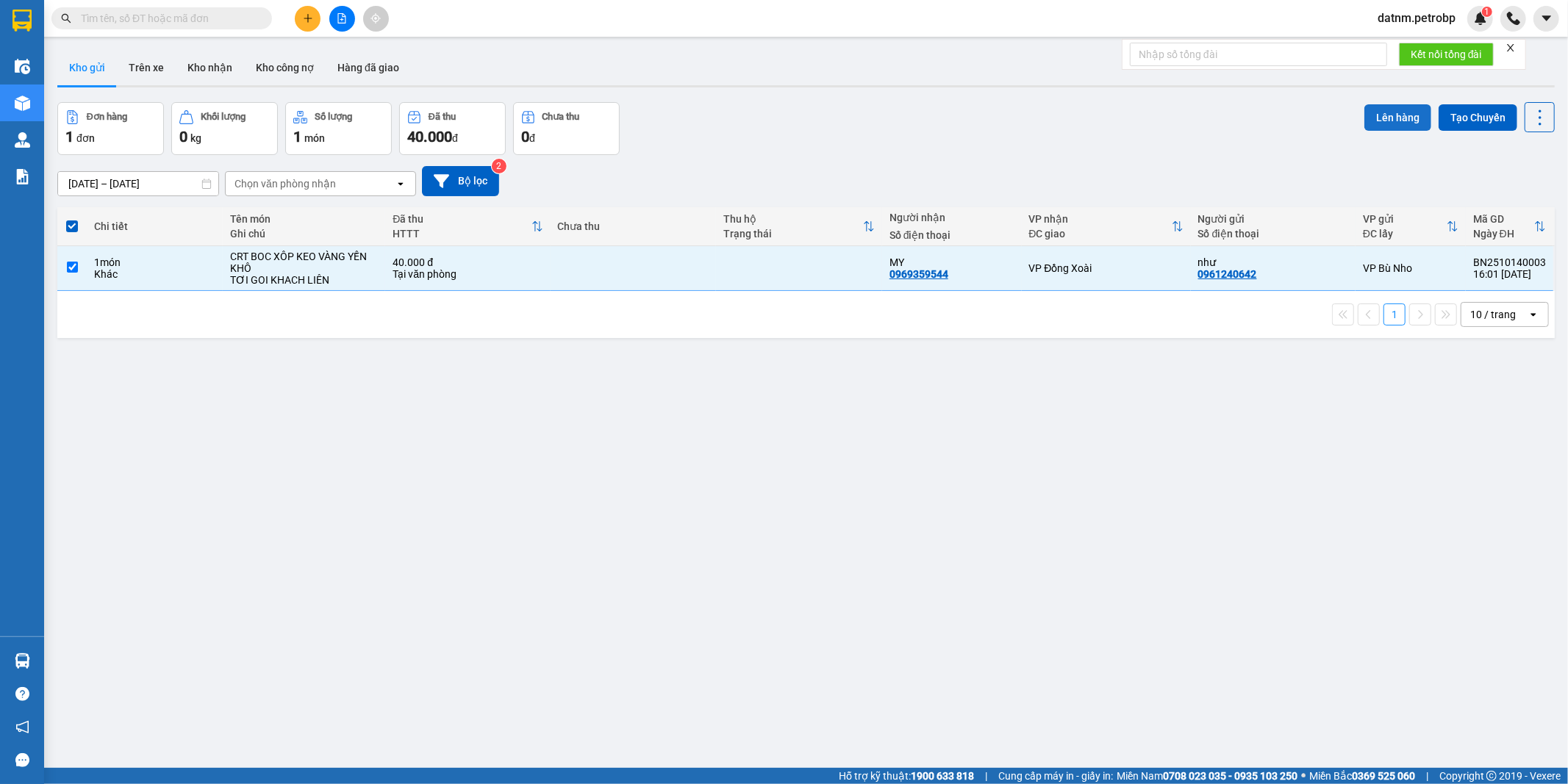
click at [1392, 114] on button "Lên hàng" at bounding box center [1397, 117] width 67 height 26
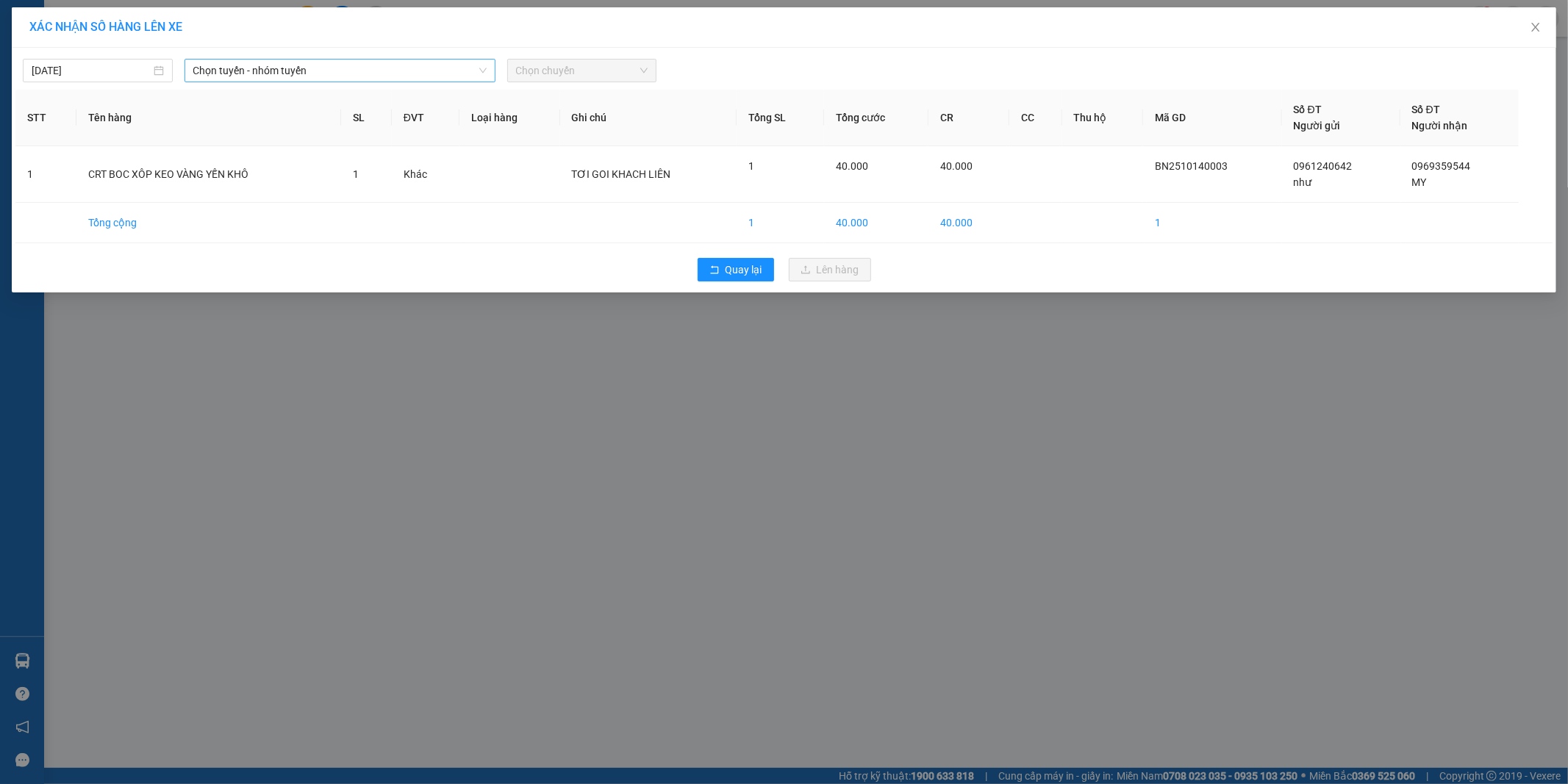
click at [309, 70] on span "Chọn tuyến - nhóm tuyến" at bounding box center [339, 70] width 294 height 23
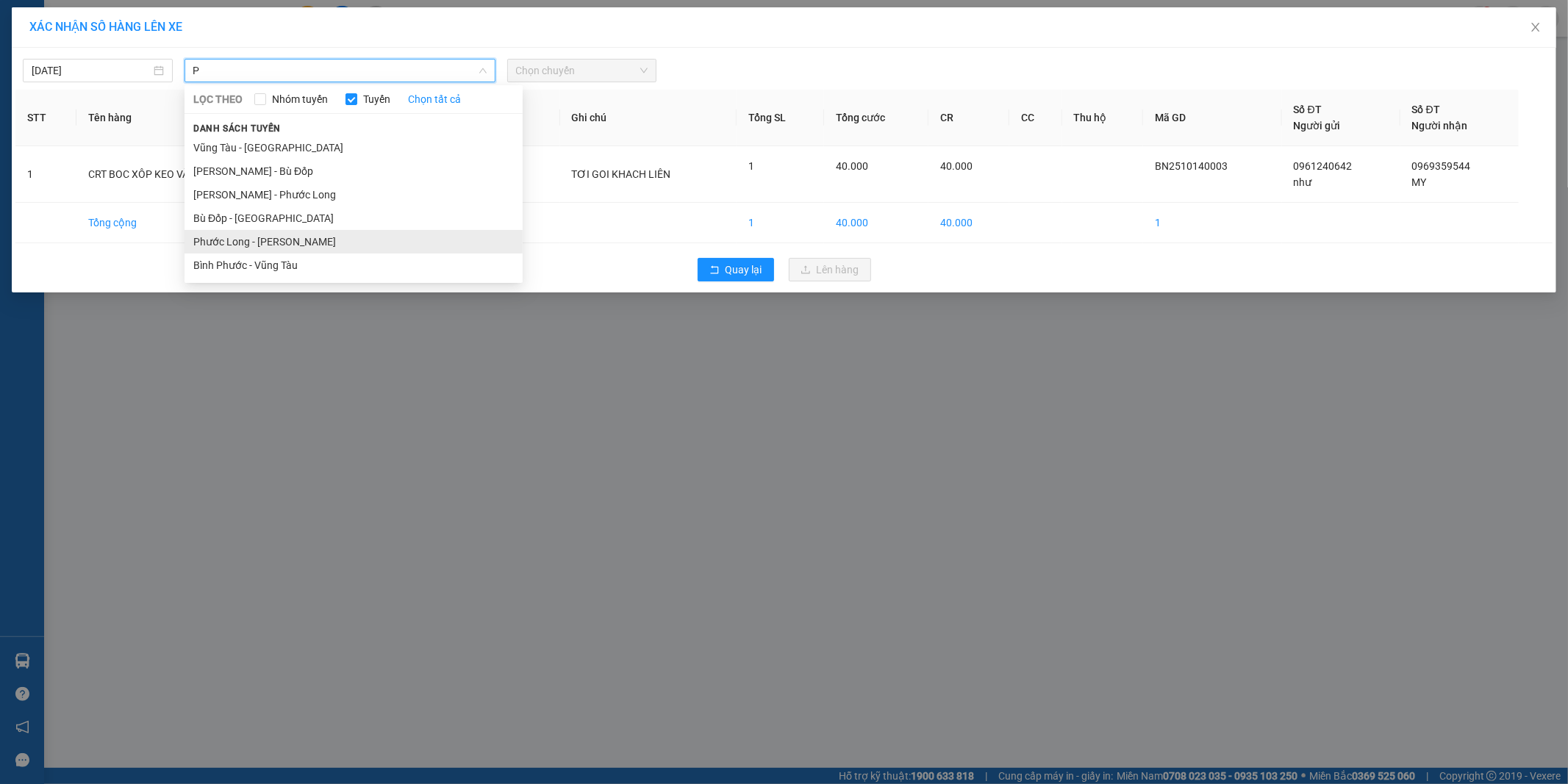
type input "P"
click at [267, 236] on li "Phước Long - [PERSON_NAME]" at bounding box center [354, 241] width 339 height 23
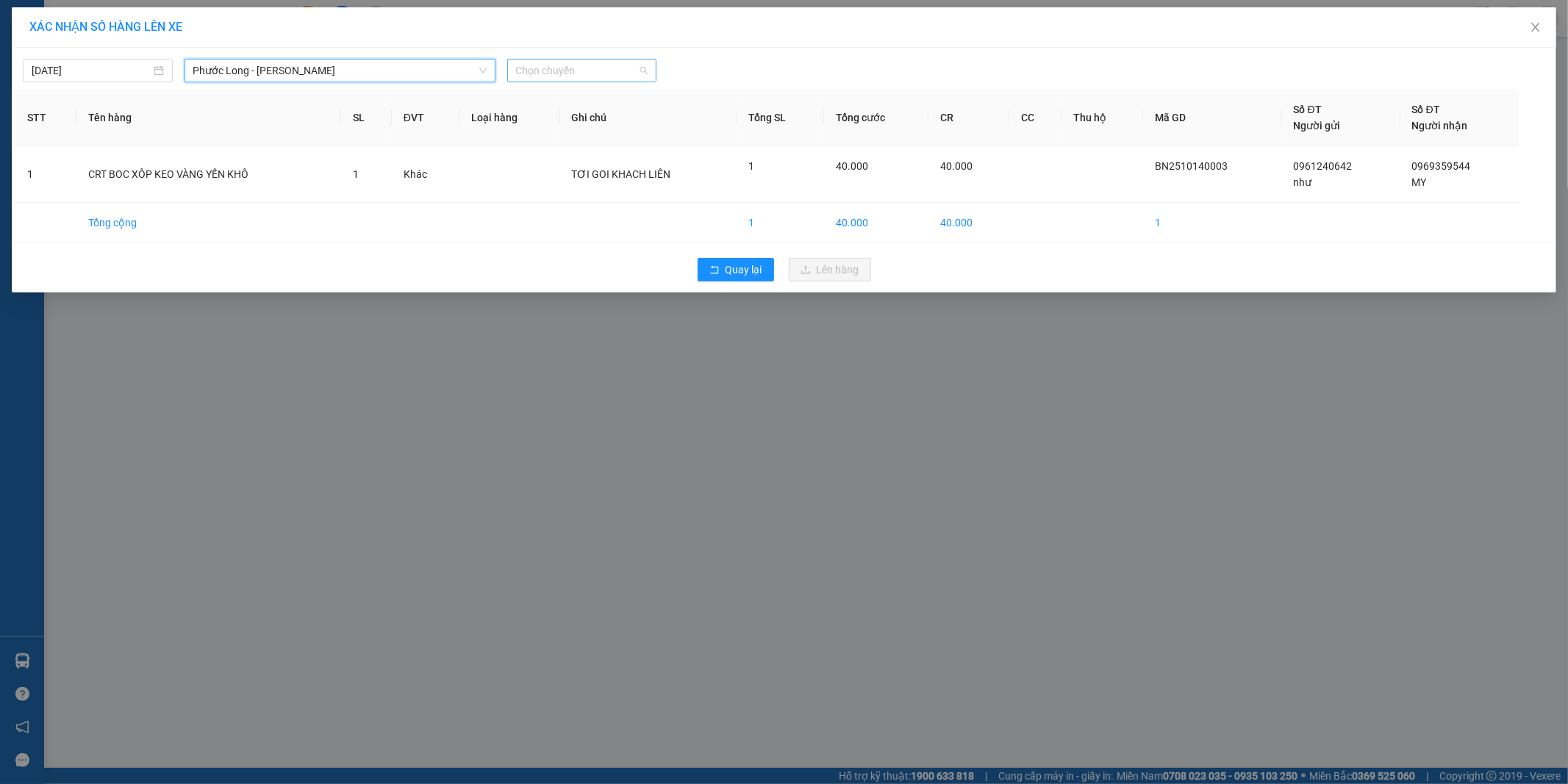
click at [549, 73] on span "Chọn chuyến" at bounding box center [581, 70] width 132 height 23
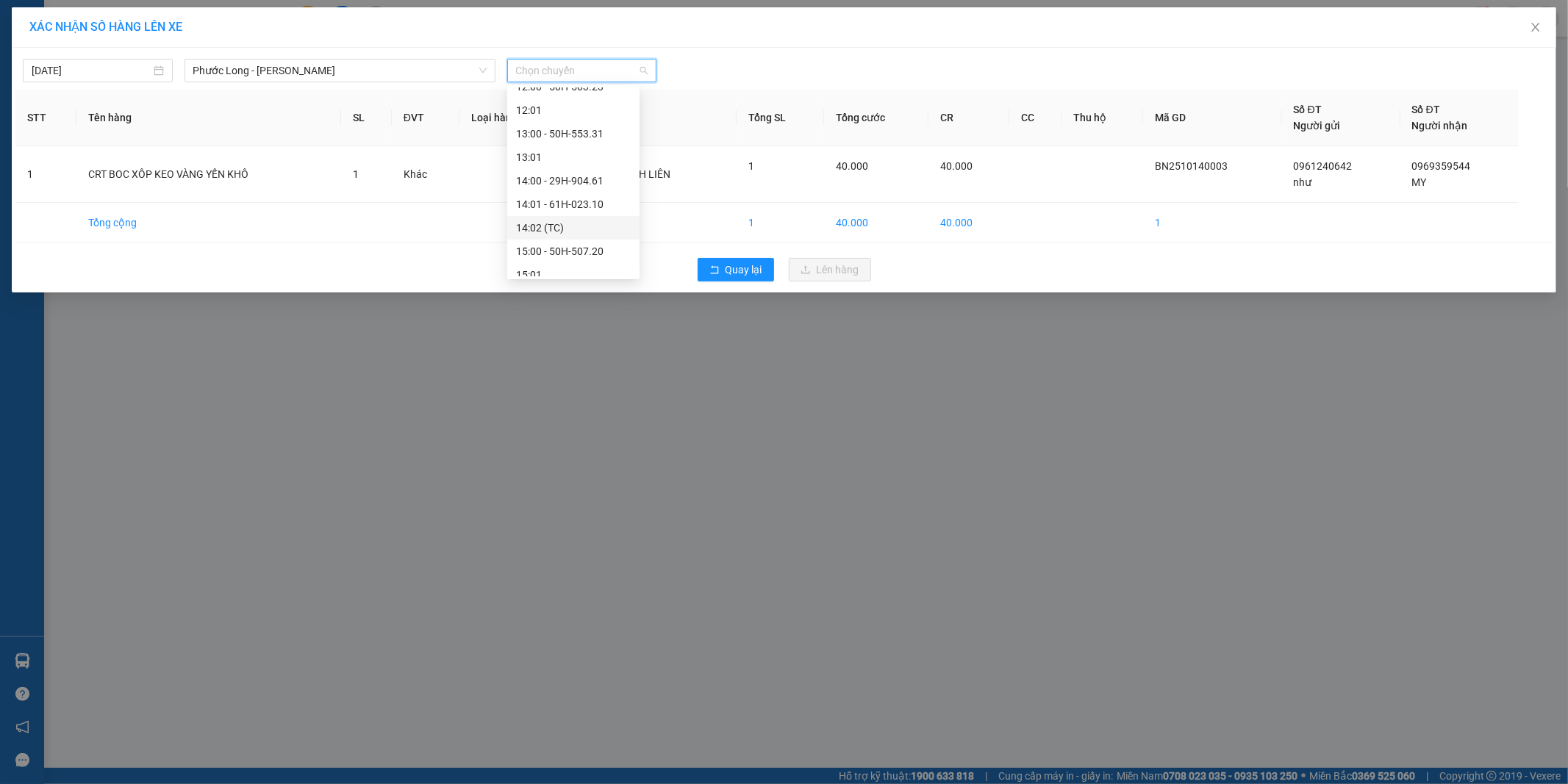
scroll to position [636, 0]
click at [580, 264] on div "16:01 - 61H-048.96" at bounding box center [573, 264] width 114 height 16
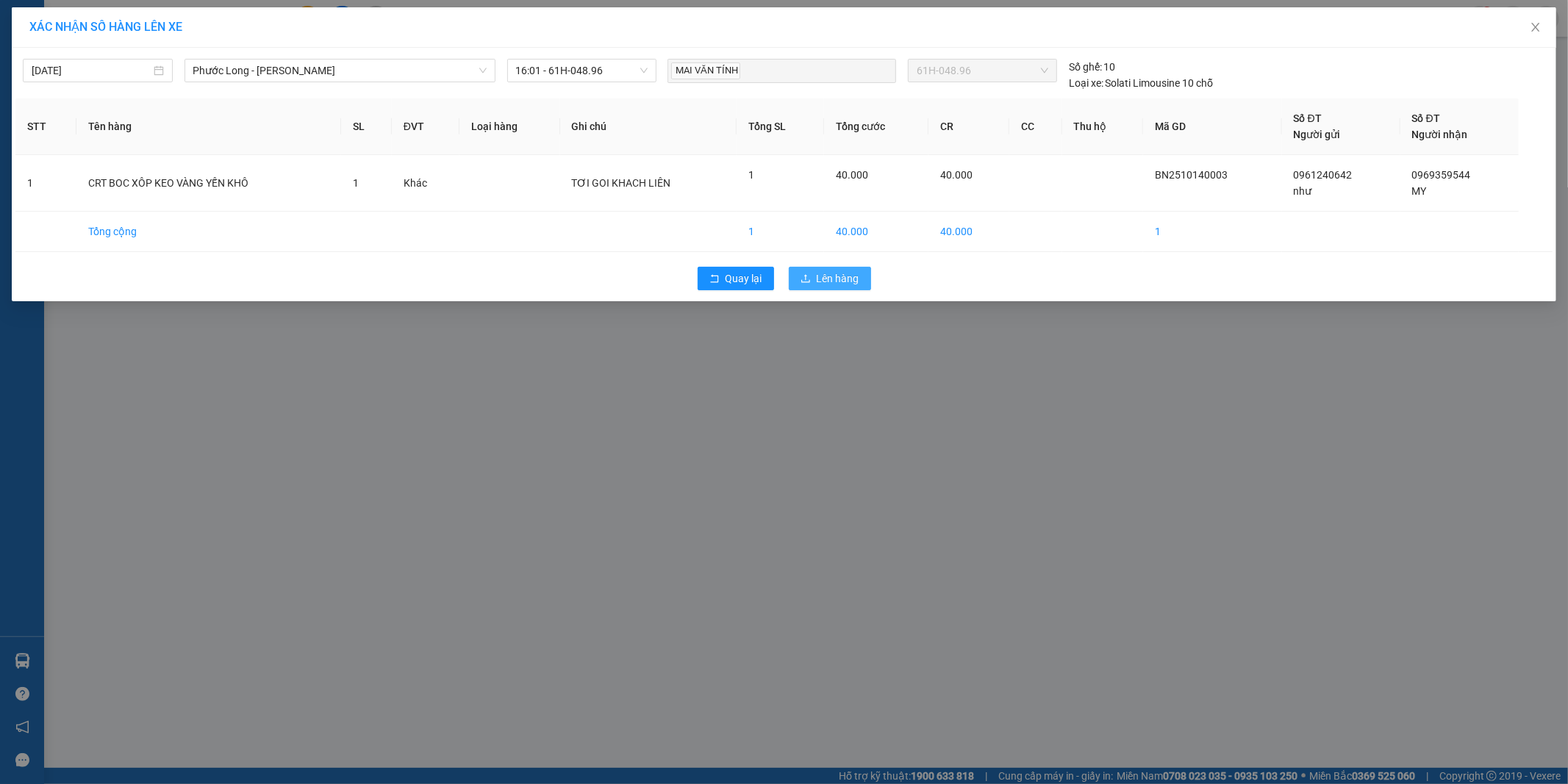
click at [850, 276] on span "Lên hàng" at bounding box center [837, 278] width 42 height 16
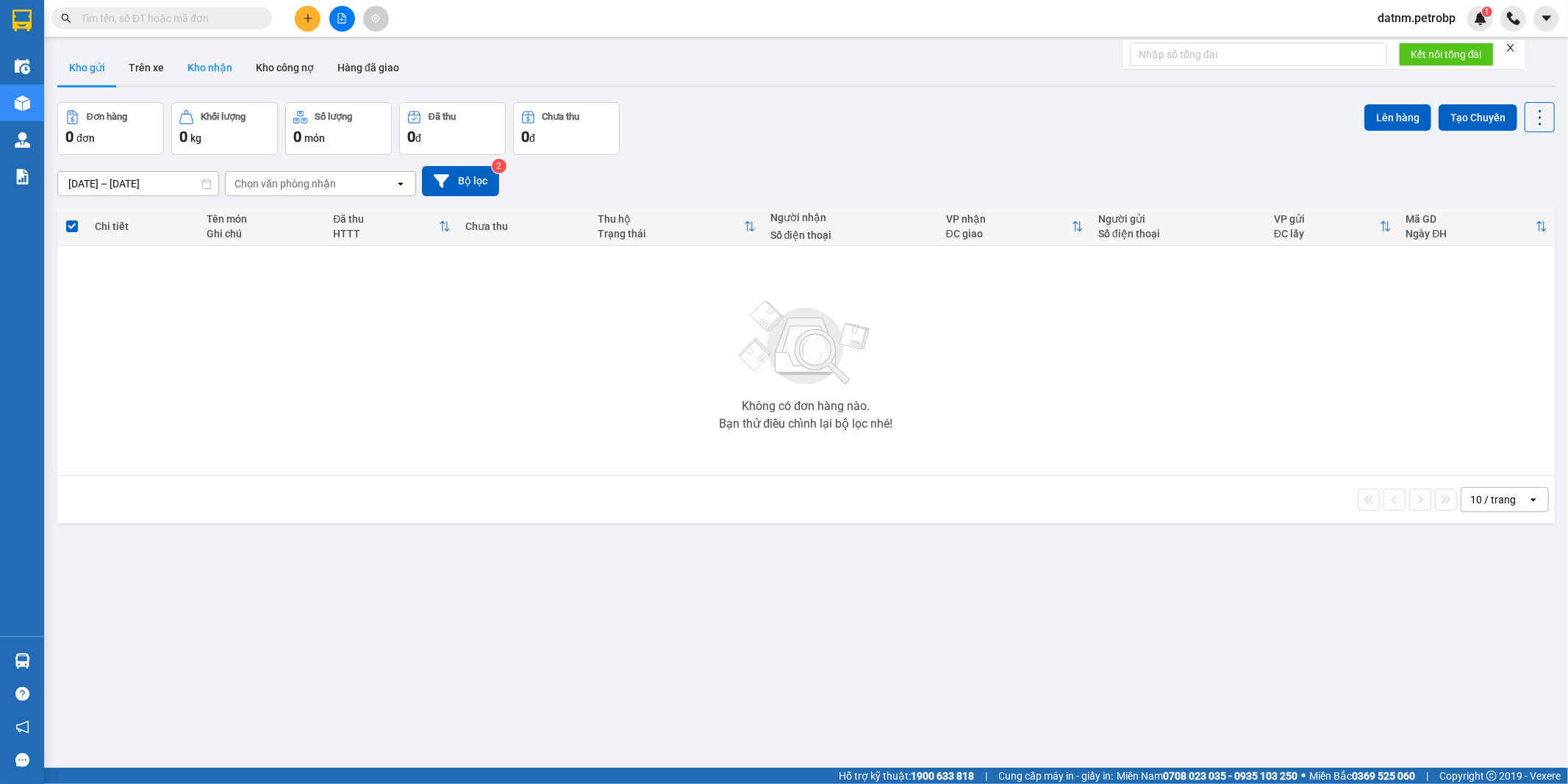
click at [195, 67] on button "Kho nhận" at bounding box center [209, 68] width 68 height 36
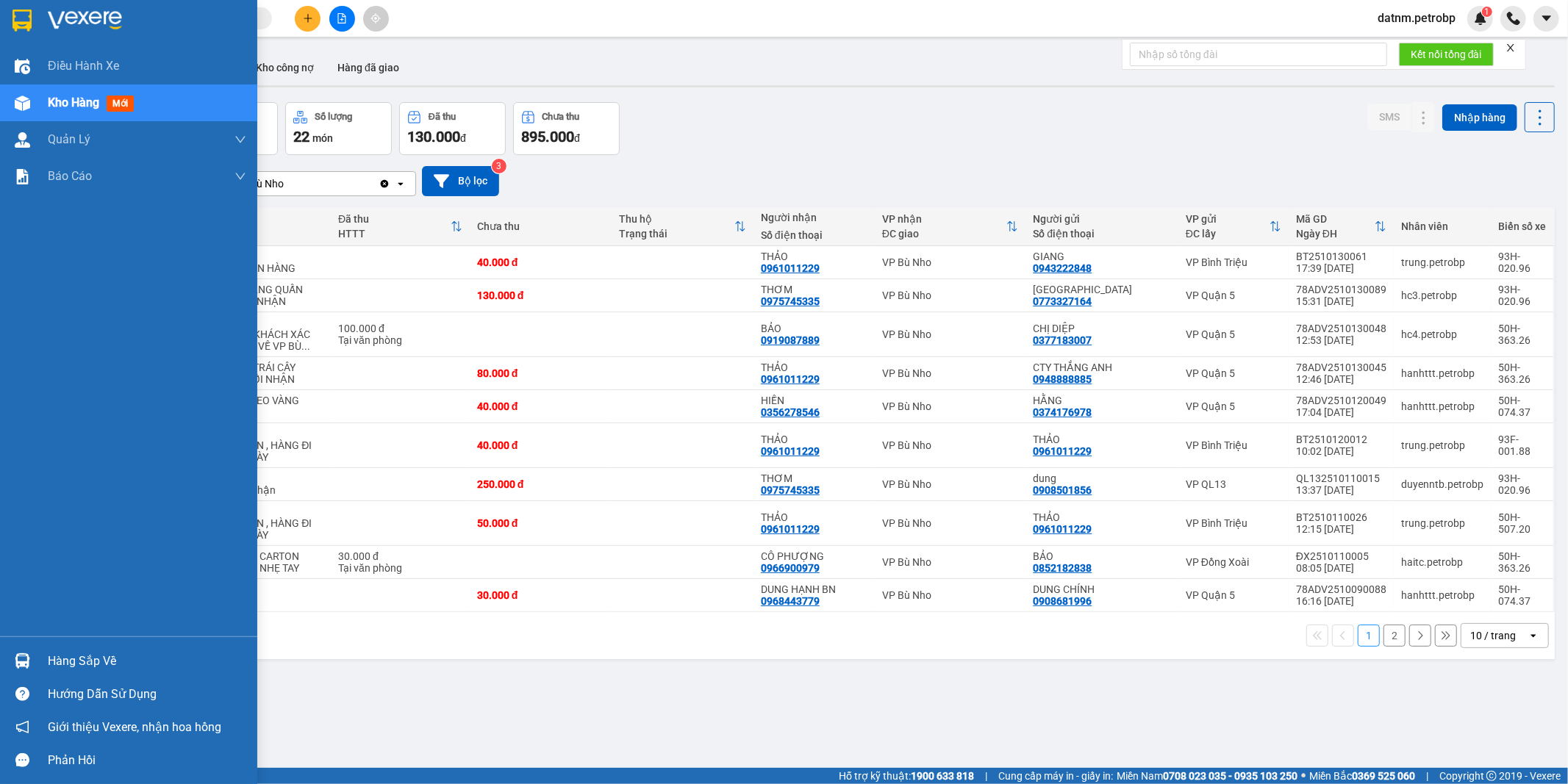
click at [96, 656] on div "Hàng sắp về" at bounding box center [147, 662] width 199 height 23
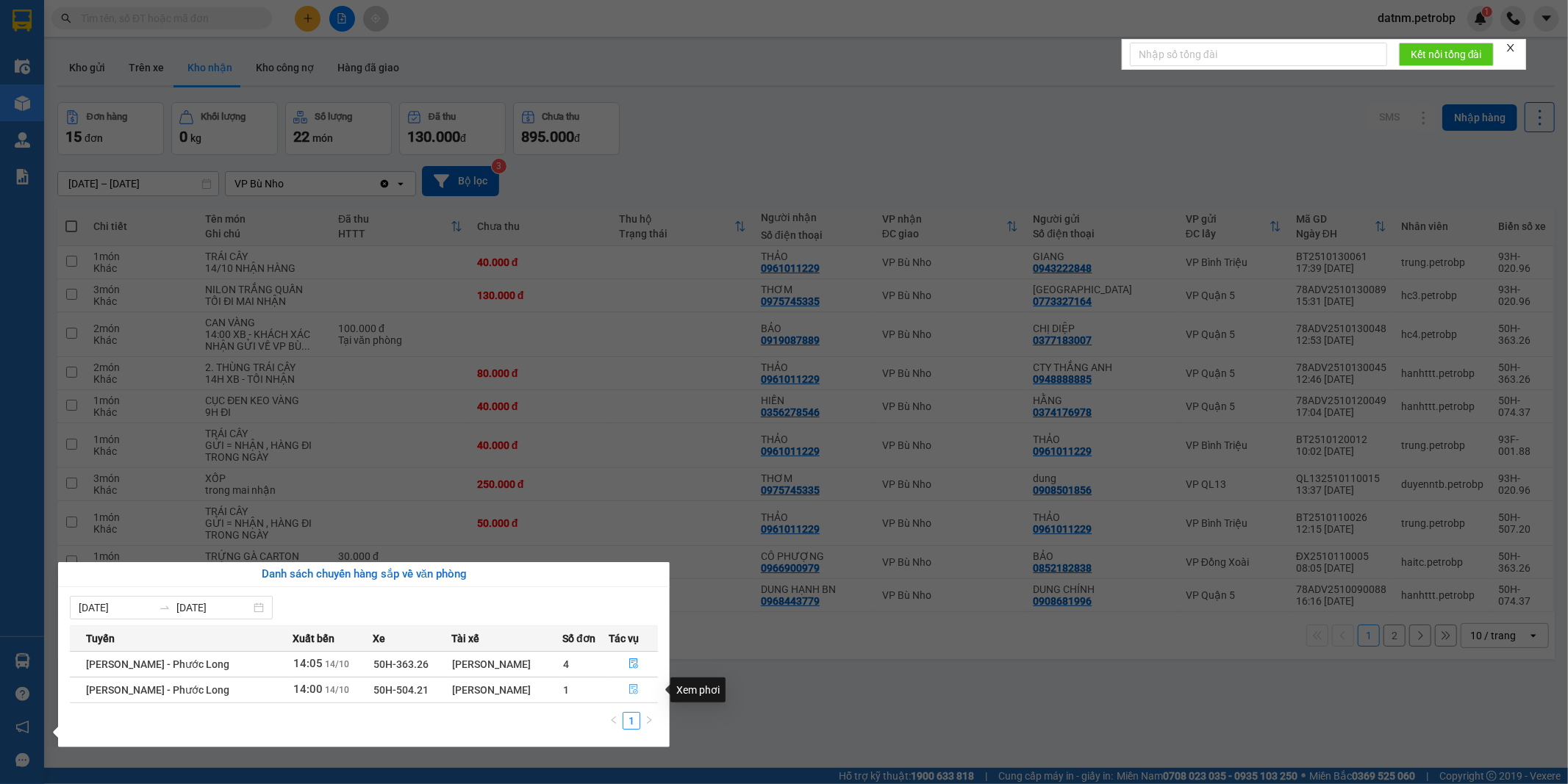
click at [628, 694] on icon "file-done" at bounding box center [633, 689] width 10 height 10
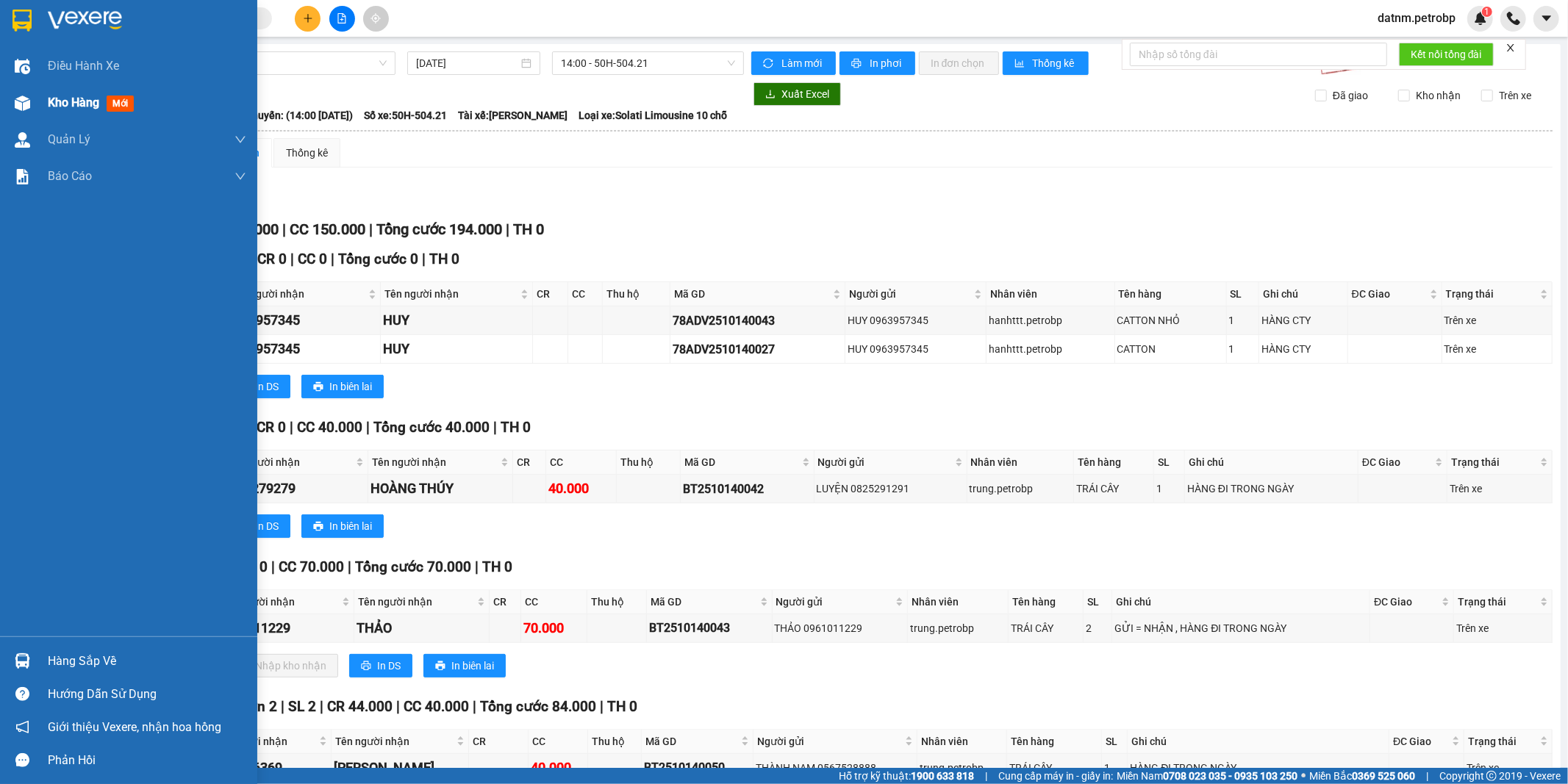
click at [57, 100] on span "Kho hàng" at bounding box center [73, 102] width 52 height 14
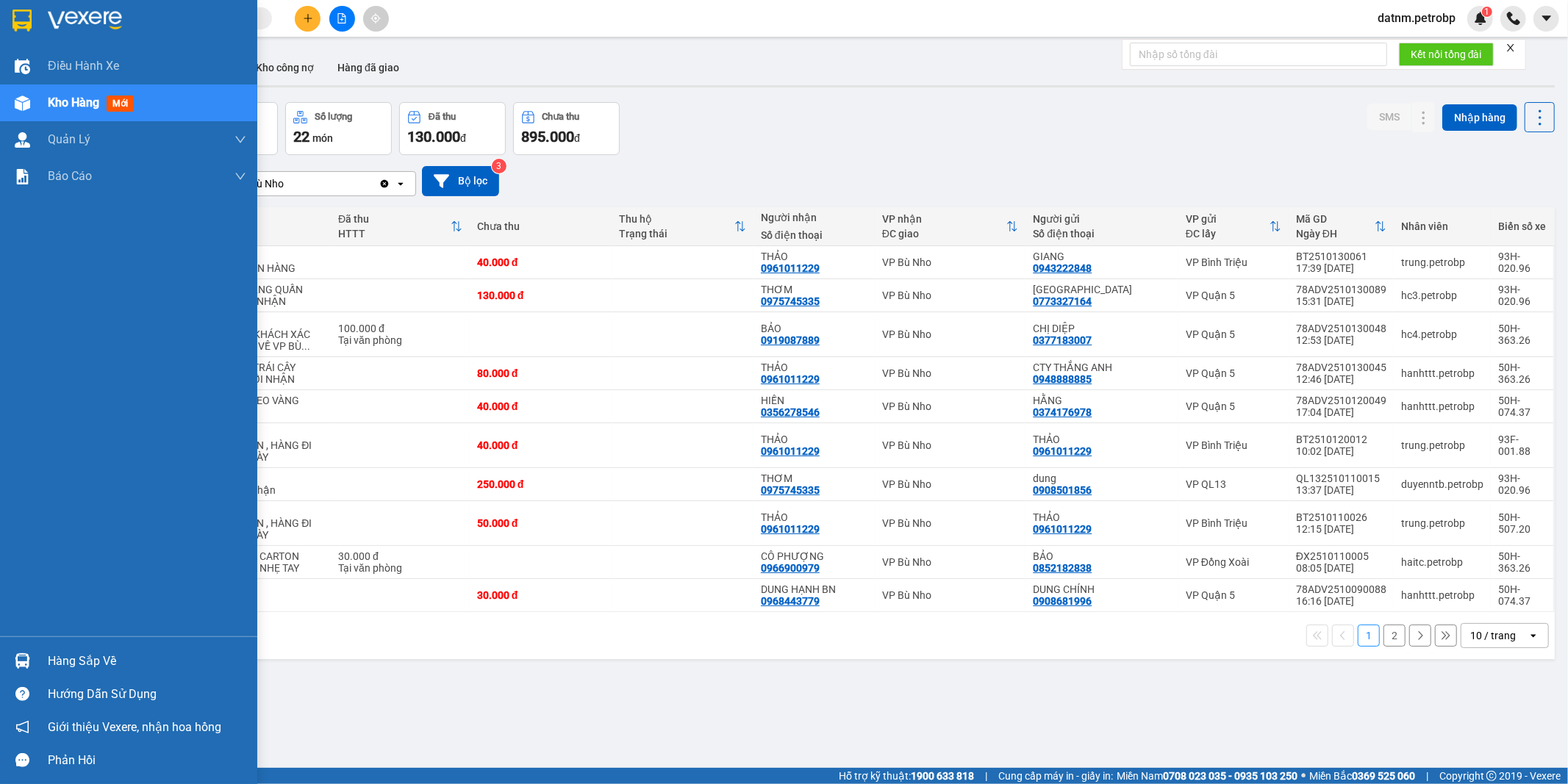
click at [80, 659] on div "Hàng sắp về" at bounding box center [147, 662] width 199 height 23
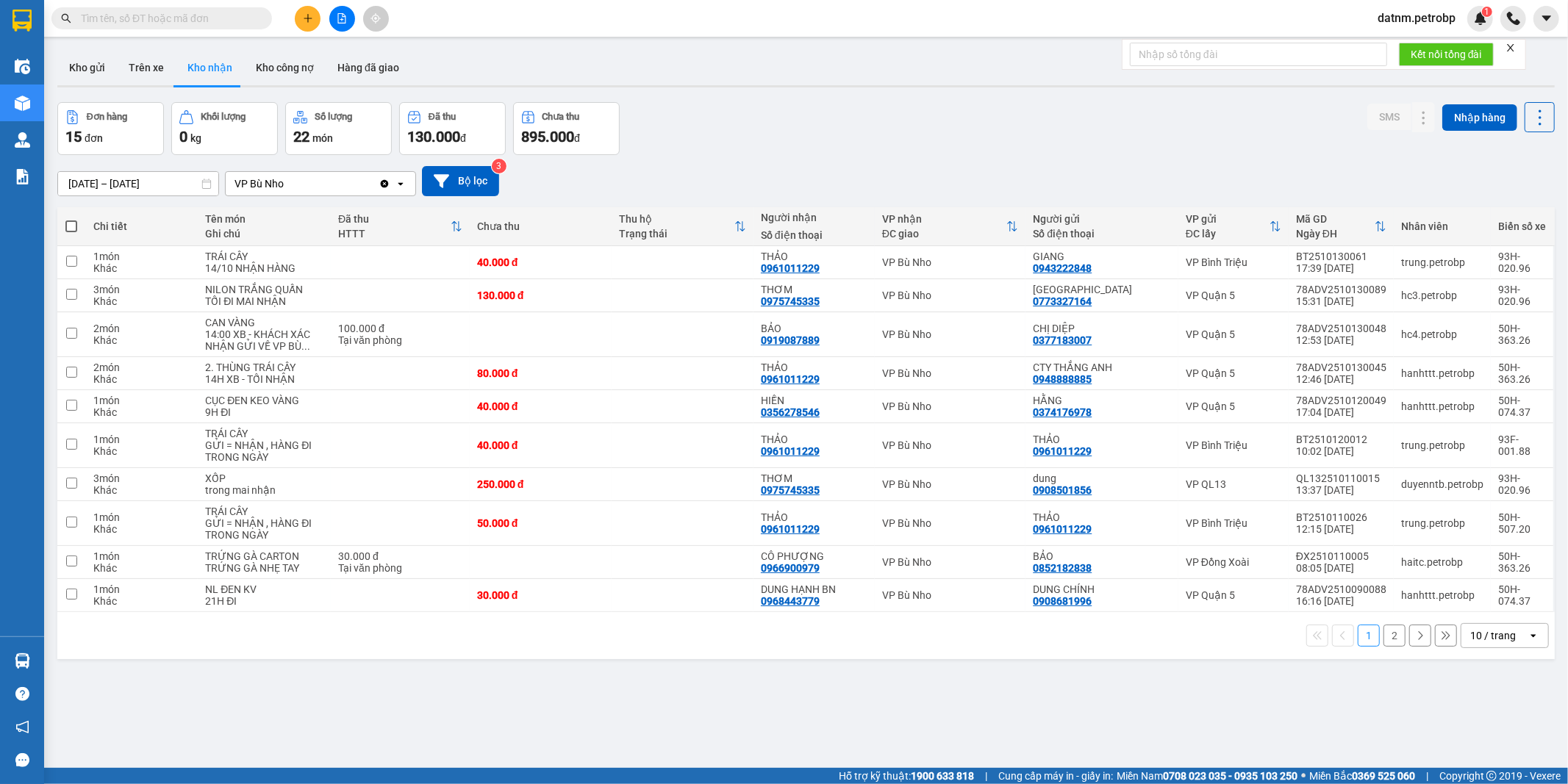
click at [930, 707] on section "Kết quả tìm kiếm ( 0 ) Bộ lọc Ngày tạo đơn gần nhất No Data datnm.petrobp 1 Điề…" at bounding box center [784, 392] width 1568 height 784
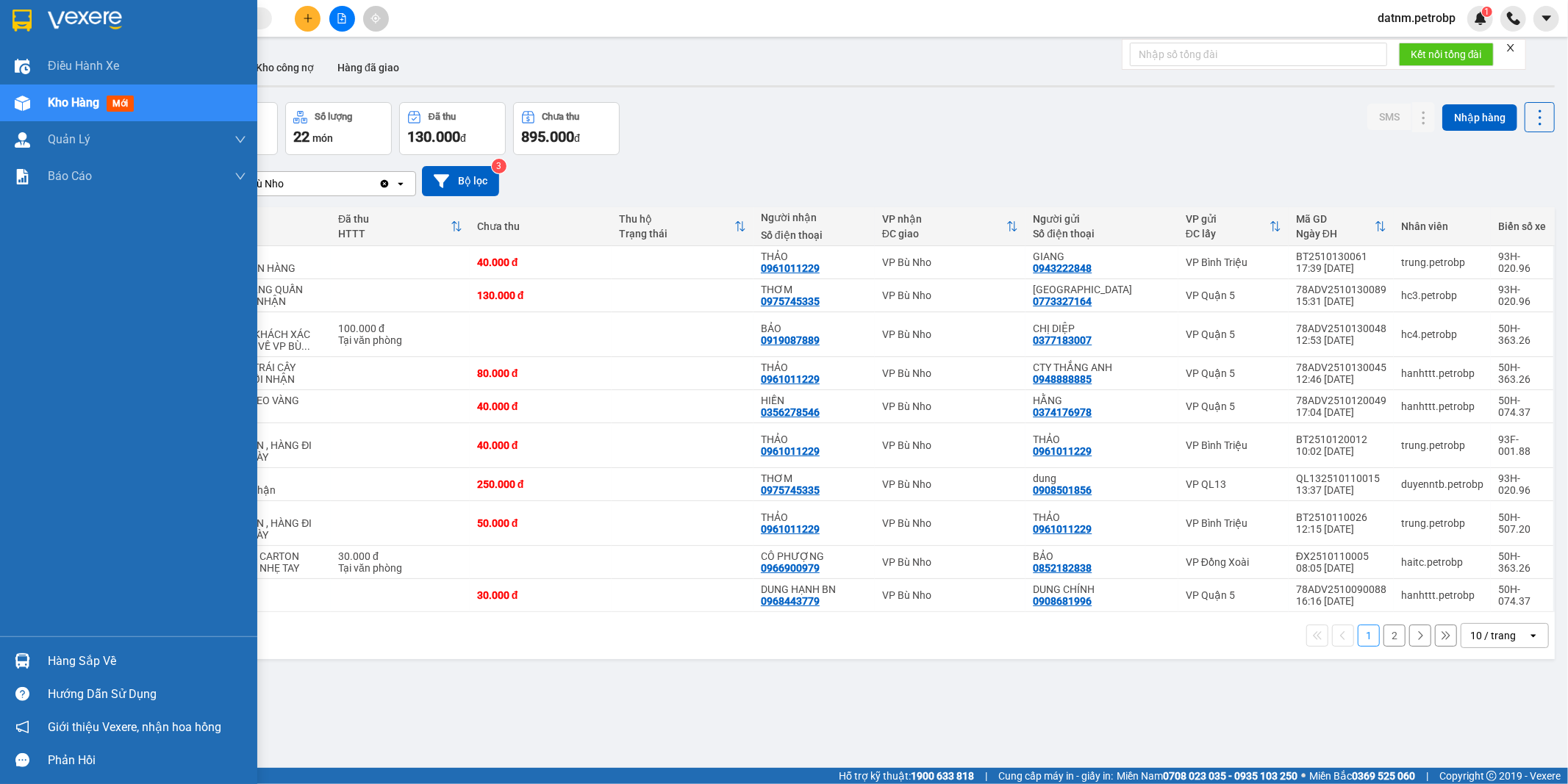
click at [86, 658] on div "Hàng sắp về" at bounding box center [147, 662] width 199 height 23
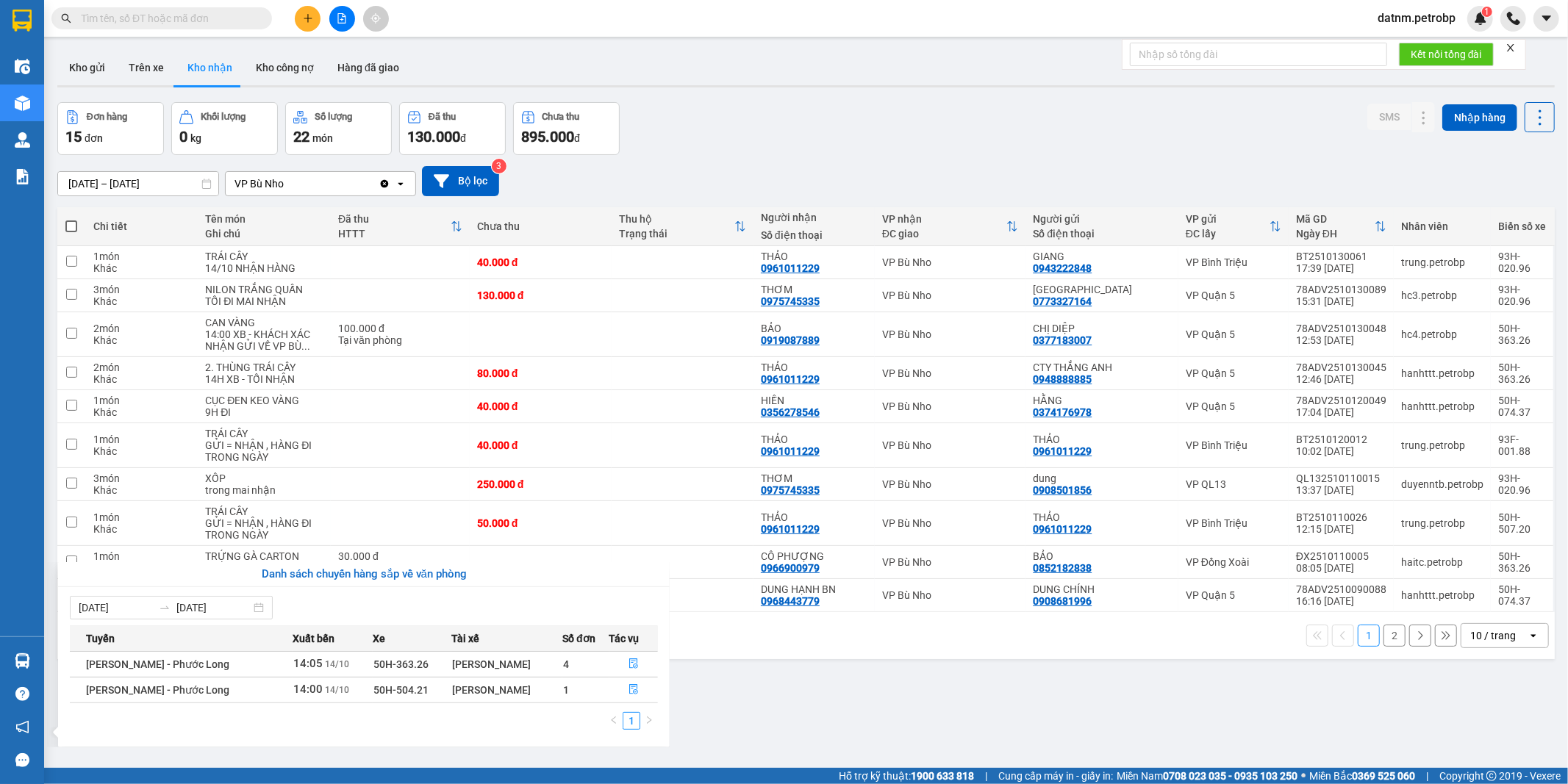
click at [794, 679] on section "Kết quả tìm kiếm ( 0 ) Bộ lọc Ngày tạo đơn gần nhất No Data datnm.petrobp 1 Điề…" at bounding box center [784, 392] width 1568 height 784
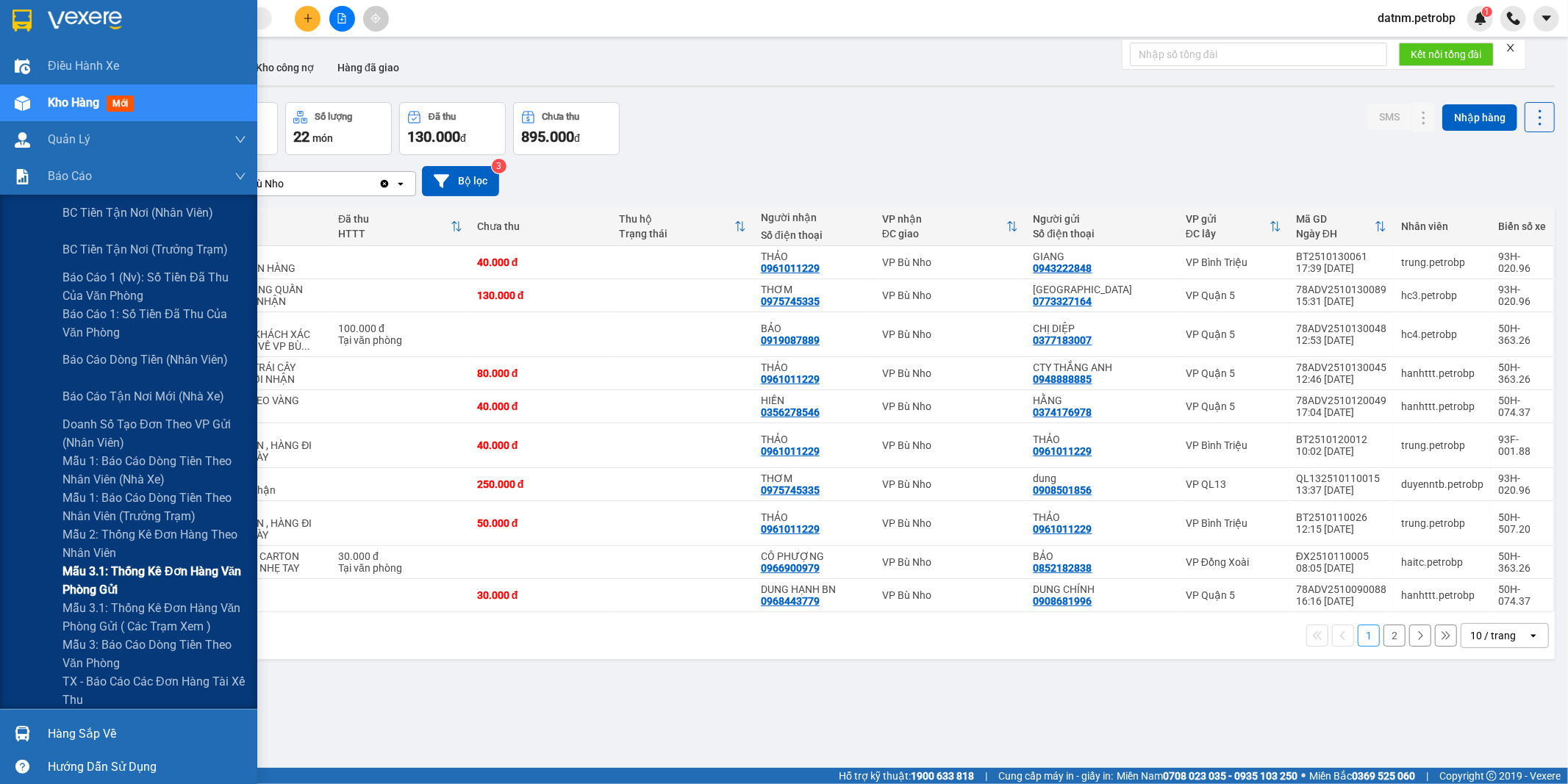
click at [151, 566] on span "Mẫu 3.1: Thống kê đơn hàng văn phòng gửi" at bounding box center [155, 580] width 184 height 37
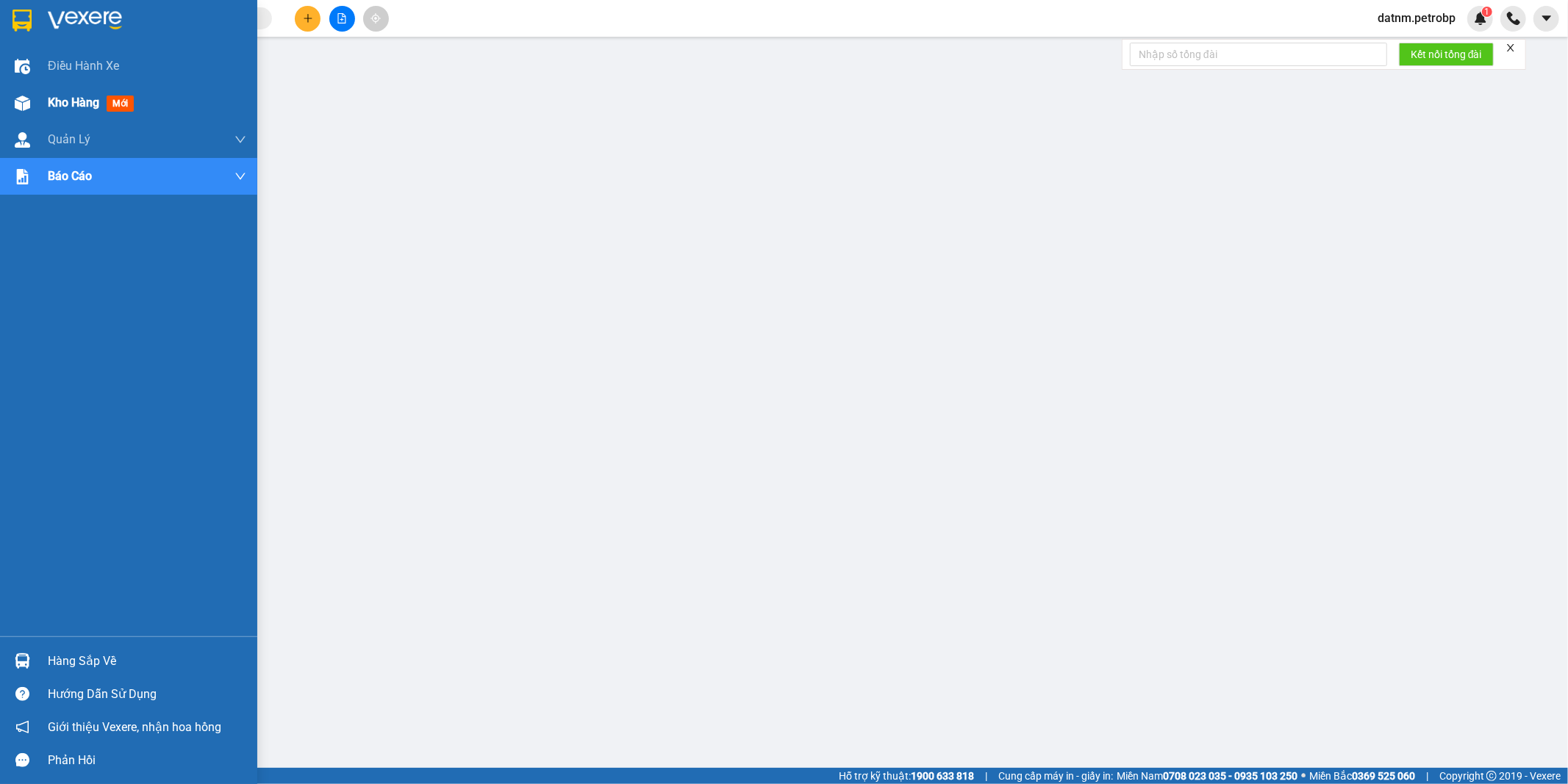
click at [69, 96] on span "Kho hàng" at bounding box center [73, 102] width 52 height 14
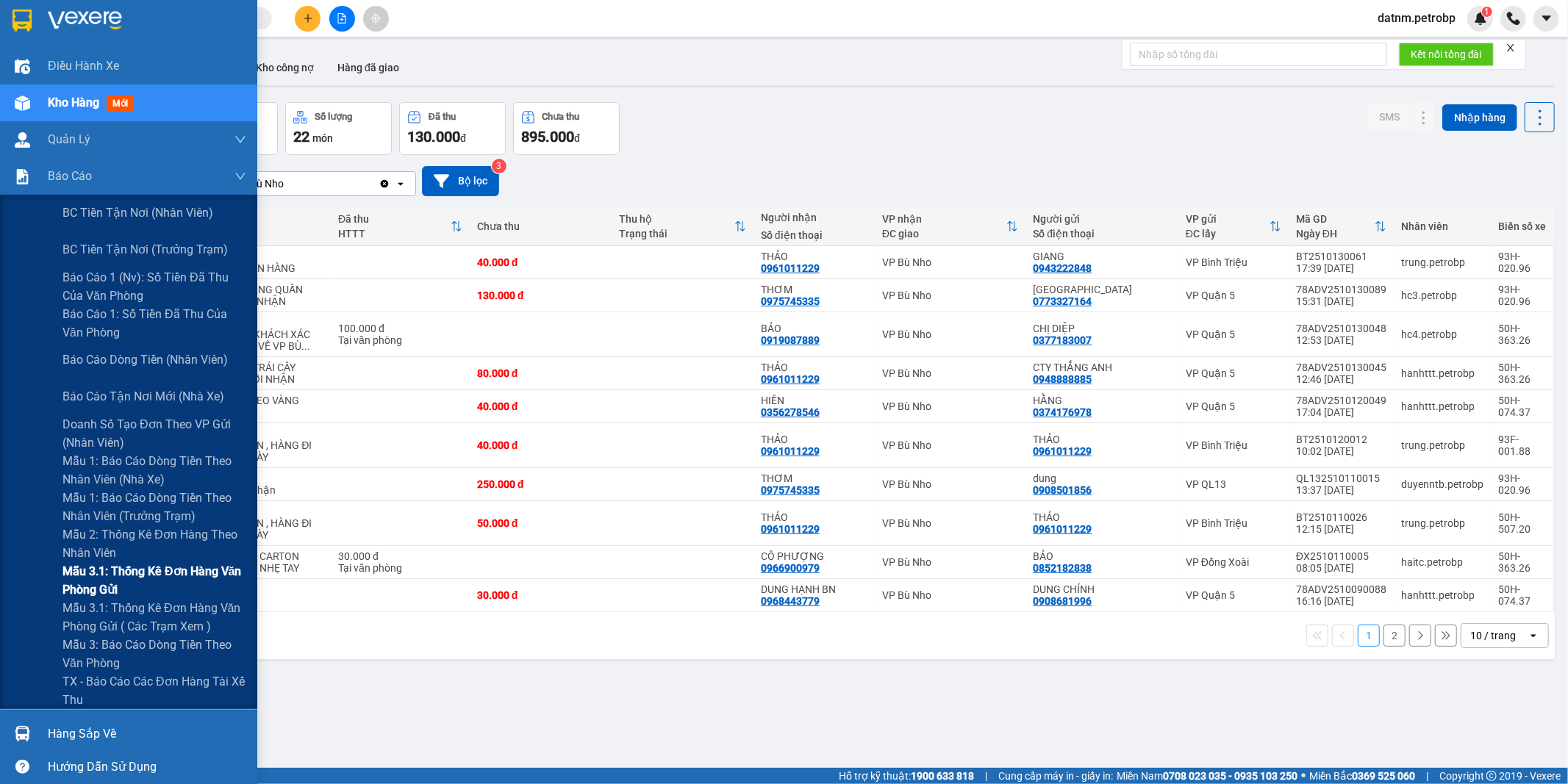
click at [141, 580] on span "Mẫu 3.1: Thống kê đơn hàng văn phòng gửi" at bounding box center [155, 580] width 184 height 37
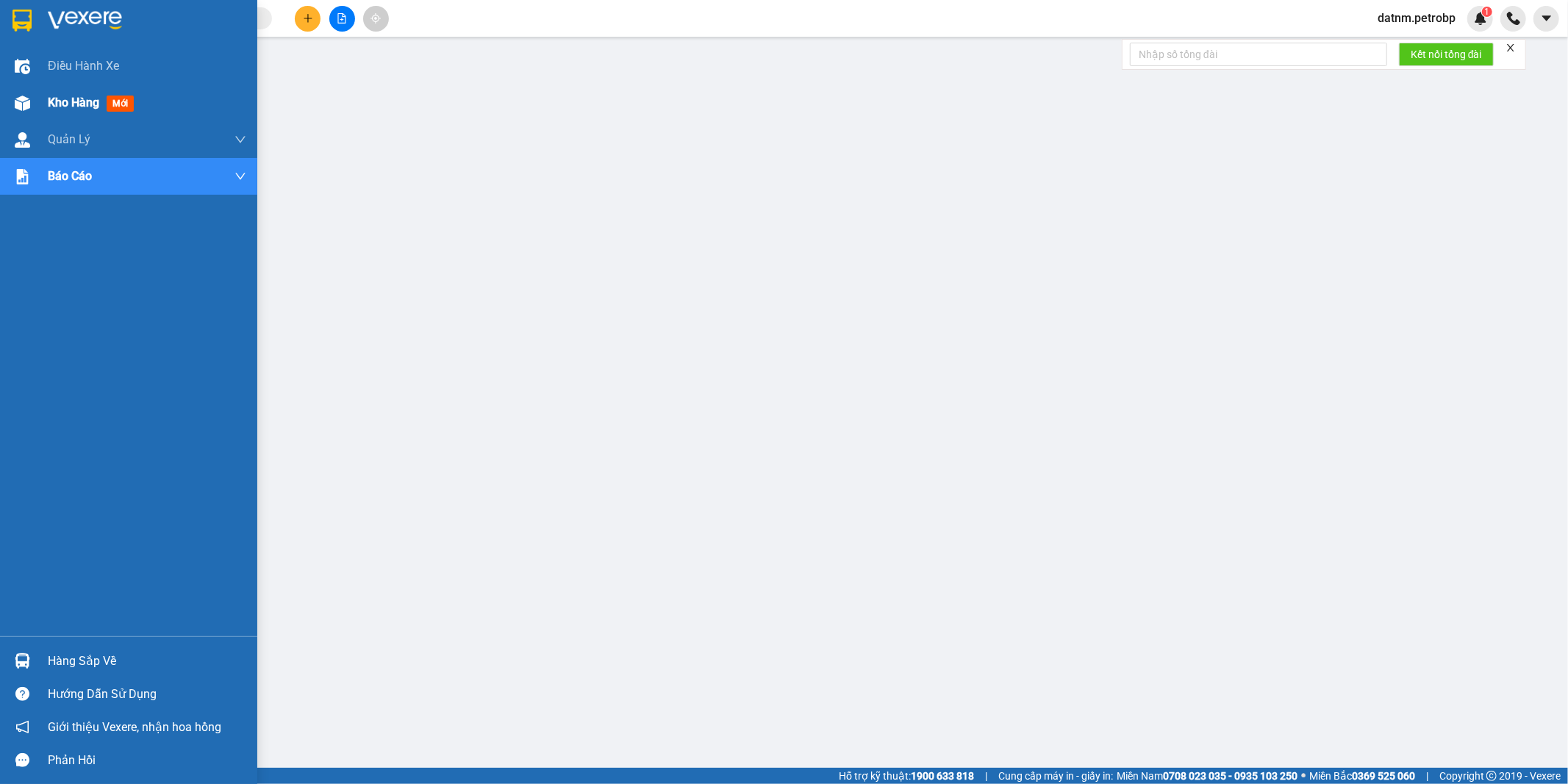
click at [67, 96] on span "Kho hàng" at bounding box center [73, 102] width 52 height 14
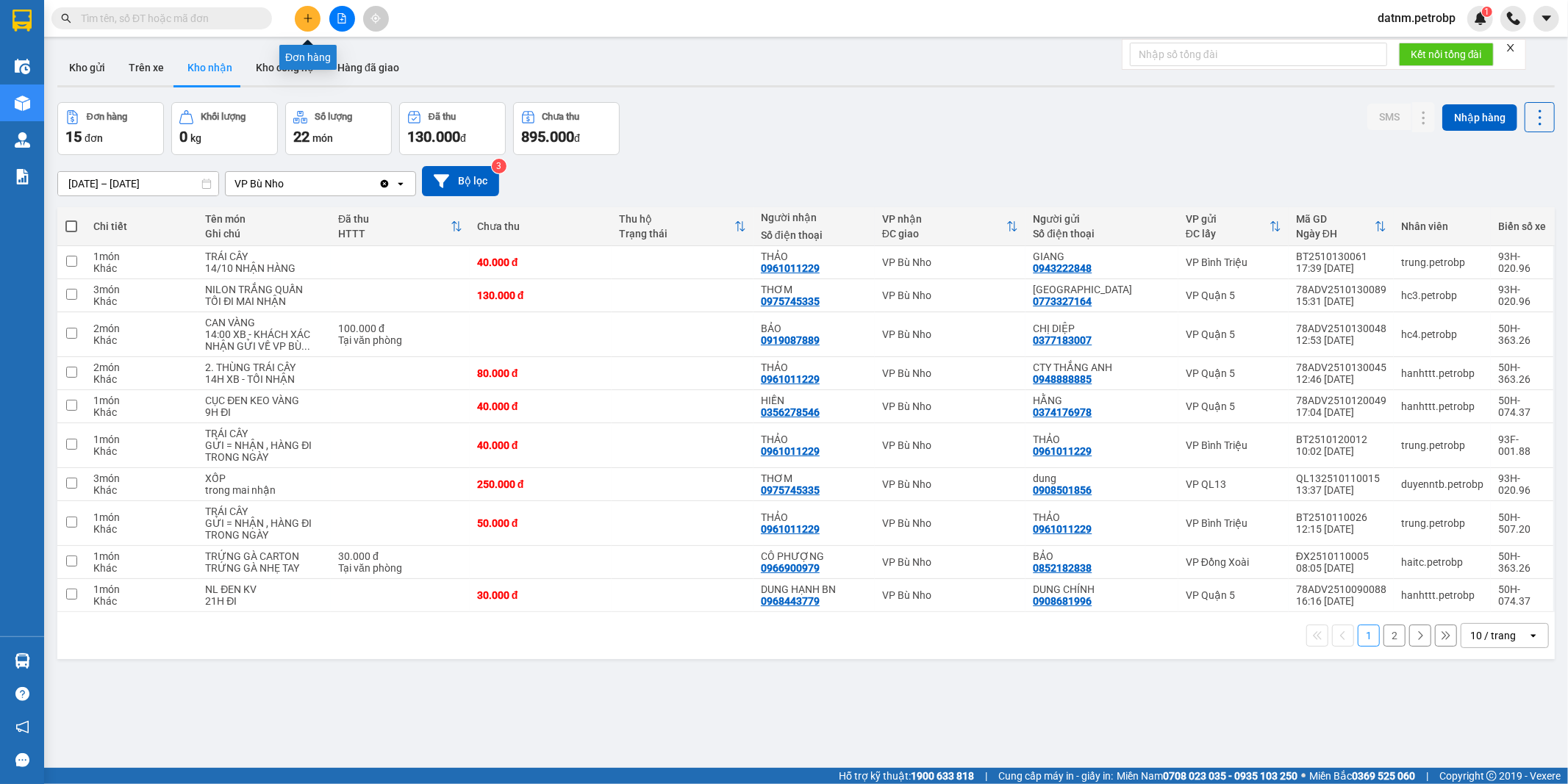
click at [305, 13] on icon "plus" at bounding box center [308, 18] width 10 height 10
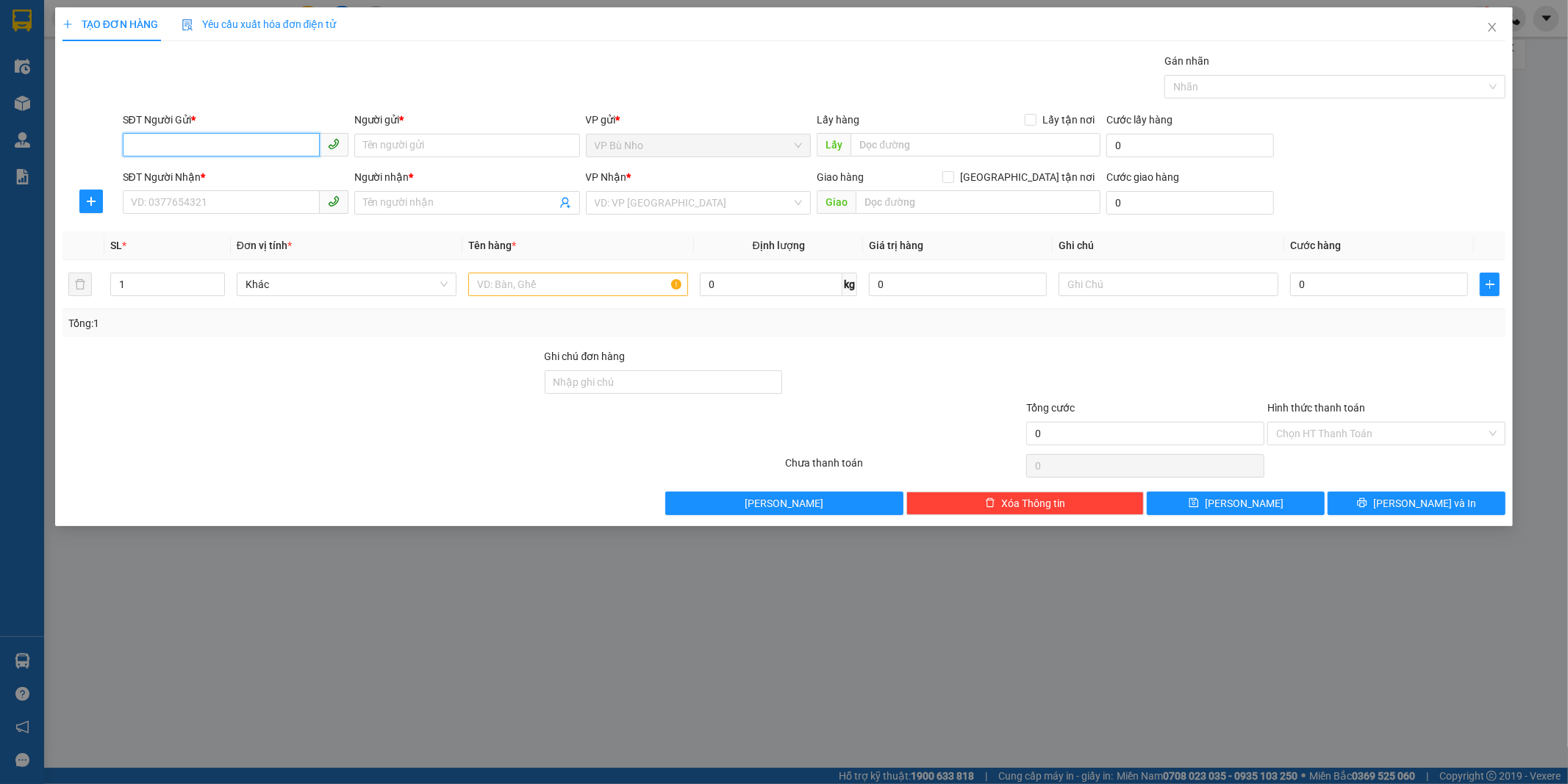
click at [220, 143] on input "SĐT Người Gửi *" at bounding box center [221, 144] width 197 height 23
click at [203, 172] on div "0961240642 - như" at bounding box center [235, 174] width 208 height 16
type input "0961240642"
type input "như"
type input "0969359544"
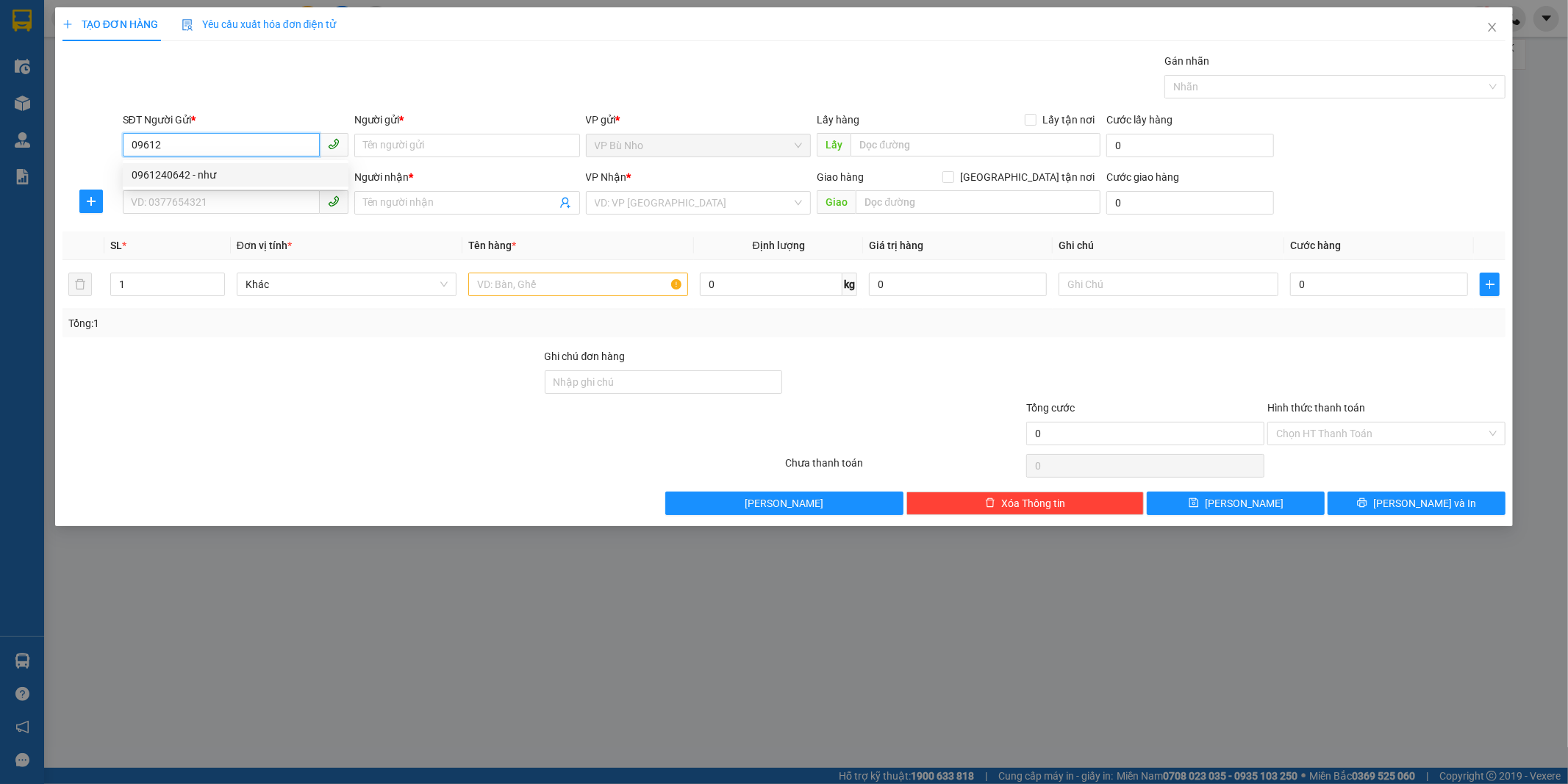
type input "MY"
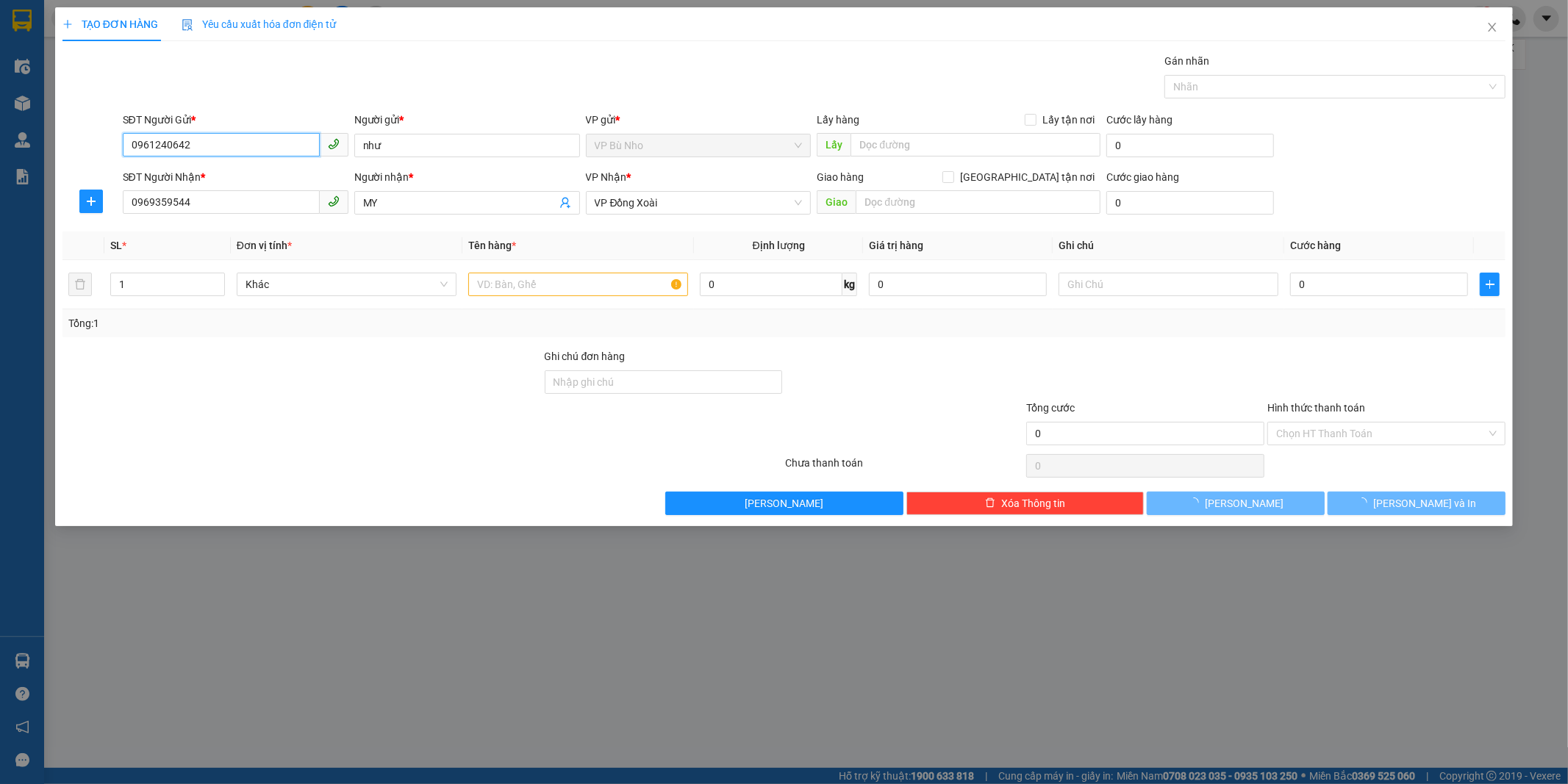
type input "40.000"
type input "0961240642"
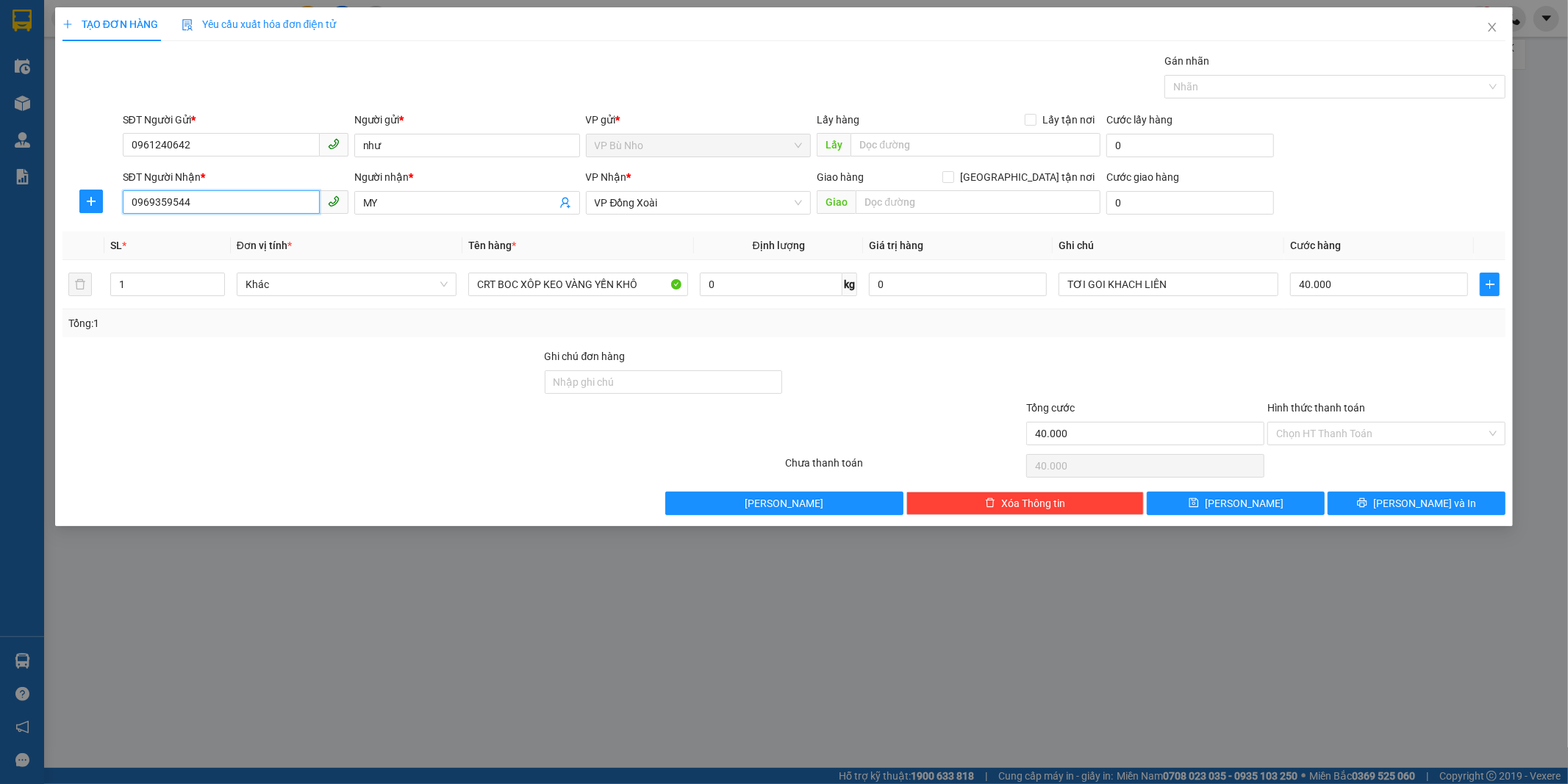
click at [277, 203] on input "0969359544" at bounding box center [221, 202] width 197 height 23
type input "0"
click at [224, 230] on div "0986751500 - HƯỜNG" at bounding box center [235, 232] width 208 height 16
type input "0986751500"
type input "HƯỜNG"
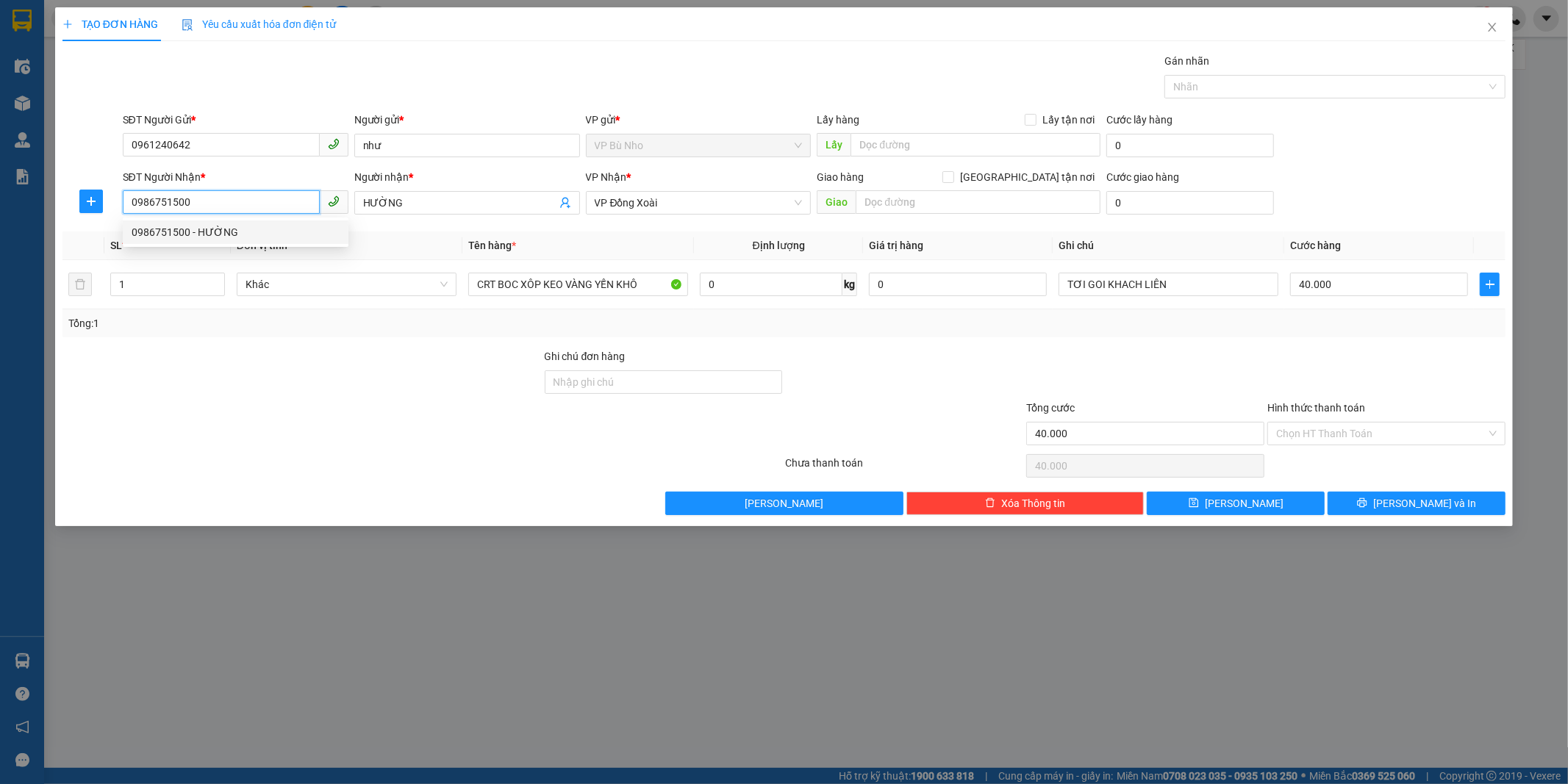
type input "30.000"
type input "0986751500"
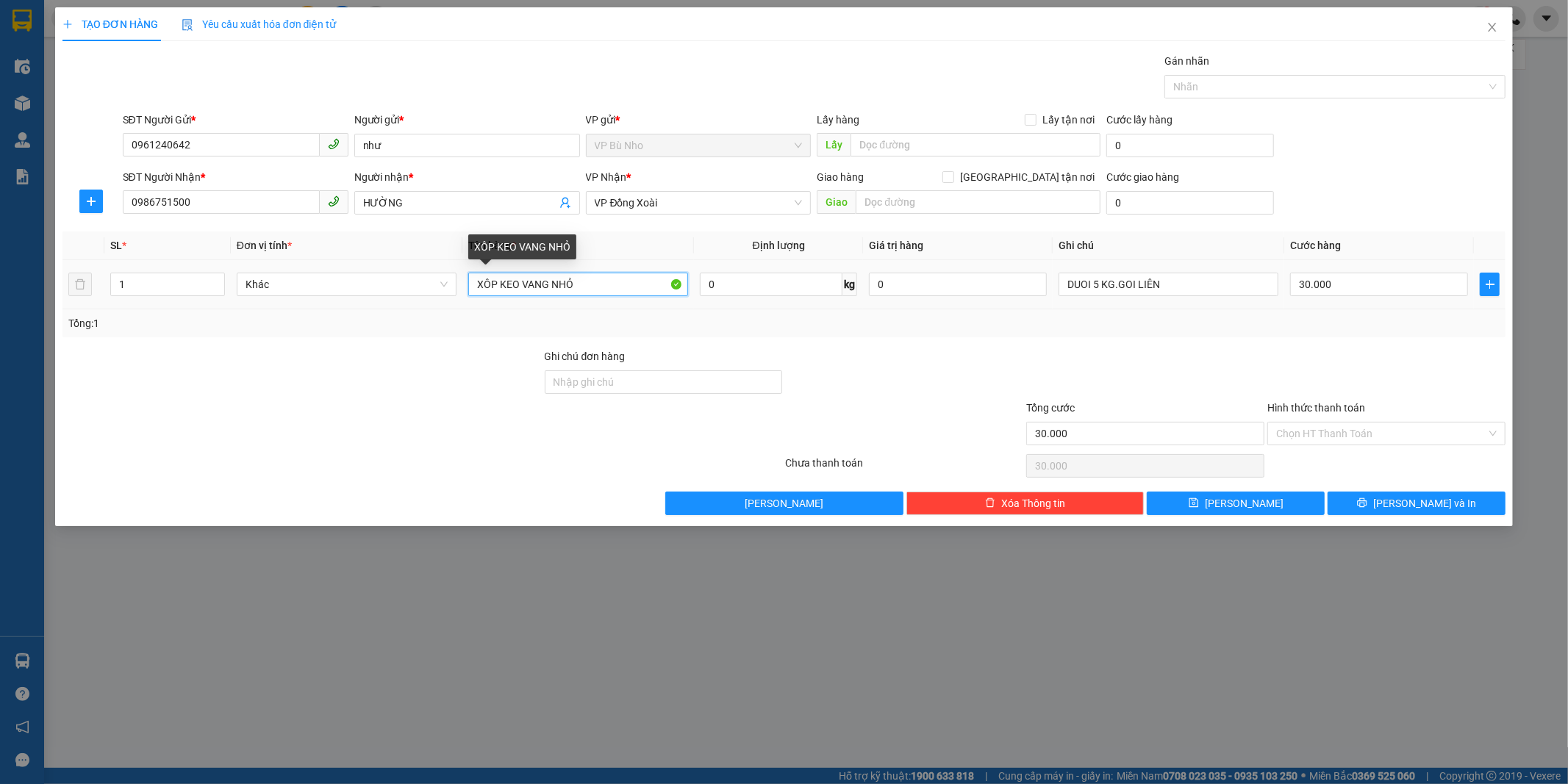
click at [498, 287] on input "XÔP KEO VANG NHỎ" at bounding box center [578, 284] width 219 height 23
type input "CỤC KEO VANG NHỎ"
click at [1401, 508] on button "[PERSON_NAME] và In" at bounding box center [1417, 503] width 178 height 23
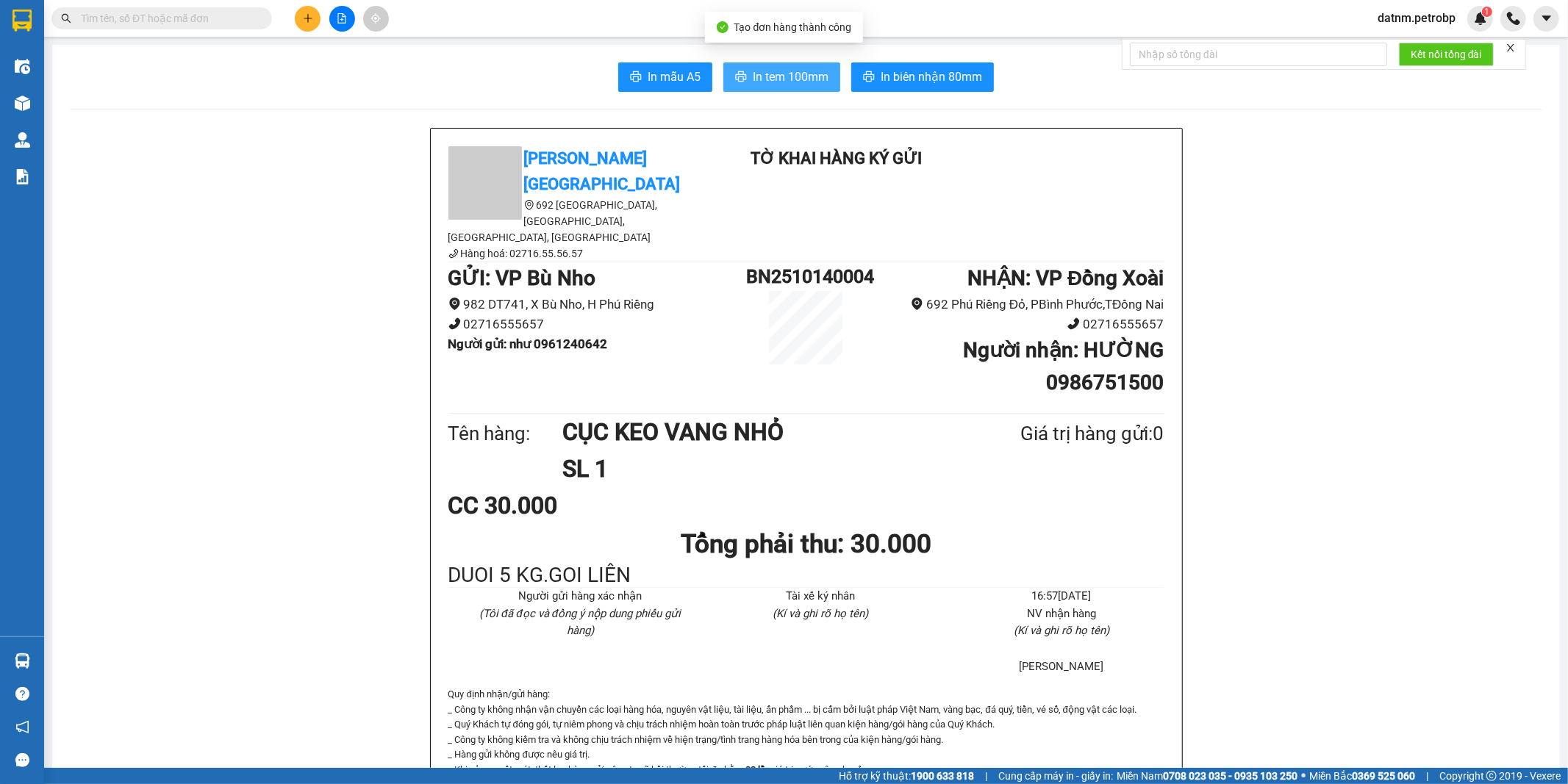
click at [791, 70] on span "In tem 100mm" at bounding box center [791, 77] width 76 height 19
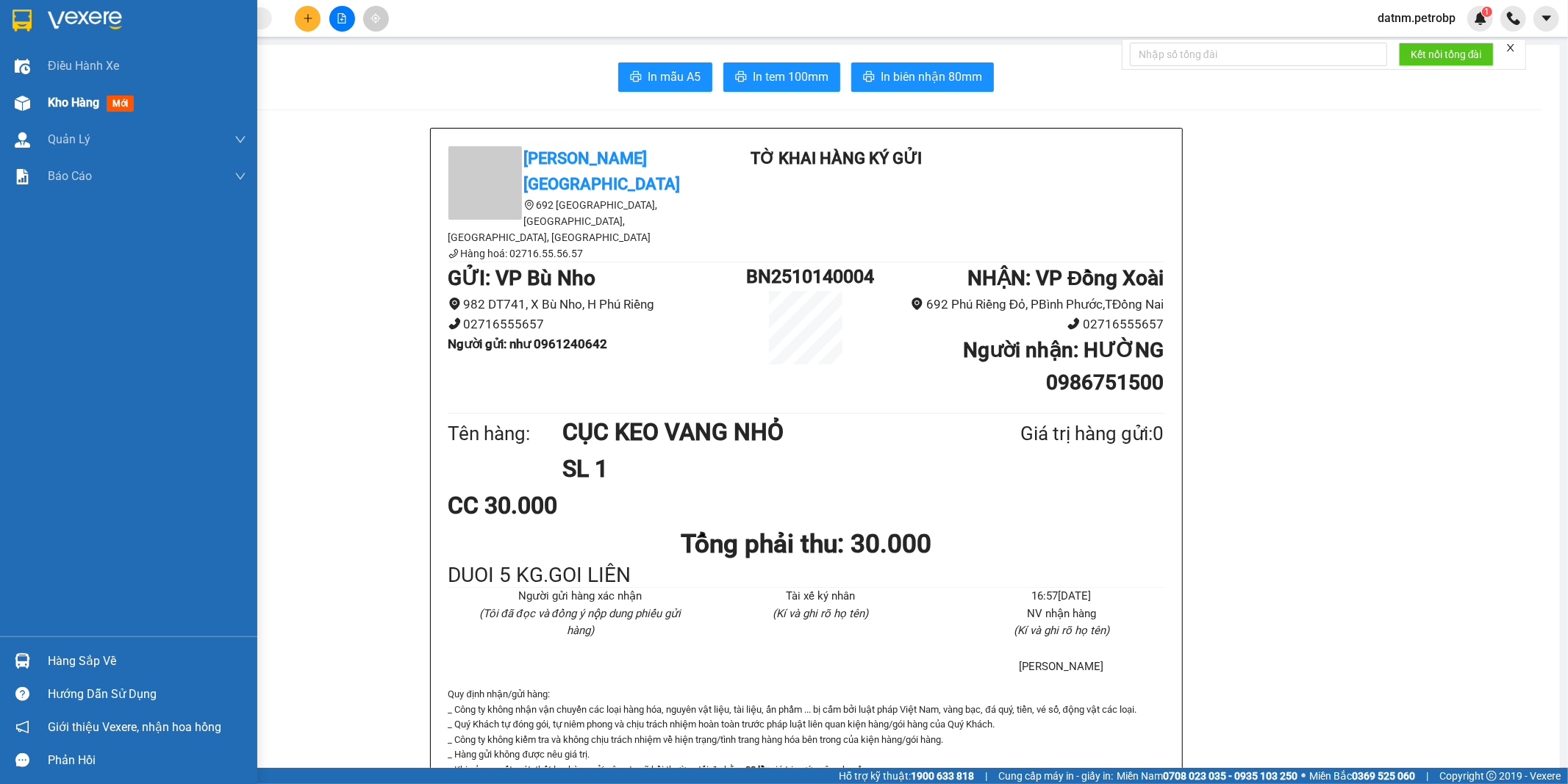
click at [64, 100] on span "Kho hàng" at bounding box center [73, 102] width 52 height 14
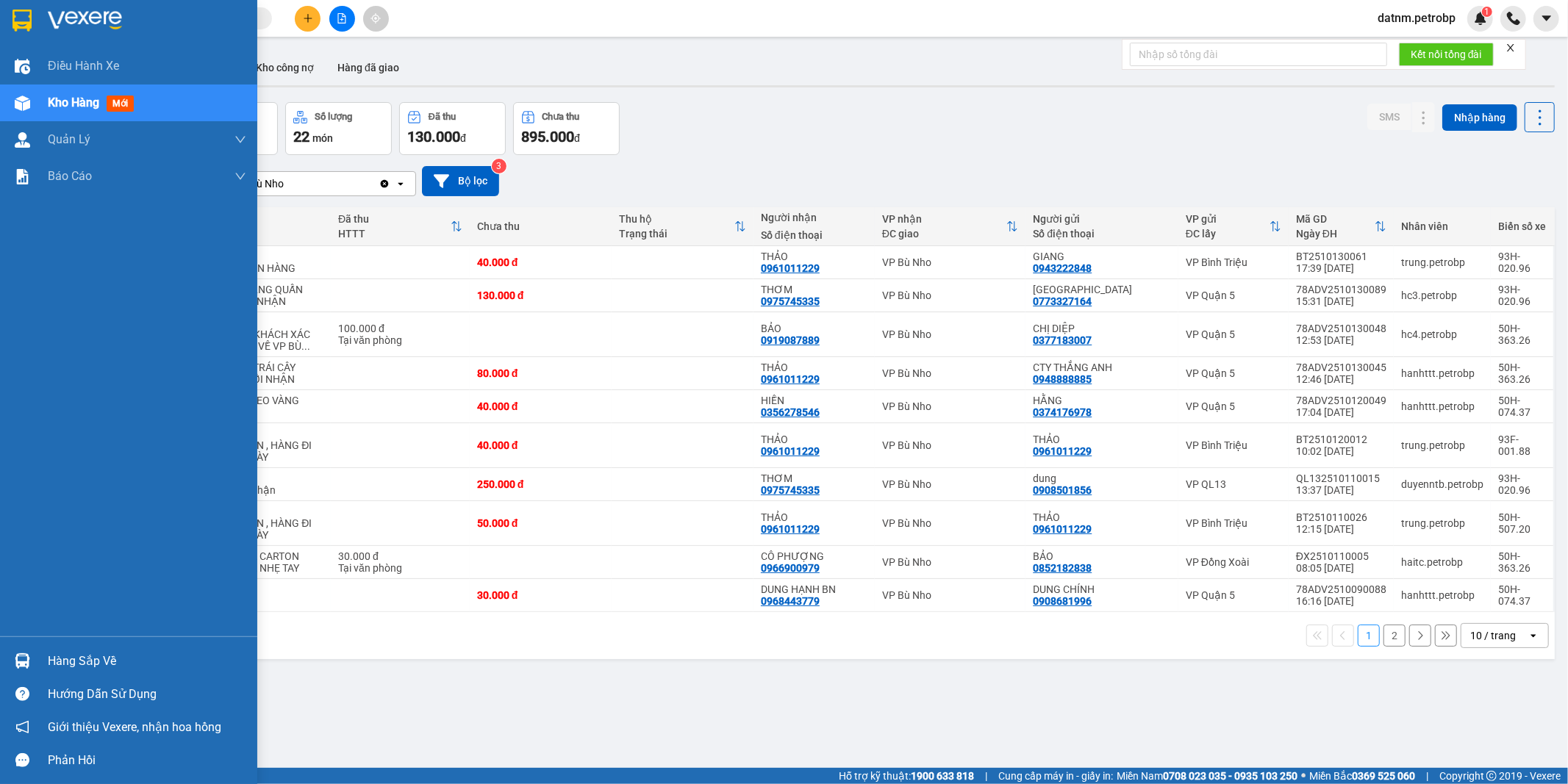
click at [68, 660] on div "Hàng sắp về" at bounding box center [147, 662] width 199 height 23
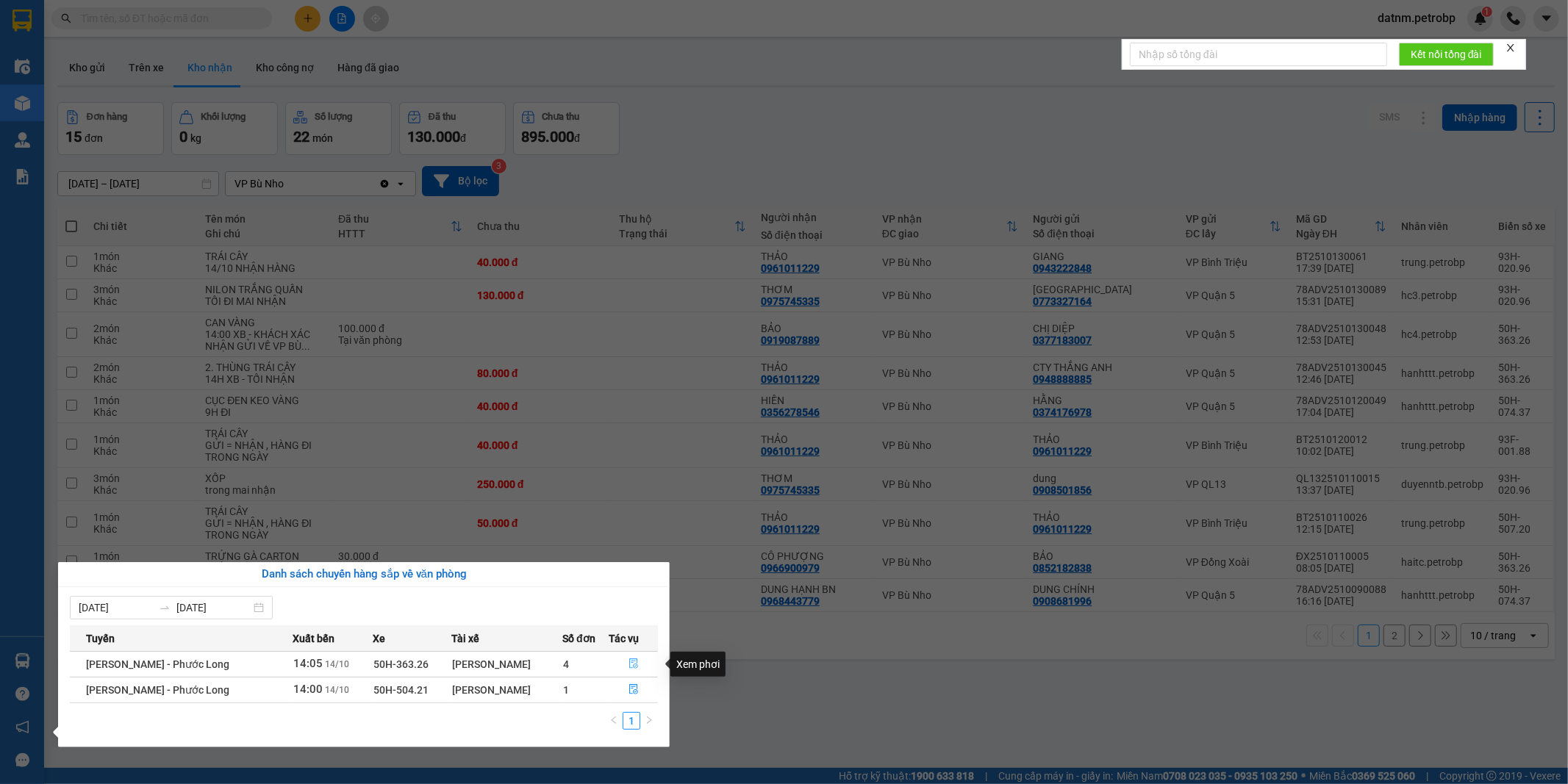
click at [634, 662] on icon "file-done" at bounding box center [633, 663] width 8 height 10
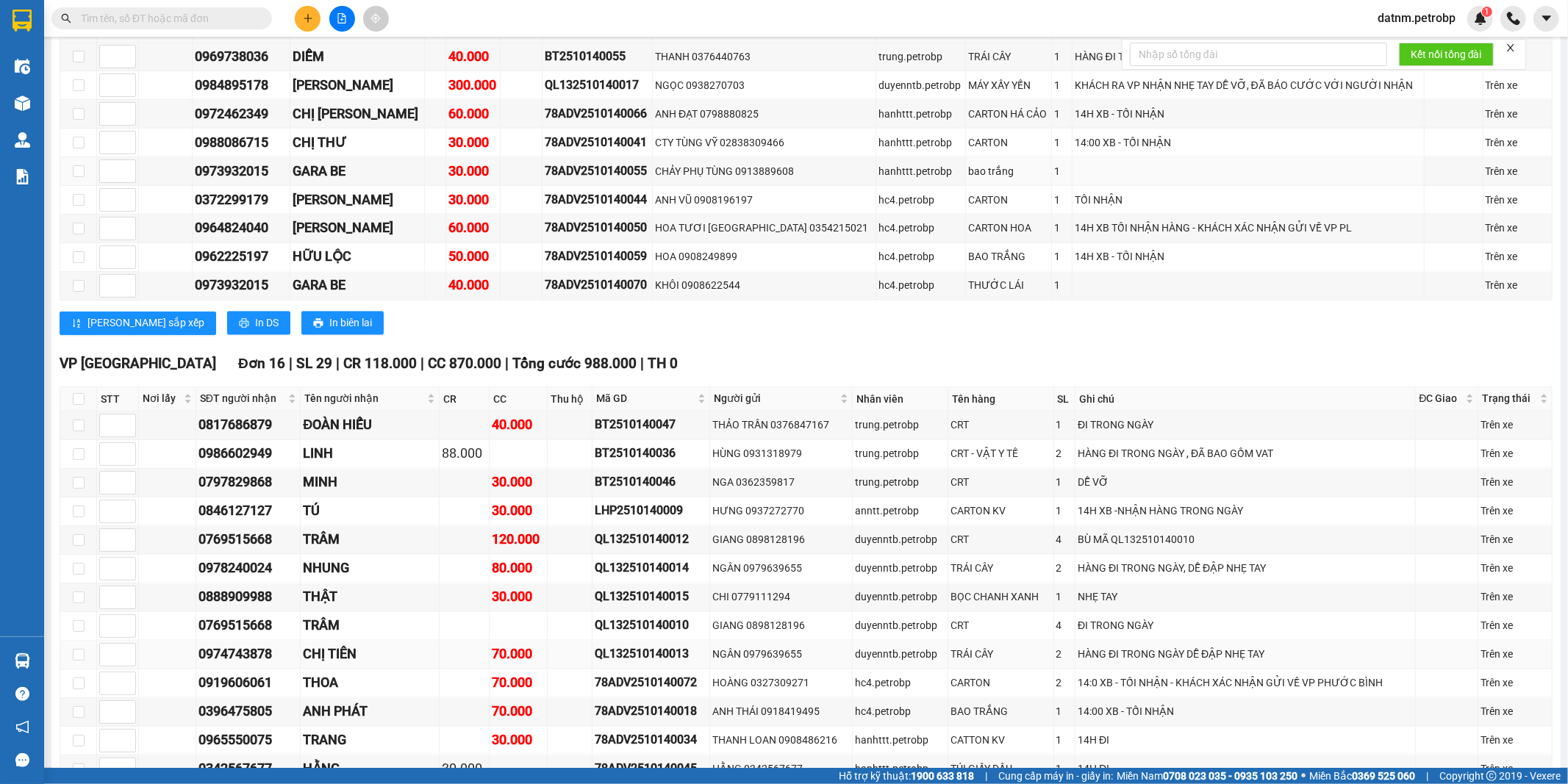
scroll to position [2695, 0]
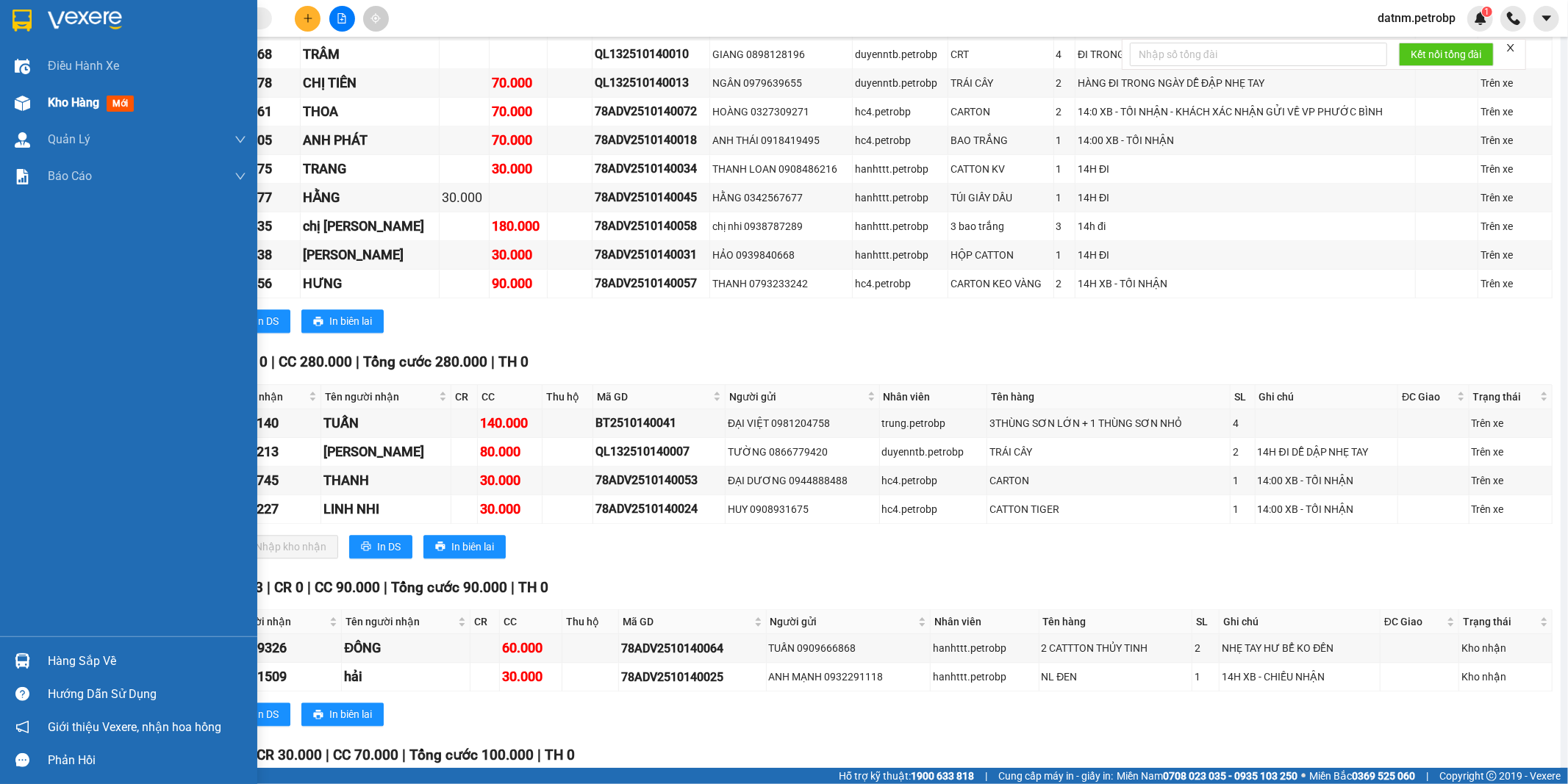
click at [64, 104] on span "Kho hàng" at bounding box center [73, 102] width 52 height 14
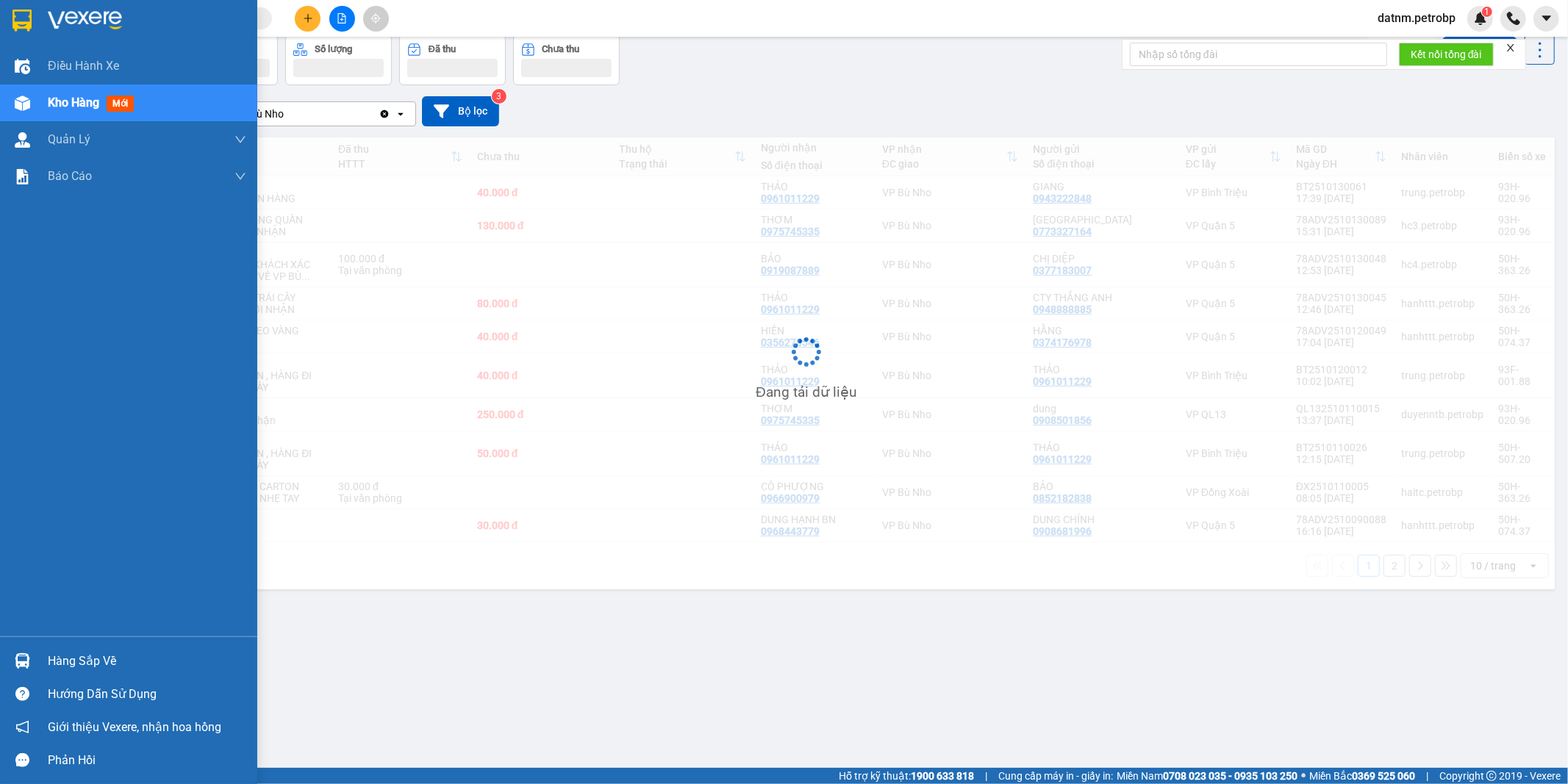
scroll to position [68, 0]
